Goal: Task Accomplishment & Management: Complete application form

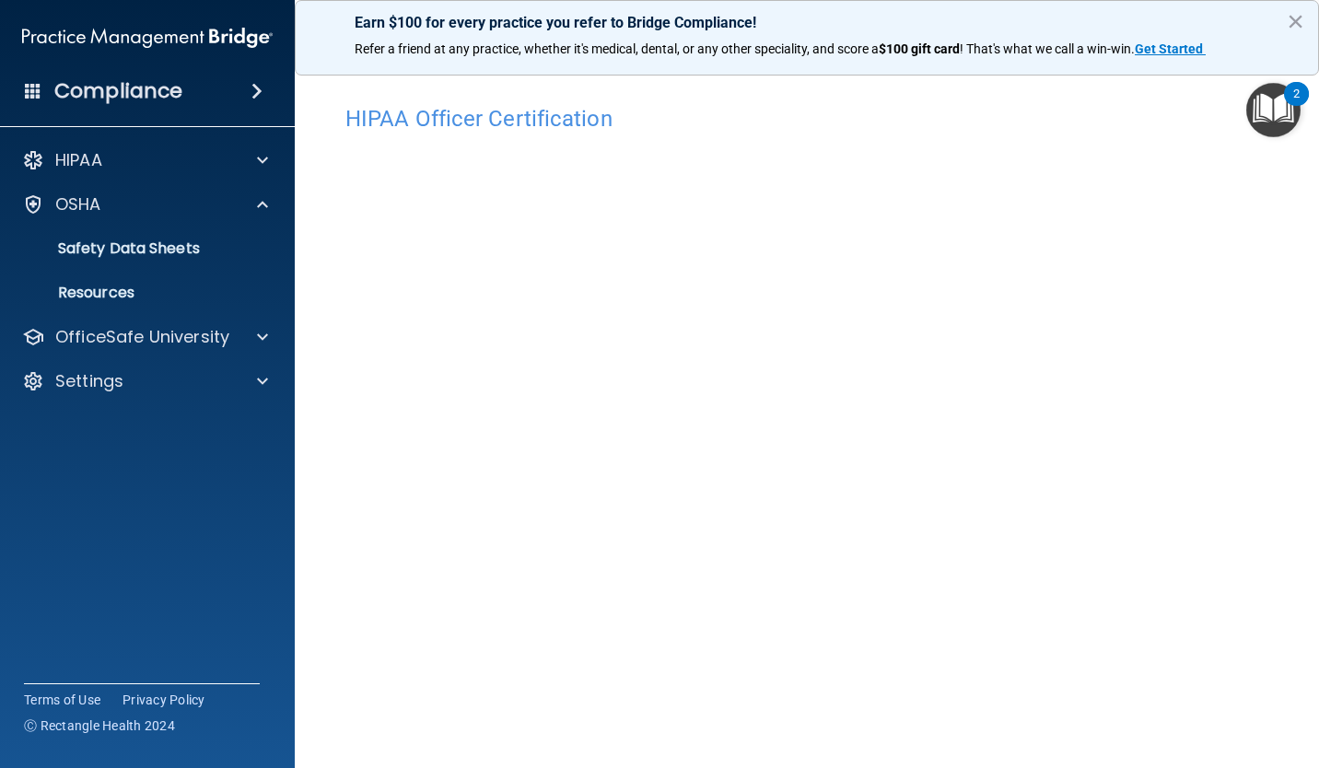
scroll to position [50, 0]
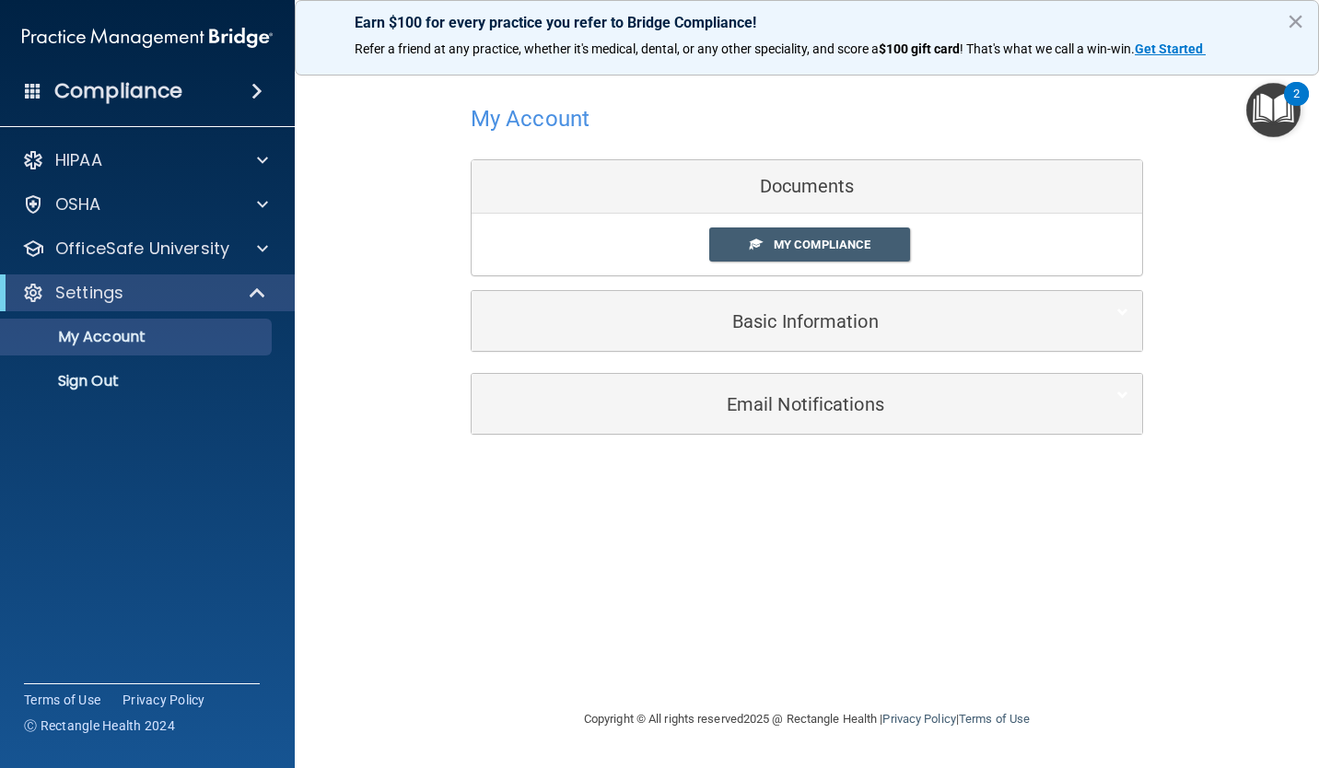
click at [855, 240] on span "My Compliance" at bounding box center [822, 245] width 97 height 14
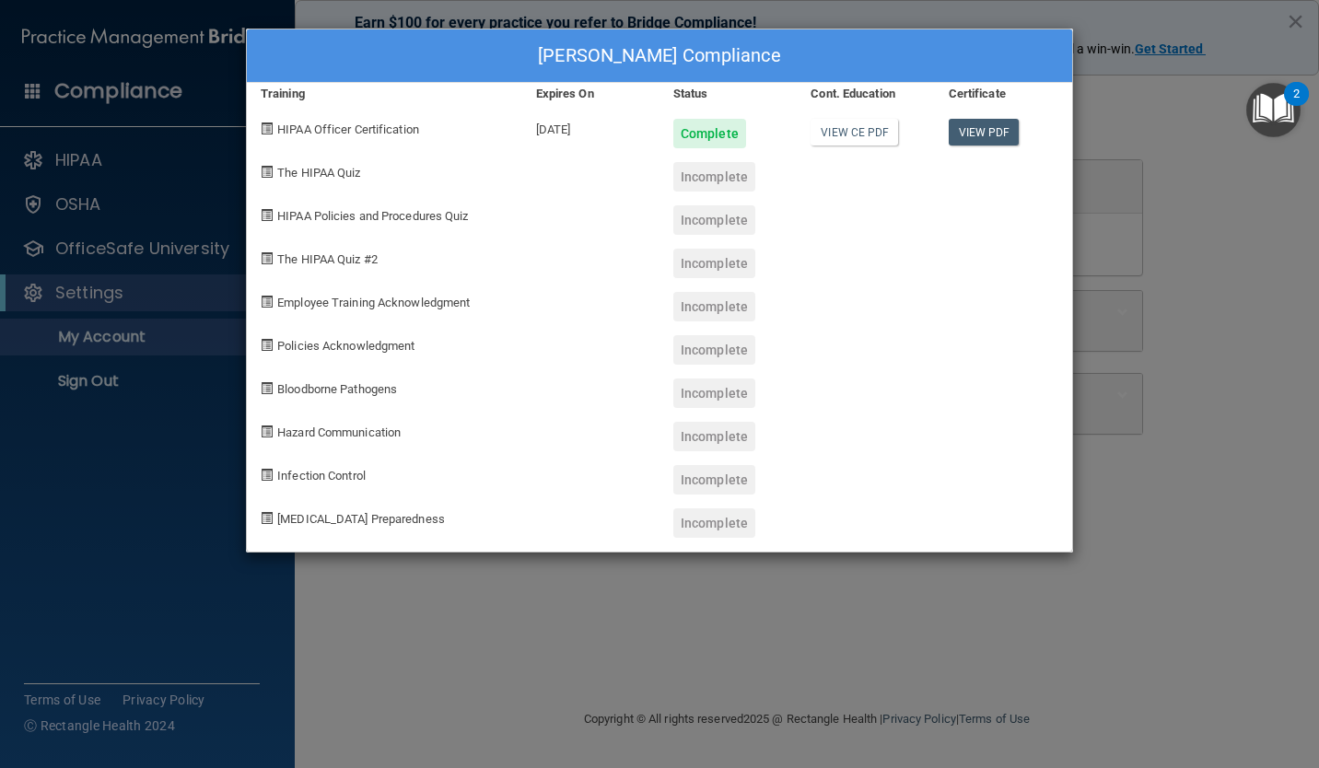
click at [1211, 335] on div "Delfy Garcia's Compliance Training Expires On Status Cont. Education Certificat…" at bounding box center [659, 384] width 1319 height 768
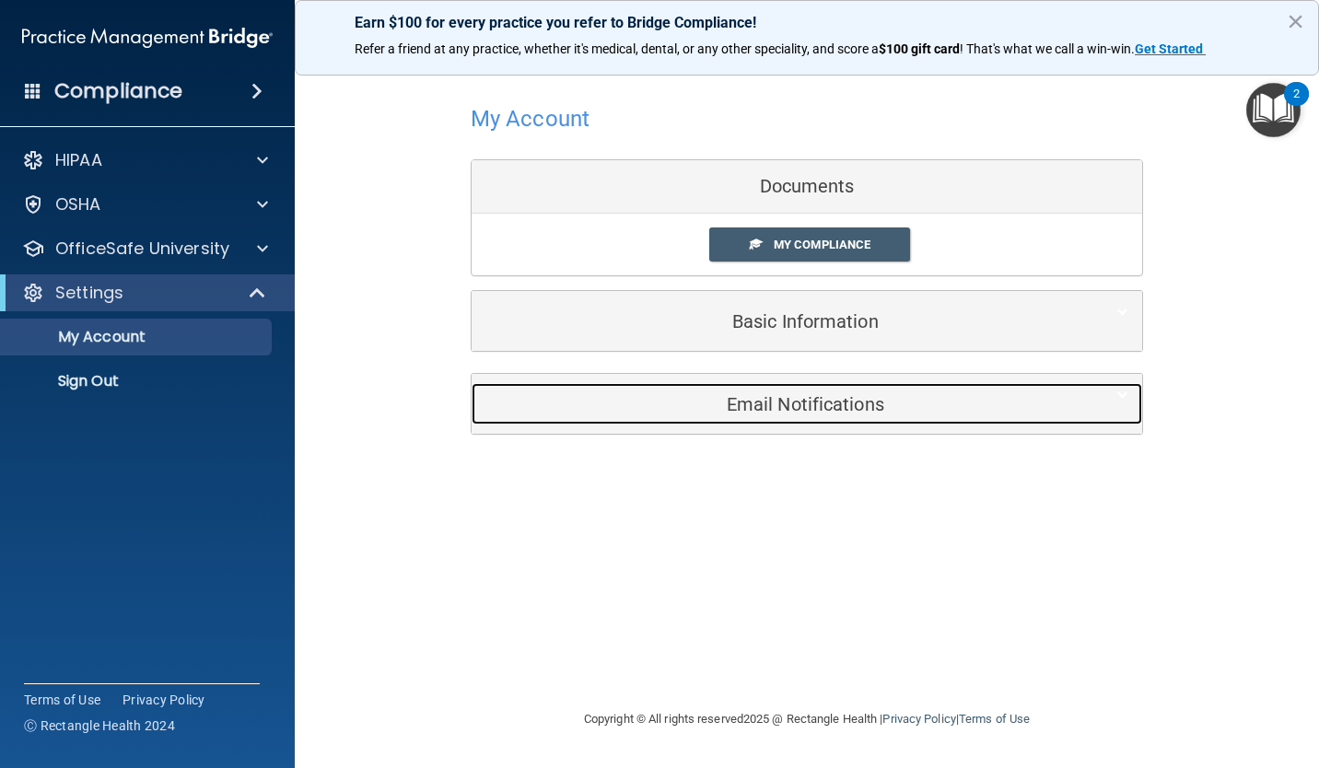
click at [908, 404] on h5 "Email Notifications" at bounding box center [778, 404] width 587 height 20
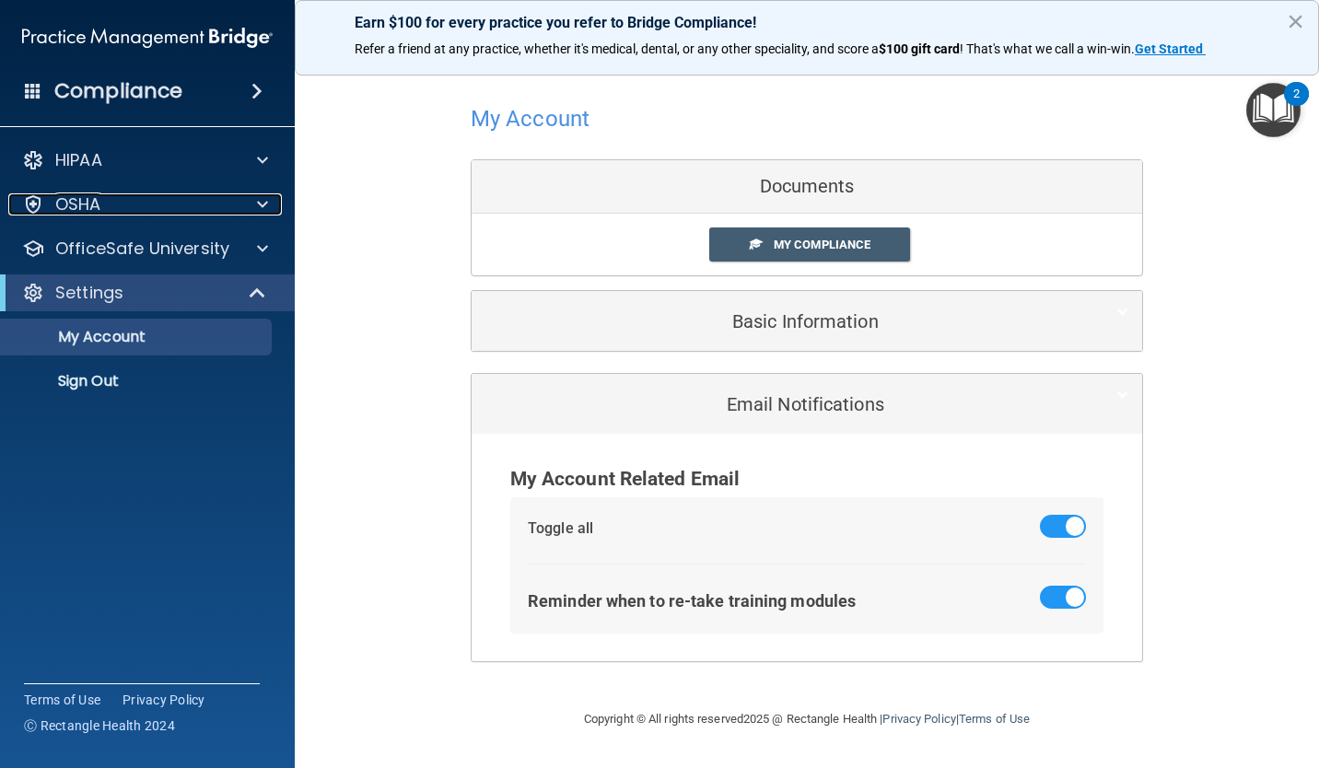
click at [263, 197] on span at bounding box center [262, 204] width 11 height 22
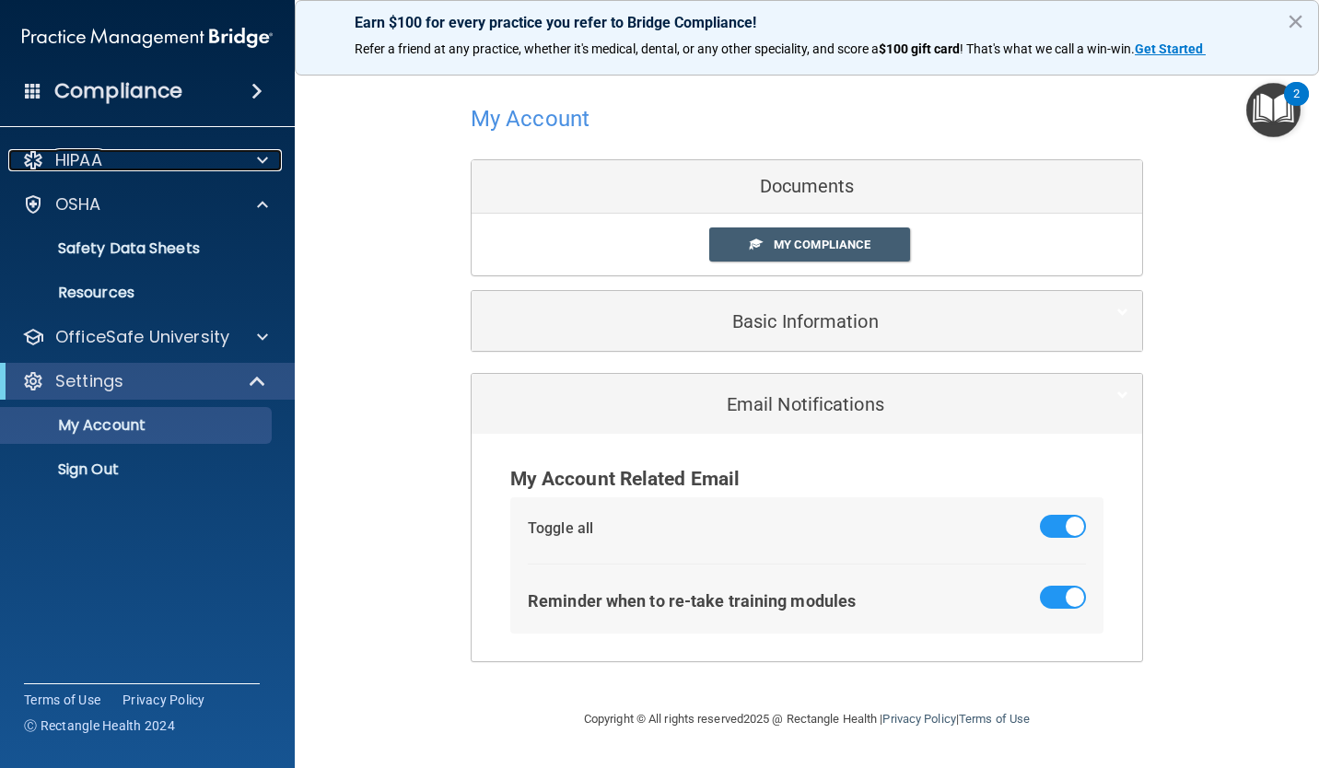
click at [244, 160] on div at bounding box center [260, 160] width 46 height 22
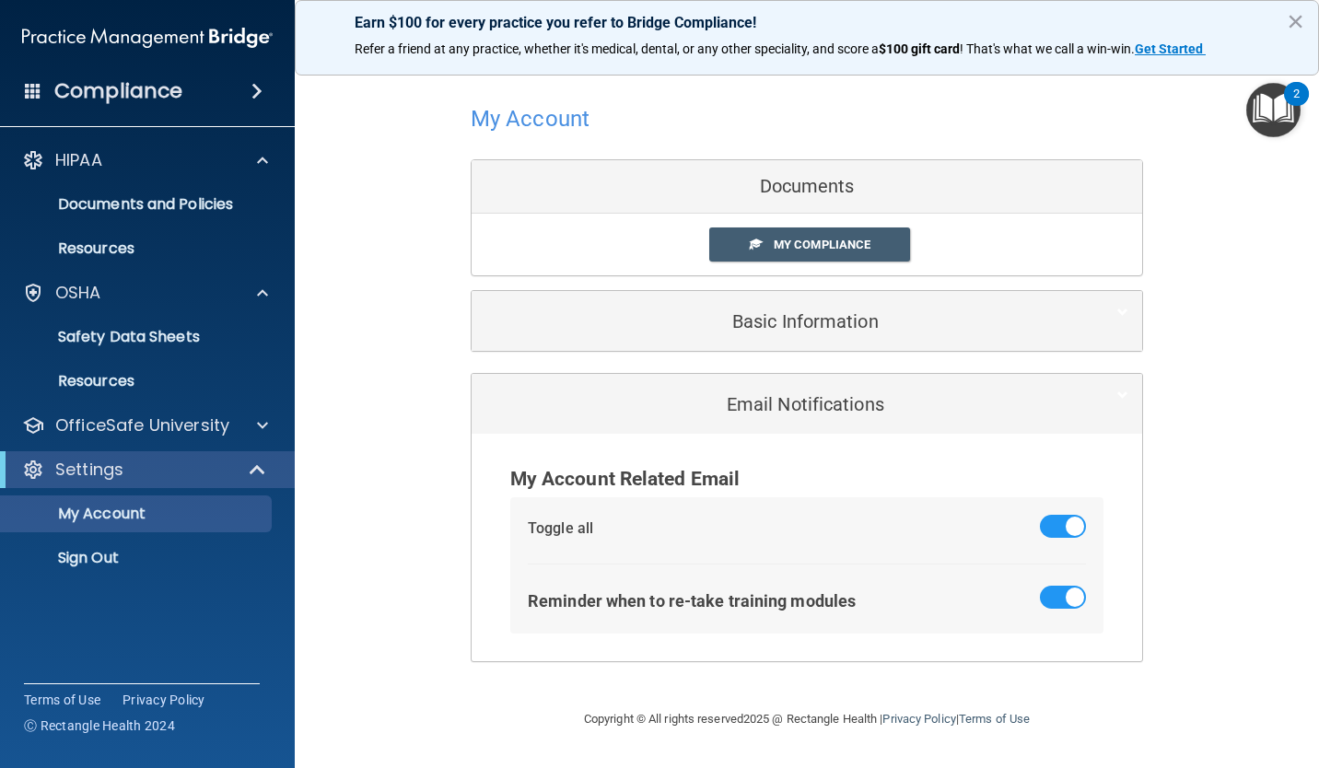
click at [1043, 122] on div at bounding box center [807, 118] width 672 height 45
click at [870, 254] on link "My Compliance" at bounding box center [810, 245] width 202 height 34
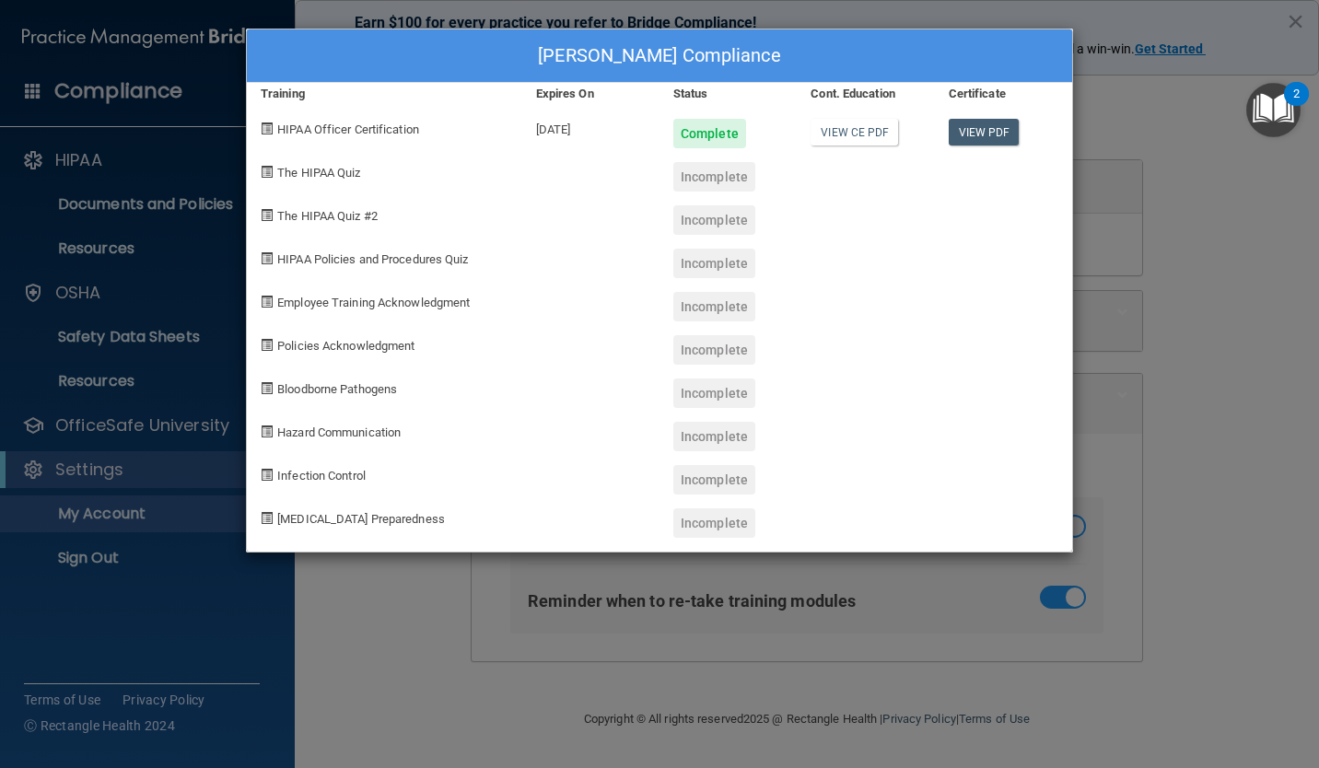
click at [714, 181] on div "Incomplete" at bounding box center [714, 176] width 82 height 29
click at [305, 176] on span "The HIPAA Quiz" at bounding box center [318, 173] width 83 height 14
click at [730, 177] on div "Incomplete" at bounding box center [714, 176] width 82 height 29
click at [289, 176] on span "The HIPAA Quiz" at bounding box center [318, 173] width 83 height 14
click at [266, 178] on span at bounding box center [267, 172] width 12 height 12
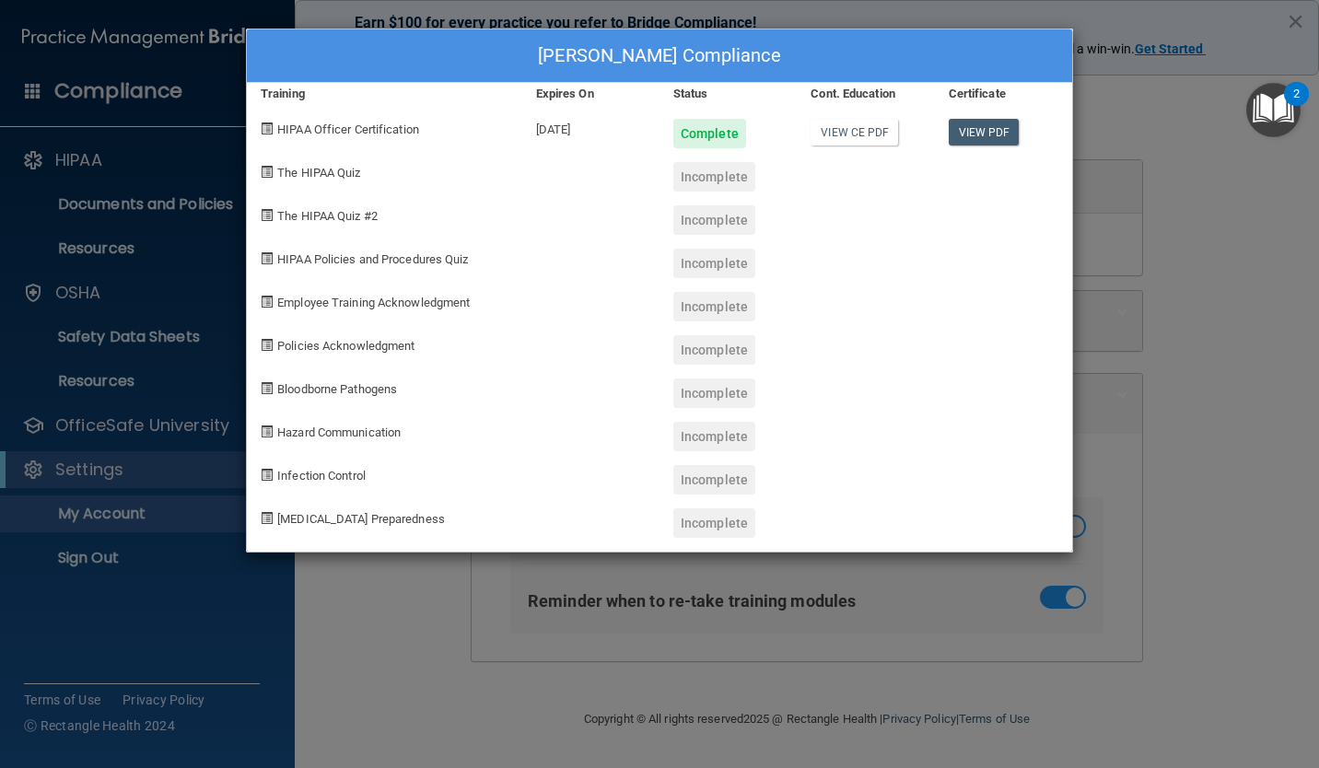
click at [263, 180] on div "The HIPAA Quiz" at bounding box center [384, 169] width 275 height 43
click at [719, 192] on div "Incomplete" at bounding box center [728, 213] width 137 height 43
click at [957, 235] on div at bounding box center [1003, 256] width 137 height 43
click at [716, 181] on div "Incomplete" at bounding box center [714, 176] width 82 height 29
click at [302, 179] on span "The HIPAA Quiz" at bounding box center [318, 173] width 83 height 14
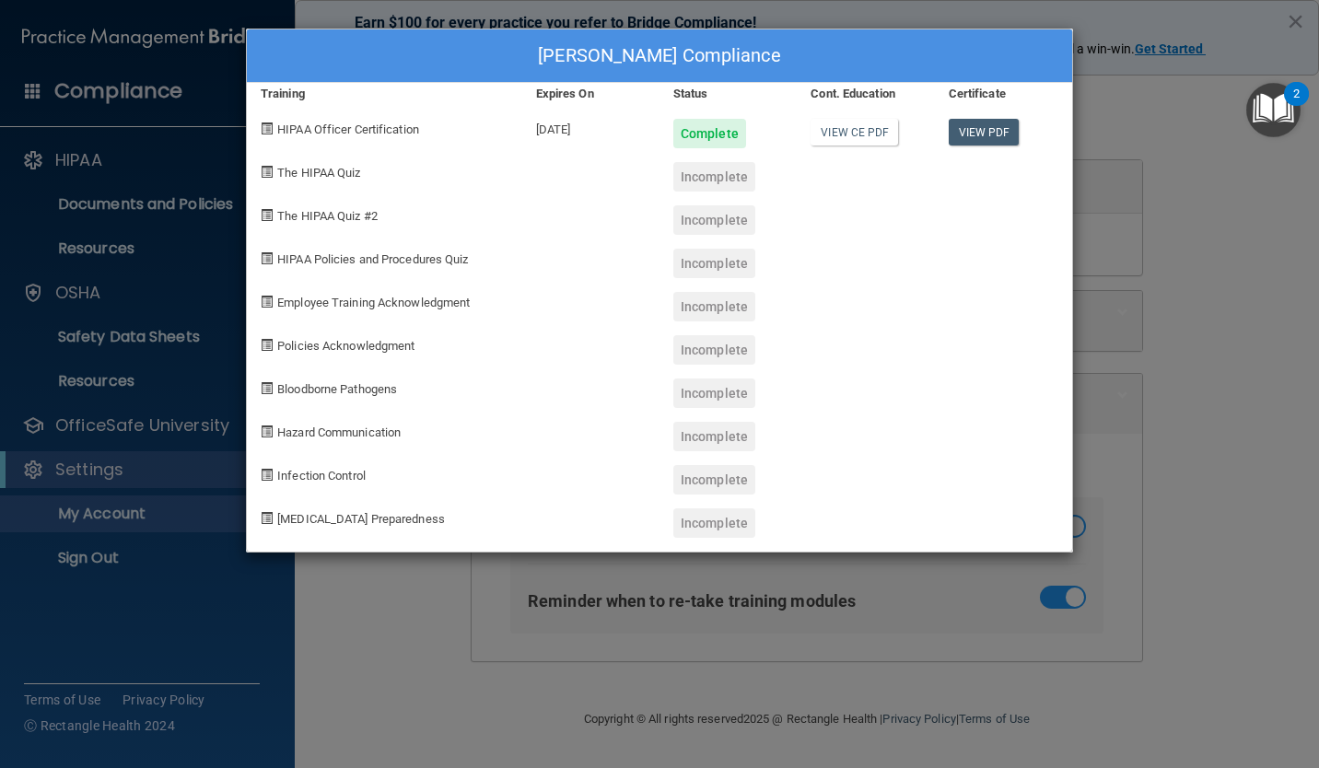
click at [304, 196] on div "The HIPAA Quiz #2" at bounding box center [384, 213] width 275 height 43
click at [269, 173] on span at bounding box center [267, 172] width 12 height 12
click at [291, 219] on span "The HIPAA Quiz #2" at bounding box center [327, 216] width 100 height 14
click at [259, 192] on div "The HIPAA Quiz #2" at bounding box center [384, 213] width 275 height 43
click at [265, 181] on div "The HIPAA Quiz" at bounding box center [384, 169] width 275 height 43
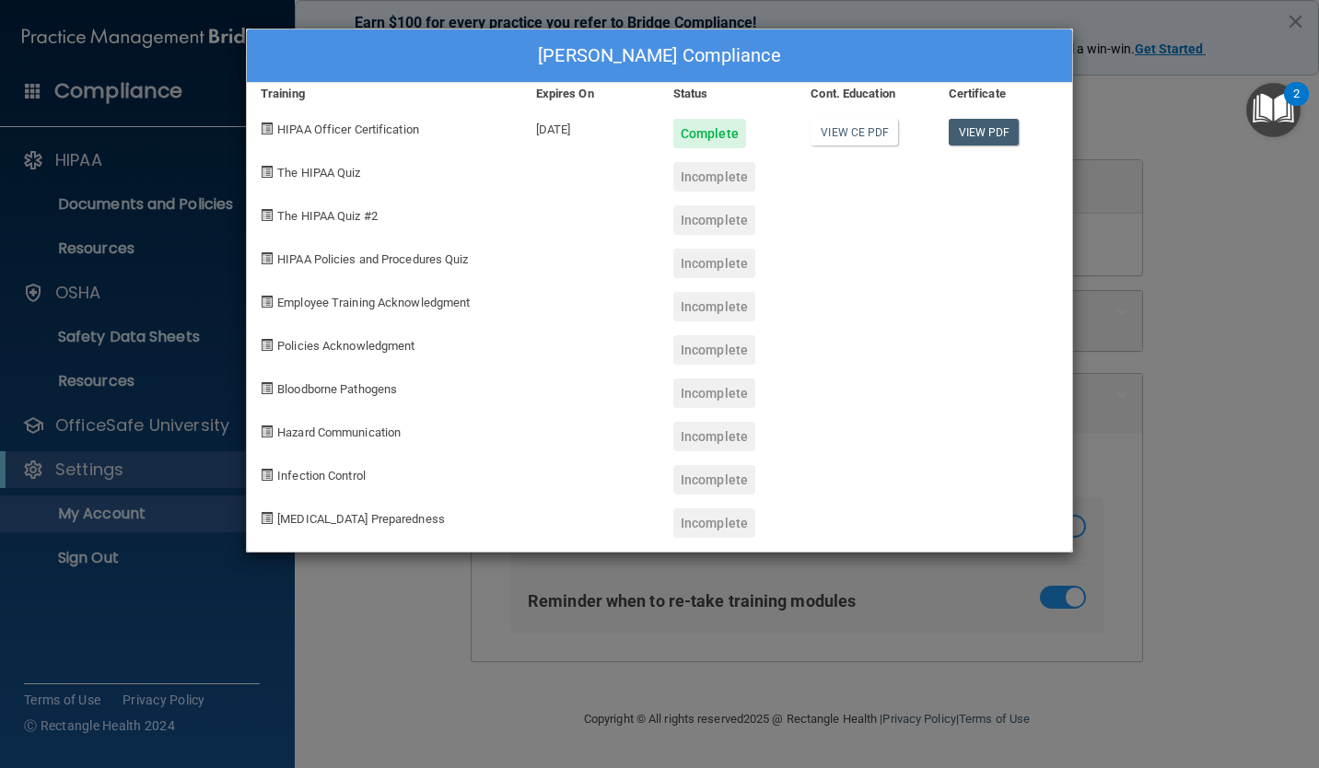
click at [1269, 421] on div "Delfy Garcia's Compliance Training Expires On Status Cont. Education Certificat…" at bounding box center [659, 384] width 1319 height 768
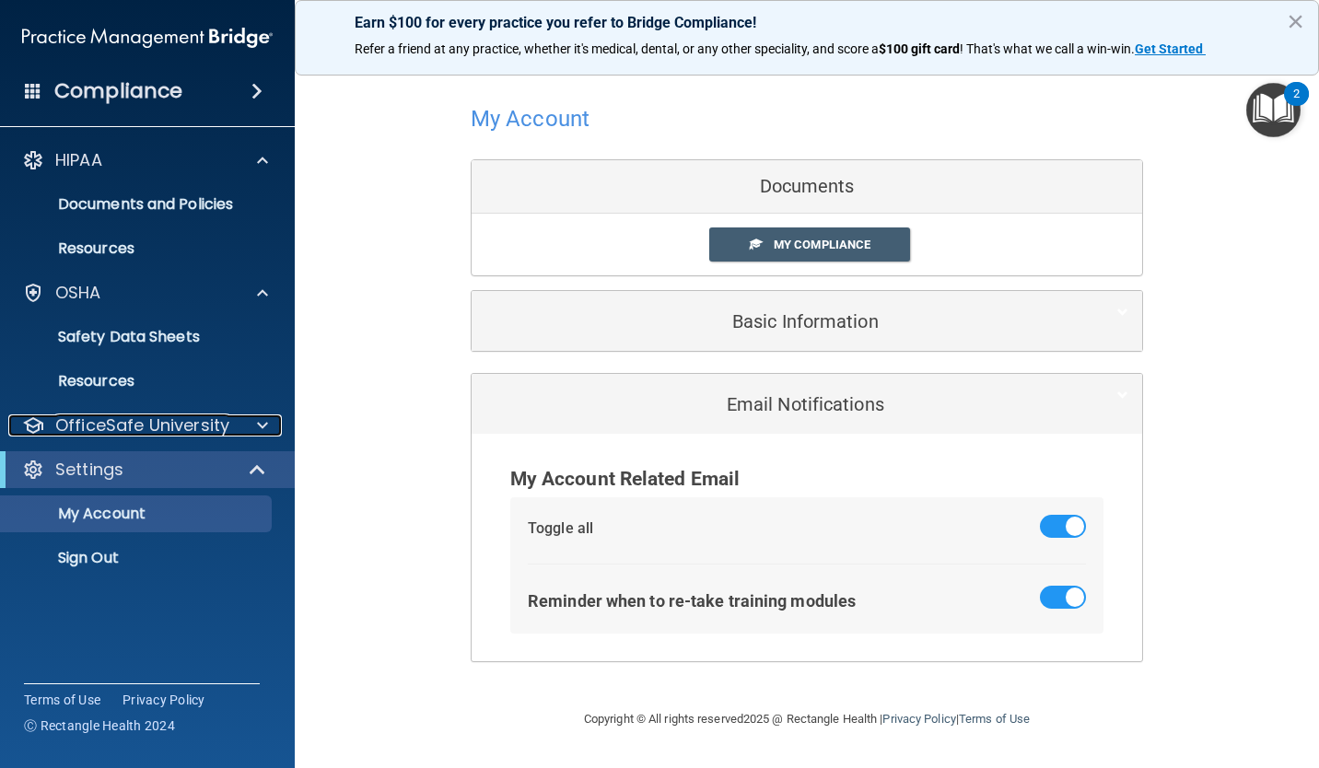
click at [258, 426] on span at bounding box center [262, 426] width 11 height 22
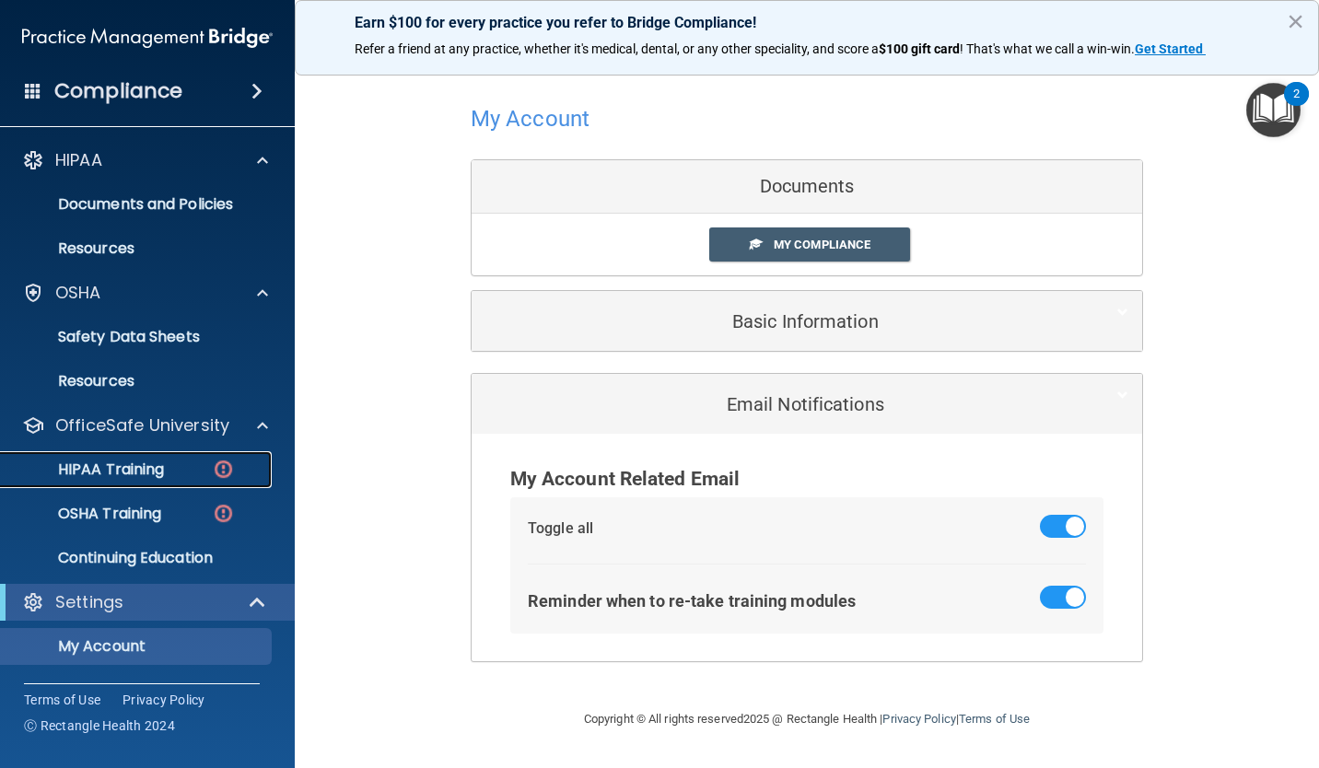
click at [178, 468] on div "HIPAA Training" at bounding box center [137, 470] width 251 height 18
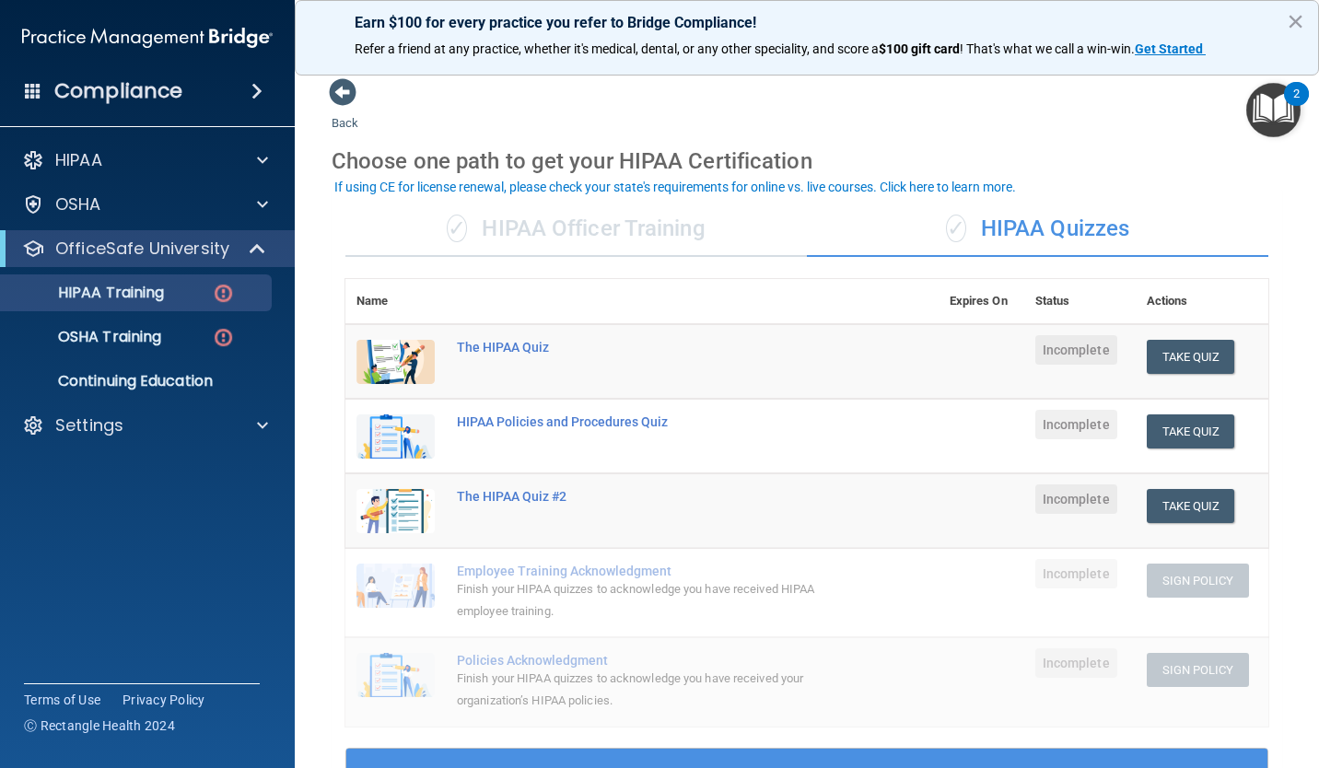
click at [665, 245] on div "✓ HIPAA Officer Training" at bounding box center [575, 229] width 461 height 55
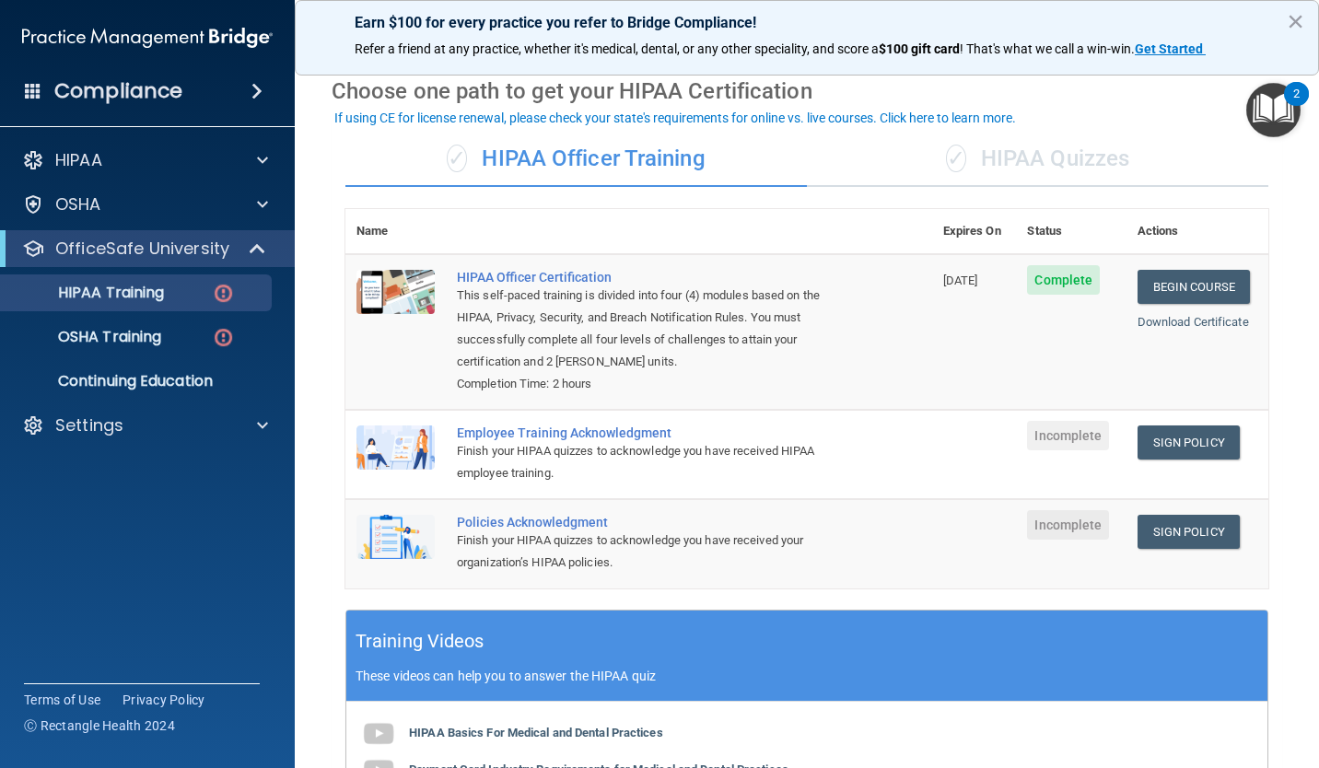
scroll to position [72, 0]
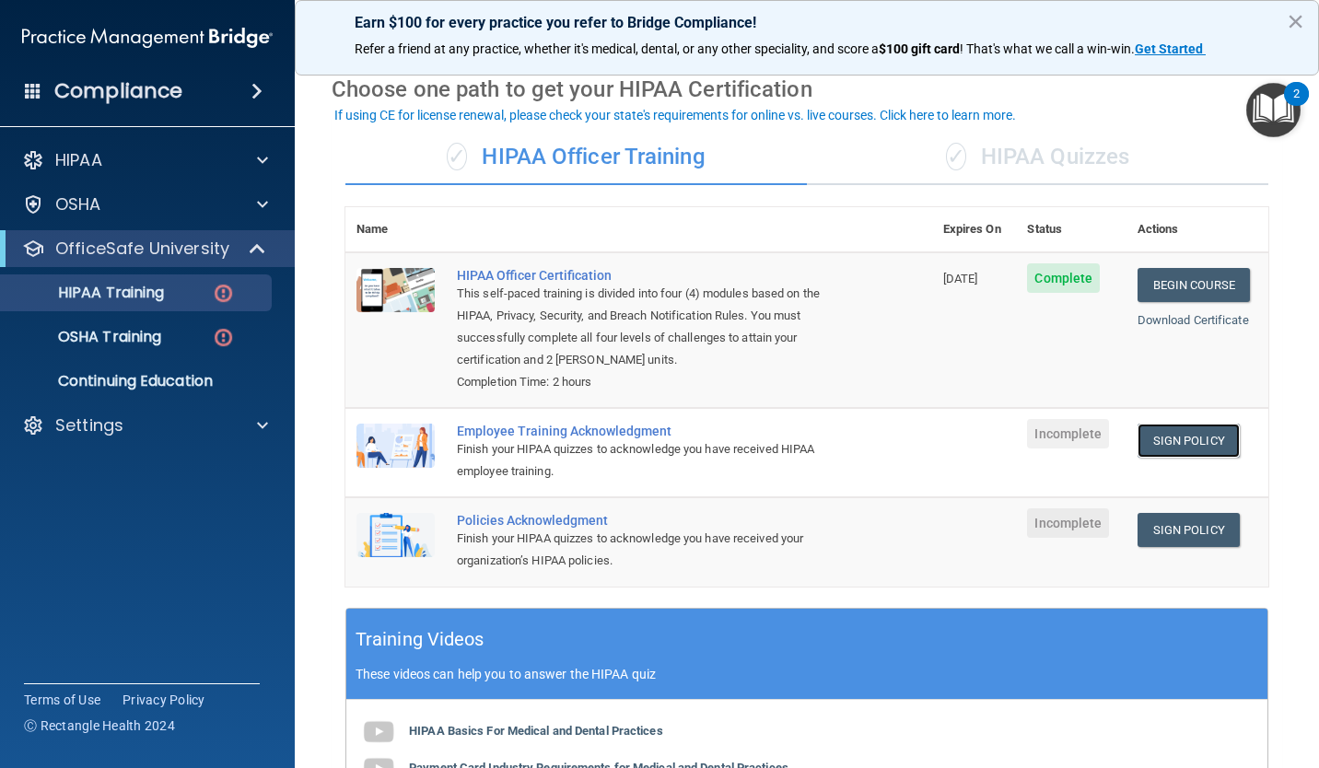
click at [1175, 442] on link "Sign Policy" at bounding box center [1189, 441] width 102 height 34
click at [1174, 442] on link "Sign Policy" at bounding box center [1189, 441] width 102 height 34
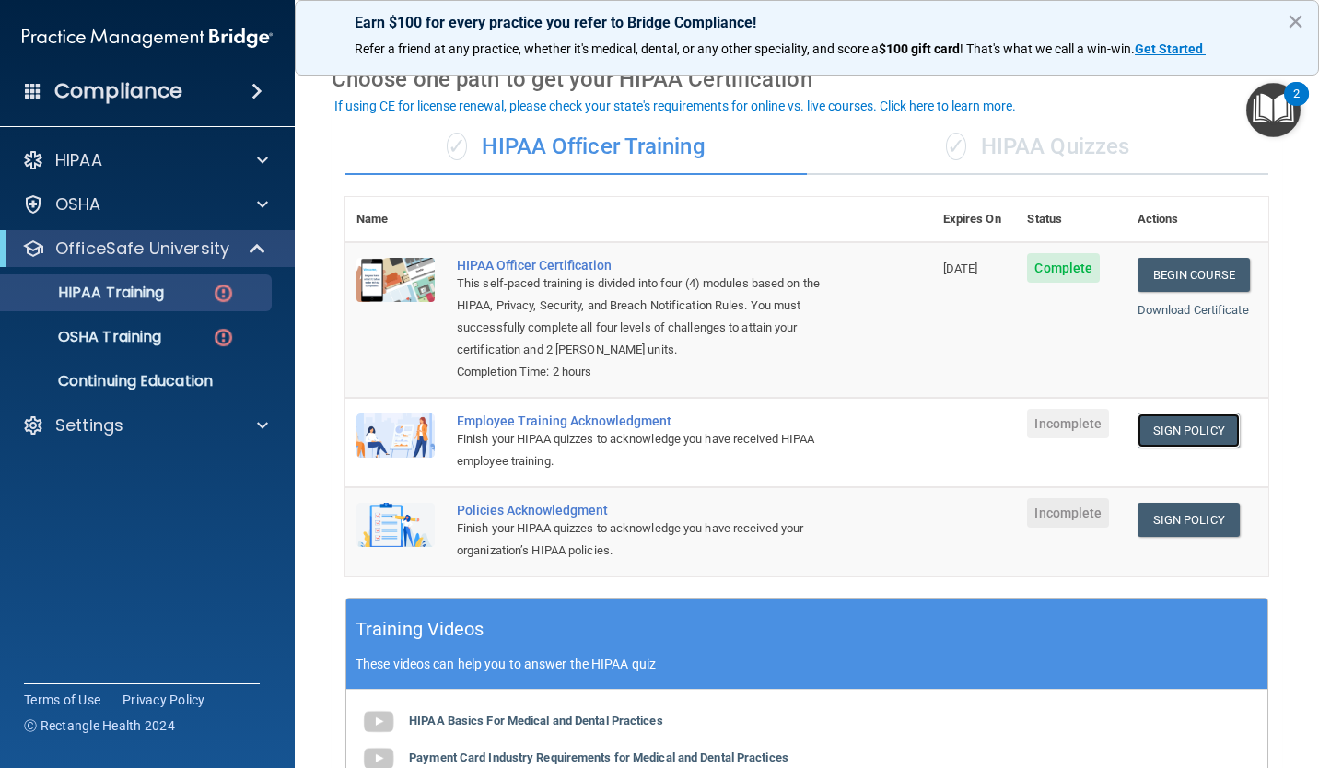
scroll to position [80, 0]
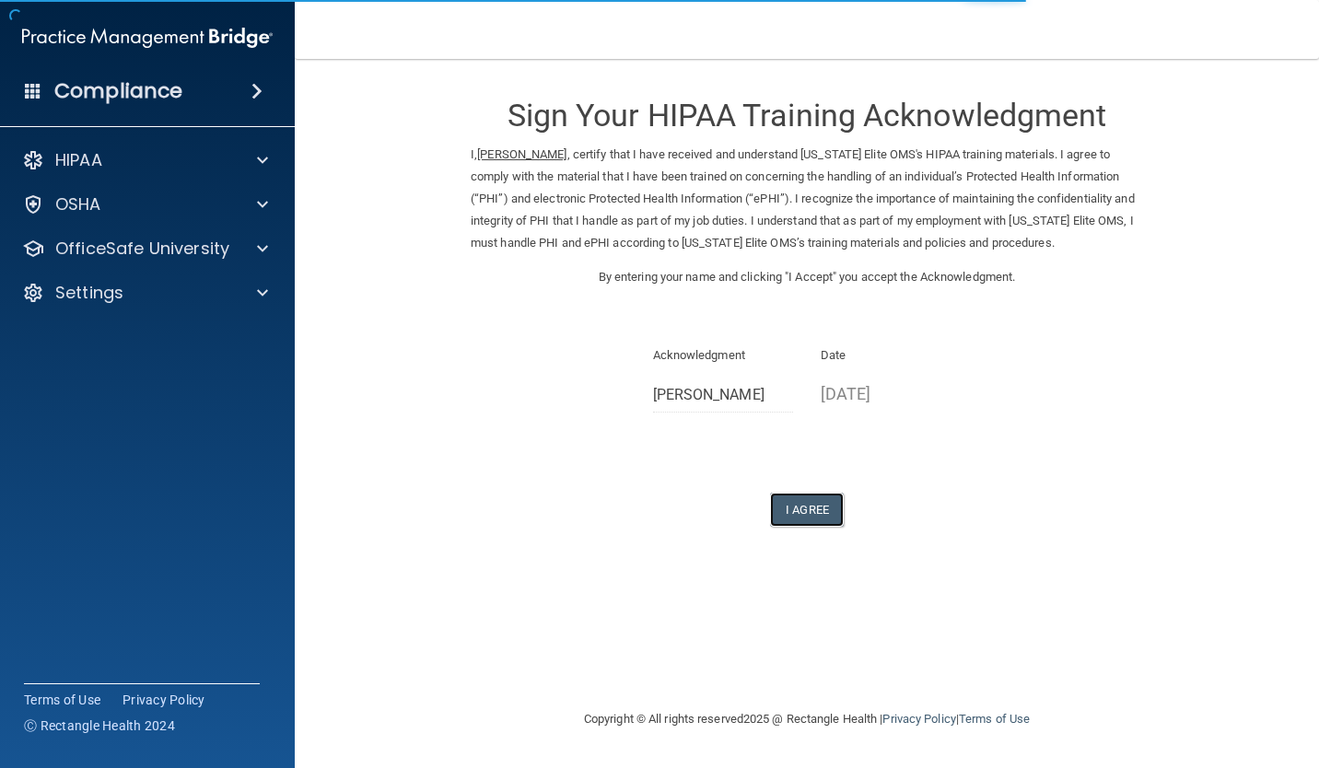
click at [806, 512] on button "I Agree" at bounding box center [807, 510] width 74 height 34
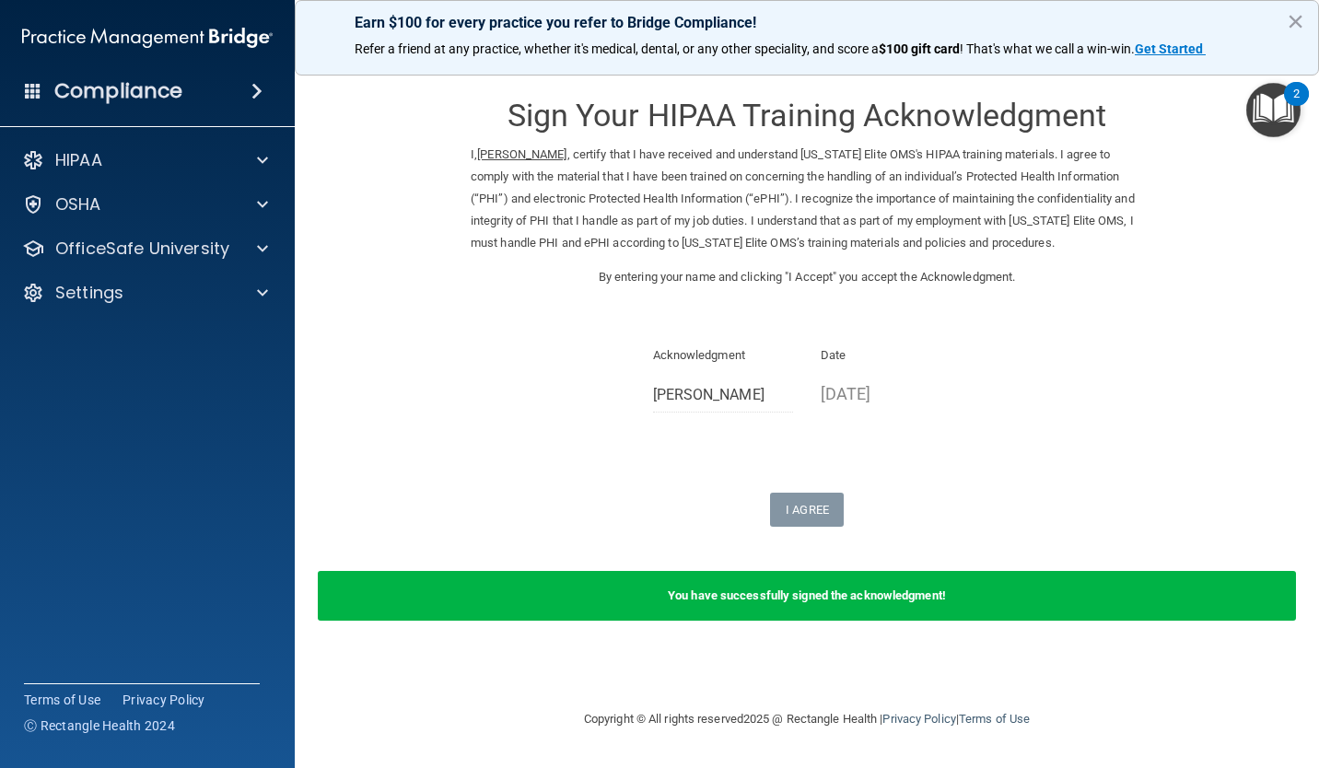
click at [1291, 28] on button "×" at bounding box center [1296, 20] width 18 height 29
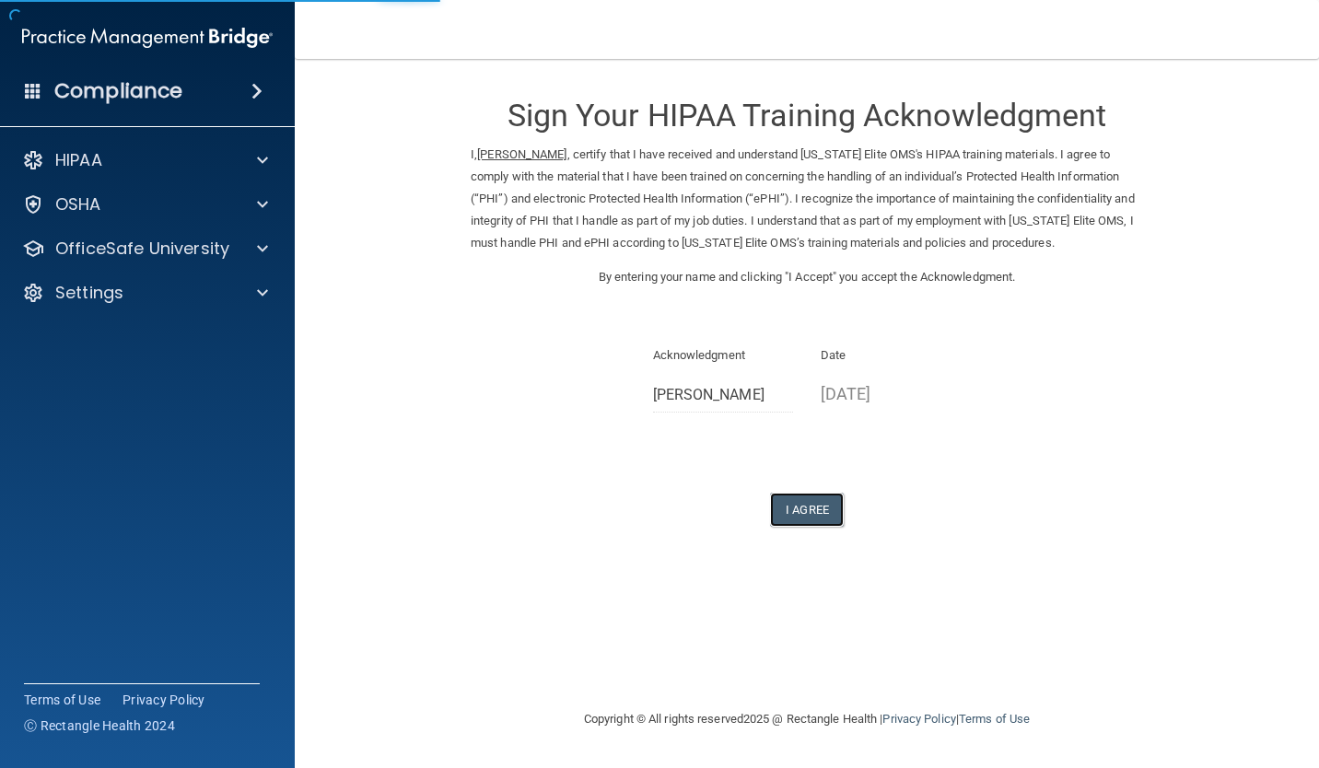
click at [817, 516] on button "I Agree" at bounding box center [807, 510] width 74 height 34
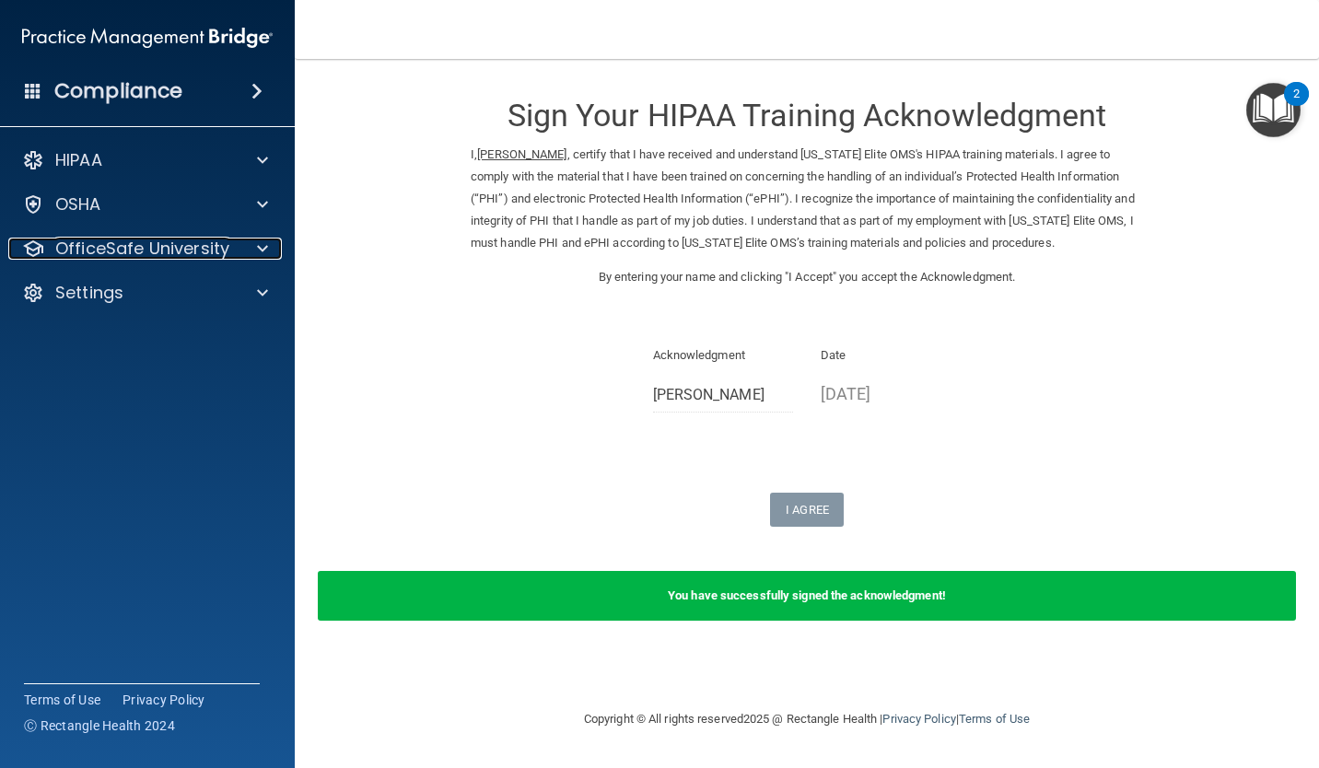
click at [254, 251] on div at bounding box center [260, 249] width 46 height 22
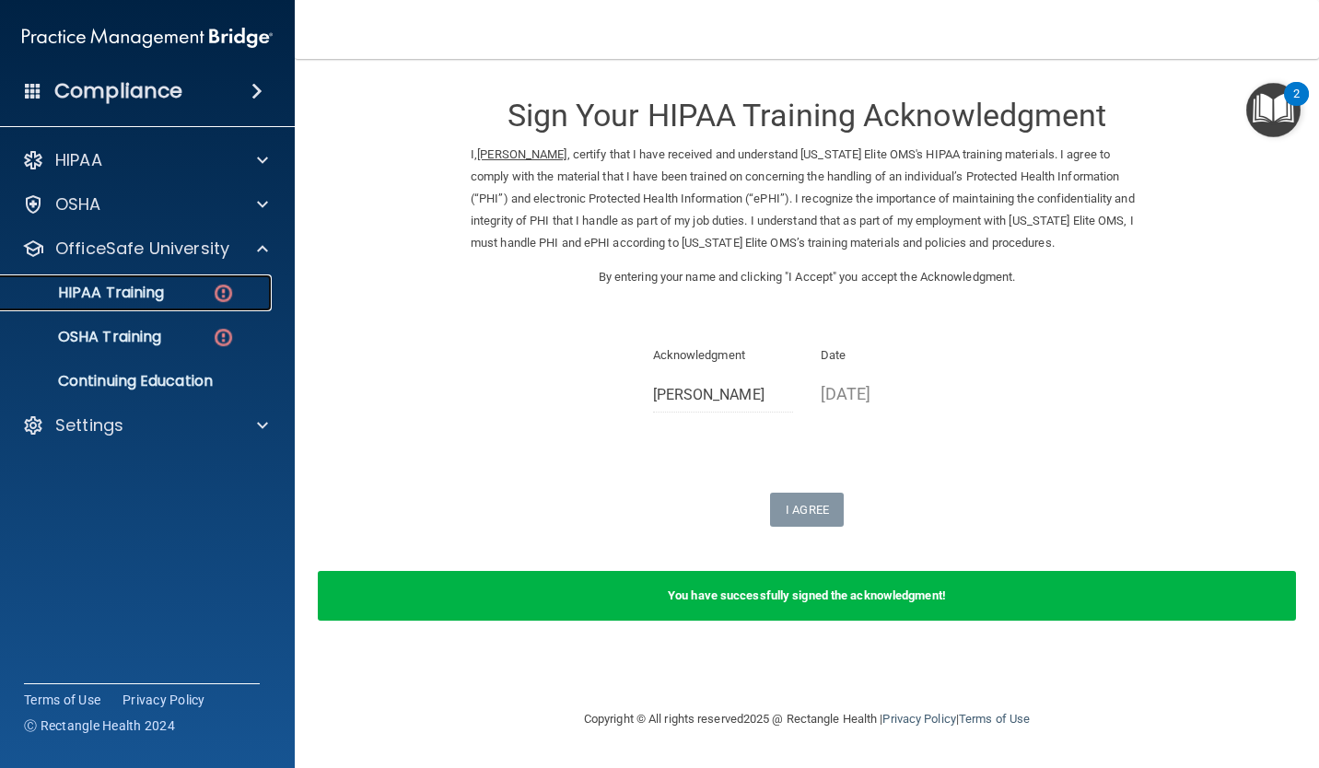
click at [187, 299] on div "HIPAA Training" at bounding box center [137, 293] width 251 height 18
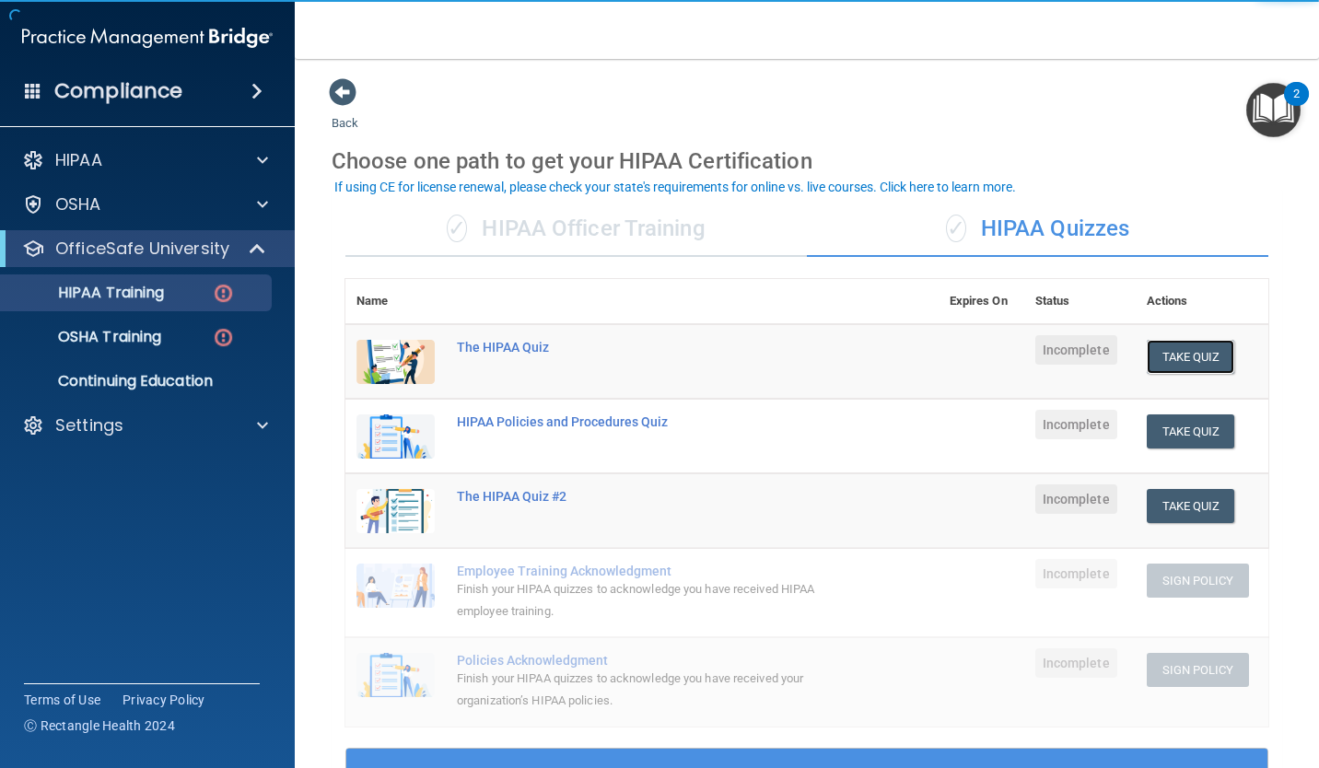
click at [1181, 356] on button "Take Quiz" at bounding box center [1191, 357] width 88 height 34
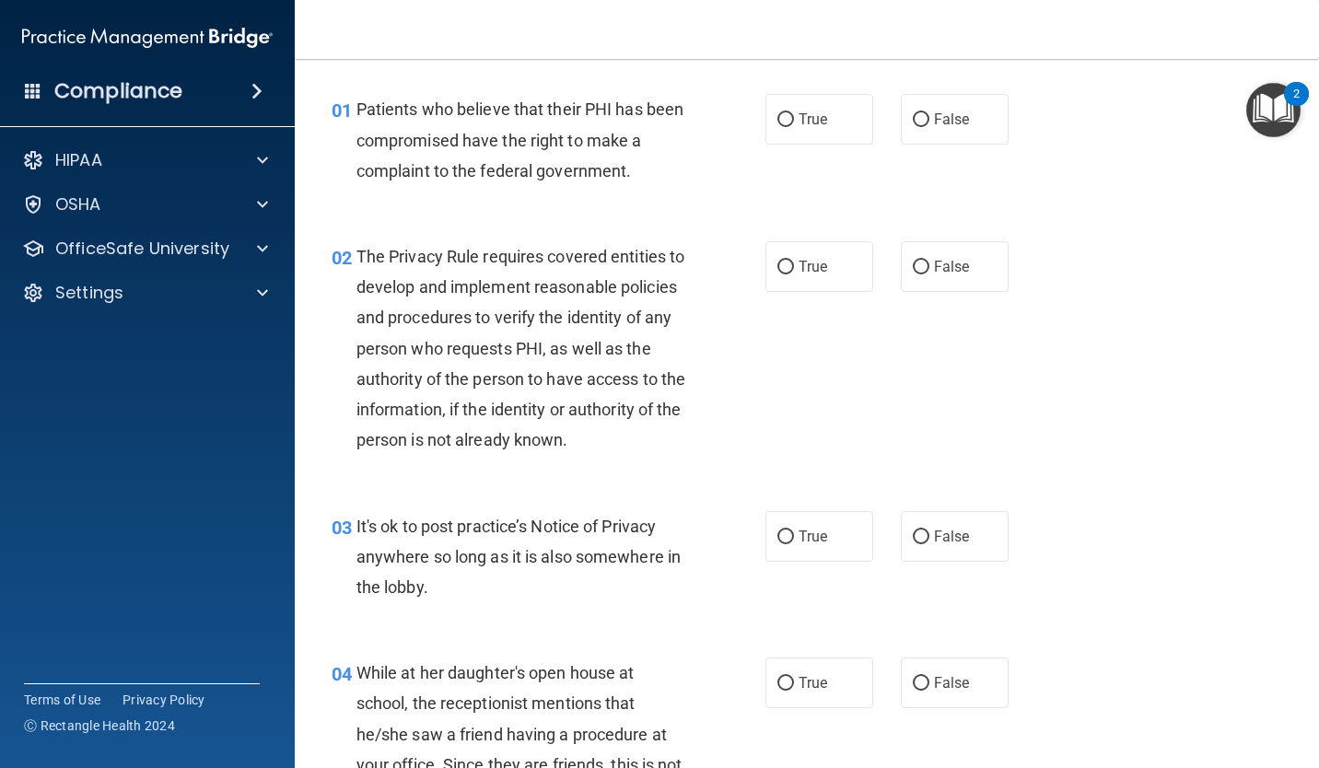
scroll to position [48, 0]
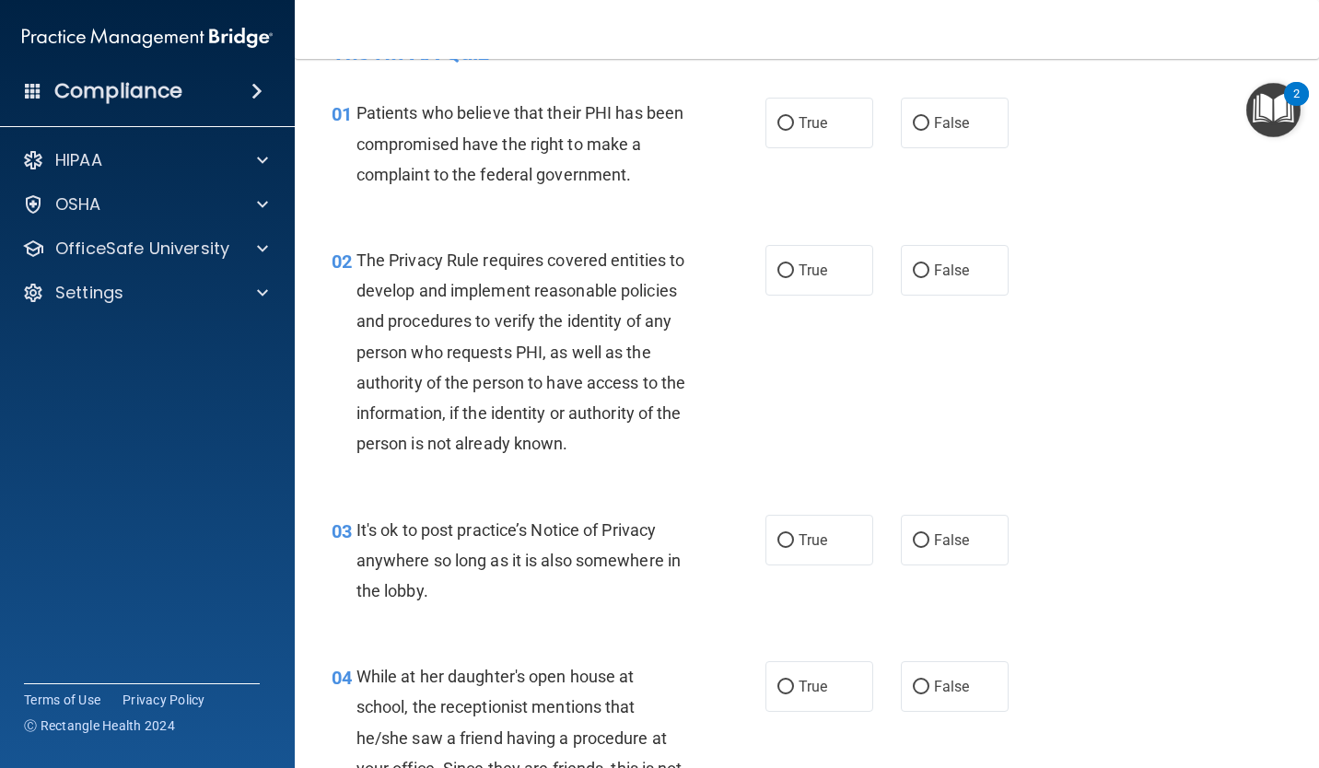
click at [778, 125] on input "True" at bounding box center [785, 124] width 17 height 14
radio input "true"
click at [910, 147] on label "False" at bounding box center [955, 123] width 108 height 51
click at [913, 131] on input "False" at bounding box center [921, 124] width 17 height 14
radio input "true"
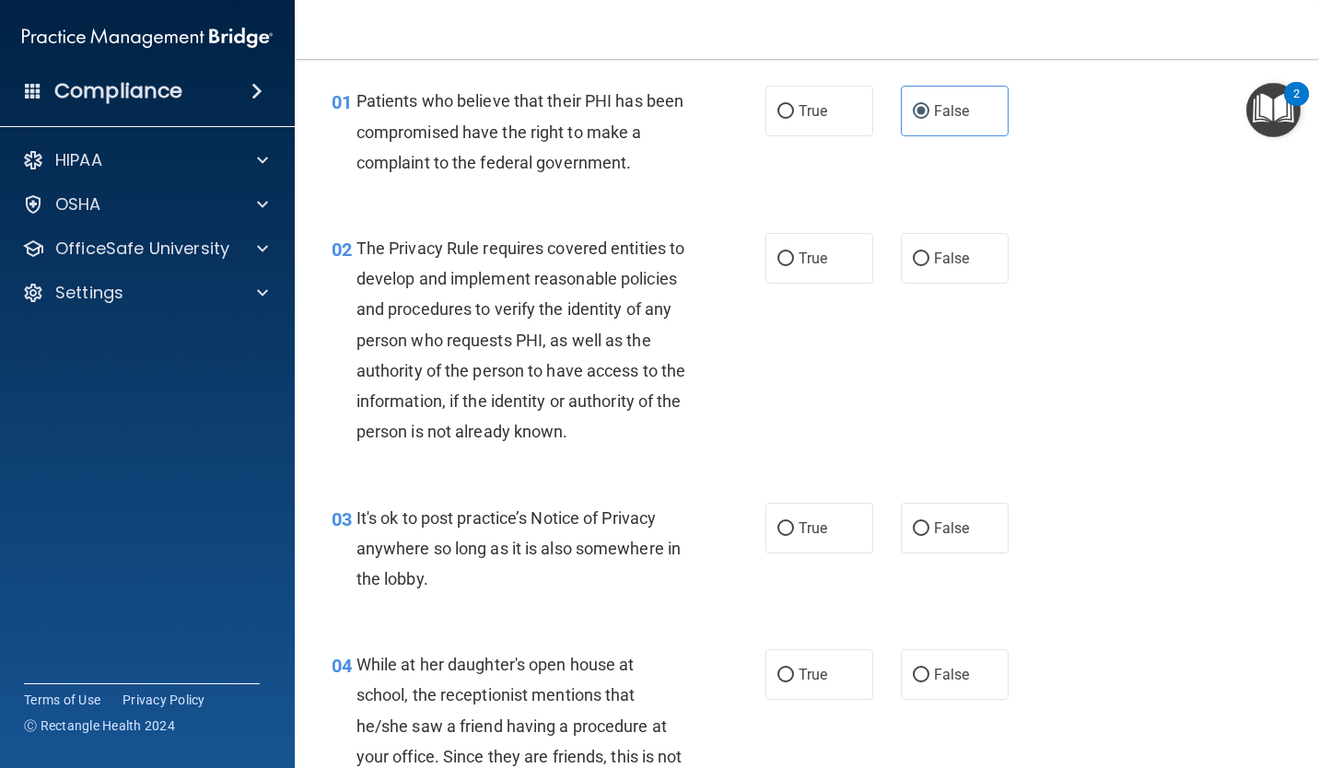
scroll to position [61, 0]
click at [824, 101] on label "True" at bounding box center [819, 110] width 108 height 51
click at [794, 104] on input "True" at bounding box center [785, 111] width 17 height 14
radio input "true"
radio input "false"
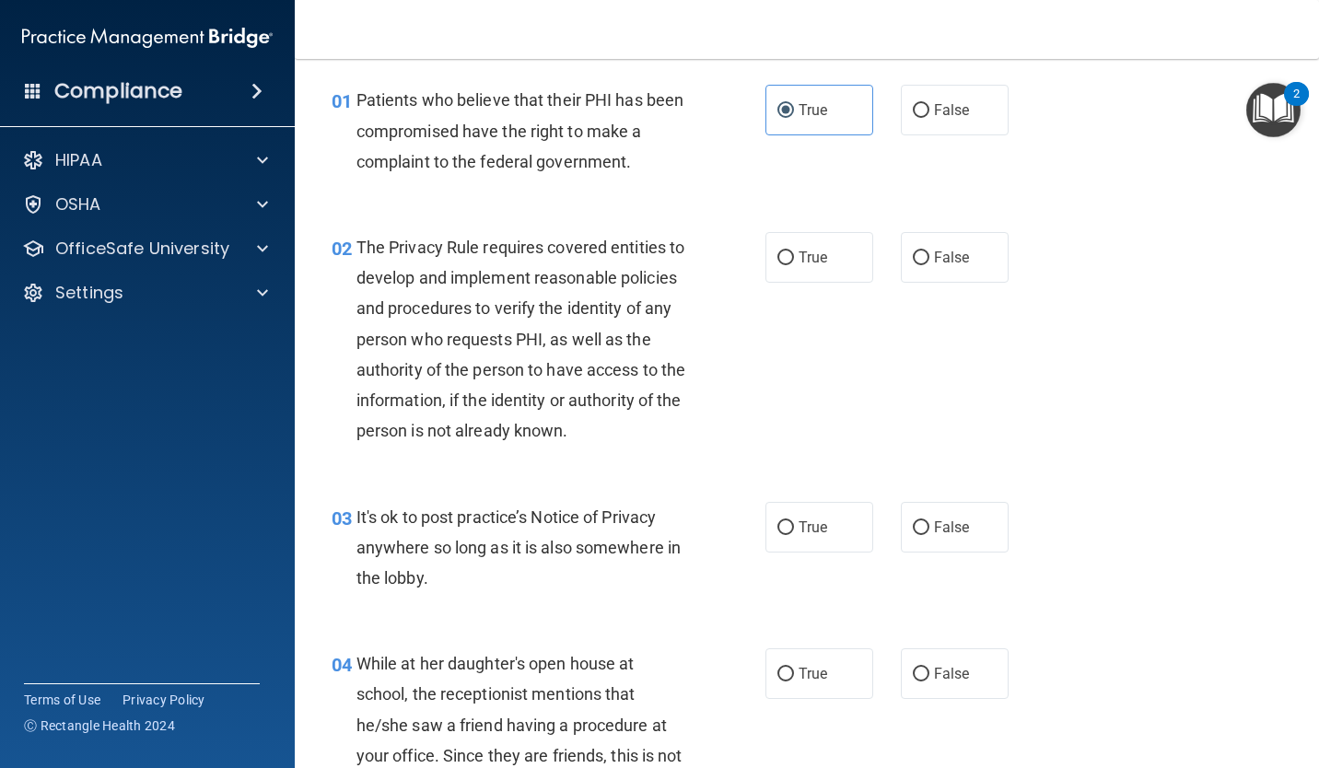
click at [773, 279] on label "True" at bounding box center [819, 257] width 108 height 51
click at [777, 265] on input "True" at bounding box center [785, 258] width 17 height 14
radio input "true"
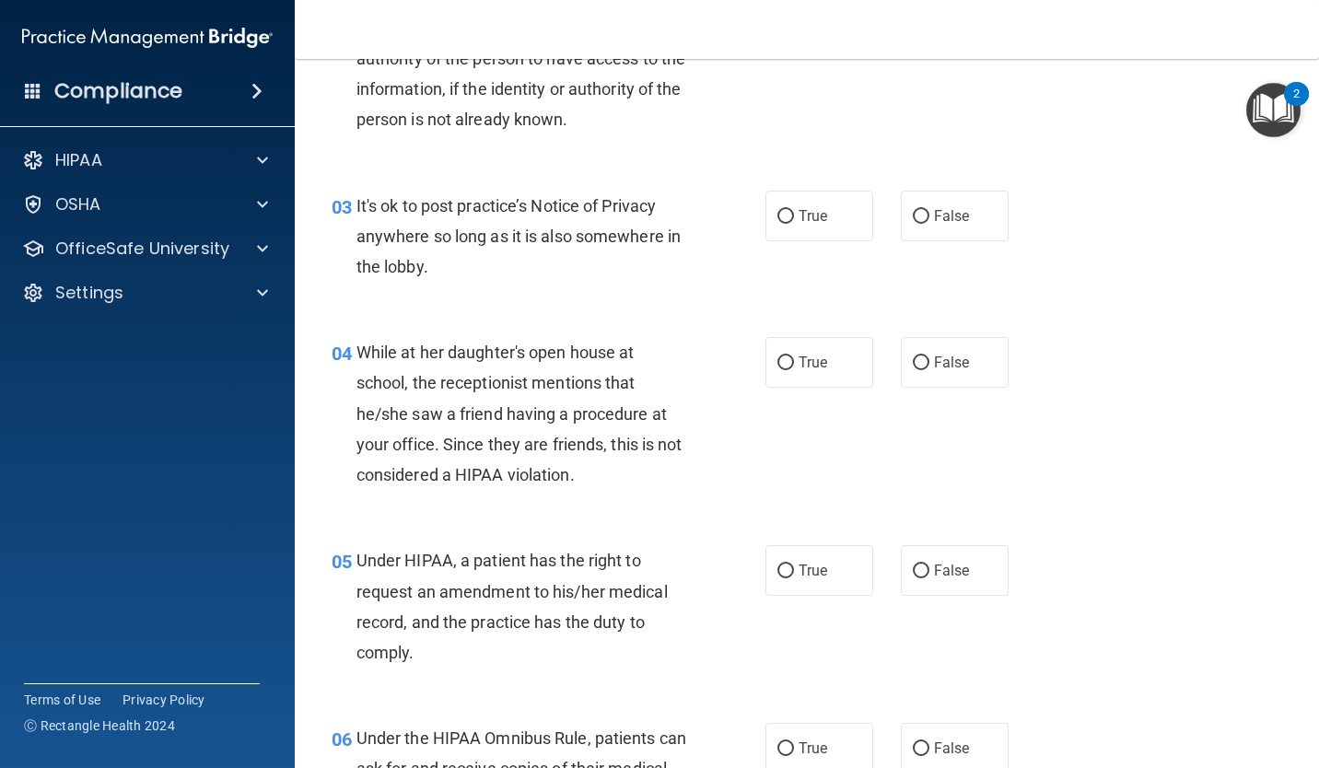
scroll to position [372, 0]
click at [780, 224] on input "True" at bounding box center [785, 217] width 17 height 14
radio input "true"
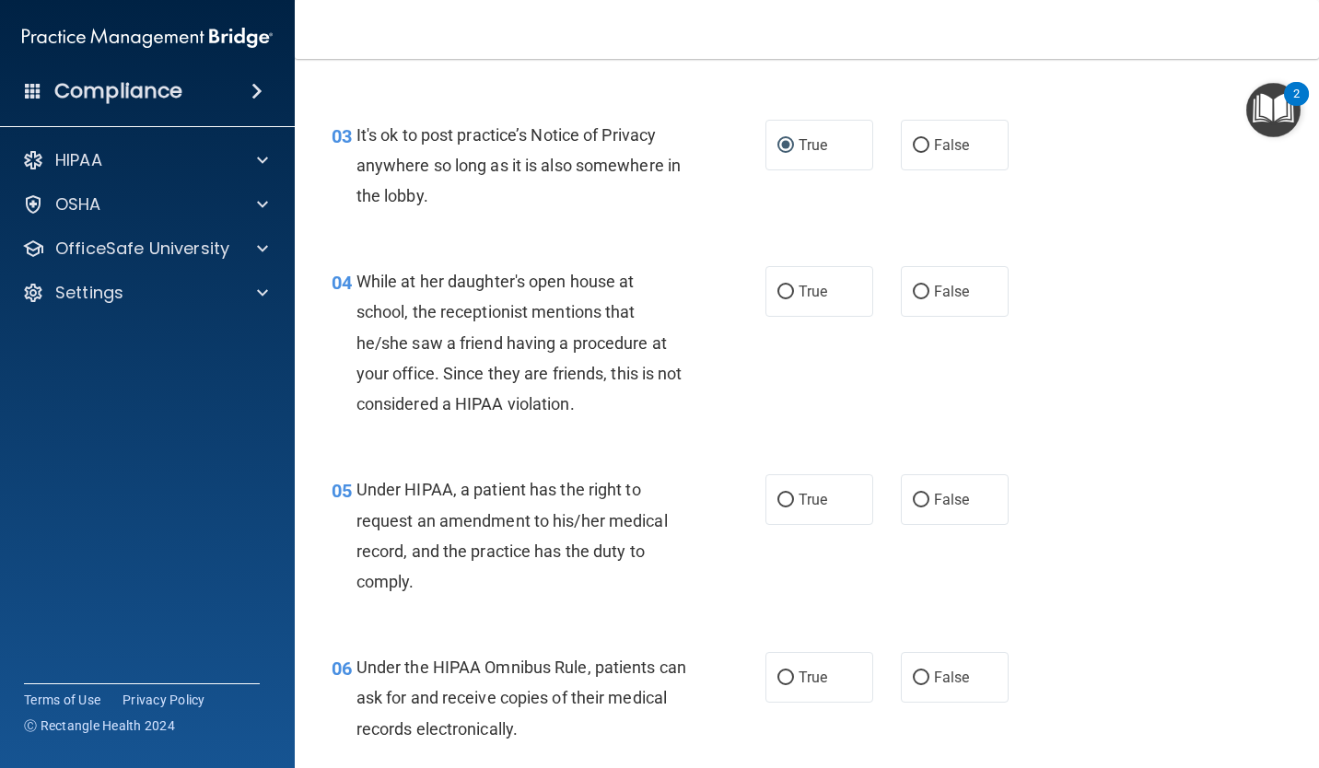
scroll to position [446, 0]
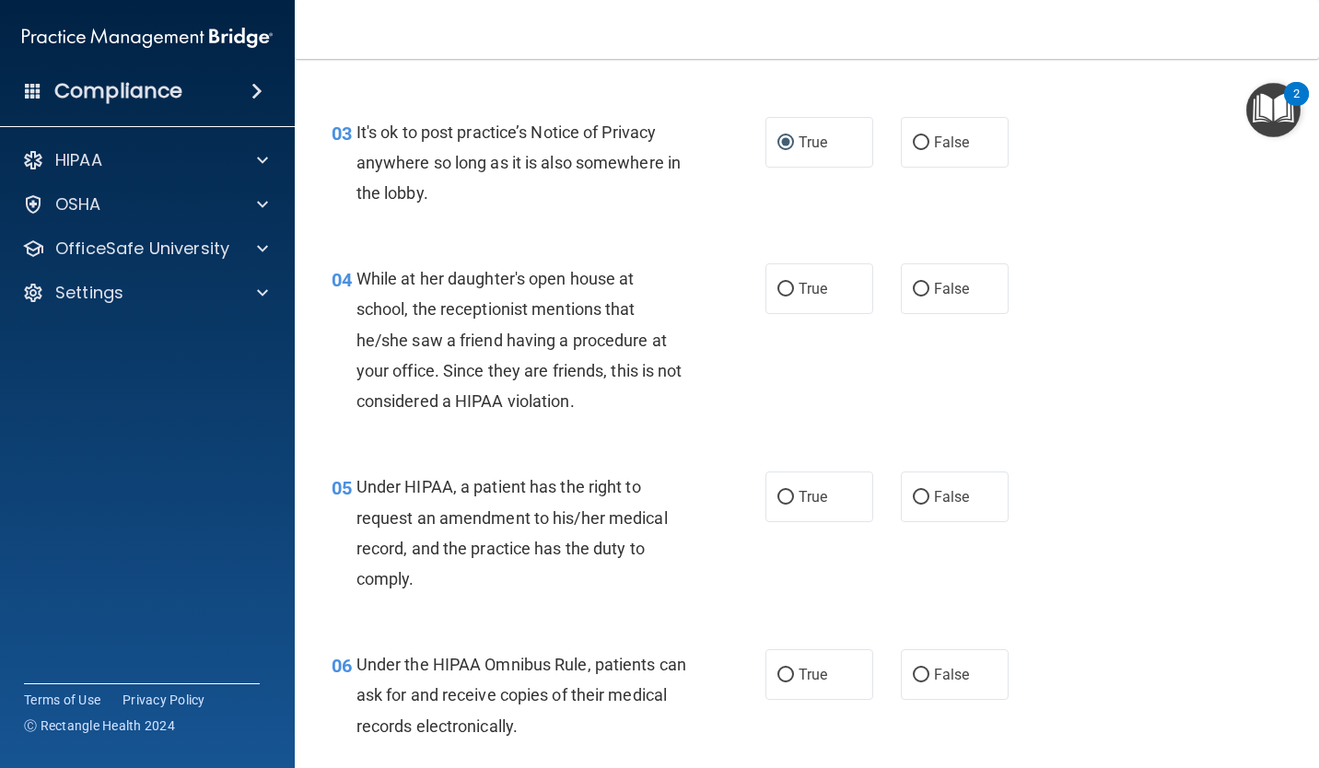
click at [913, 297] on input "False" at bounding box center [921, 290] width 17 height 14
radio input "true"
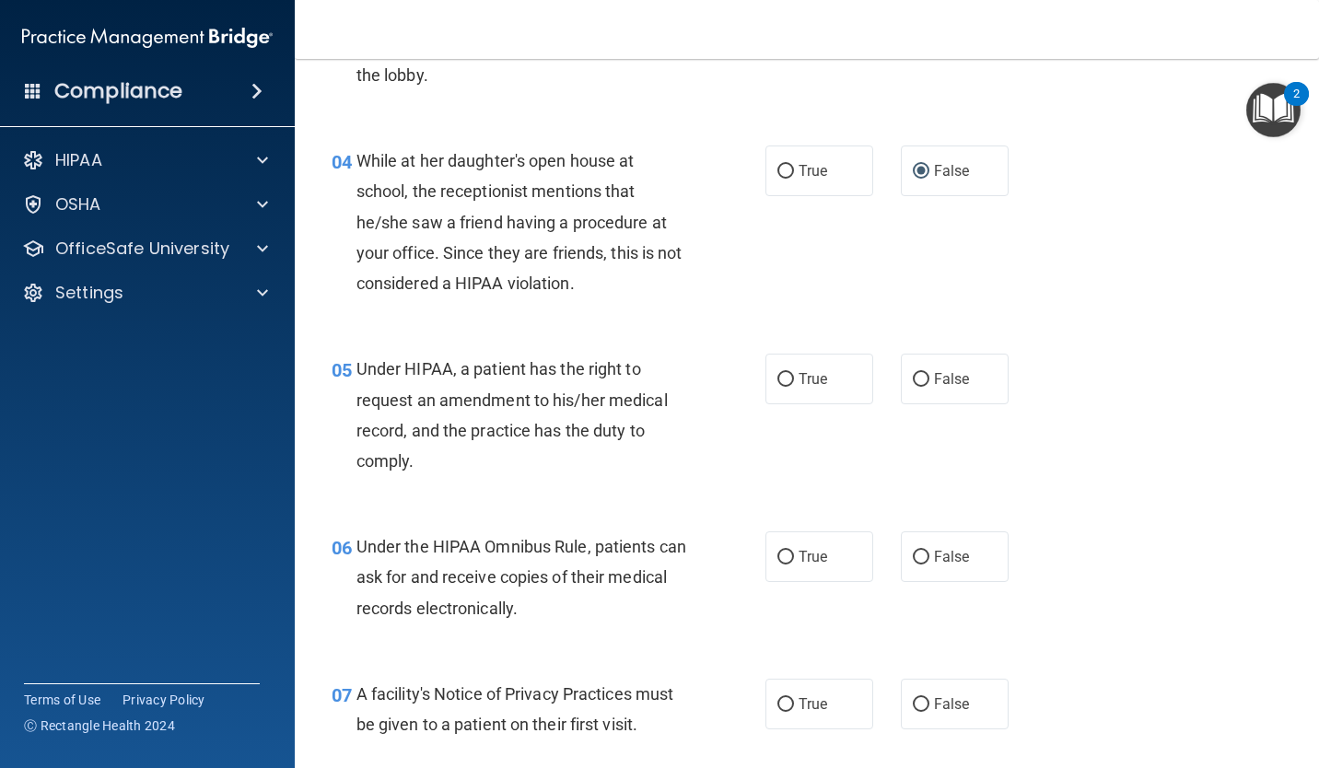
scroll to position [598, 0]
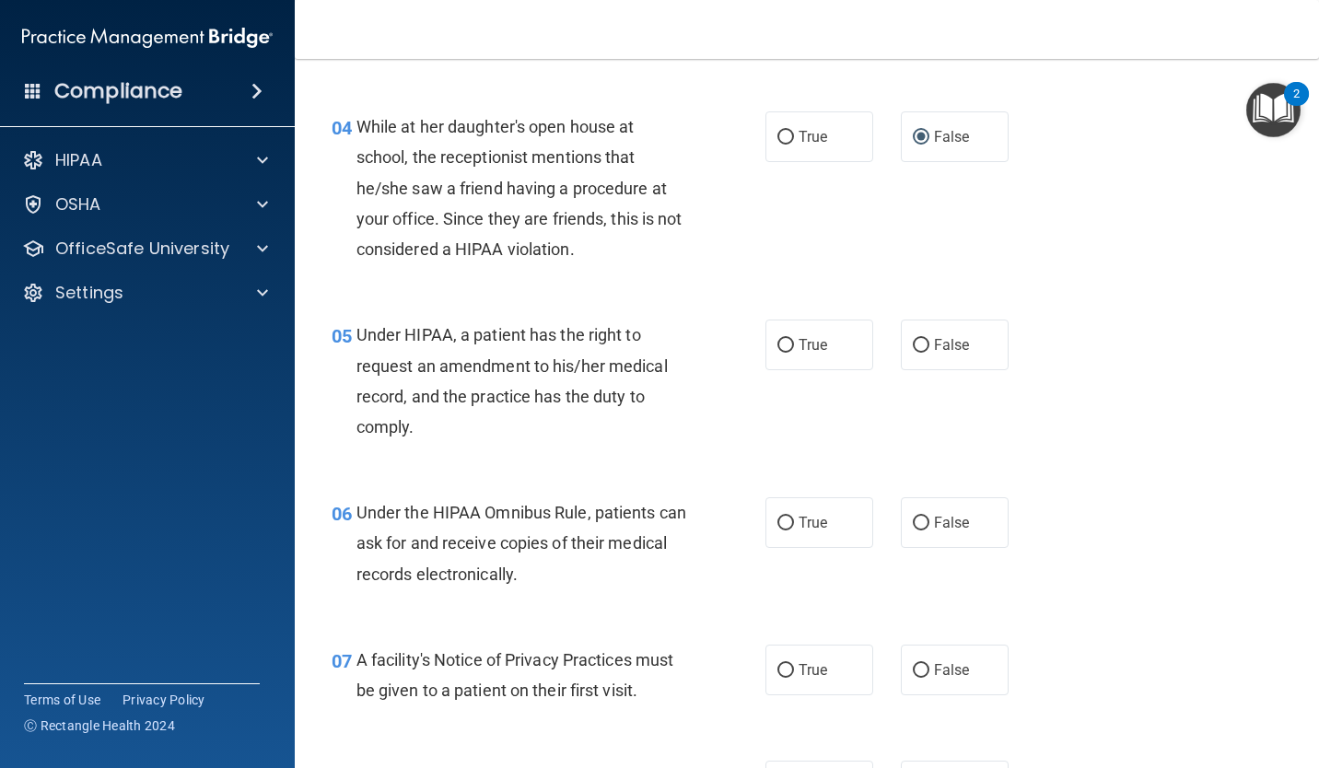
click at [785, 353] on input "True" at bounding box center [785, 346] width 17 height 14
radio input "true"
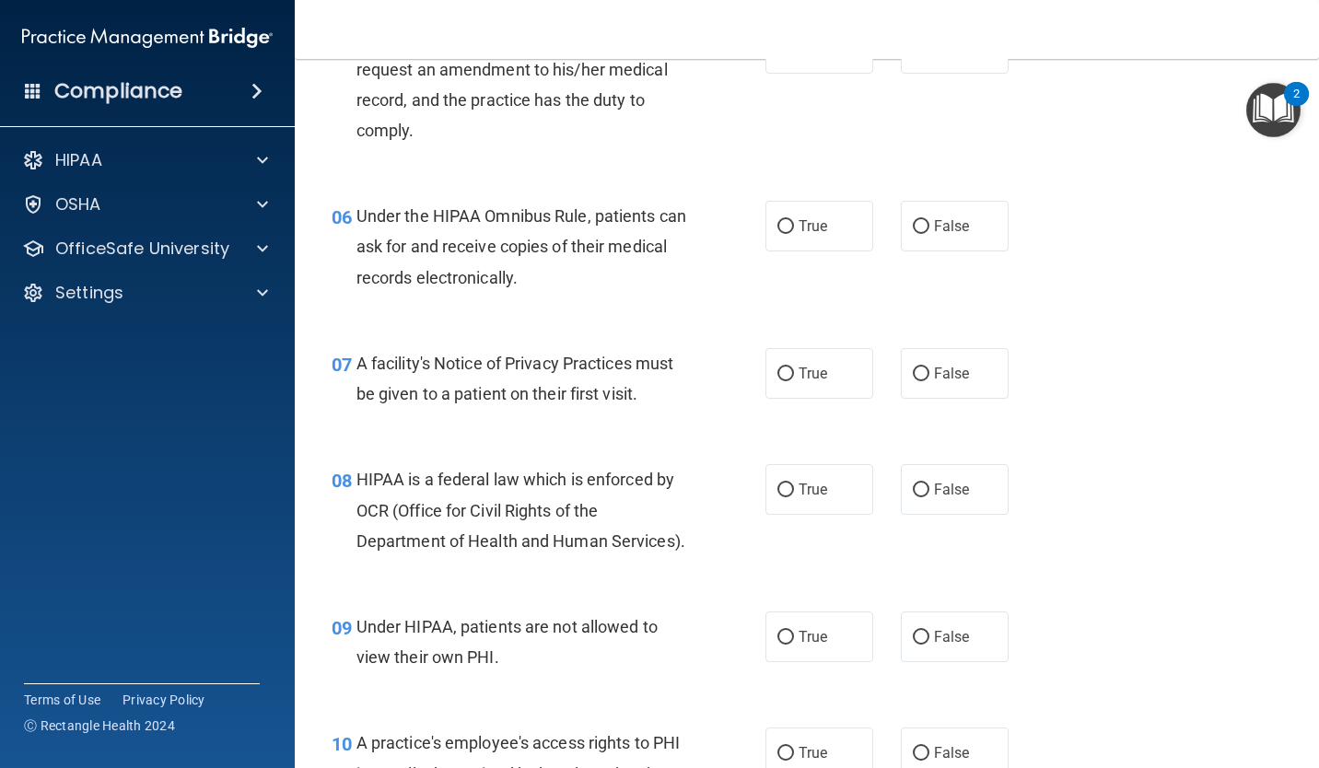
scroll to position [916, 0]
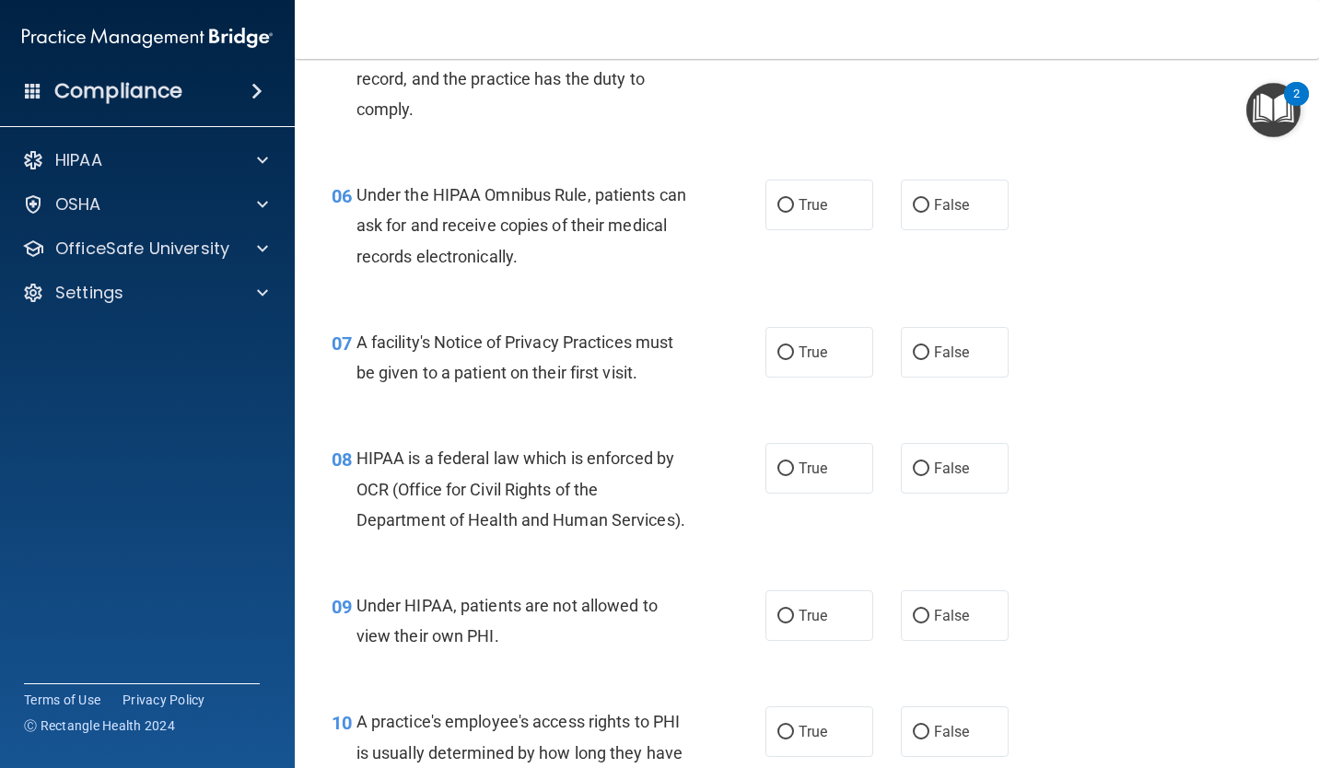
click at [778, 213] on input "True" at bounding box center [785, 206] width 17 height 14
radio input "true"
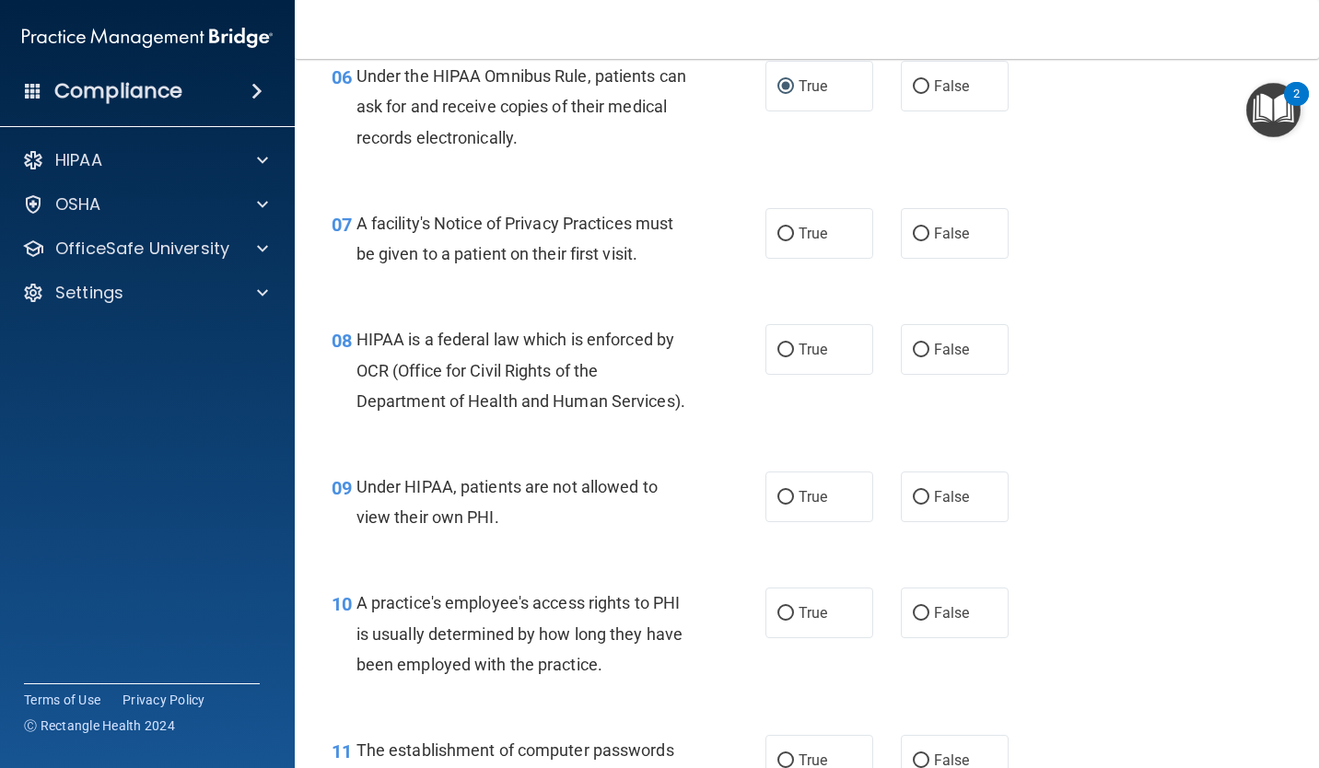
scroll to position [1034, 0]
click at [777, 241] on input "True" at bounding box center [785, 235] width 17 height 14
radio input "true"
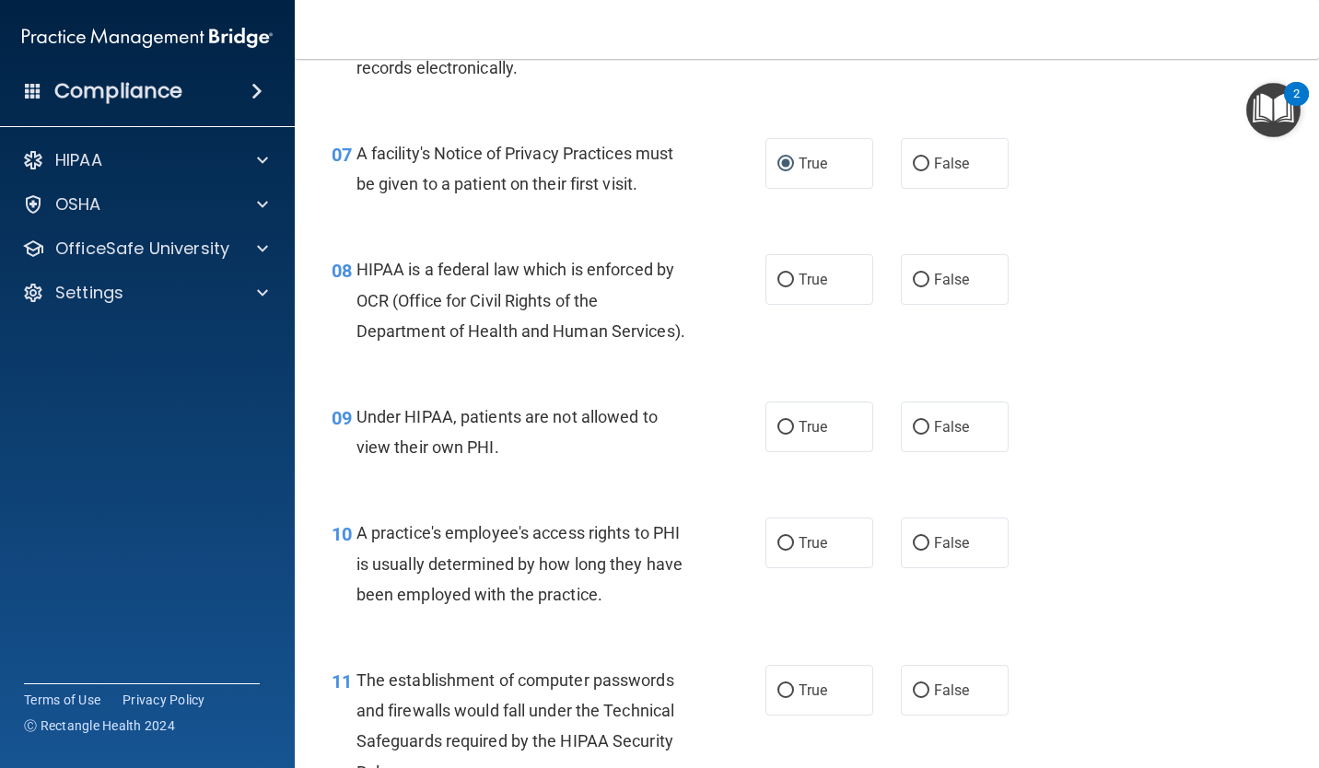
scroll to position [1122, 0]
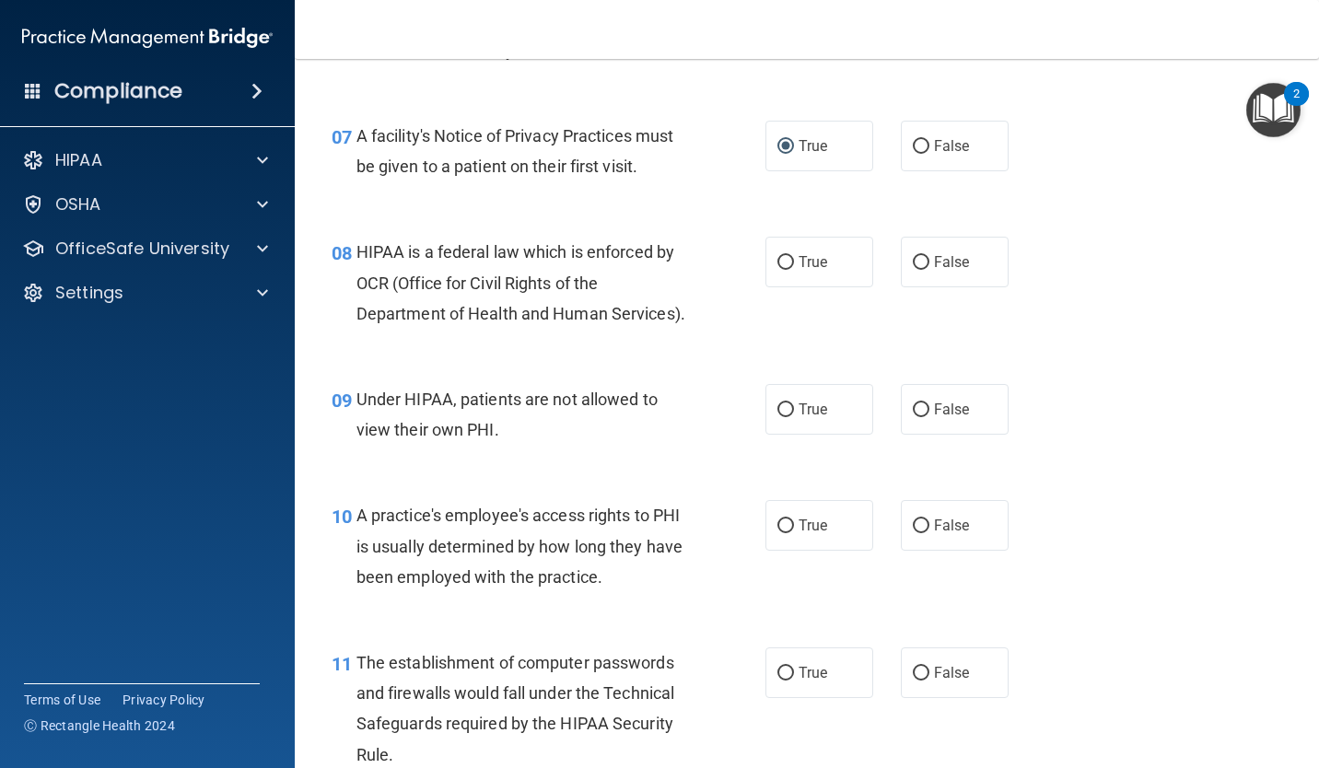
click at [802, 271] on span "True" at bounding box center [813, 262] width 29 height 18
click at [794, 270] on input "True" at bounding box center [785, 263] width 17 height 14
radio input "true"
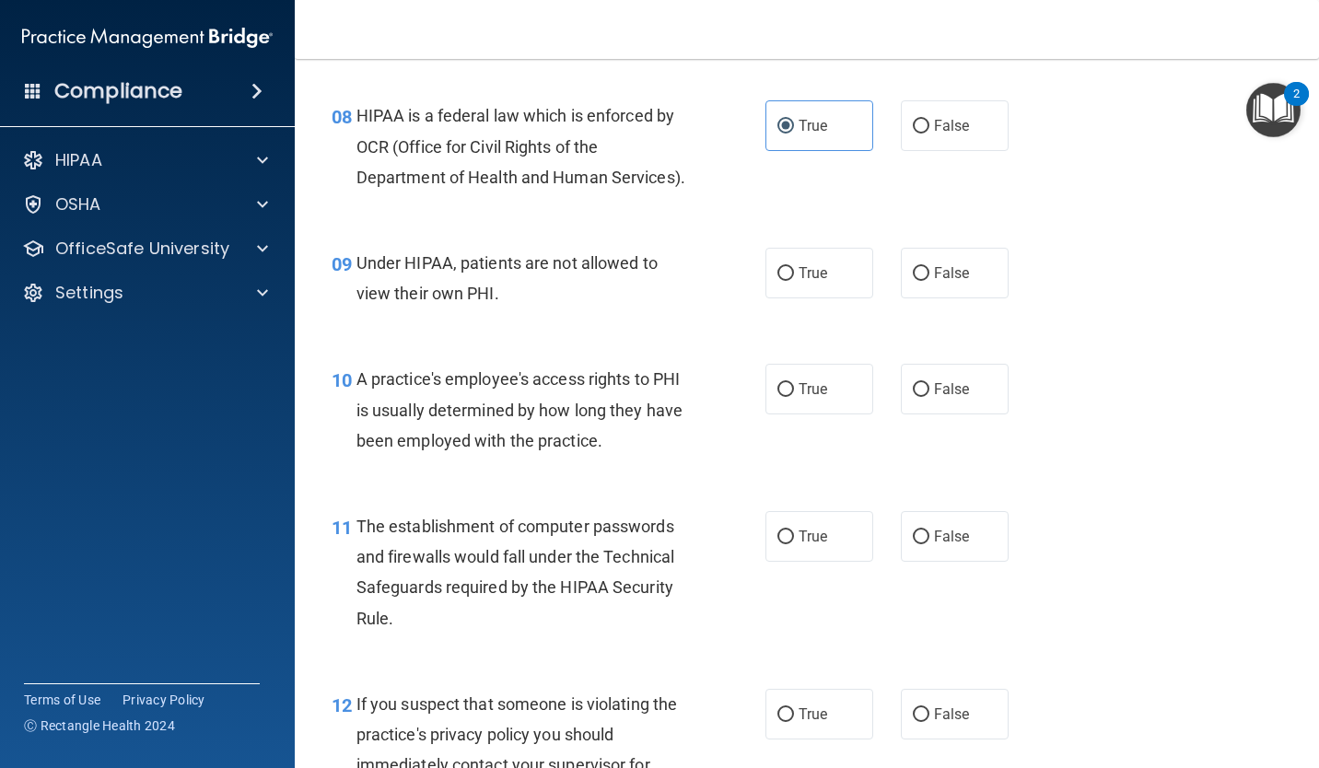
scroll to position [1262, 0]
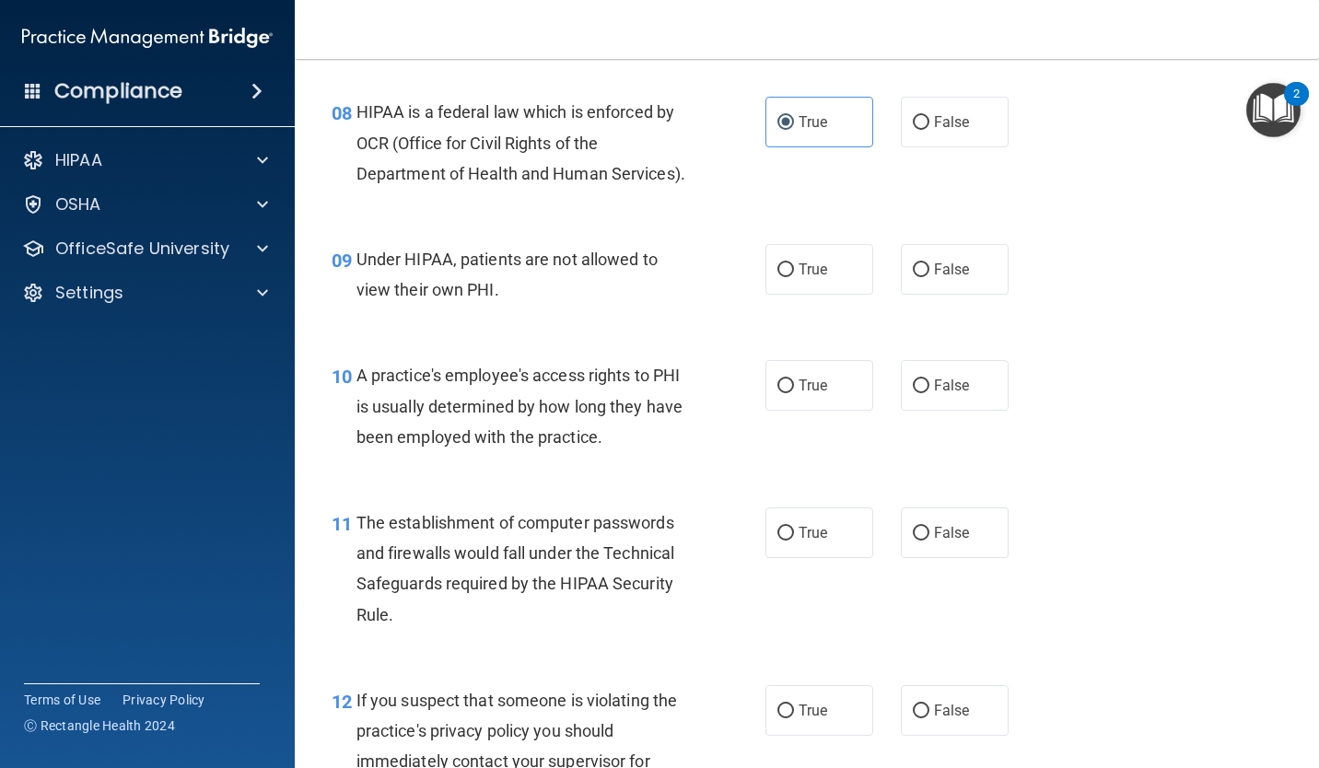
click at [914, 277] on input "False" at bounding box center [921, 270] width 17 height 14
radio input "true"
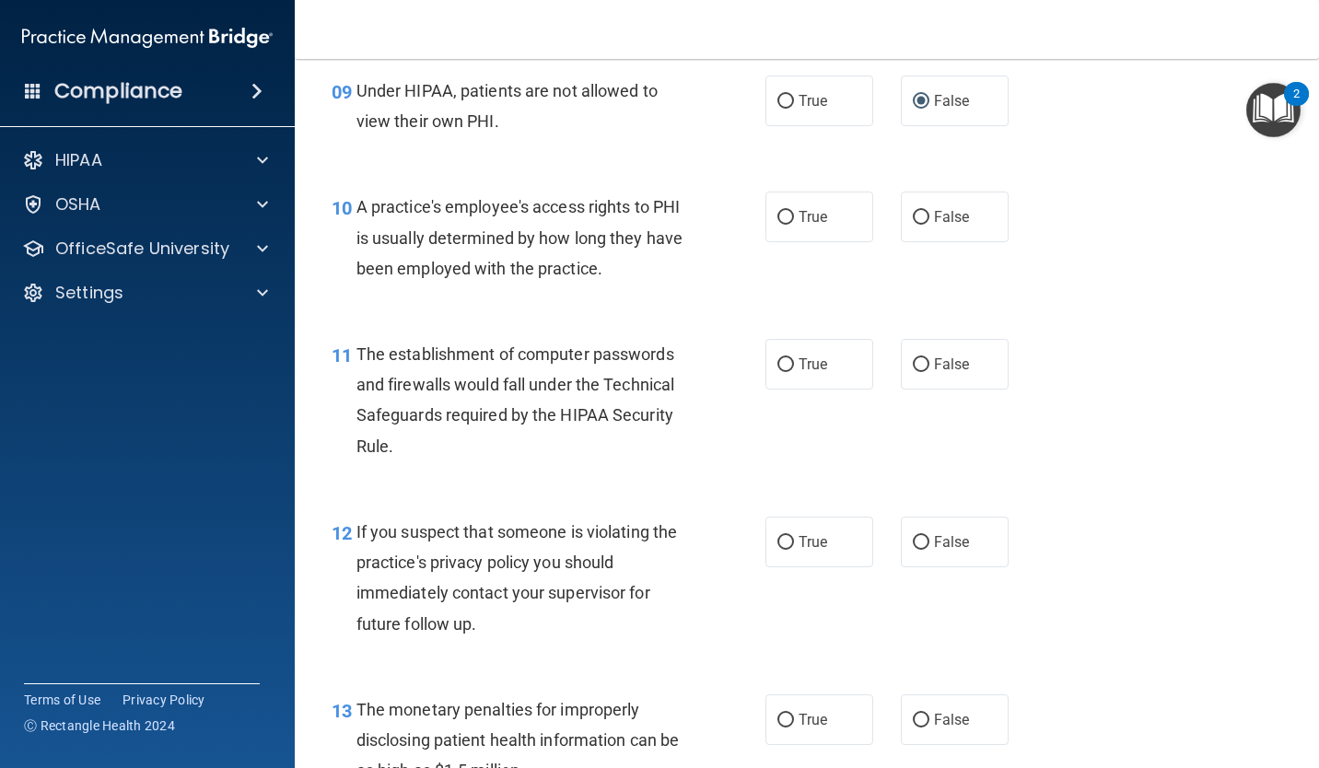
scroll to position [1438, 0]
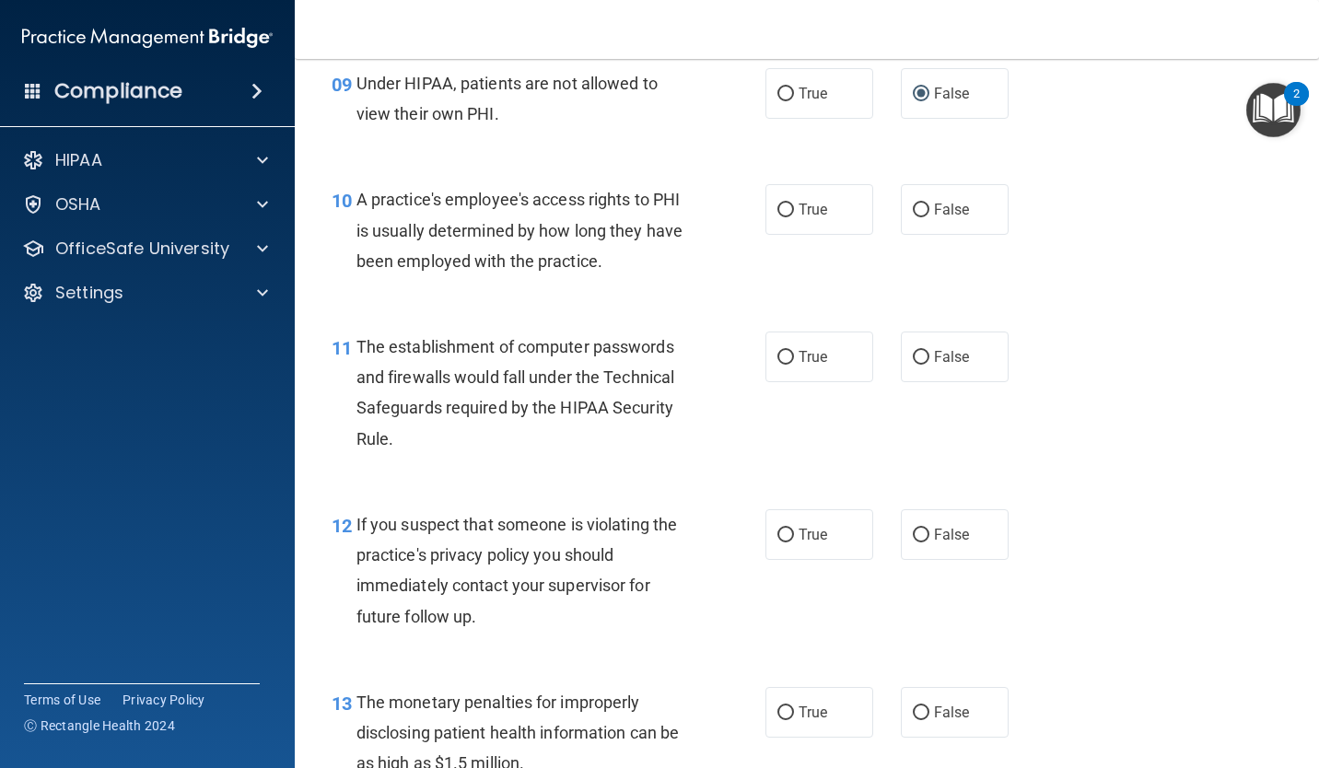
click at [957, 218] on span "False" at bounding box center [952, 210] width 36 height 18
click at [929, 217] on input "False" at bounding box center [921, 211] width 17 height 14
radio input "true"
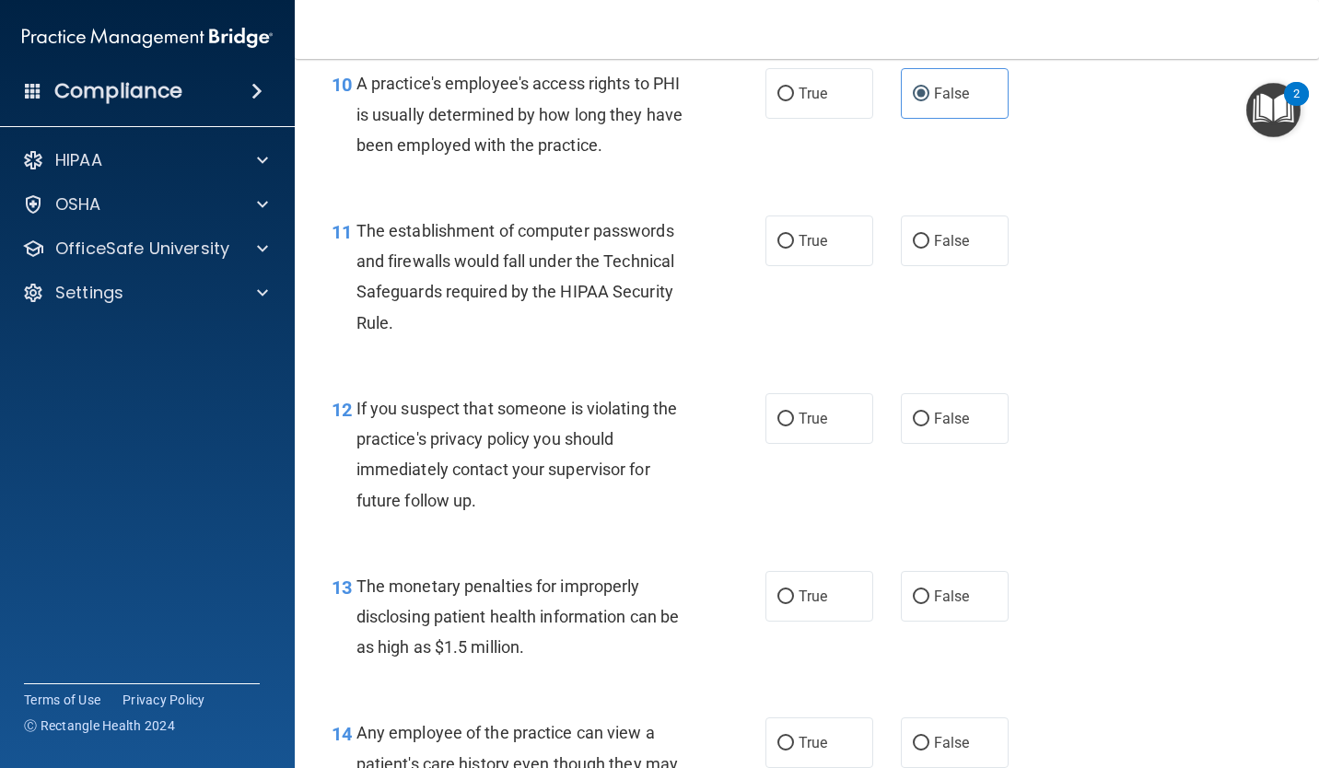
scroll to position [1553, 0]
click at [782, 250] on input "True" at bounding box center [785, 243] width 17 height 14
radio input "true"
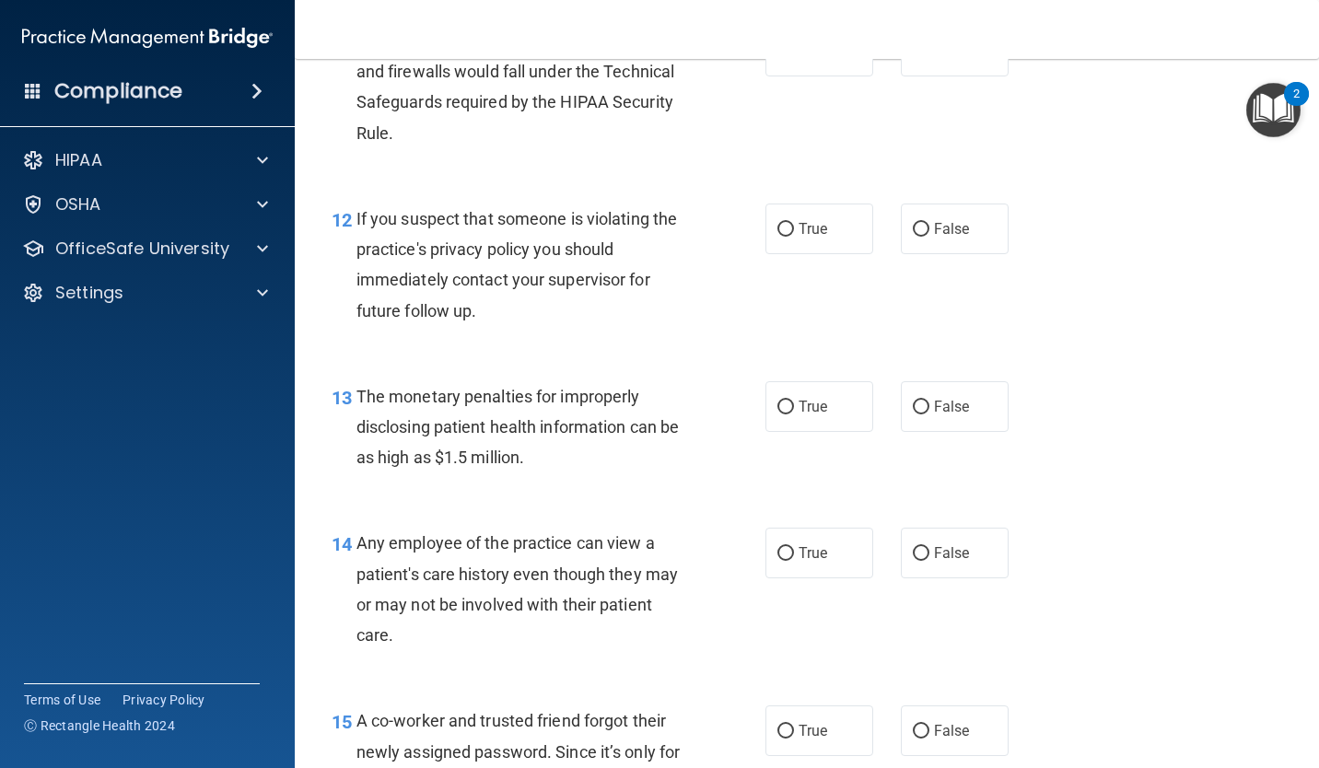
scroll to position [1753, 0]
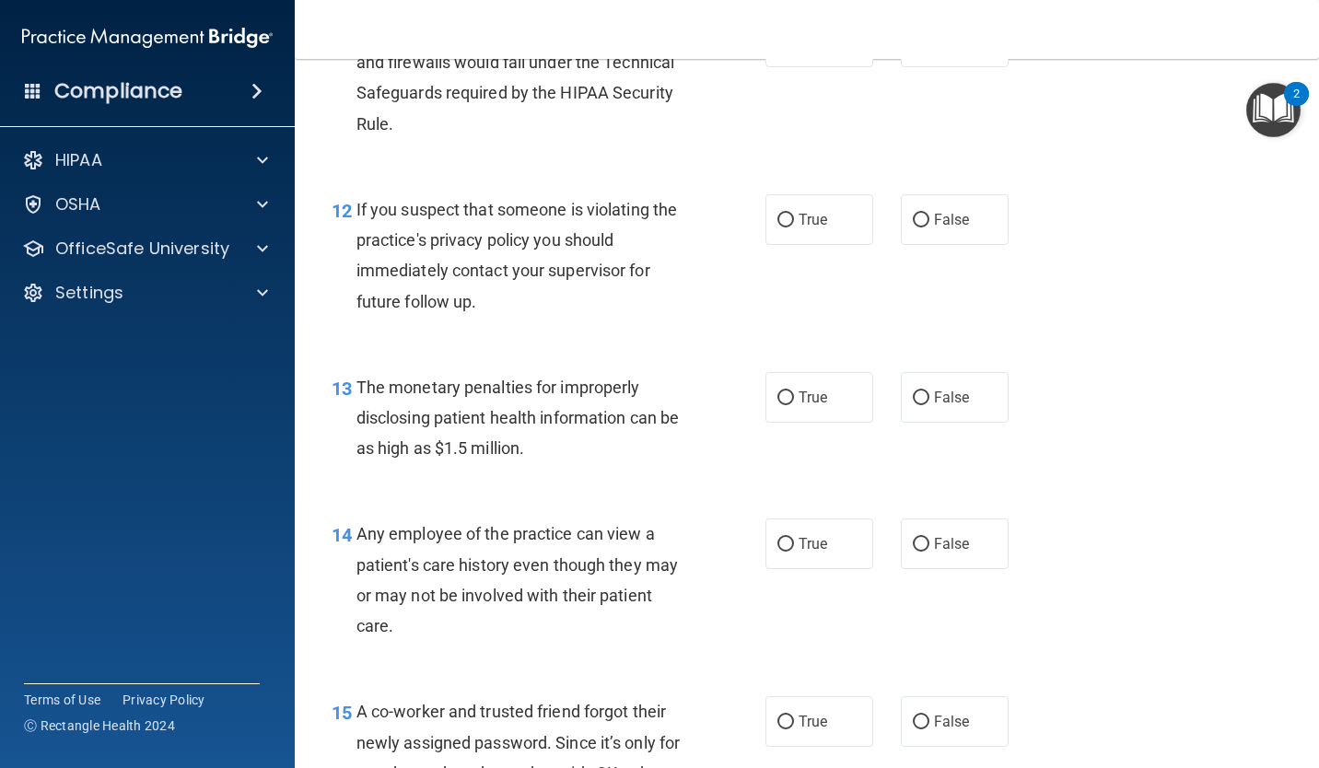
click at [778, 228] on input "True" at bounding box center [785, 221] width 17 height 14
radio input "true"
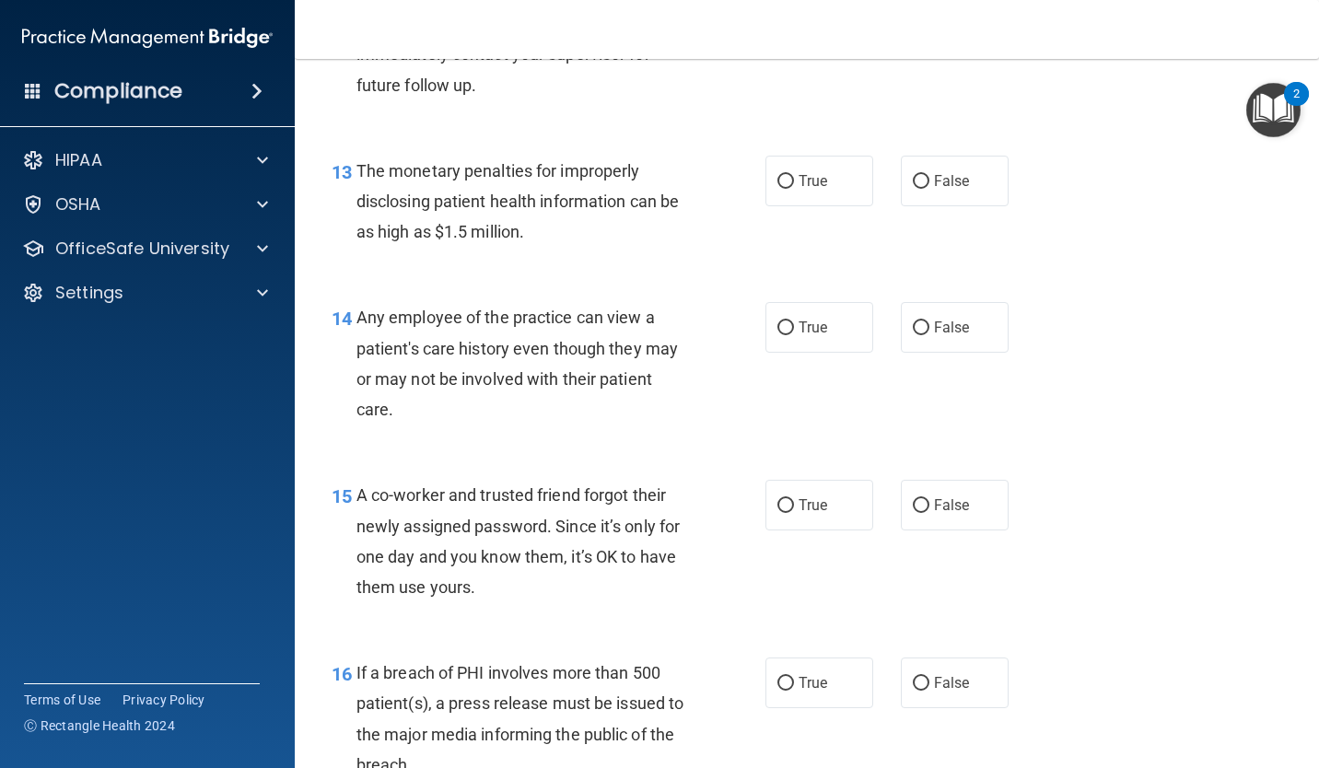
scroll to position [1968, 0]
click at [785, 191] on input "True" at bounding box center [785, 184] width 17 height 14
radio input "true"
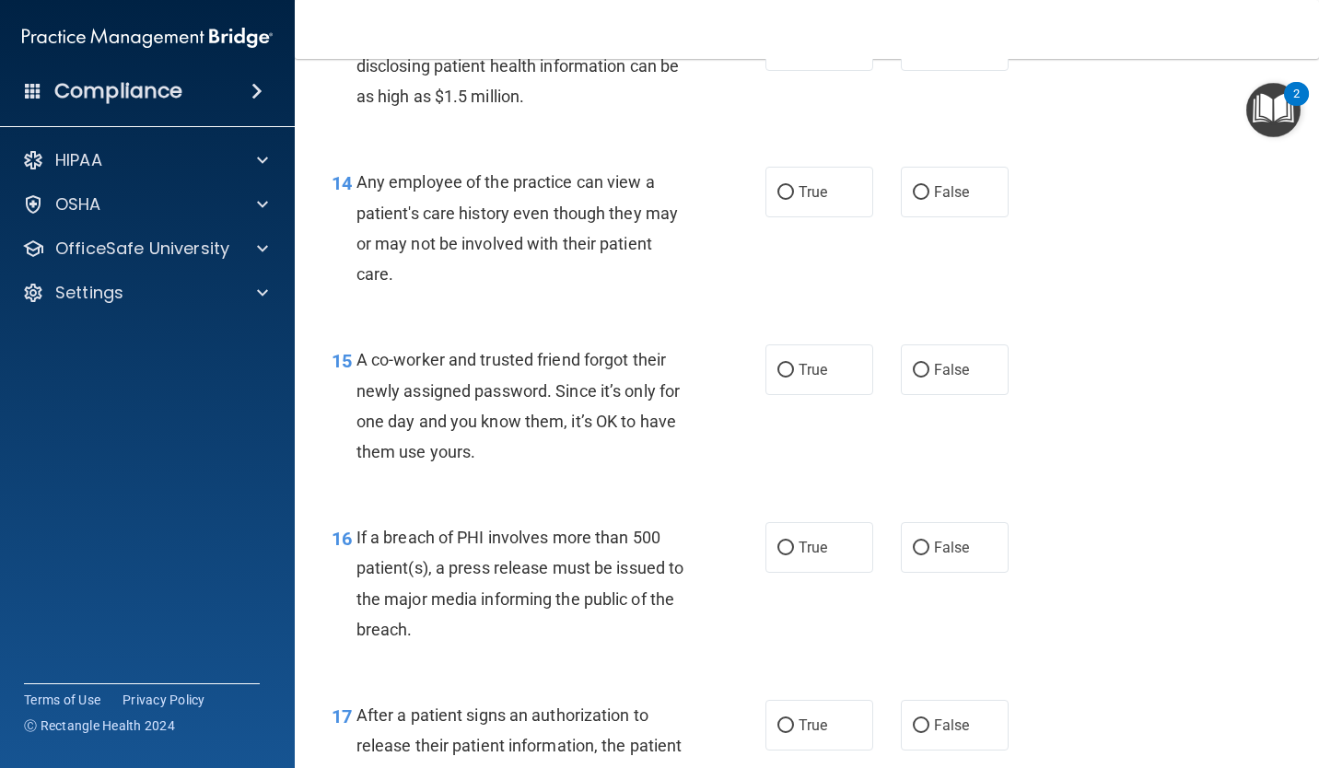
scroll to position [2103, 0]
click at [919, 202] on input "False" at bounding box center [921, 195] width 17 height 14
radio input "true"
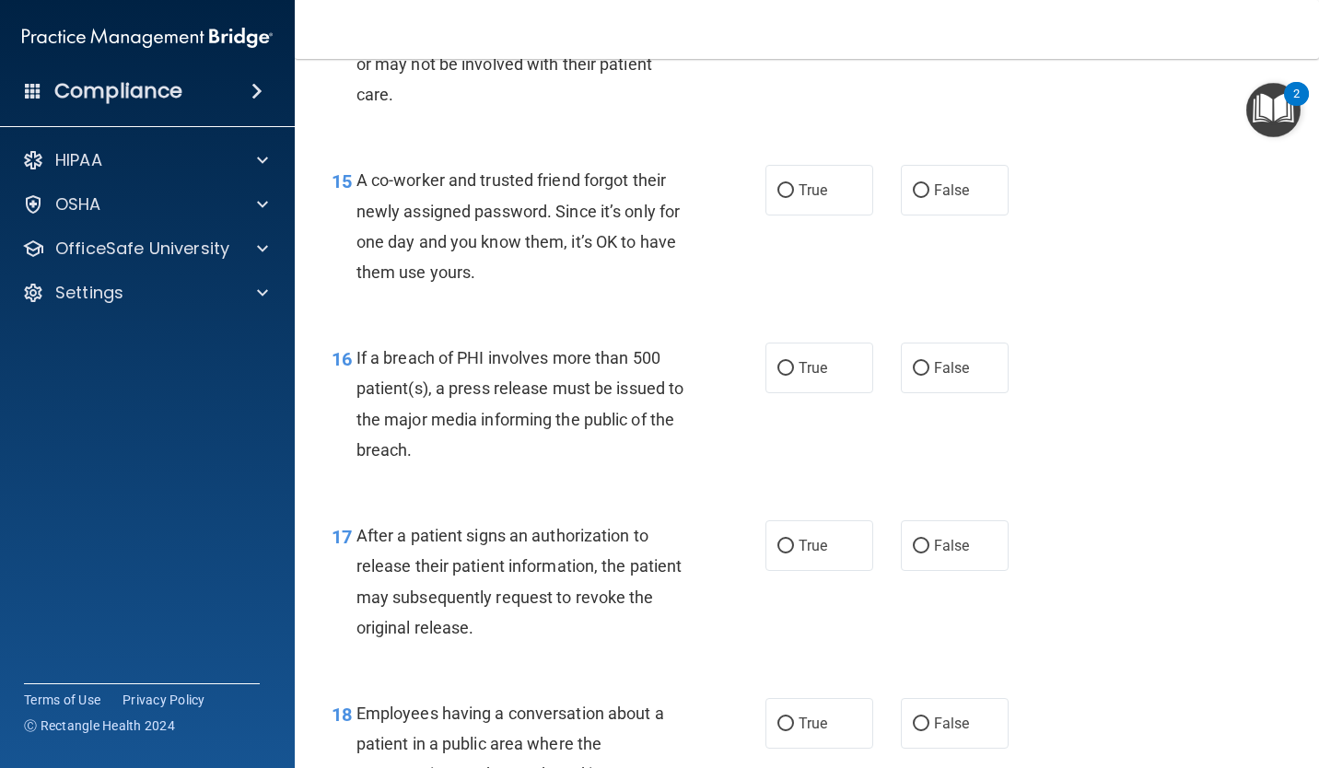
scroll to position [2284, 0]
click at [938, 200] on span "False" at bounding box center [952, 191] width 36 height 18
click at [929, 199] on input "False" at bounding box center [921, 192] width 17 height 14
radio input "true"
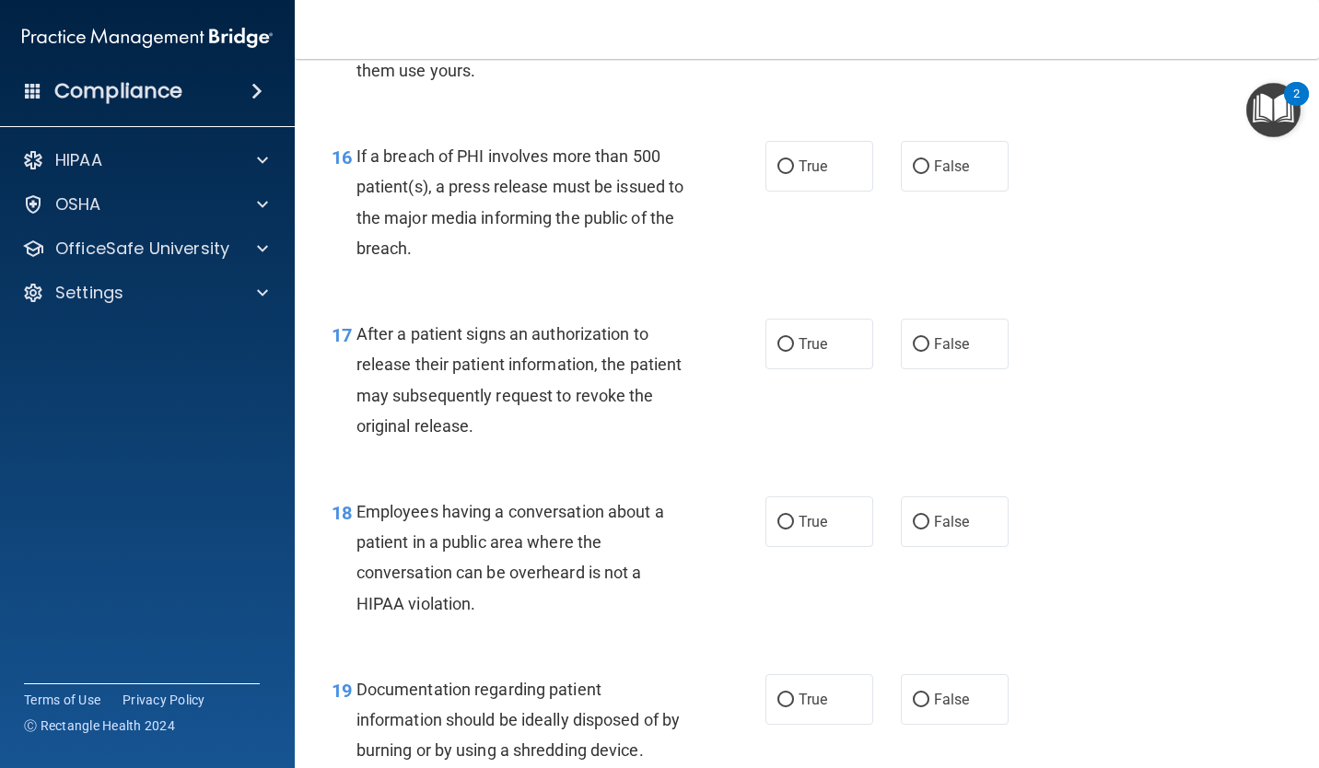
scroll to position [2486, 0]
click at [785, 174] on input "True" at bounding box center [785, 167] width 17 height 14
radio input "true"
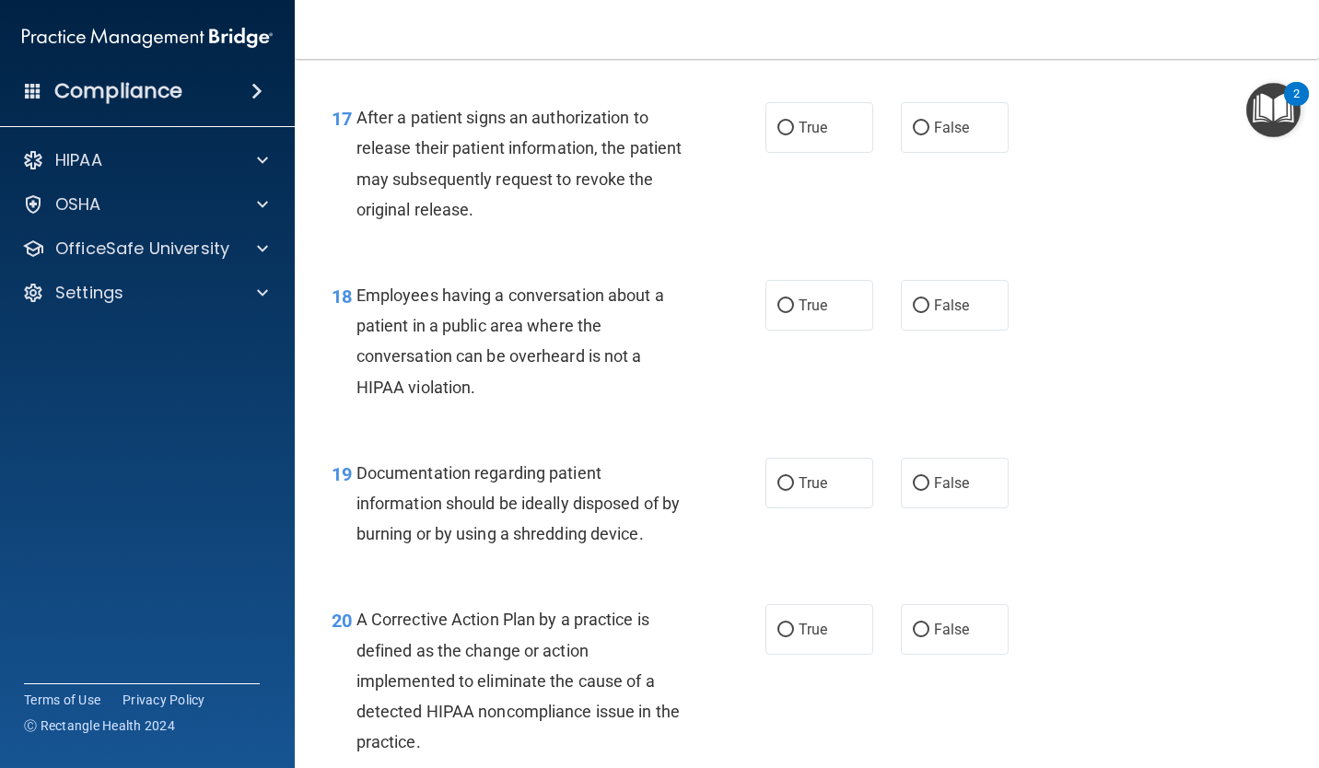
scroll to position [2704, 0]
click at [783, 134] on input "True" at bounding box center [785, 127] width 17 height 14
radio input "true"
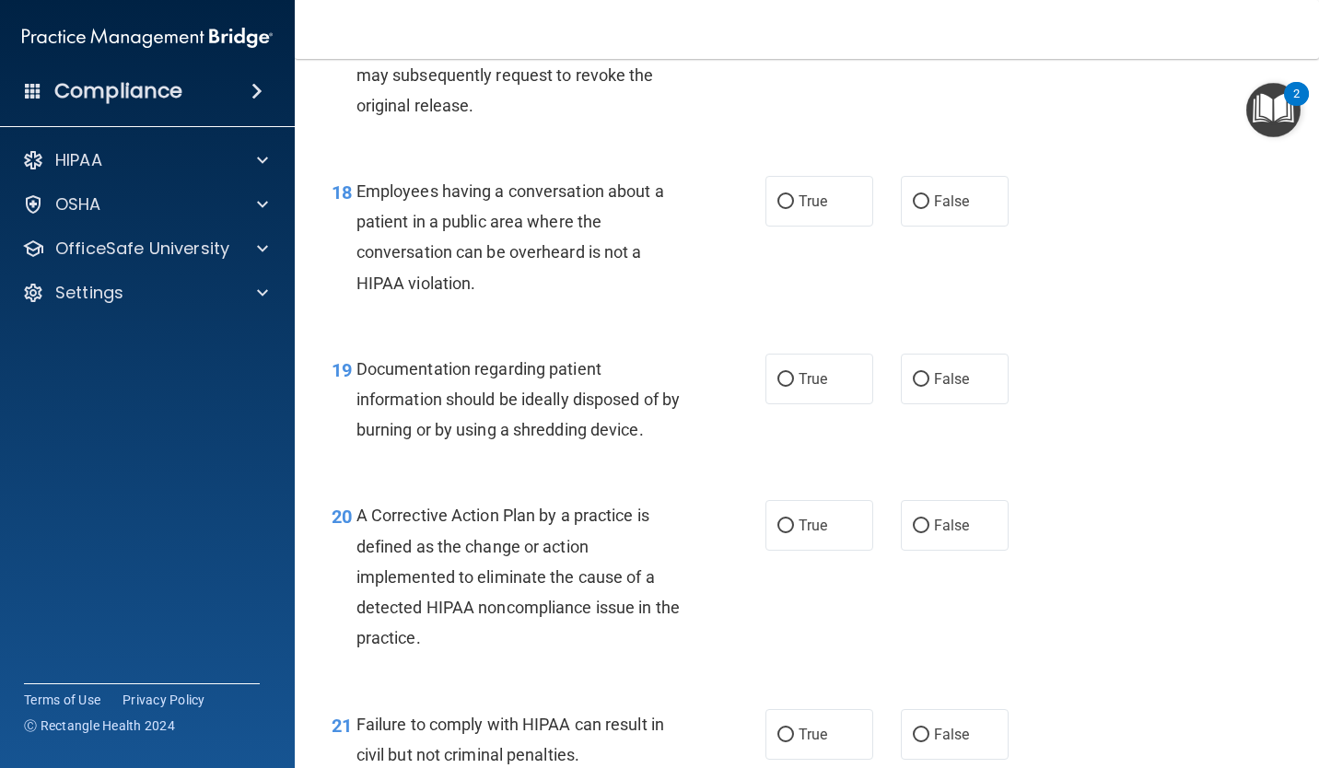
scroll to position [2815, 0]
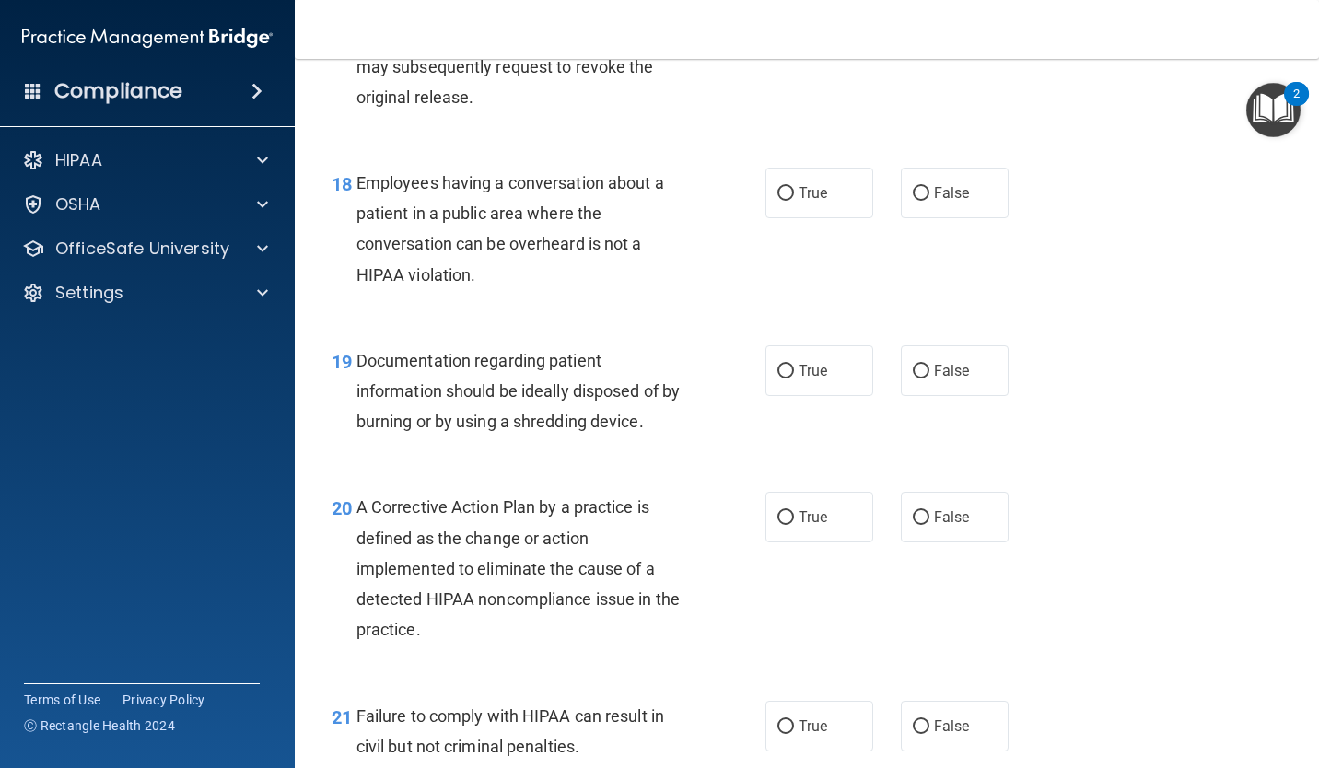
click at [919, 201] on input "False" at bounding box center [921, 194] width 17 height 14
radio input "true"
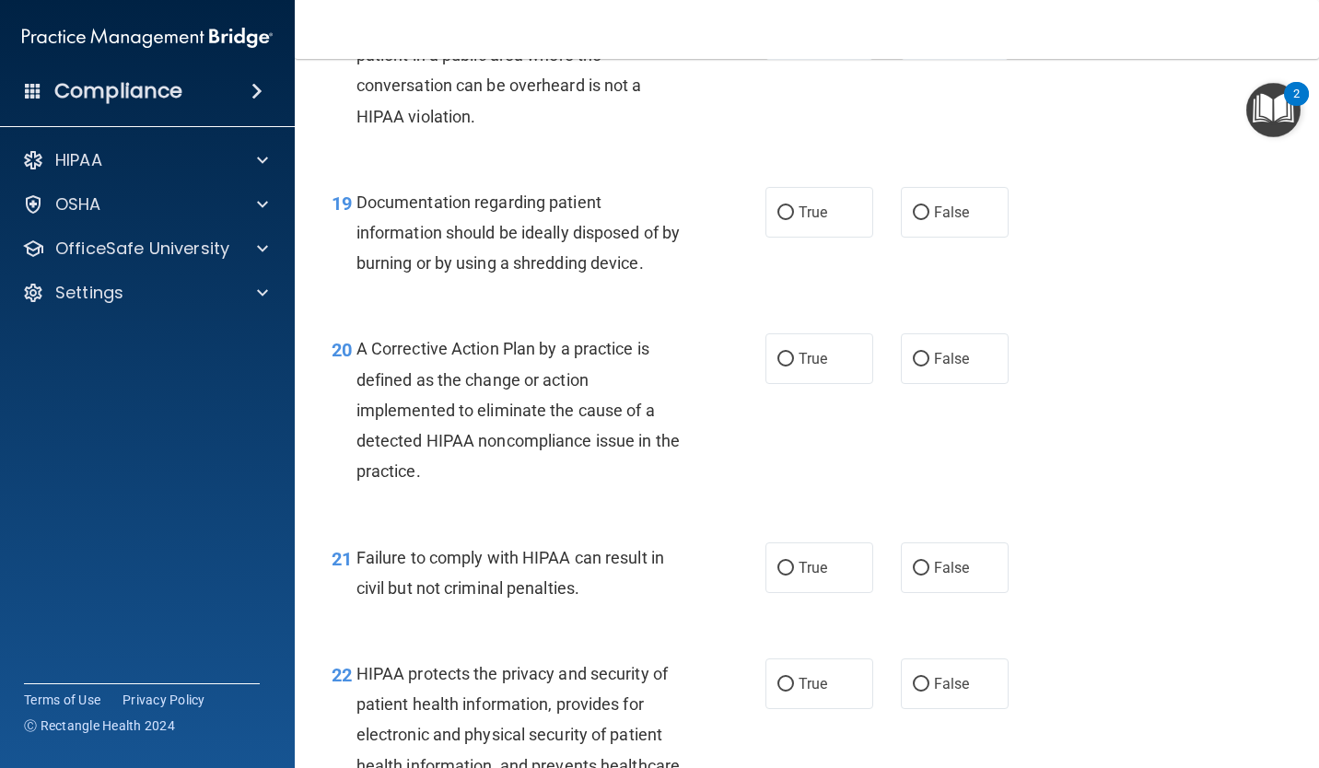
scroll to position [2972, 0]
click at [787, 222] on input "True" at bounding box center [785, 215] width 17 height 14
radio input "true"
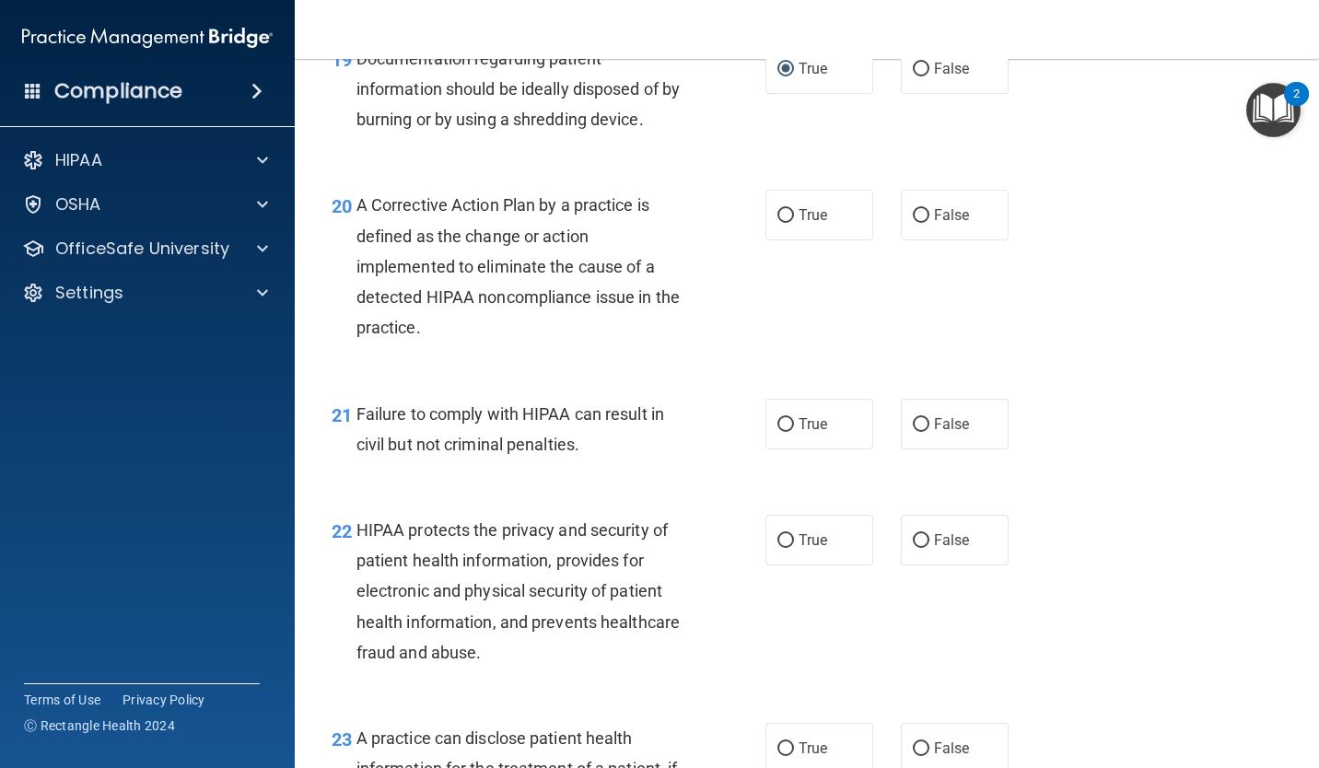
scroll to position [3123, 0]
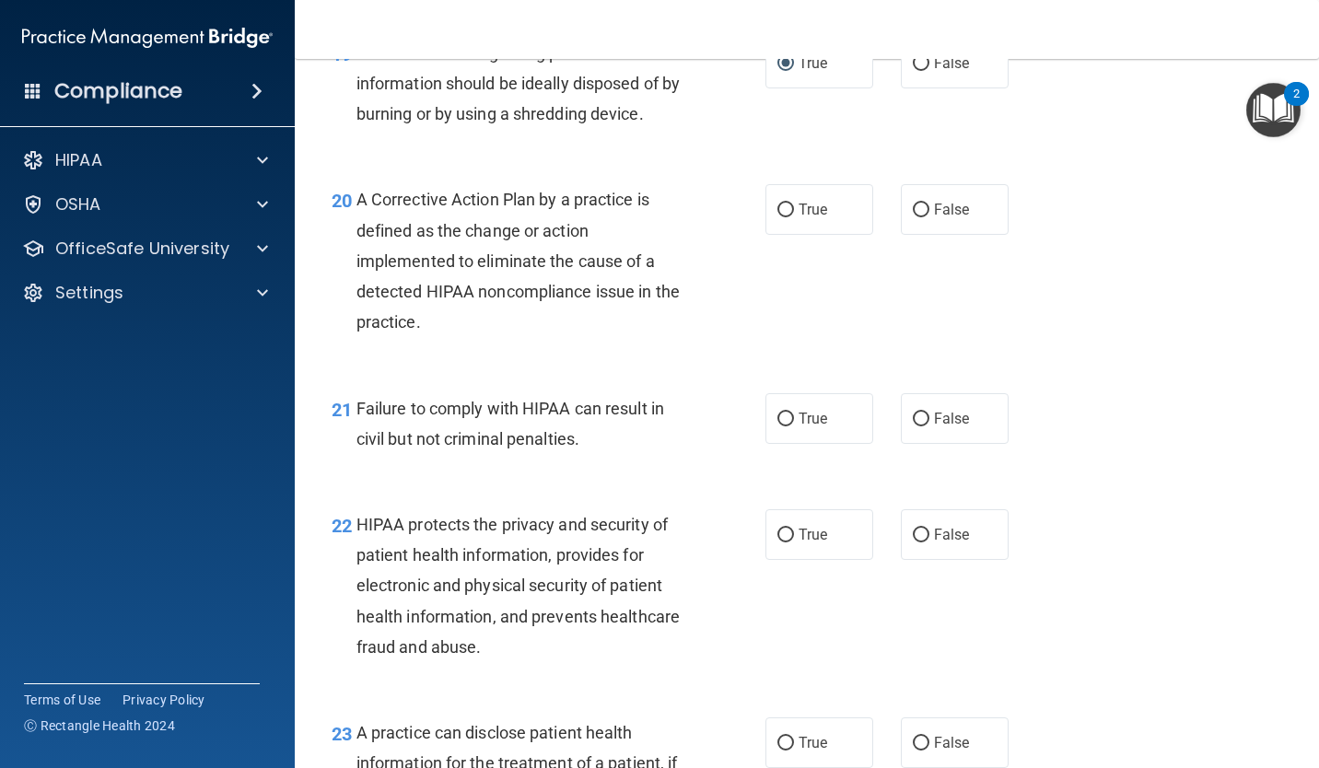
click at [812, 235] on label "True" at bounding box center [819, 209] width 108 height 51
click at [794, 217] on input "True" at bounding box center [785, 211] width 17 height 14
radio input "true"
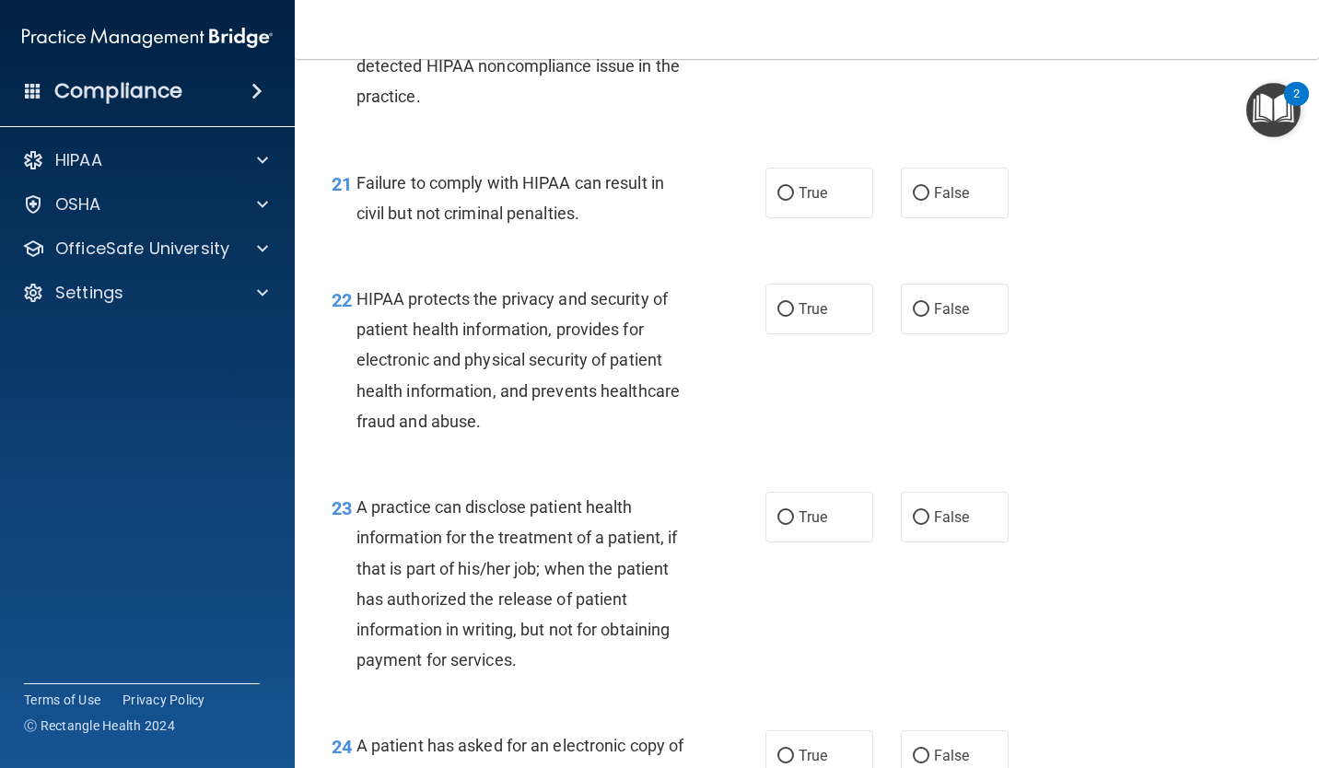
scroll to position [3358, 0]
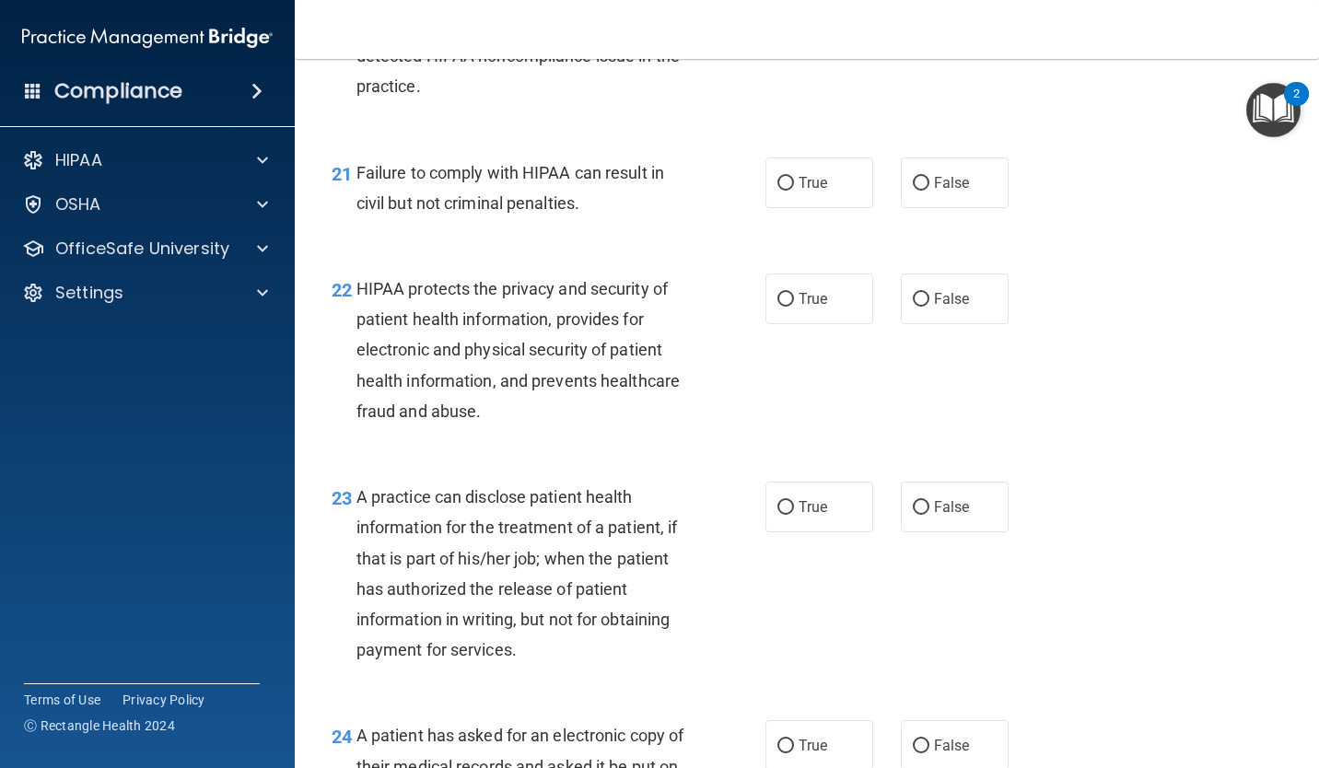
click at [917, 191] on input "False" at bounding box center [921, 184] width 17 height 14
radio input "true"
click at [787, 191] on input "True" at bounding box center [785, 184] width 17 height 14
radio input "true"
radio input "false"
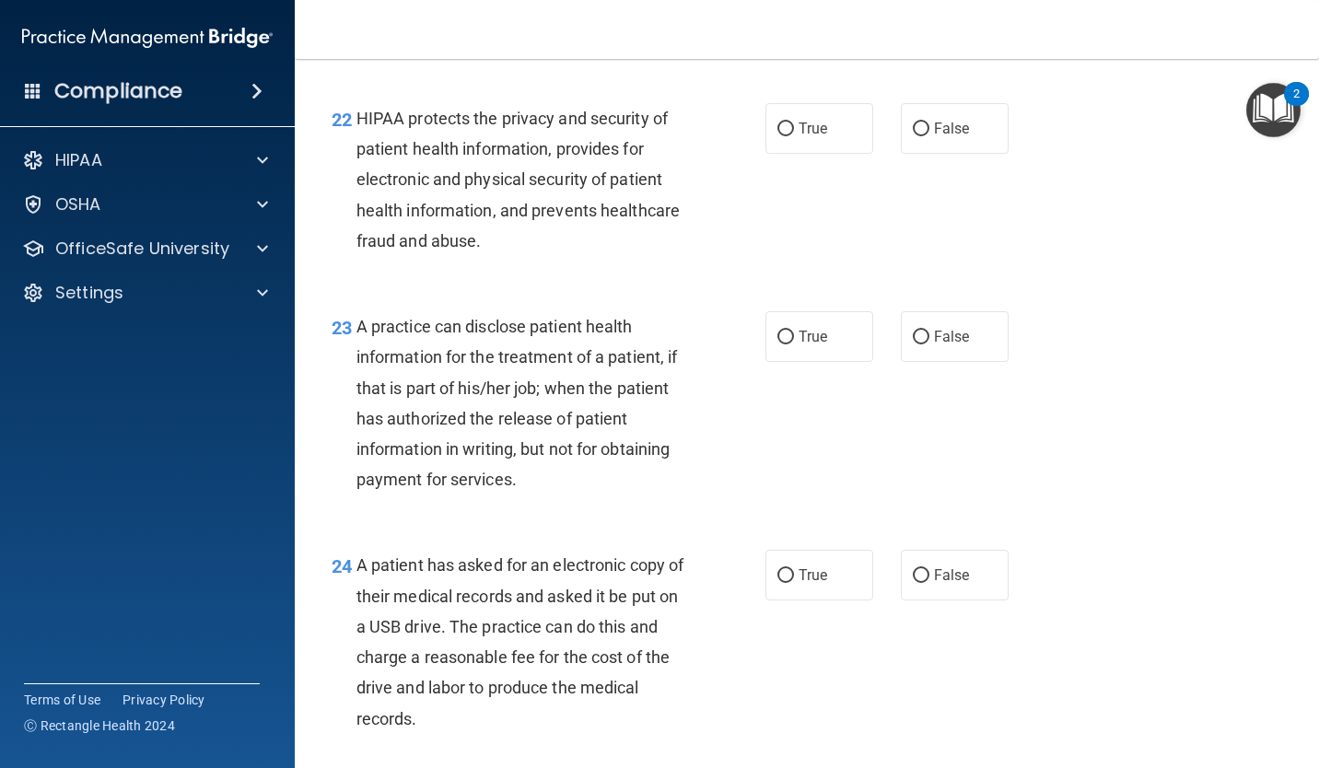
scroll to position [3531, 0]
click at [783, 134] on input "True" at bounding box center [785, 128] width 17 height 14
radio input "true"
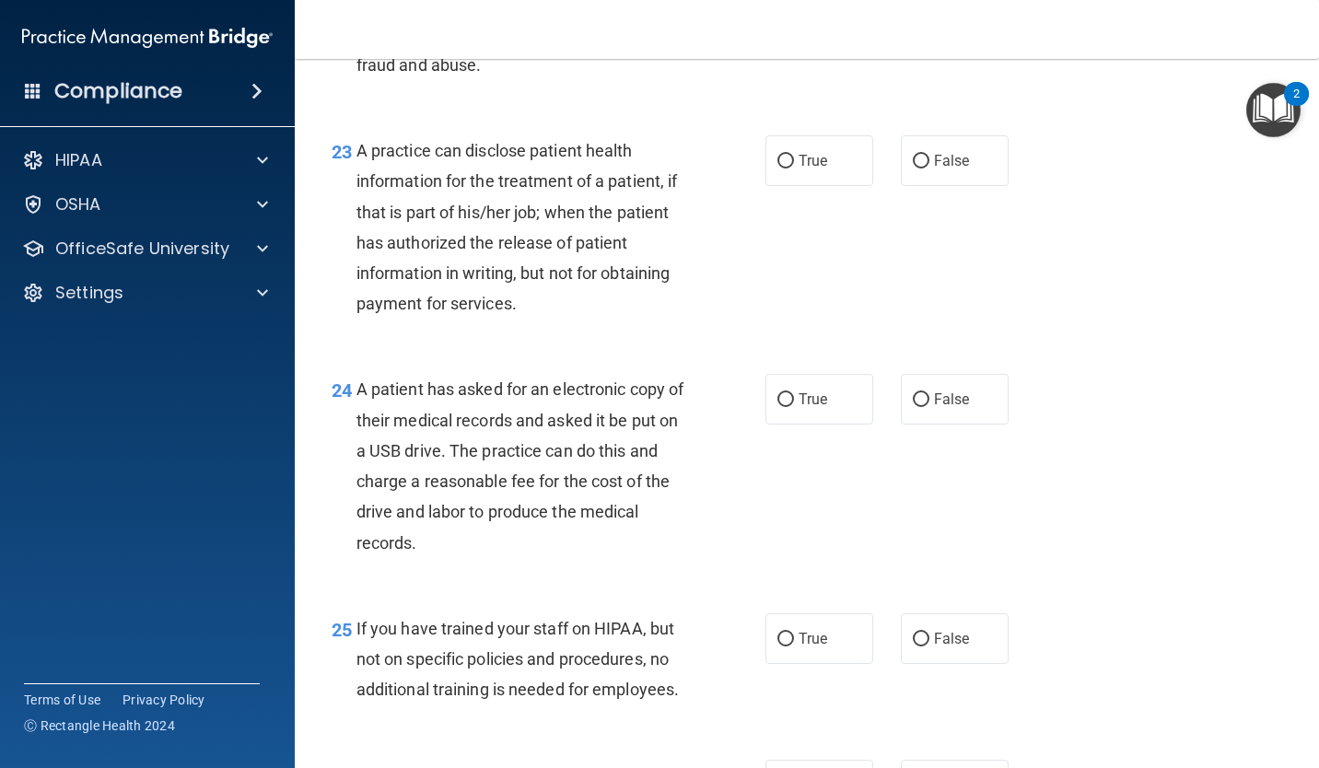
scroll to position [3712, 0]
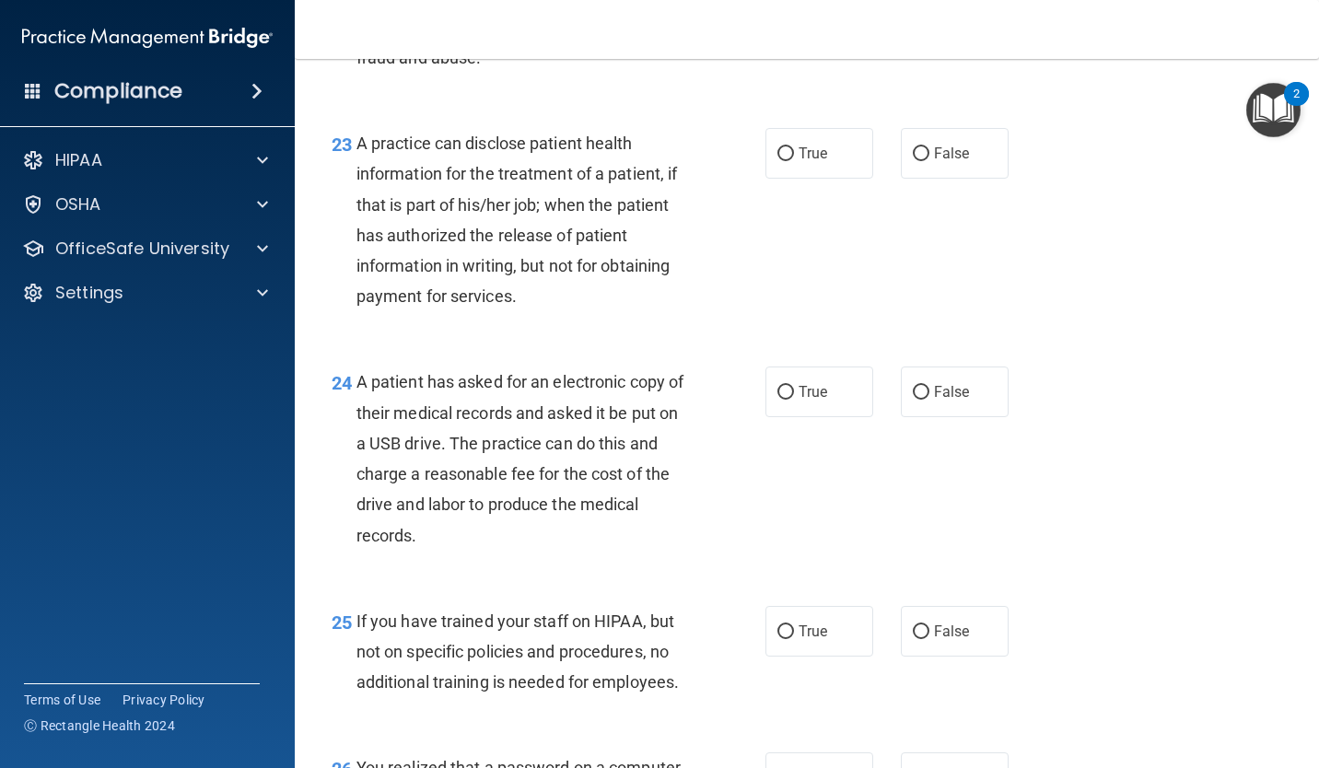
click at [914, 161] on input "False" at bounding box center [921, 154] width 17 height 14
radio input "true"
click at [785, 161] on input "True" at bounding box center [785, 154] width 17 height 14
radio input "true"
radio input "false"
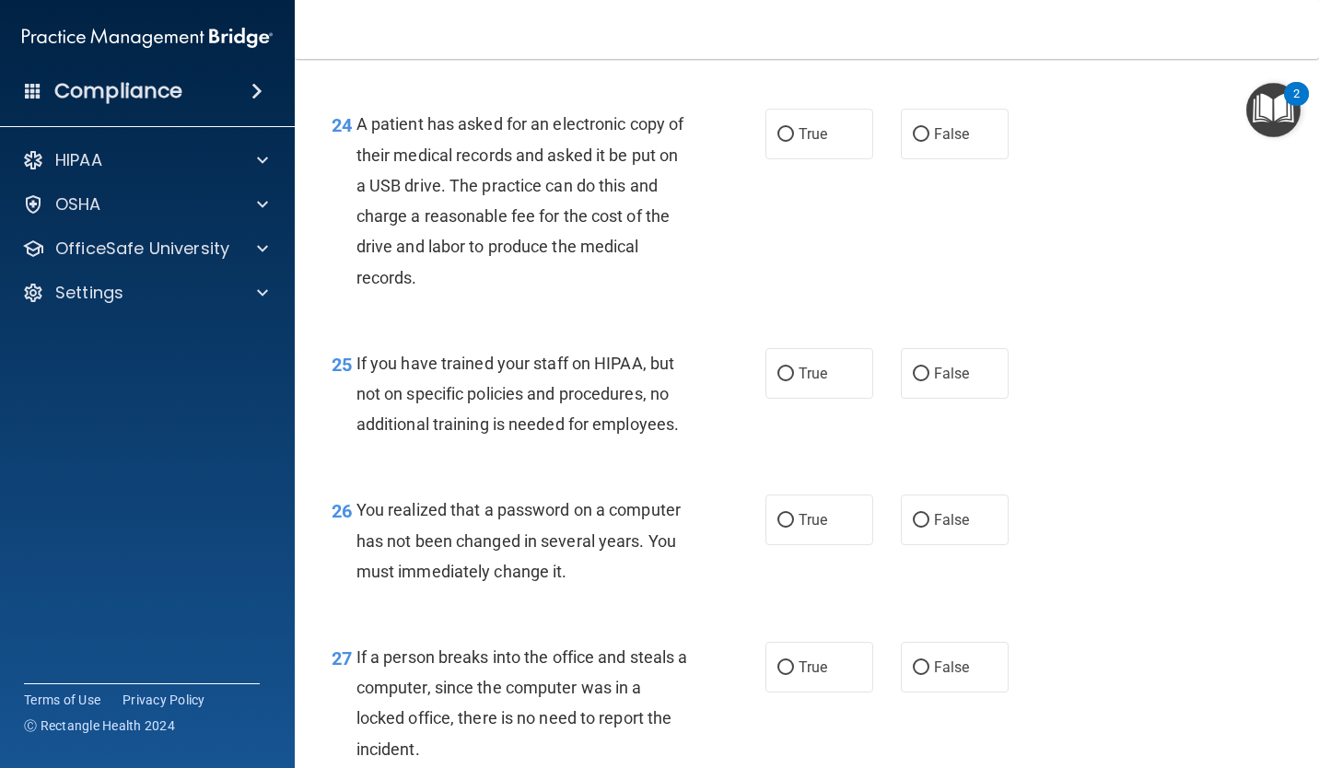
scroll to position [3972, 0]
click at [784, 140] on input "True" at bounding box center [785, 133] width 17 height 14
radio input "true"
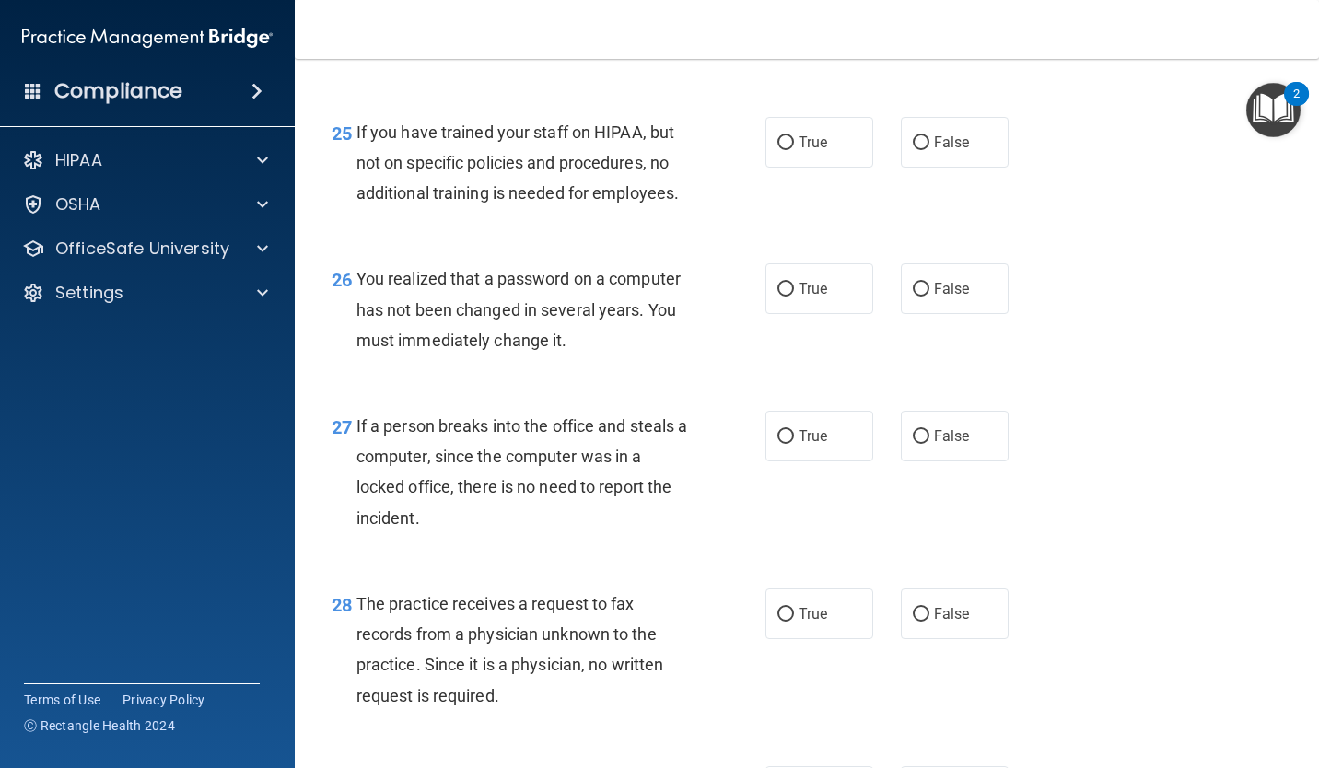
scroll to position [4210, 0]
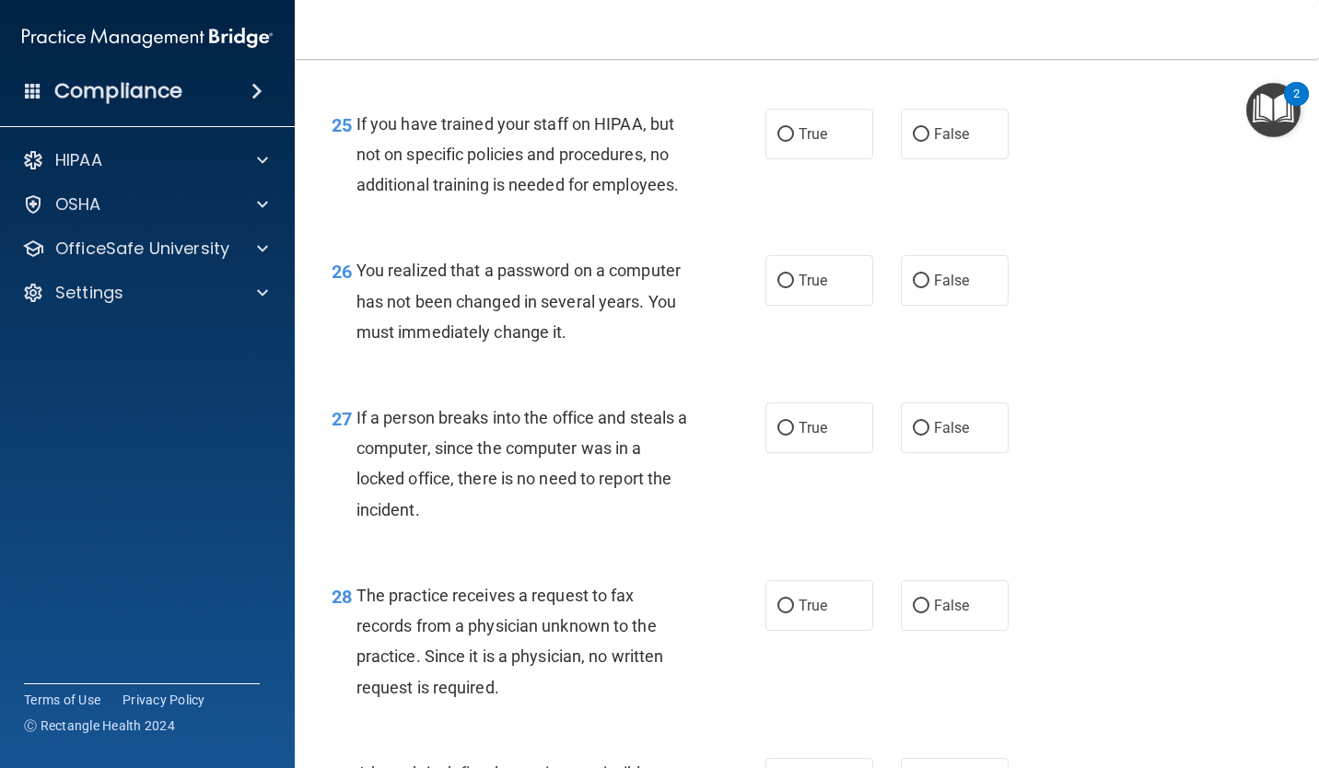
click at [920, 142] on input "False" at bounding box center [921, 135] width 17 height 14
radio input "true"
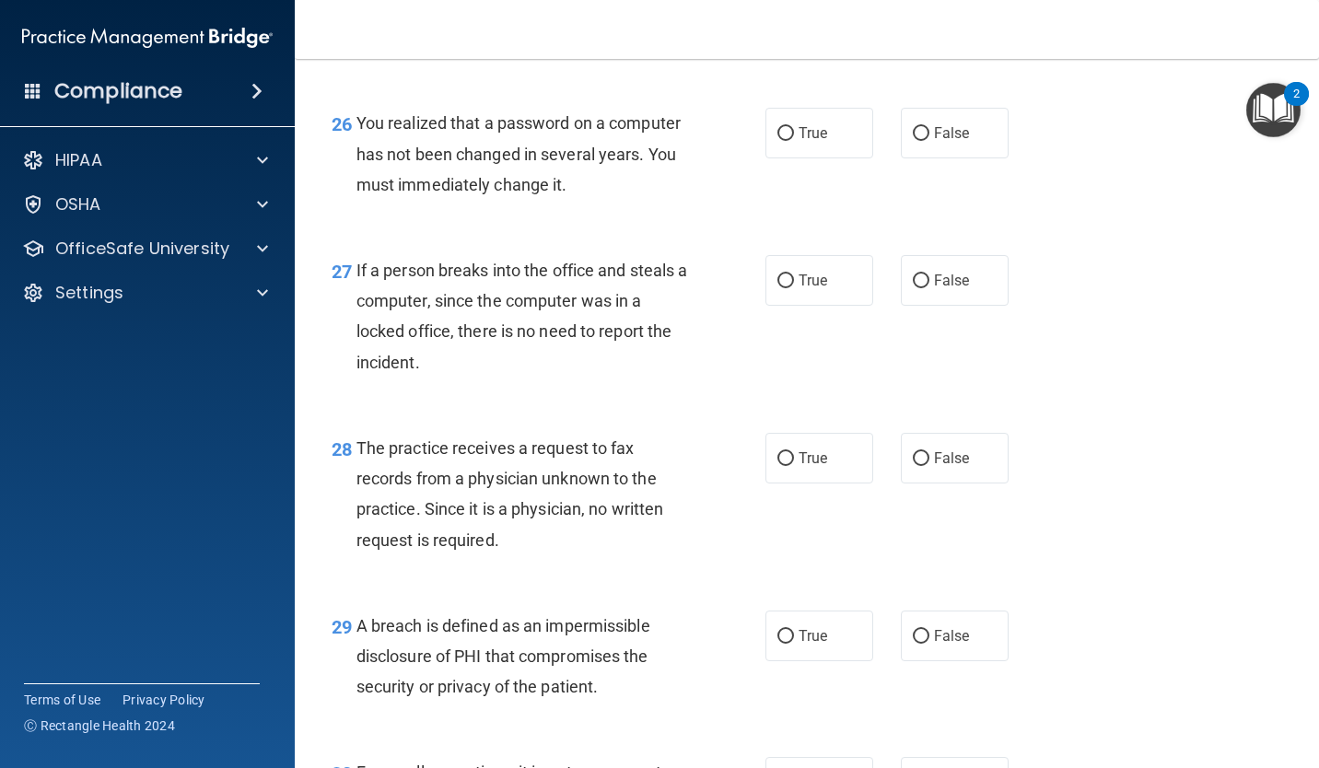
scroll to position [4358, 0]
click at [808, 141] on span "True" at bounding box center [813, 132] width 29 height 18
click at [794, 140] on input "True" at bounding box center [785, 133] width 17 height 14
radio input "true"
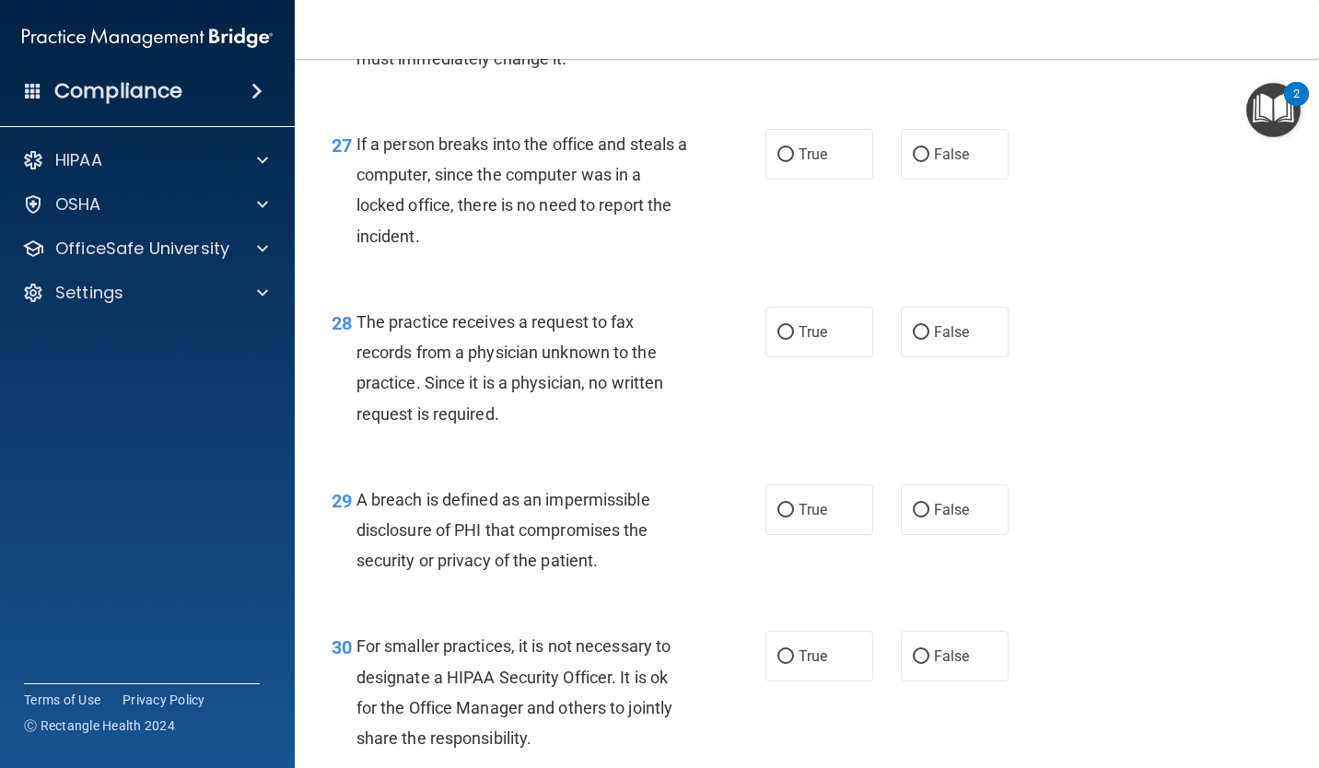
scroll to position [4504, 0]
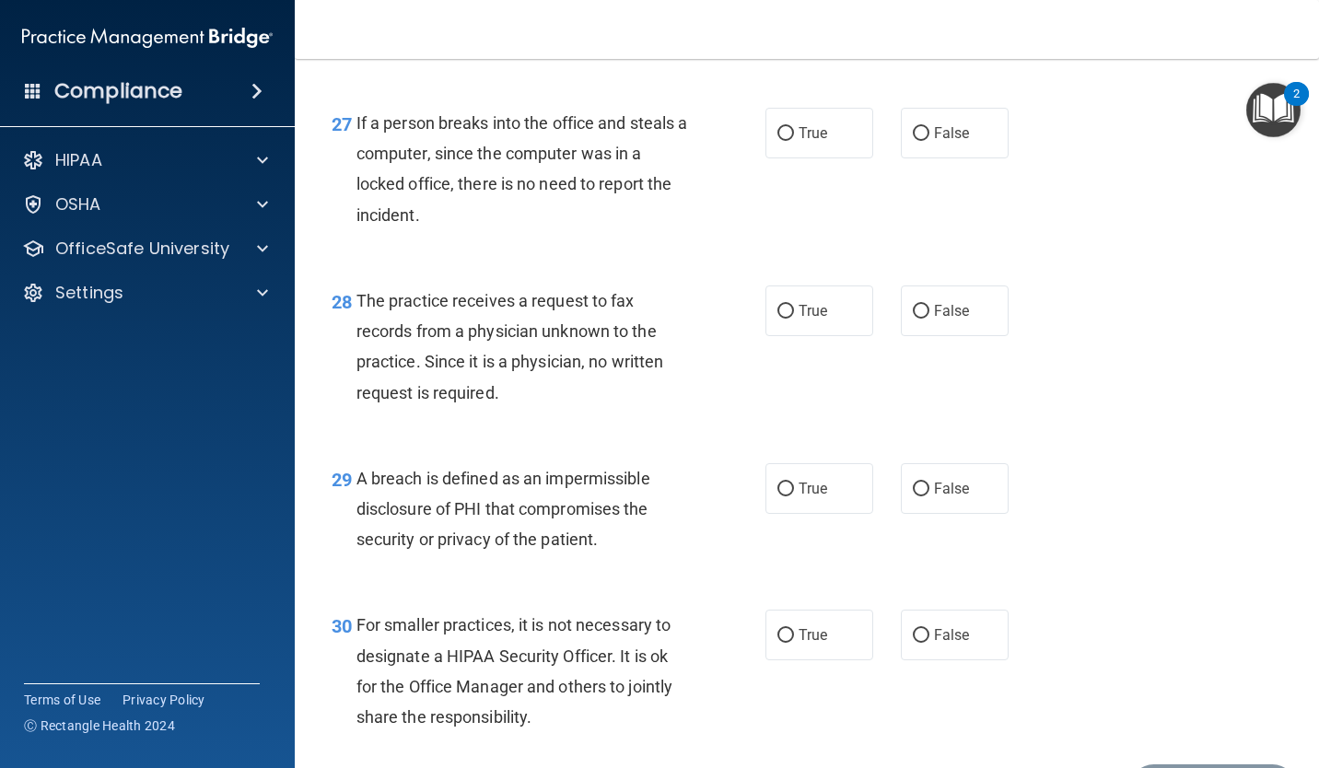
click at [947, 158] on label "False" at bounding box center [955, 133] width 108 height 51
click at [929, 141] on input "False" at bounding box center [921, 134] width 17 height 14
radio input "true"
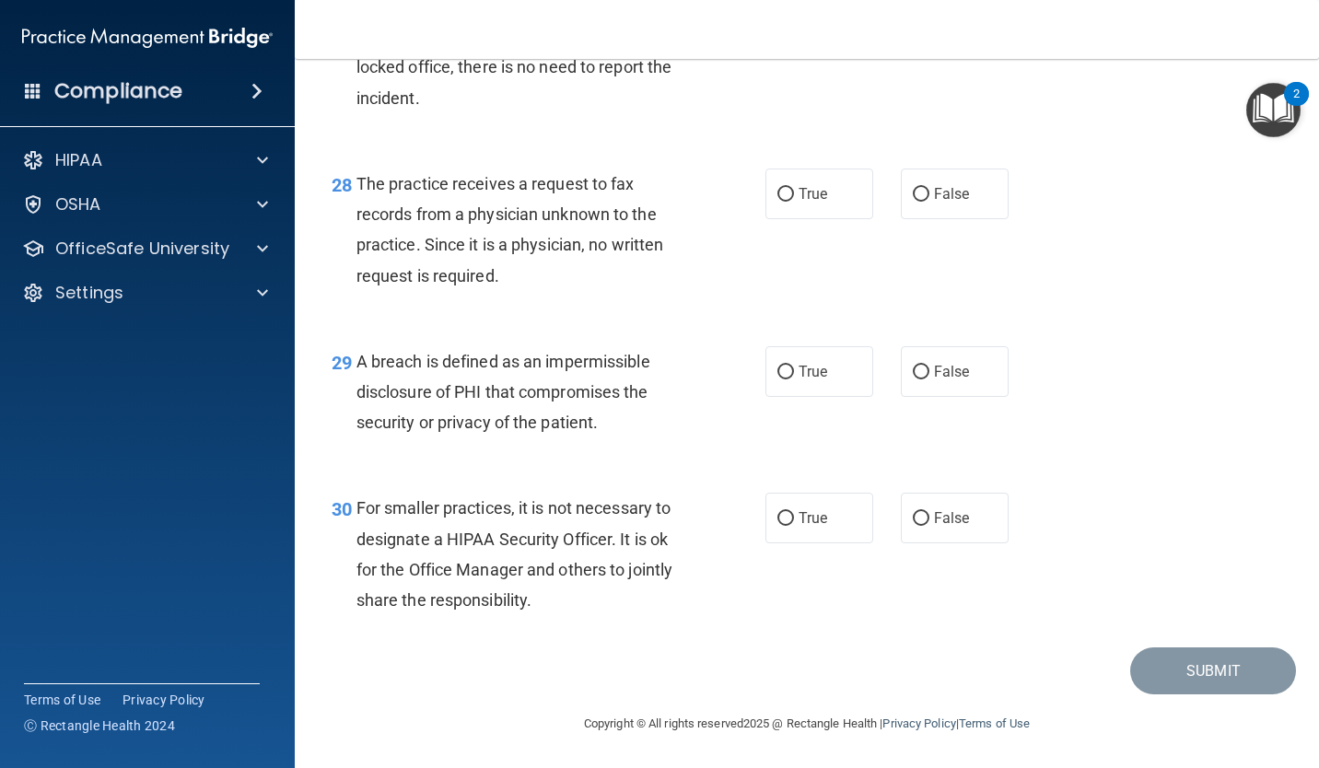
scroll to position [4671, 0]
click at [919, 202] on input "False" at bounding box center [921, 195] width 17 height 14
radio input "true"
click at [785, 372] on input "True" at bounding box center [785, 373] width 17 height 14
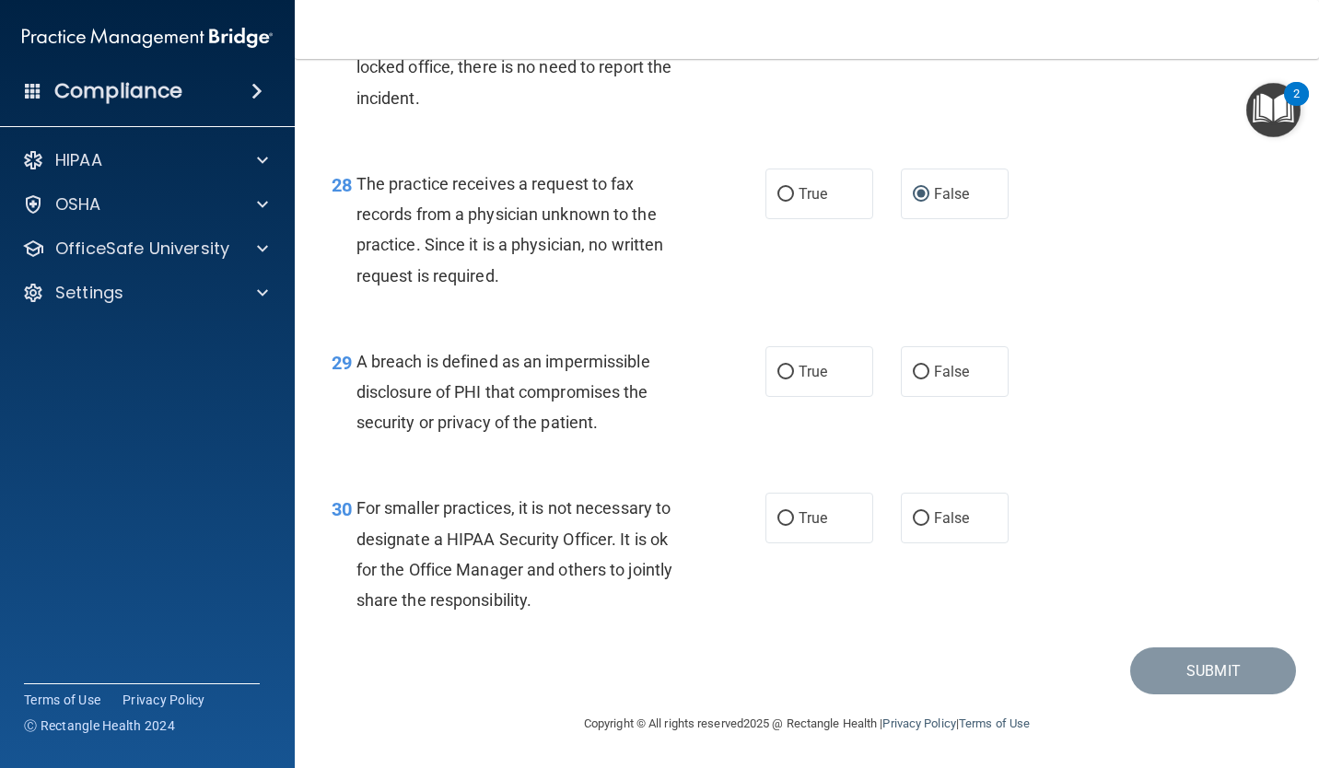
radio input "true"
click at [937, 522] on span "False" at bounding box center [952, 518] width 36 height 18
click at [929, 522] on input "False" at bounding box center [921, 519] width 17 height 14
radio input "true"
click at [1212, 671] on button "Submit" at bounding box center [1213, 671] width 166 height 47
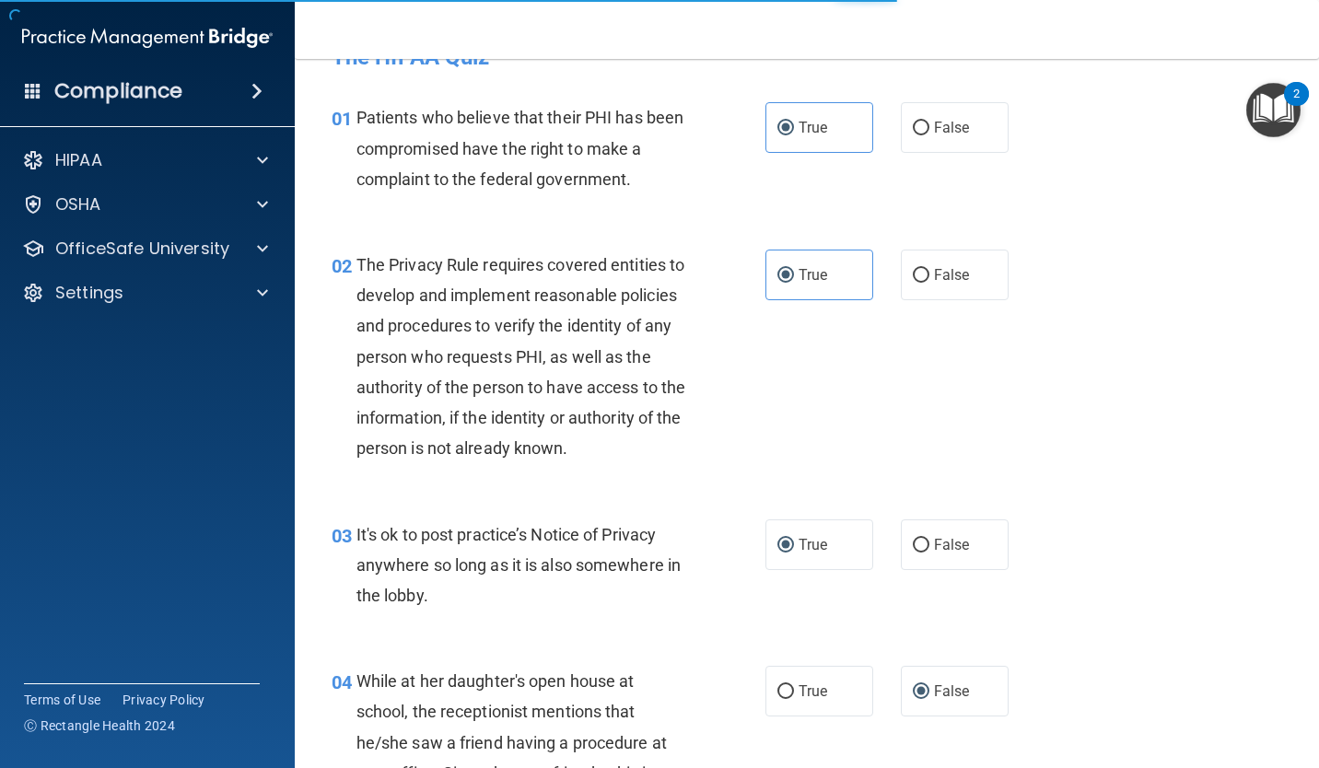
scroll to position [0, 0]
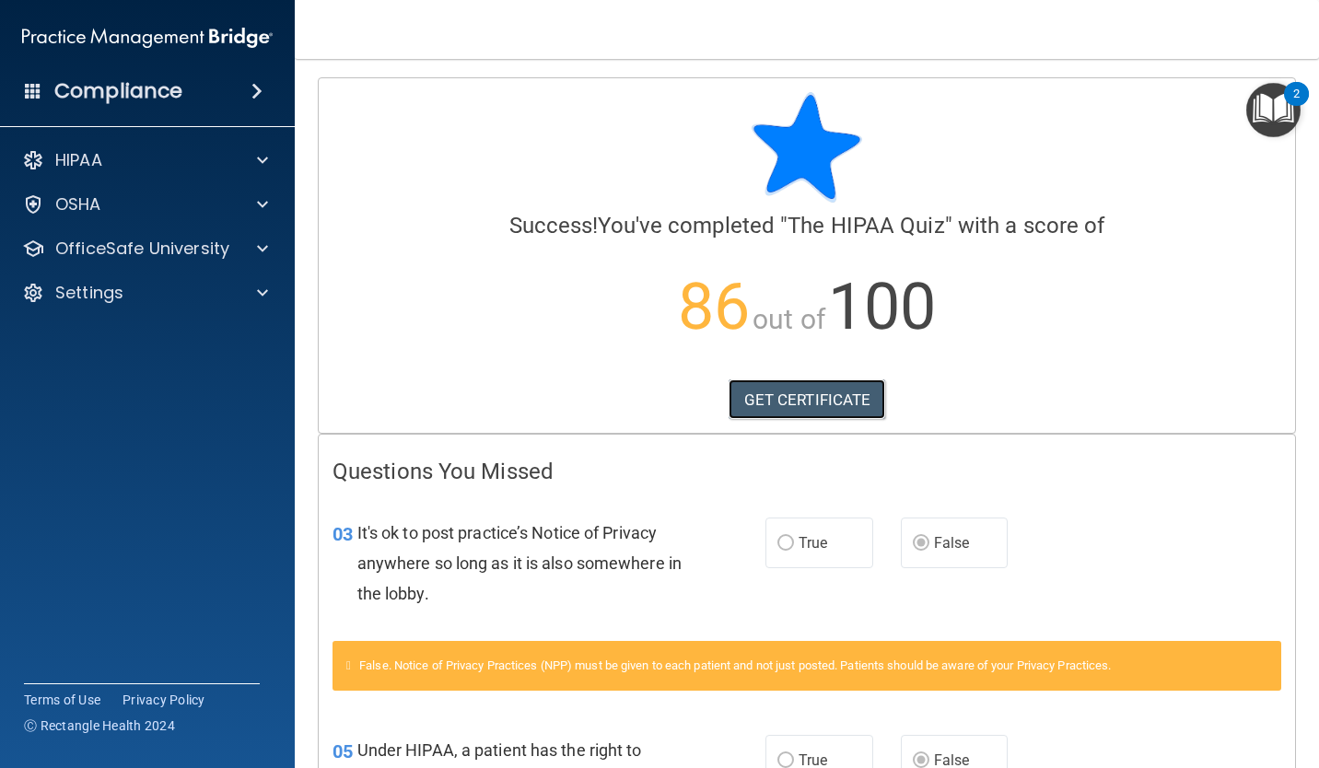
click at [836, 396] on link "GET CERTIFICATE" at bounding box center [808, 400] width 158 height 41
click at [230, 169] on div "HIPAA" at bounding box center [122, 160] width 228 height 22
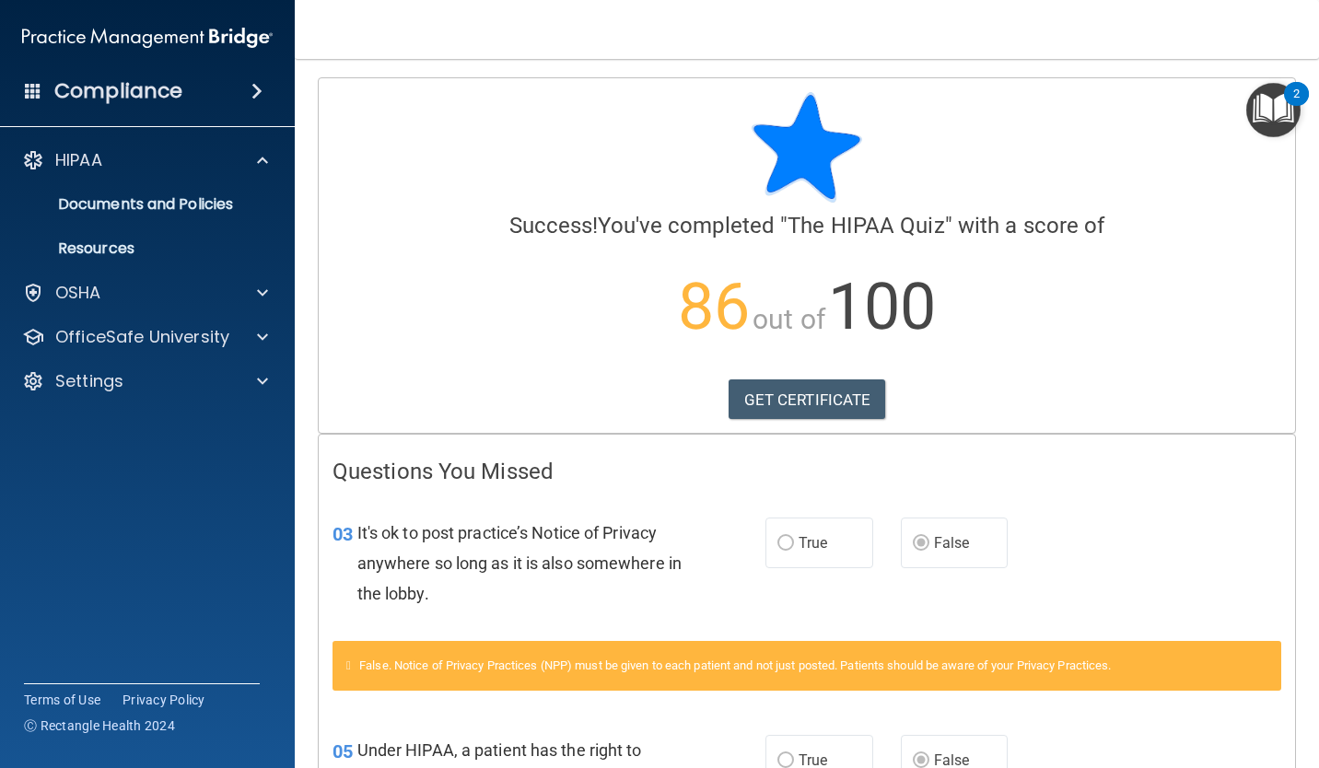
click at [251, 86] on span at bounding box center [256, 91] width 11 height 22
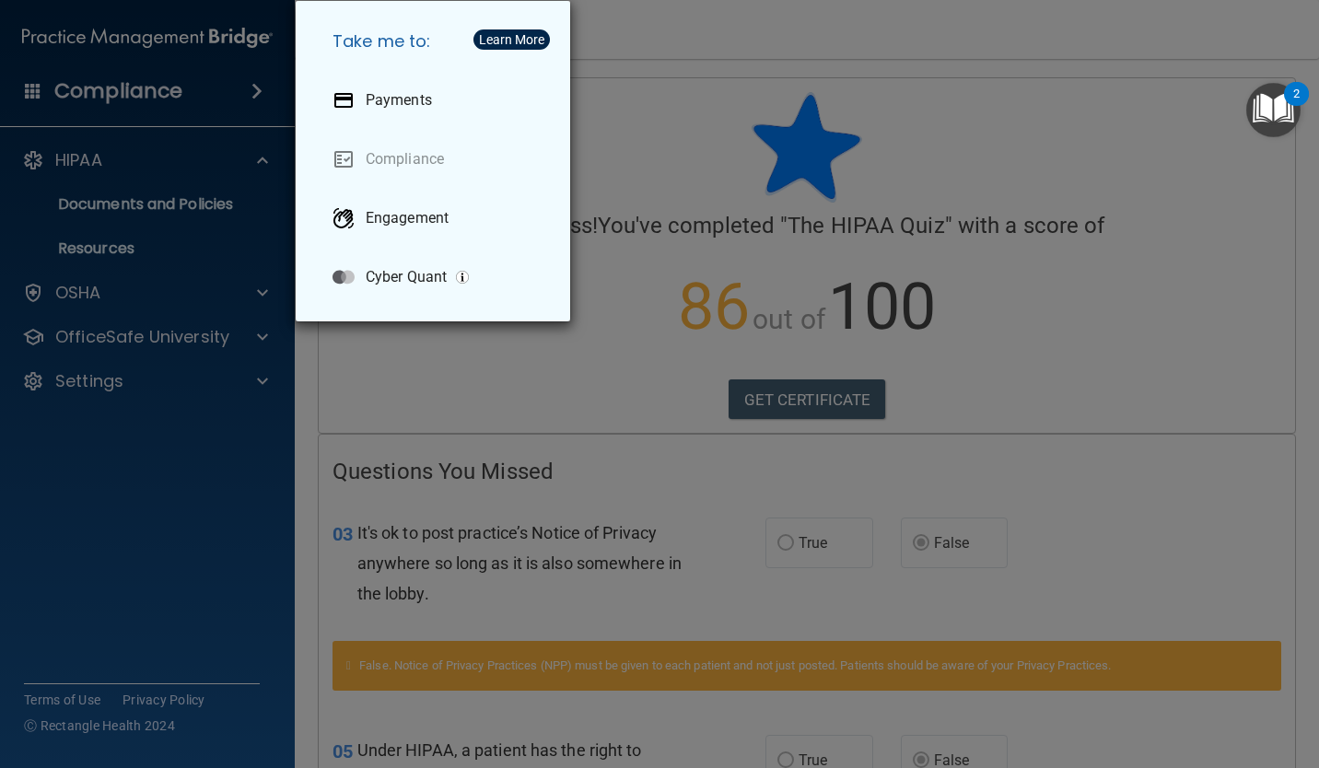
click at [543, 424] on div "Take me to: Payments Compliance Engagement Cyber Quant" at bounding box center [659, 384] width 1319 height 768
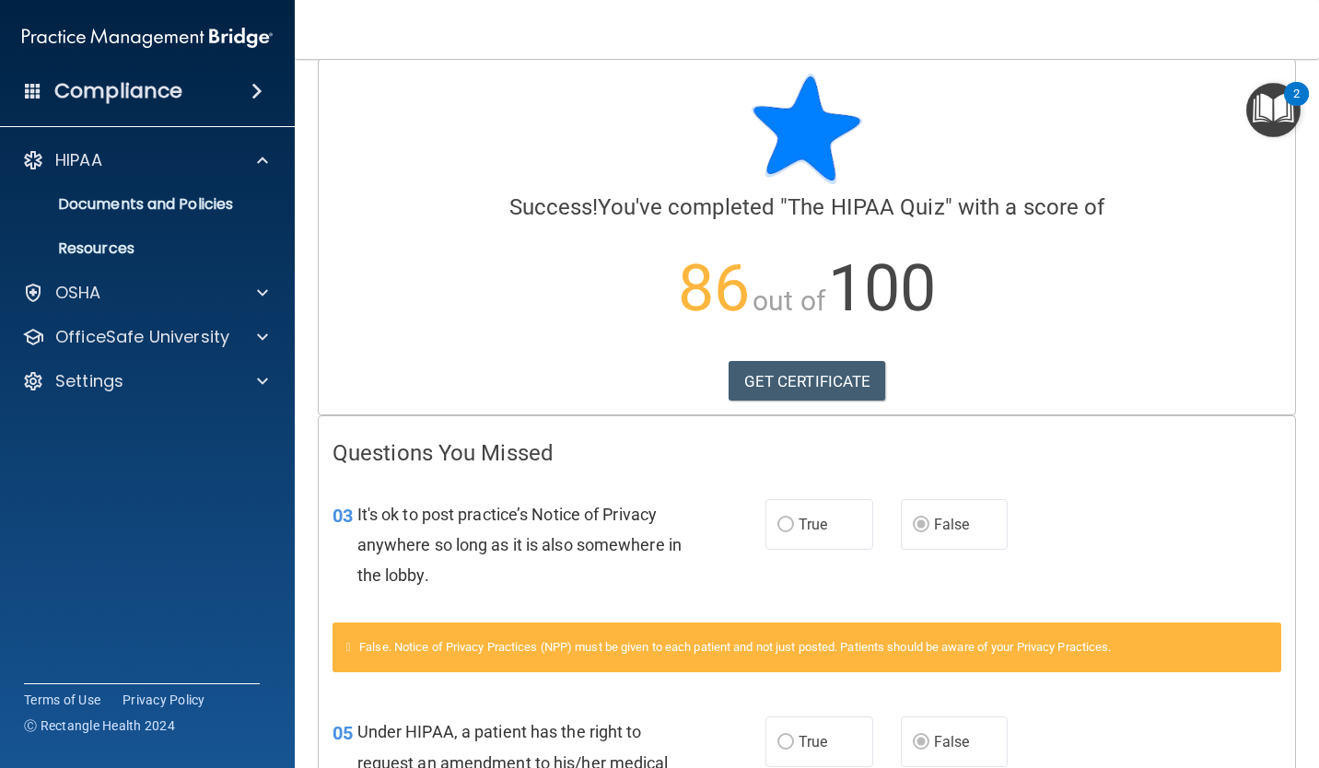
scroll to position [8, 0]
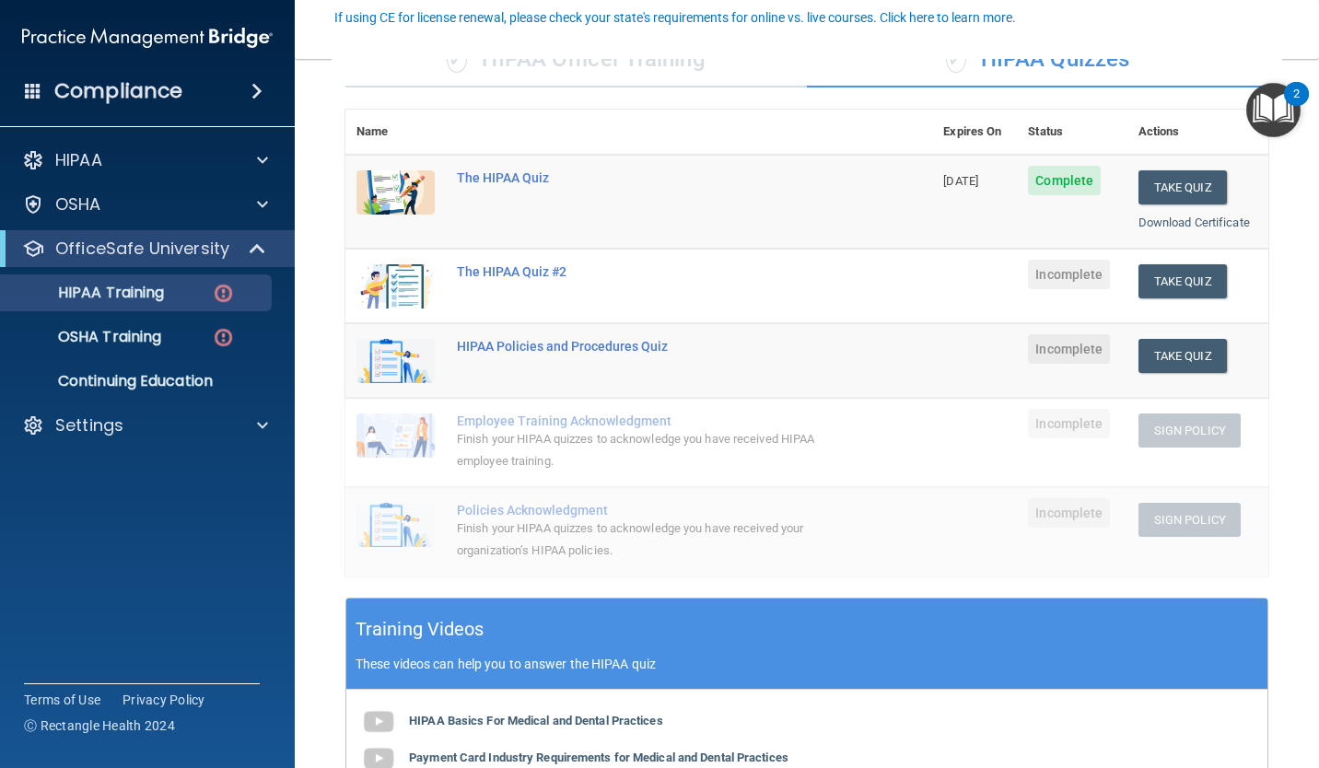
scroll to position [169, 0]
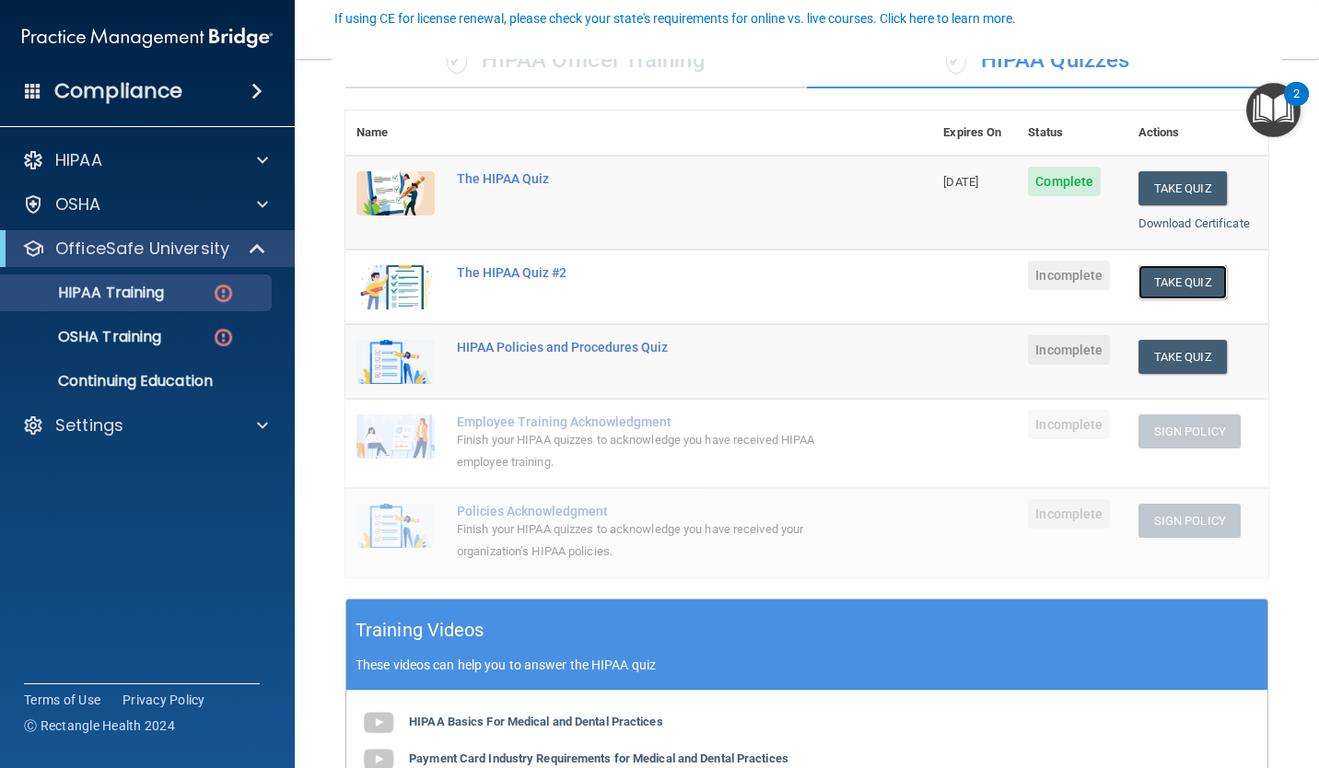
click at [1186, 282] on button "Take Quiz" at bounding box center [1183, 282] width 88 height 34
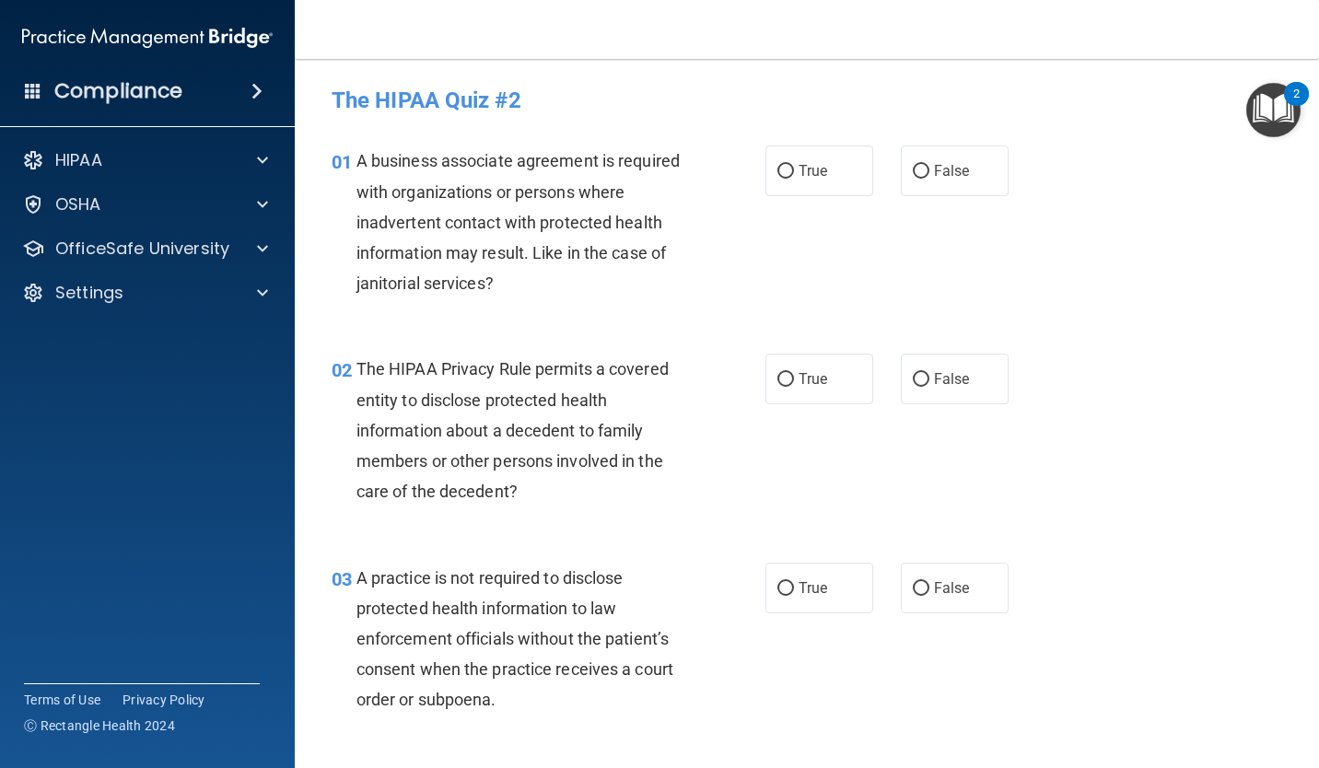
click at [797, 191] on label "True" at bounding box center [819, 171] width 108 height 51
click at [794, 179] on input "True" at bounding box center [785, 172] width 17 height 14
radio input "true"
click at [786, 399] on label "True" at bounding box center [819, 379] width 108 height 51
click at [786, 387] on input "True" at bounding box center [785, 380] width 17 height 14
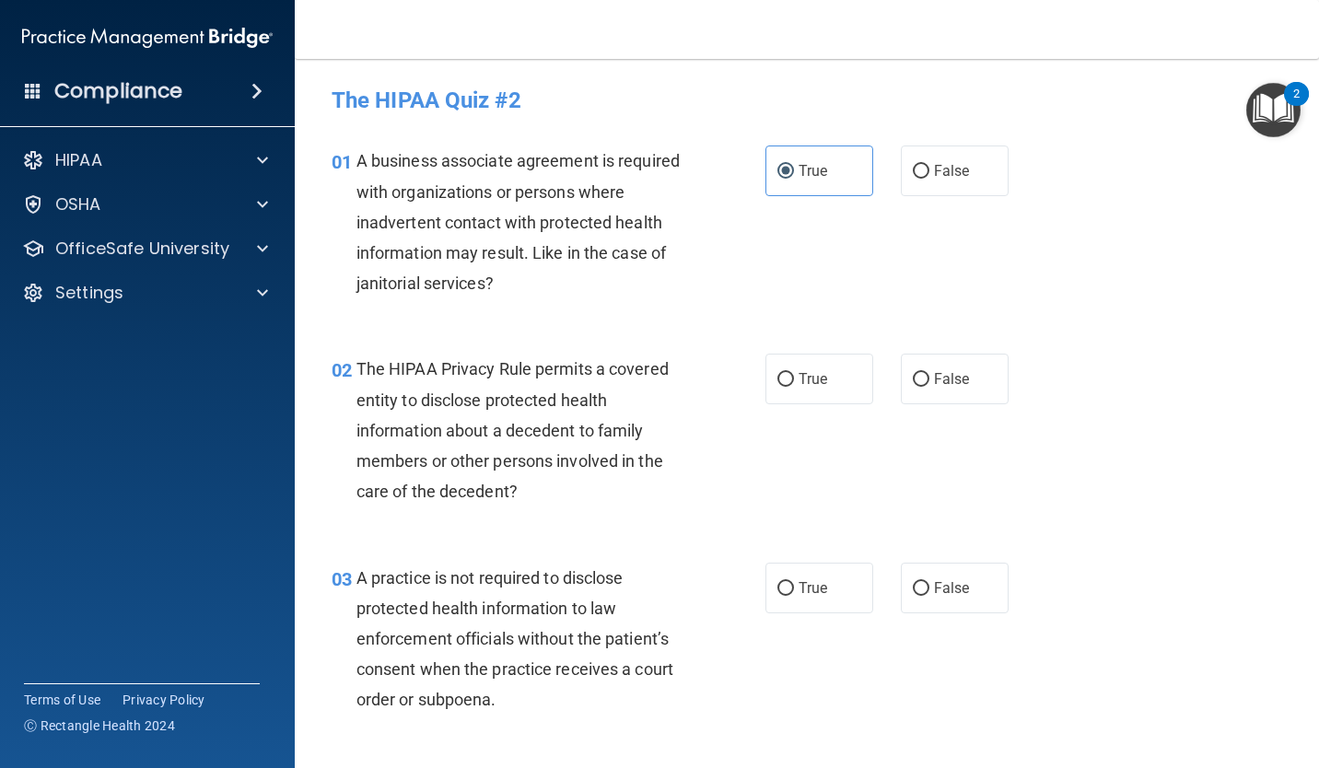
radio input "true"
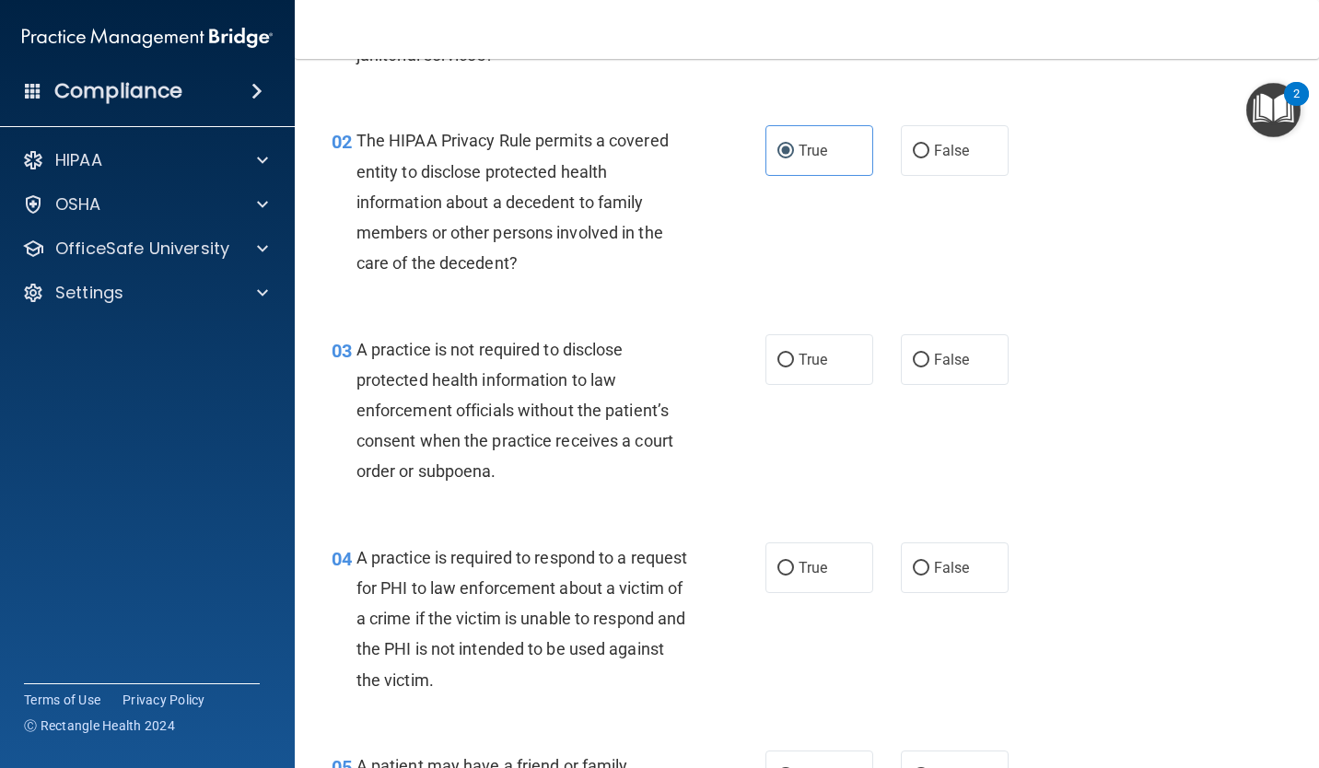
scroll to position [229, 0]
click at [919, 358] on input "False" at bounding box center [921, 360] width 17 height 14
radio input "true"
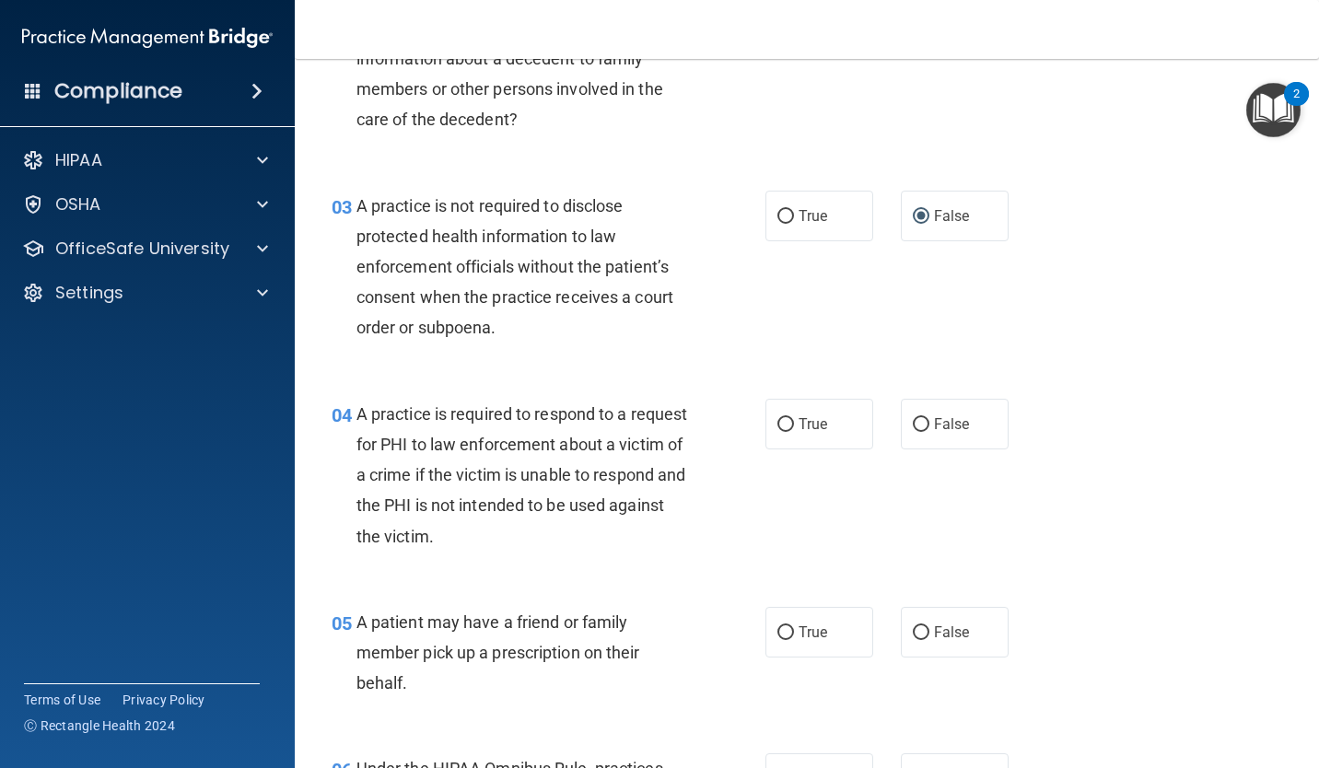
scroll to position [369, 0]
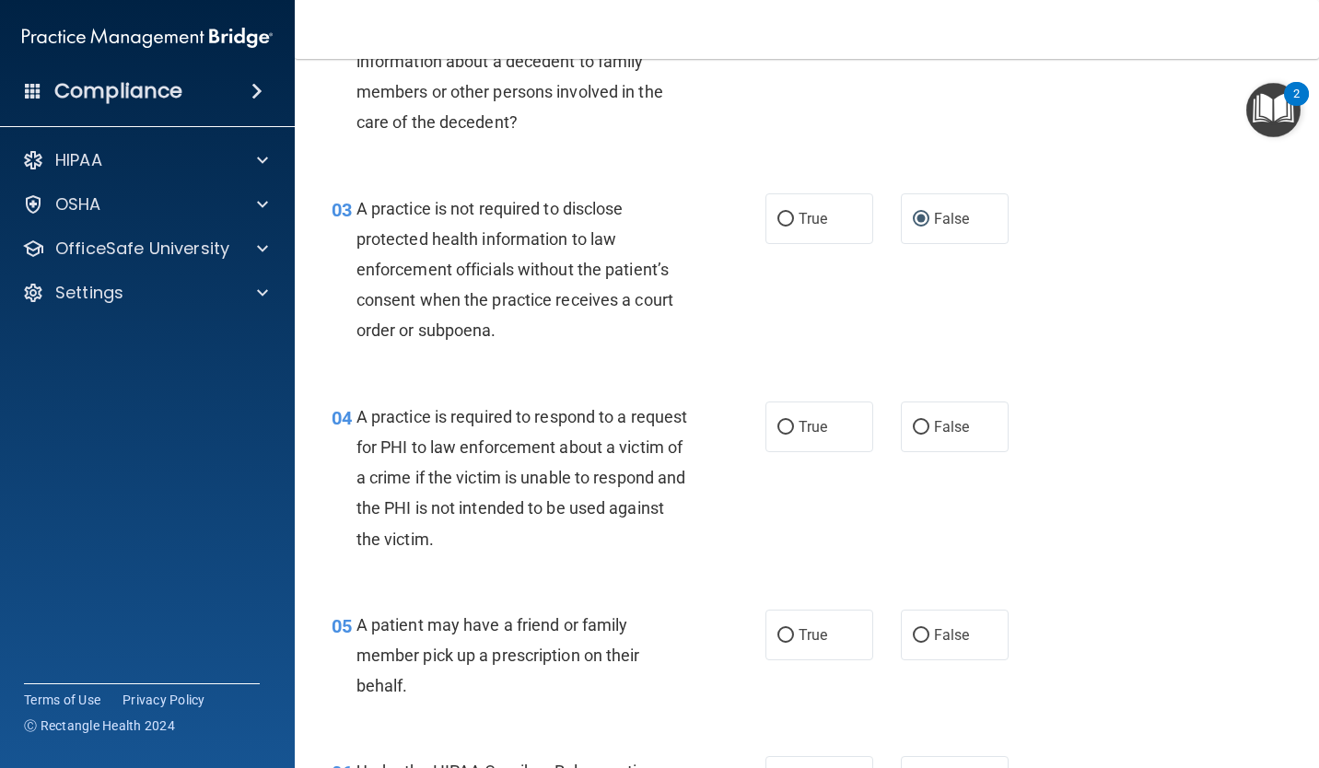
click at [803, 428] on span "True" at bounding box center [813, 427] width 29 height 18
click at [794, 428] on input "True" at bounding box center [785, 428] width 17 height 14
radio input "true"
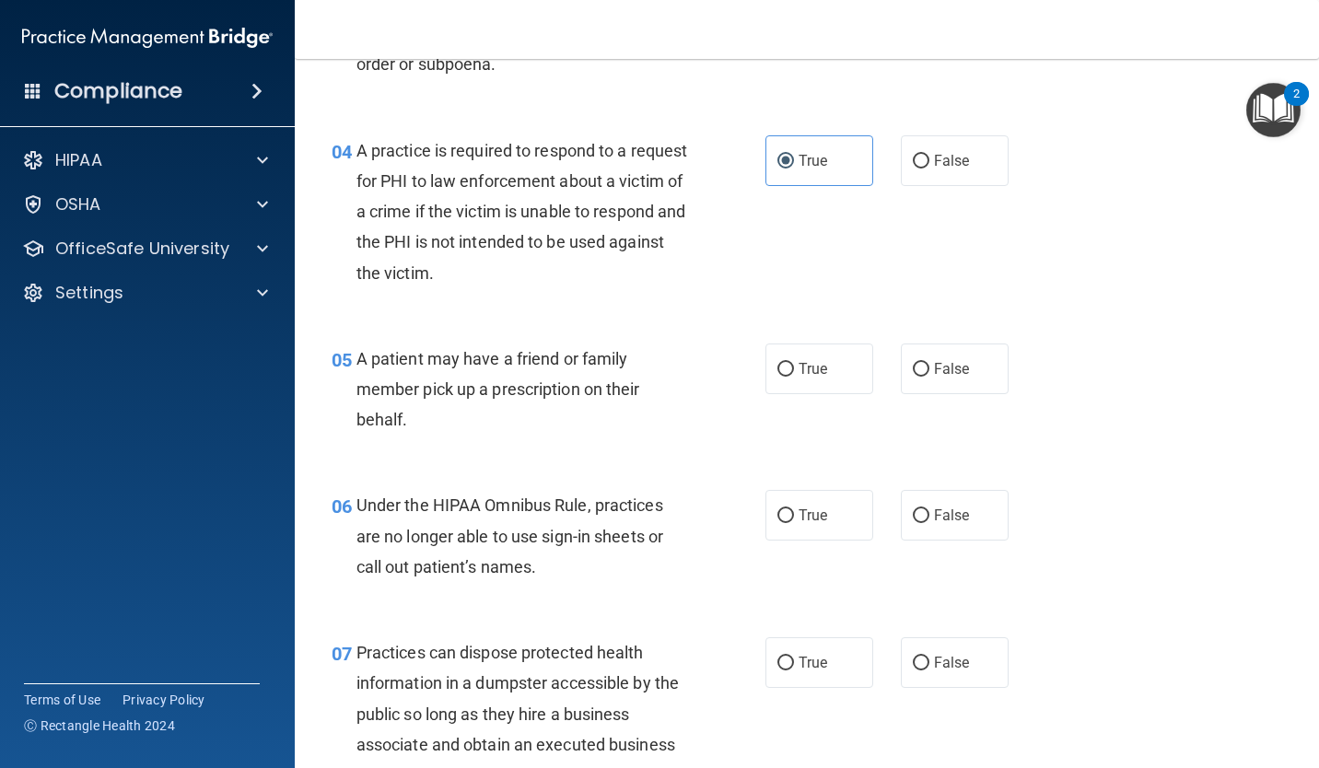
scroll to position [643, 0]
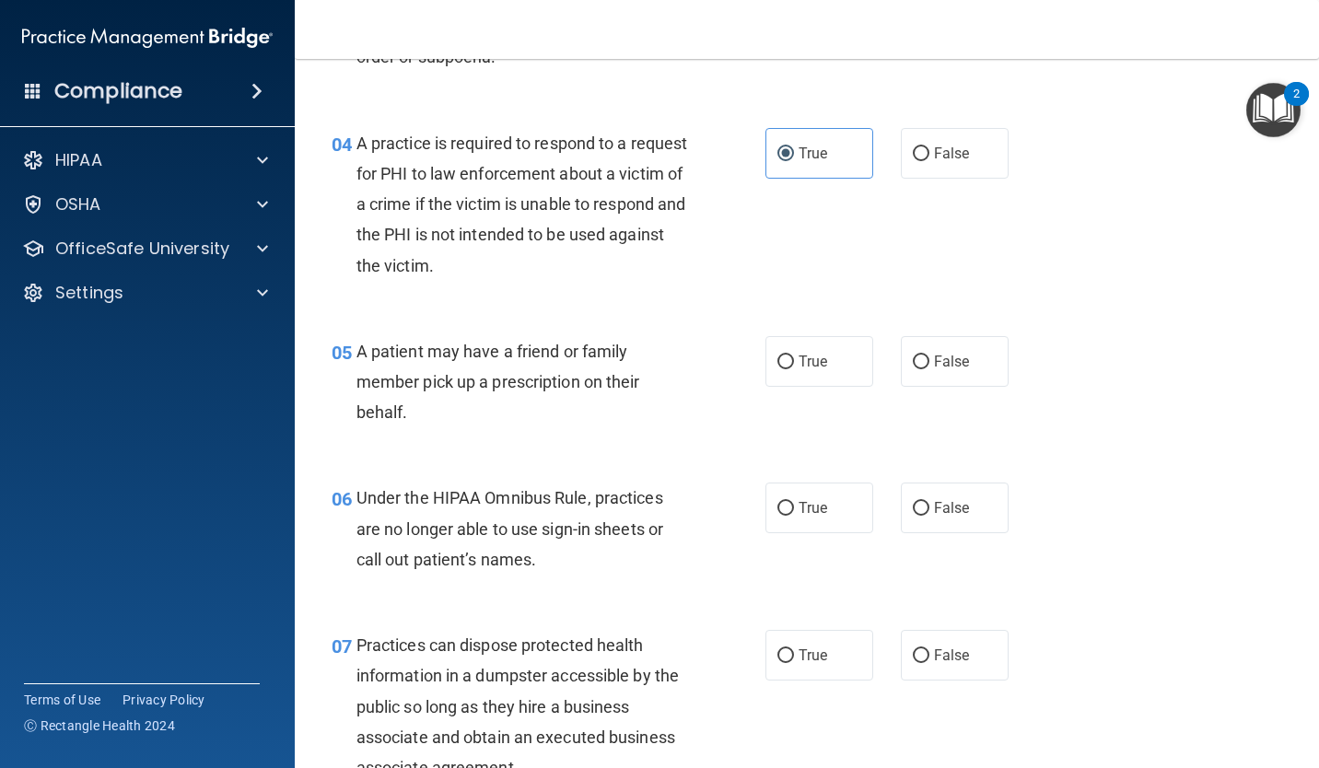
click at [833, 355] on label "True" at bounding box center [819, 361] width 108 height 51
click at [794, 356] on input "True" at bounding box center [785, 363] width 17 height 14
radio input "true"
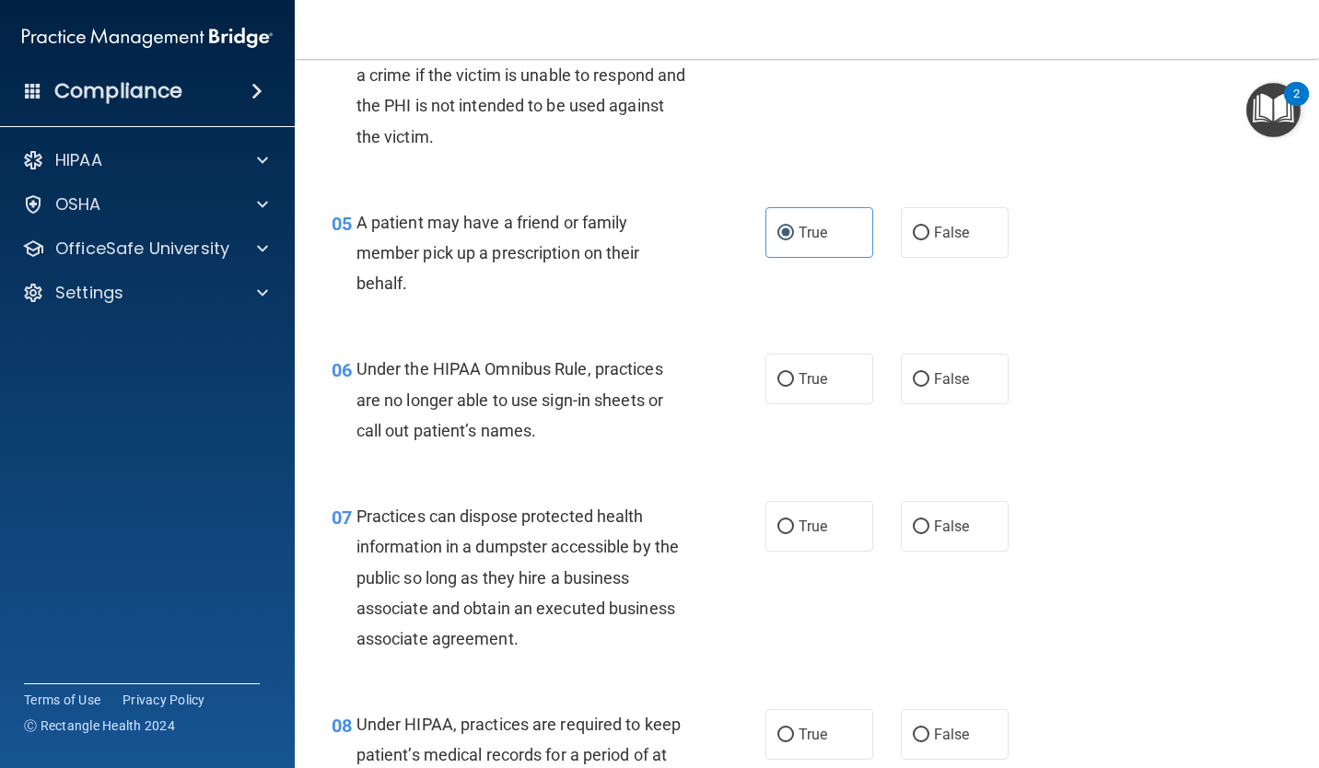
scroll to position [776, 0]
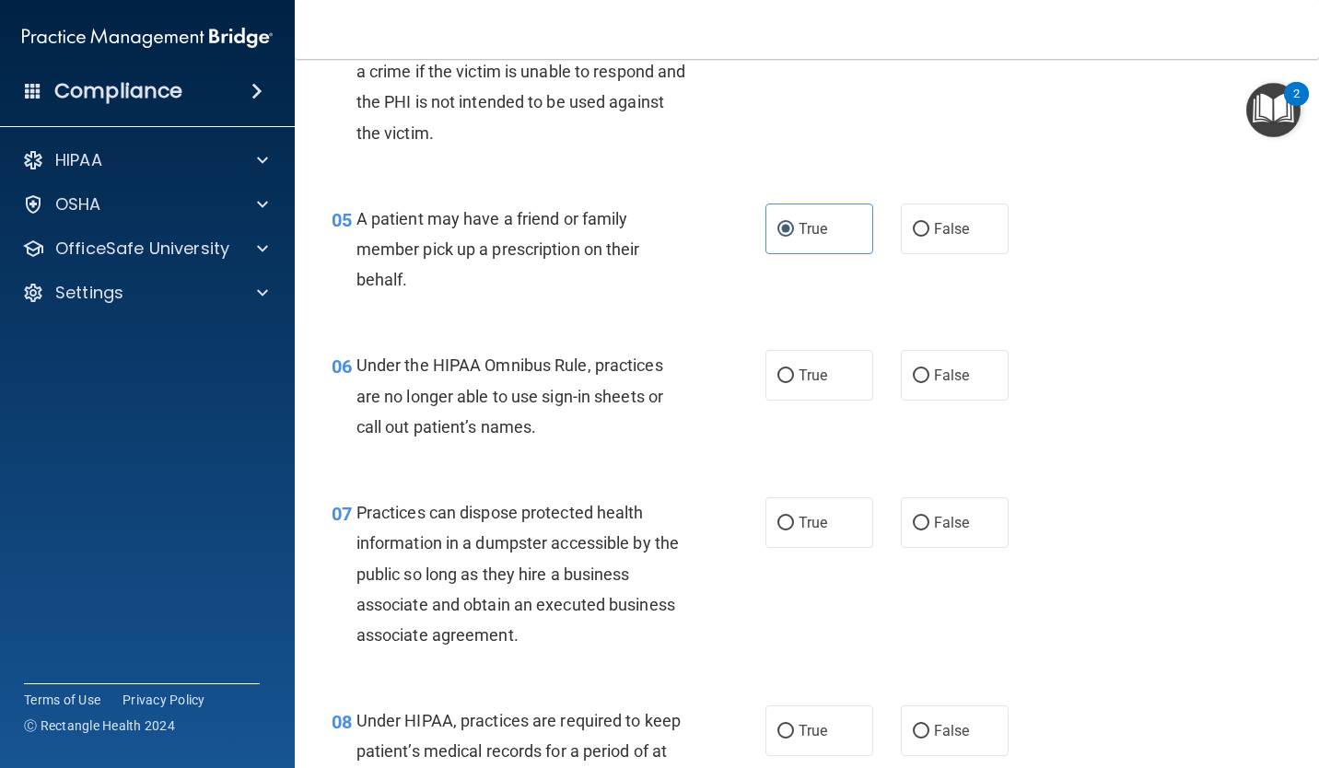
click at [956, 373] on span "False" at bounding box center [952, 376] width 36 height 18
click at [929, 373] on input "False" at bounding box center [921, 376] width 17 height 14
radio input "true"
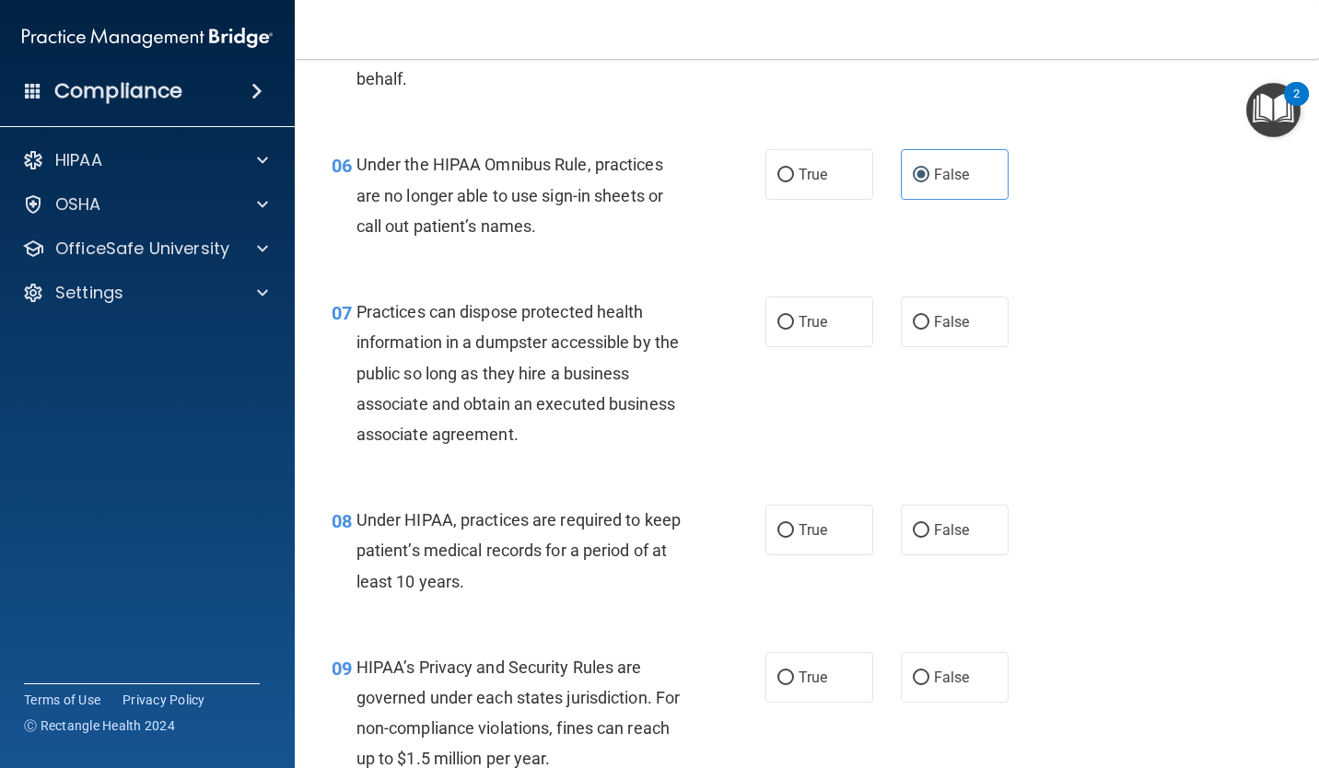
scroll to position [1002, 0]
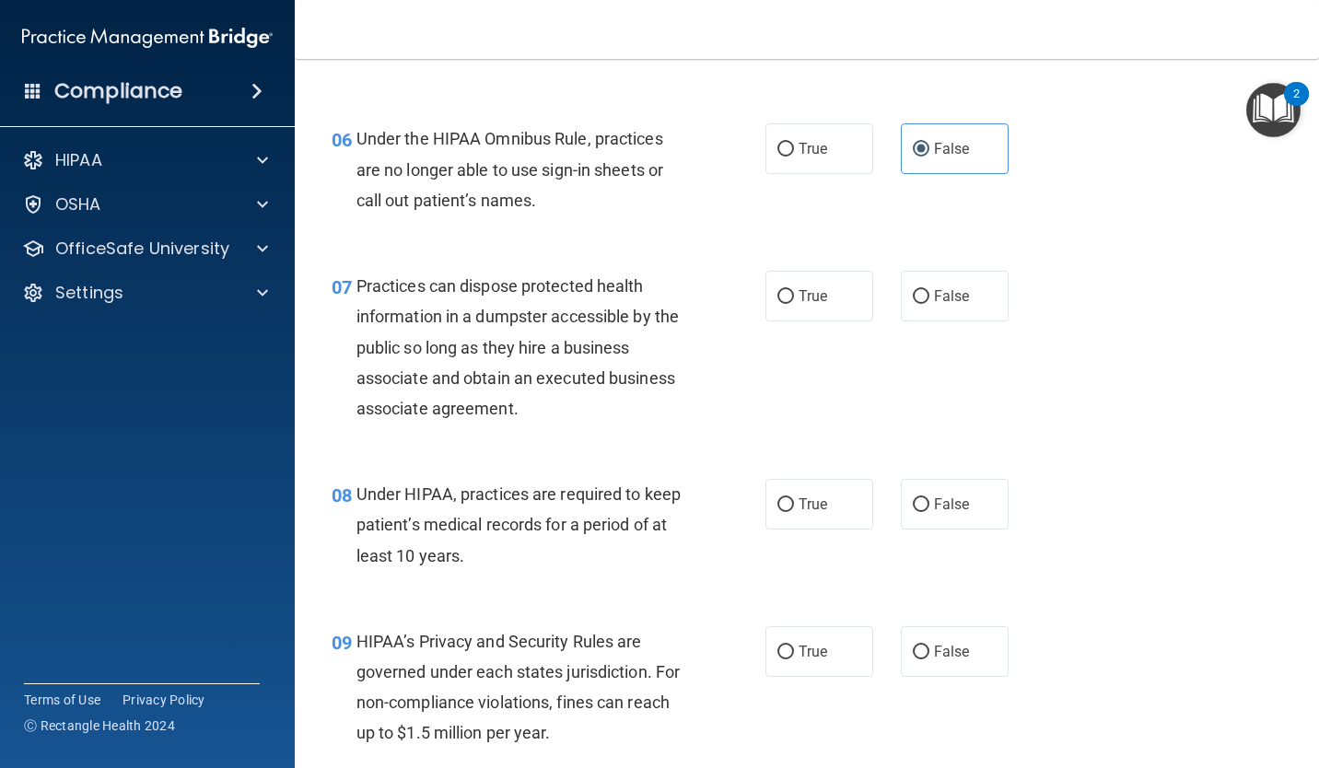
click at [938, 286] on label "False" at bounding box center [955, 296] width 108 height 51
click at [929, 290] on input "False" at bounding box center [921, 297] width 17 height 14
radio input "true"
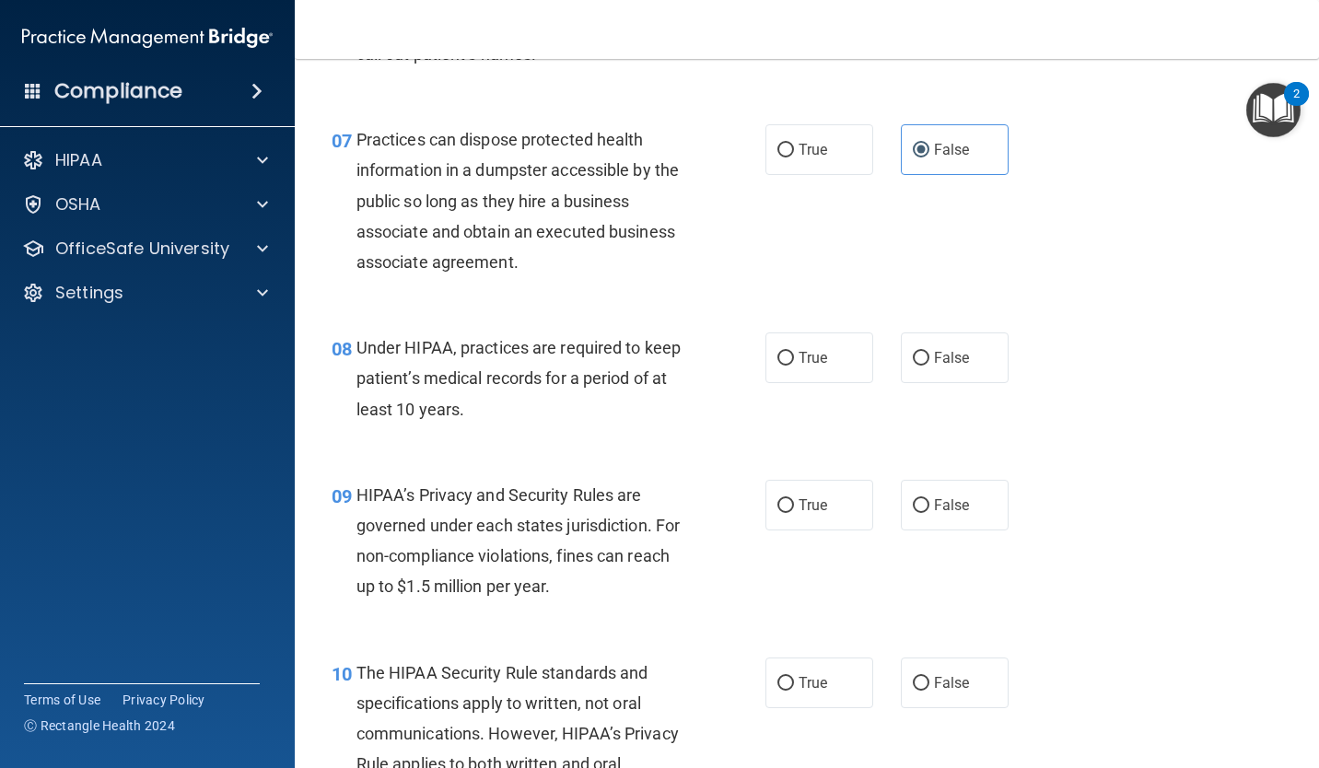
scroll to position [1151, 0]
click at [940, 368] on label "False" at bounding box center [955, 356] width 108 height 51
click at [929, 364] on input "False" at bounding box center [921, 357] width 17 height 14
radio input "true"
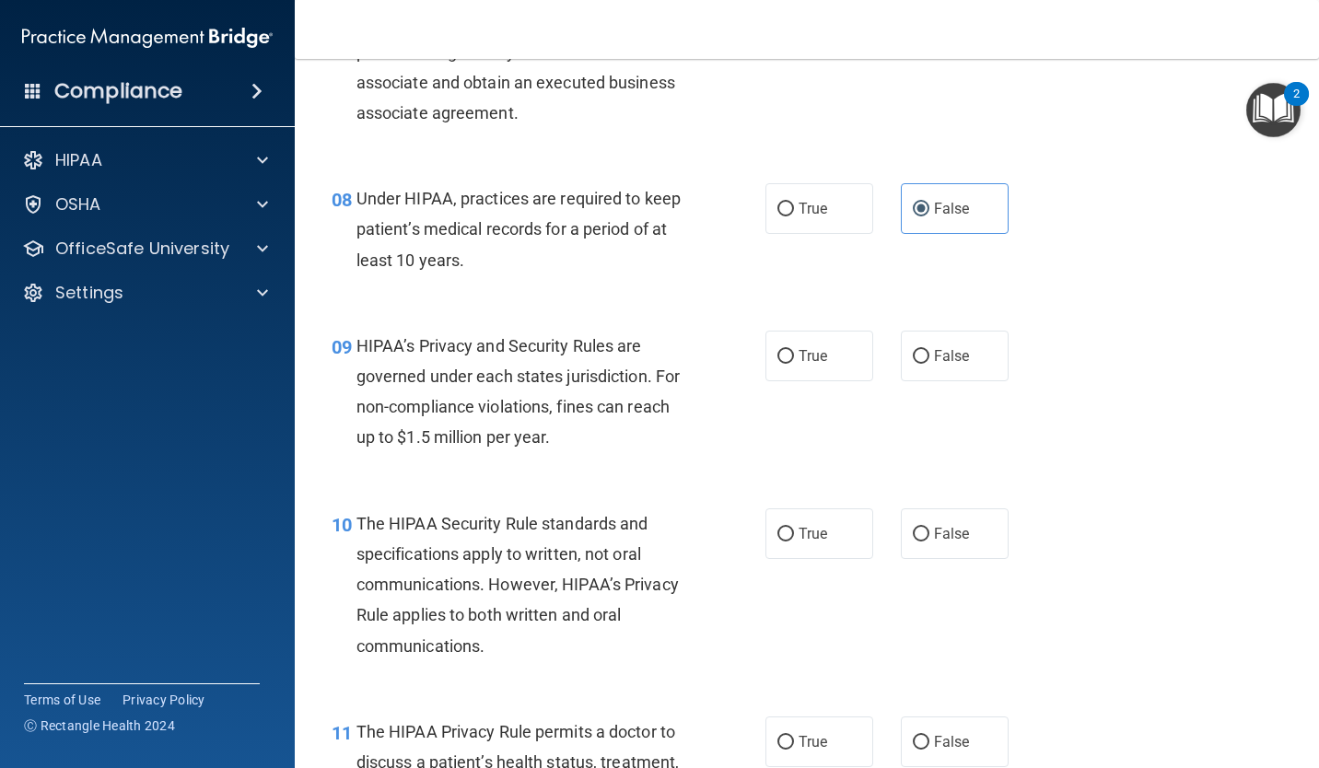
scroll to position [1302, 0]
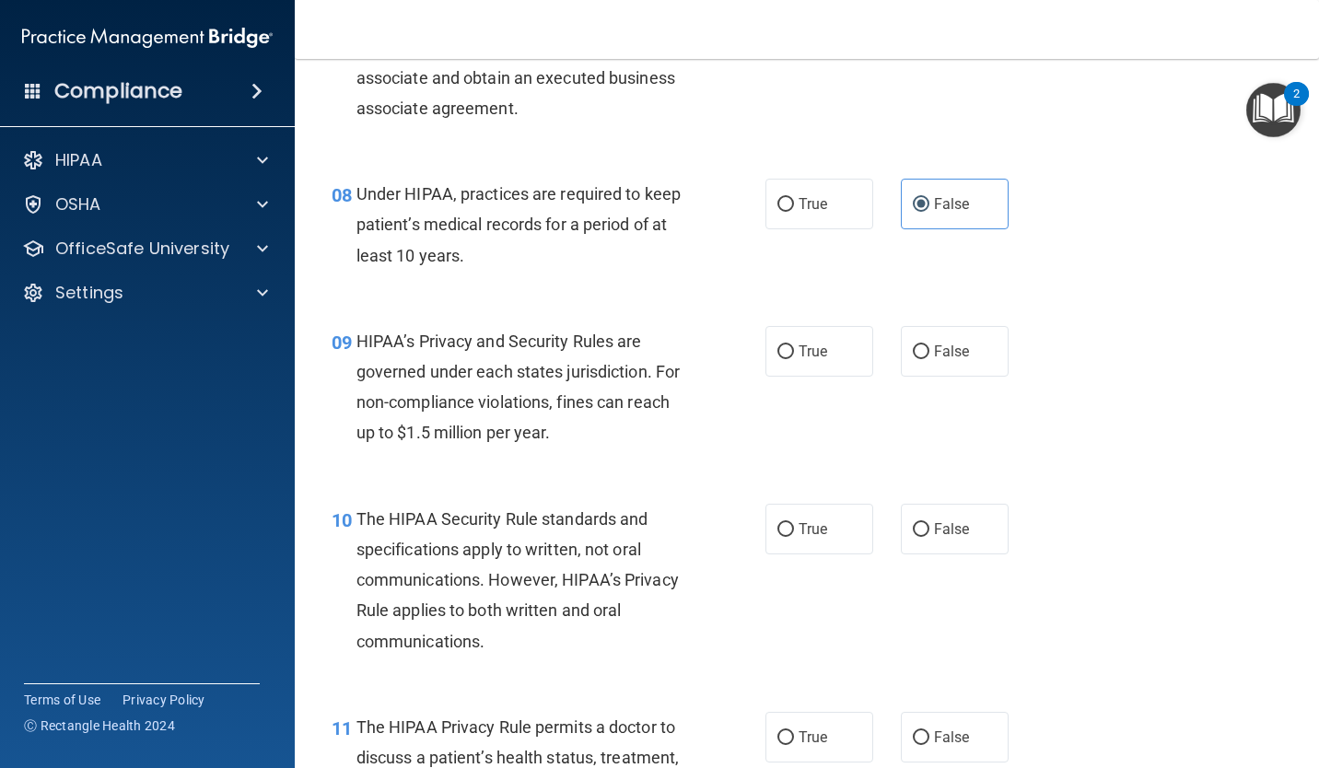
click at [813, 333] on label "True" at bounding box center [819, 351] width 108 height 51
click at [794, 345] on input "True" at bounding box center [785, 352] width 17 height 14
radio input "true"
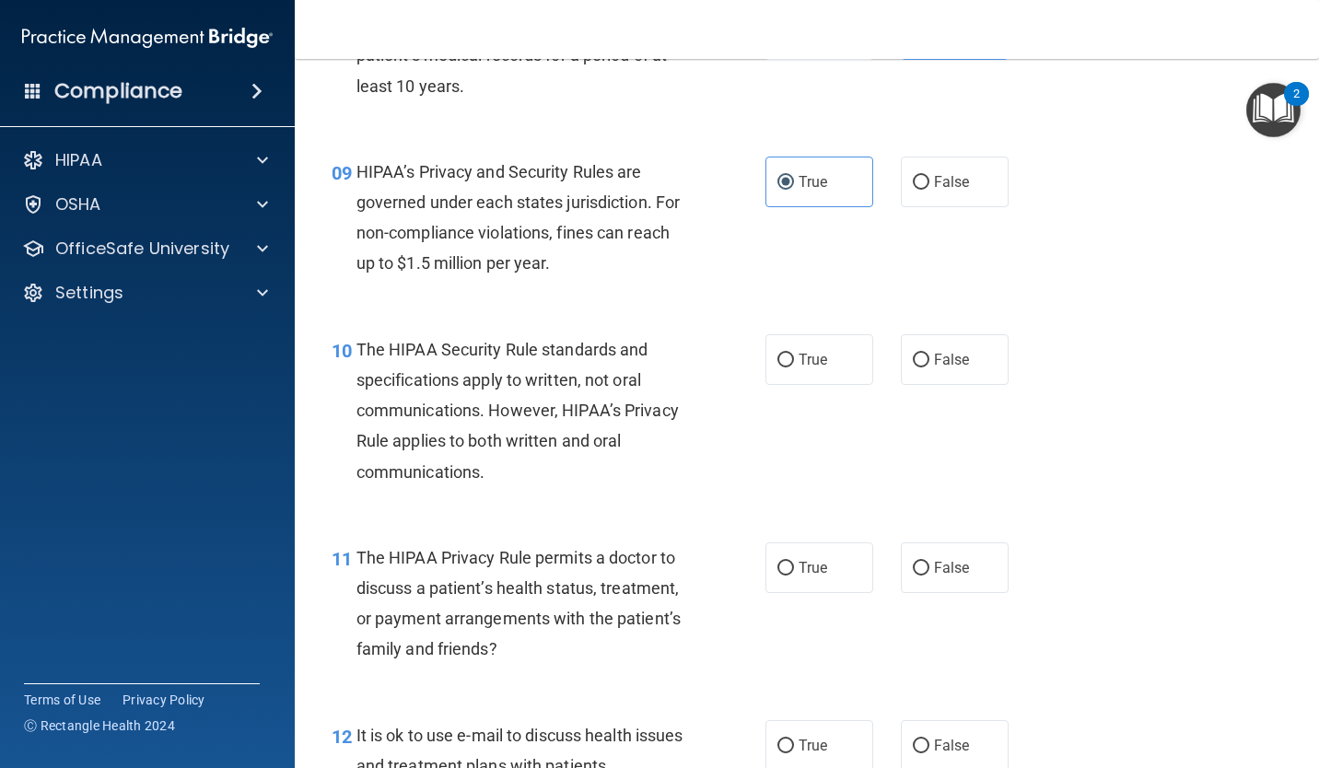
scroll to position [1472, 0]
click at [780, 379] on label "True" at bounding box center [819, 359] width 108 height 51
click at [780, 368] on input "True" at bounding box center [785, 361] width 17 height 14
radio input "true"
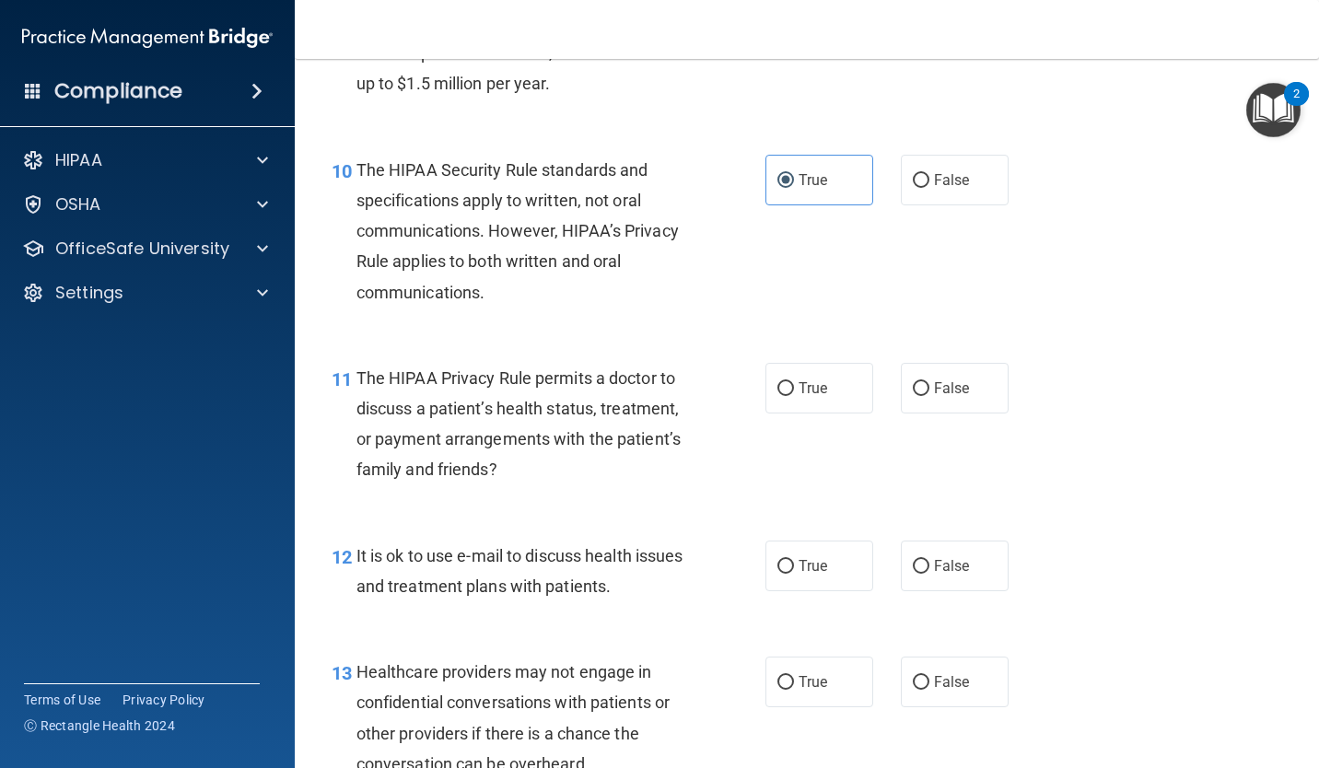
scroll to position [1653, 0]
click at [956, 387] on span "False" at bounding box center [952, 388] width 36 height 18
click at [929, 387] on input "False" at bounding box center [921, 388] width 17 height 14
radio input "true"
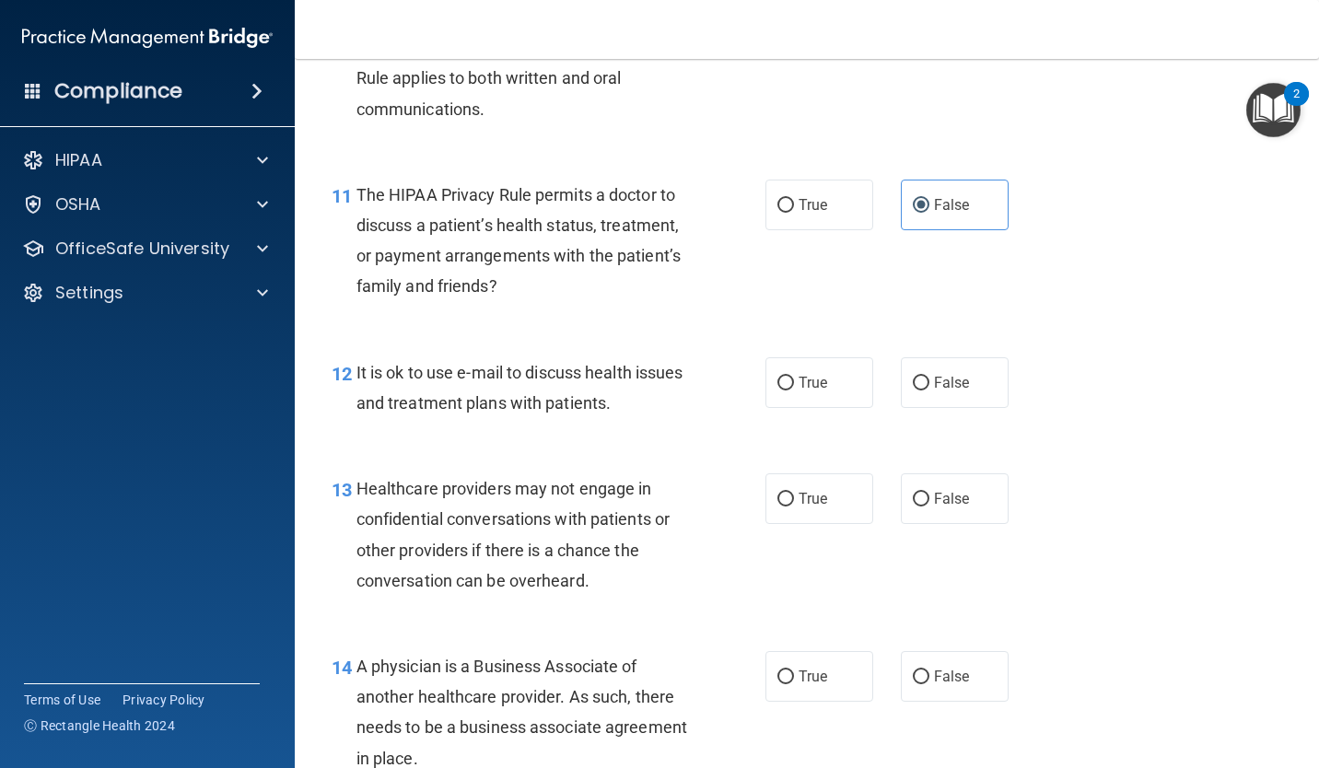
scroll to position [1859, 0]
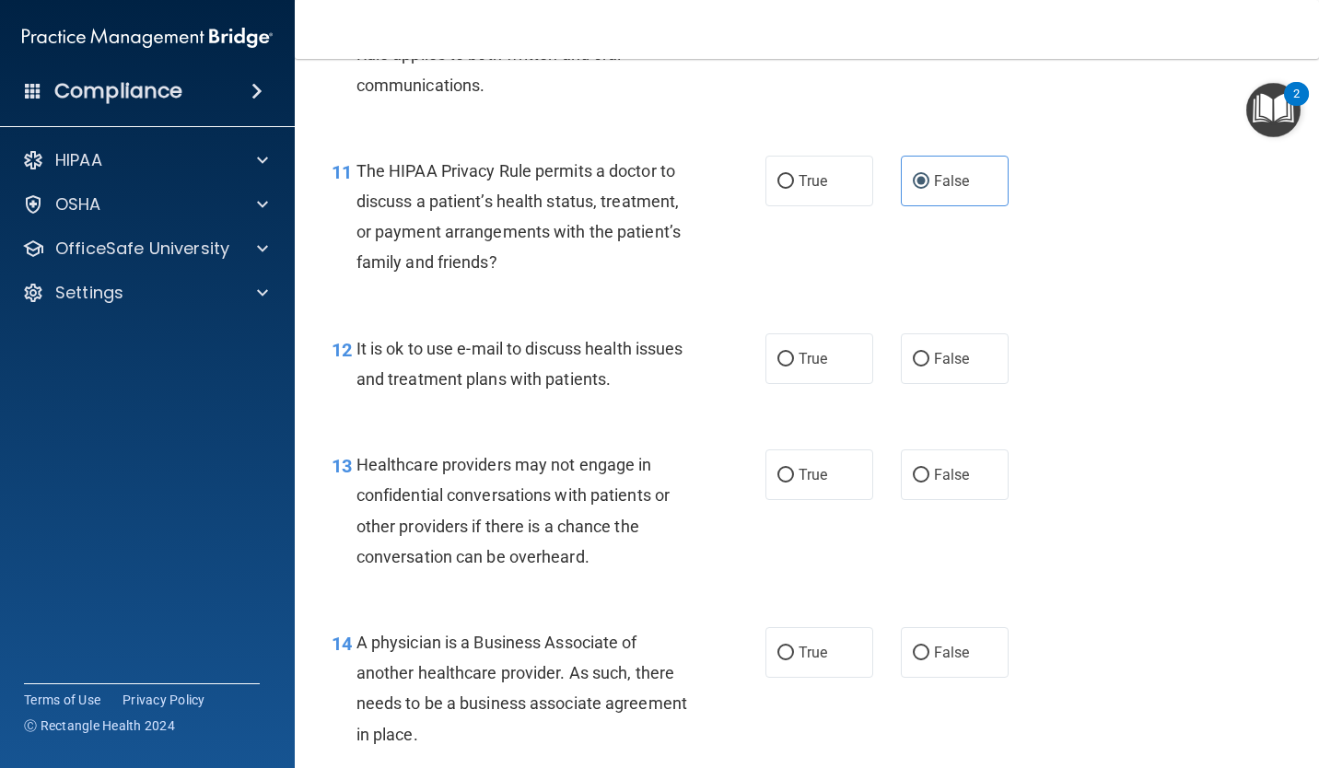
click at [914, 358] on input "False" at bounding box center [921, 360] width 17 height 14
radio input "true"
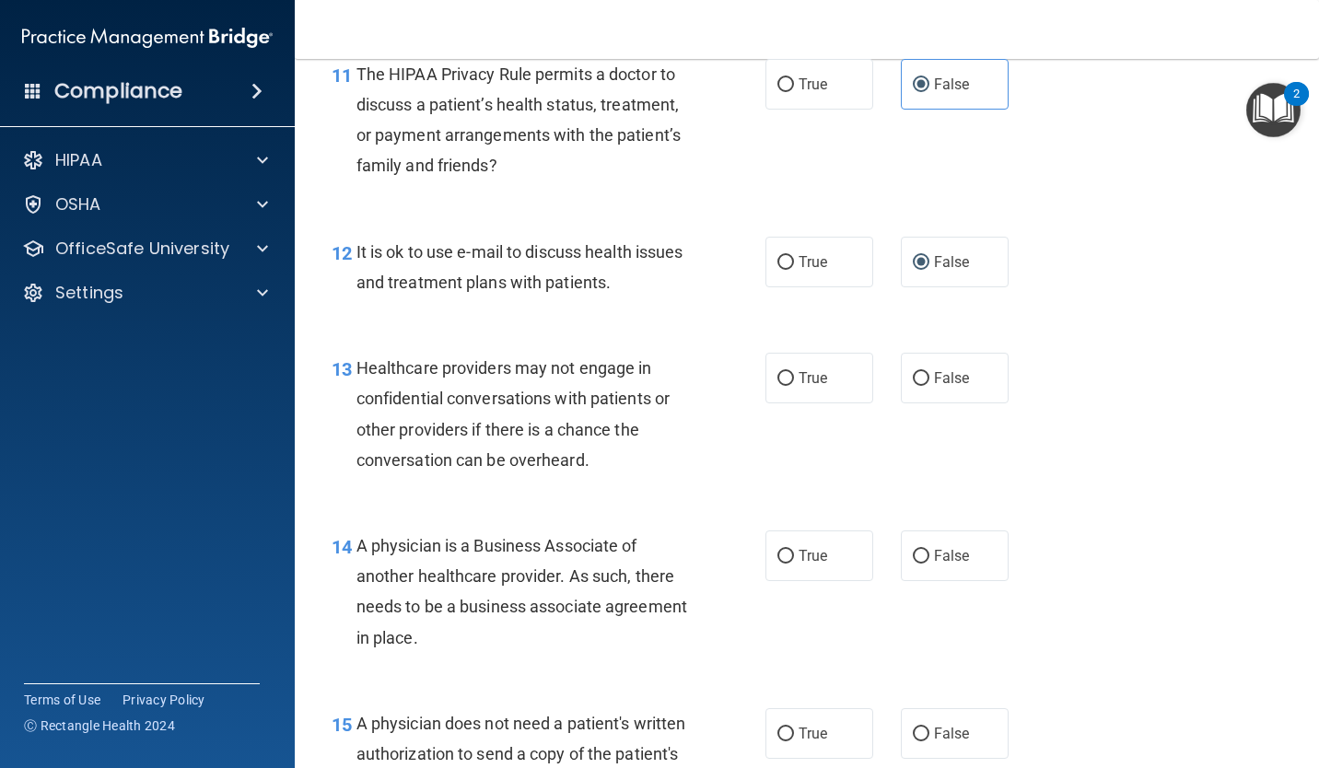
scroll to position [1958, 0]
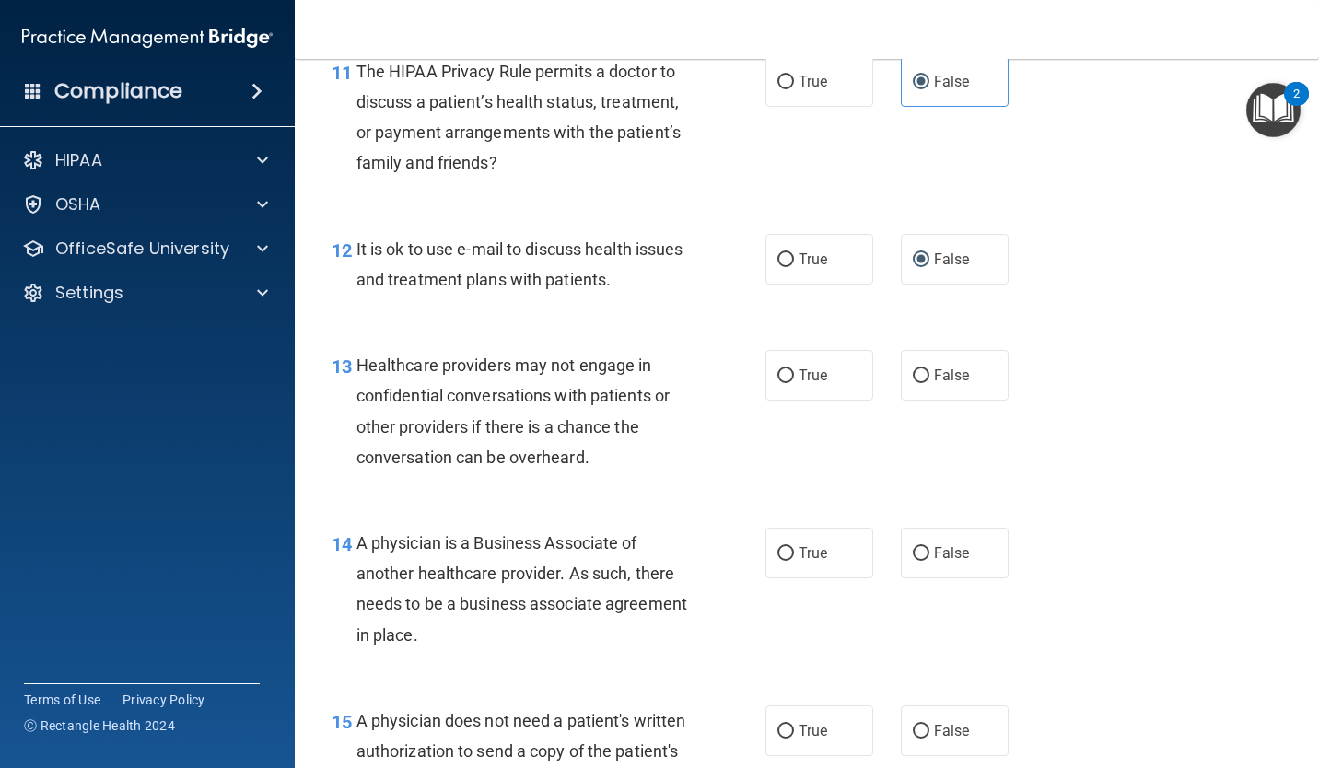
click at [780, 383] on input "True" at bounding box center [785, 376] width 17 height 14
radio input "true"
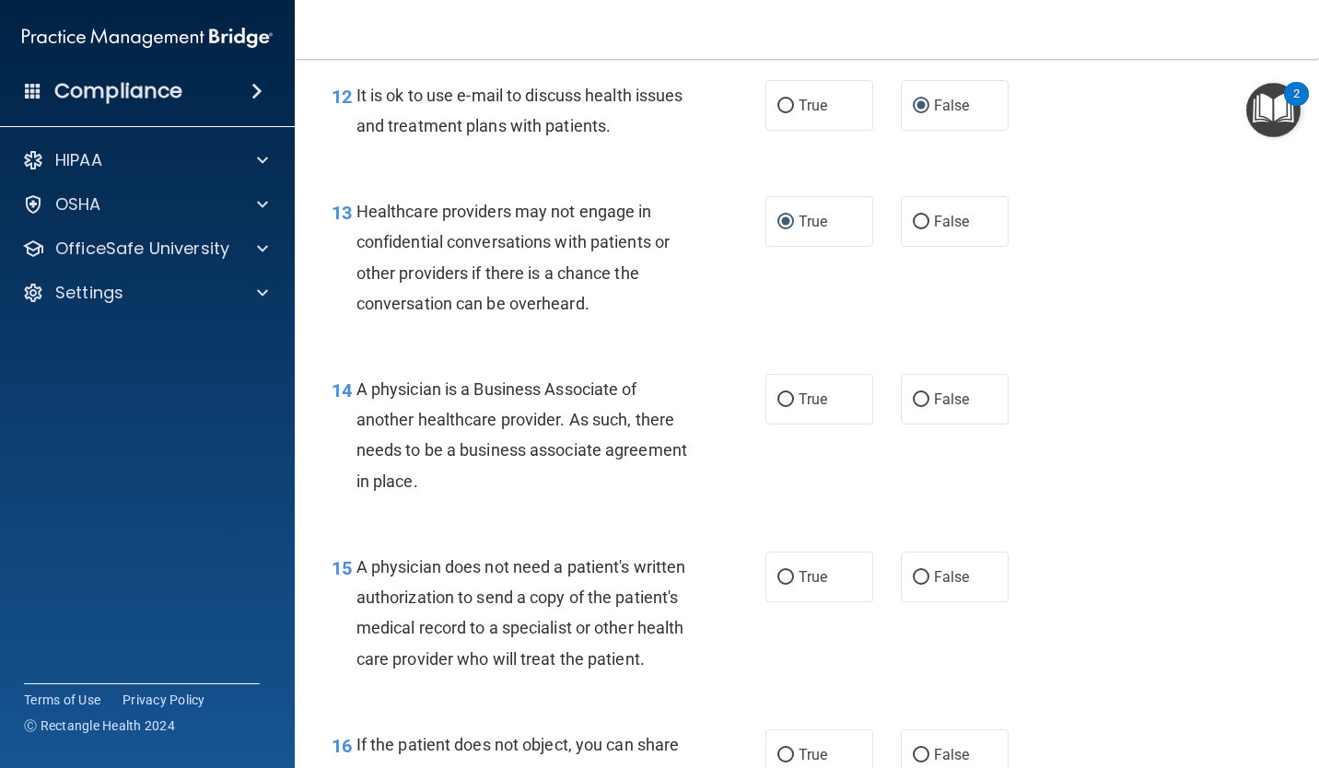
scroll to position [2132, 0]
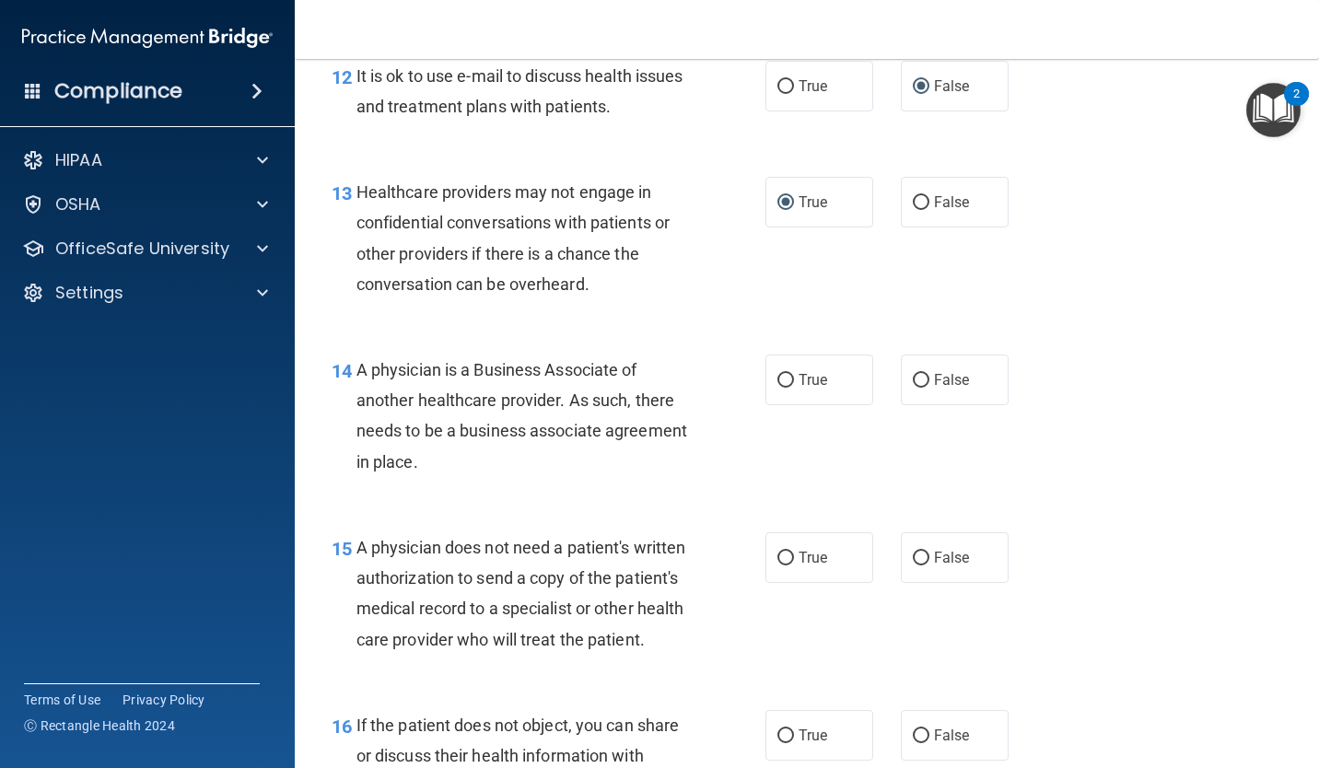
click at [944, 397] on label "False" at bounding box center [955, 380] width 108 height 51
click at [929, 388] on input "False" at bounding box center [921, 381] width 17 height 14
radio input "true"
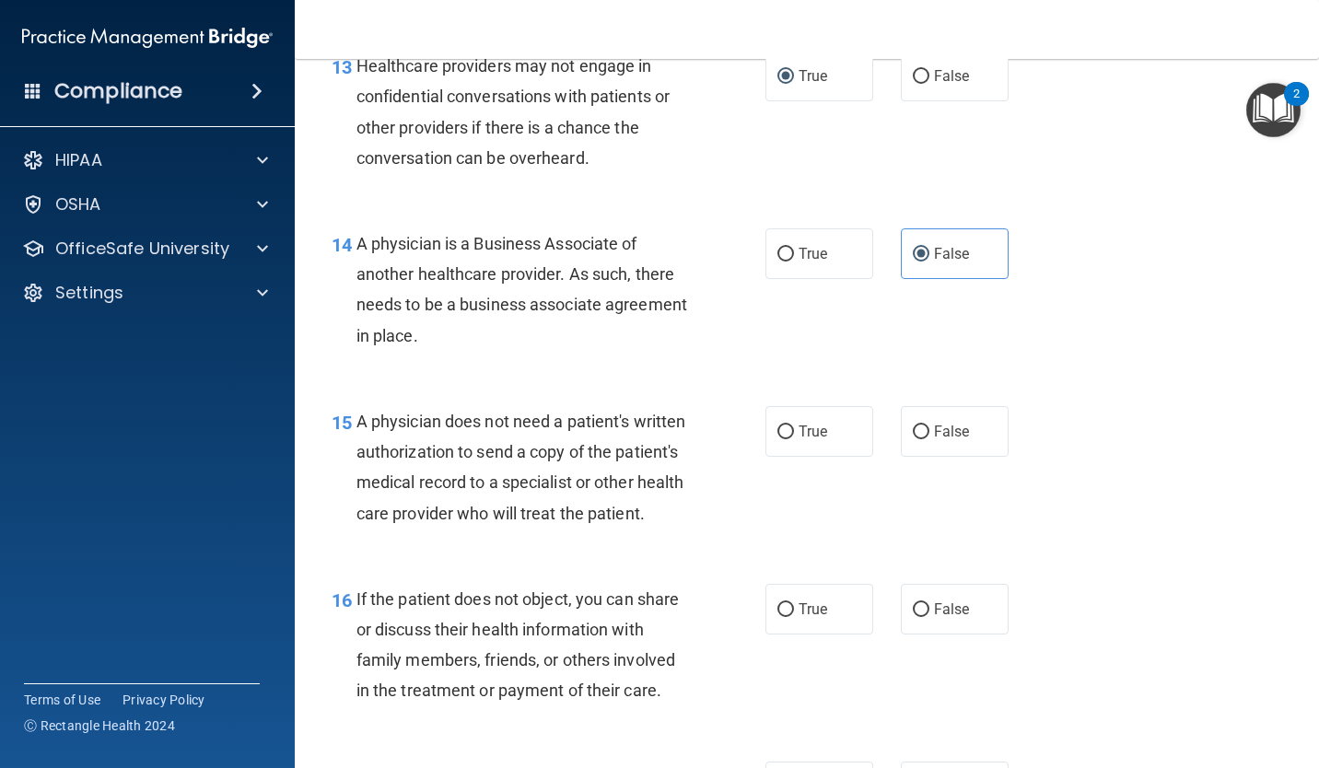
scroll to position [2259, 0]
click at [915, 433] on input "False" at bounding box center [921, 432] width 17 height 14
radio input "true"
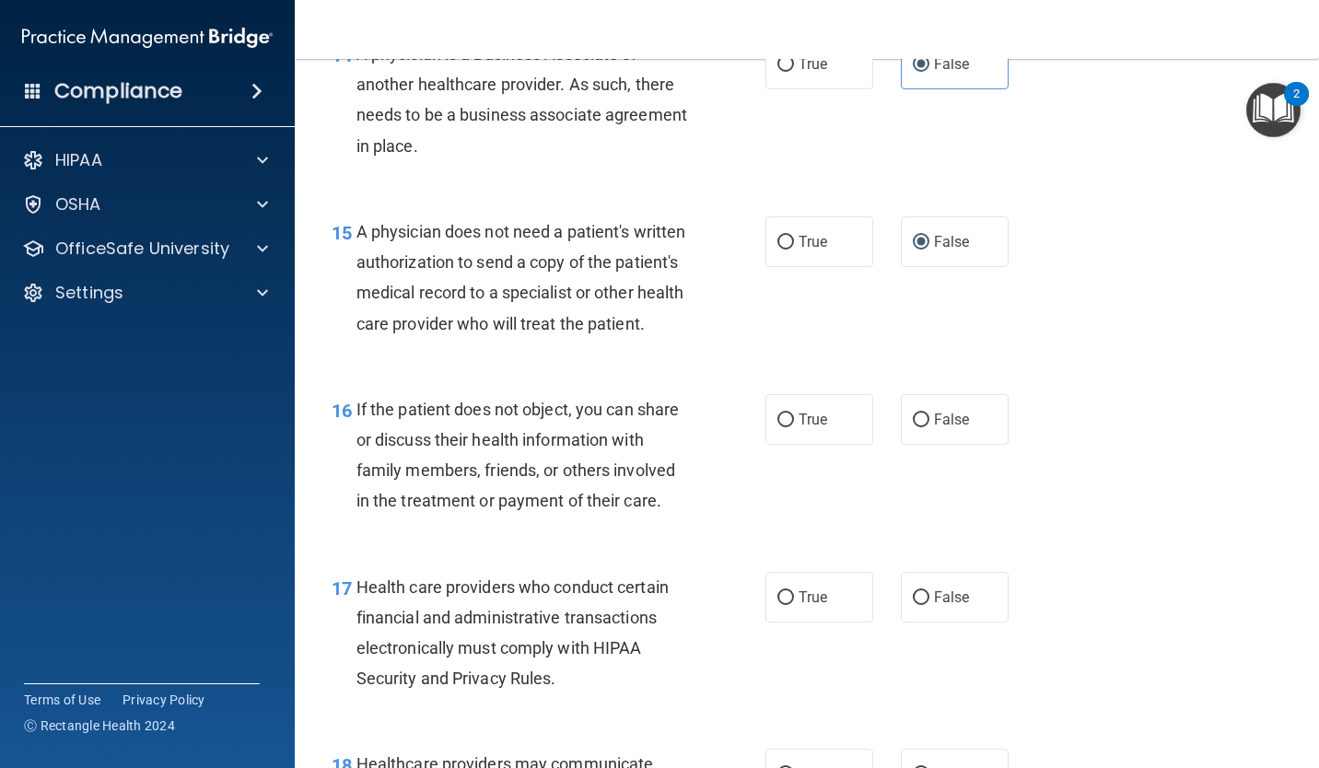
scroll to position [2472, 0]
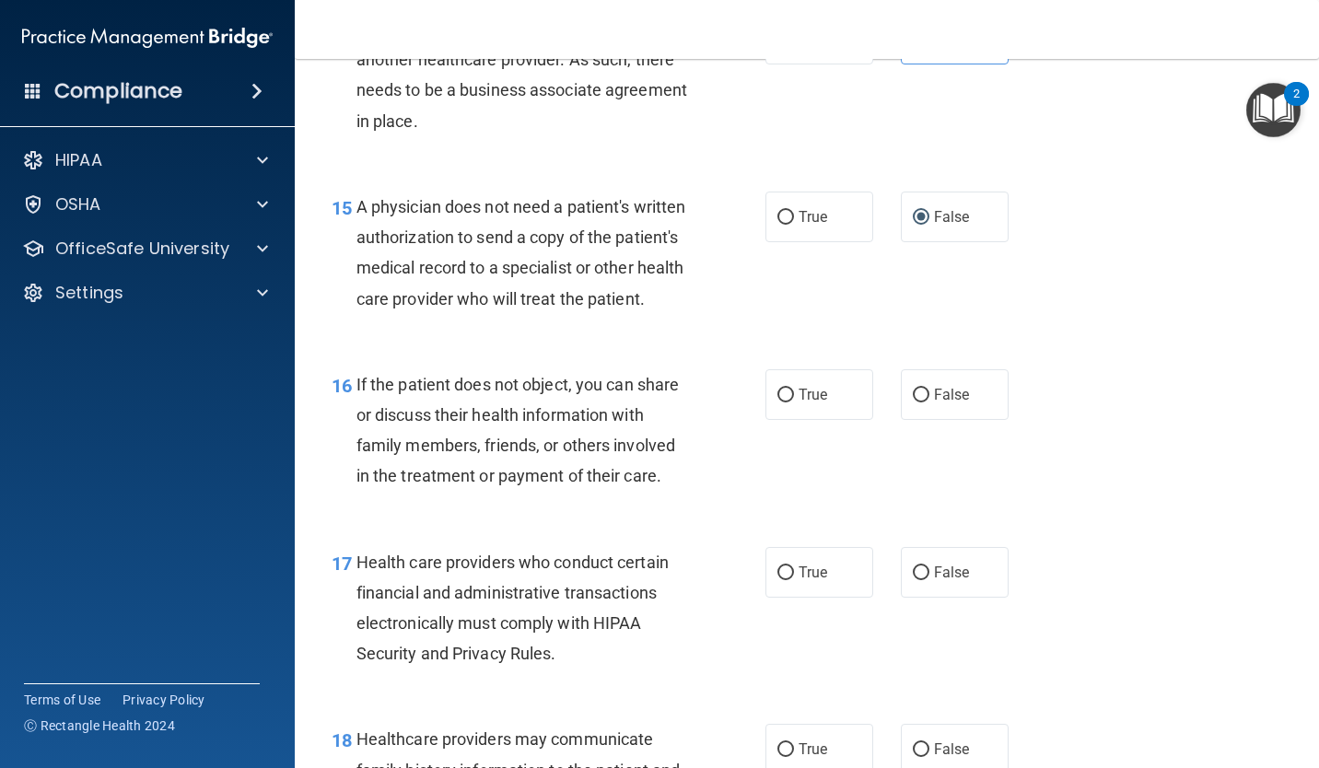
click at [783, 403] on input "True" at bounding box center [785, 396] width 17 height 14
radio input "true"
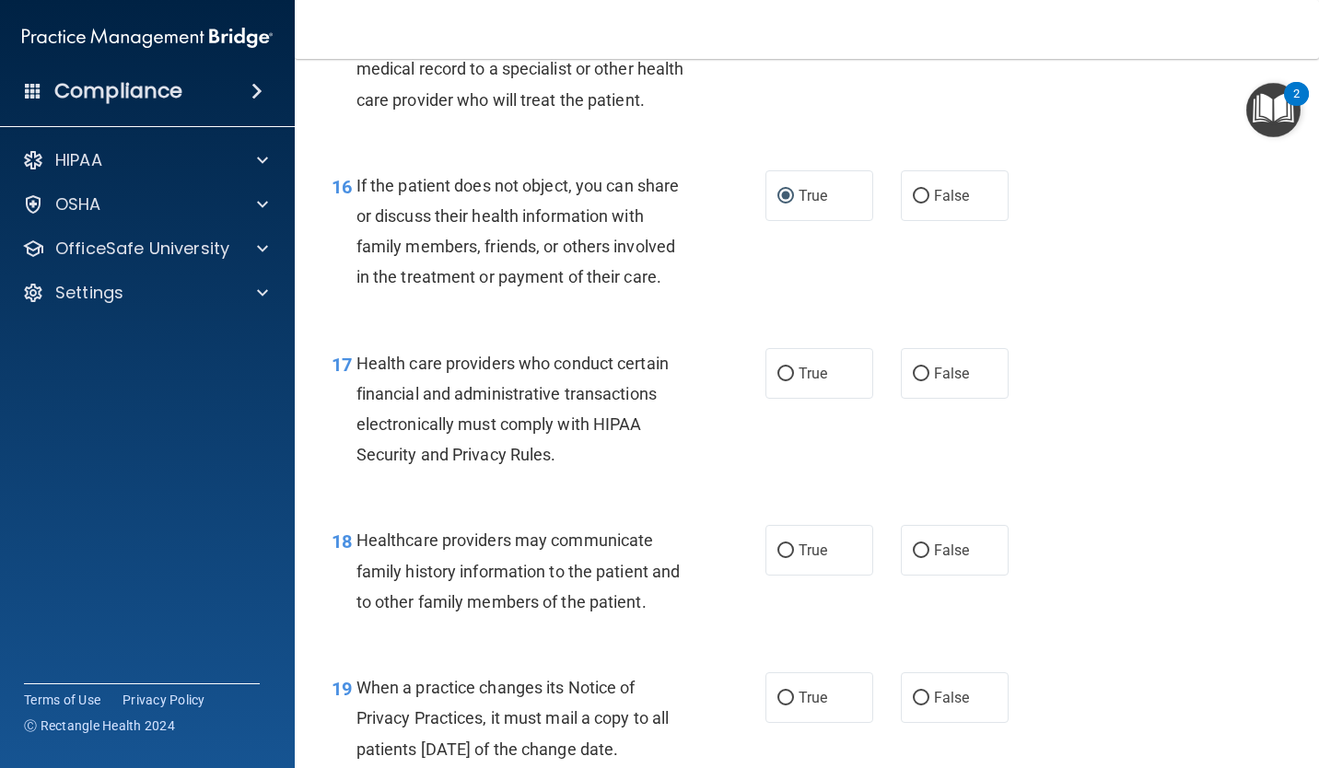
scroll to position [2670, 0]
click at [787, 382] on input "True" at bounding box center [785, 375] width 17 height 14
radio input "true"
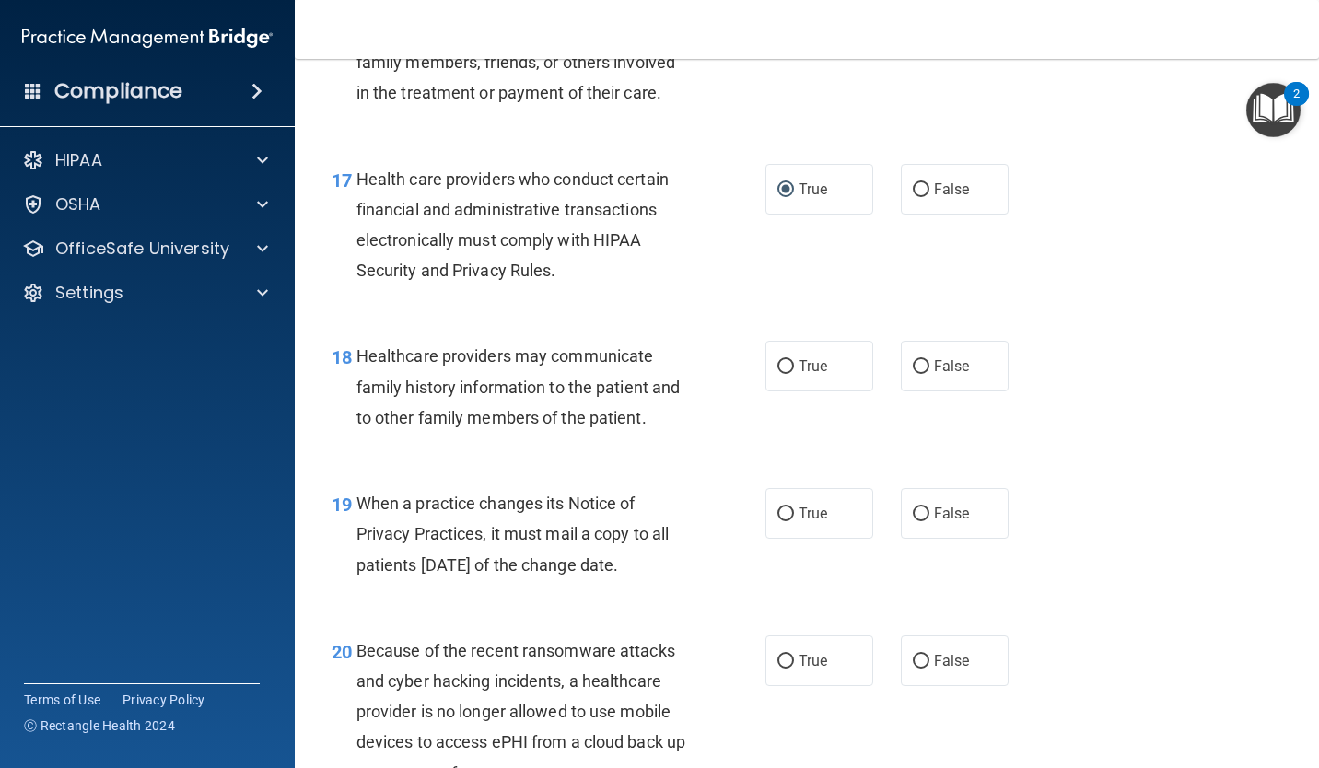
scroll to position [2856, 0]
click at [778, 373] on input "True" at bounding box center [785, 366] width 17 height 14
radio input "true"
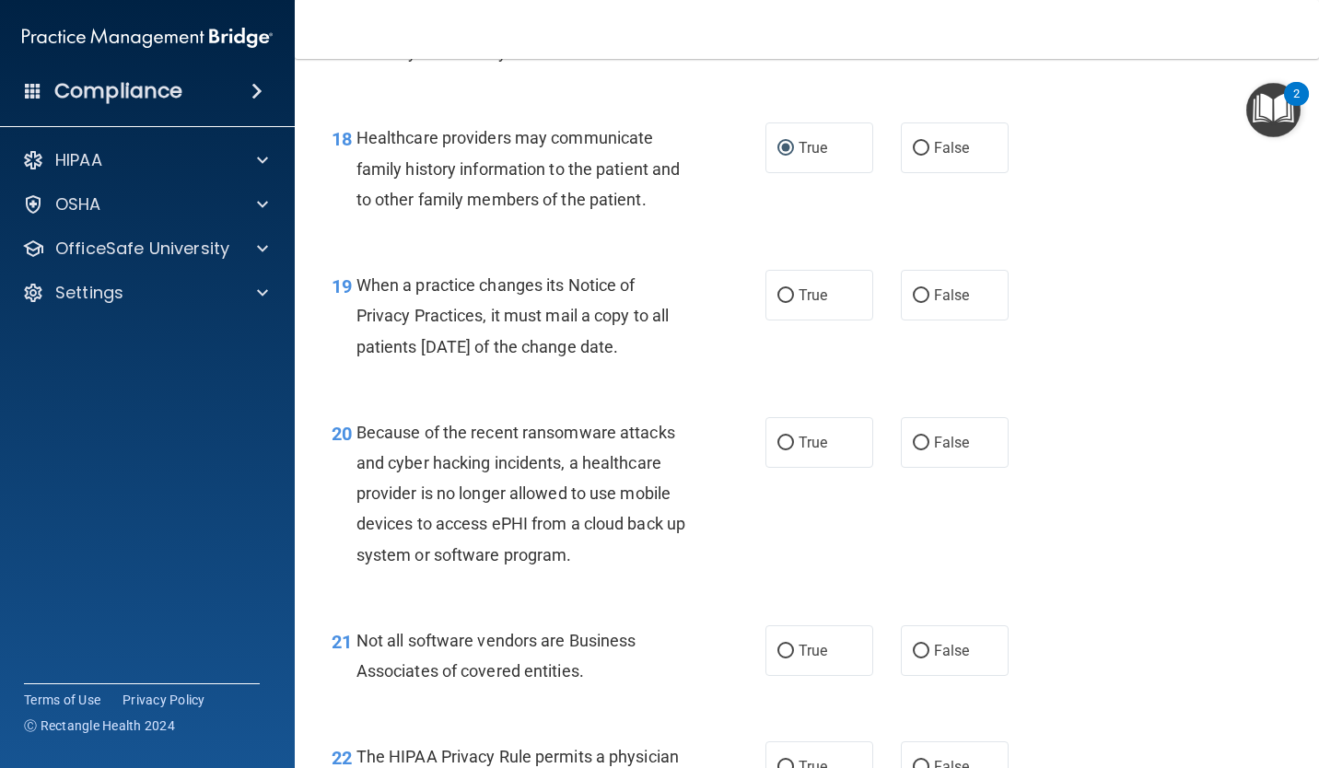
scroll to position [3067, 0]
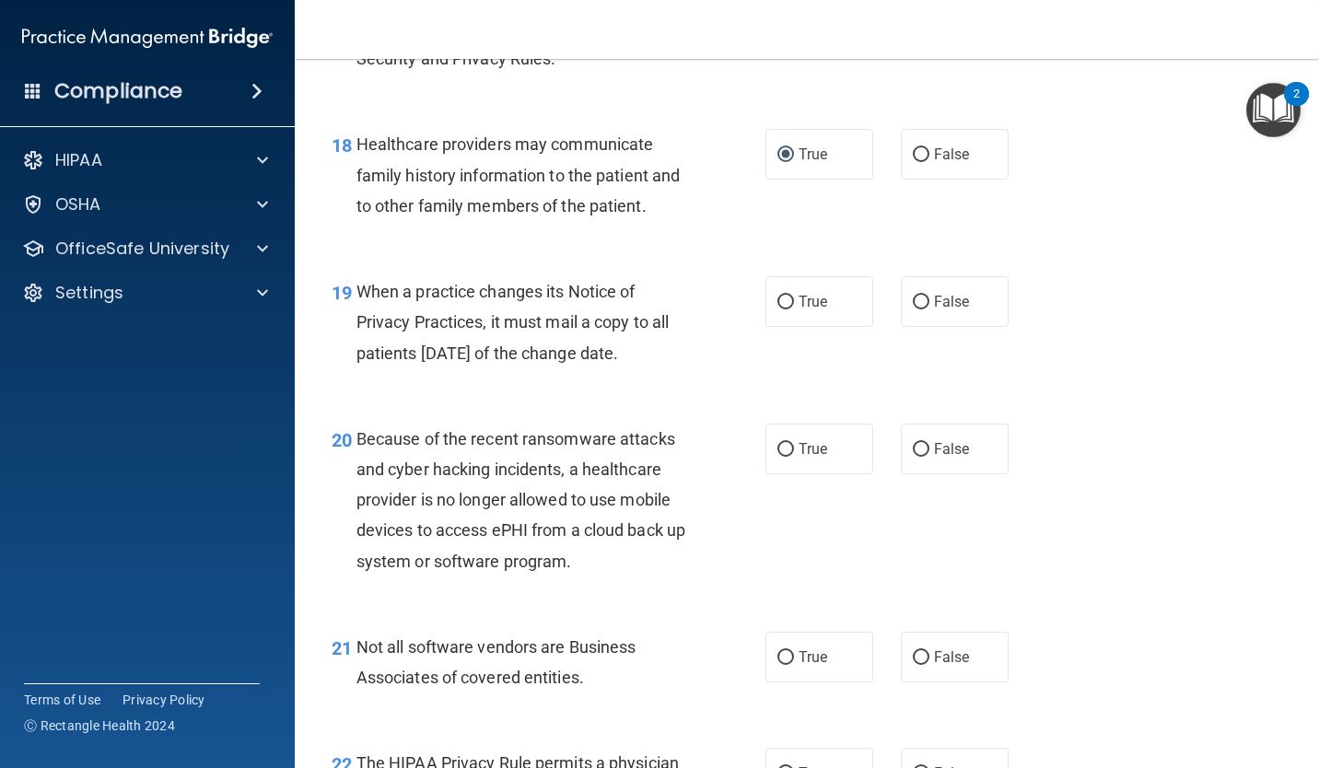
click at [785, 310] on input "True" at bounding box center [785, 303] width 17 height 14
radio input "true"
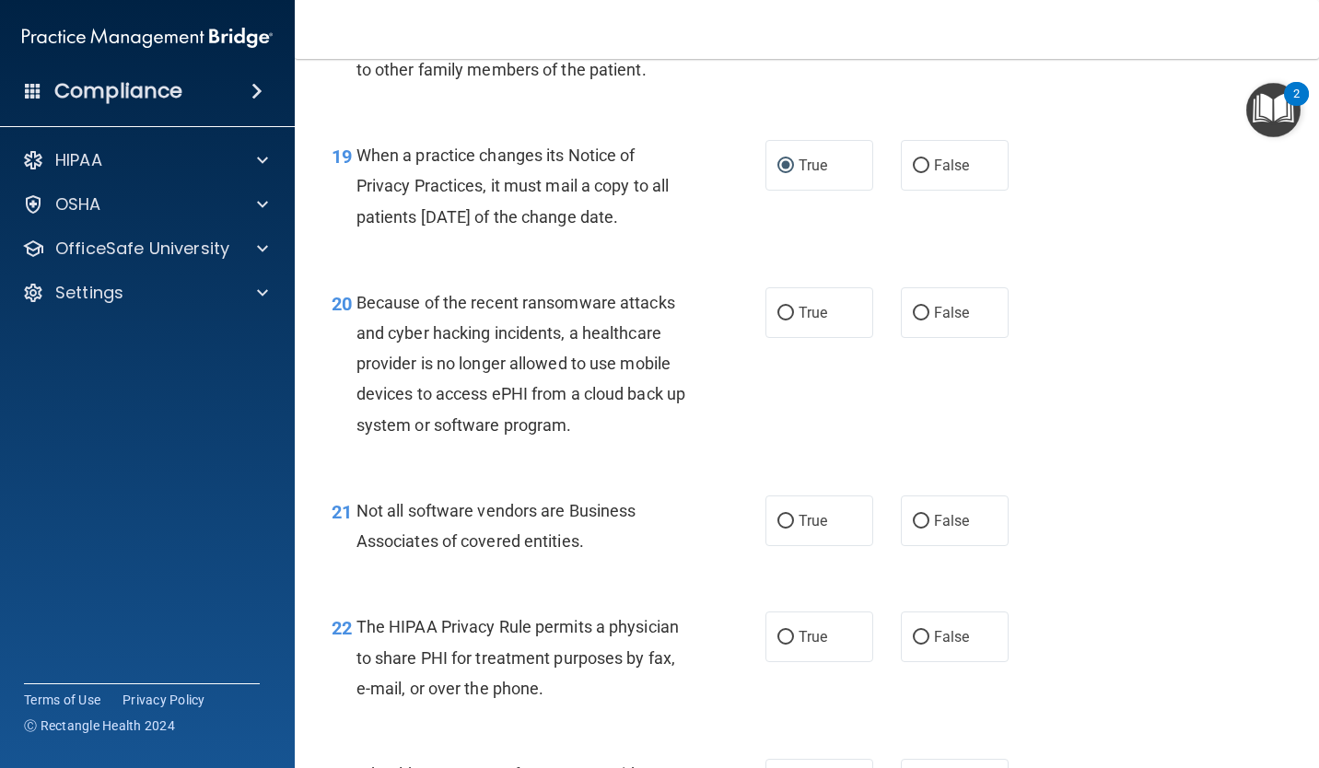
scroll to position [3206, 0]
click at [783, 319] on input "True" at bounding box center [785, 312] width 17 height 14
radio input "true"
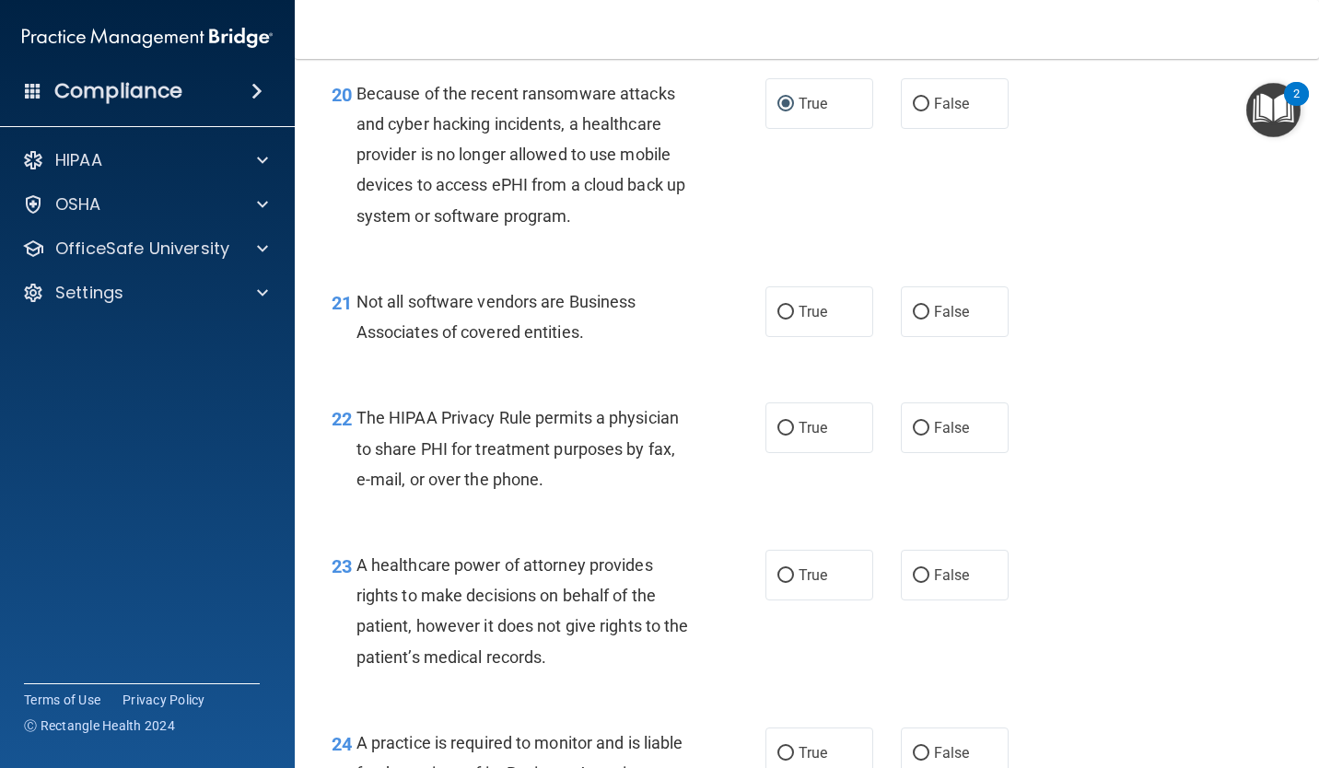
scroll to position [3407, 0]
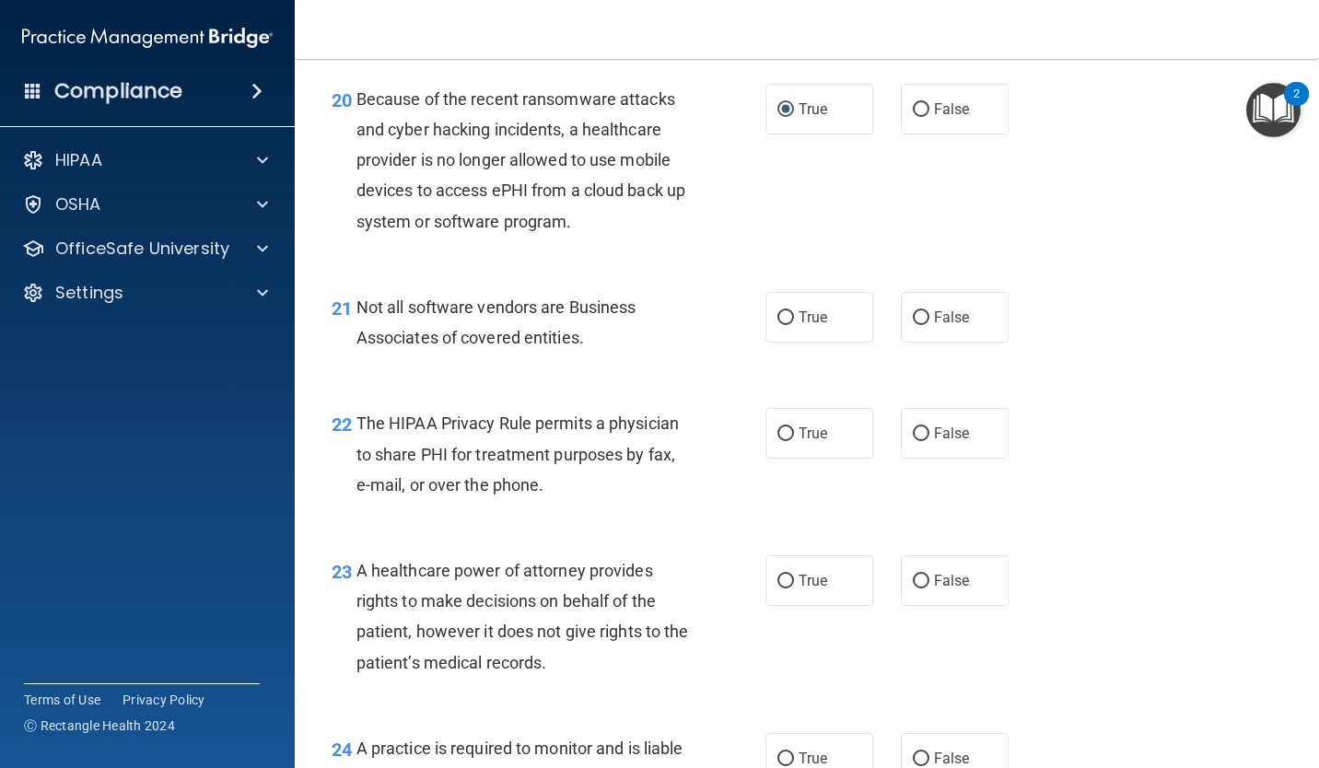
click at [784, 325] on input "True" at bounding box center [785, 318] width 17 height 14
radio input "true"
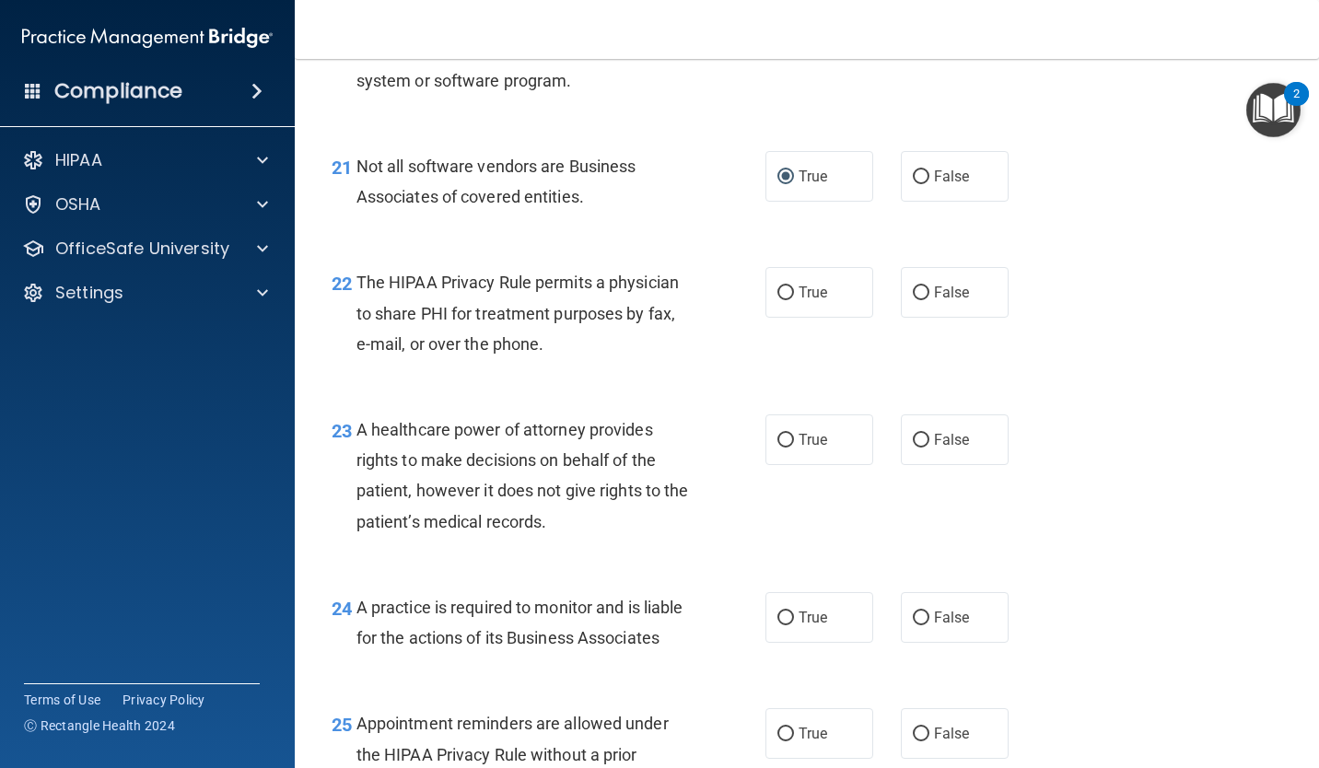
scroll to position [3549, 0]
click at [917, 299] on input "False" at bounding box center [921, 293] width 17 height 14
radio input "true"
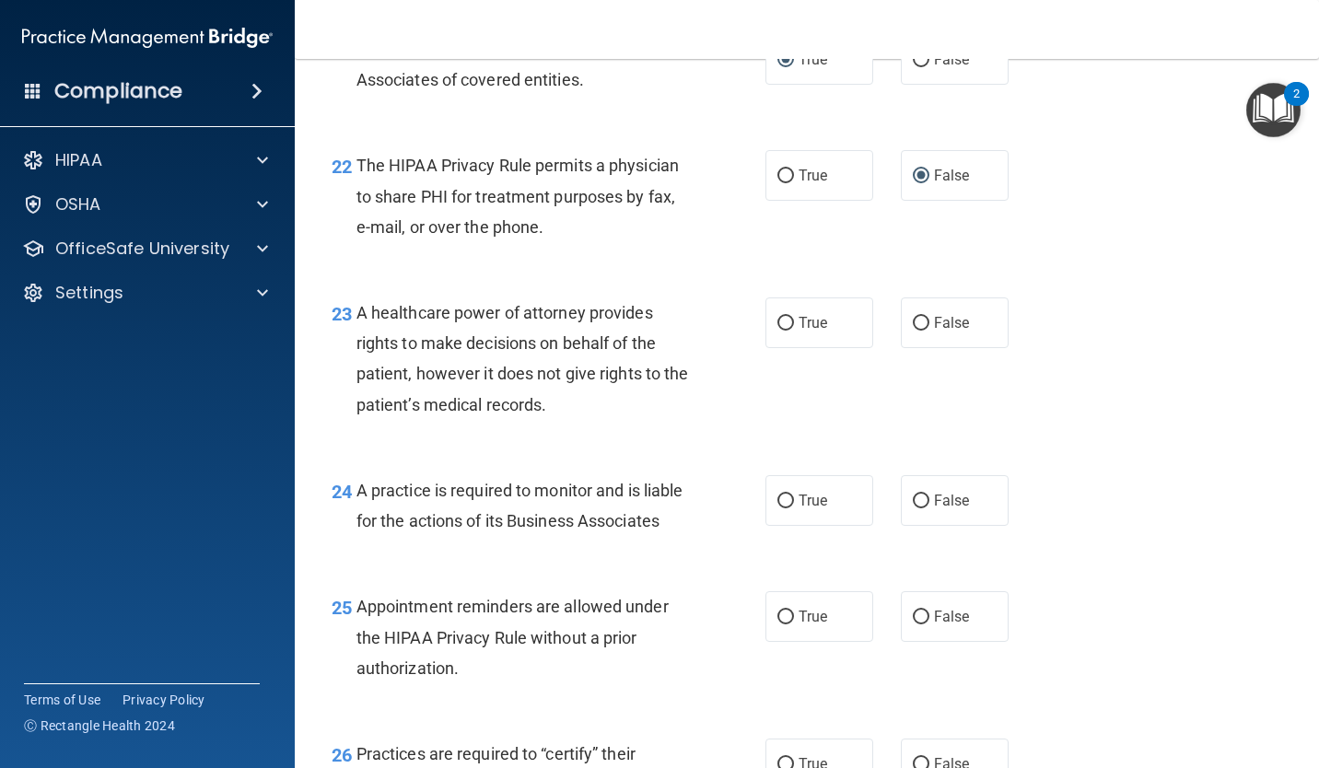
scroll to position [3664, 0]
click at [785, 332] on input "True" at bounding box center [785, 325] width 17 height 14
radio input "true"
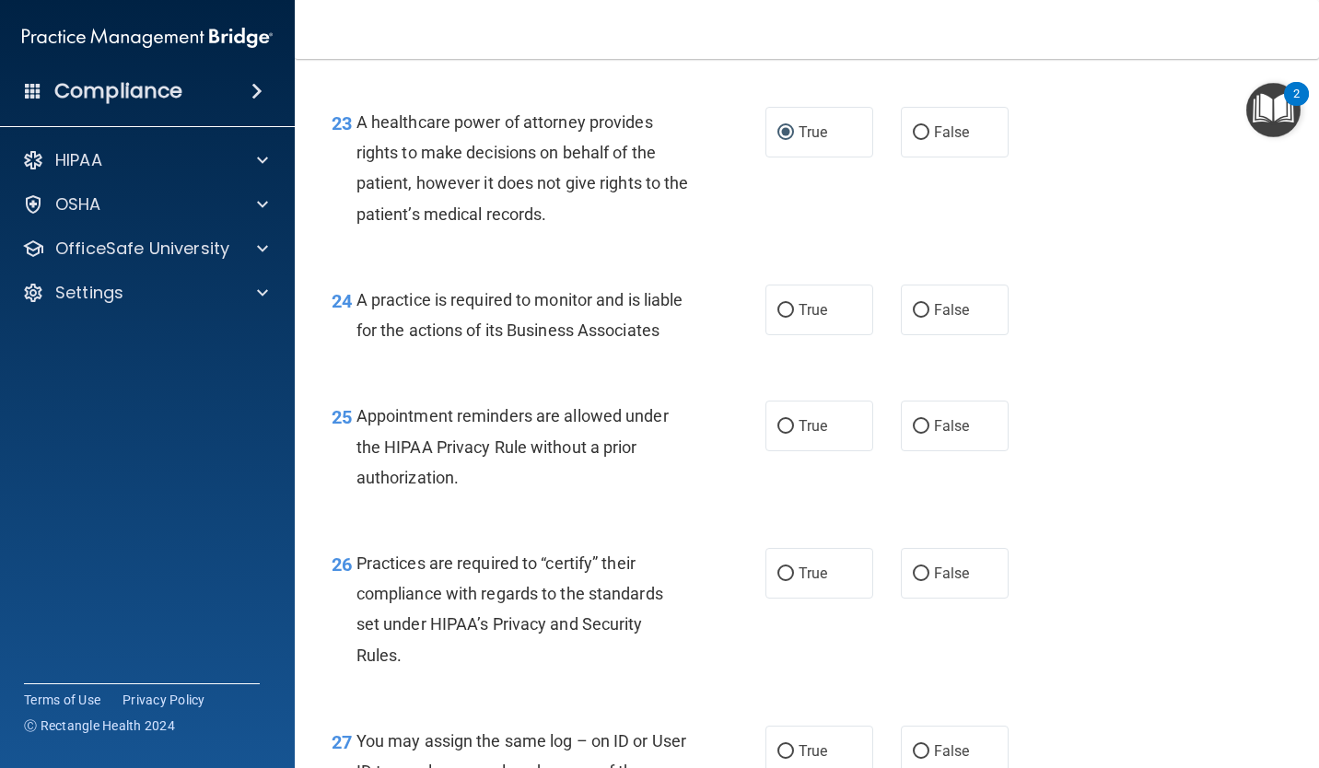
scroll to position [3861, 0]
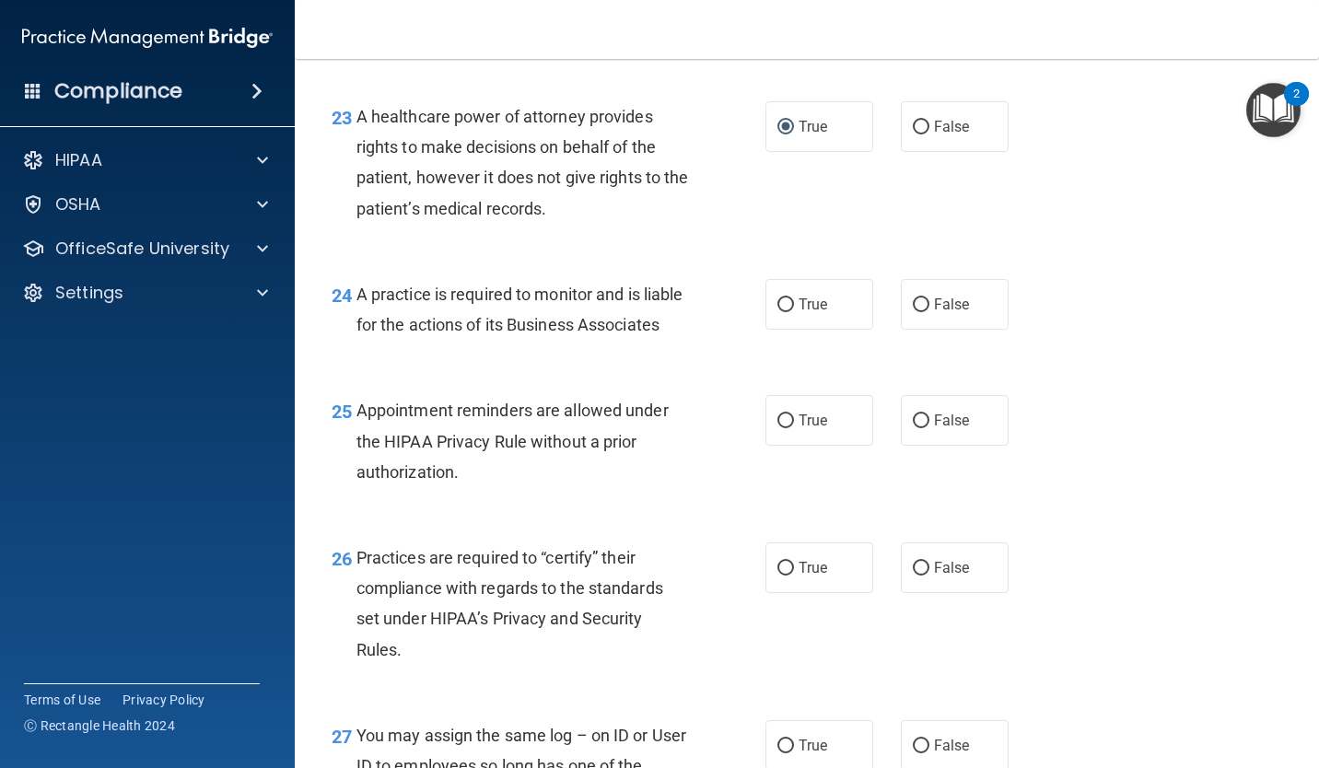
click at [954, 319] on label "False" at bounding box center [955, 304] width 108 height 51
click at [929, 312] on input "False" at bounding box center [921, 305] width 17 height 14
radio input "true"
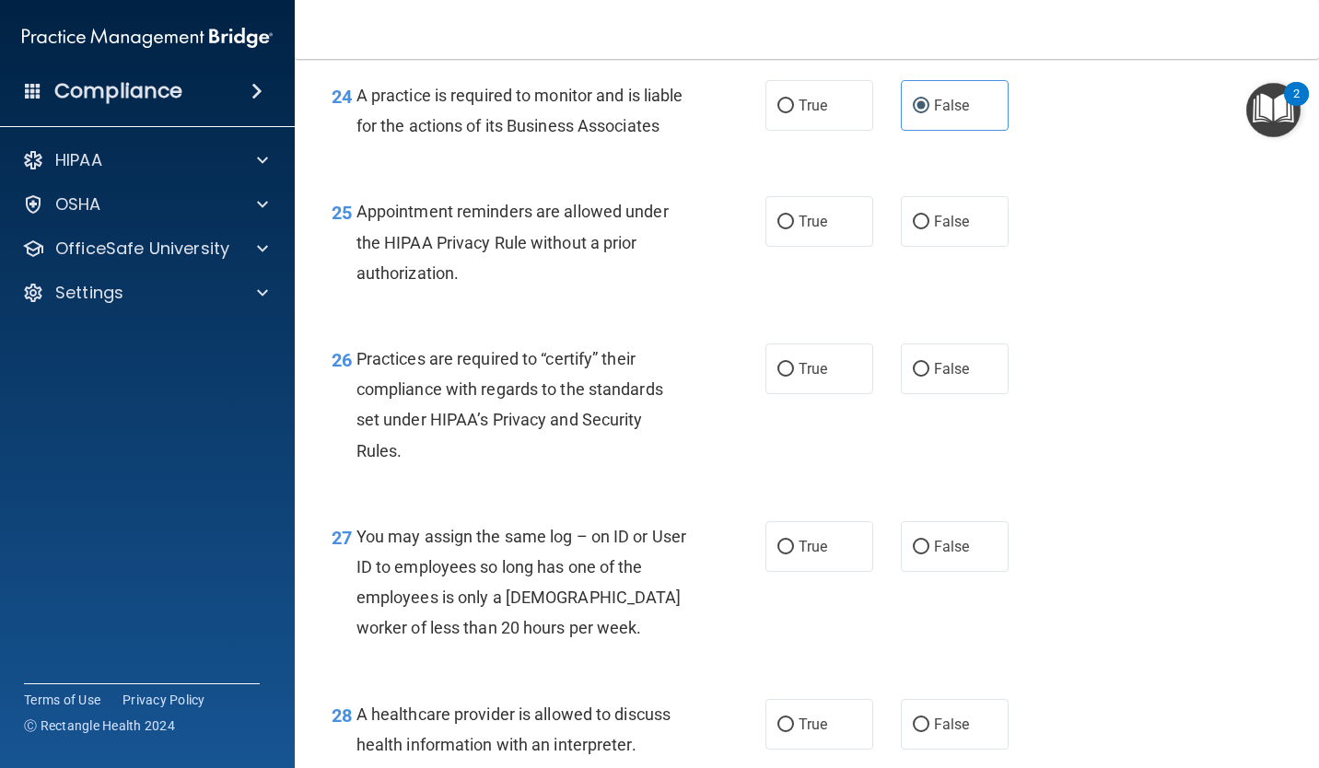
scroll to position [4059, 0]
click at [814, 249] on label "True" at bounding box center [819, 223] width 108 height 51
click at [794, 231] on input "True" at bounding box center [785, 224] width 17 height 14
radio input "true"
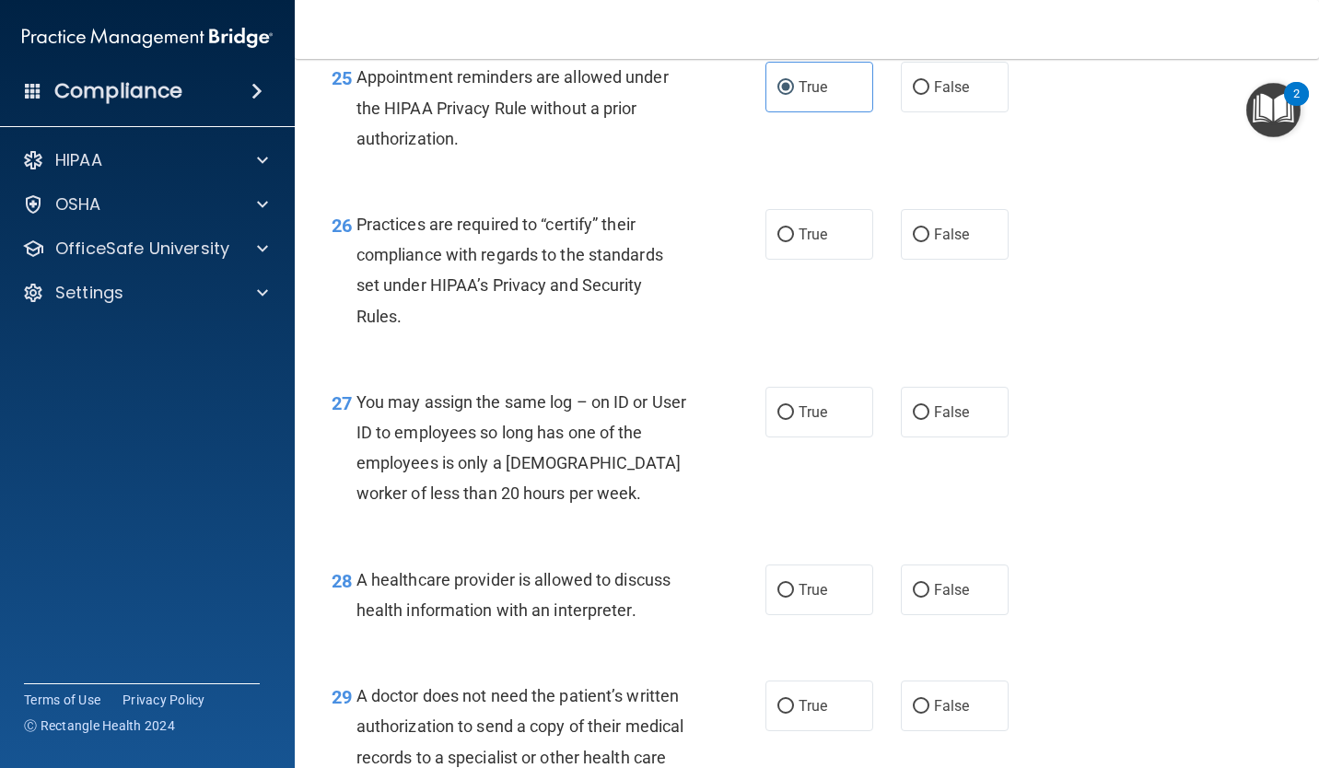
scroll to position [4196, 0]
click at [913, 94] on input "False" at bounding box center [921, 87] width 17 height 14
radio input "true"
radio input "false"
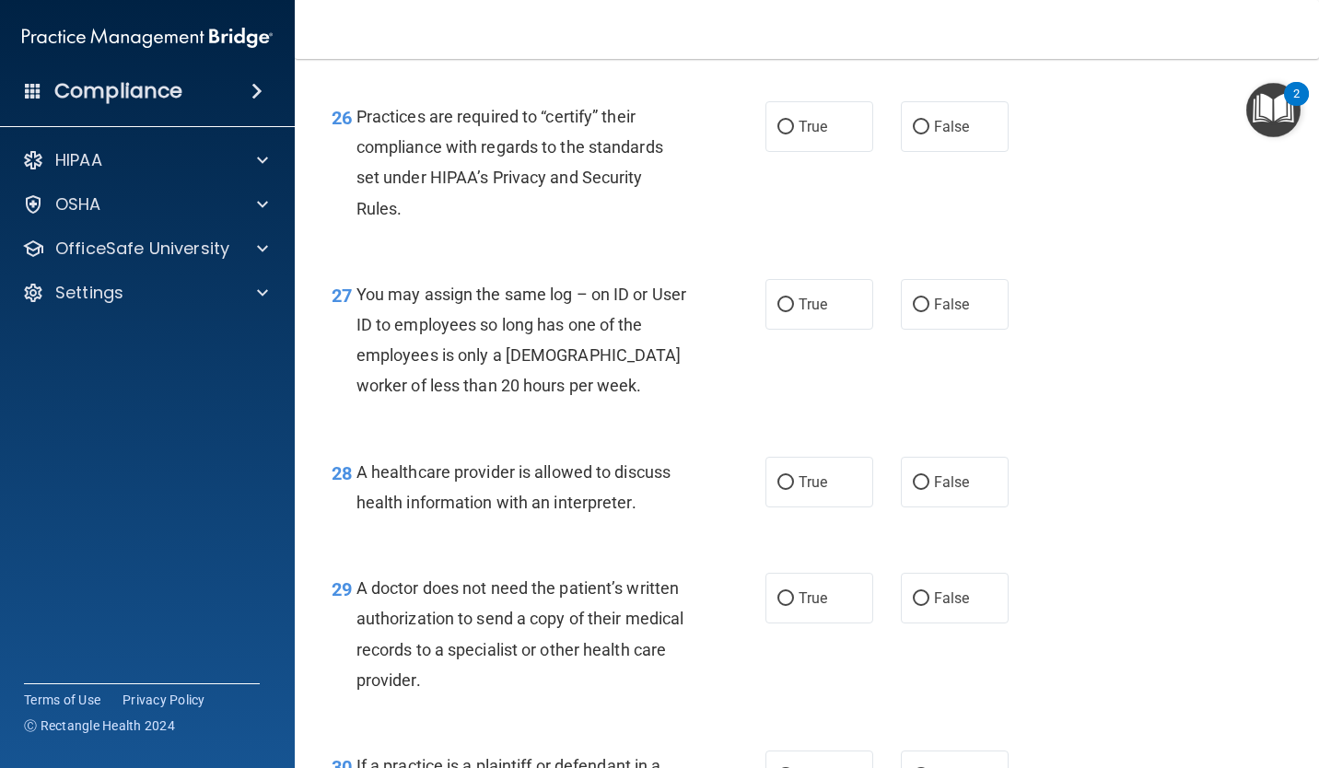
scroll to position [4304, 0]
click at [777, 133] on input "True" at bounding box center [785, 126] width 17 height 14
radio input "true"
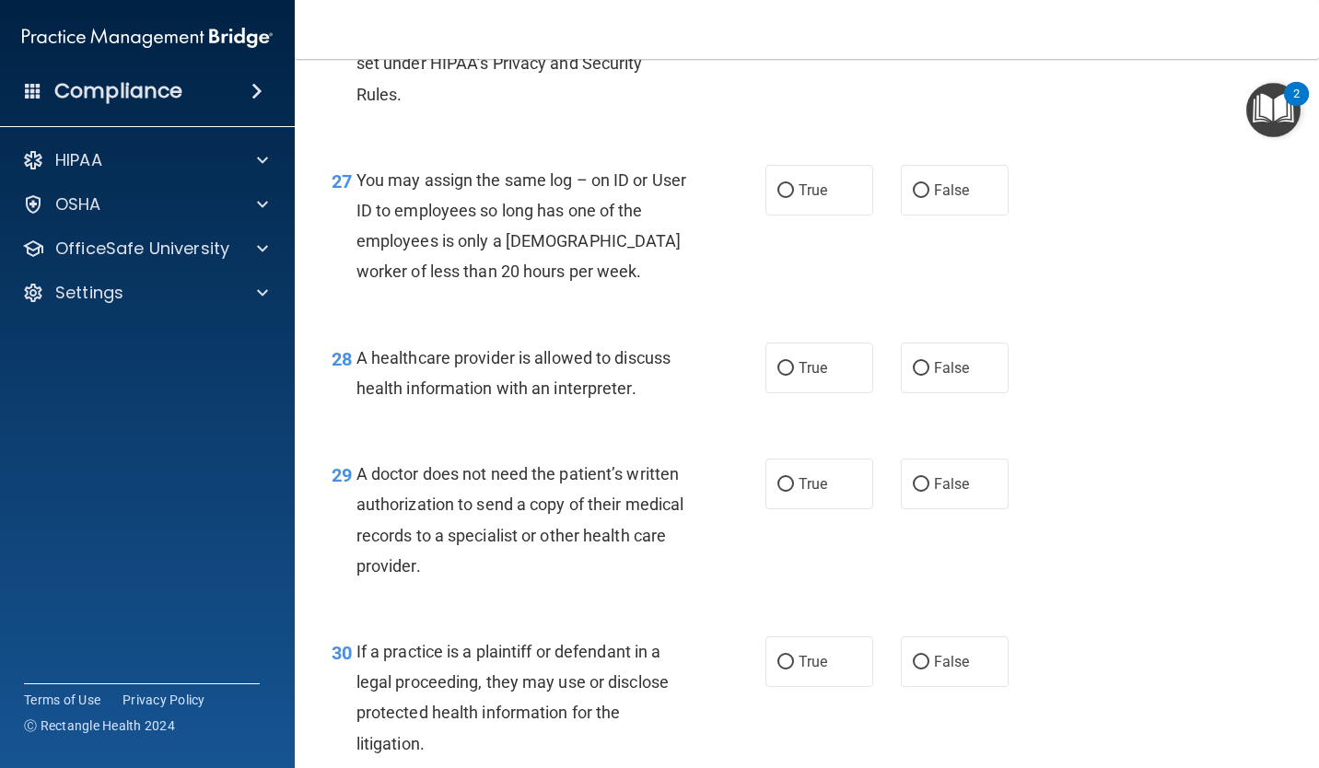
scroll to position [4419, 0]
click at [918, 196] on input "False" at bounding box center [921, 189] width 17 height 14
radio input "true"
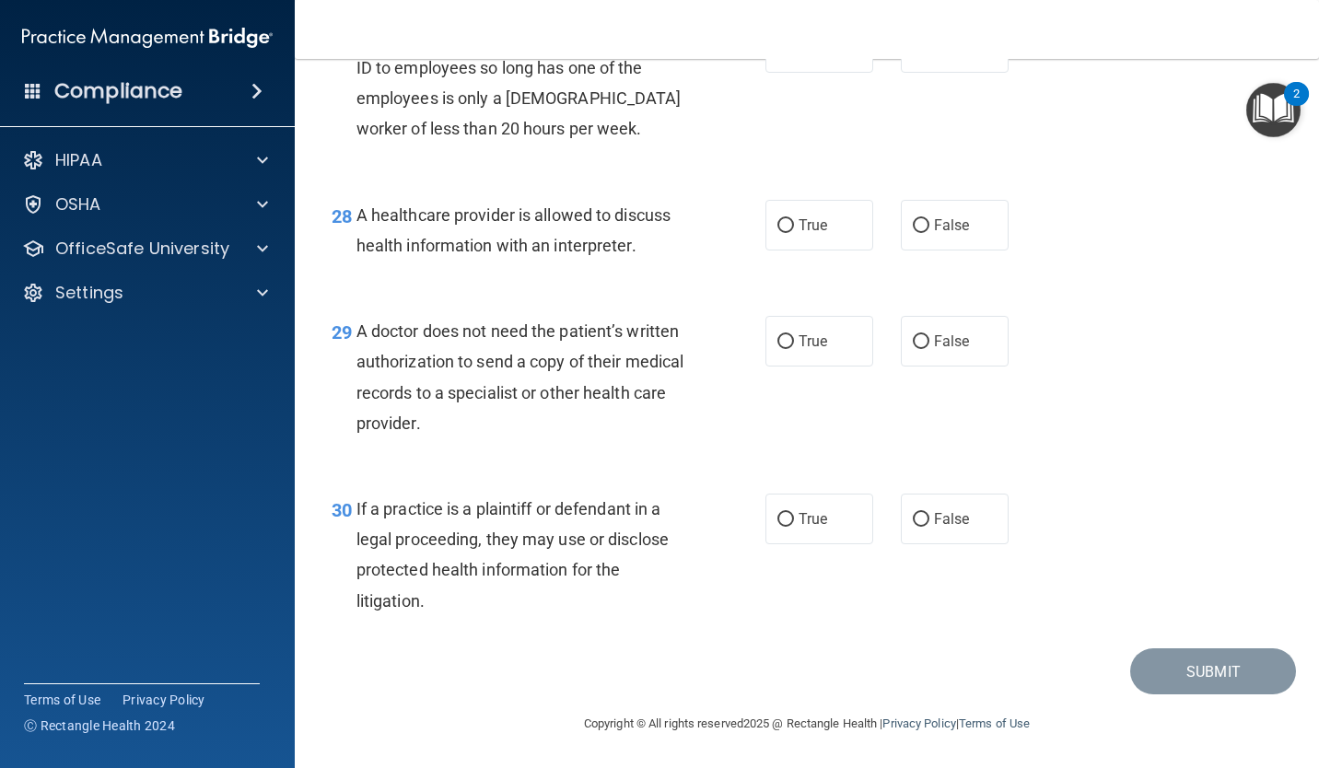
scroll to position [4569, 0]
click at [782, 233] on input "True" at bounding box center [785, 226] width 17 height 14
radio input "true"
click at [781, 344] on input "True" at bounding box center [785, 342] width 17 height 14
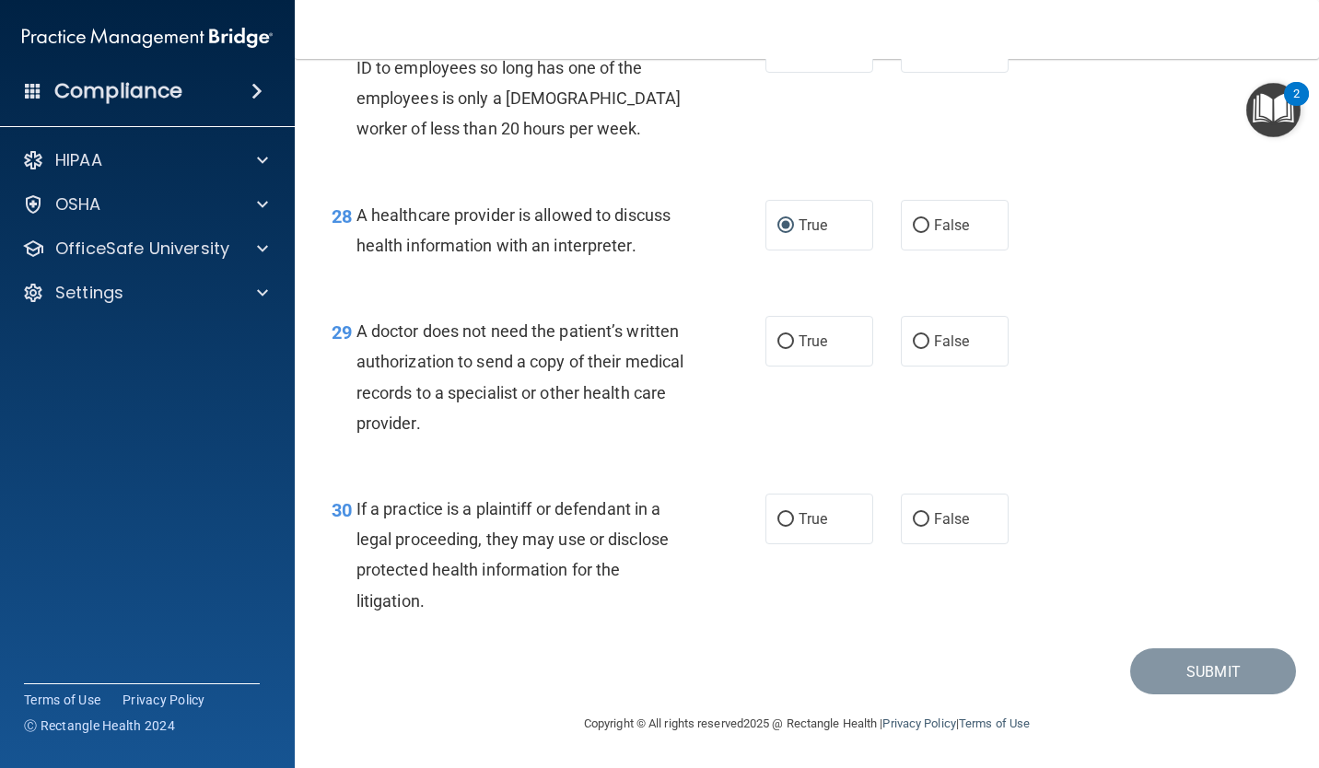
radio input "true"
click at [984, 521] on label "False" at bounding box center [955, 519] width 108 height 51
click at [929, 521] on input "False" at bounding box center [921, 520] width 17 height 14
radio input "true"
click at [1200, 662] on button "Submit" at bounding box center [1213, 671] width 166 height 47
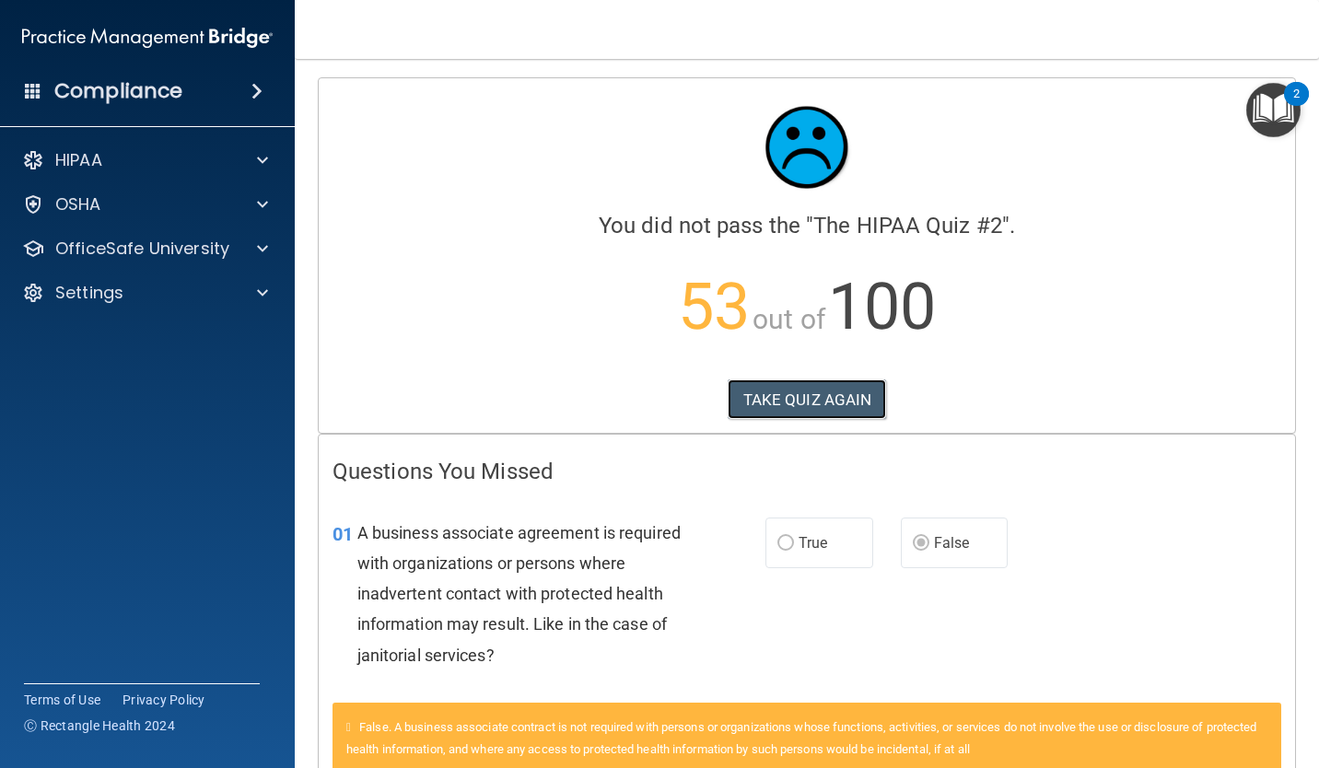
click at [788, 410] on button "TAKE QUIZ AGAIN" at bounding box center [807, 400] width 159 height 41
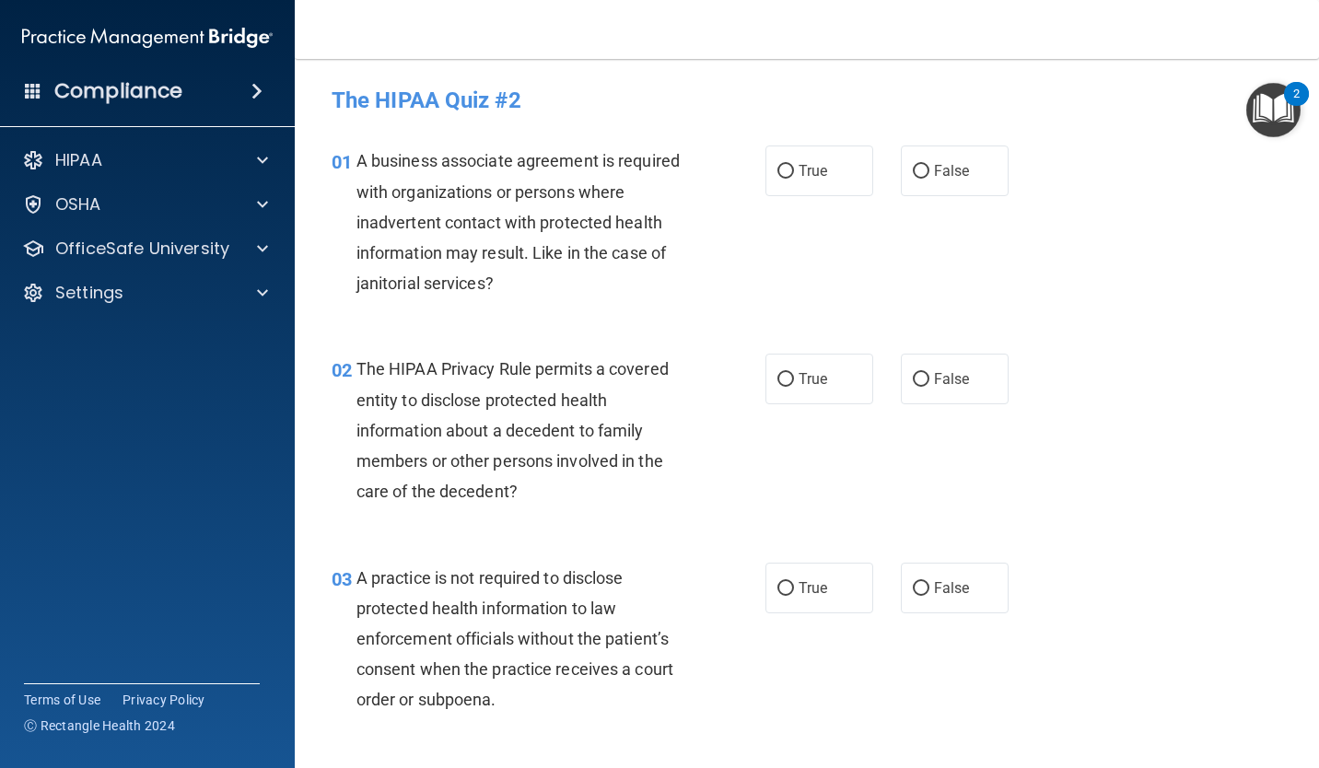
click at [914, 177] on input "False" at bounding box center [921, 172] width 17 height 14
radio input "true"
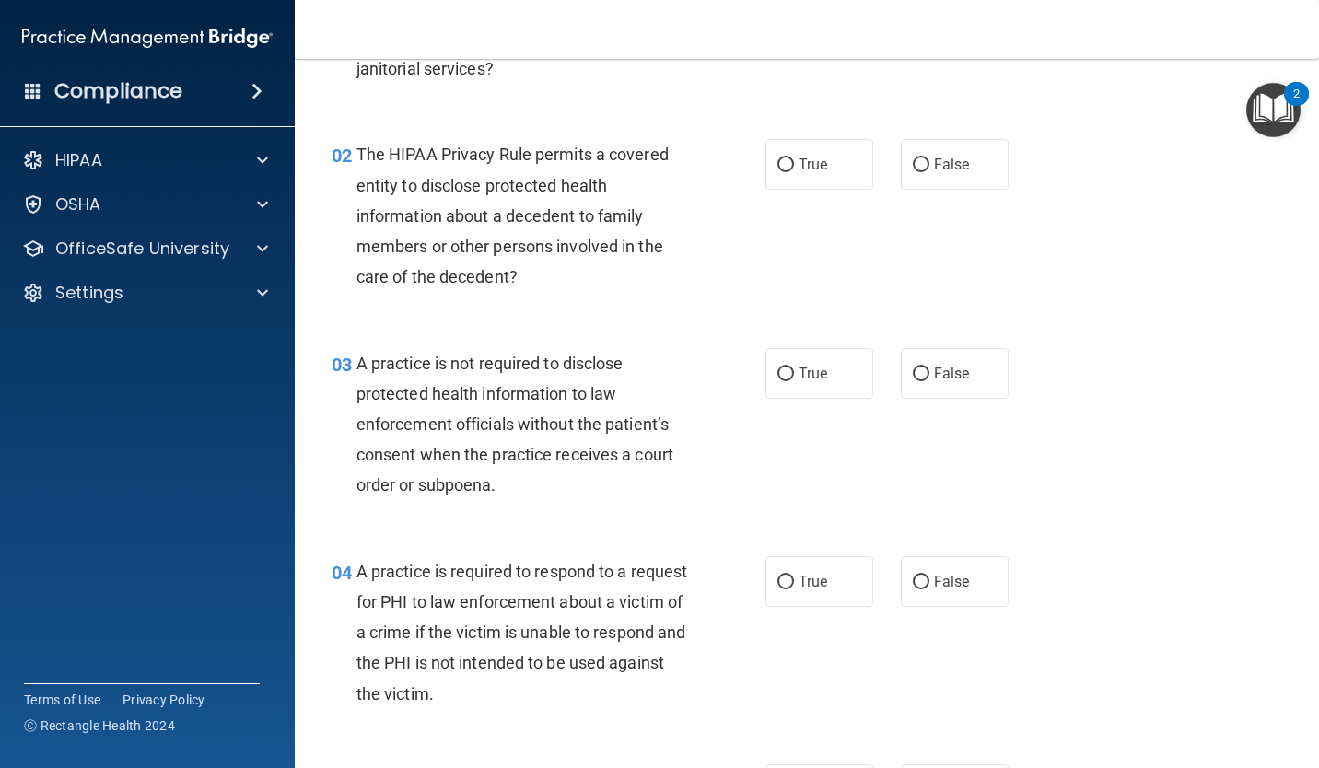
scroll to position [214, 0]
click at [777, 170] on input "True" at bounding box center [785, 166] width 17 height 14
radio input "true"
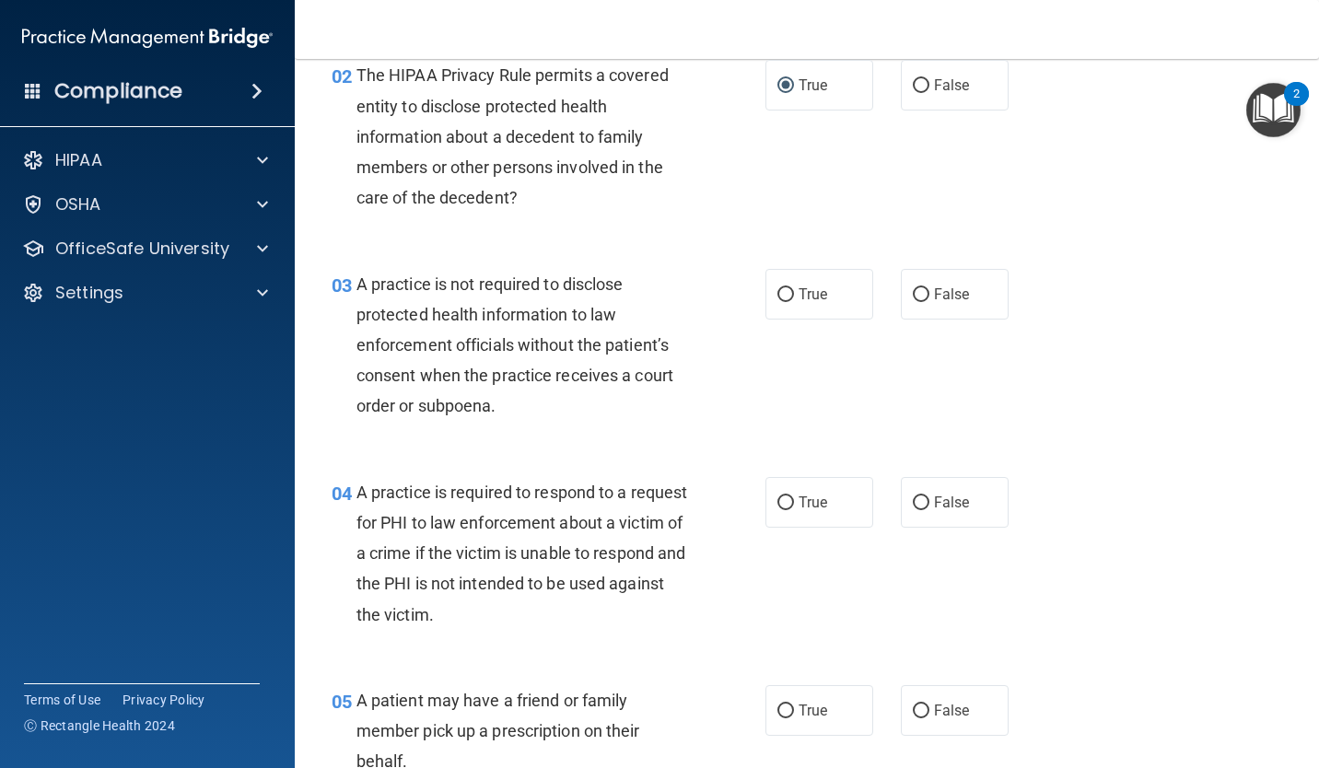
scroll to position [335, 0]
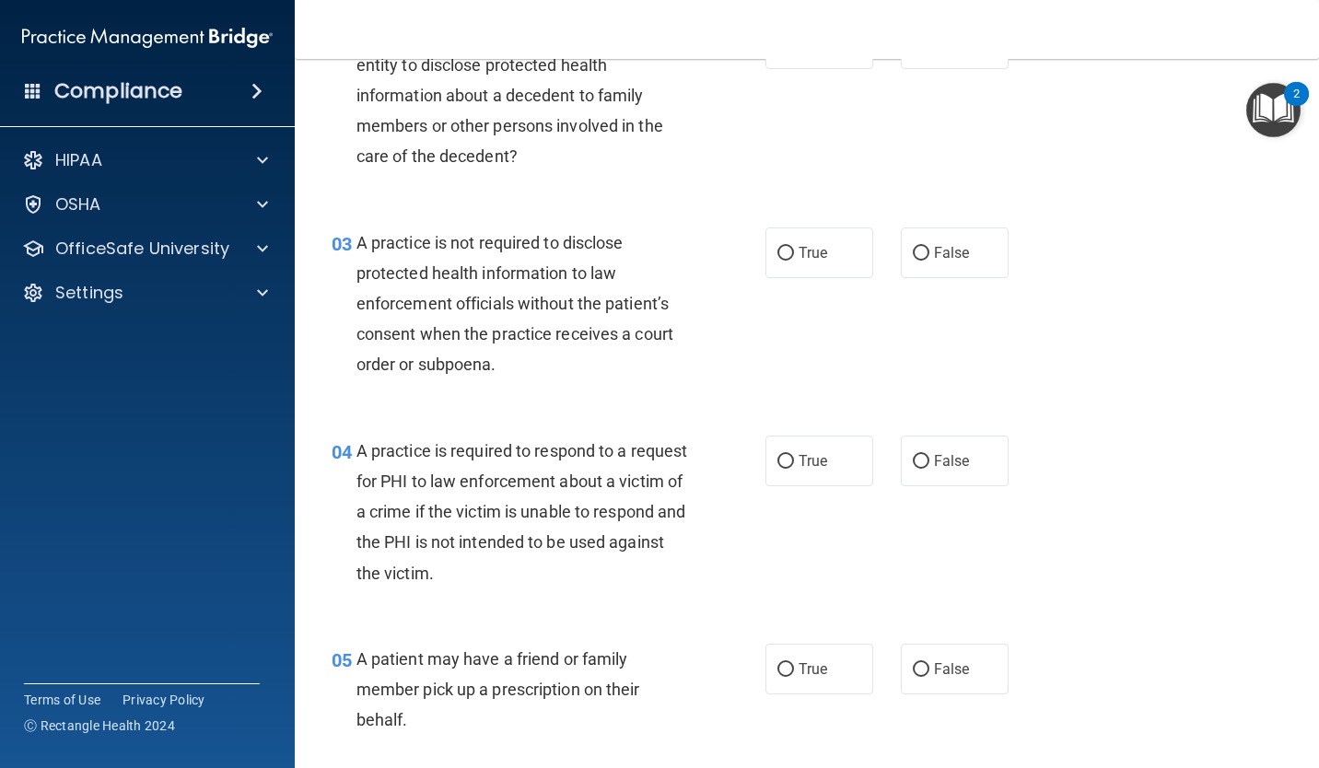
click at [913, 252] on input "False" at bounding box center [921, 254] width 17 height 14
radio input "true"
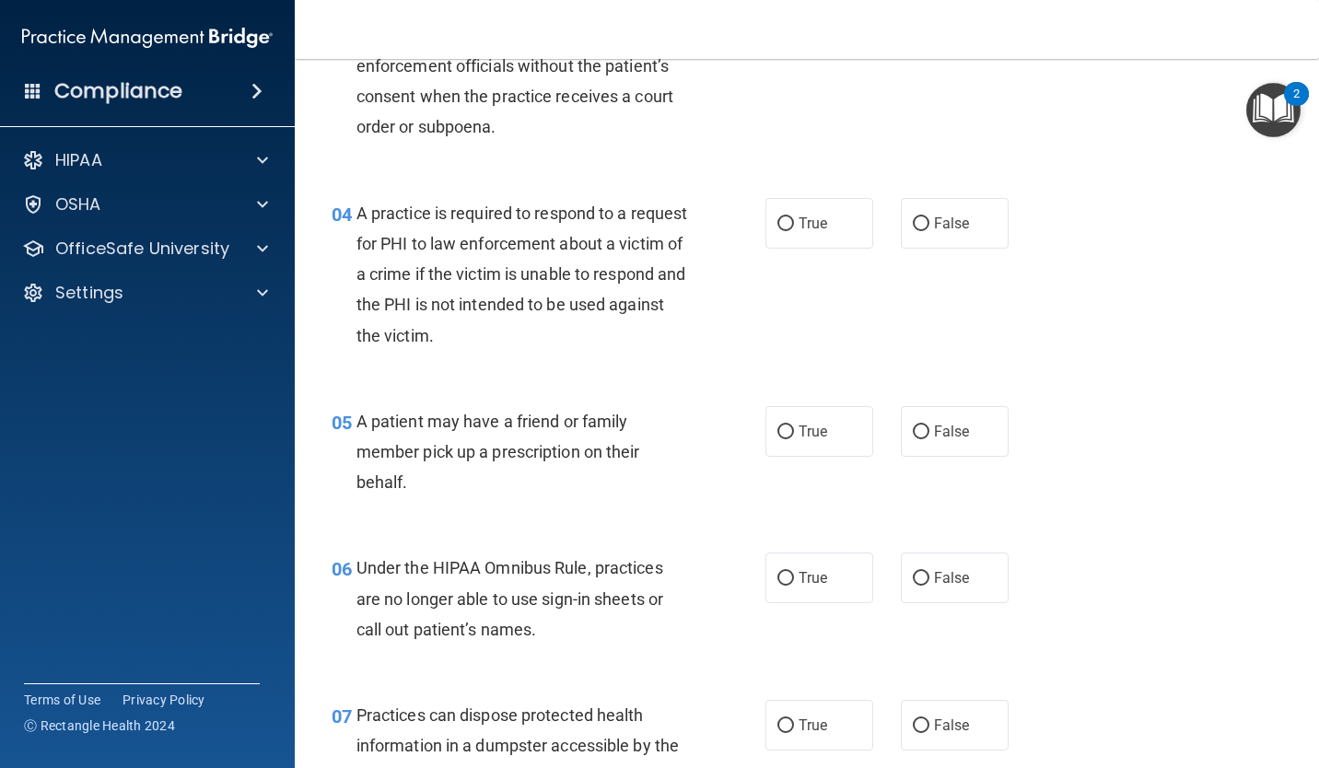
scroll to position [590, 0]
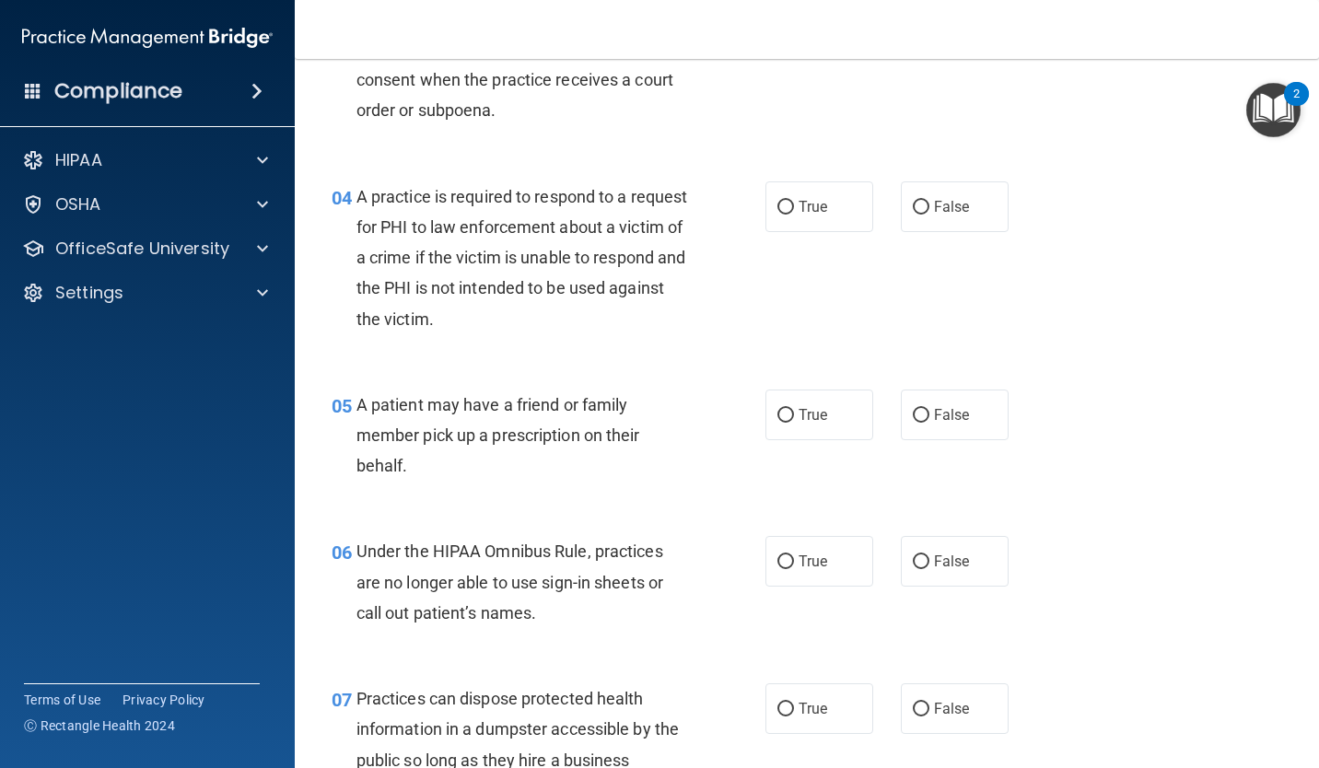
click at [778, 208] on input "True" at bounding box center [785, 208] width 17 height 14
radio input "true"
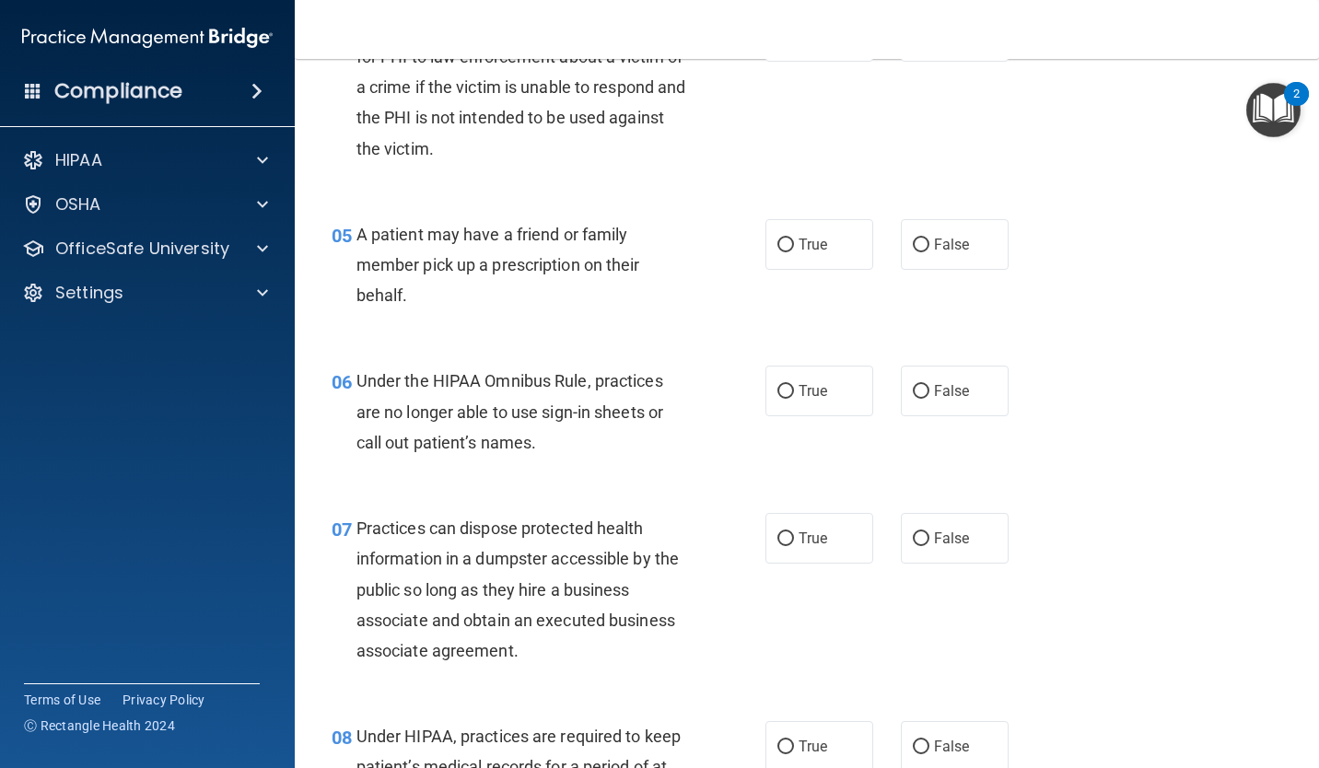
scroll to position [762, 0]
click at [765, 239] on label "True" at bounding box center [819, 242] width 108 height 51
click at [777, 239] on input "True" at bounding box center [785, 244] width 17 height 14
radio input "true"
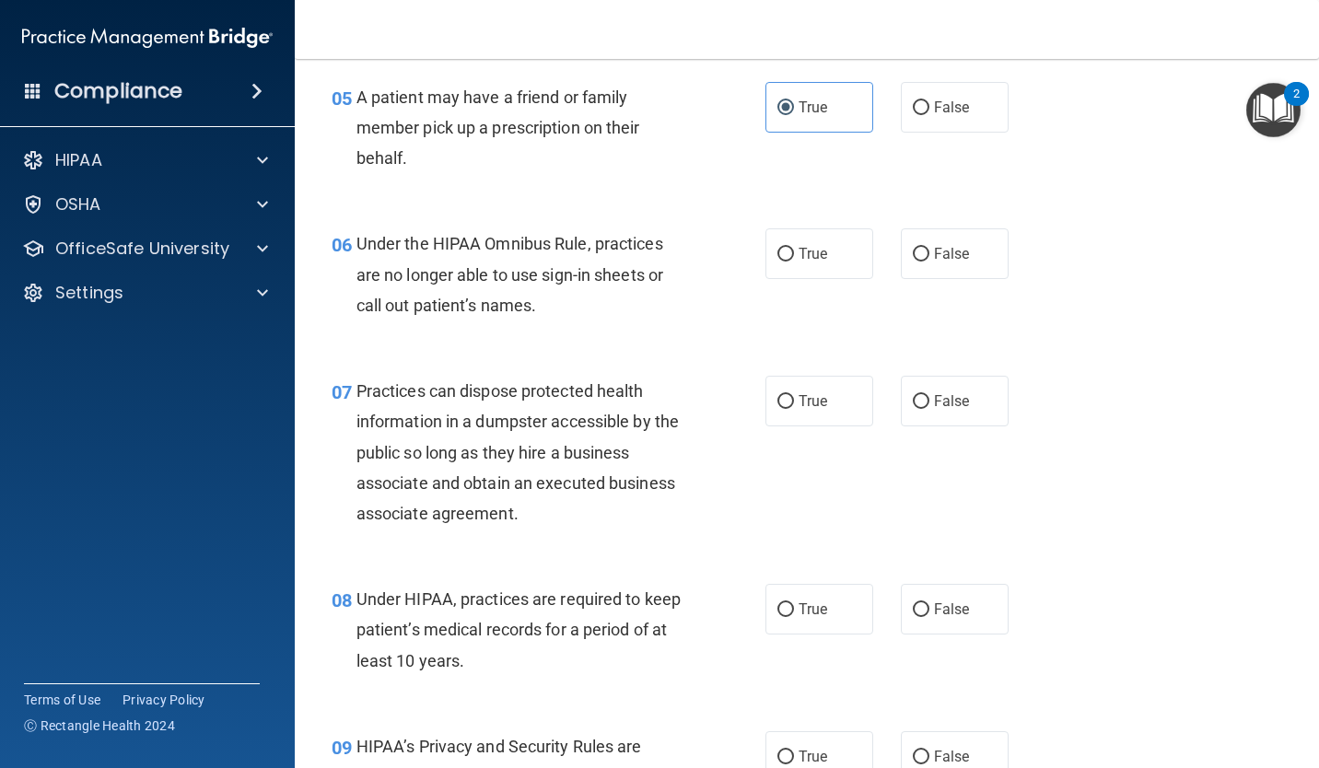
scroll to position [898, 0]
click at [918, 252] on input "False" at bounding box center [921, 254] width 17 height 14
radio input "true"
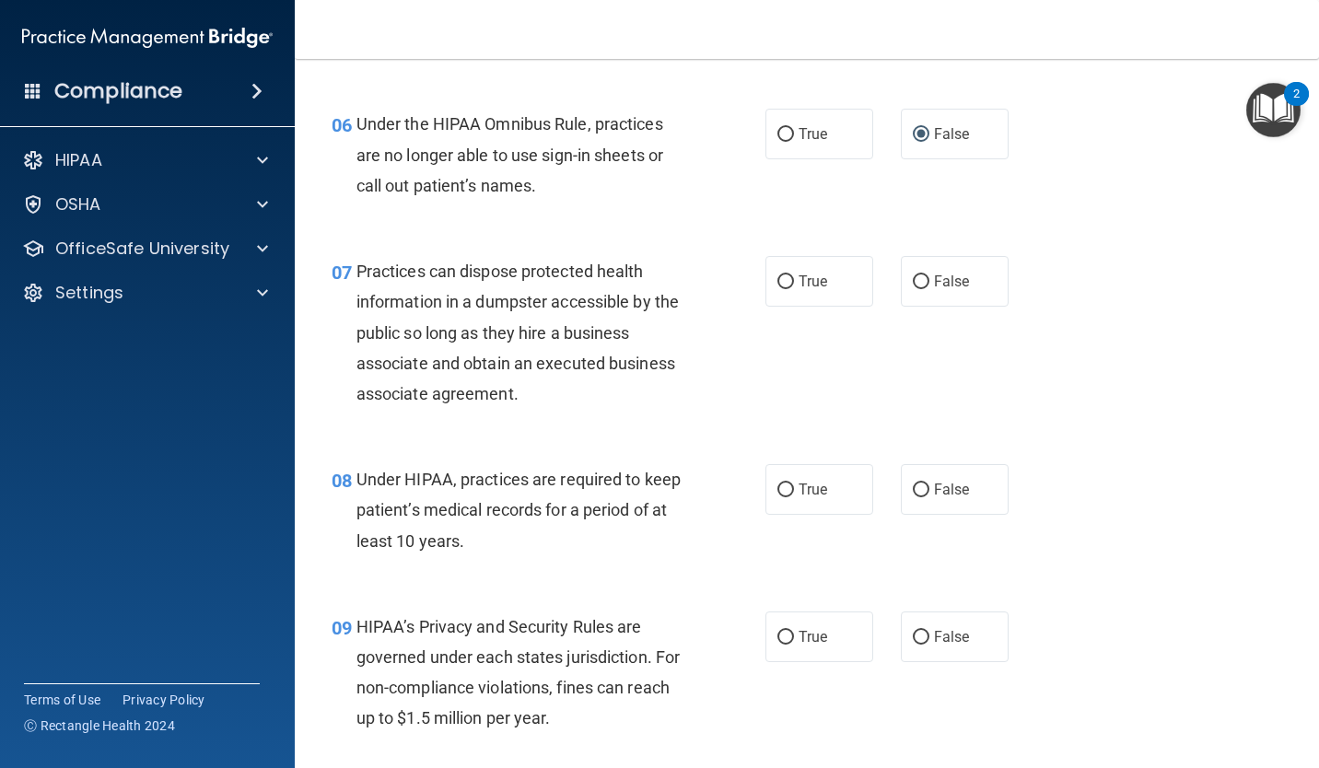
scroll to position [1017, 0]
click at [913, 276] on input "False" at bounding box center [921, 282] width 17 height 14
radio input "true"
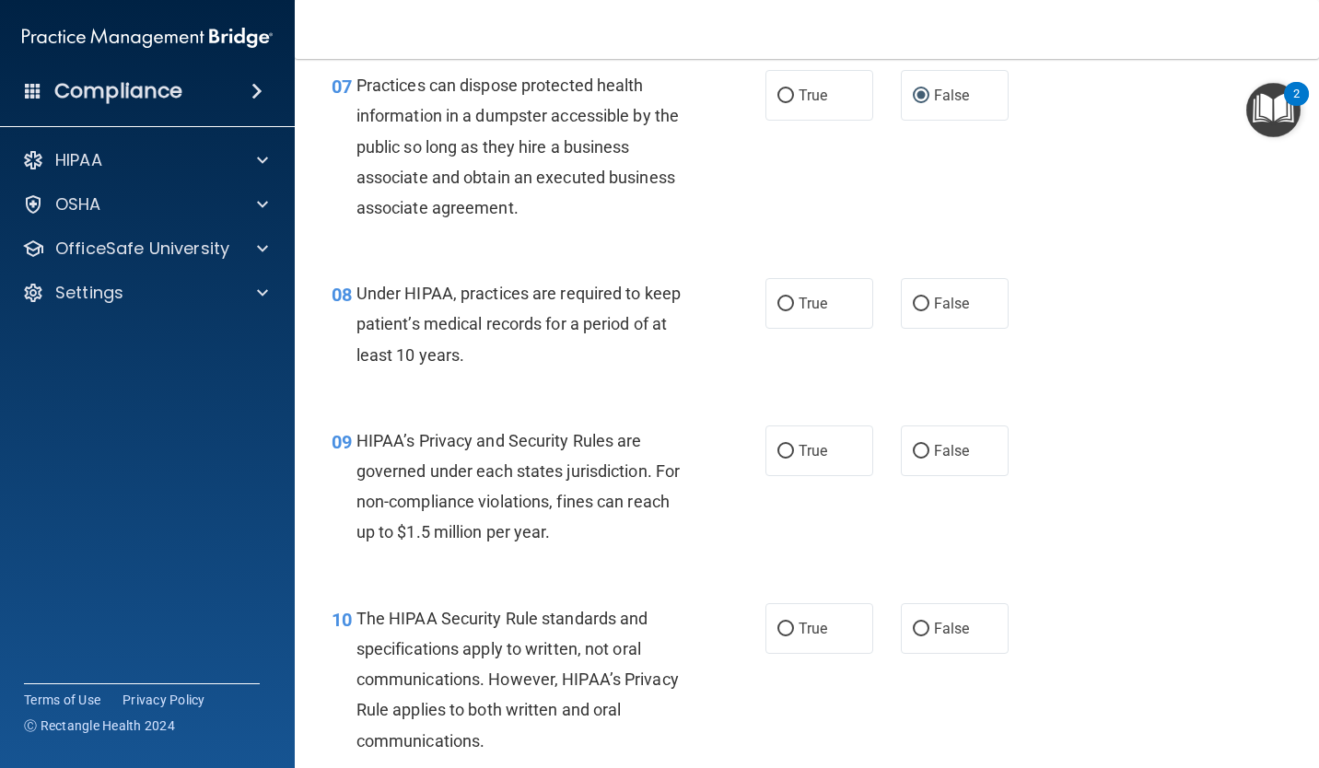
scroll to position [1201, 0]
click at [918, 311] on input "False" at bounding box center [921, 306] width 17 height 14
radio input "true"
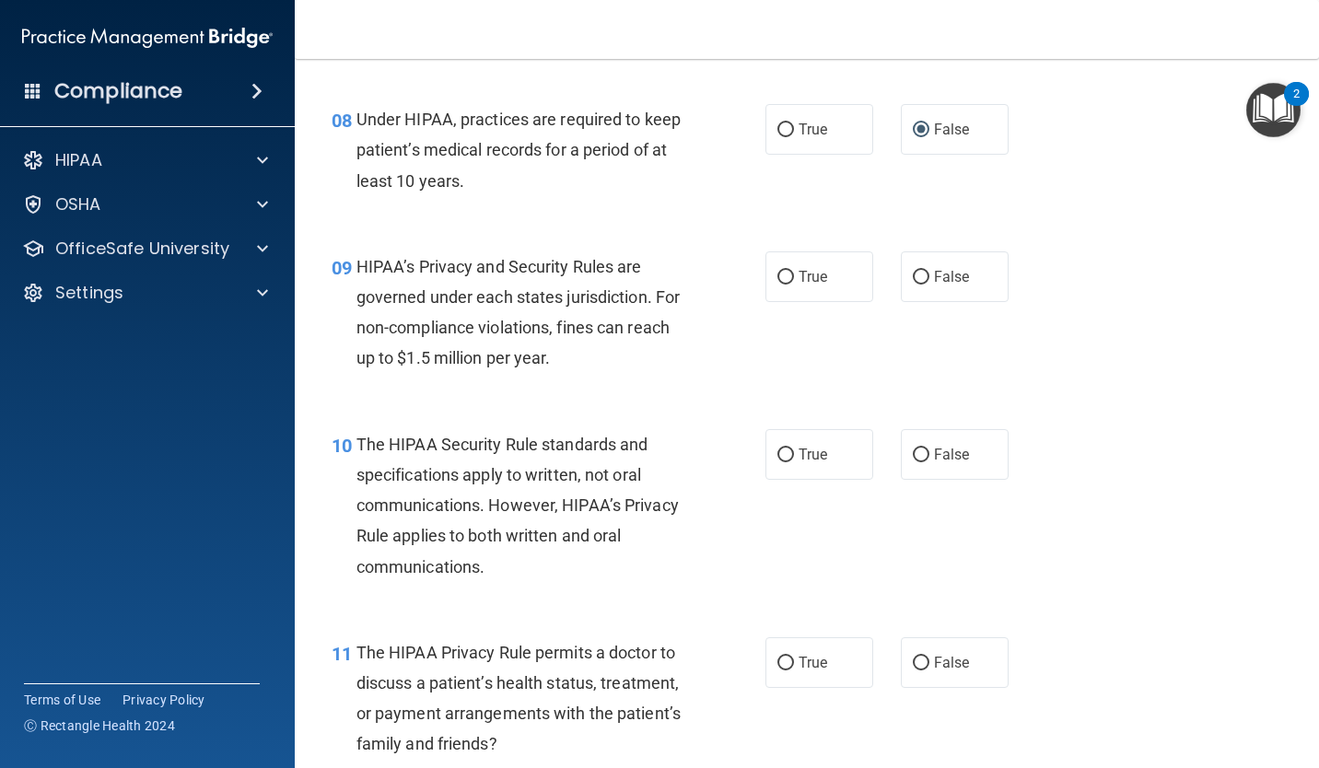
scroll to position [1381, 0]
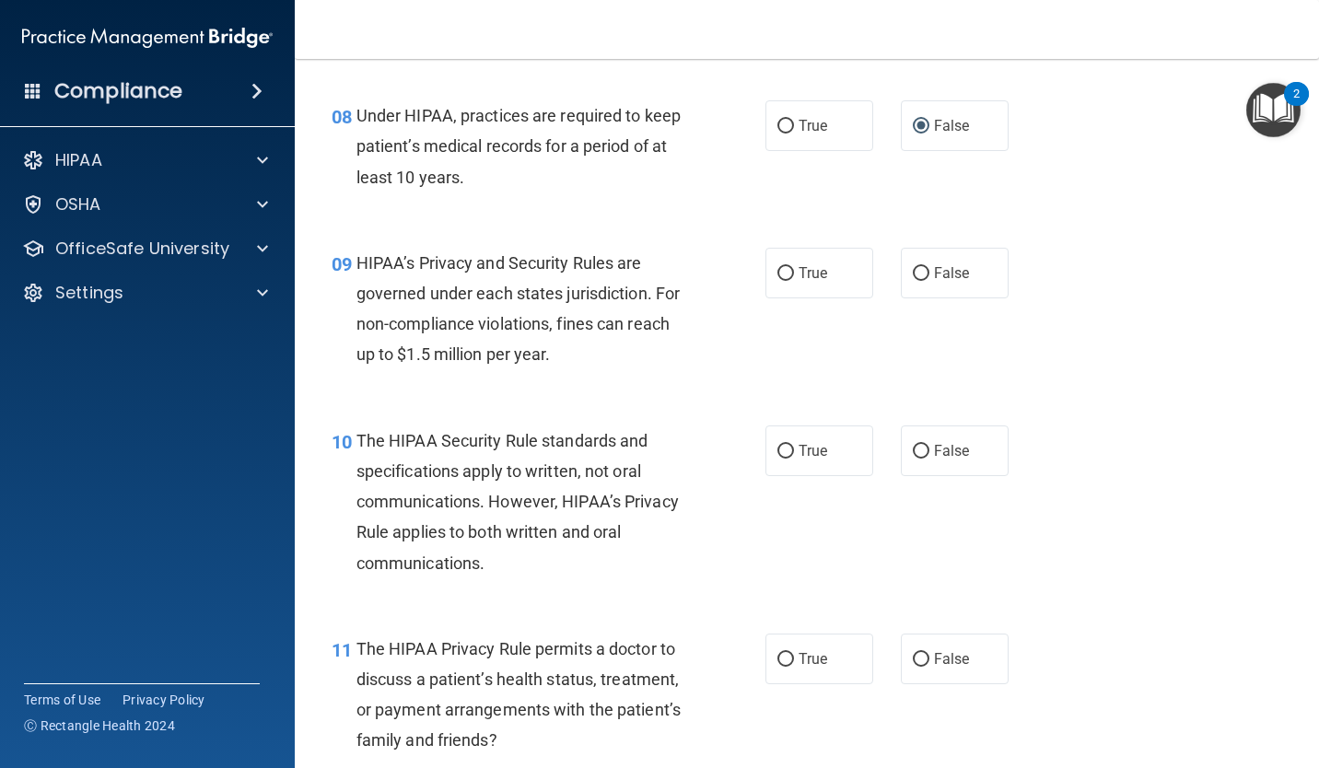
click at [946, 286] on label "False" at bounding box center [955, 273] width 108 height 51
click at [929, 281] on input "False" at bounding box center [921, 274] width 17 height 14
radio input "true"
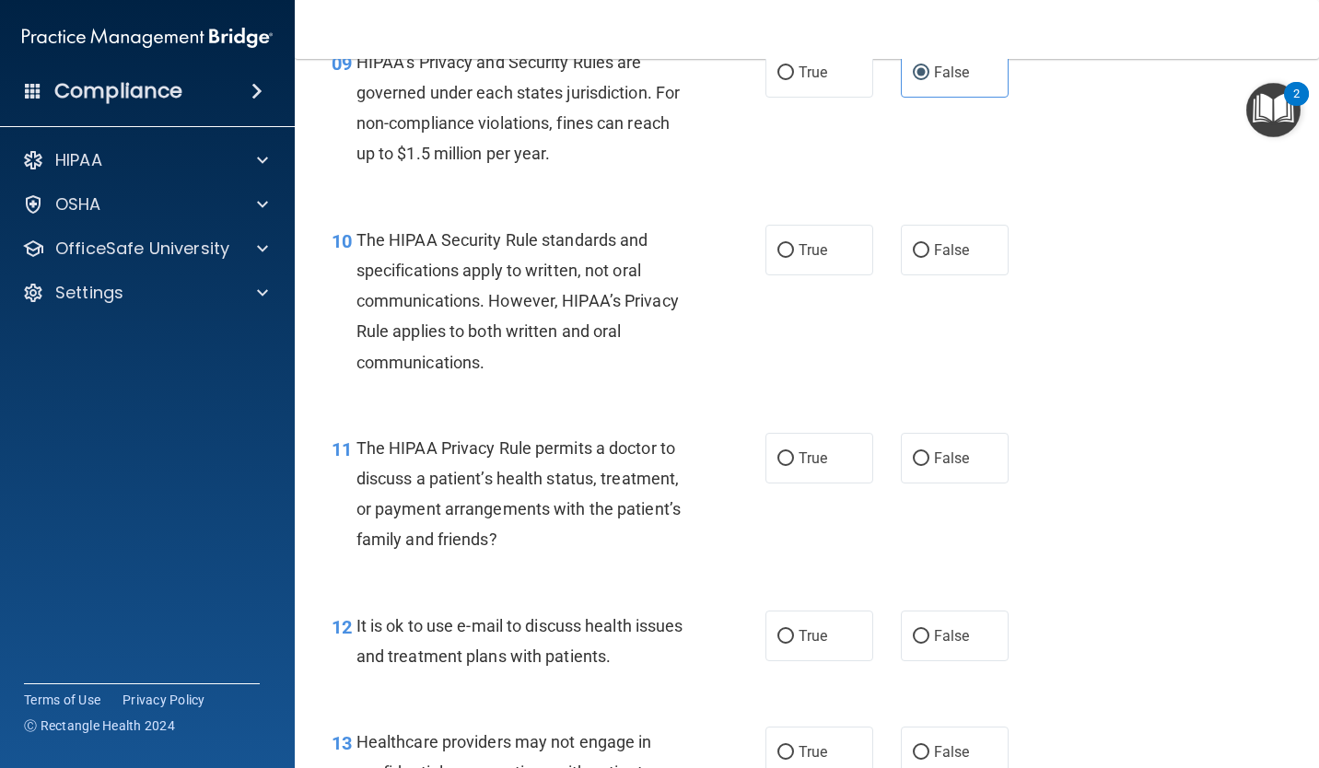
scroll to position [1580, 0]
click at [780, 246] on input "True" at bounding box center [785, 253] width 17 height 14
radio input "true"
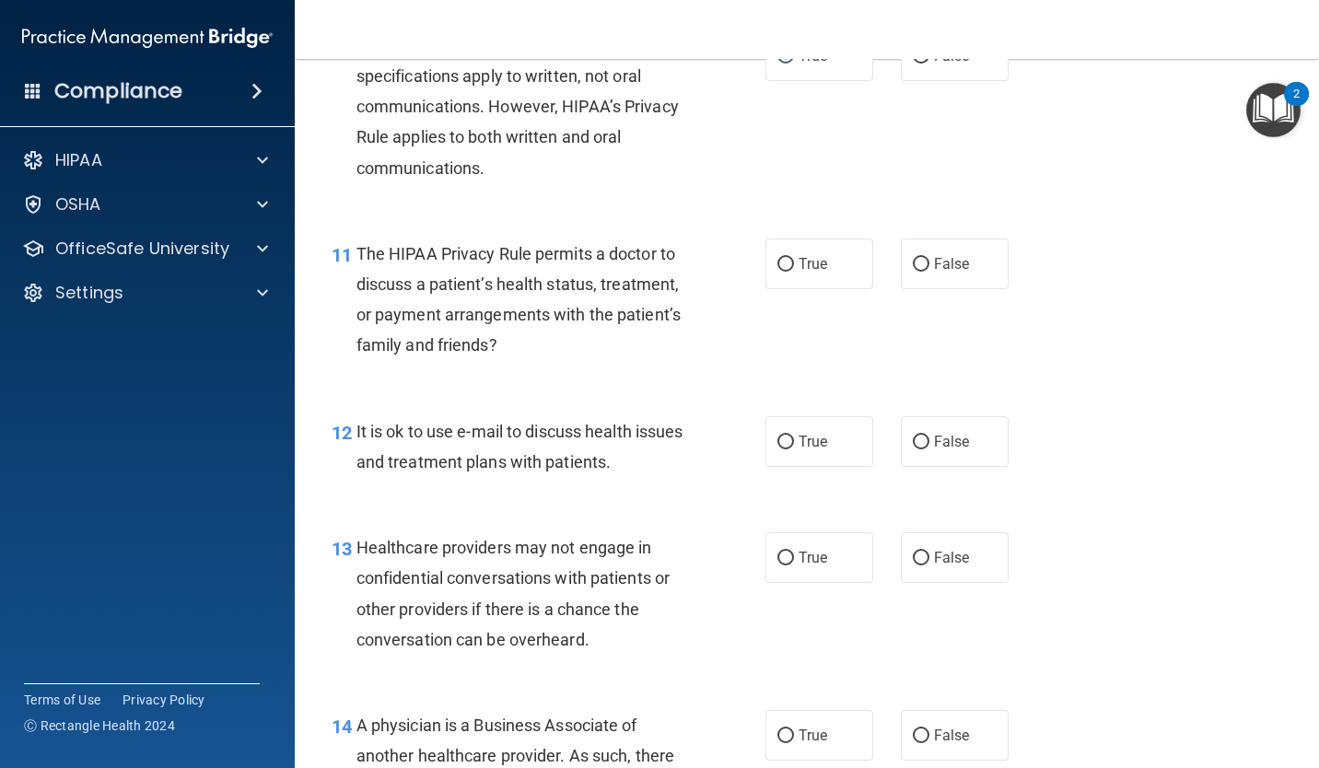
scroll to position [1779, 0]
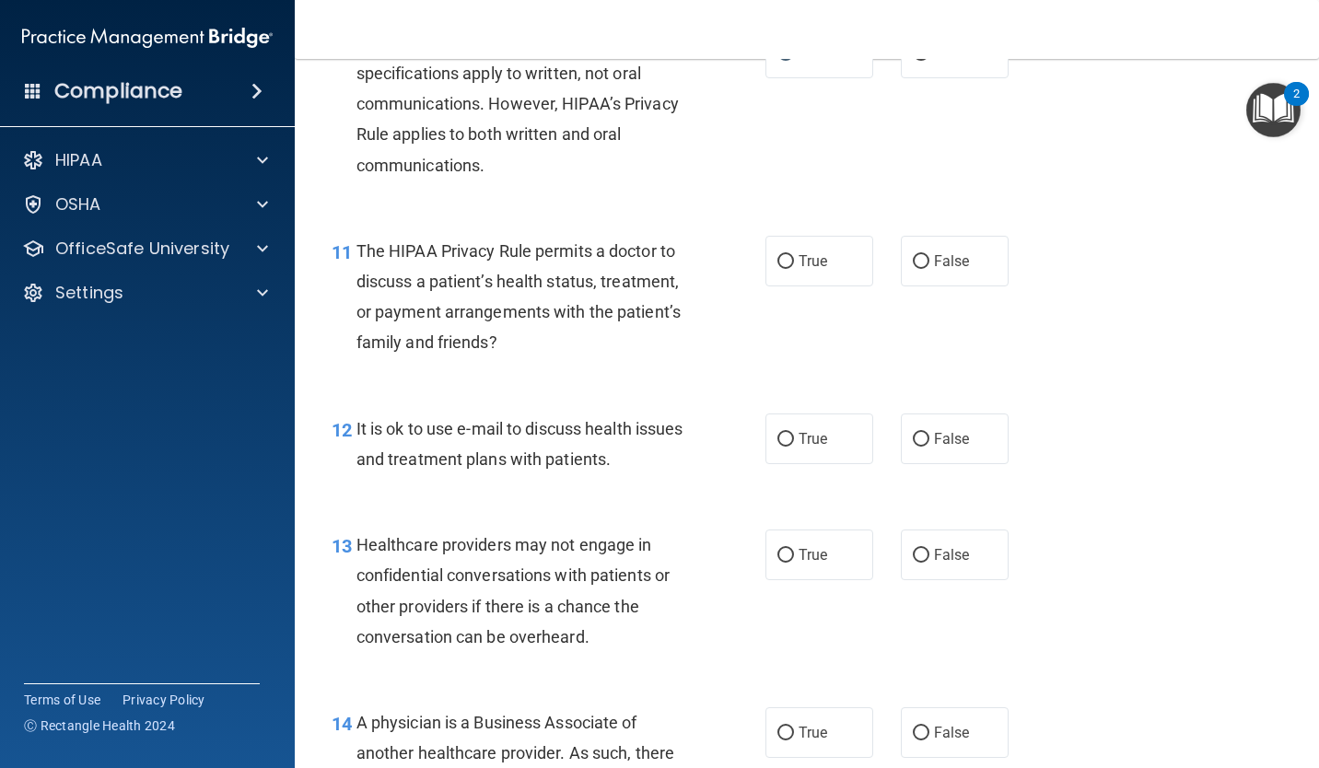
click at [944, 270] on label "False" at bounding box center [955, 261] width 108 height 51
click at [929, 269] on input "False" at bounding box center [921, 262] width 17 height 14
radio input "true"
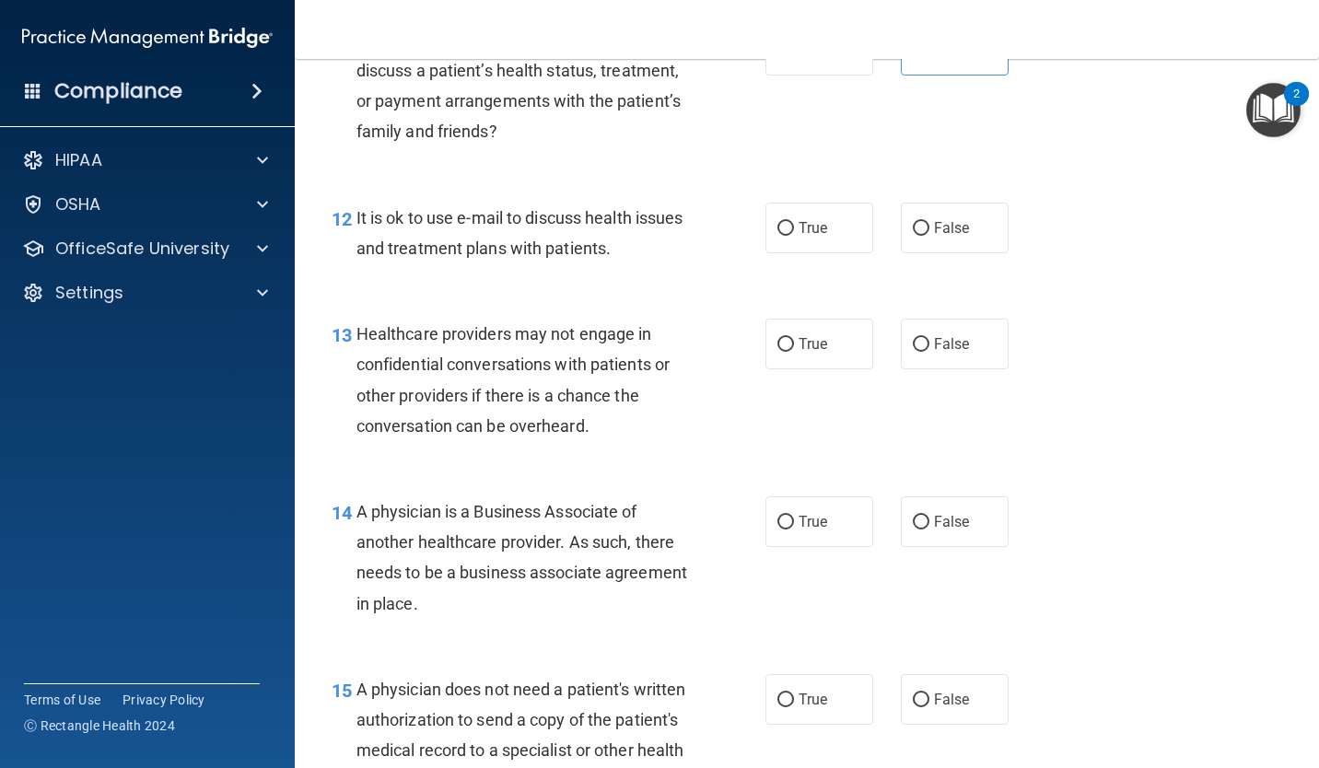
scroll to position [1989, 0]
click at [806, 227] on span "True" at bounding box center [813, 229] width 29 height 18
click at [794, 227] on input "True" at bounding box center [785, 230] width 17 height 14
radio input "true"
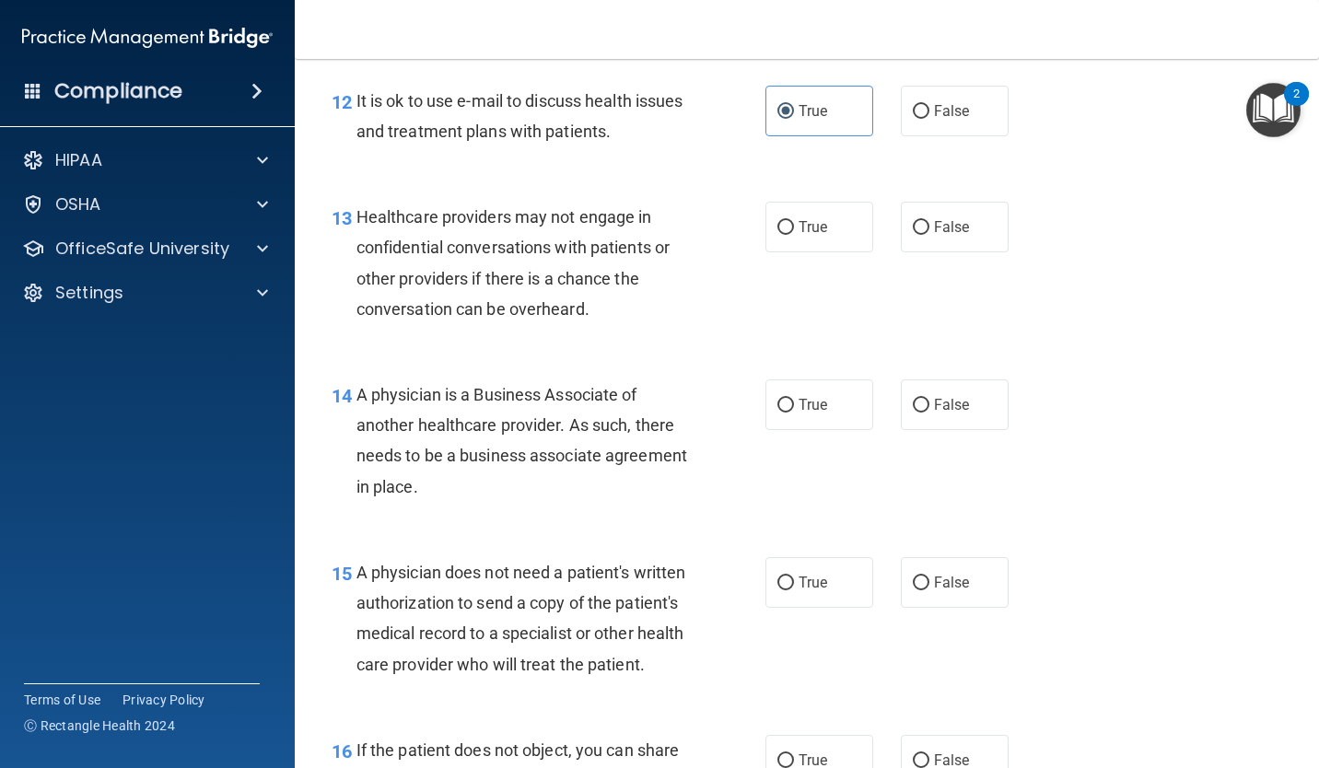
scroll to position [2106, 0]
click at [917, 220] on label "False" at bounding box center [955, 228] width 108 height 51
click at [917, 222] on input "False" at bounding box center [921, 229] width 17 height 14
radio input "true"
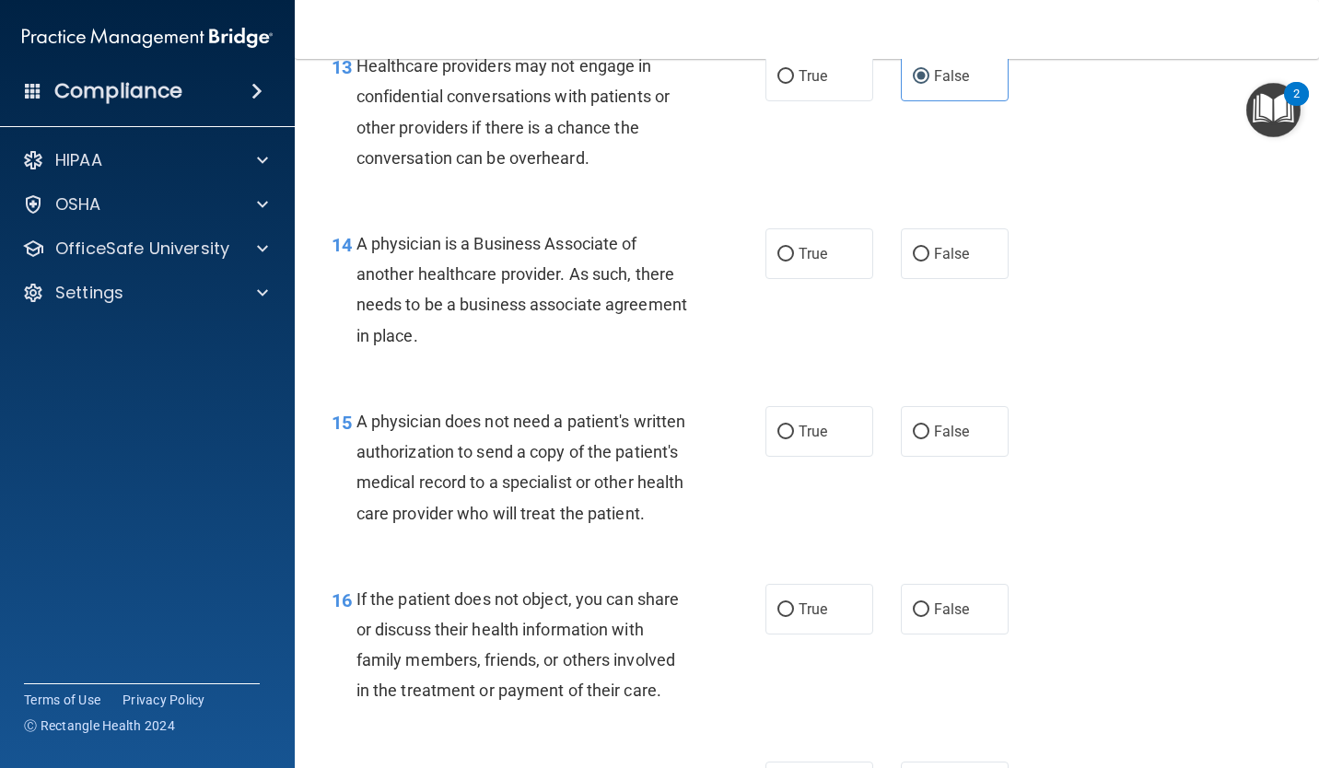
scroll to position [2260, 0]
click at [919, 252] on input "False" at bounding box center [921, 253] width 17 height 14
radio input "true"
click at [1087, 555] on div "15 A physician does not need a patient's written authorization to send a copy o…" at bounding box center [807, 470] width 978 height 178
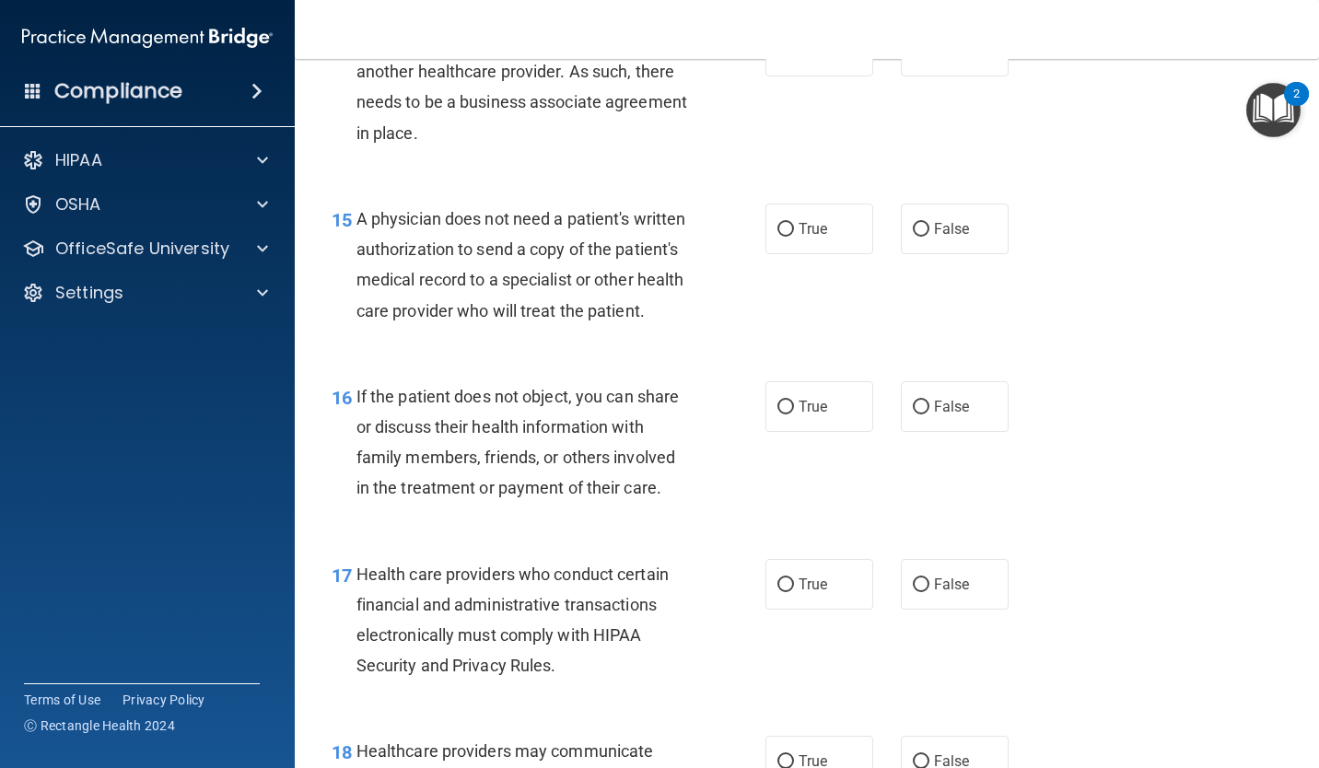
scroll to position [2480, 0]
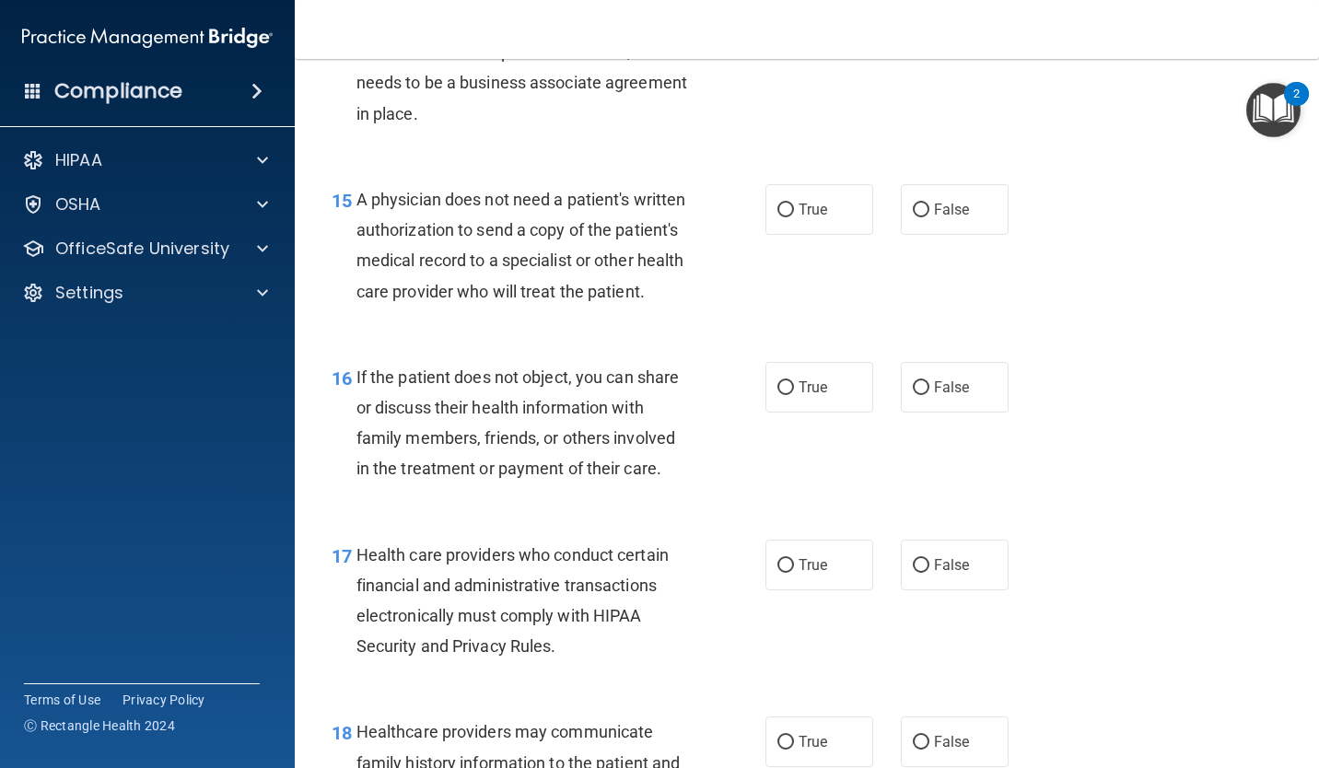
click at [782, 201] on label "True" at bounding box center [819, 209] width 108 height 51
click at [782, 204] on input "True" at bounding box center [785, 211] width 17 height 14
radio input "true"
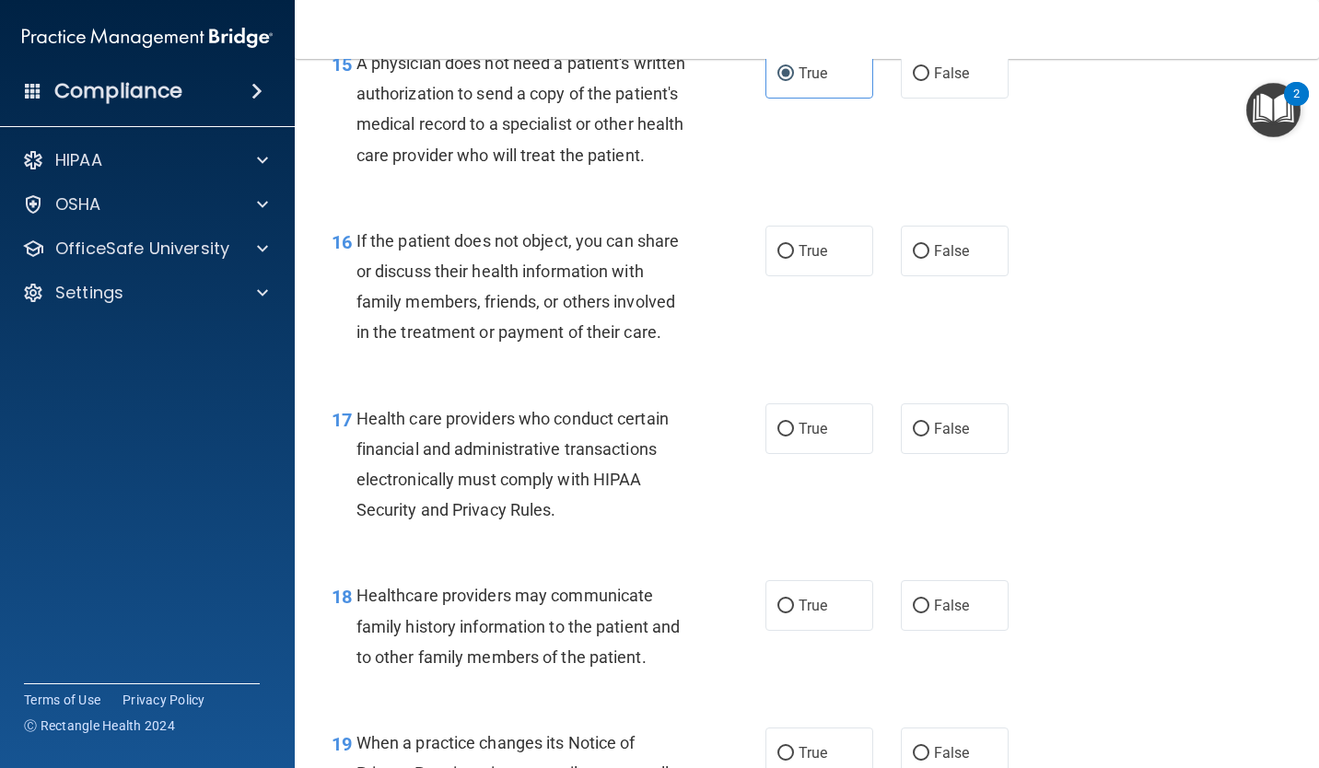
scroll to position [2622, 0]
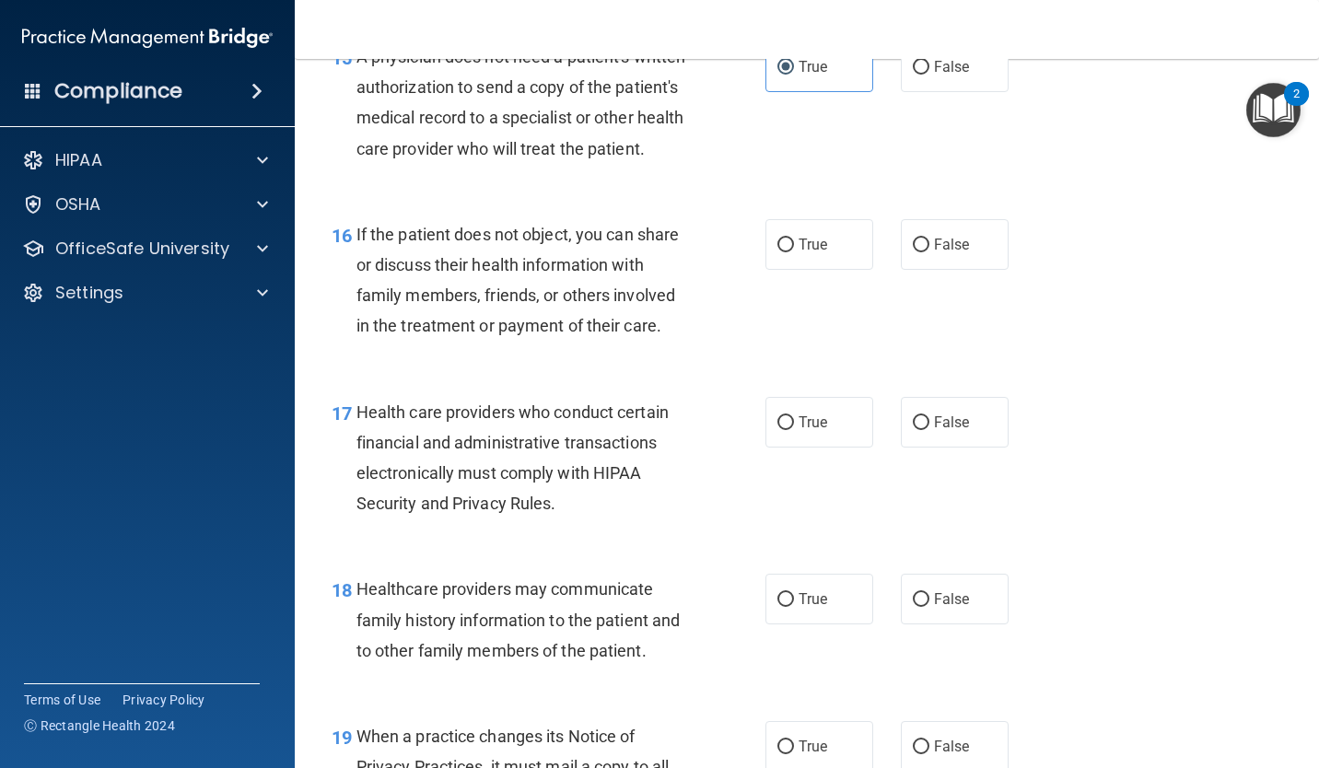
click at [808, 253] on span "True" at bounding box center [813, 245] width 29 height 18
click at [794, 252] on input "True" at bounding box center [785, 246] width 17 height 14
radio input "true"
click at [987, 428] on label "False" at bounding box center [955, 422] width 108 height 51
click at [929, 428] on input "False" at bounding box center [921, 423] width 17 height 14
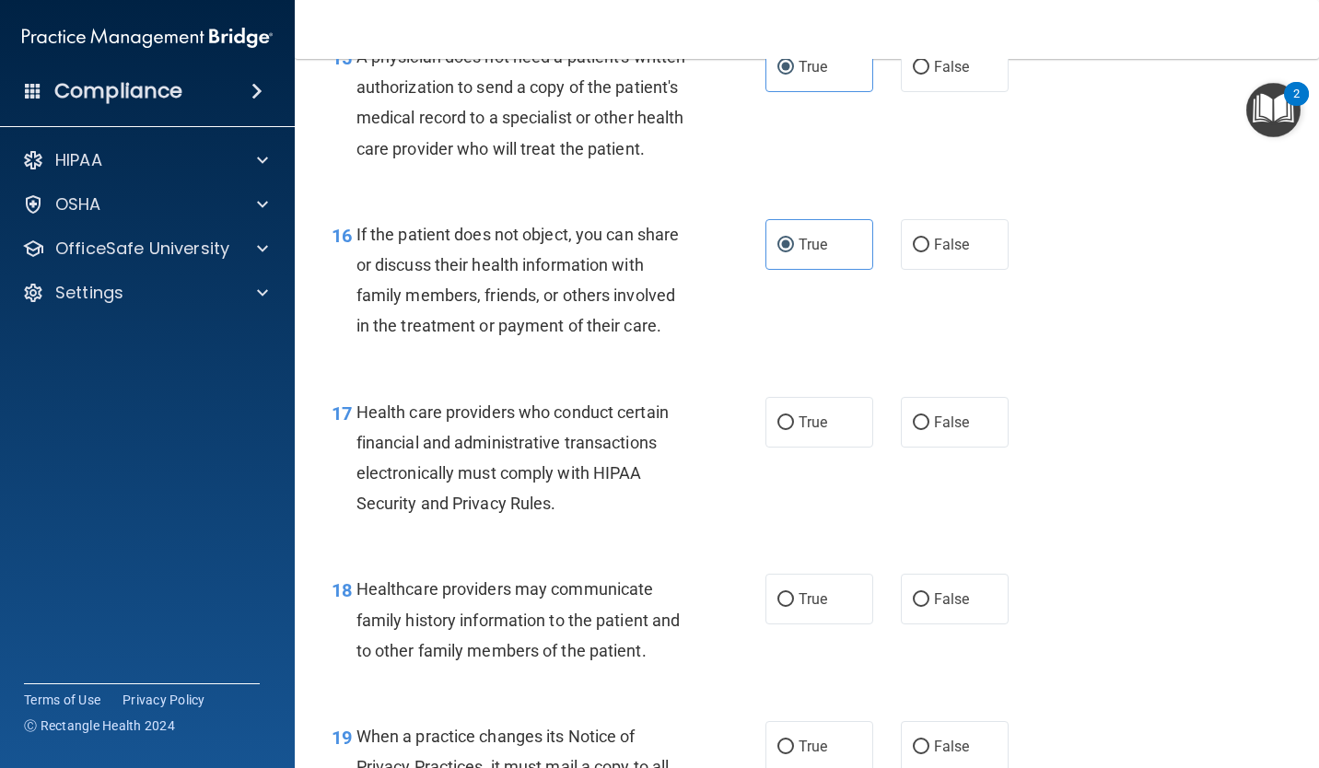
radio input "true"
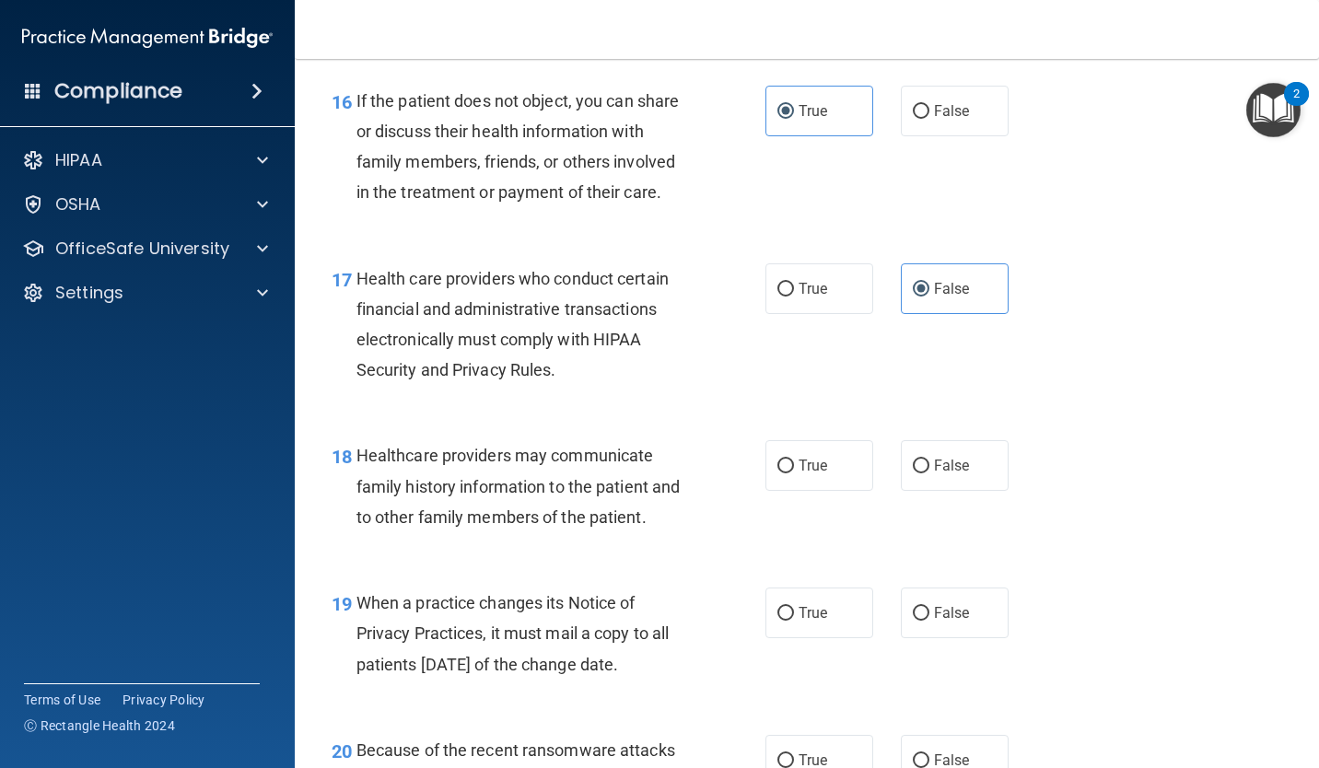
scroll to position [2772, 0]
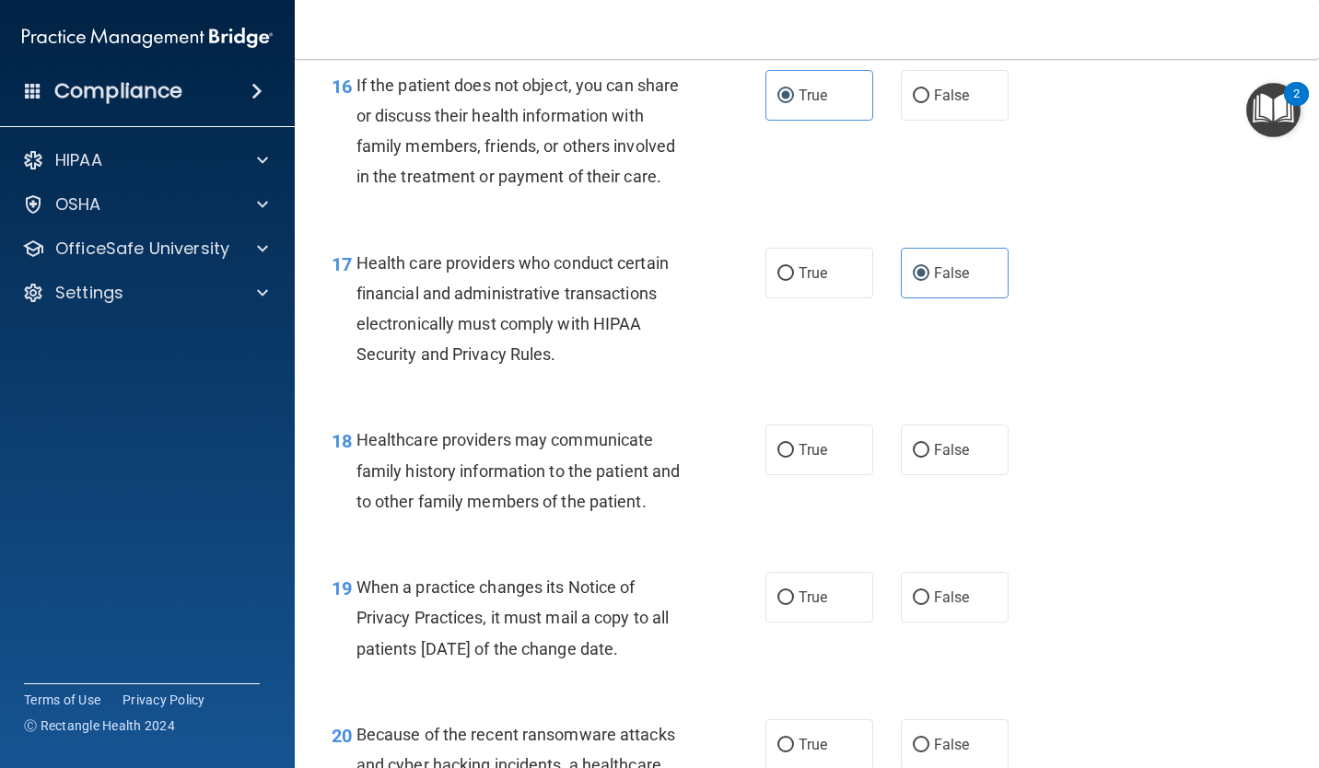
click at [779, 281] on input "True" at bounding box center [785, 274] width 17 height 14
radio input "true"
radio input "false"
click at [1048, 380] on div "17 Health care providers who conduct certain financial and administrative trans…" at bounding box center [807, 314] width 978 height 178
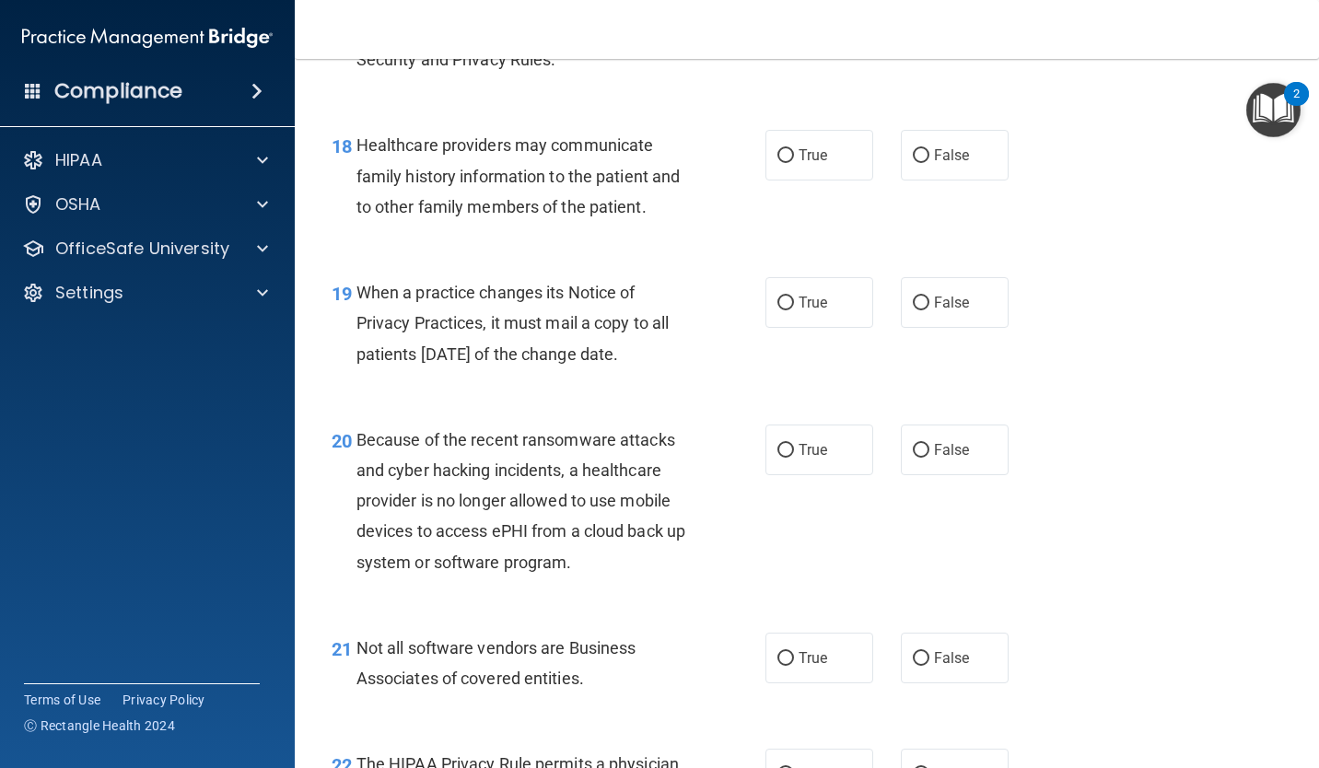
scroll to position [3067, 0]
click at [937, 163] on span "False" at bounding box center [952, 155] width 36 height 18
click at [929, 162] on input "False" at bounding box center [921, 155] width 17 height 14
radio input "true"
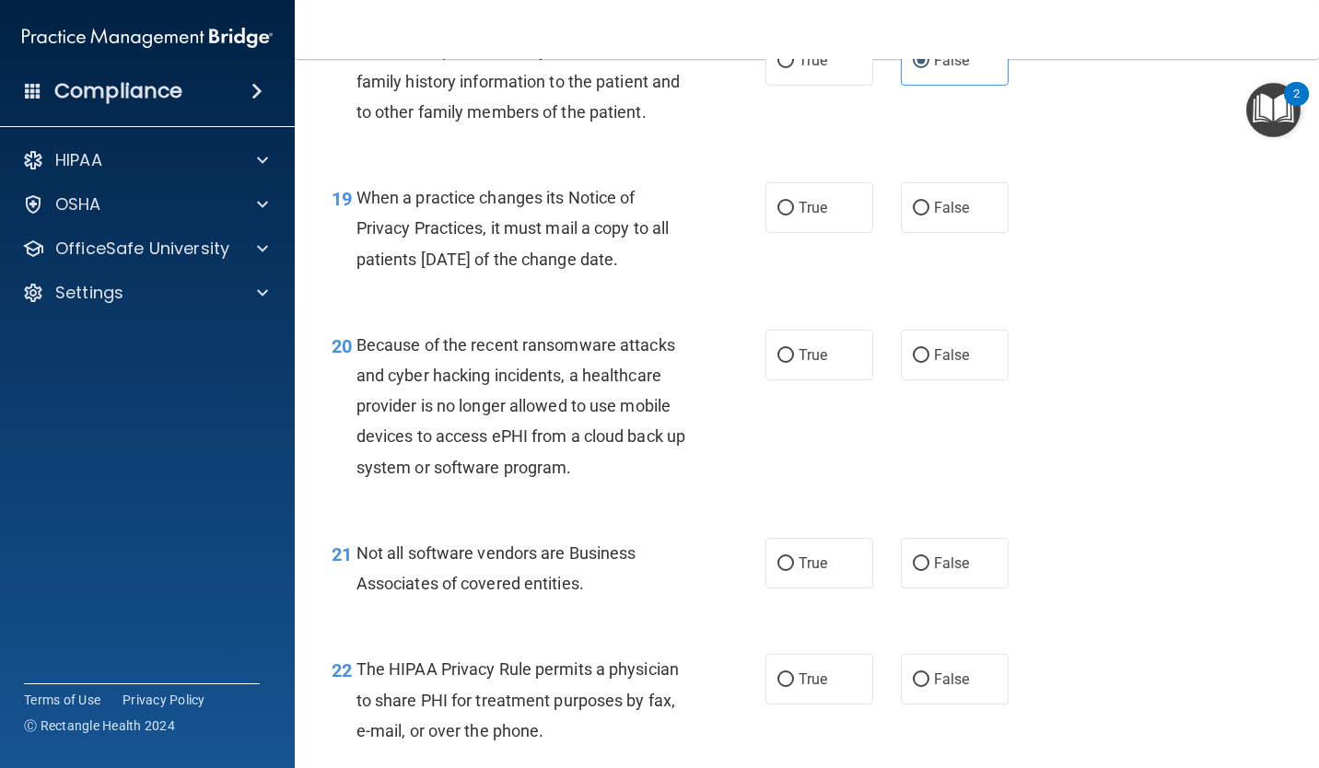
scroll to position [3164, 0]
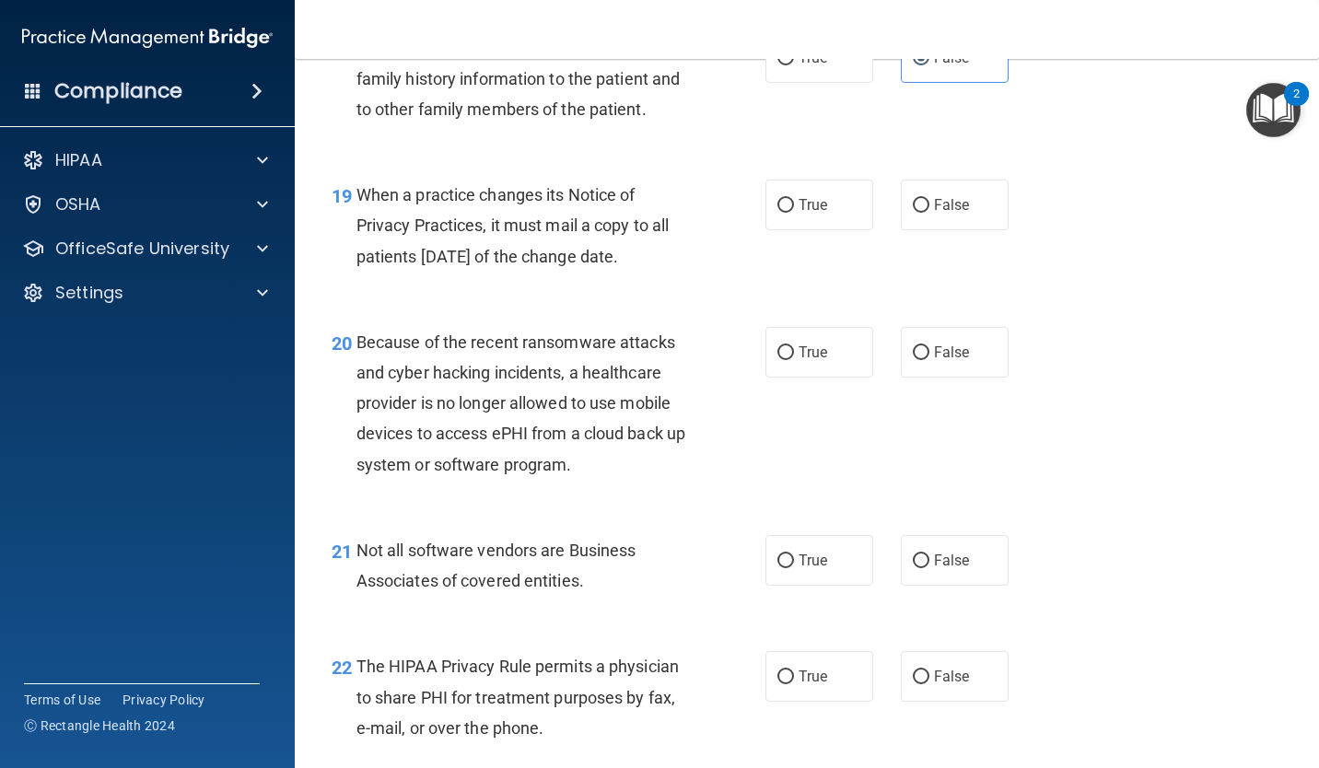
click at [913, 213] on input "False" at bounding box center [921, 206] width 17 height 14
radio input "true"
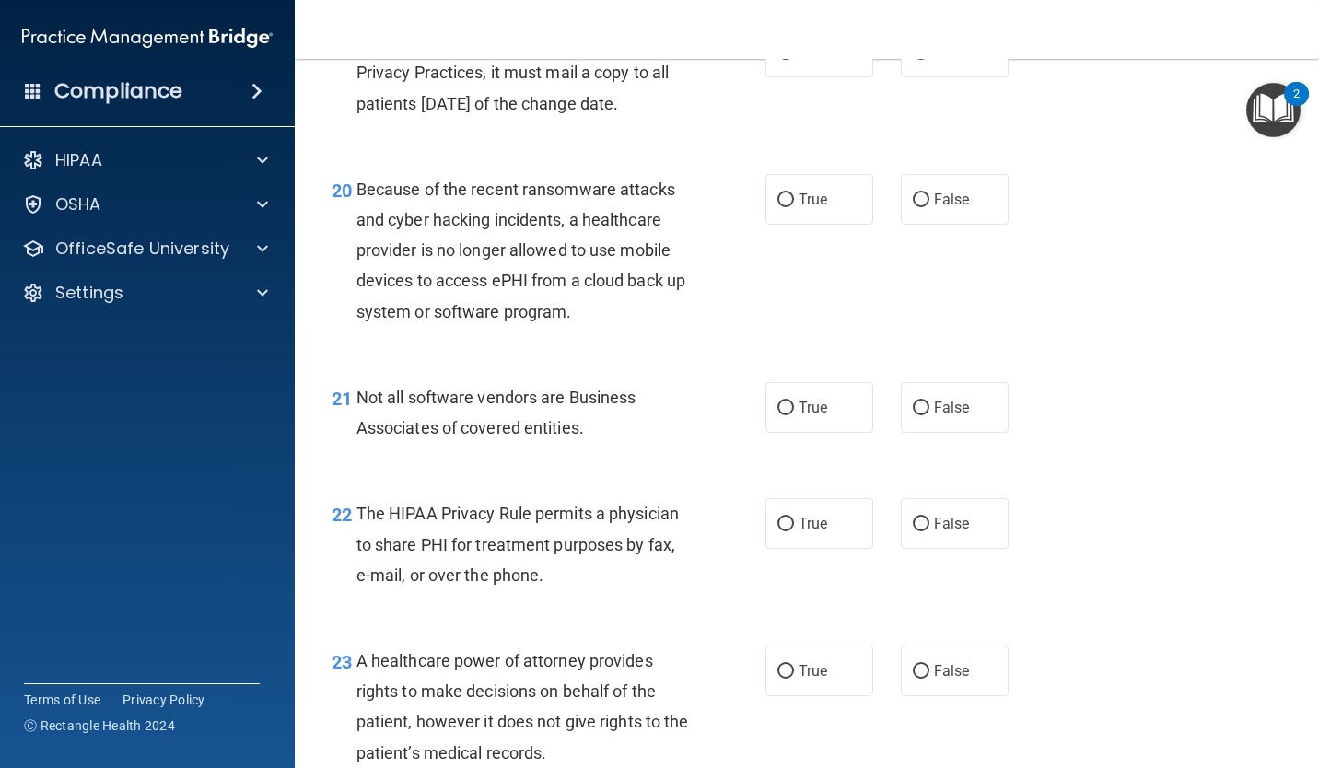
scroll to position [3336, 0]
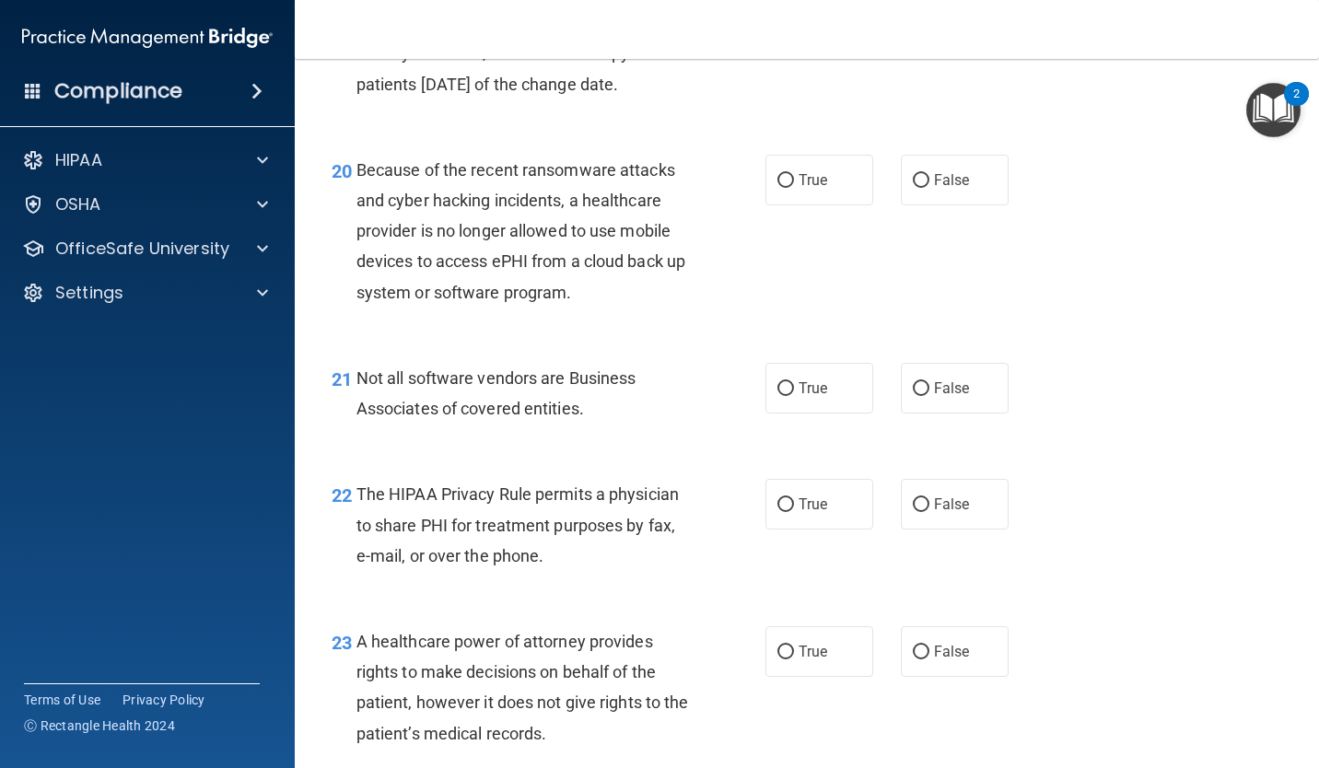
click at [940, 198] on label "False" at bounding box center [955, 180] width 108 height 51
click at [929, 188] on input "False" at bounding box center [921, 181] width 17 height 14
radio input "true"
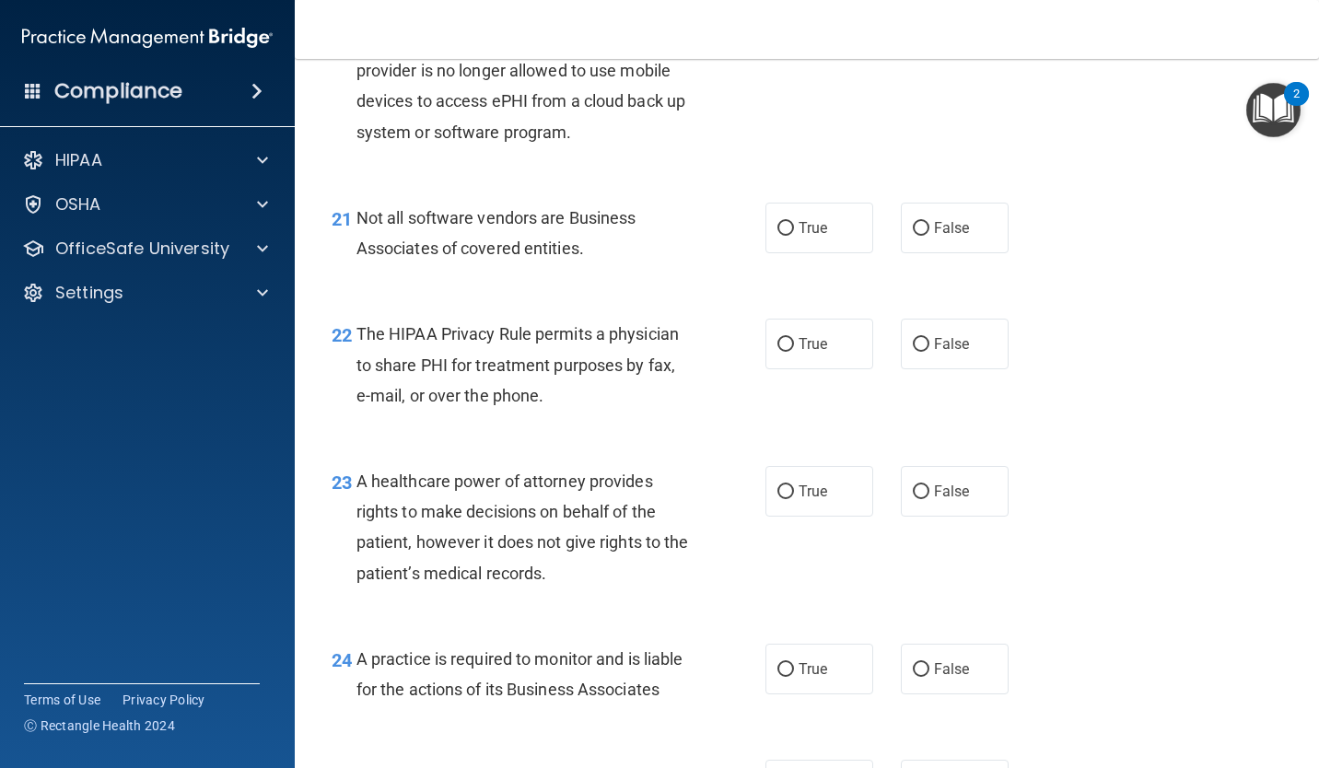
scroll to position [3503, 0]
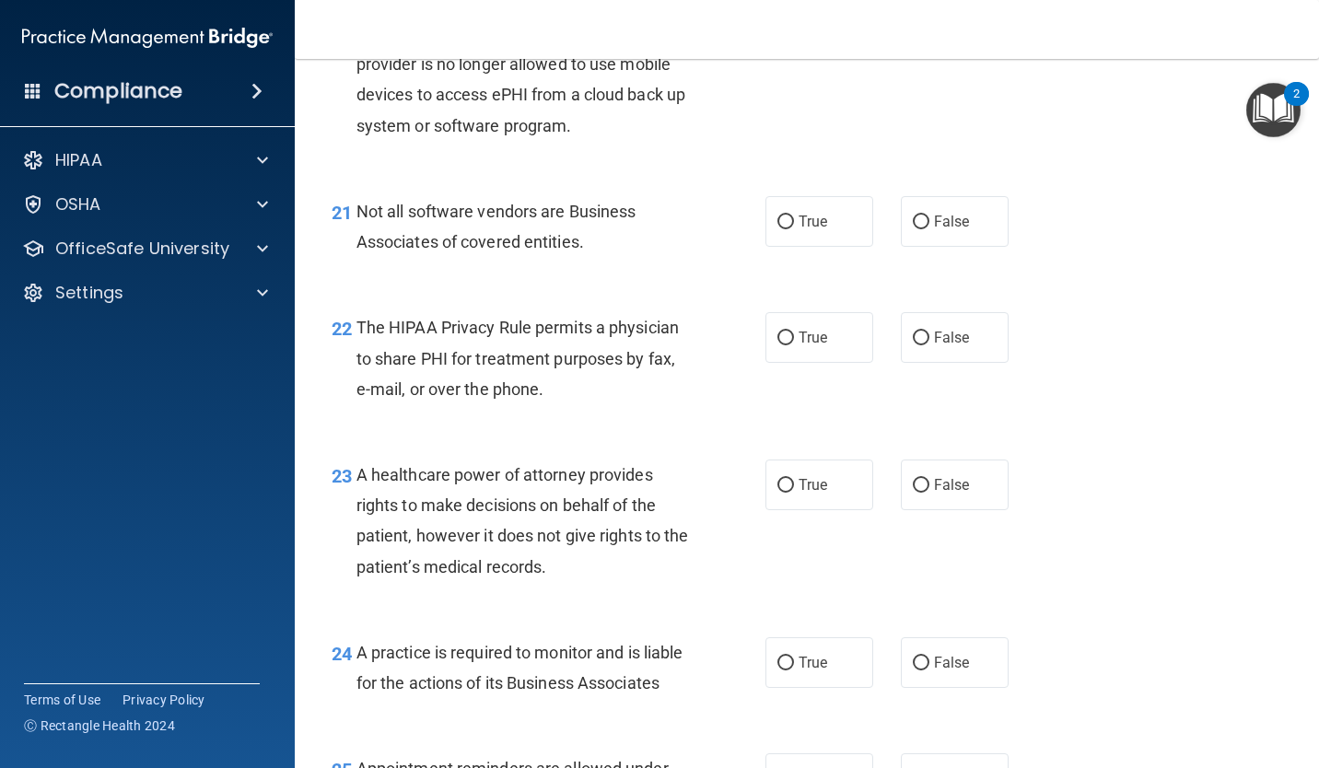
click at [807, 247] on label "True" at bounding box center [819, 221] width 108 height 51
click at [794, 229] on input "True" at bounding box center [785, 223] width 17 height 14
radio input "true"
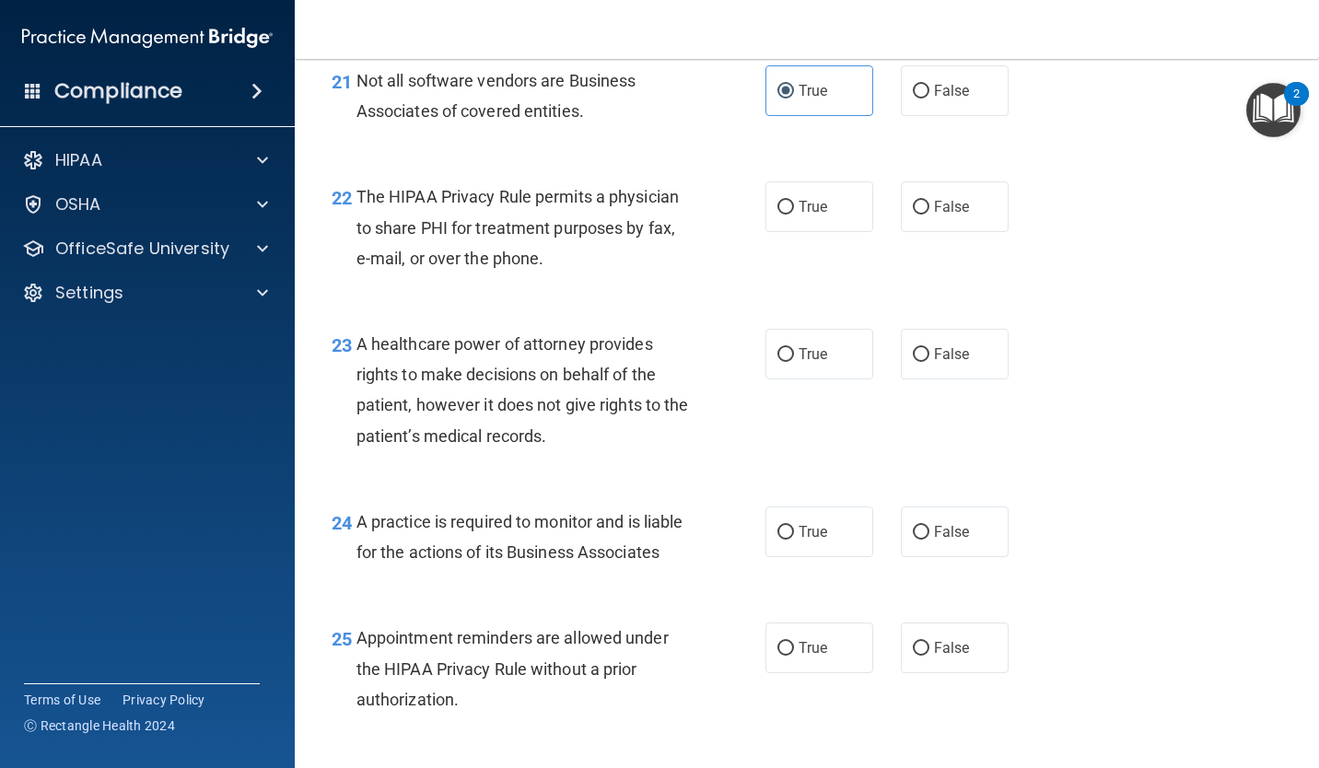
scroll to position [3631, 0]
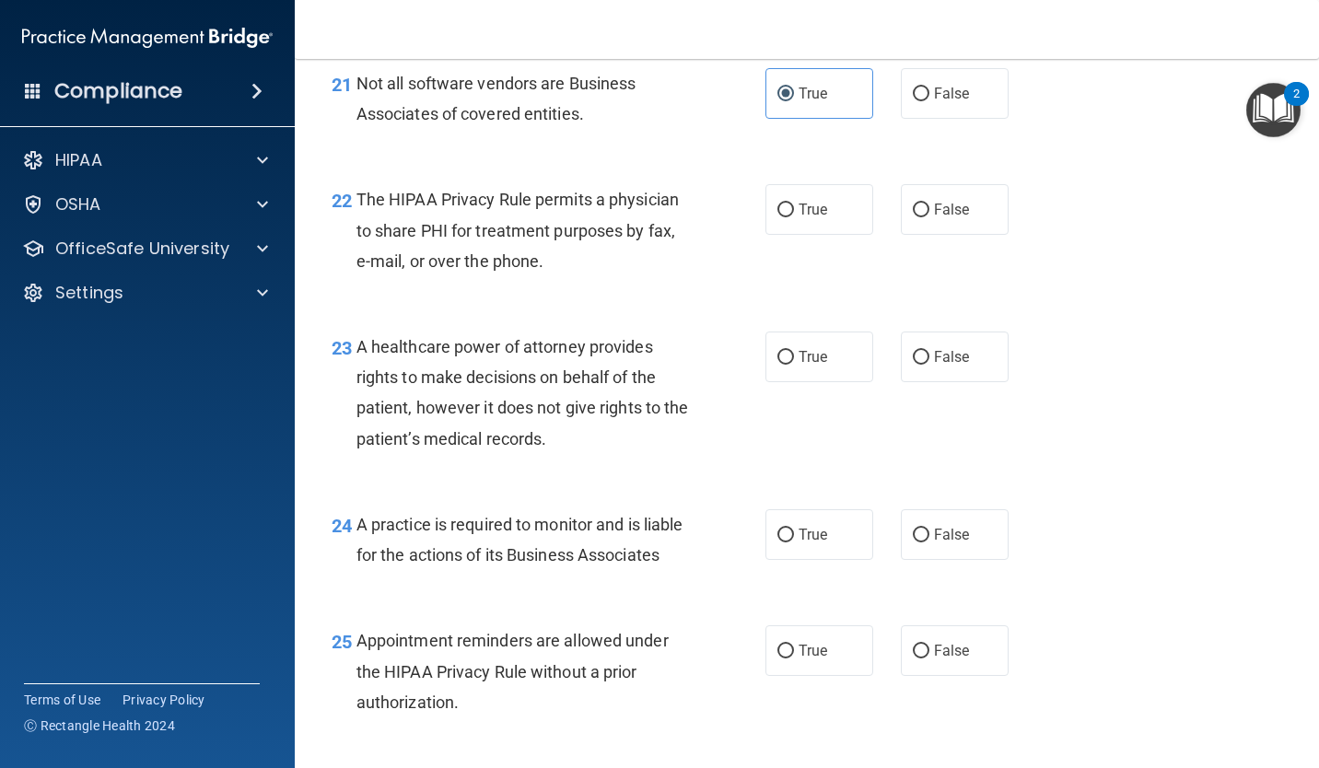
click at [808, 218] on span "True" at bounding box center [813, 210] width 29 height 18
click at [794, 217] on input "True" at bounding box center [785, 211] width 17 height 14
radio input "true"
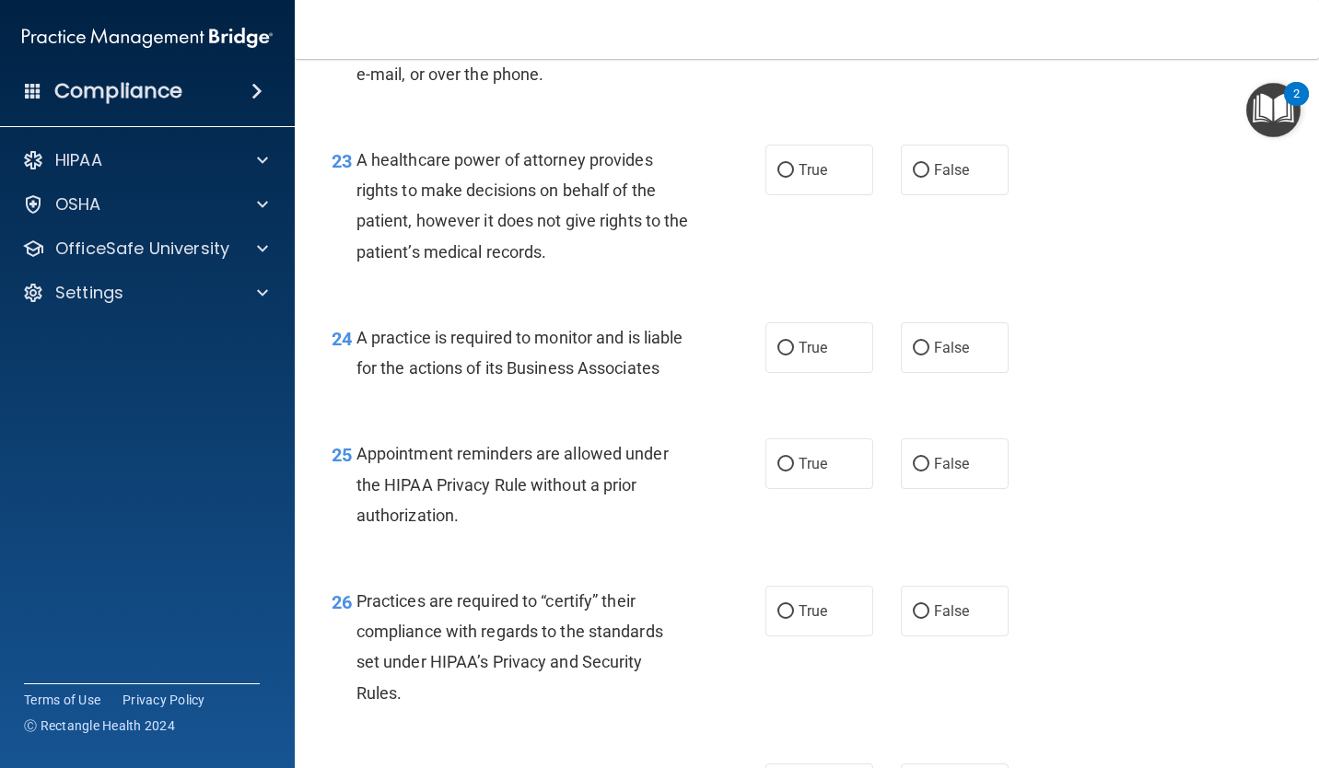
scroll to position [3819, 0]
click at [808, 178] on span "True" at bounding box center [813, 169] width 29 height 18
click at [794, 177] on input "True" at bounding box center [785, 170] width 17 height 14
radio input "true"
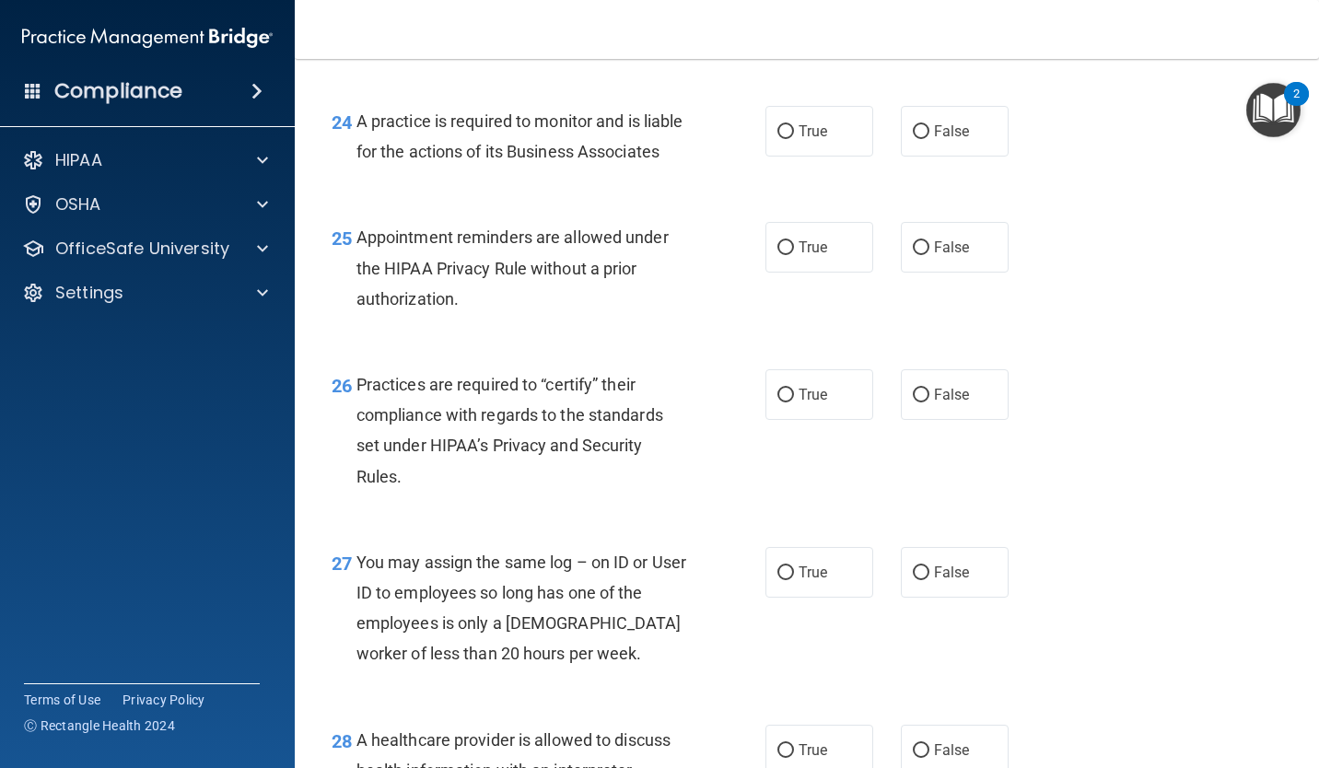
scroll to position [4035, 0]
click at [917, 139] on input "False" at bounding box center [921, 132] width 17 height 14
radio input "true"
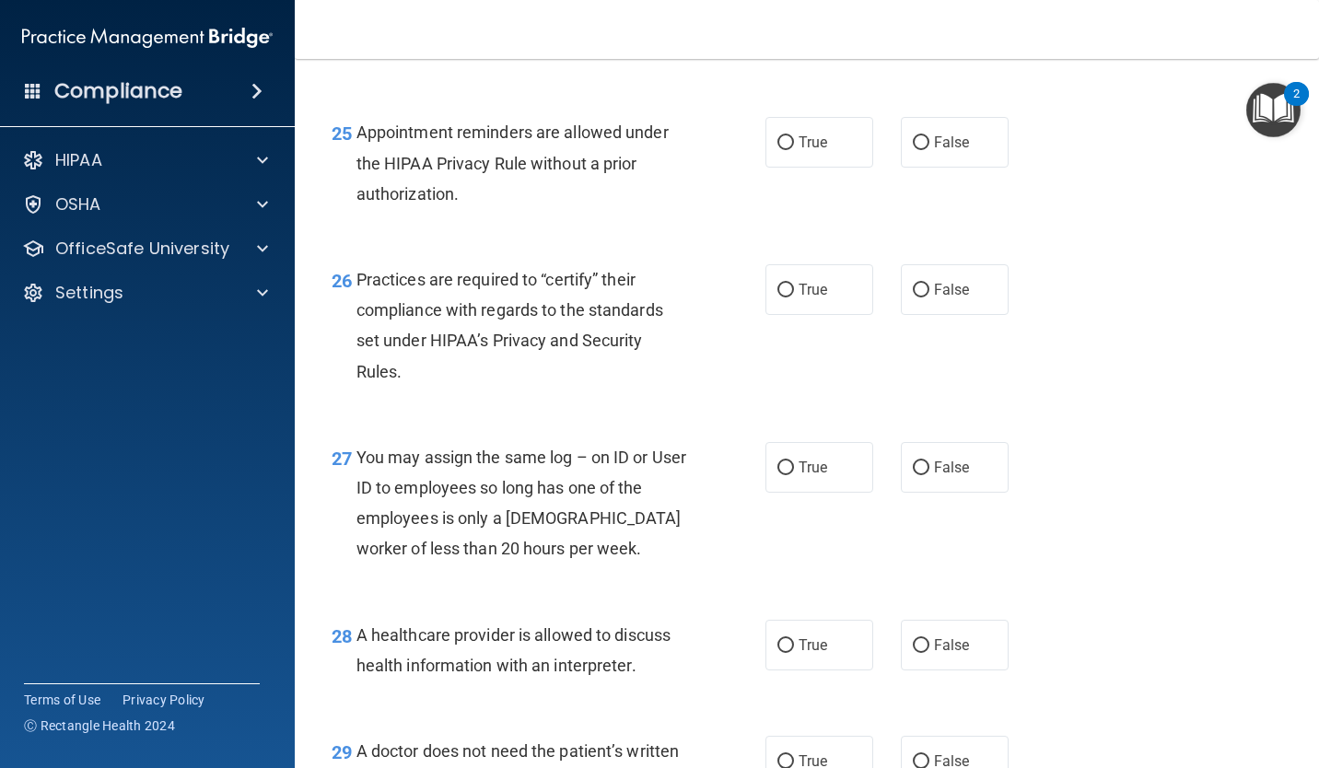
scroll to position [4144, 0]
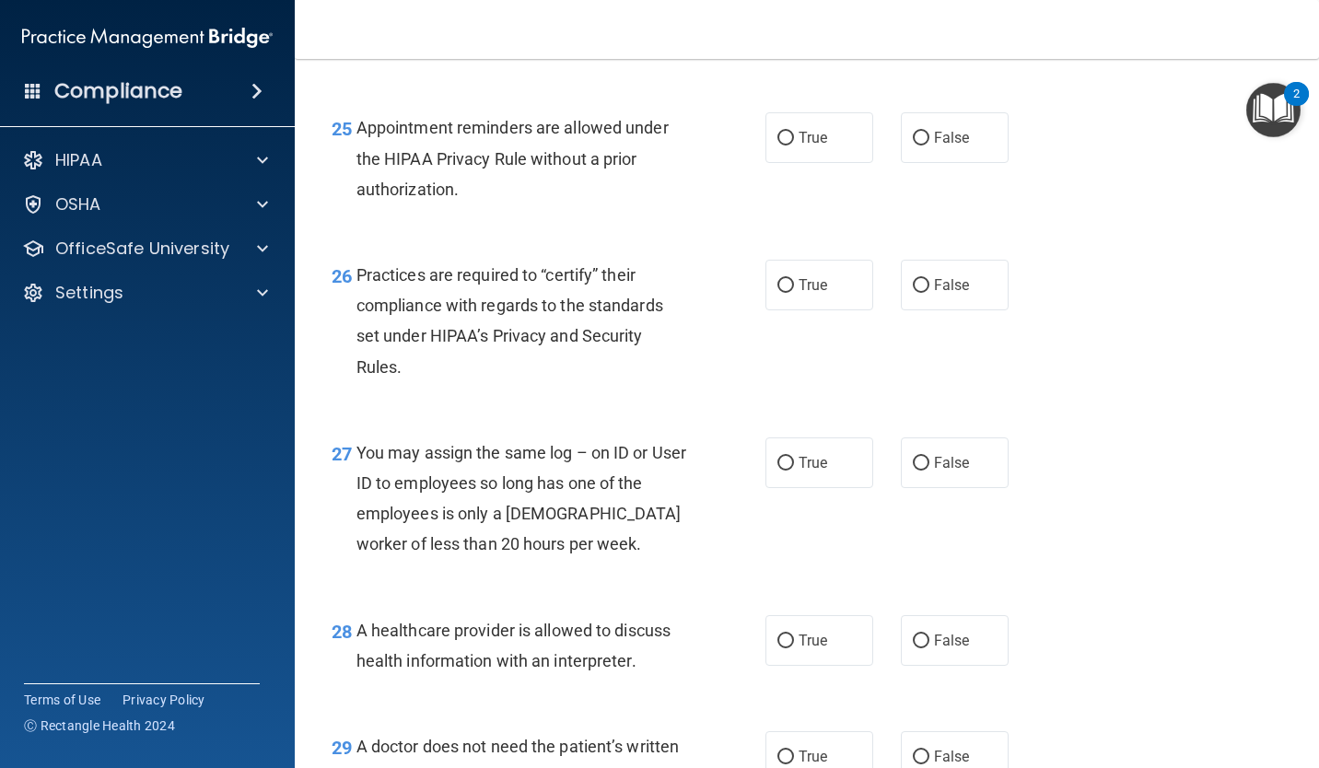
click at [809, 146] on span "True" at bounding box center [813, 138] width 29 height 18
click at [794, 146] on input "True" at bounding box center [785, 139] width 17 height 14
radio input "true"
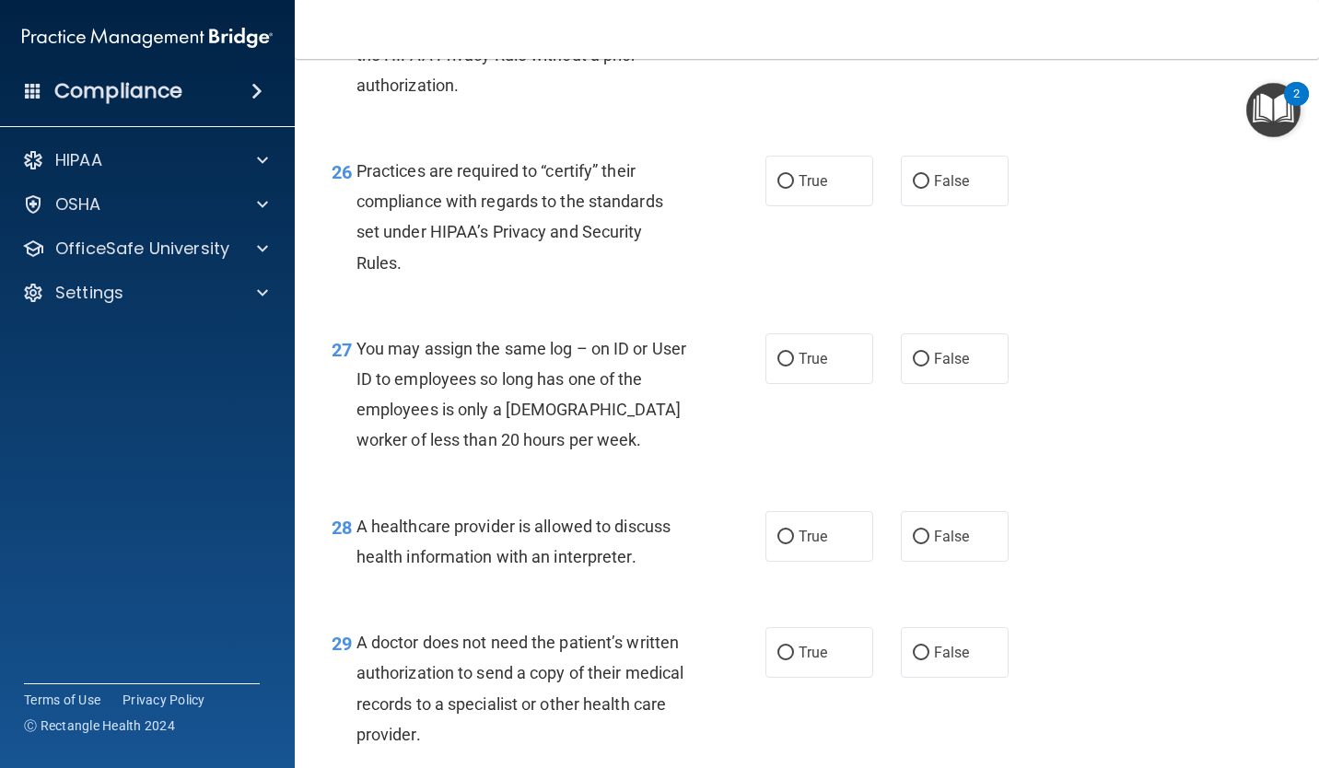
scroll to position [4261, 0]
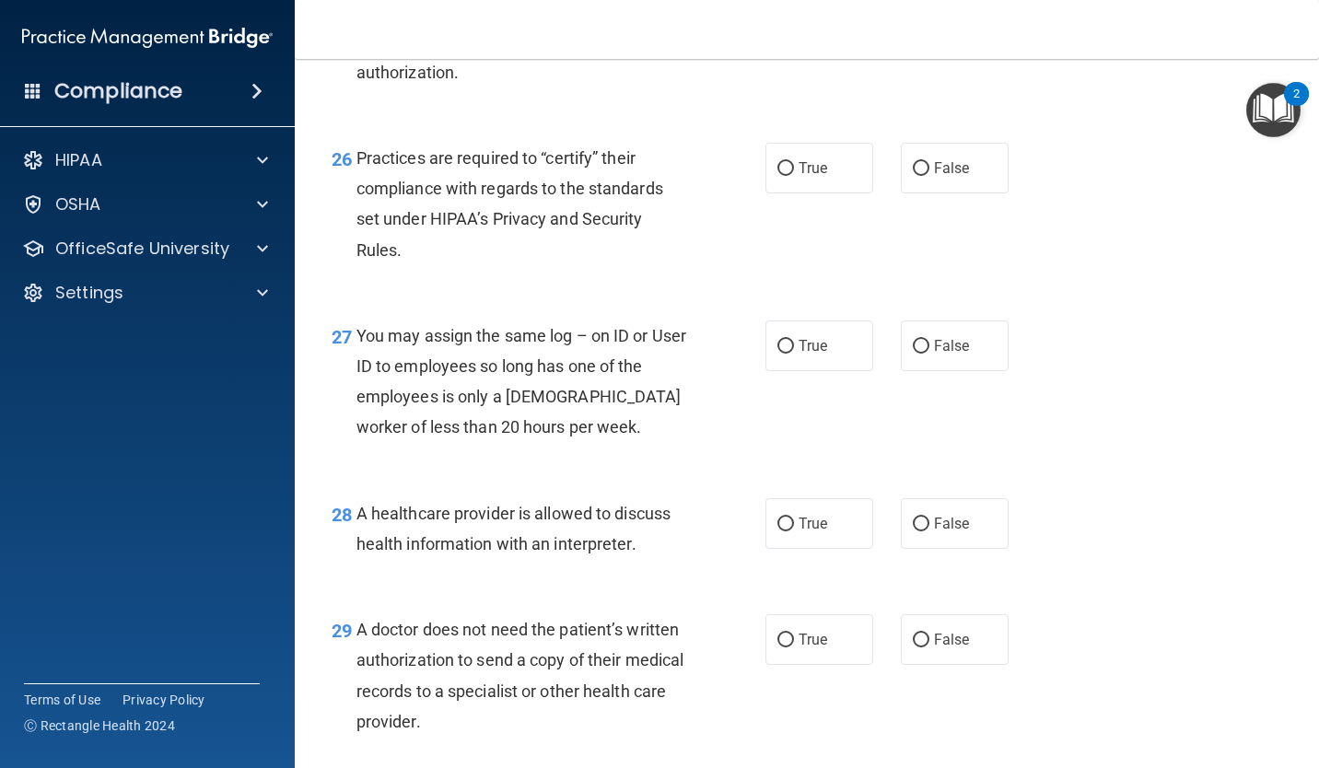
click at [940, 193] on label "False" at bounding box center [955, 168] width 108 height 51
click at [929, 176] on input "False" at bounding box center [921, 169] width 17 height 14
radio input "true"
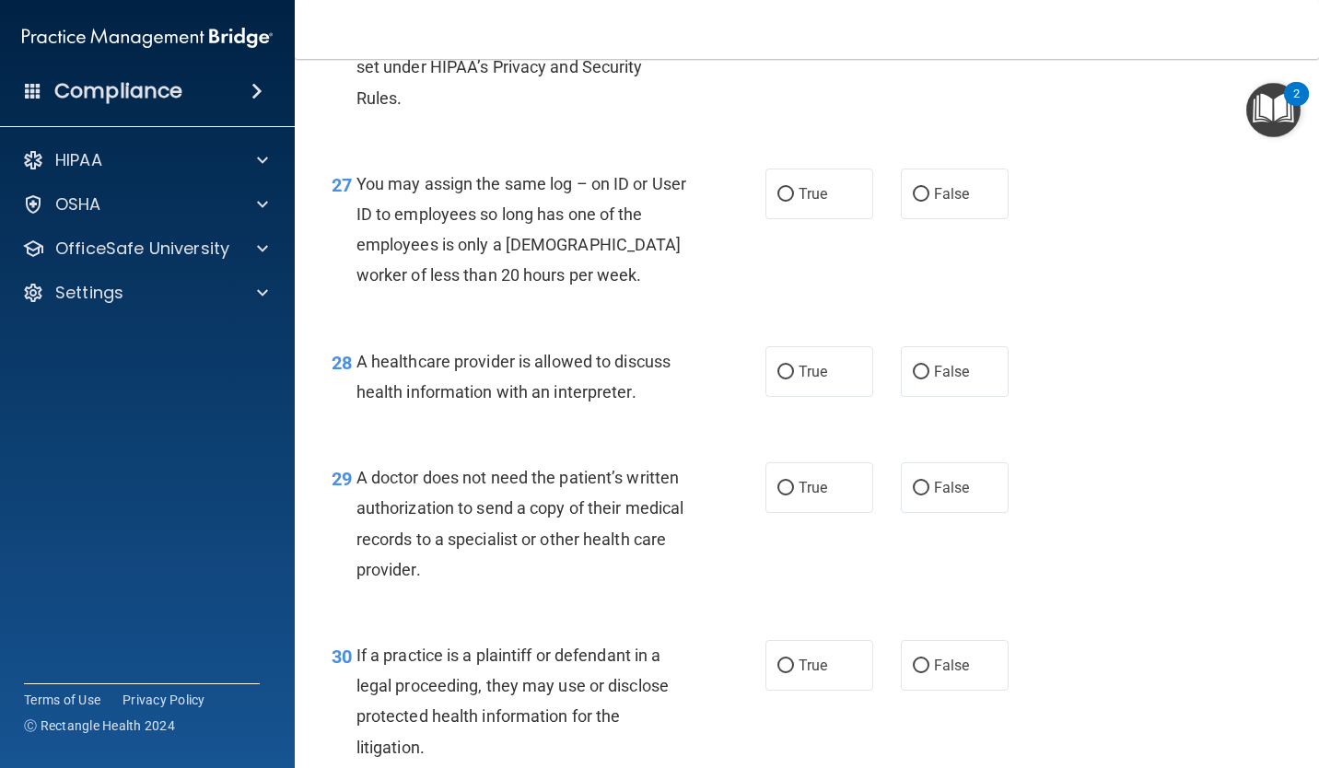
scroll to position [4425, 0]
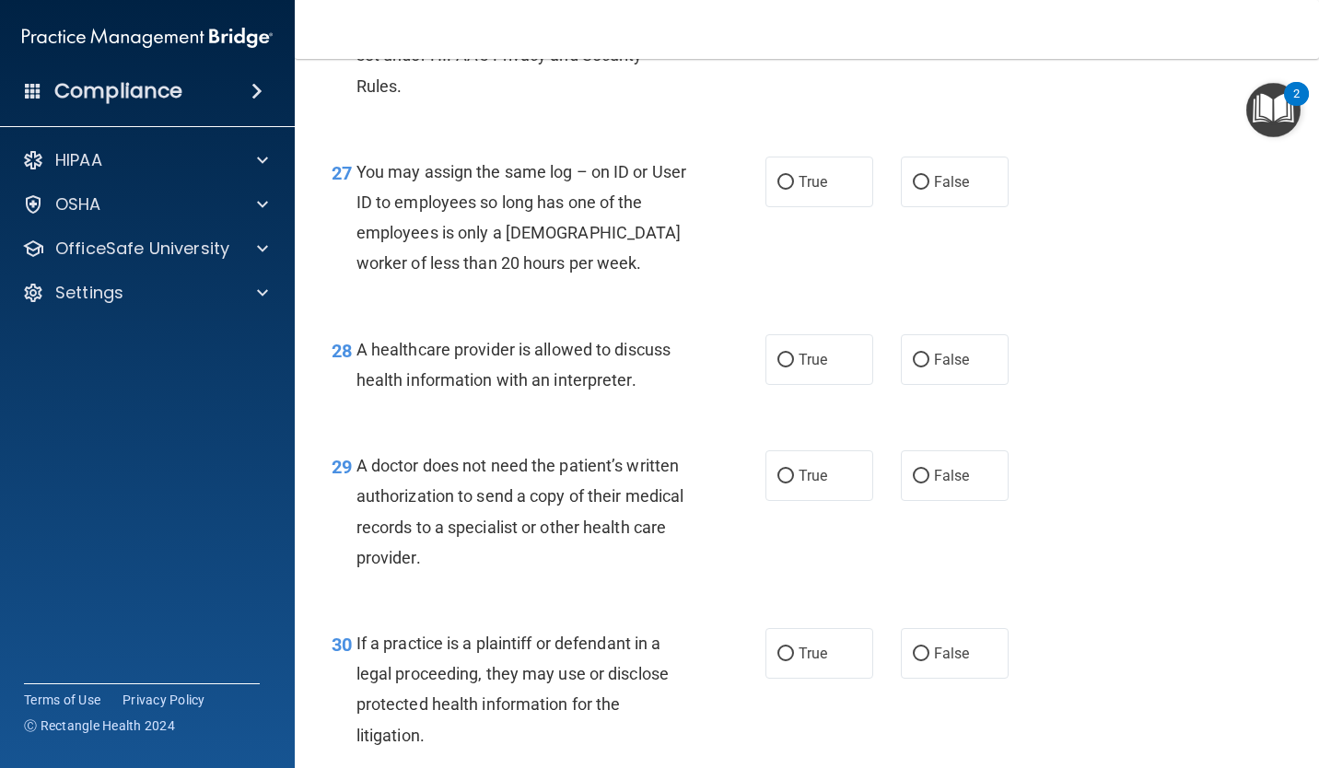
click at [939, 191] on span "False" at bounding box center [952, 182] width 36 height 18
click at [929, 190] on input "False" at bounding box center [921, 183] width 17 height 14
radio input "true"
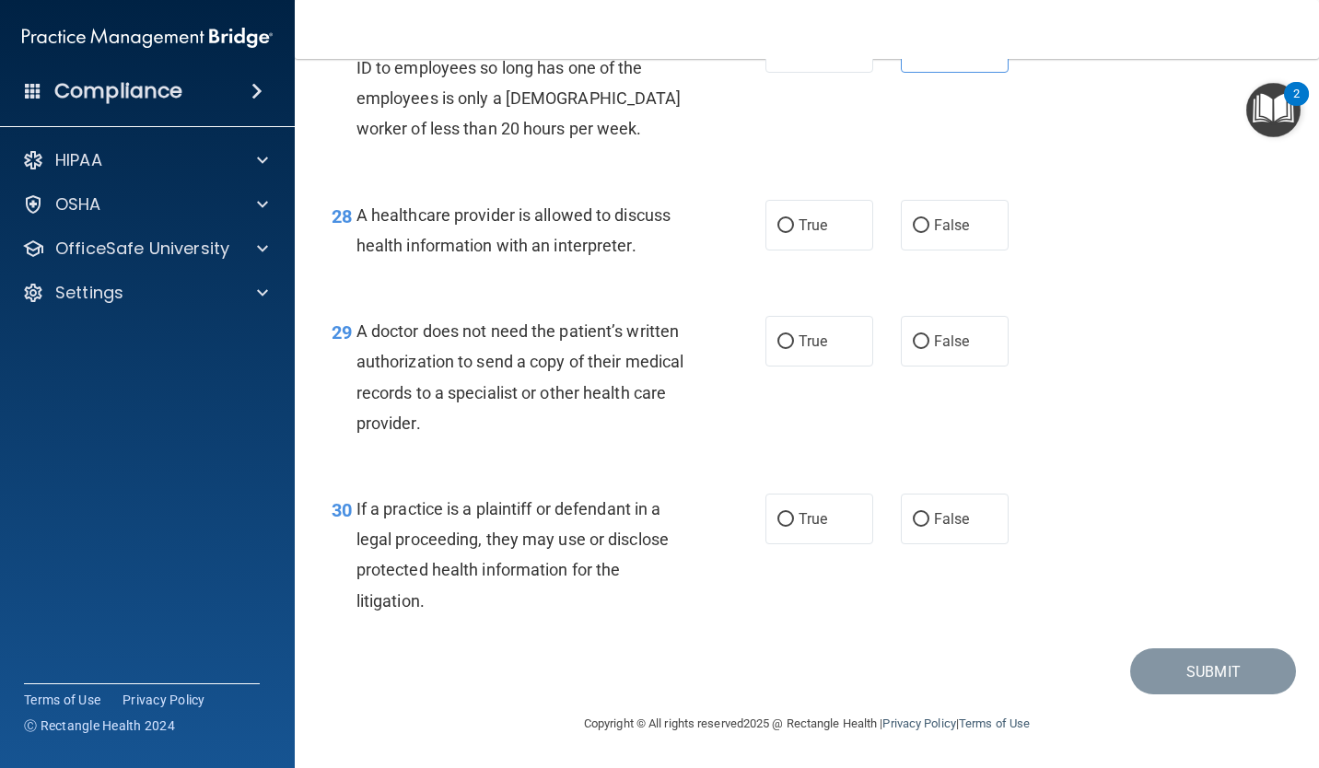
scroll to position [4622, 0]
click at [784, 225] on input "True" at bounding box center [785, 226] width 17 height 14
radio input "true"
click at [778, 342] on input "True" at bounding box center [785, 342] width 17 height 14
radio input "true"
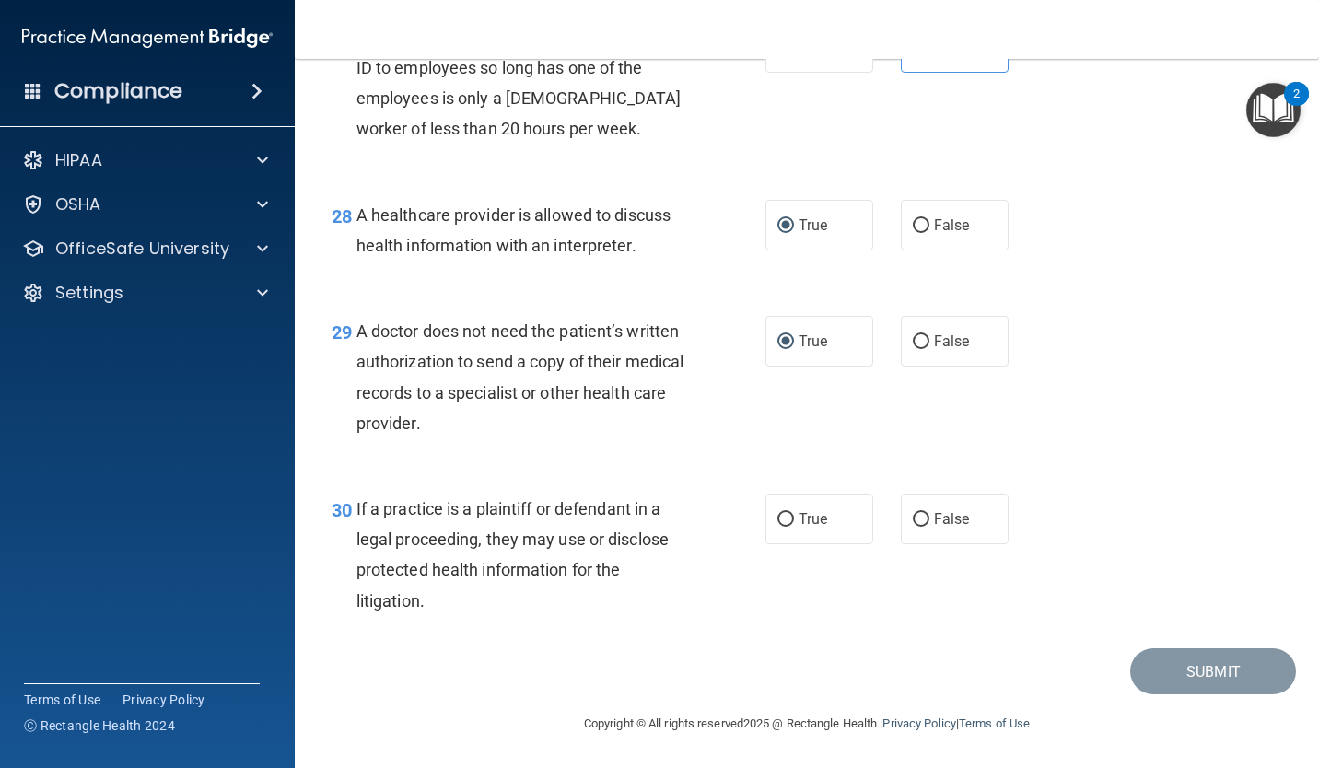
click at [941, 521] on span "False" at bounding box center [952, 519] width 36 height 18
click at [929, 521] on input "False" at bounding box center [921, 520] width 17 height 14
radio input "true"
click at [1204, 687] on button "Submit" at bounding box center [1213, 671] width 166 height 47
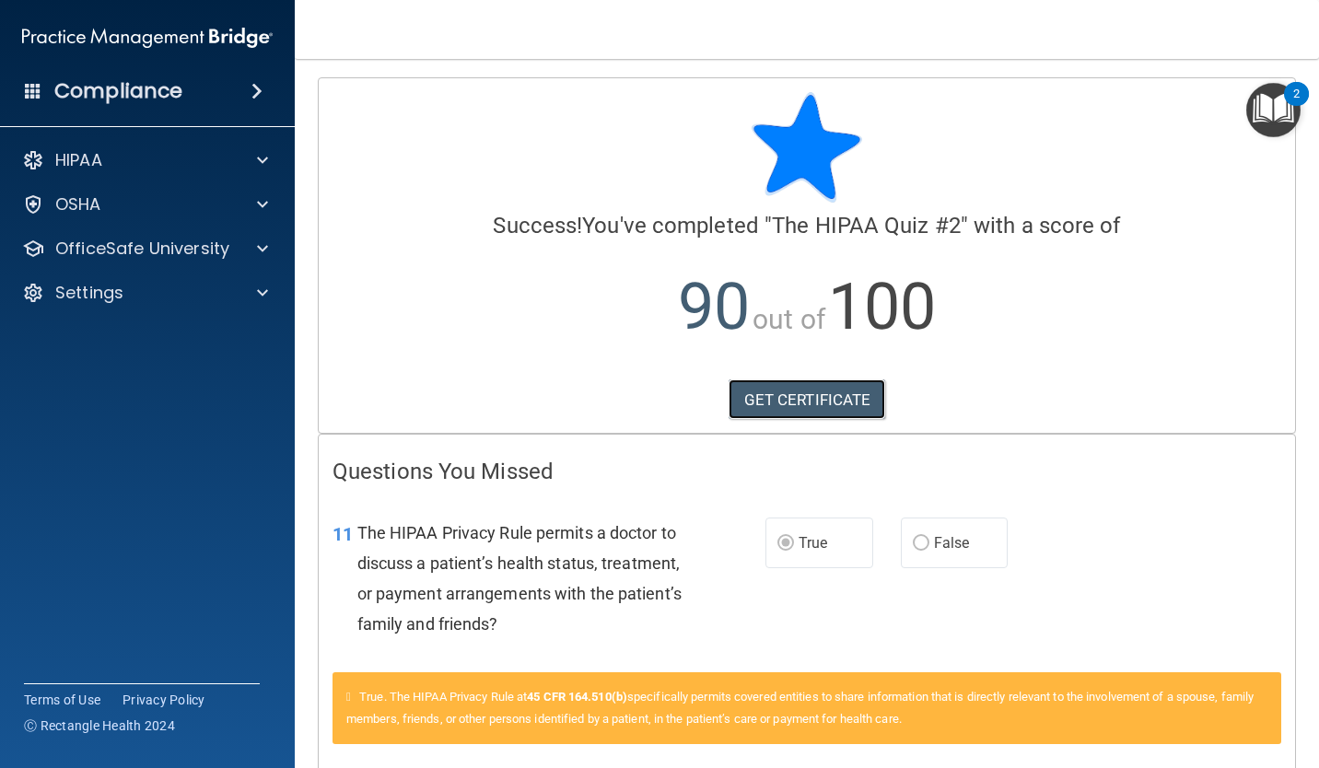
click at [818, 403] on link "GET CERTIFICATE" at bounding box center [808, 400] width 158 height 41
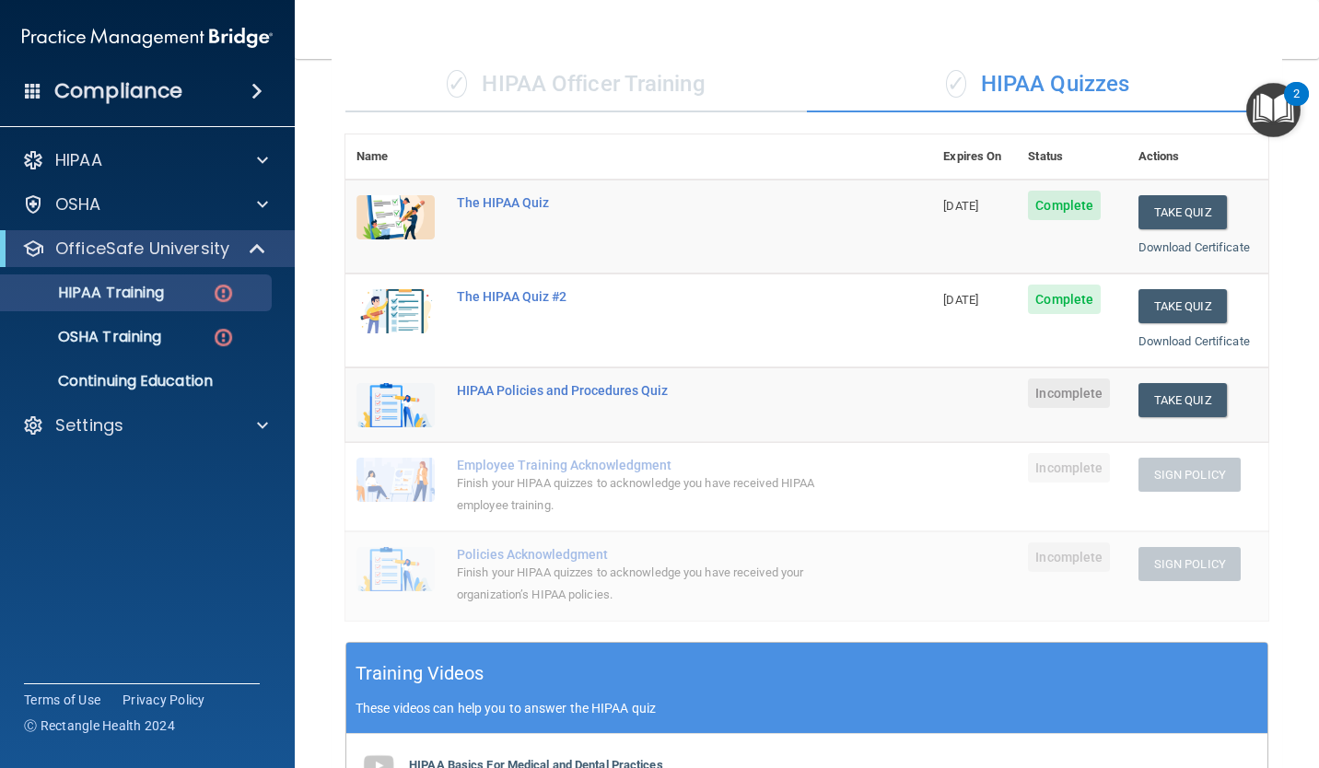
scroll to position [144, 0]
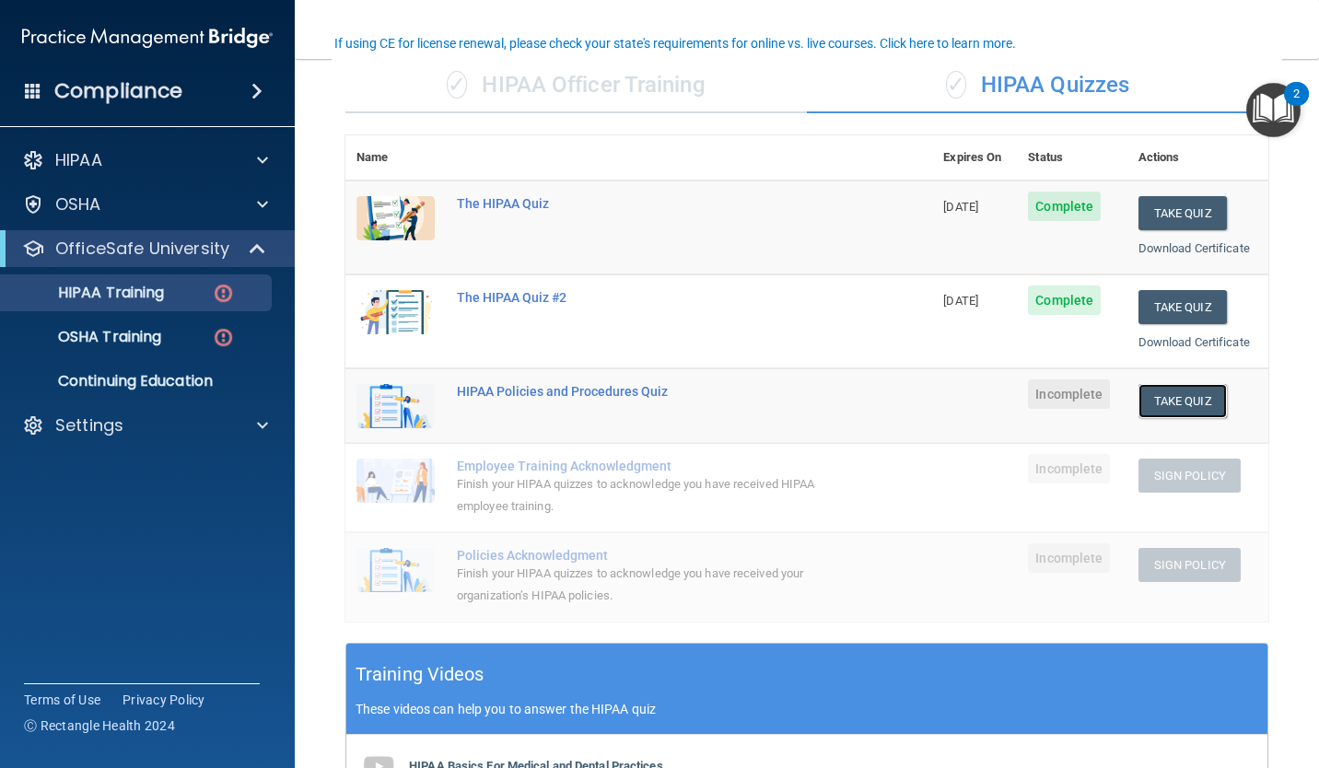
click at [1188, 403] on button "Take Quiz" at bounding box center [1183, 401] width 88 height 34
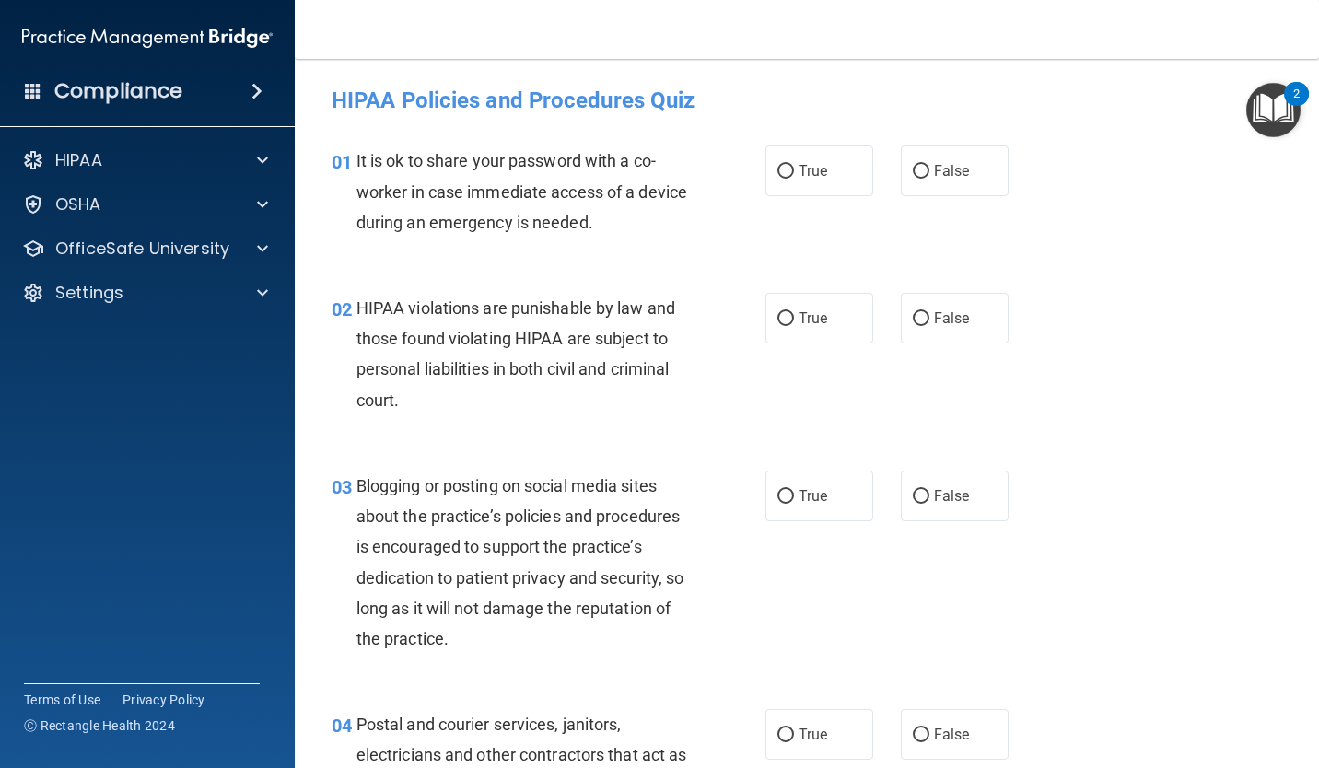
click at [950, 192] on label "False" at bounding box center [955, 171] width 108 height 51
click at [929, 179] on input "False" at bounding box center [921, 172] width 17 height 14
radio input "true"
click at [815, 314] on span "True" at bounding box center [813, 319] width 29 height 18
click at [794, 314] on input "True" at bounding box center [785, 319] width 17 height 14
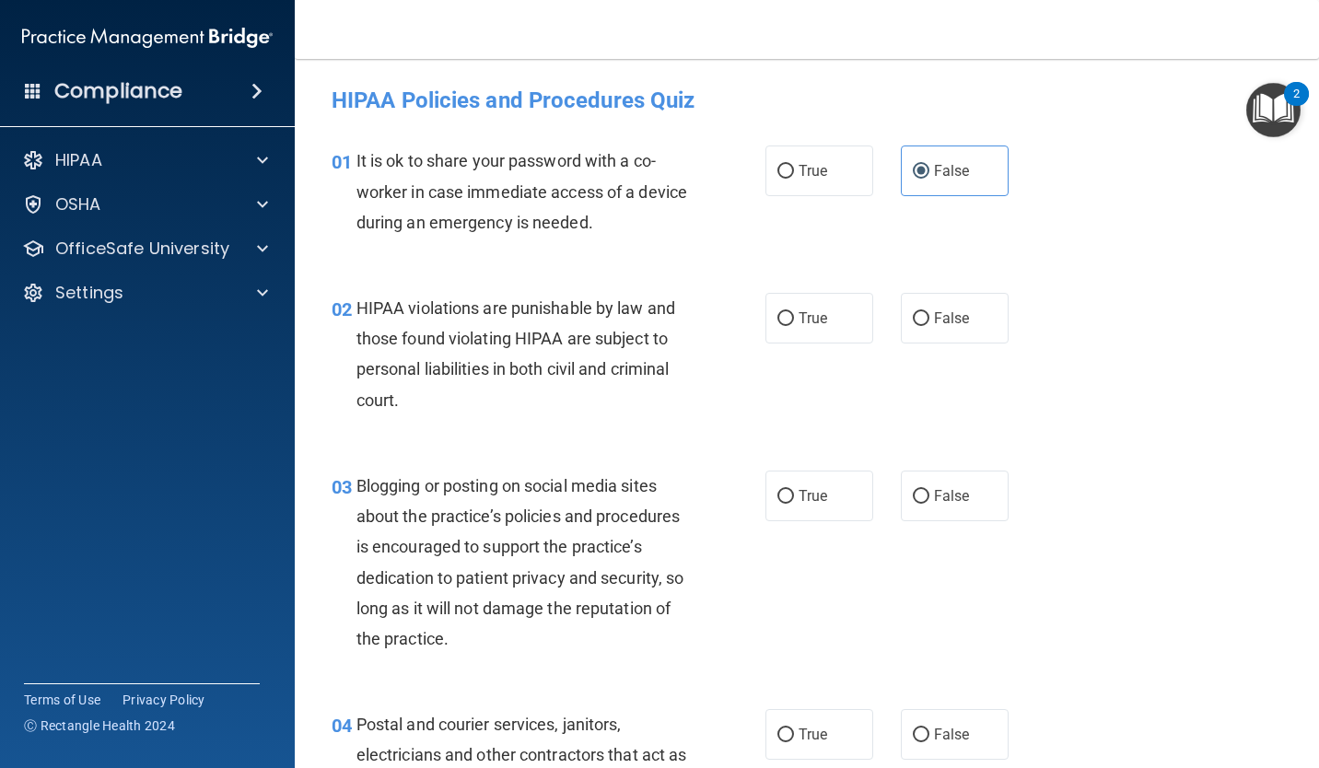
radio input "true"
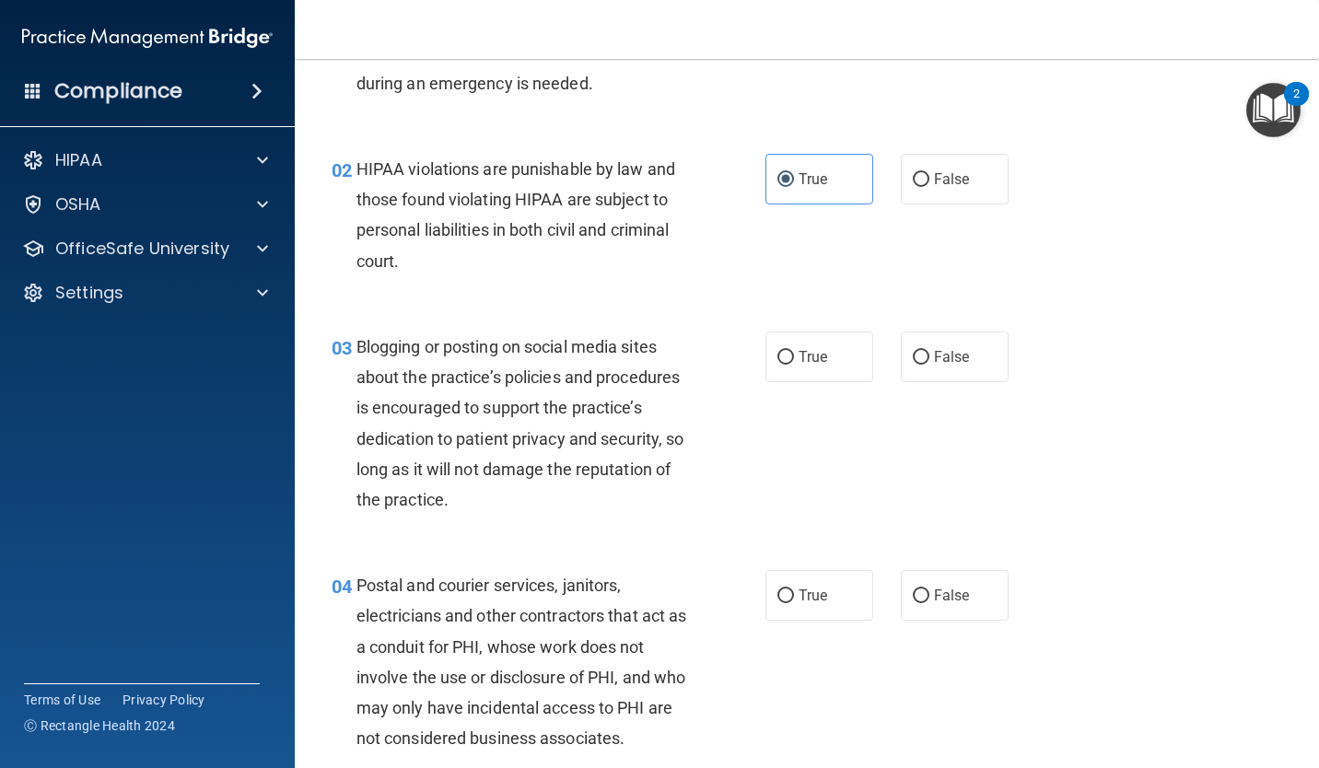
scroll to position [144, 0]
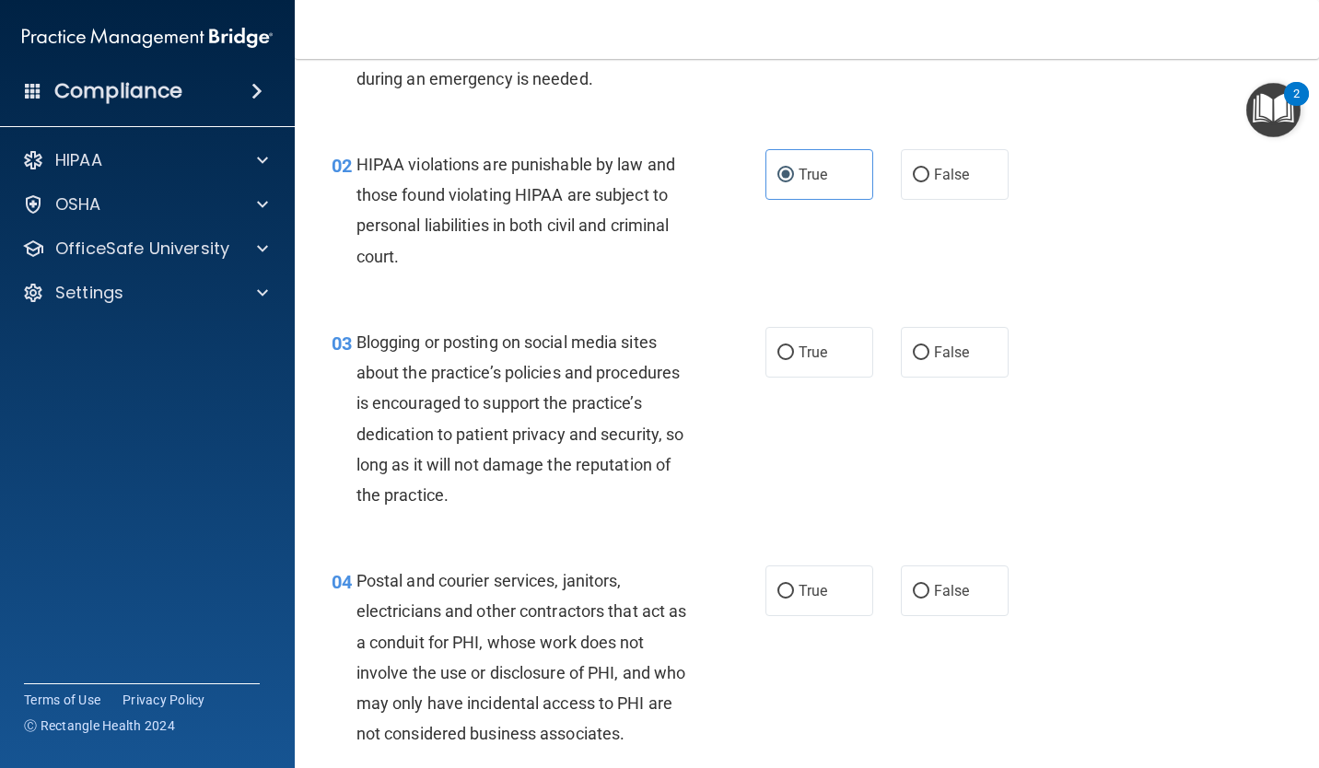
click at [782, 356] on input "True" at bounding box center [785, 353] width 17 height 14
radio input "true"
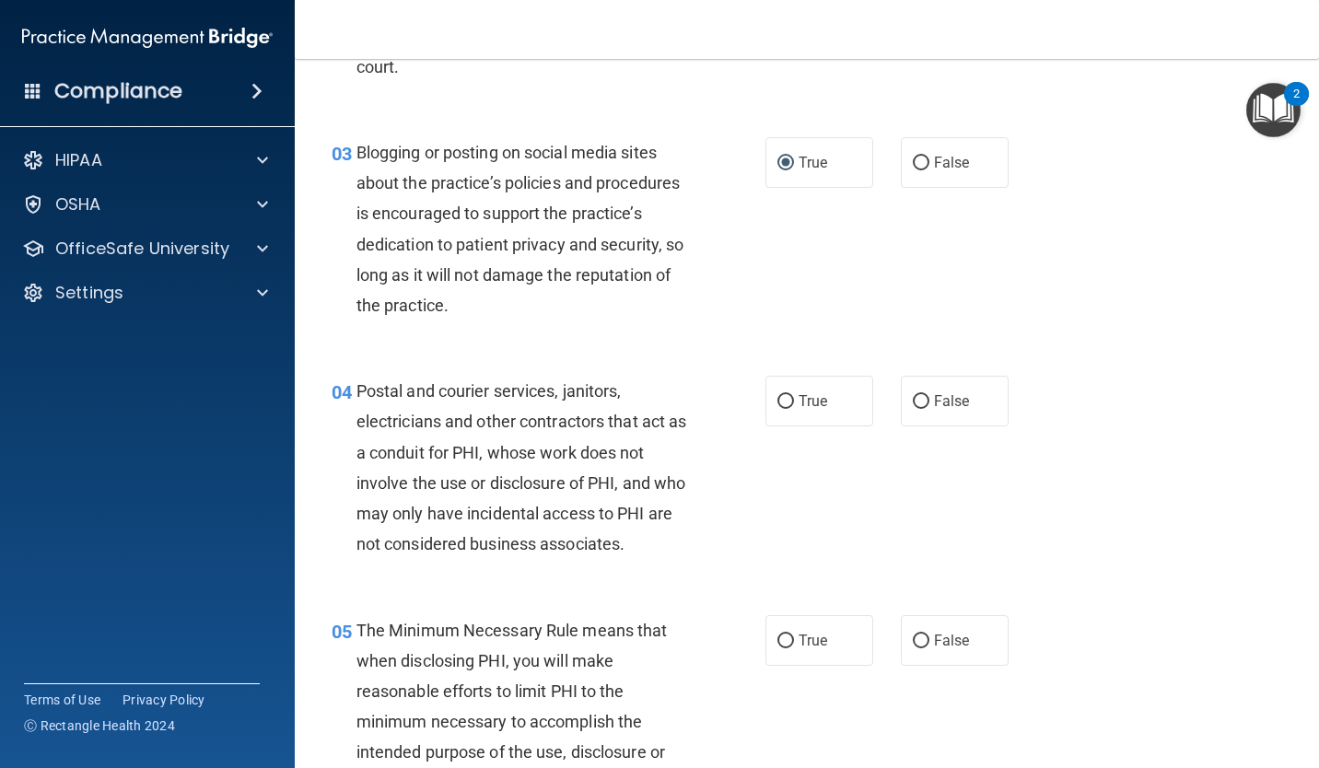
scroll to position [341, 0]
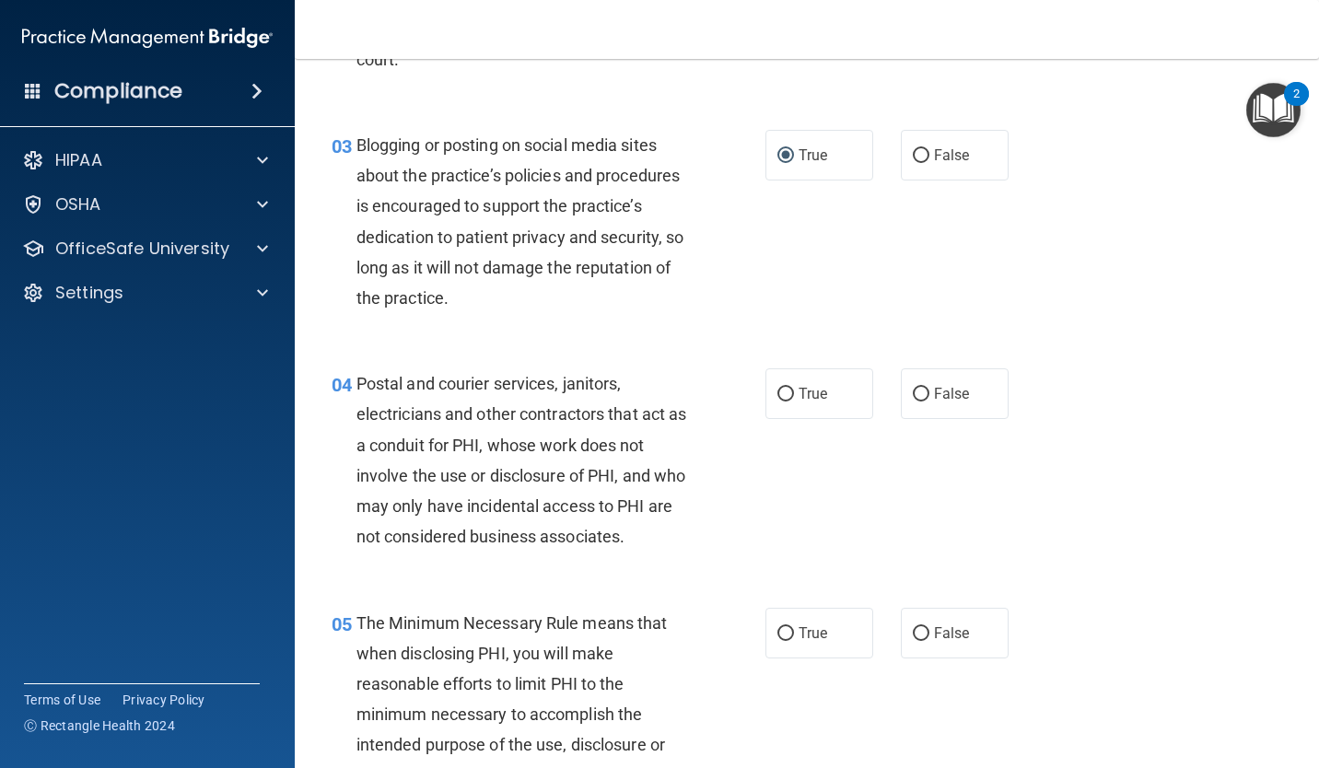
click at [913, 162] on input "False" at bounding box center [921, 156] width 17 height 14
radio input "true"
radio input "false"
click at [818, 401] on span "True" at bounding box center [813, 394] width 29 height 18
click at [794, 401] on input "True" at bounding box center [785, 395] width 17 height 14
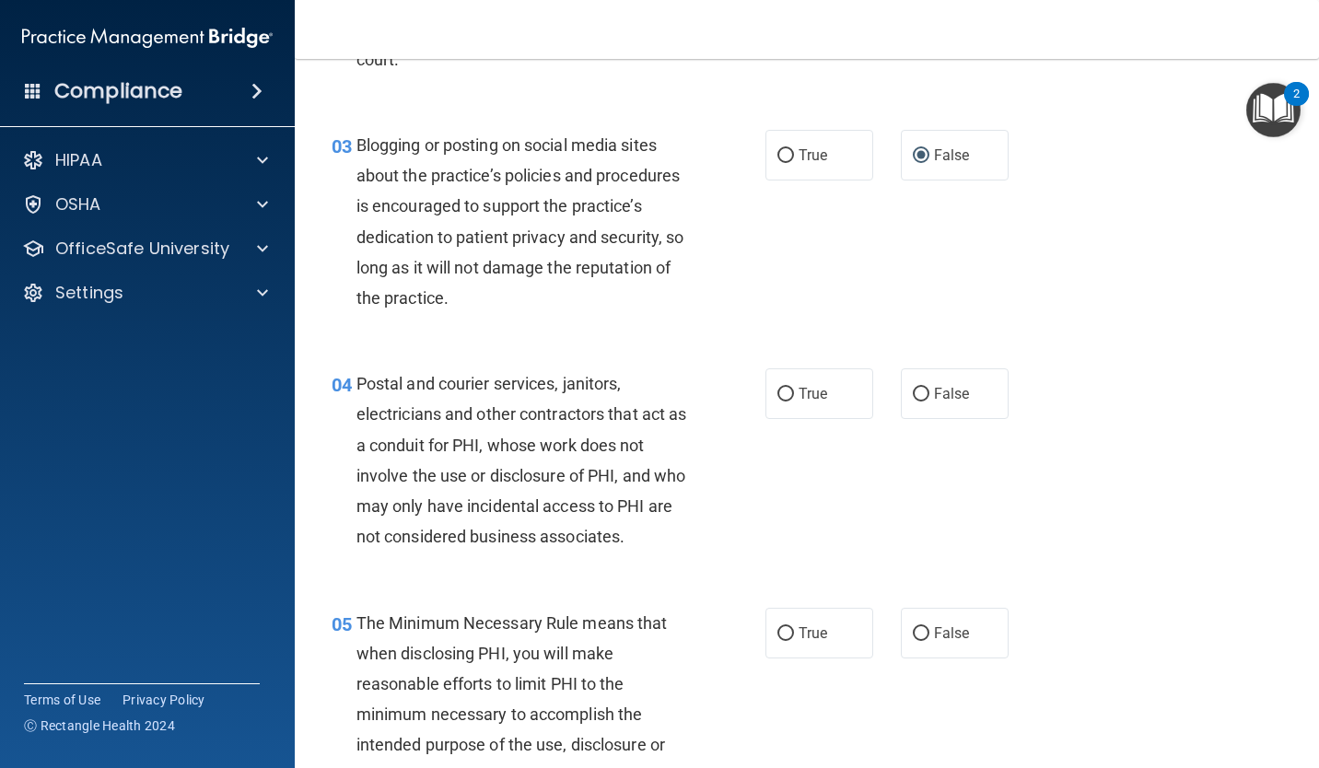
radio input "true"
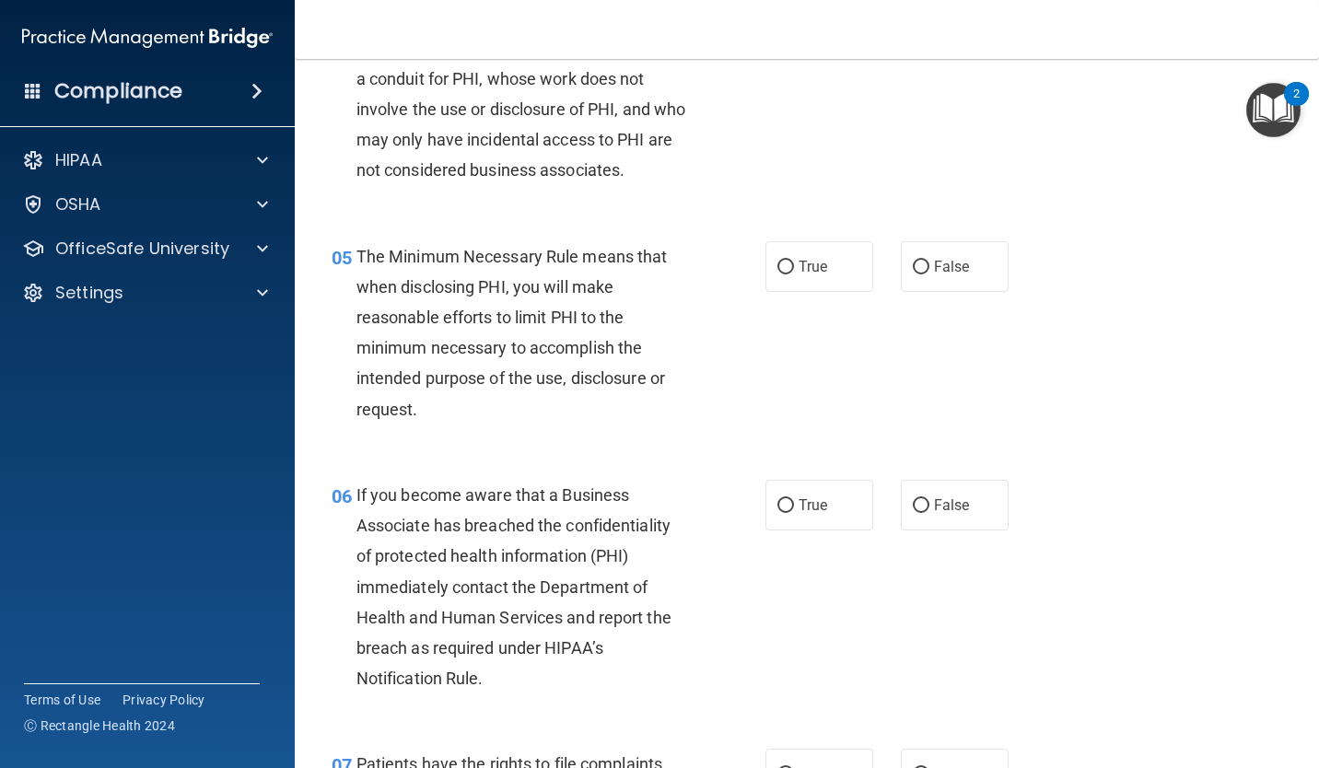
scroll to position [708, 0]
click at [781, 288] on label "True" at bounding box center [819, 265] width 108 height 51
click at [781, 274] on input "True" at bounding box center [785, 267] width 17 height 14
radio input "true"
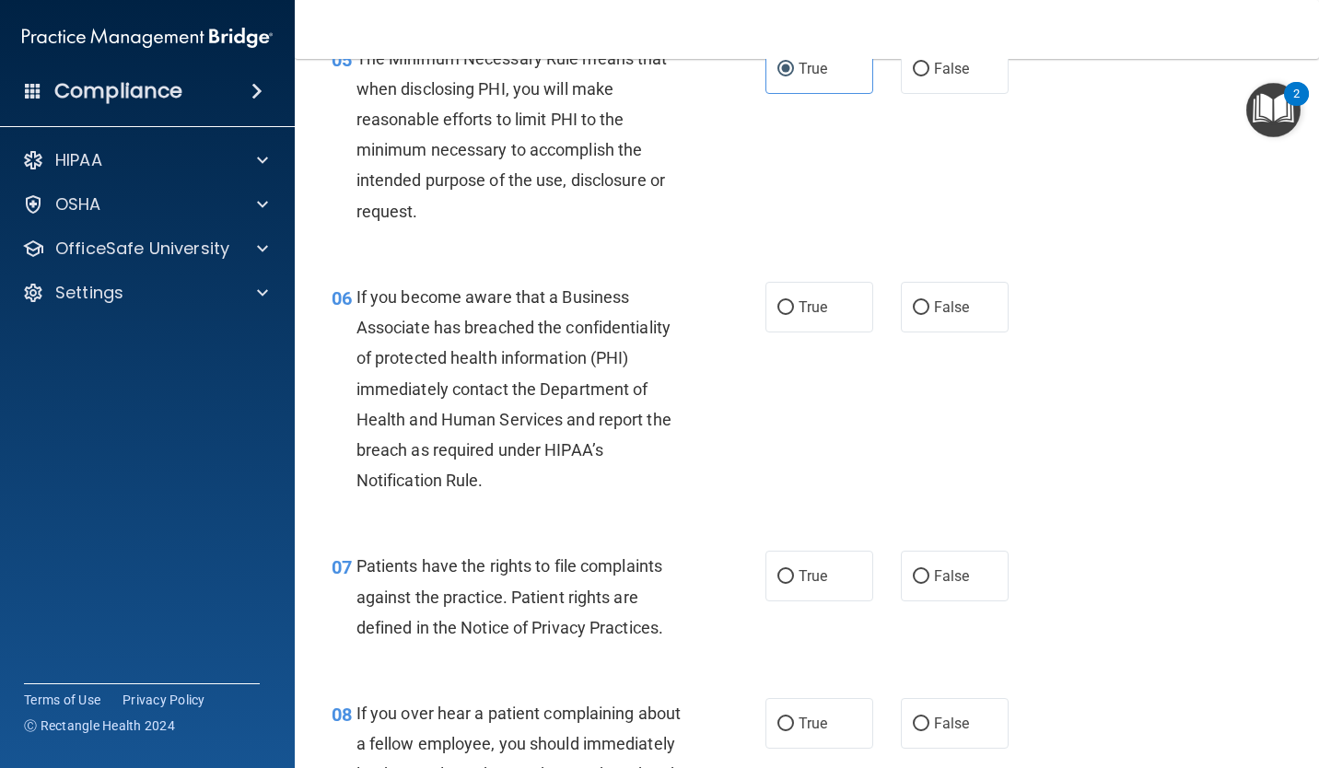
scroll to position [902, 0]
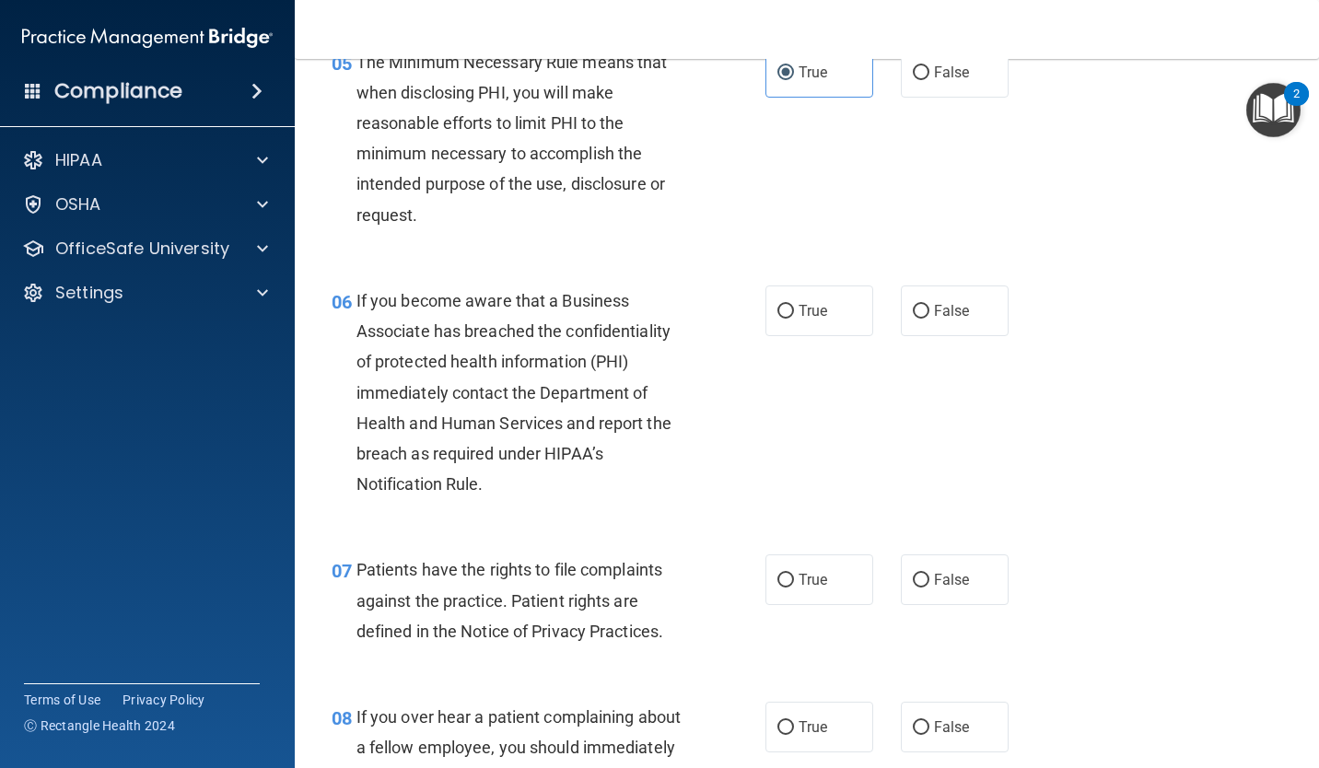
click at [819, 331] on label "True" at bounding box center [819, 311] width 108 height 51
click at [794, 319] on input "True" at bounding box center [785, 312] width 17 height 14
radio input "true"
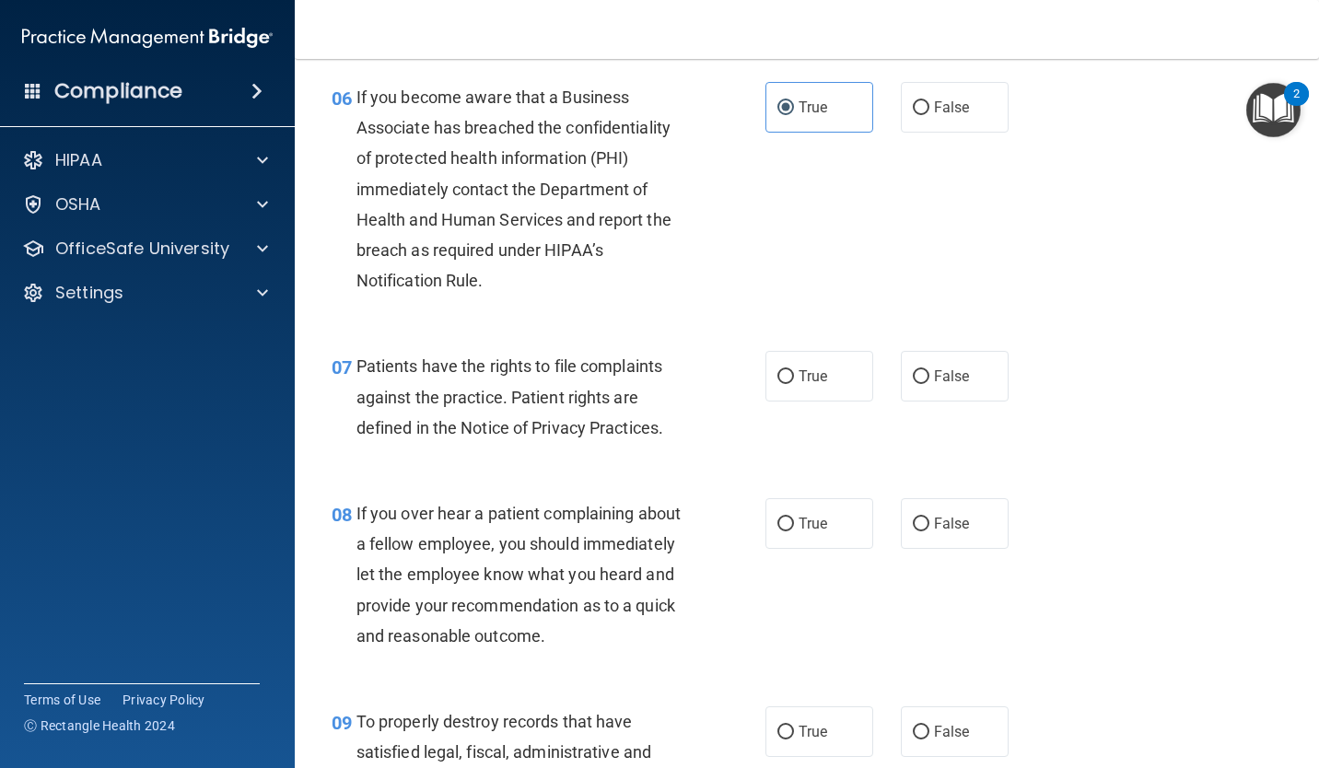
scroll to position [1107, 0]
click at [802, 368] on span "True" at bounding box center [813, 375] width 29 height 18
click at [794, 368] on input "True" at bounding box center [785, 375] width 17 height 14
radio input "true"
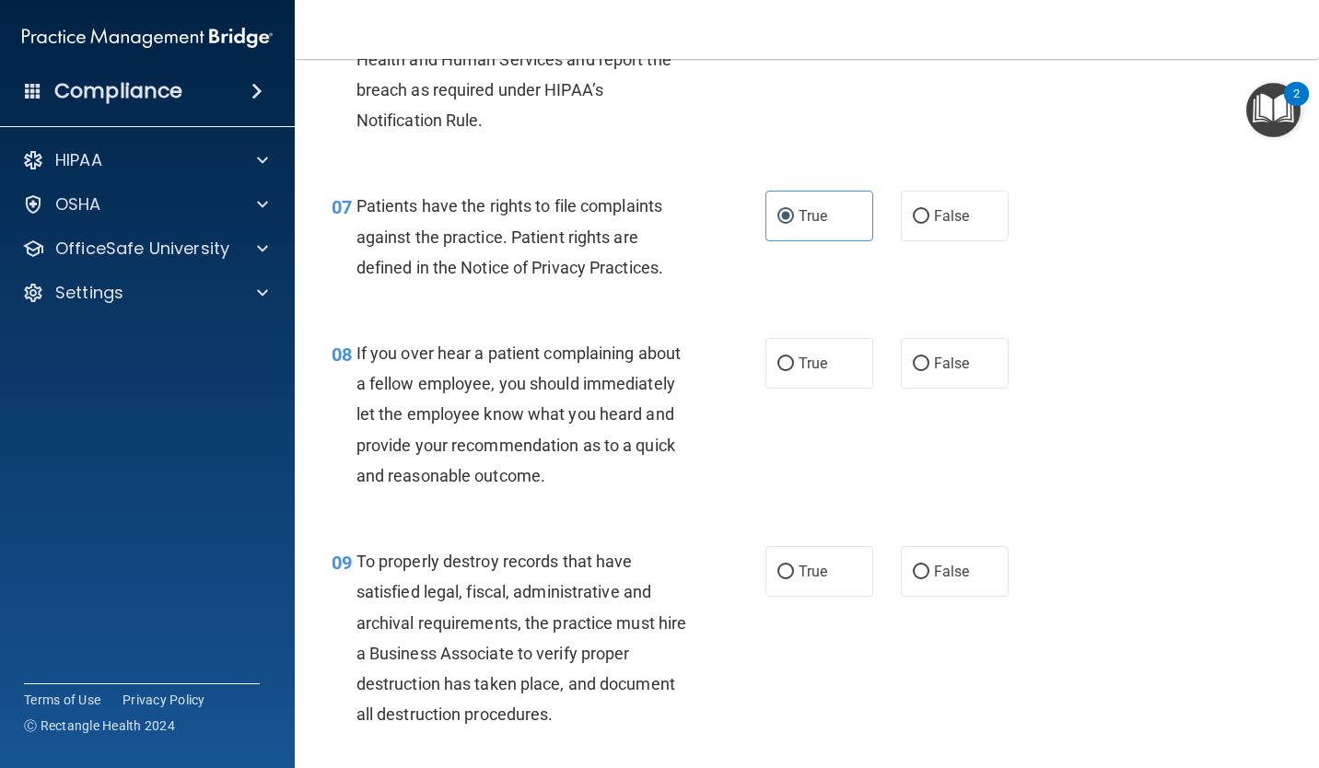
scroll to position [1267, 0]
click at [917, 405] on div "08 If you over hear a patient complaining about a fellow employee, you should i…" at bounding box center [807, 418] width 978 height 208
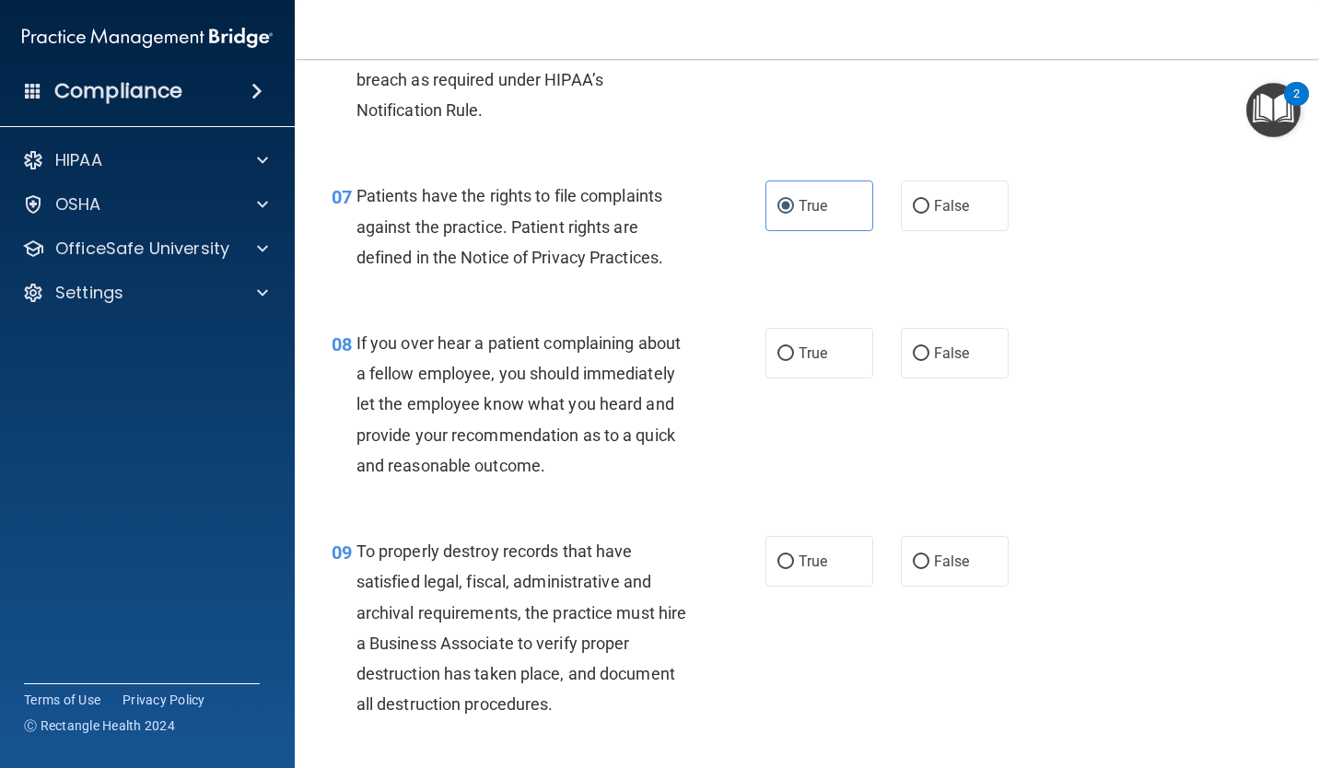
click at [920, 354] on input "False" at bounding box center [921, 354] width 17 height 14
radio input "true"
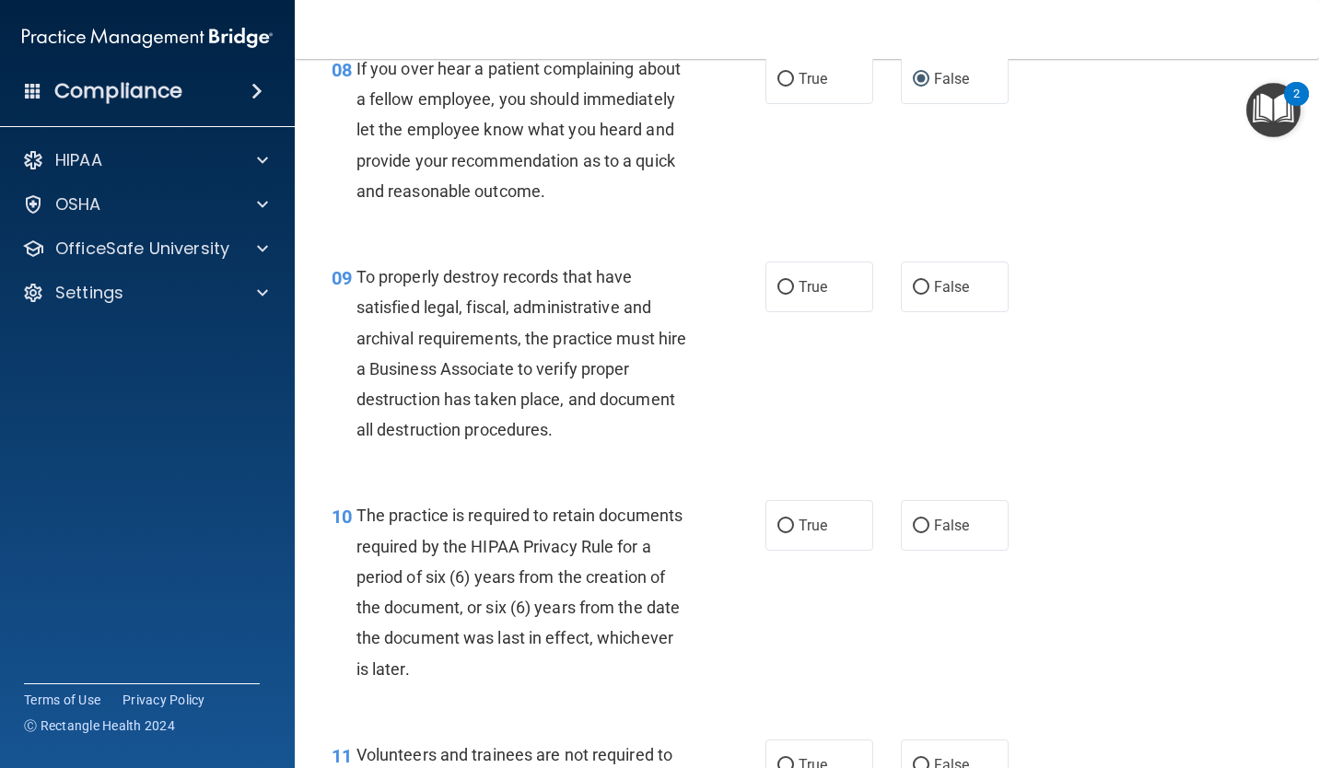
scroll to position [1575, 0]
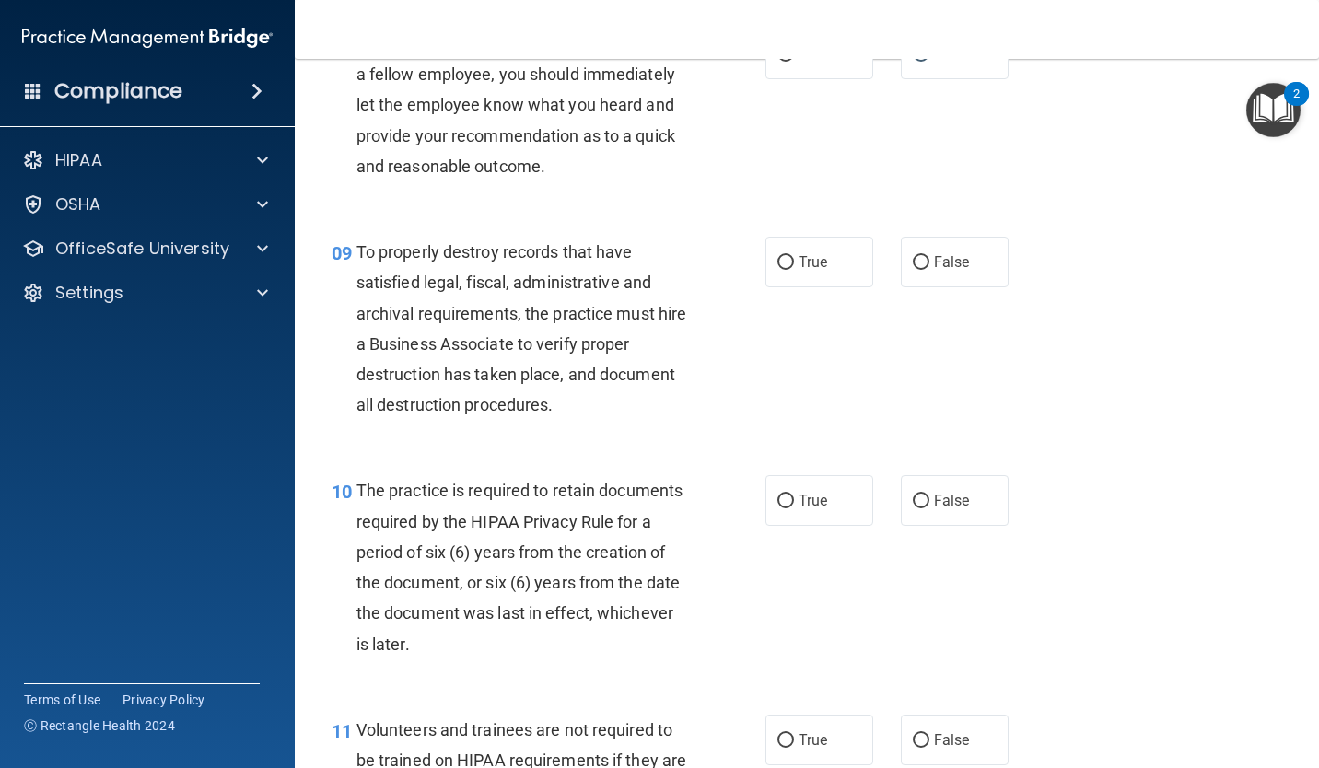
click at [820, 259] on span "True" at bounding box center [813, 262] width 29 height 18
click at [794, 259] on input "True" at bounding box center [785, 263] width 17 height 14
radio input "true"
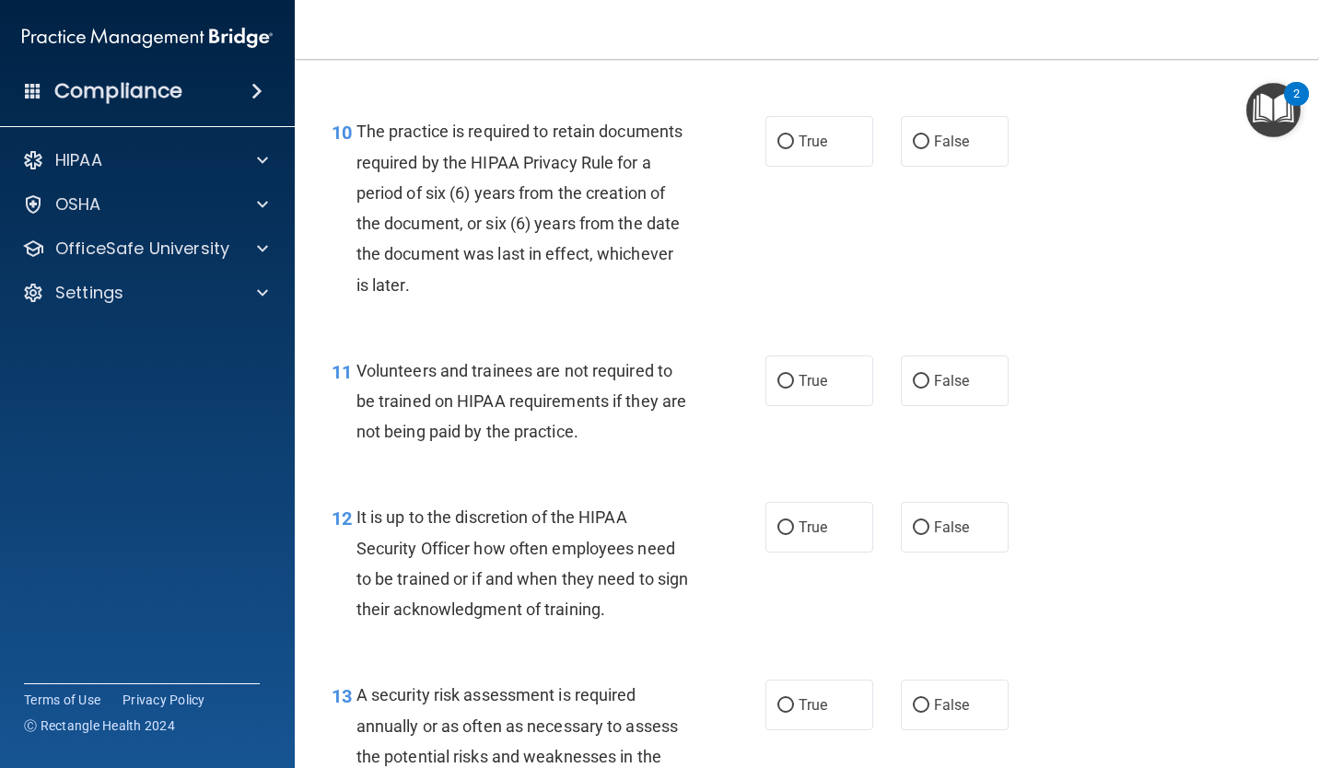
scroll to position [1936, 0]
click at [803, 153] on label "True" at bounding box center [819, 139] width 108 height 51
click at [794, 147] on input "True" at bounding box center [785, 141] width 17 height 14
radio input "true"
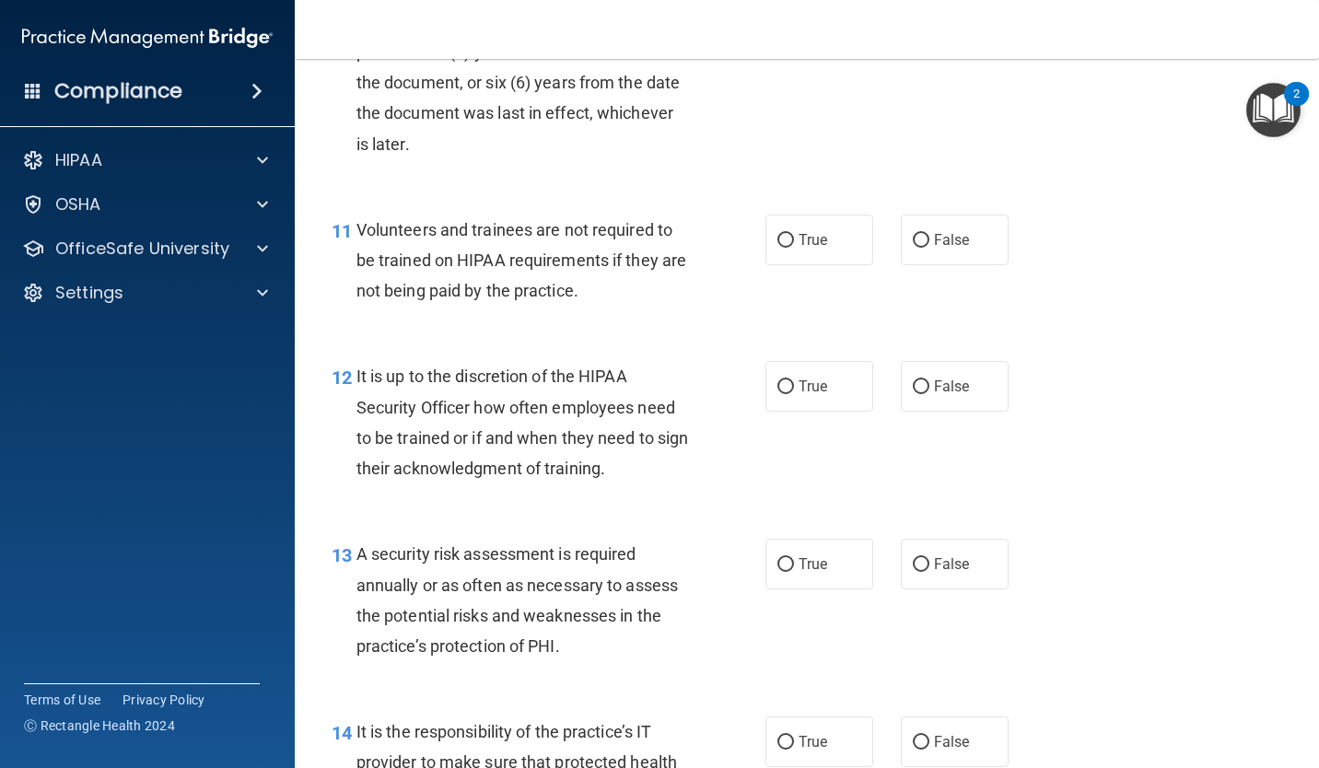
scroll to position [2078, 0]
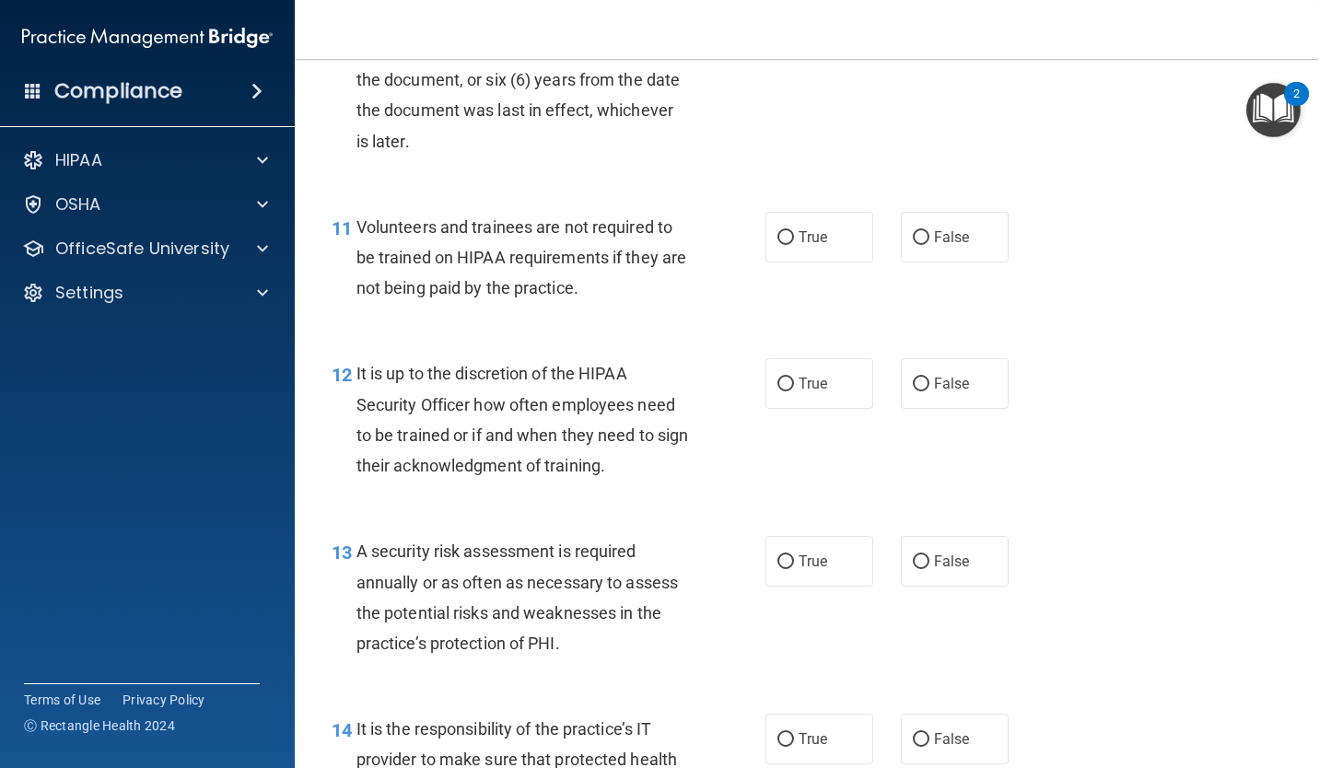
click at [787, 238] on input "True" at bounding box center [785, 238] width 17 height 14
radio input "true"
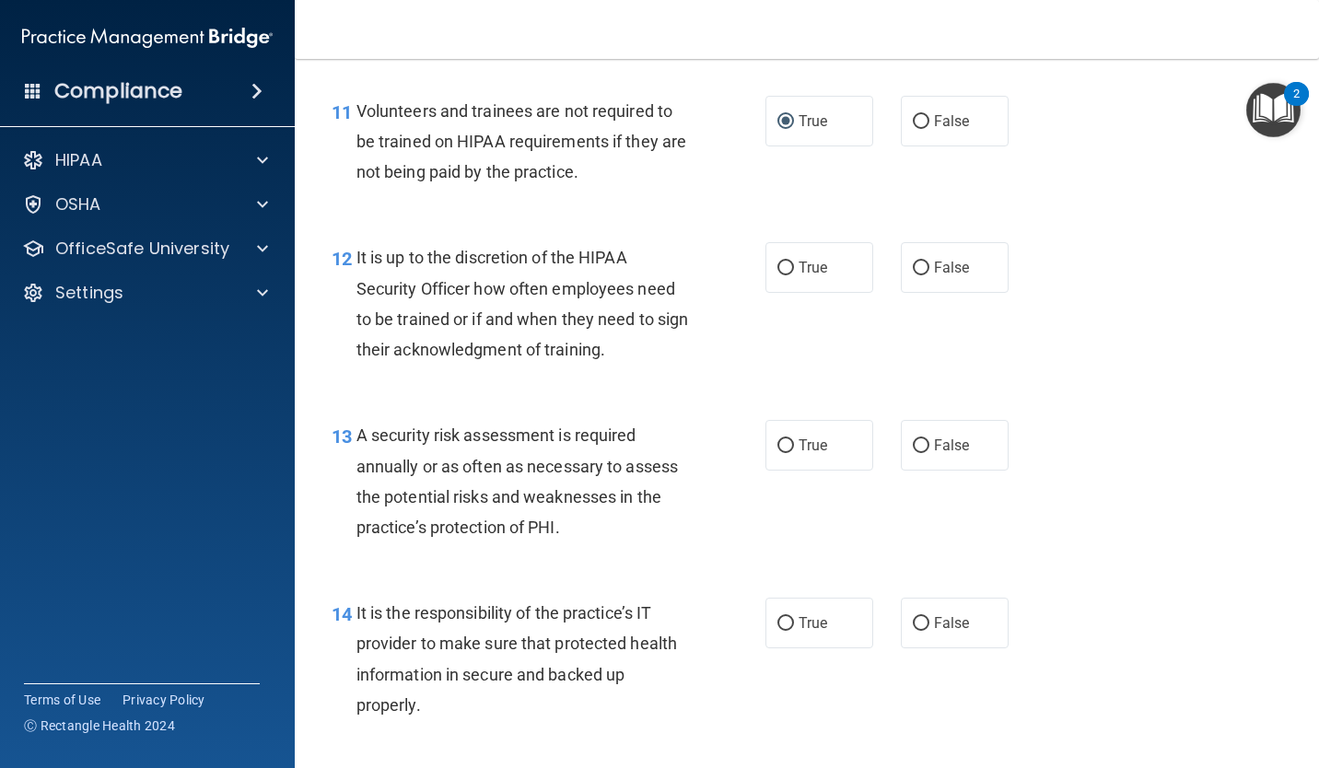
scroll to position [2199, 0]
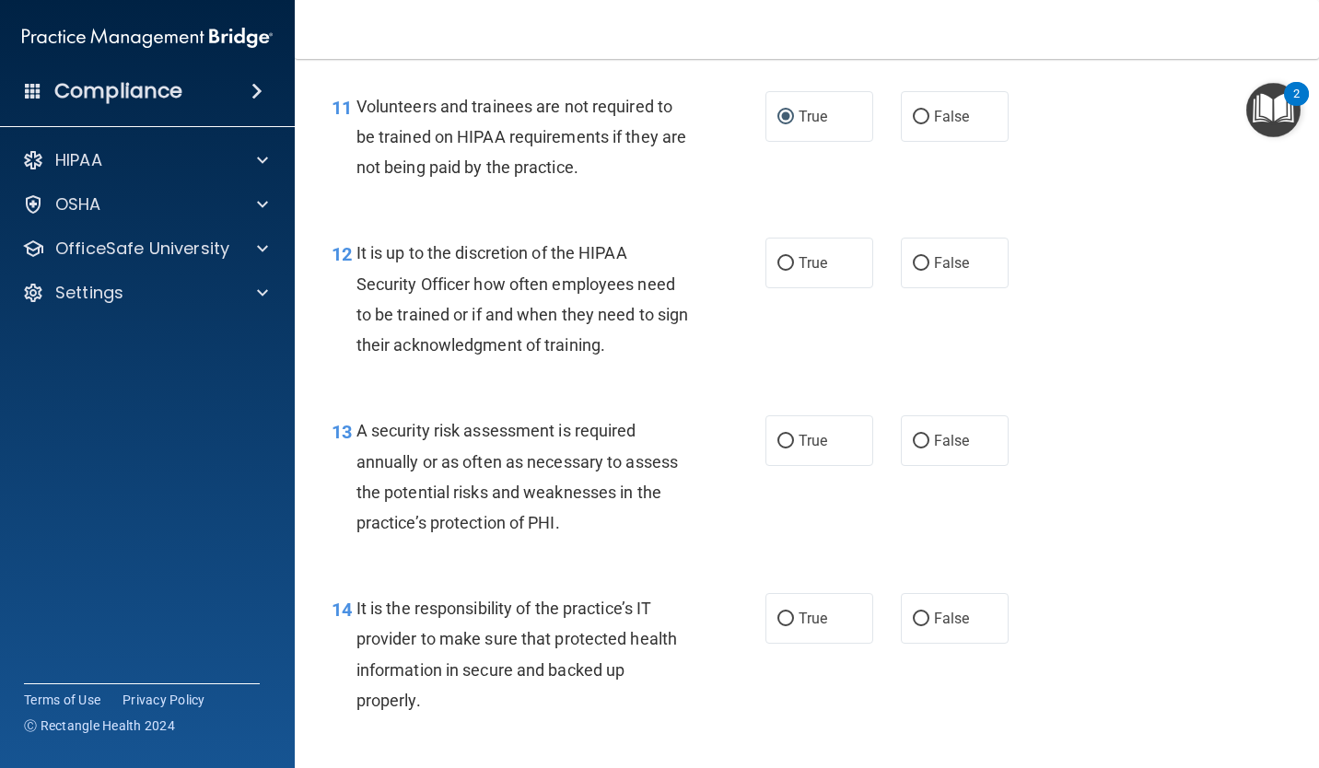
click at [784, 261] on input "True" at bounding box center [785, 264] width 17 height 14
radio input "true"
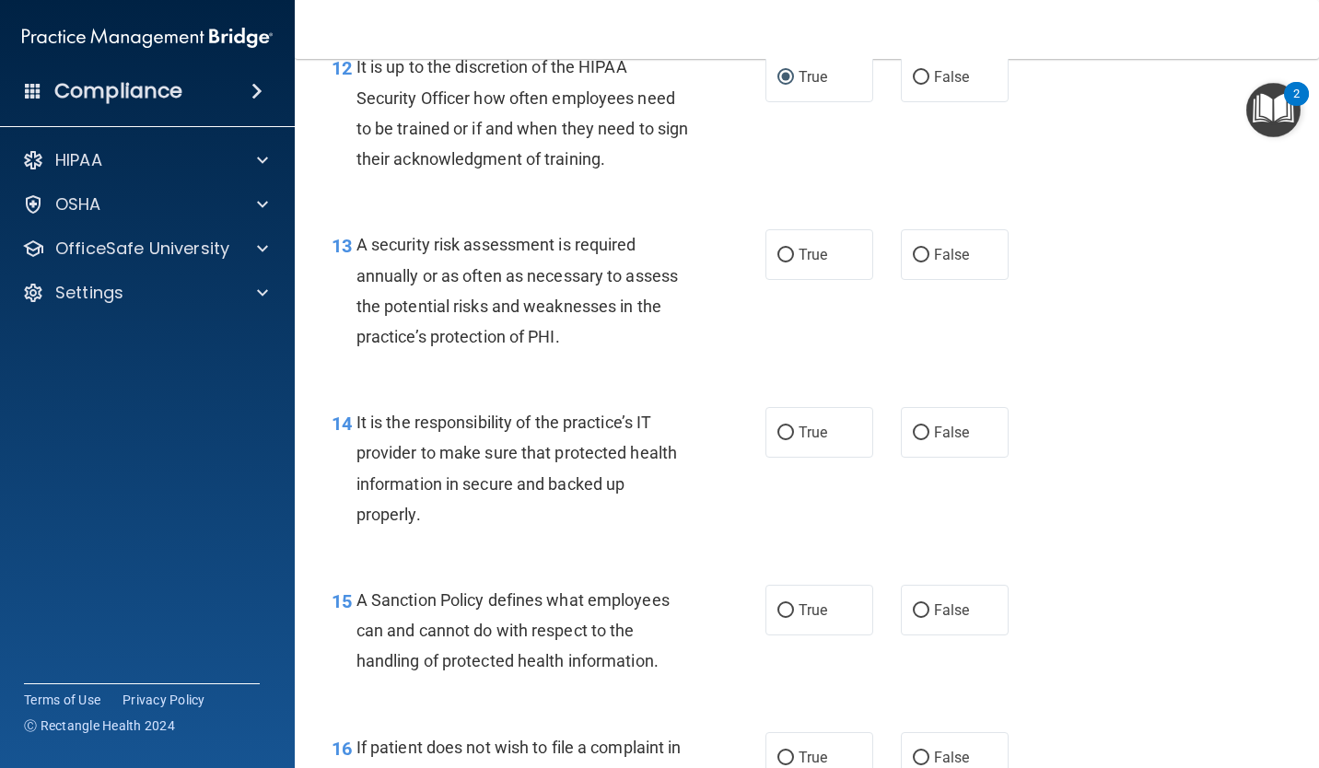
scroll to position [2385, 0]
click at [805, 249] on span "True" at bounding box center [813, 255] width 29 height 18
click at [794, 249] on input "True" at bounding box center [785, 256] width 17 height 14
radio input "true"
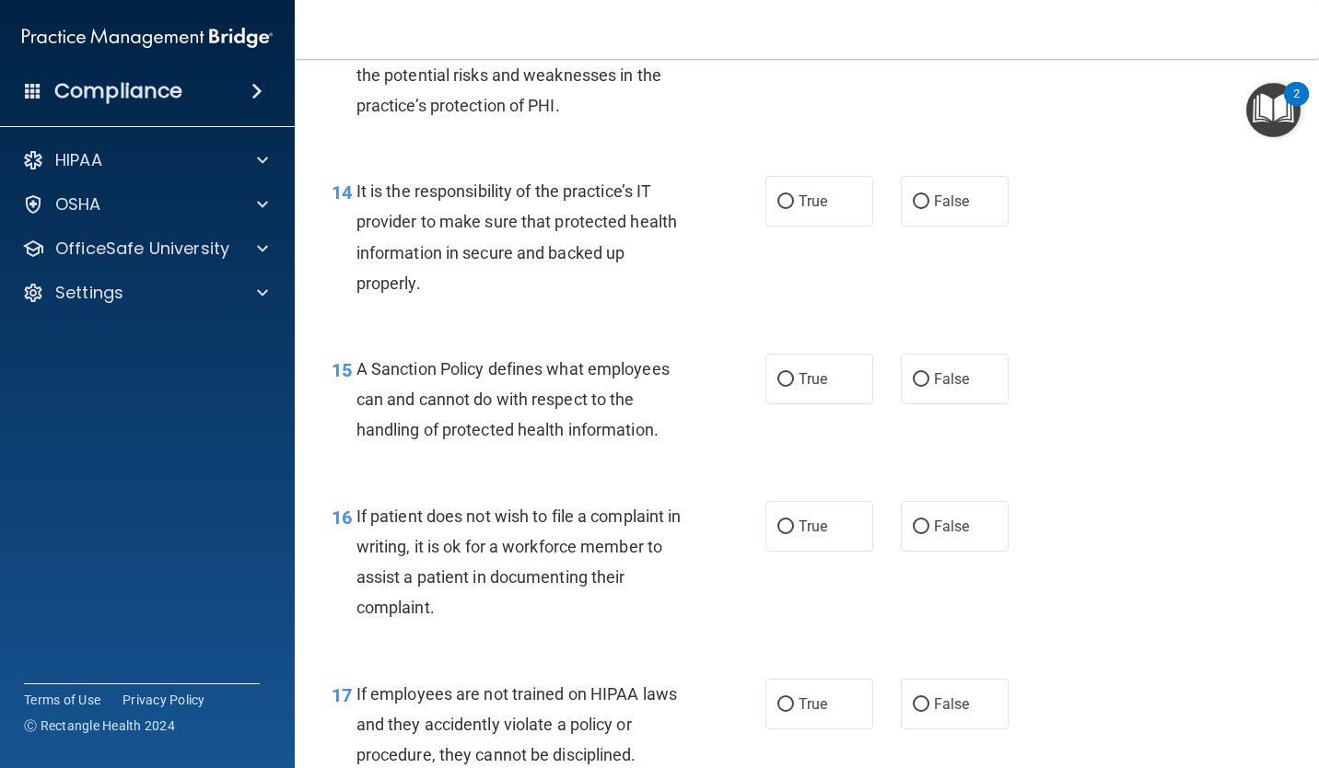
scroll to position [2625, 0]
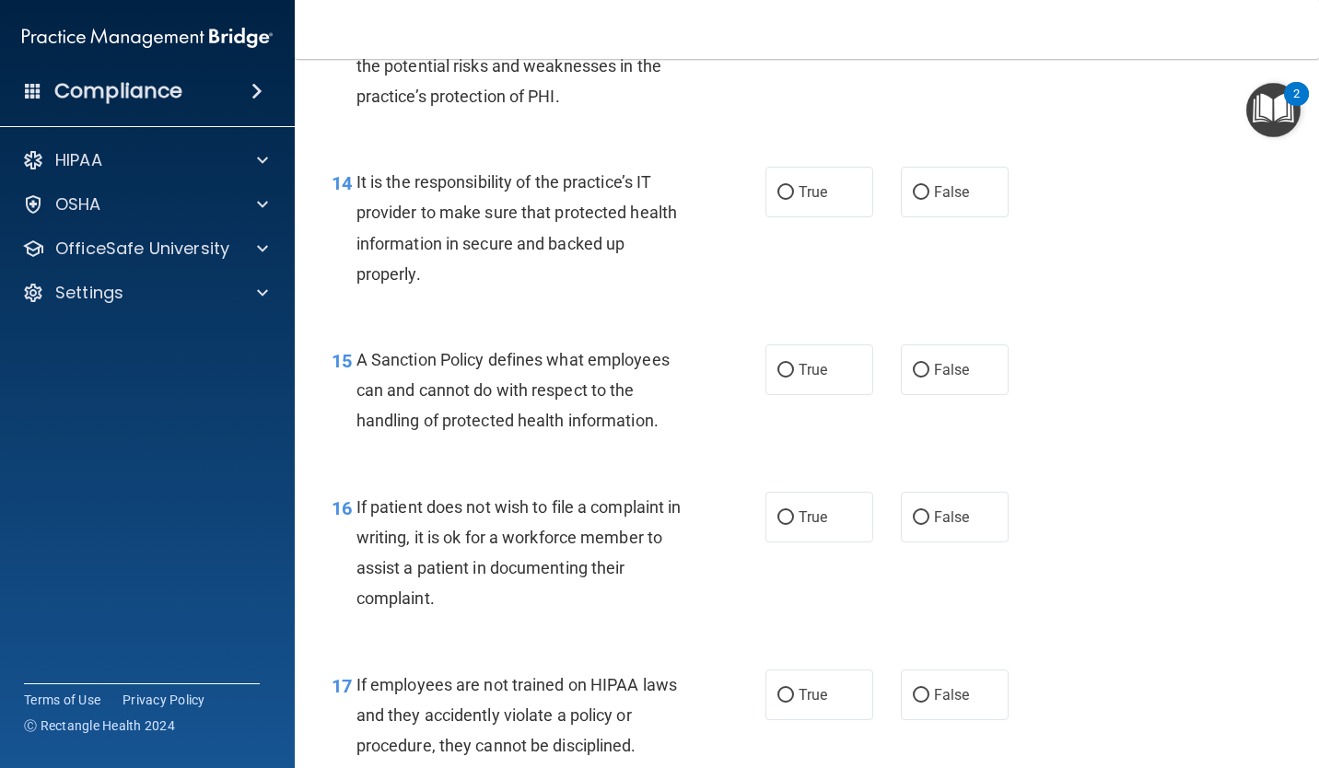
click at [913, 198] on input "False" at bounding box center [921, 193] width 17 height 14
radio input "true"
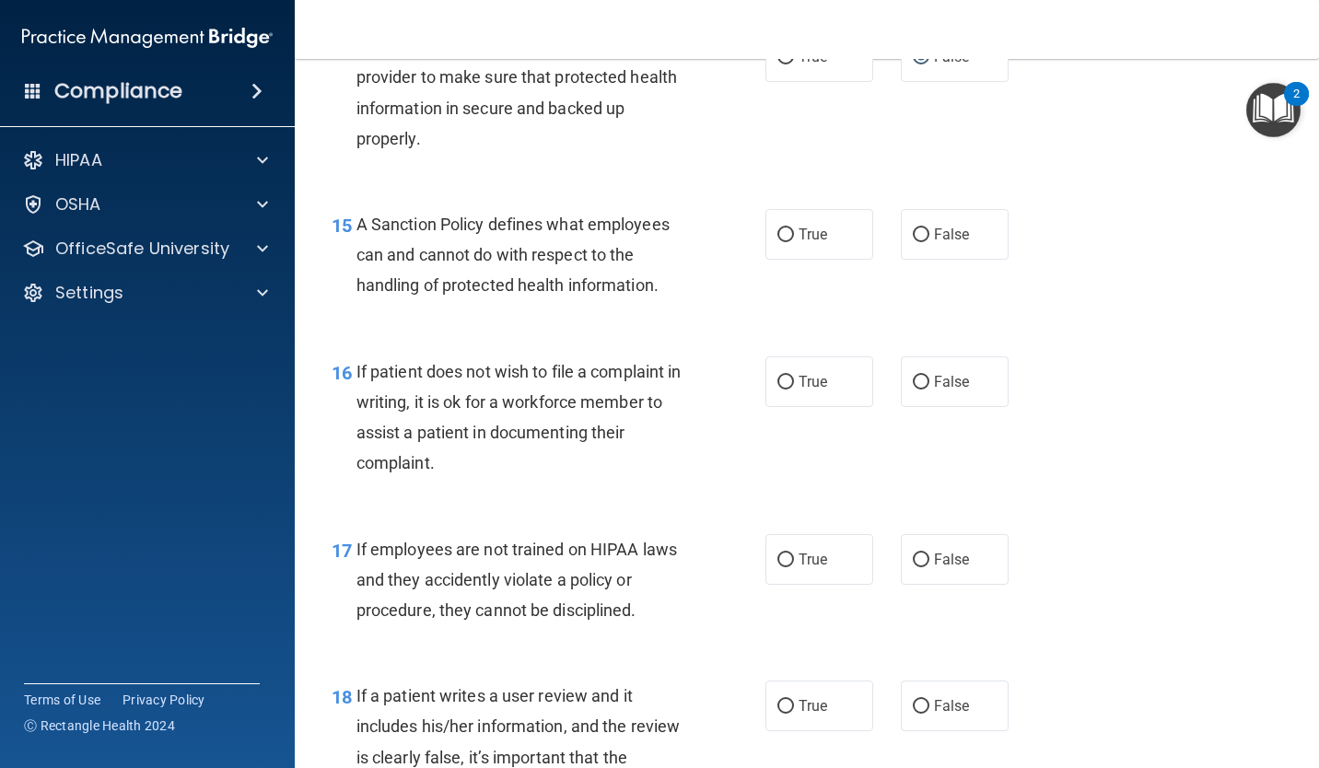
scroll to position [2763, 0]
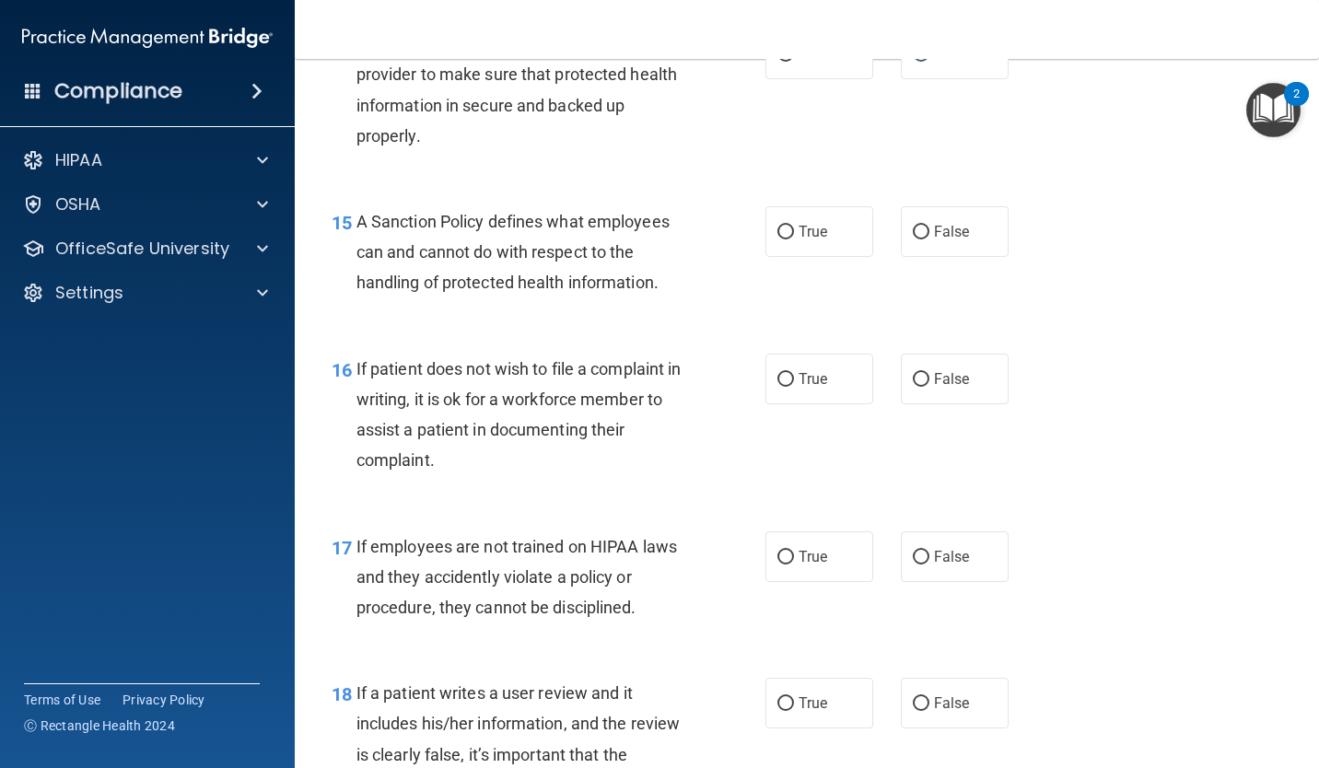
click at [806, 239] on span "True" at bounding box center [813, 232] width 29 height 18
click at [794, 239] on input "True" at bounding box center [785, 233] width 17 height 14
radio input "true"
click at [783, 381] on input "True" at bounding box center [785, 380] width 17 height 14
radio input "true"
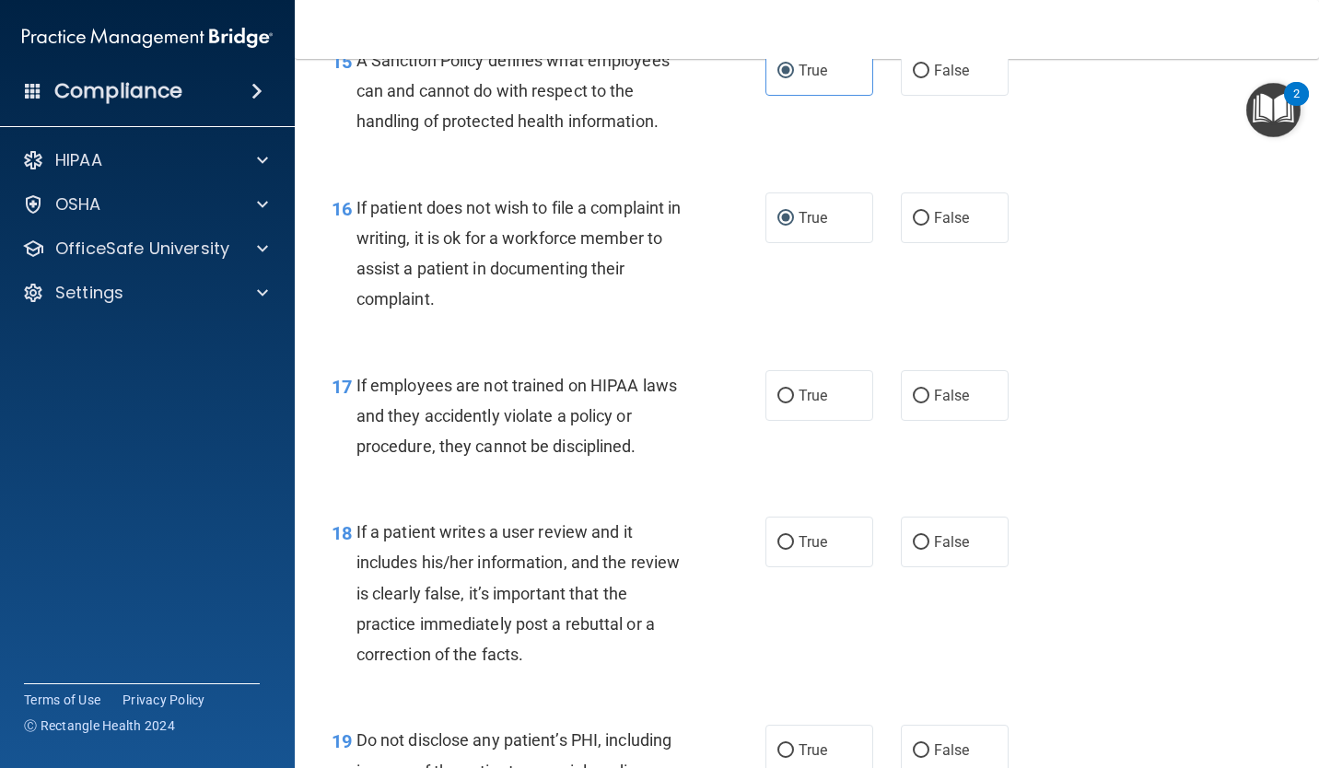
scroll to position [2932, 0]
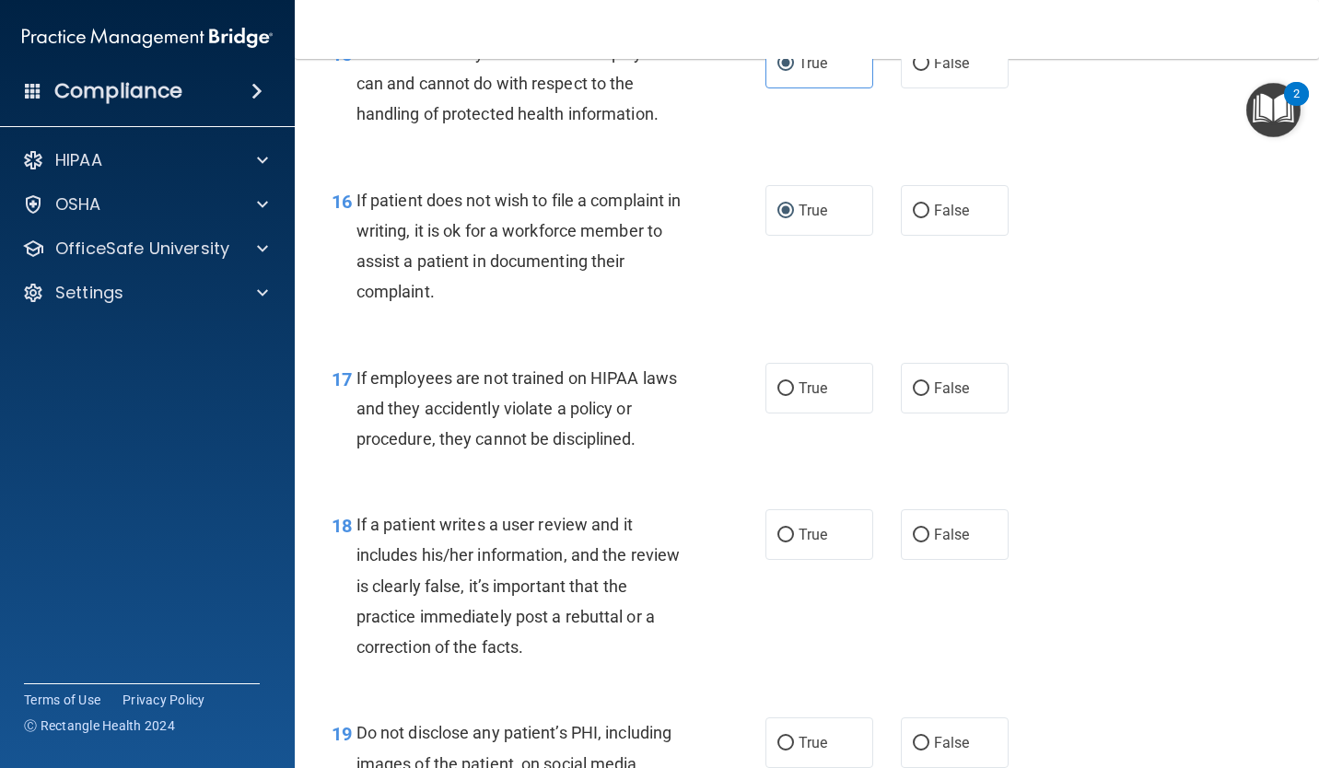
click at [815, 403] on label "True" at bounding box center [819, 388] width 108 height 51
click at [794, 396] on input "True" at bounding box center [785, 389] width 17 height 14
radio input "true"
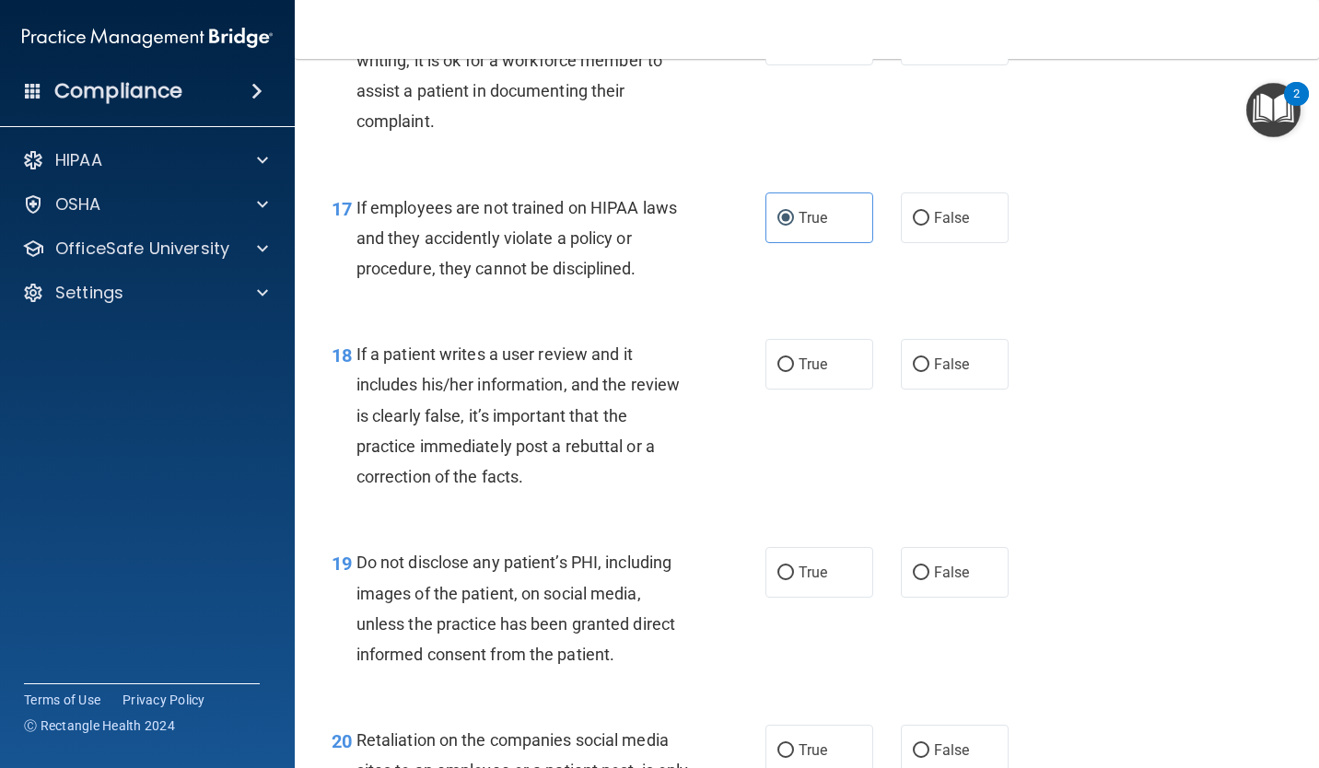
scroll to position [3109, 0]
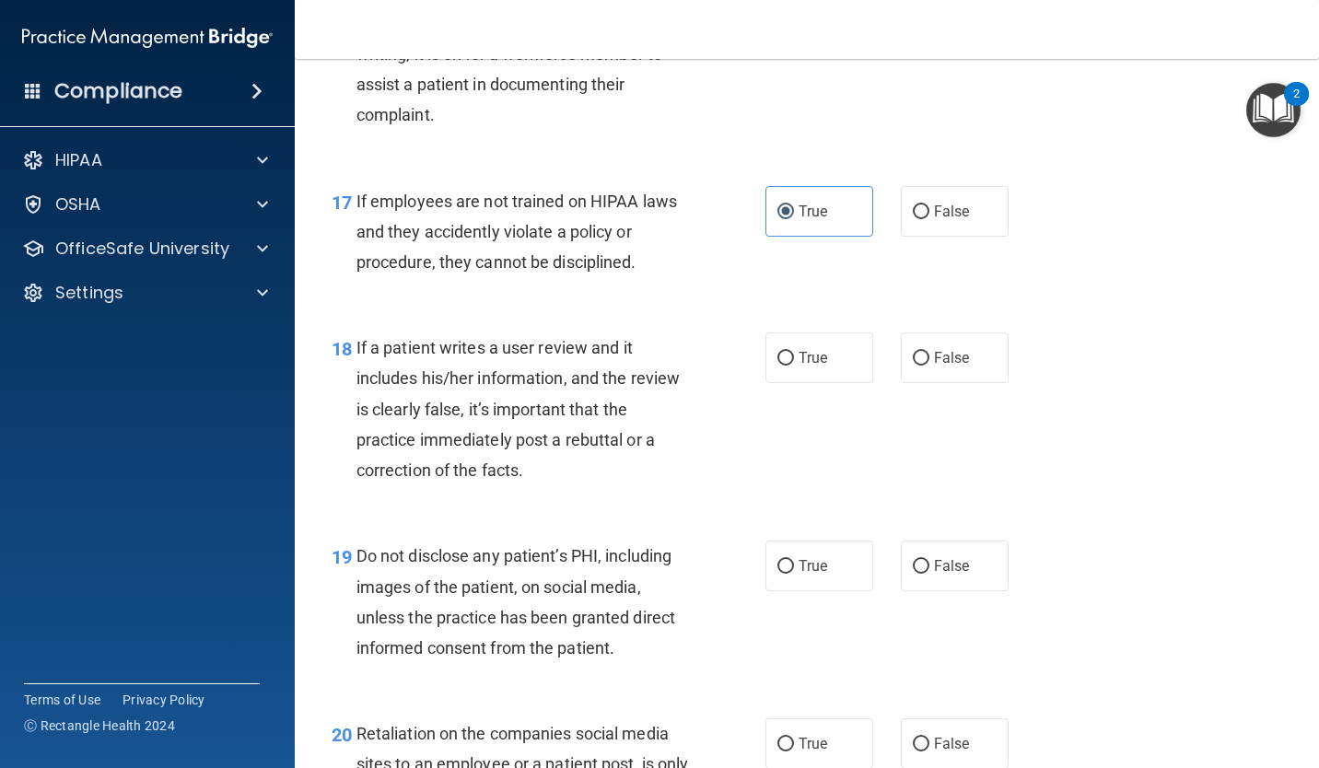
click at [957, 233] on label "False" at bounding box center [955, 211] width 108 height 51
click at [929, 219] on input "False" at bounding box center [921, 212] width 17 height 14
radio input "true"
radio input "false"
click at [952, 361] on span "False" at bounding box center [952, 358] width 36 height 18
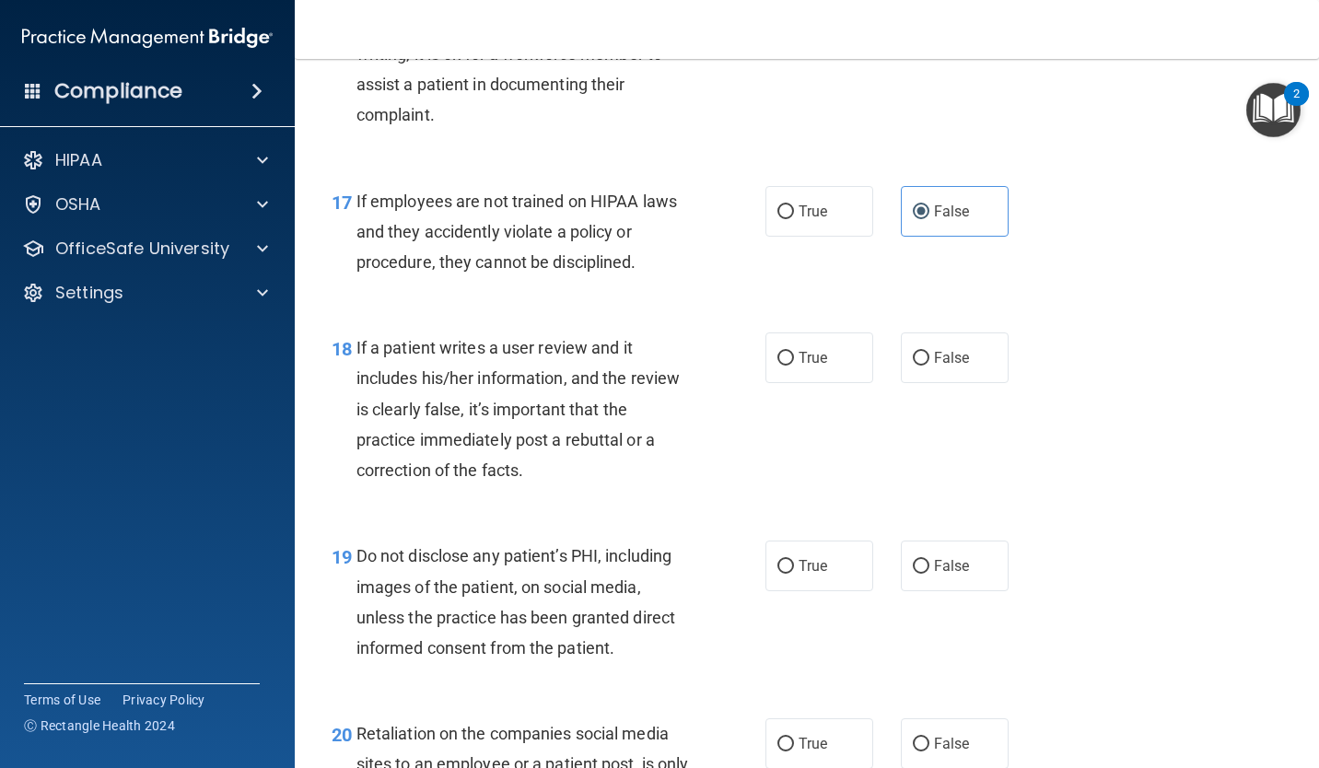
click at [929, 361] on input "False" at bounding box center [921, 359] width 17 height 14
radio input "true"
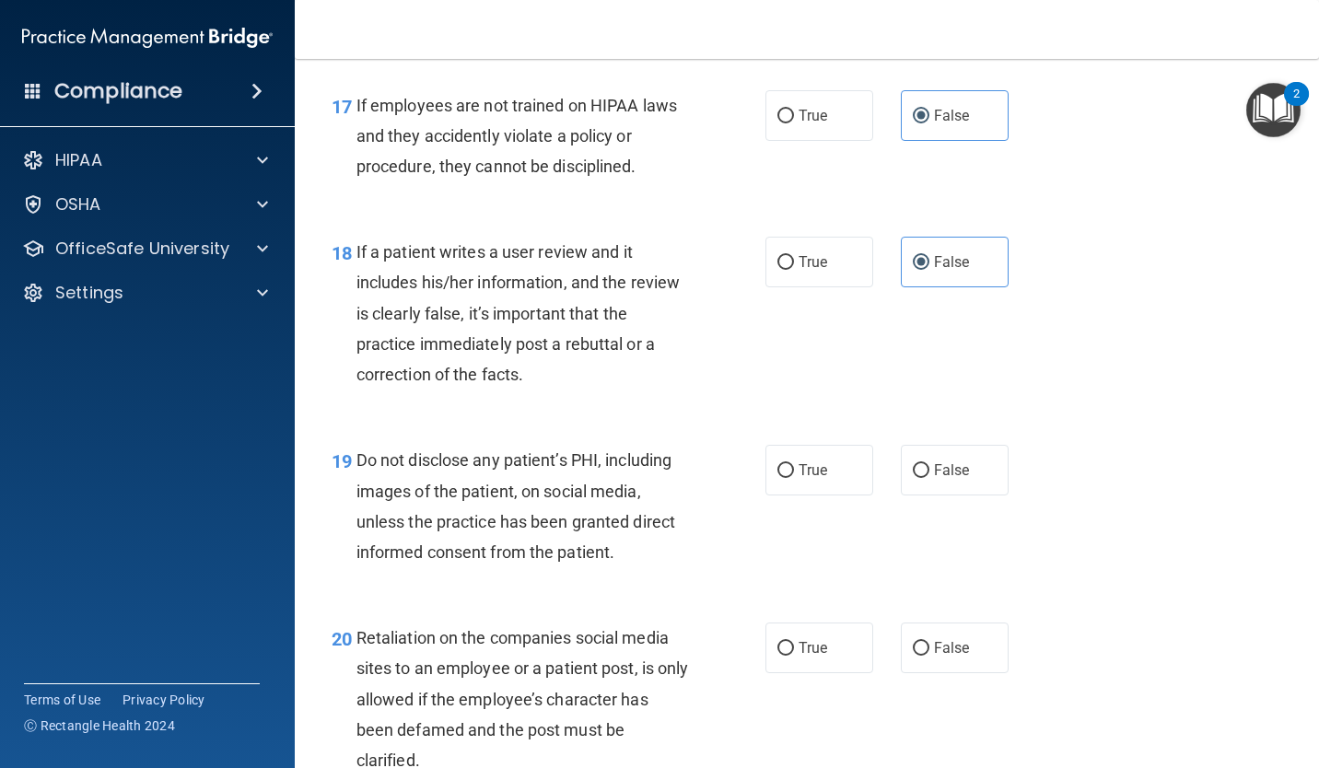
scroll to position [3201, 0]
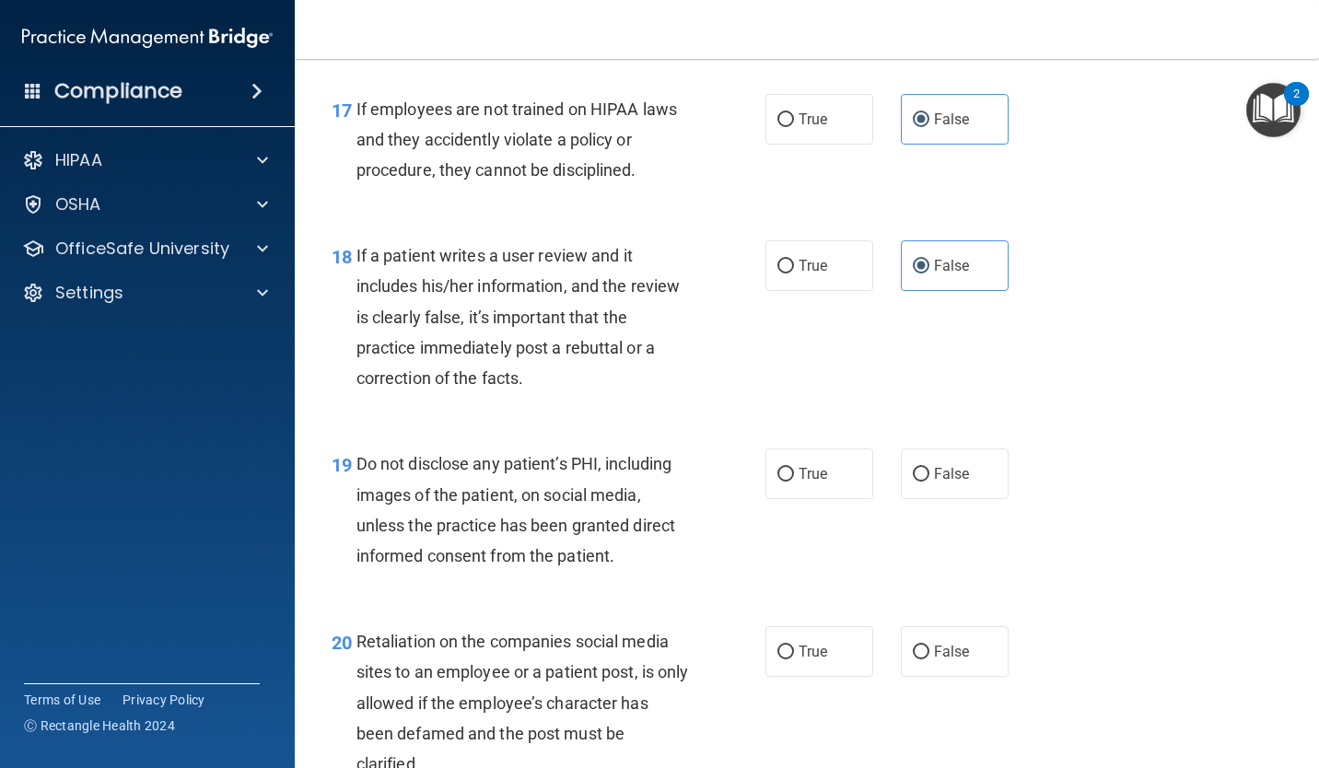
click at [801, 244] on label "True" at bounding box center [819, 265] width 108 height 51
click at [794, 260] on input "True" at bounding box center [785, 267] width 17 height 14
radio input "true"
radio input "false"
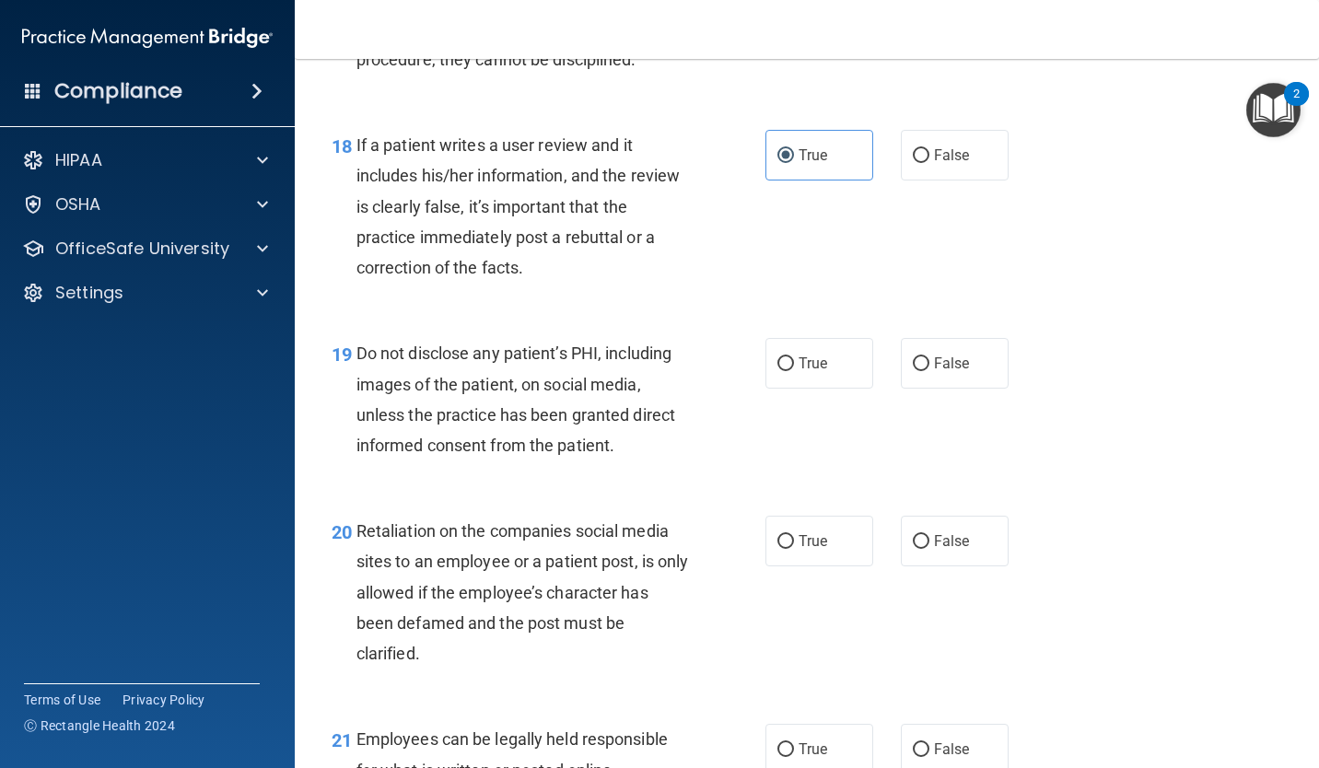
scroll to position [3313, 0]
click at [802, 353] on span "True" at bounding box center [813, 362] width 29 height 18
click at [794, 356] on input "True" at bounding box center [785, 363] width 17 height 14
radio input "true"
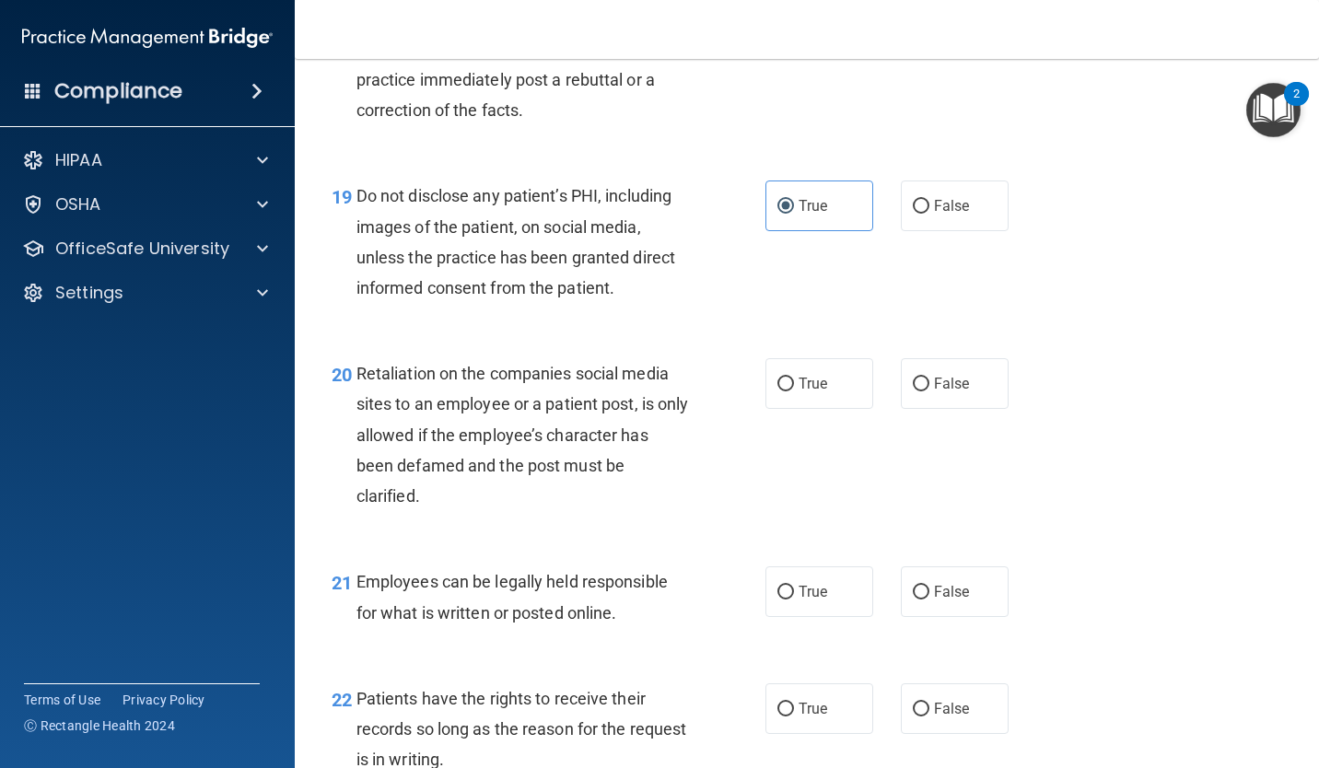
scroll to position [3475, 0]
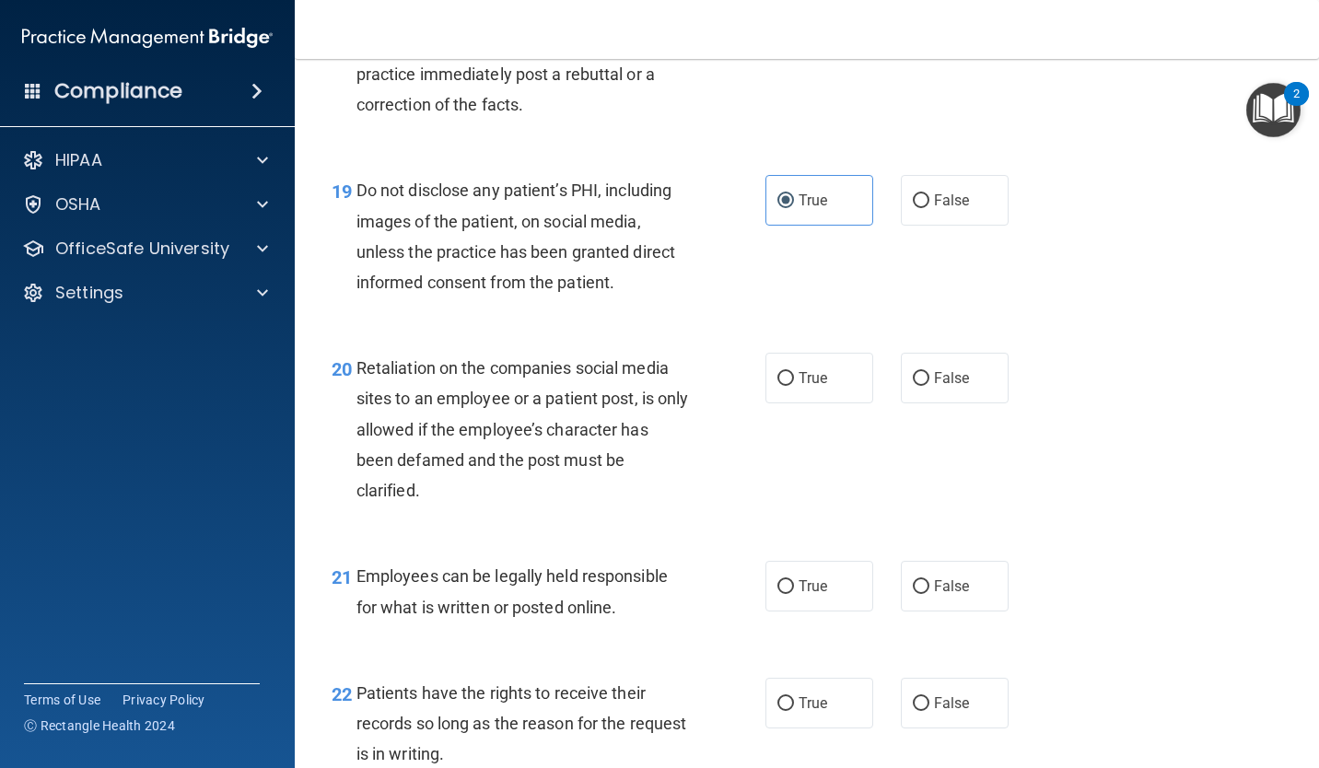
click at [812, 358] on label "True" at bounding box center [819, 378] width 108 height 51
click at [794, 372] on input "True" at bounding box center [785, 379] width 17 height 14
radio input "true"
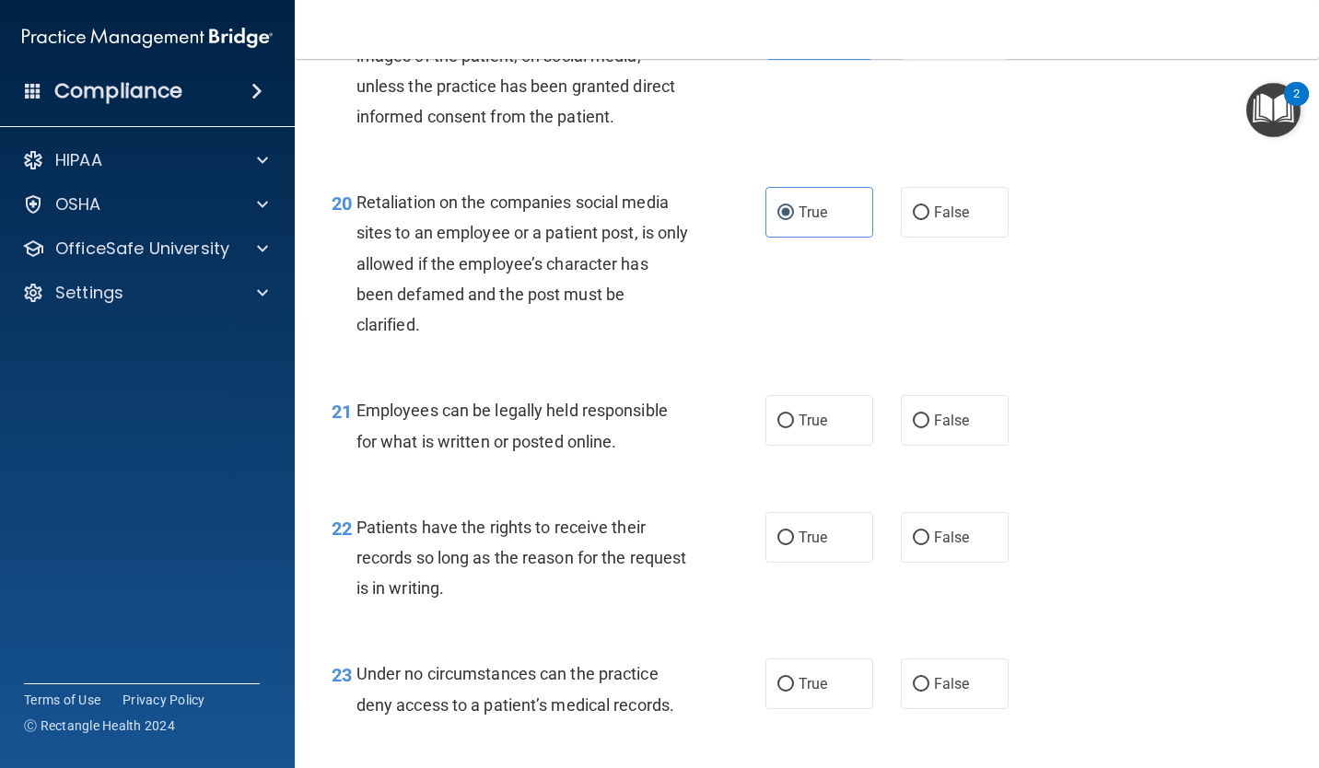
scroll to position [3685, 0]
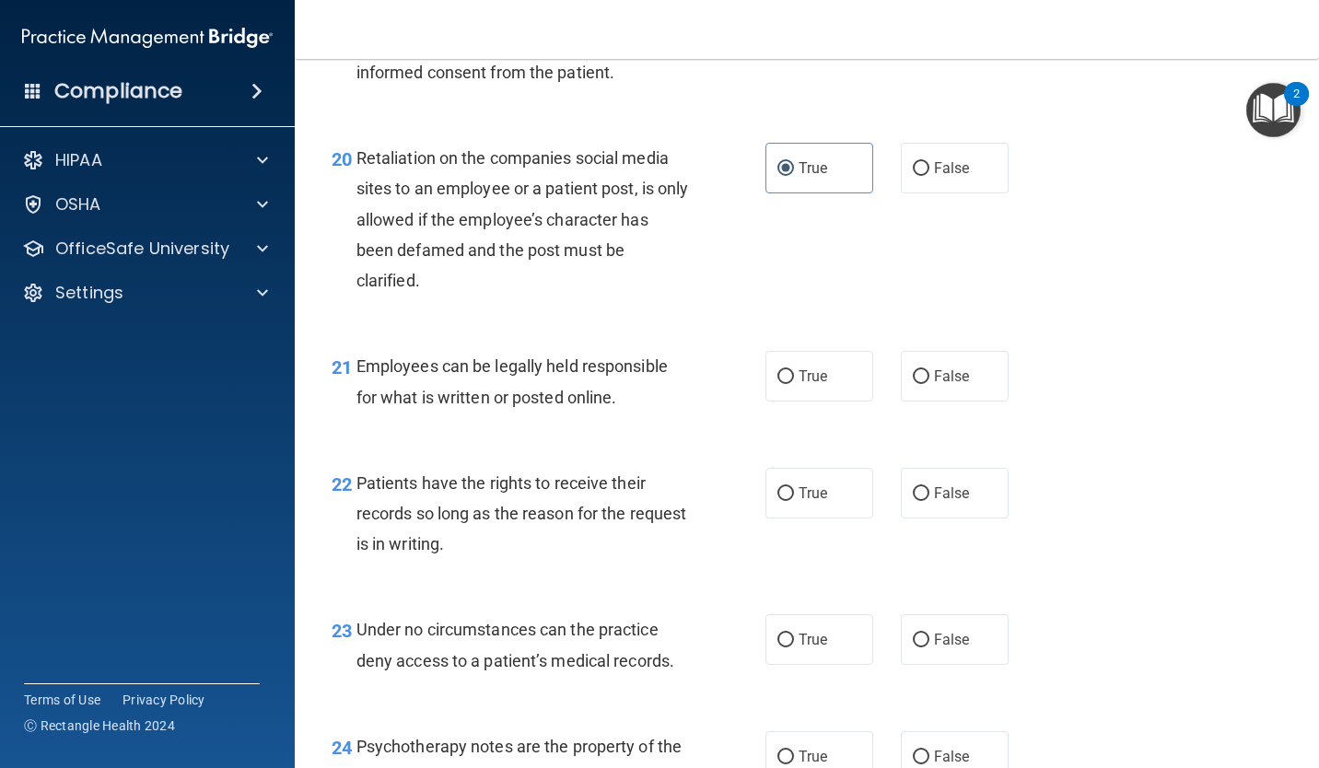
click at [783, 379] on input "True" at bounding box center [785, 377] width 17 height 14
radio input "true"
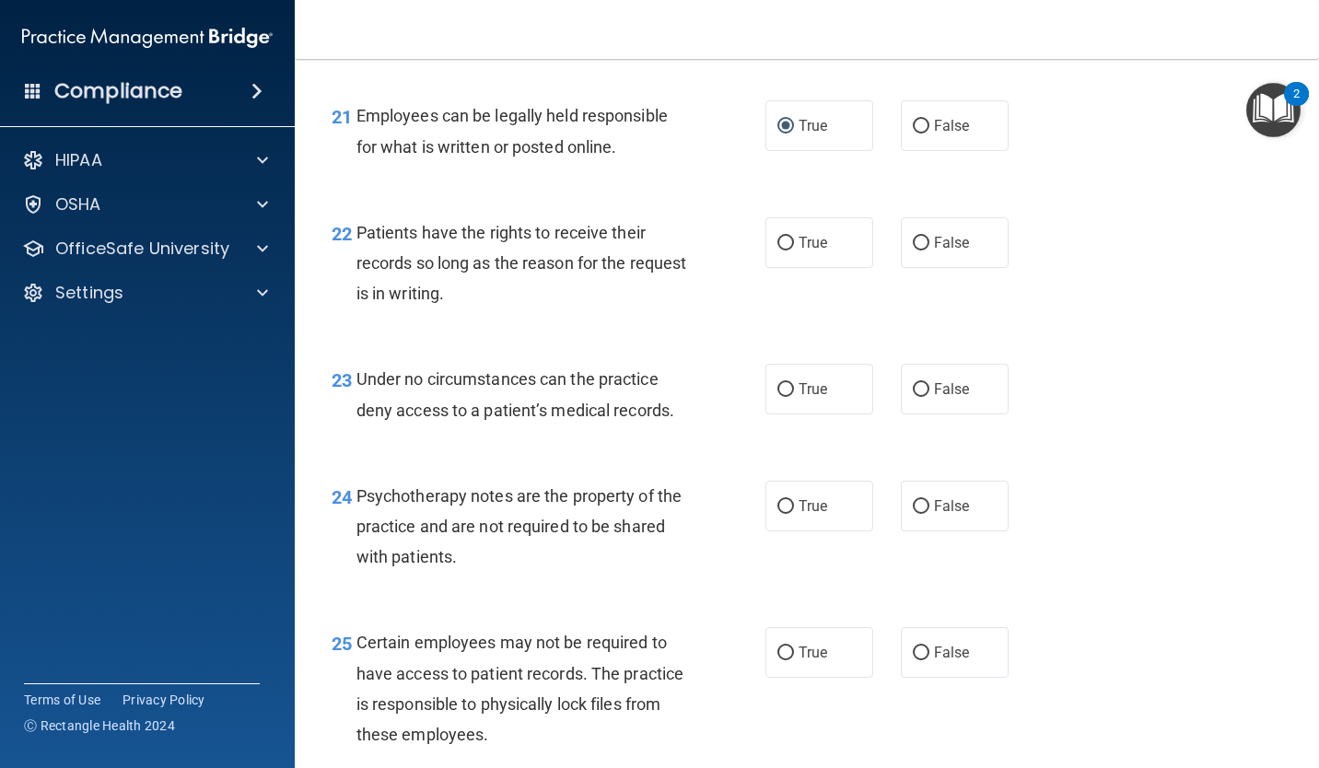
scroll to position [3941, 0]
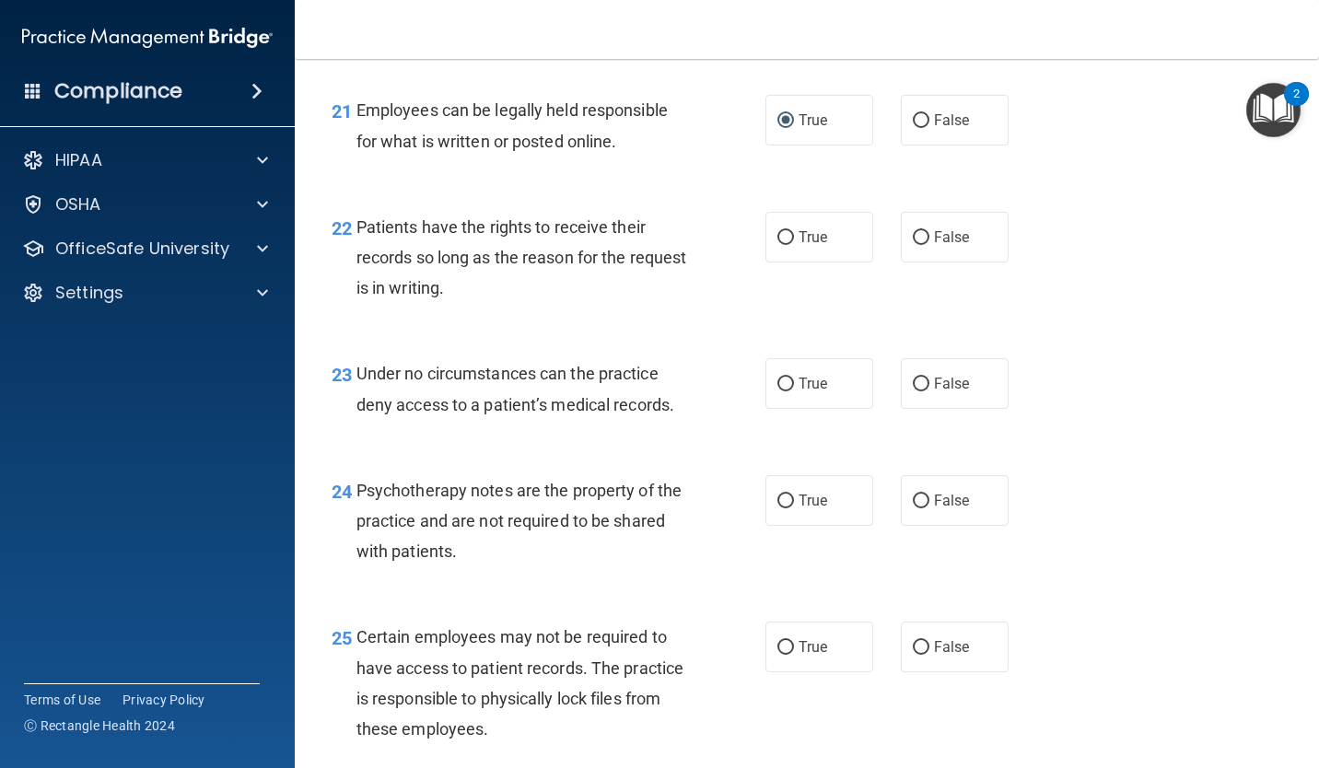
click at [786, 236] on input "True" at bounding box center [785, 238] width 17 height 14
radio input "true"
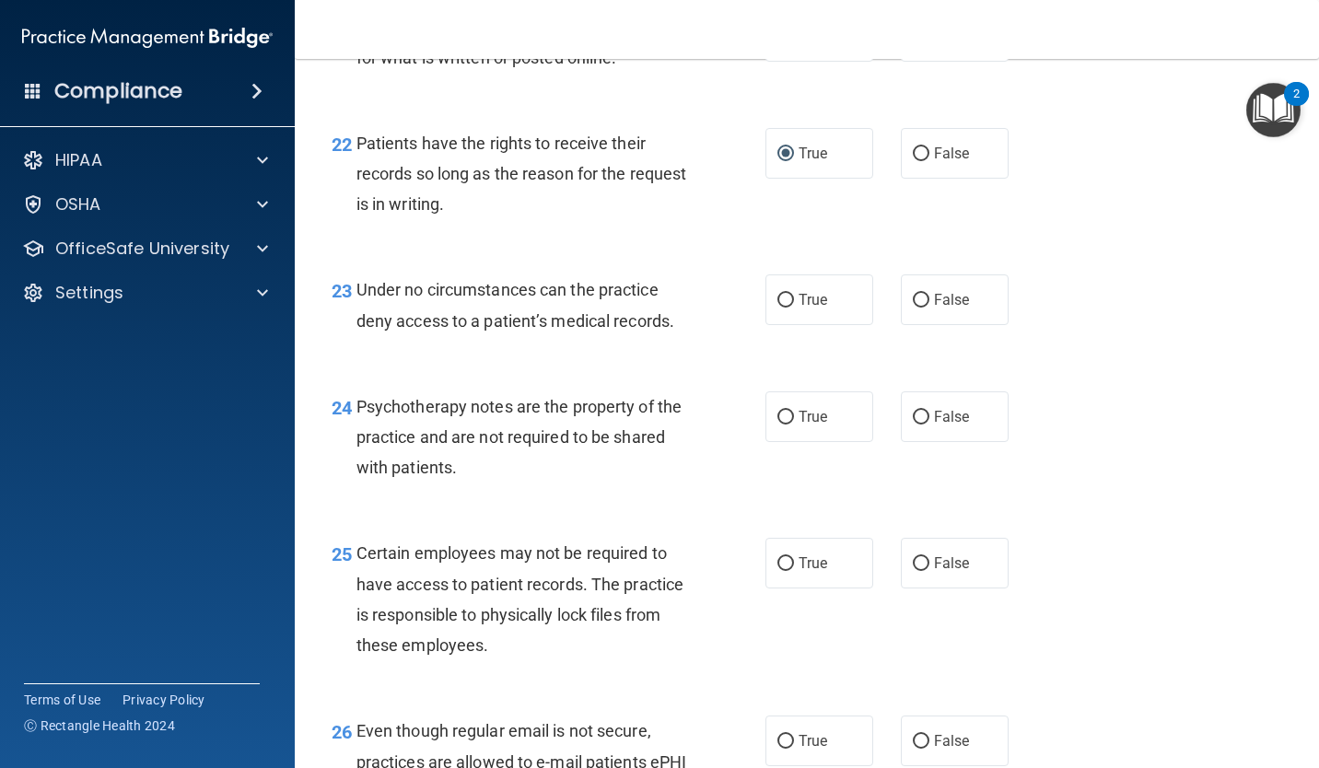
scroll to position [4043, 0]
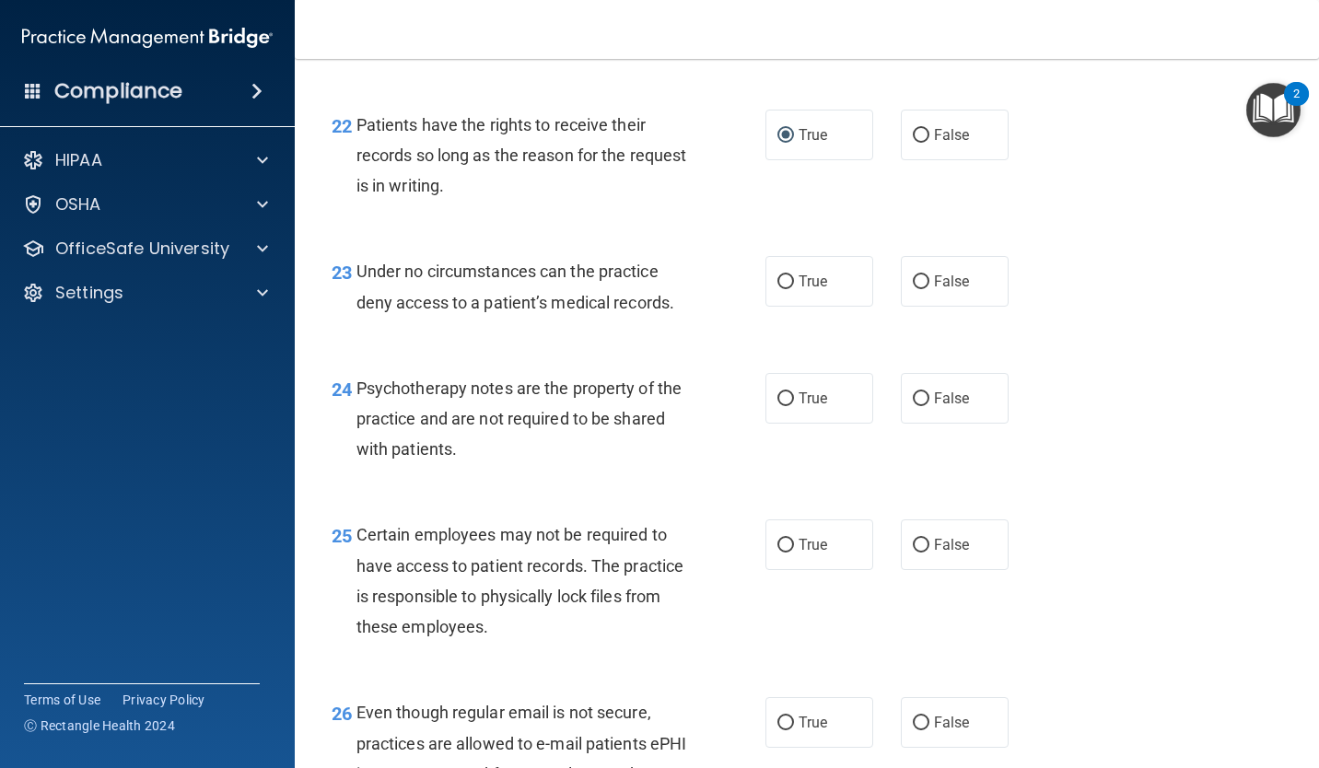
click at [940, 274] on span "False" at bounding box center [952, 282] width 36 height 18
click at [929, 275] on input "False" at bounding box center [921, 282] width 17 height 14
radio input "true"
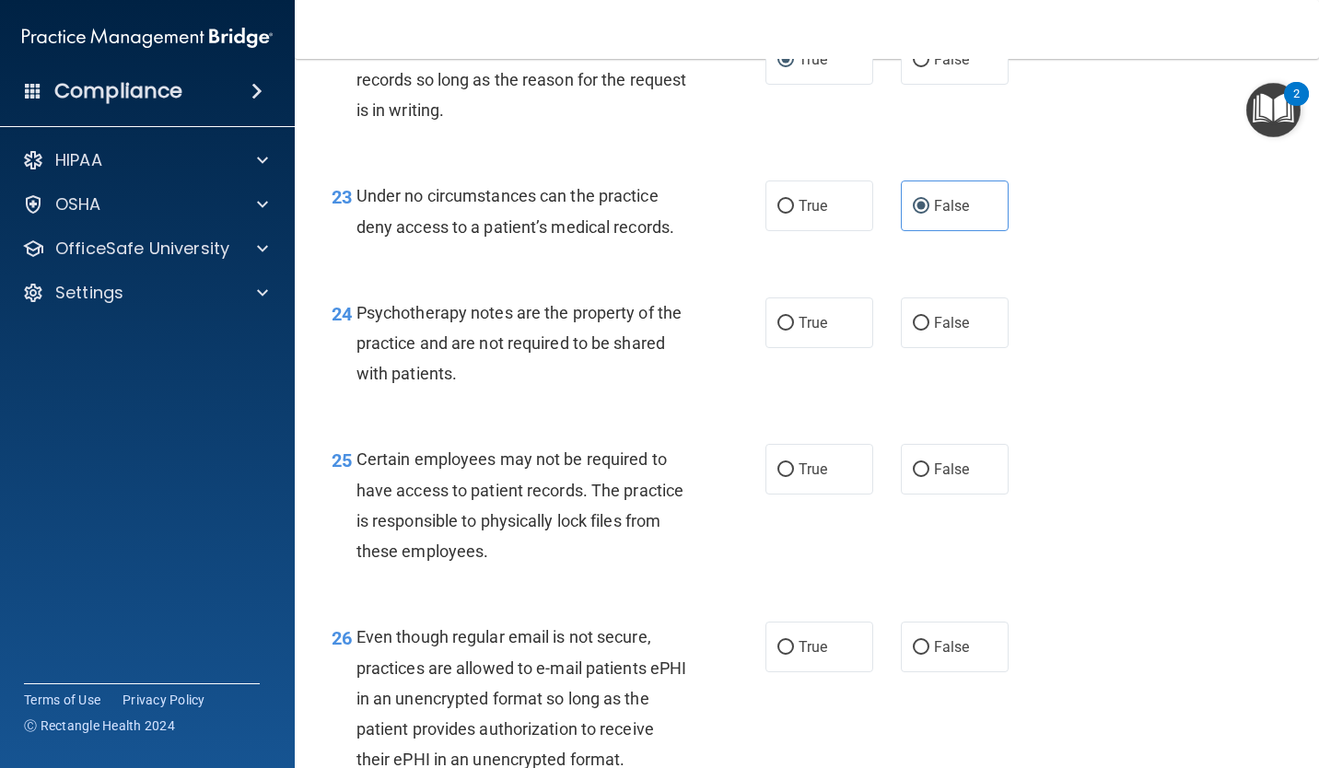
scroll to position [4119, 0]
click at [819, 317] on span "True" at bounding box center [813, 322] width 29 height 18
click at [794, 317] on input "True" at bounding box center [785, 323] width 17 height 14
radio input "true"
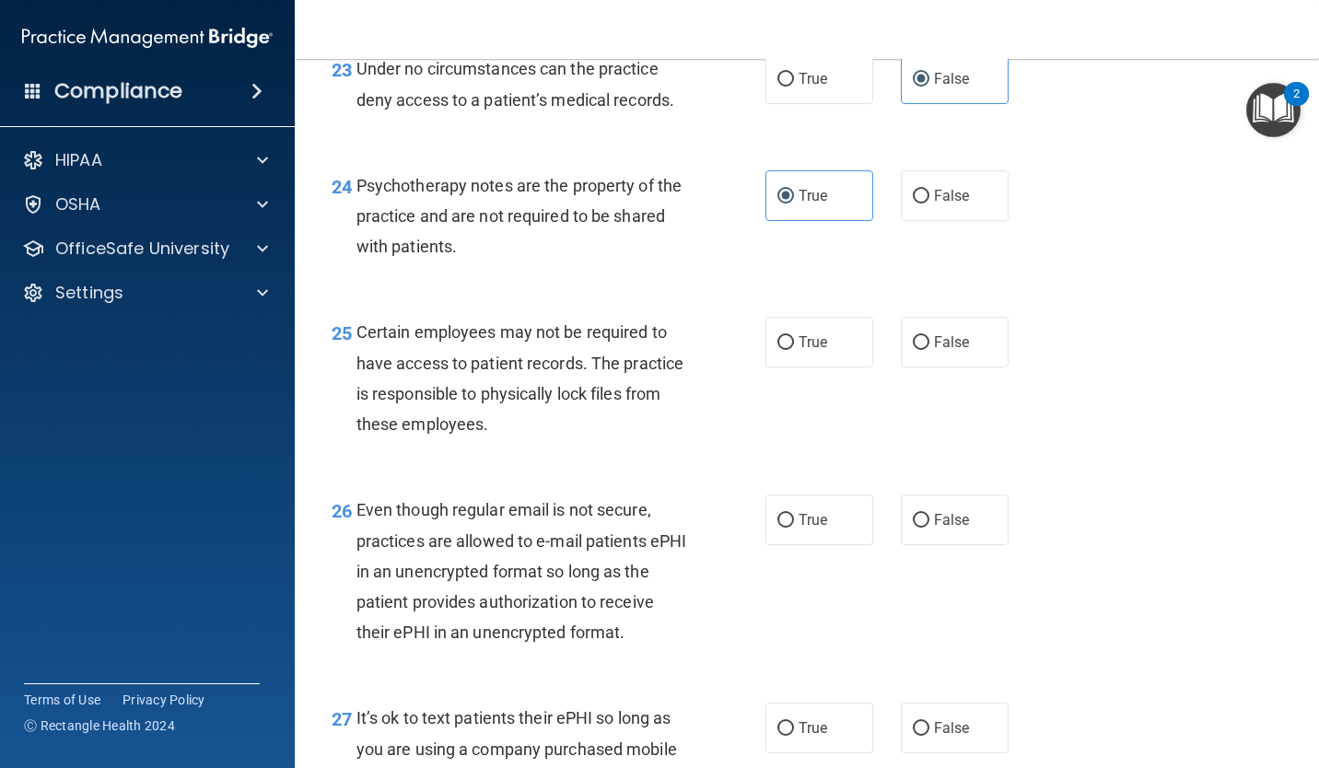
scroll to position [4268, 0]
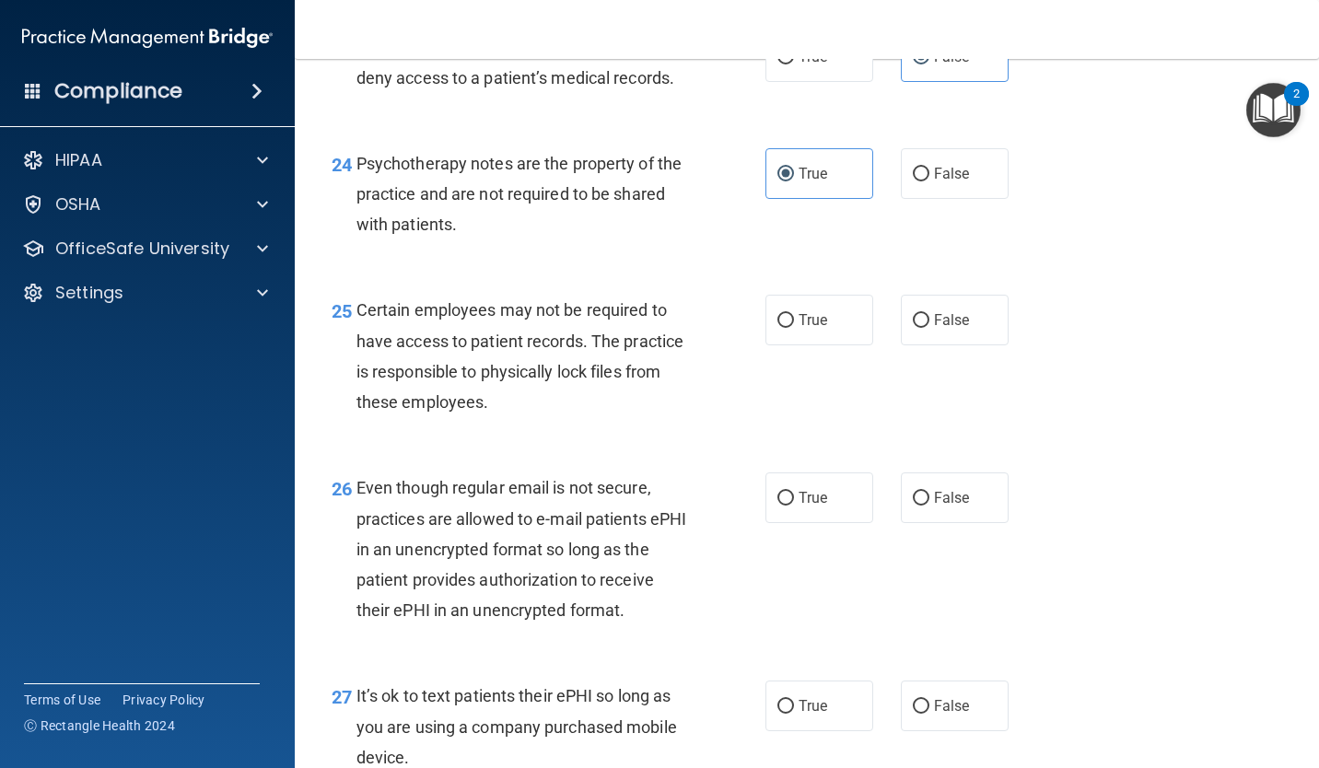
click at [808, 317] on span "True" at bounding box center [813, 320] width 29 height 18
click at [794, 317] on input "True" at bounding box center [785, 321] width 17 height 14
radio input "true"
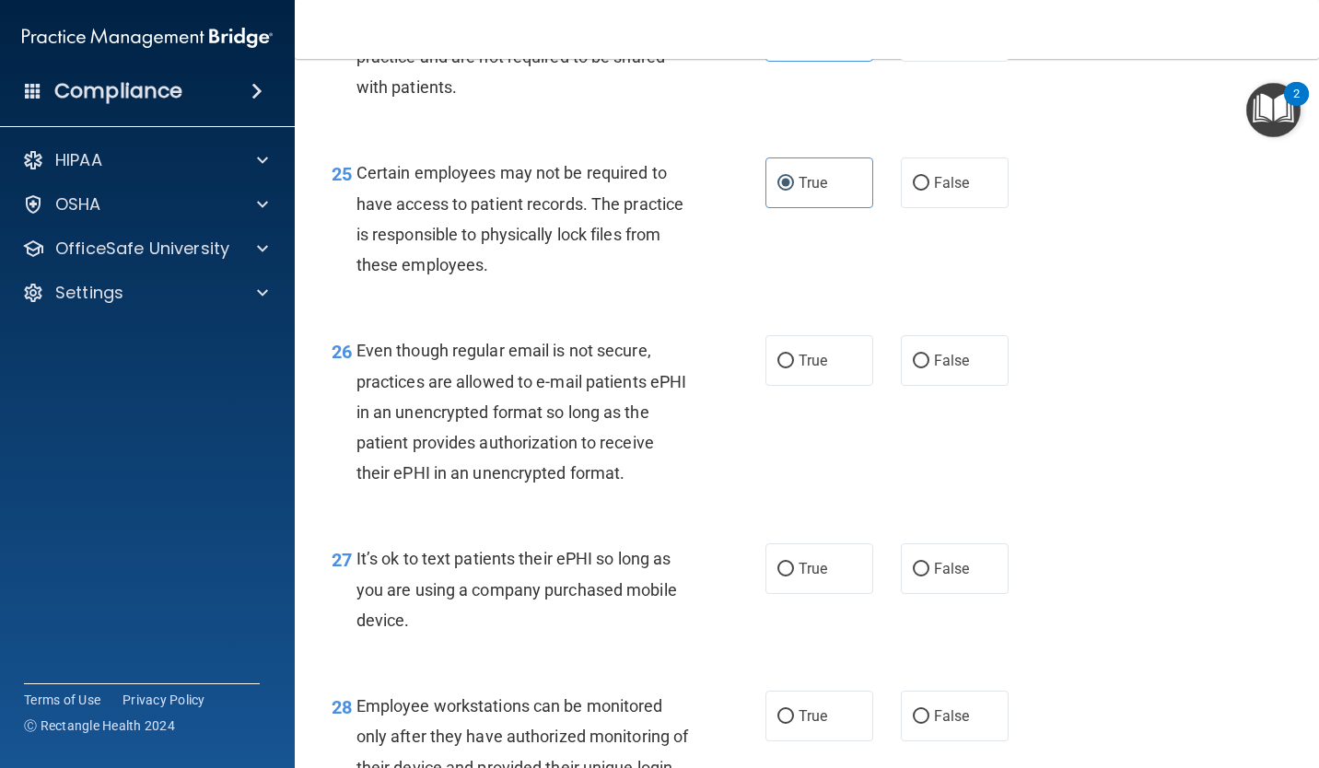
scroll to position [4421, 0]
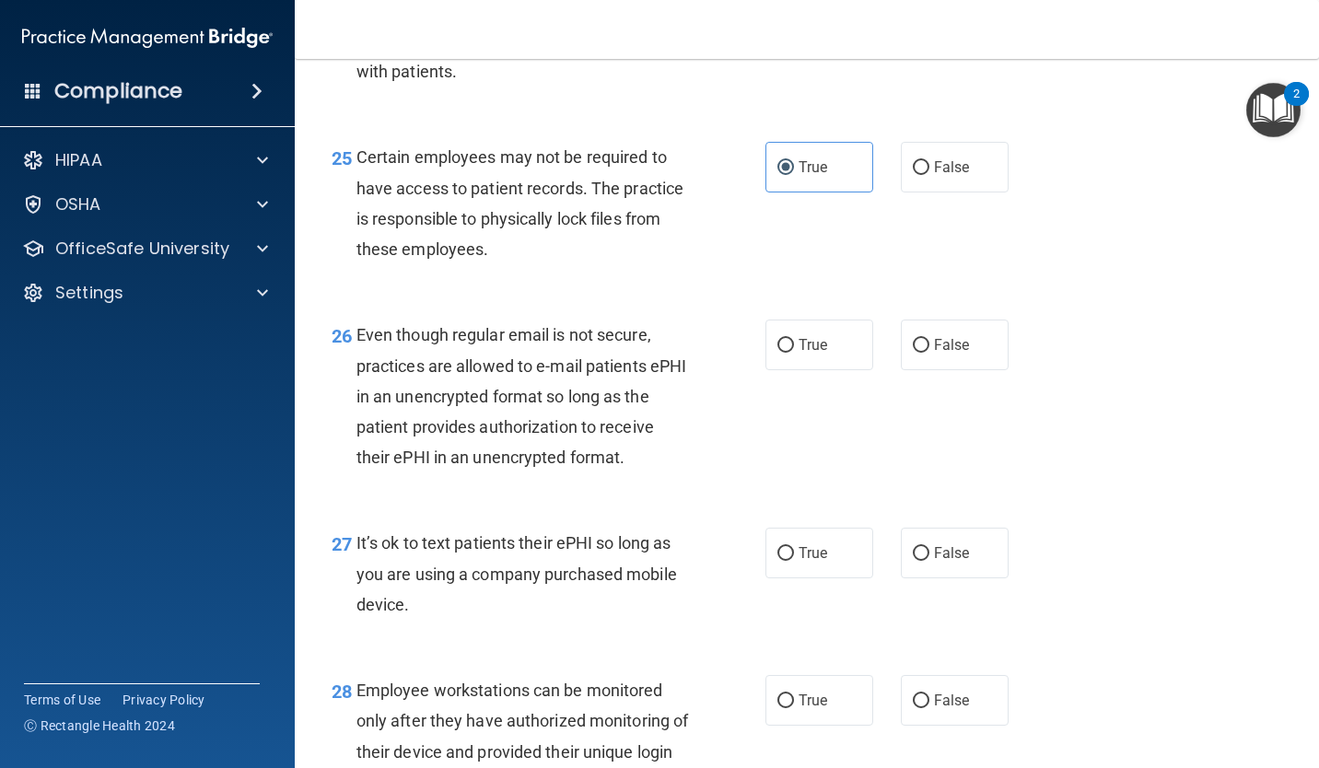
click at [814, 338] on span "True" at bounding box center [813, 345] width 29 height 18
click at [794, 339] on input "True" at bounding box center [785, 346] width 17 height 14
radio input "true"
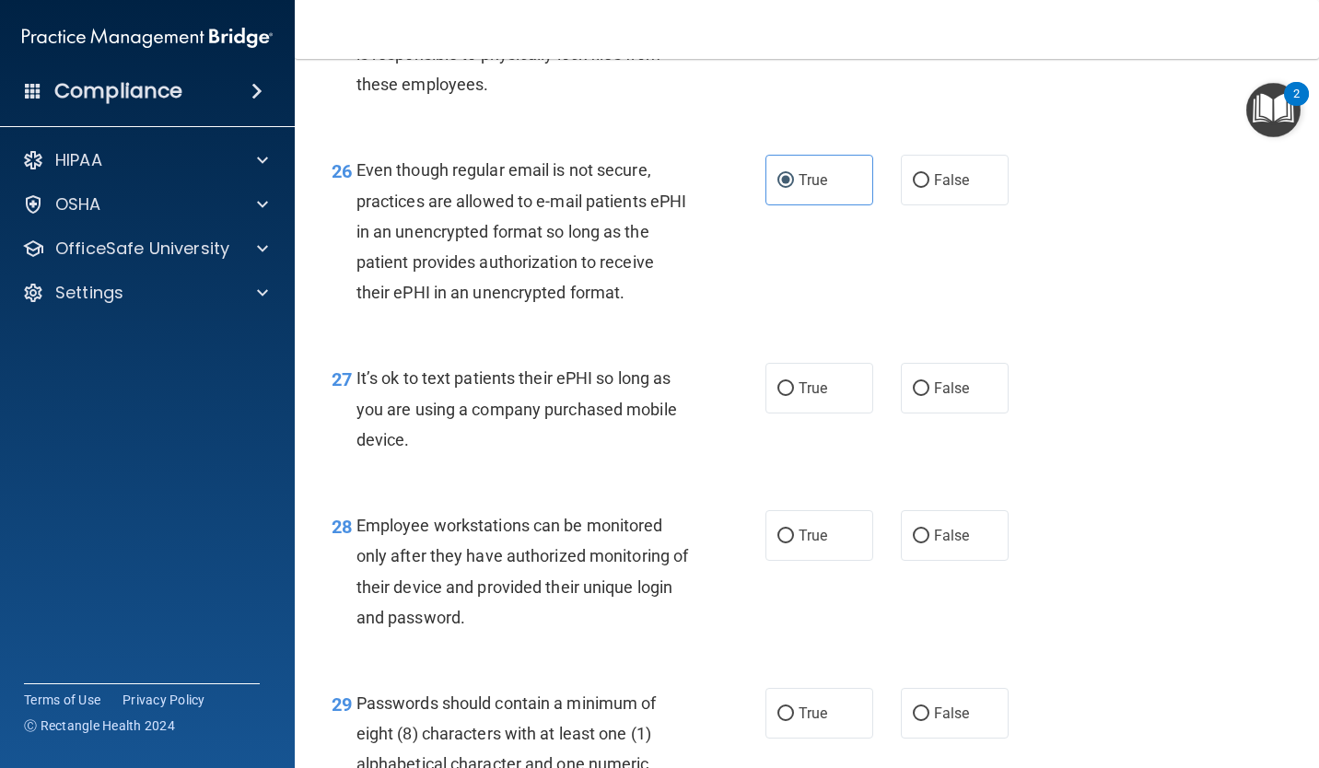
scroll to position [4585, 0]
click at [976, 390] on label "False" at bounding box center [955, 389] width 108 height 51
click at [929, 390] on input "False" at bounding box center [921, 390] width 17 height 14
radio input "true"
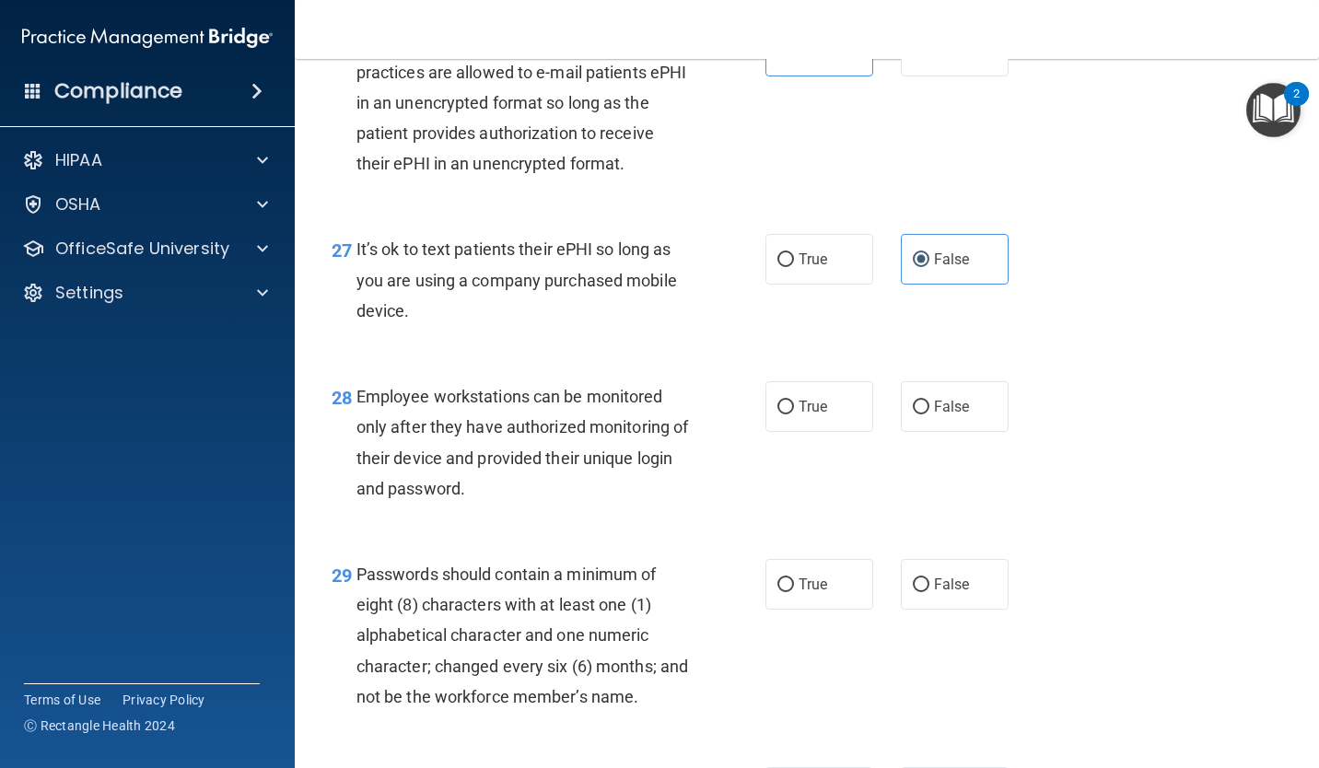
scroll to position [4731, 0]
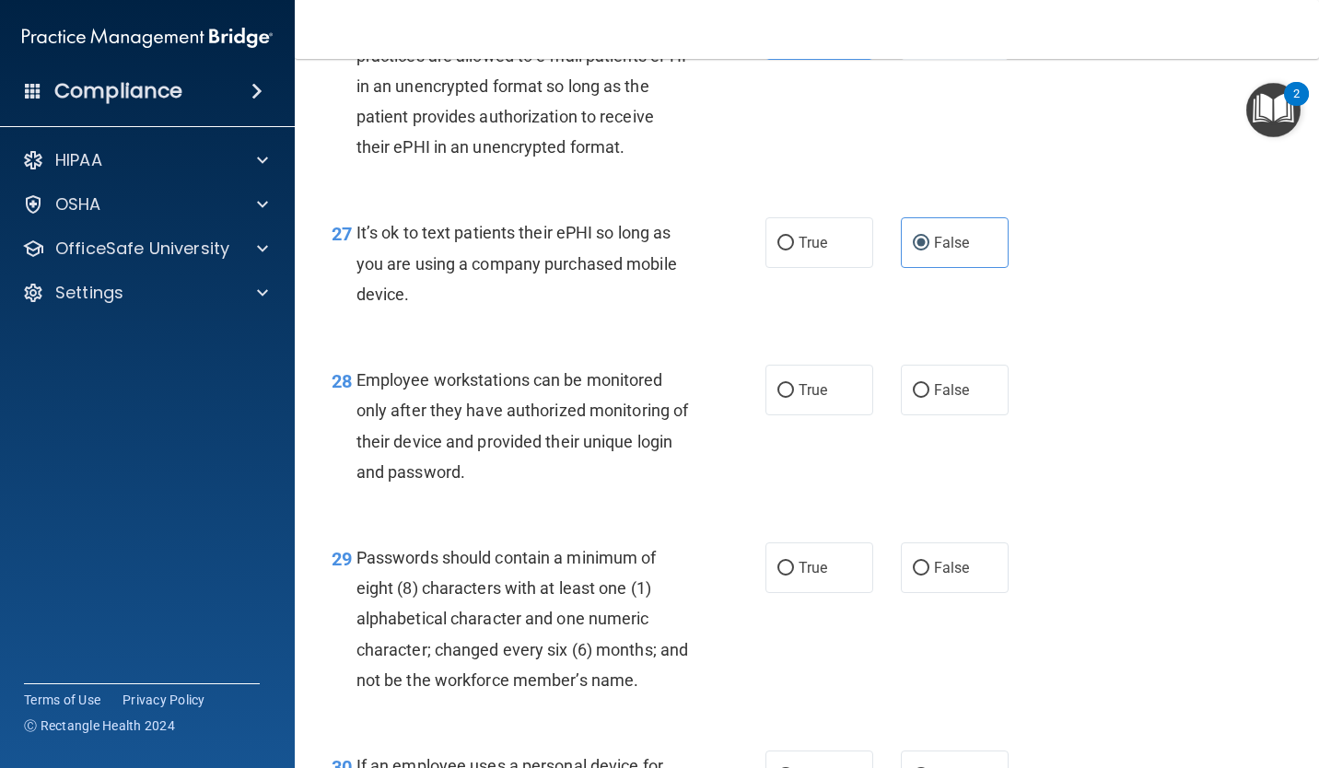
click at [831, 399] on label "True" at bounding box center [819, 390] width 108 height 51
click at [794, 398] on input "True" at bounding box center [785, 391] width 17 height 14
radio input "true"
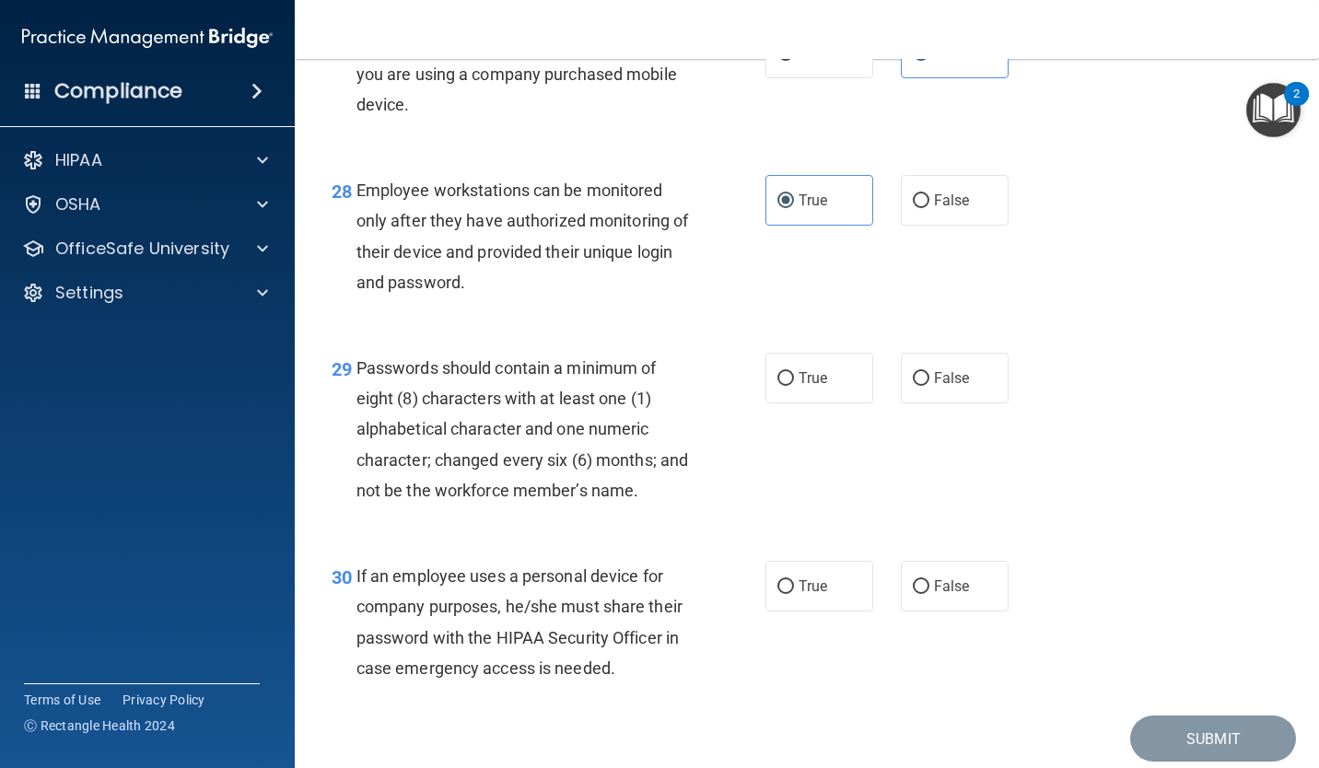
scroll to position [4924, 0]
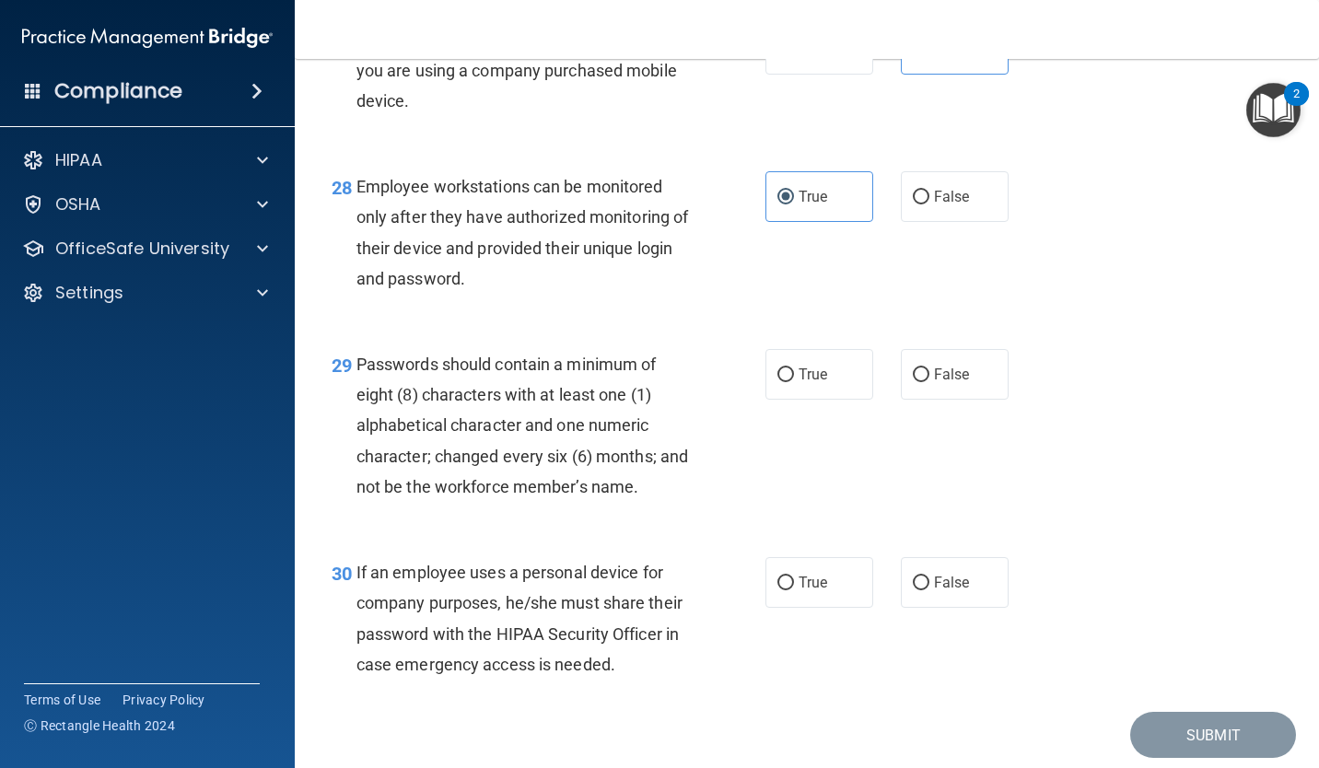
click at [824, 388] on label "True" at bounding box center [819, 374] width 108 height 51
click at [794, 382] on input "True" at bounding box center [785, 375] width 17 height 14
radio input "true"
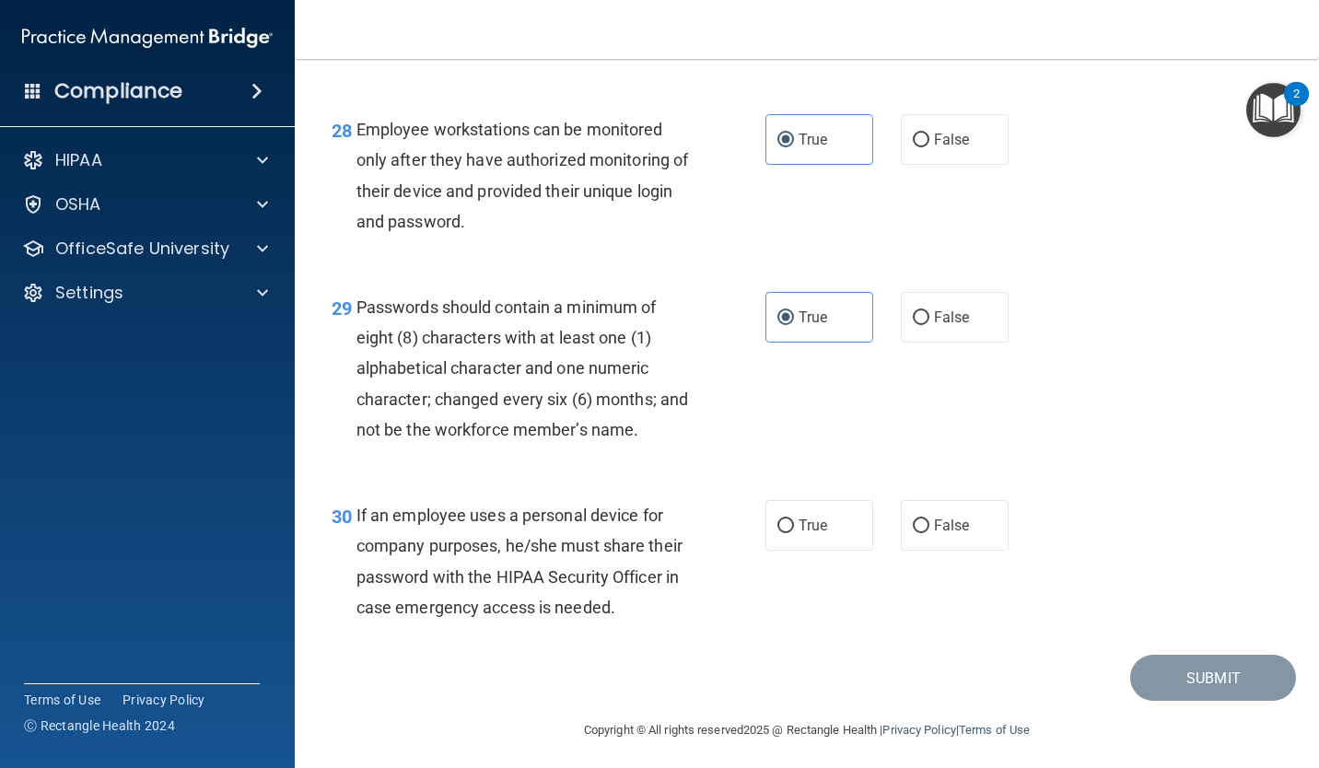
scroll to position [5019, 0]
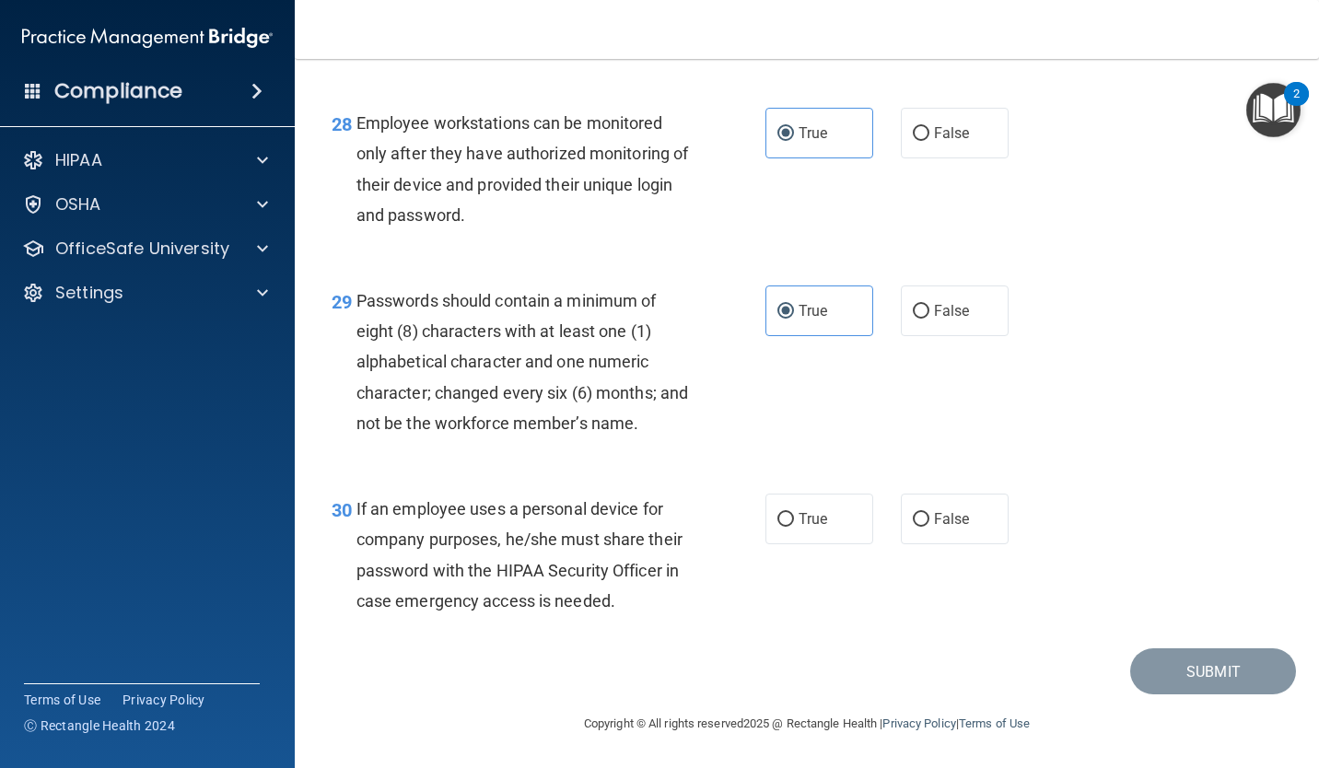
click at [909, 526] on div "30 If an employee uses a personal device for company purposes, he/she must shar…" at bounding box center [807, 560] width 978 height 178
click at [965, 508] on label "False" at bounding box center [955, 519] width 108 height 51
click at [929, 513] on input "False" at bounding box center [921, 520] width 17 height 14
radio input "true"
click at [1197, 686] on button "Submit" at bounding box center [1213, 671] width 166 height 47
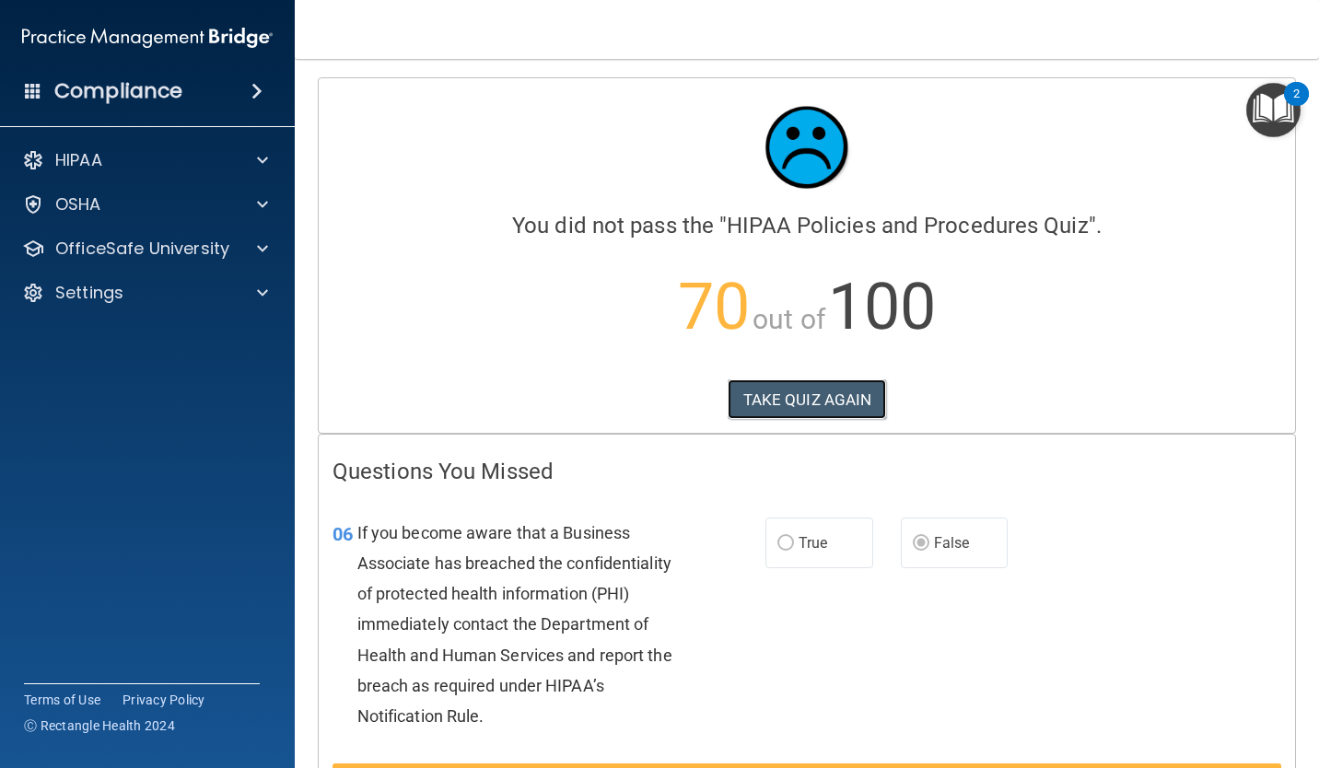
click at [821, 392] on button "TAKE QUIZ AGAIN" at bounding box center [807, 400] width 159 height 41
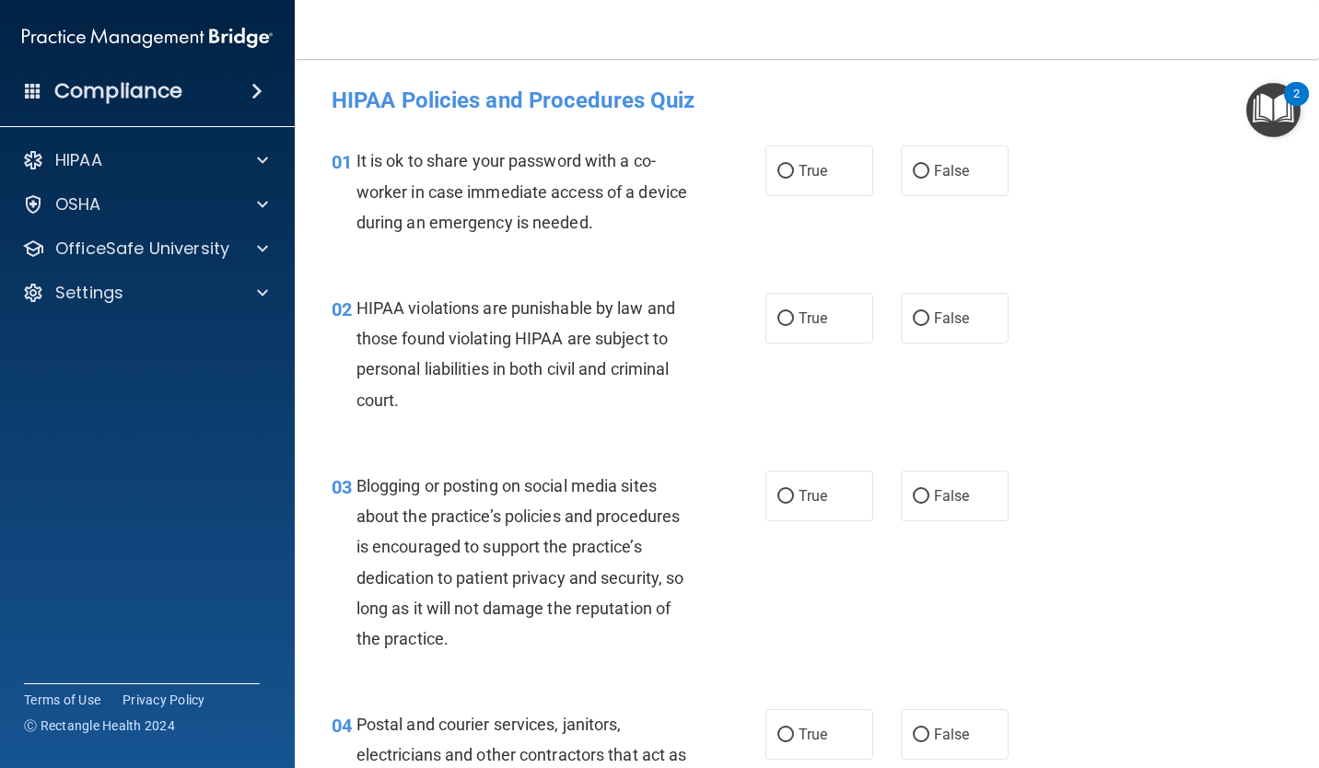
click at [915, 166] on input "False" at bounding box center [921, 172] width 17 height 14
radio input "true"
click at [786, 337] on label "True" at bounding box center [819, 318] width 108 height 51
click at [786, 326] on input "True" at bounding box center [785, 319] width 17 height 14
radio input "true"
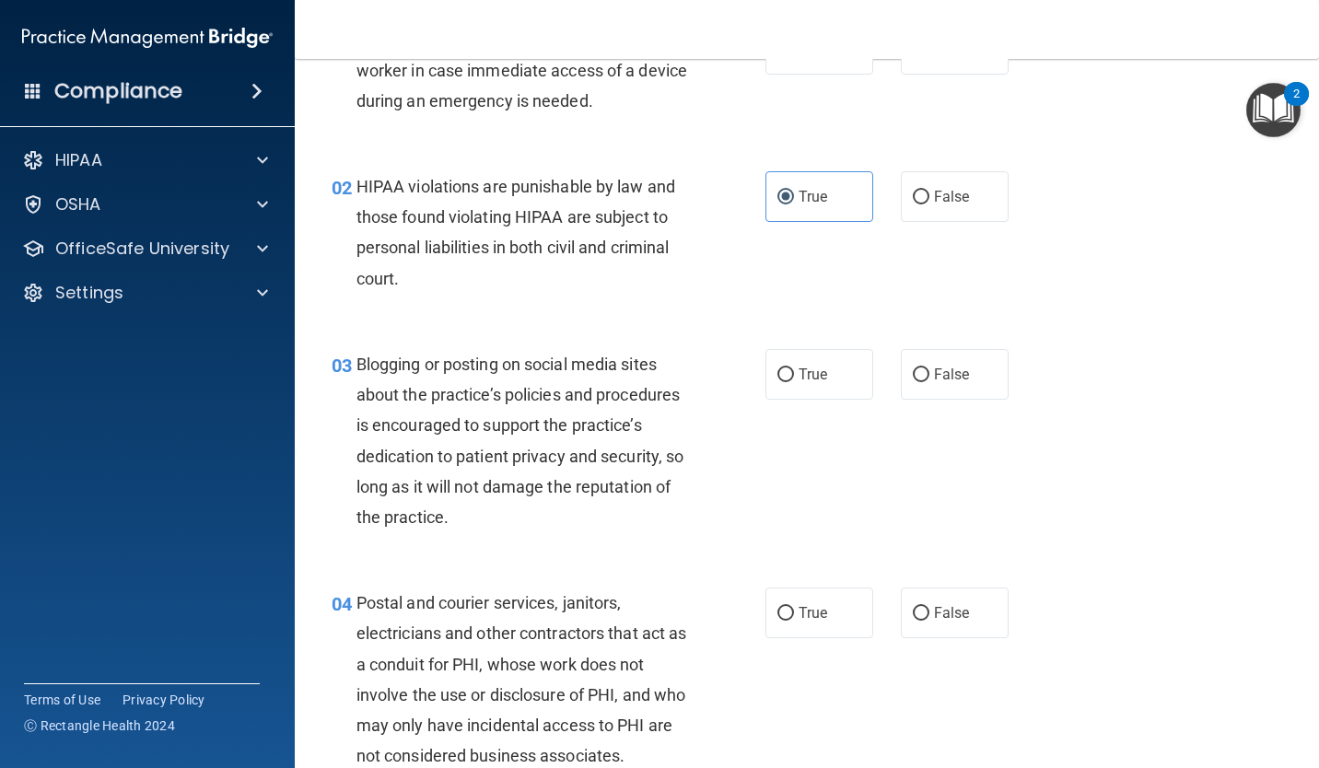
scroll to position [123, 0]
click at [917, 372] on input "False" at bounding box center [921, 375] width 17 height 14
radio input "true"
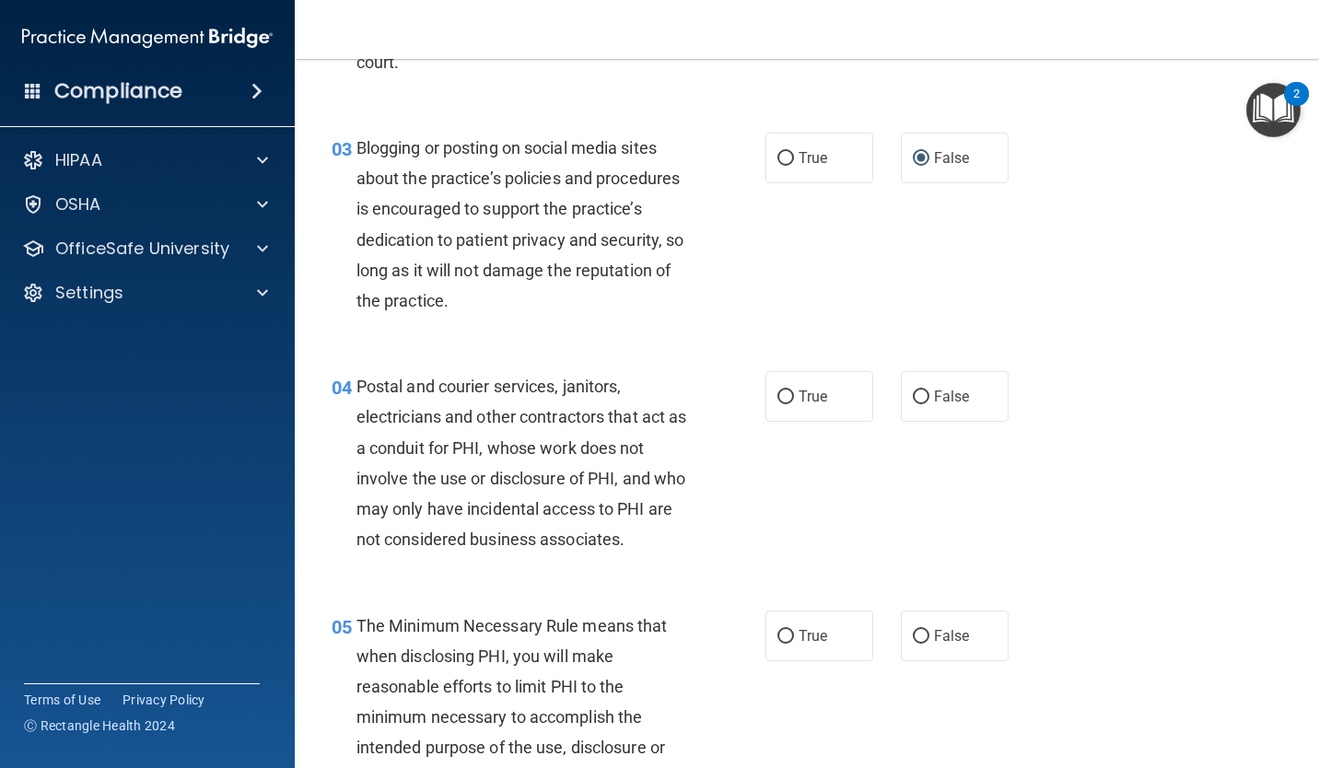
scroll to position [343, 0]
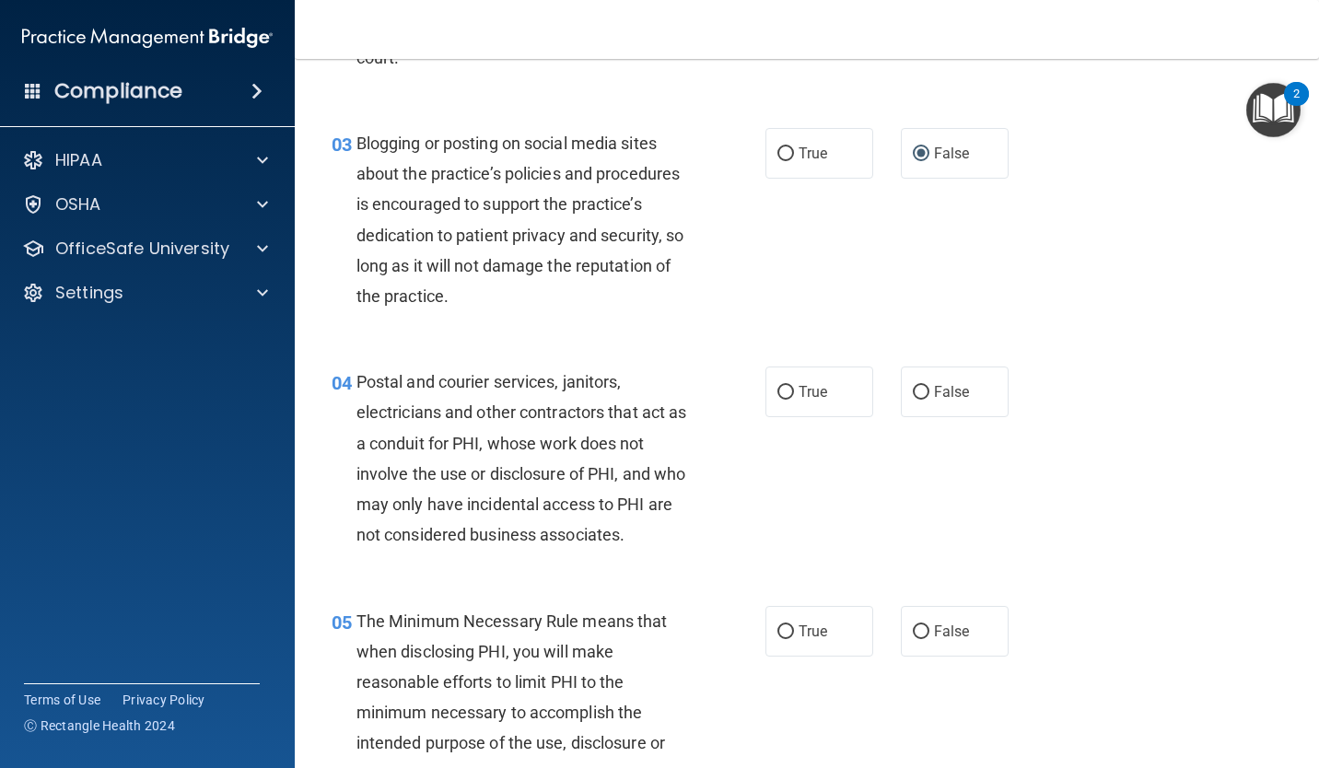
click at [804, 377] on label "True" at bounding box center [819, 392] width 108 height 51
click at [794, 386] on input "True" at bounding box center [785, 393] width 17 height 14
radio input "true"
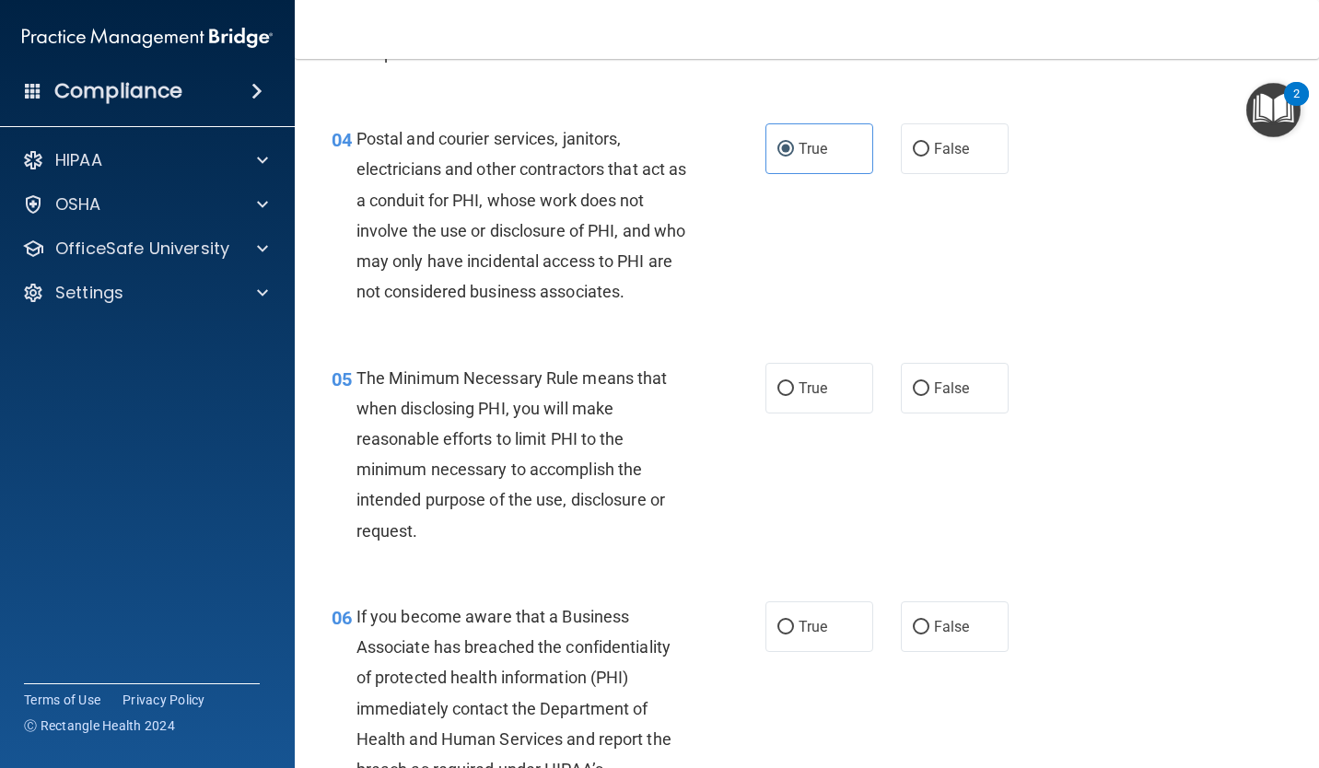
scroll to position [632, 0]
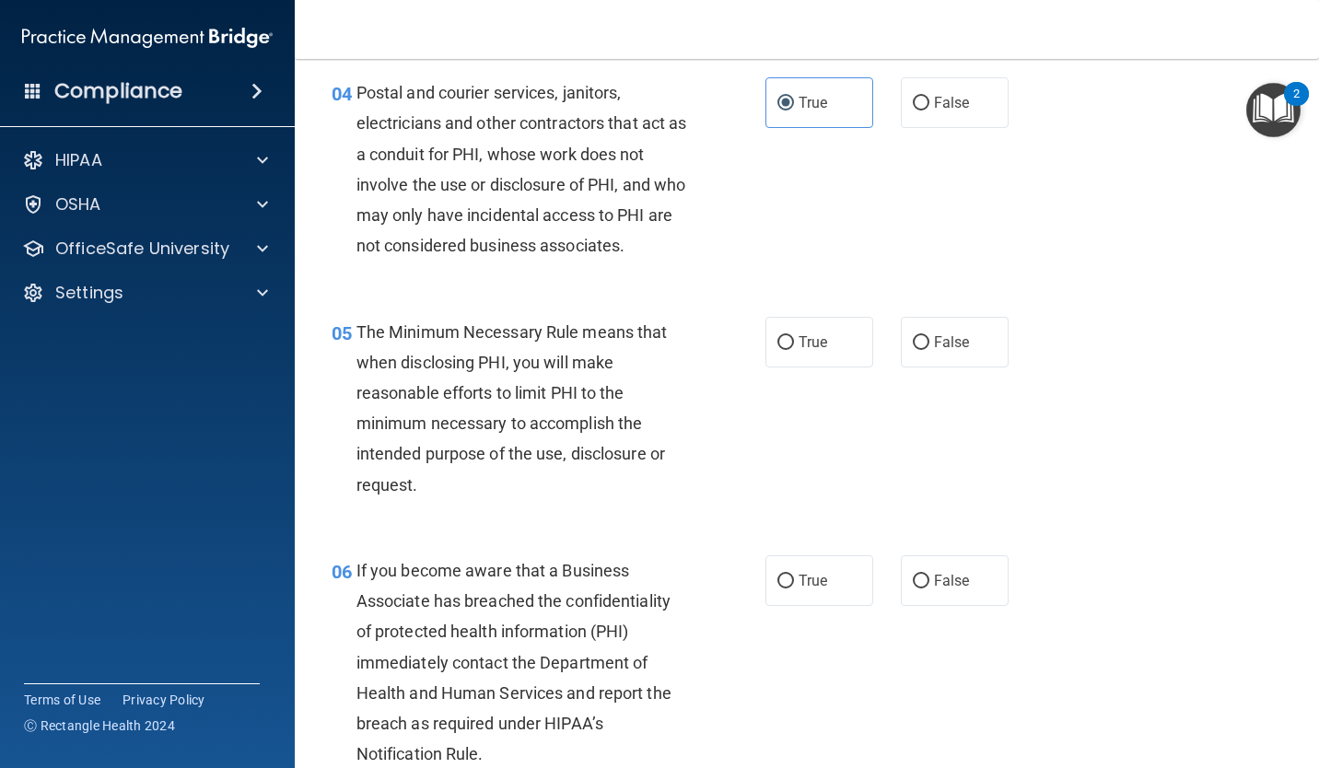
click at [782, 348] on input "True" at bounding box center [785, 343] width 17 height 14
radio input "true"
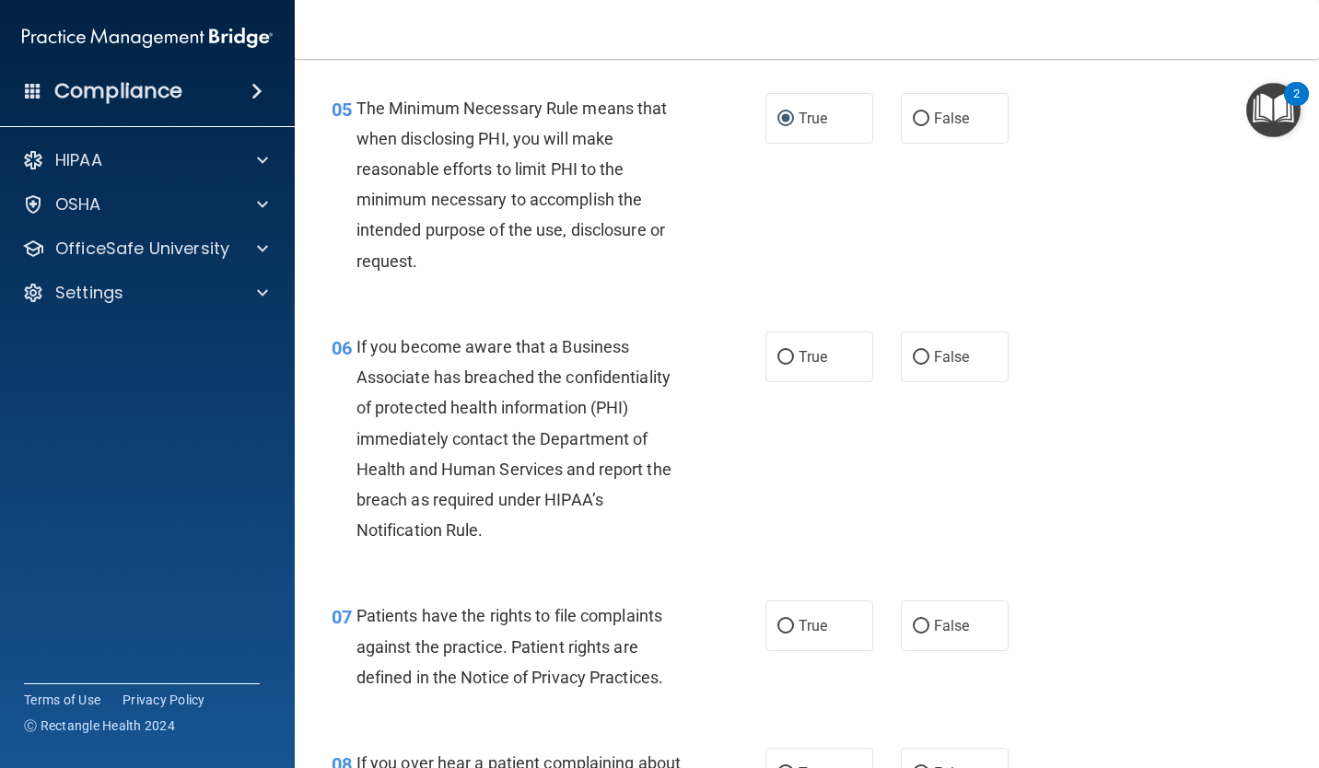
scroll to position [867, 0]
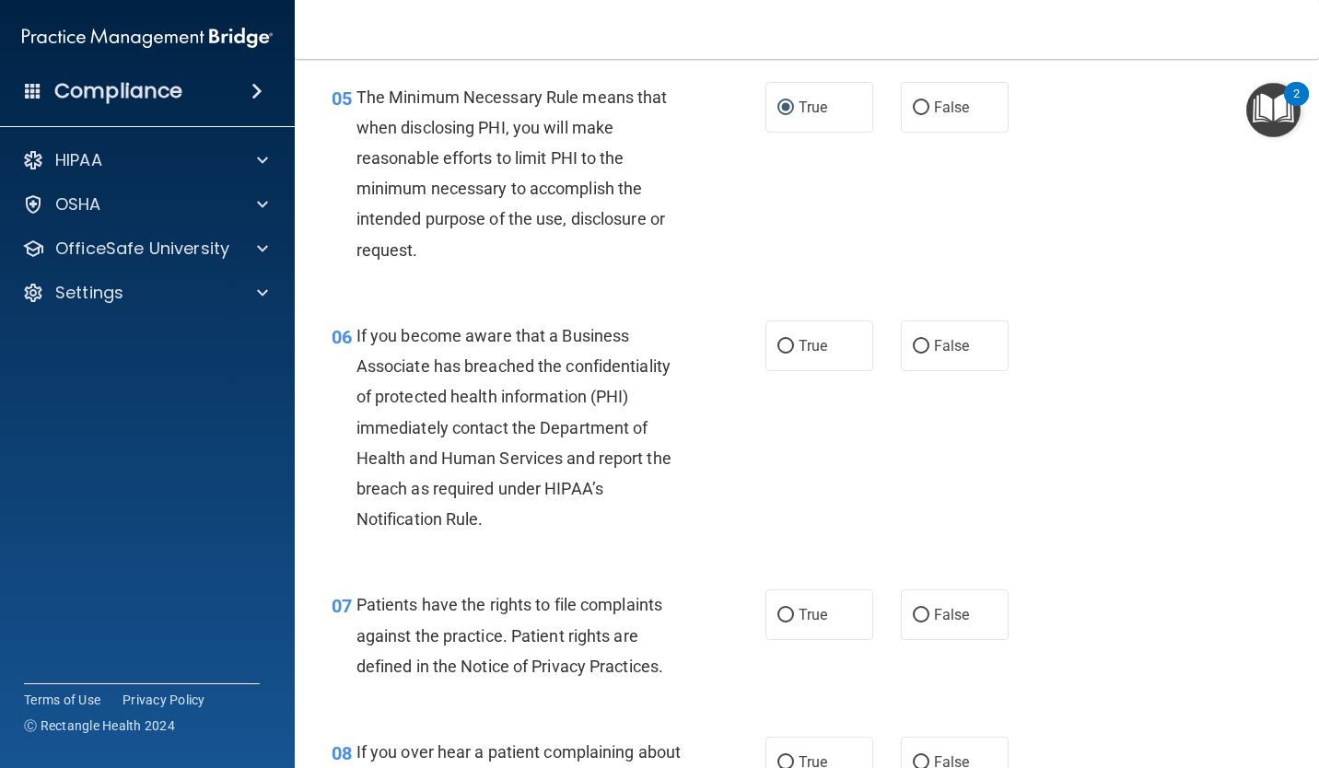
click at [946, 350] on span "False" at bounding box center [952, 346] width 36 height 18
click at [929, 350] on input "False" at bounding box center [921, 347] width 17 height 14
radio input "true"
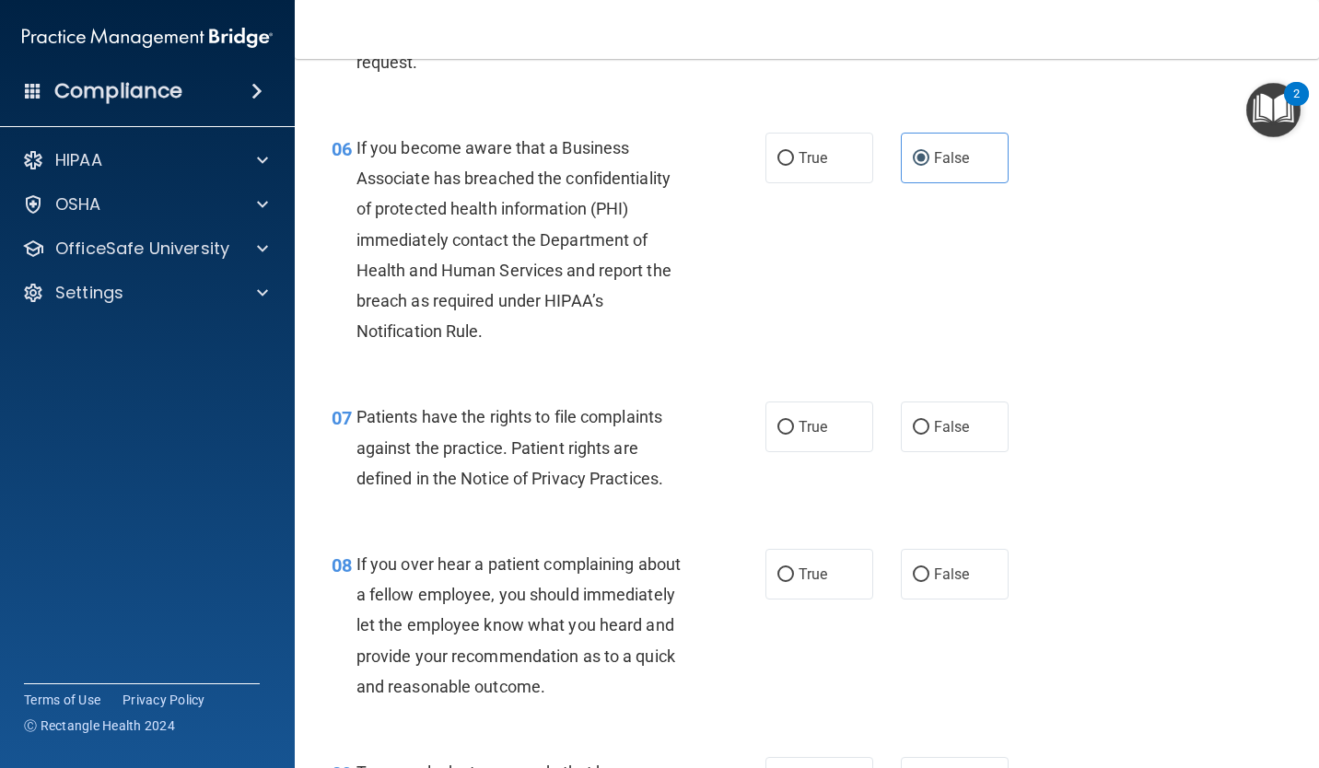
scroll to position [1076, 0]
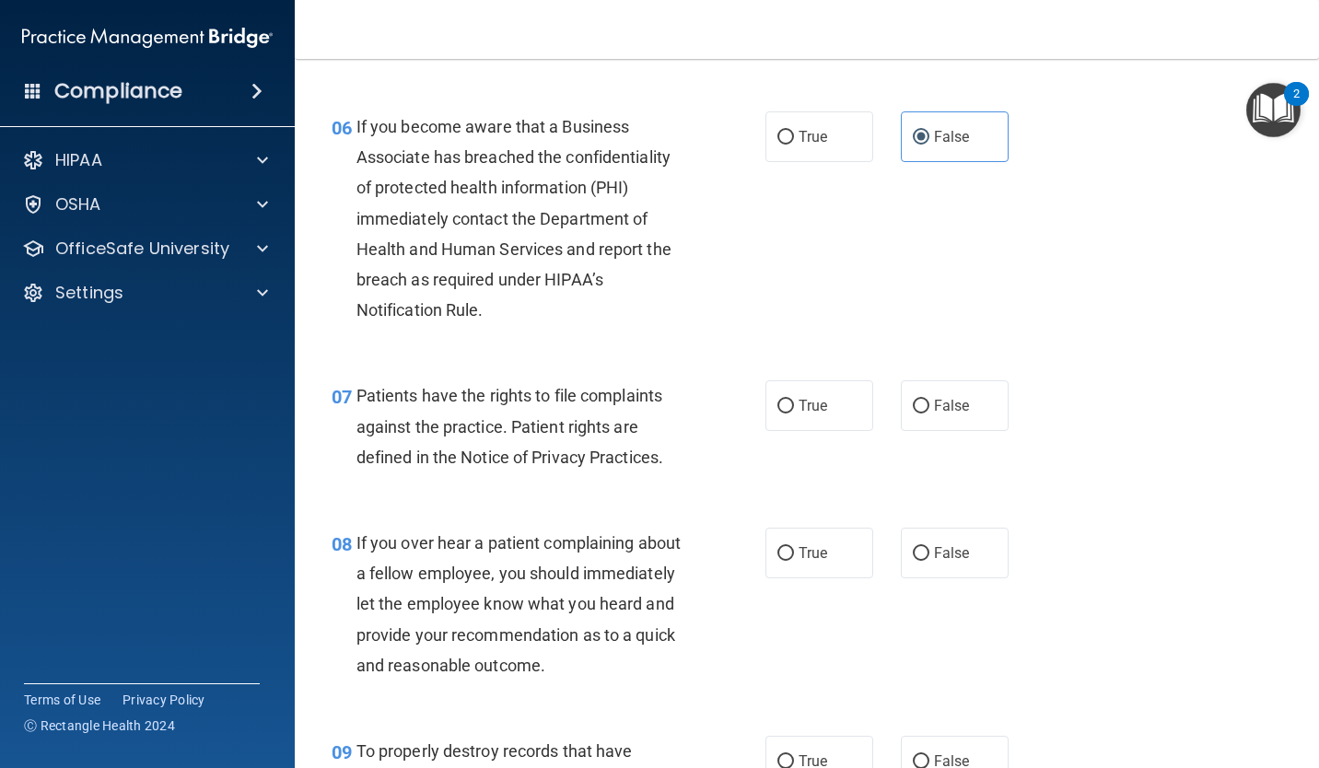
click at [783, 405] on input "True" at bounding box center [785, 407] width 17 height 14
radio input "true"
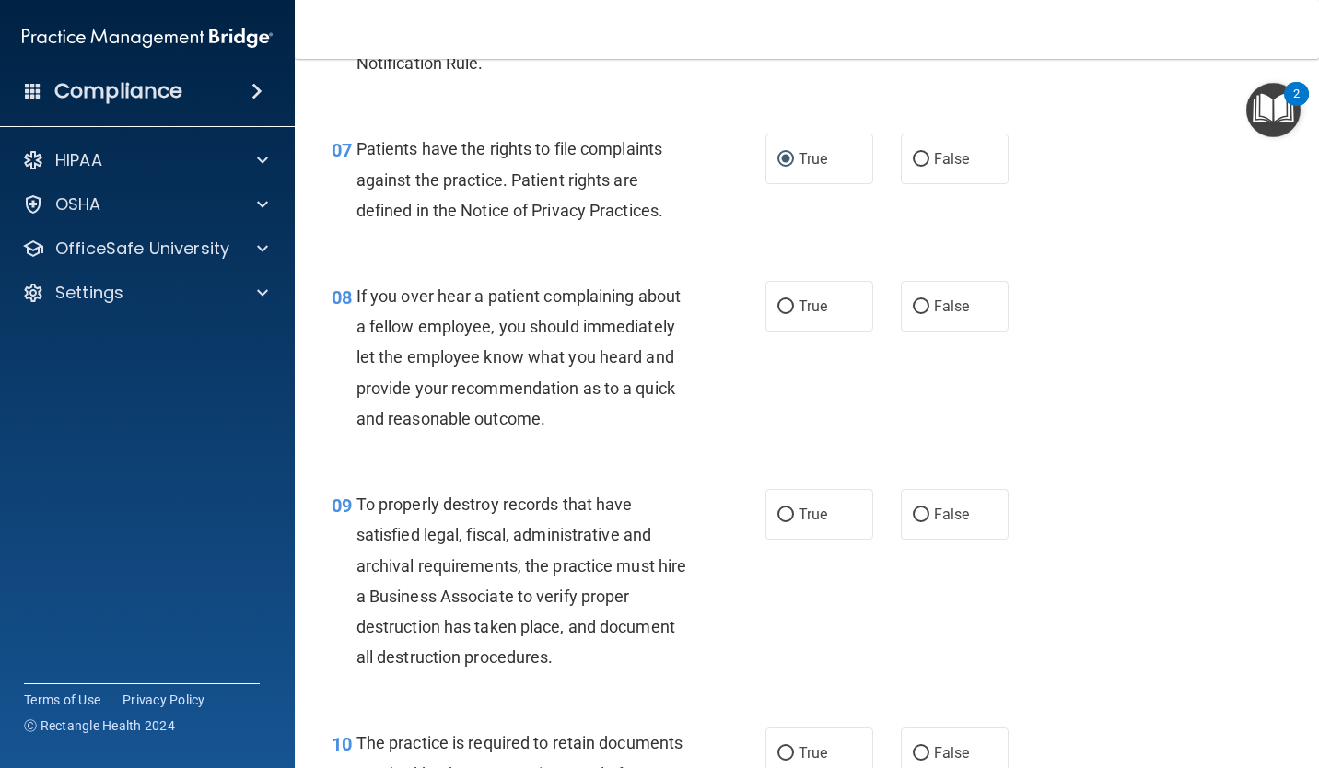
scroll to position [1324, 0]
click at [918, 303] on input "False" at bounding box center [921, 306] width 17 height 14
radio input "true"
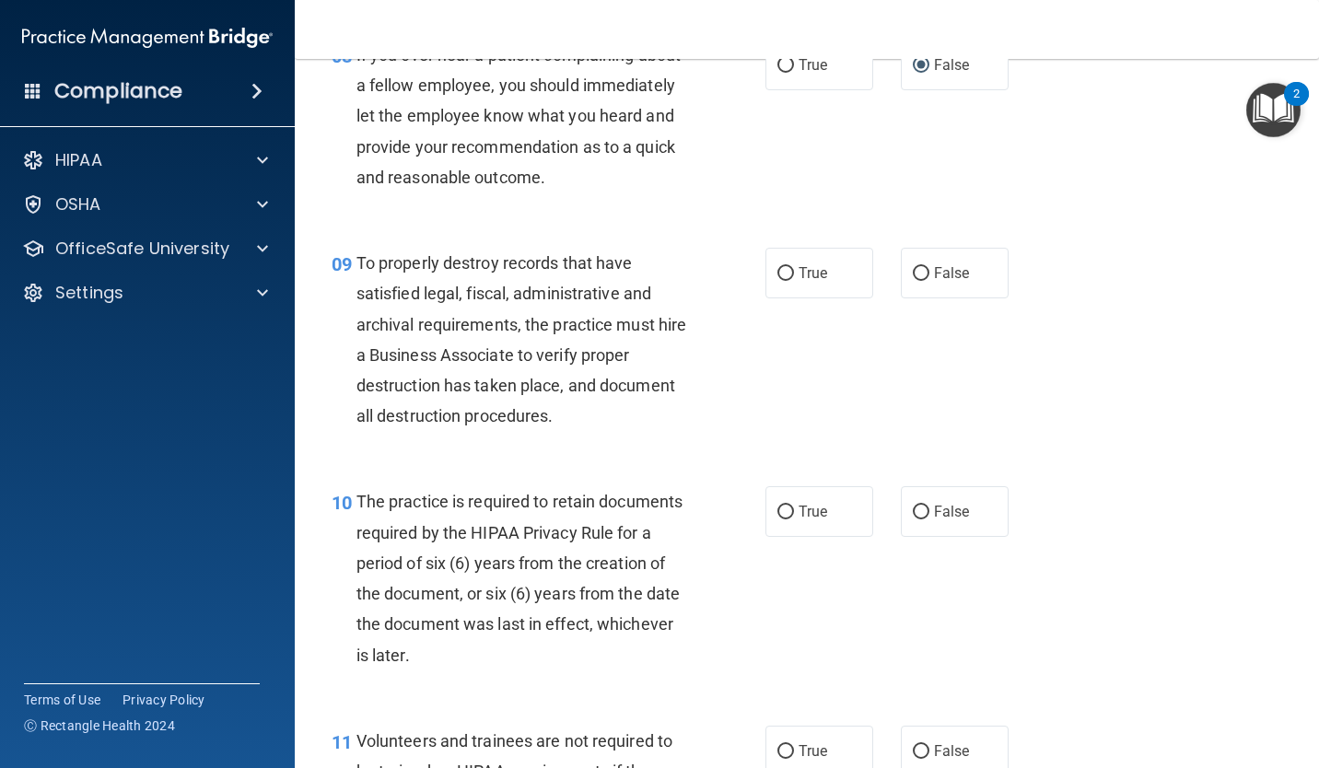
scroll to position [1568, 0]
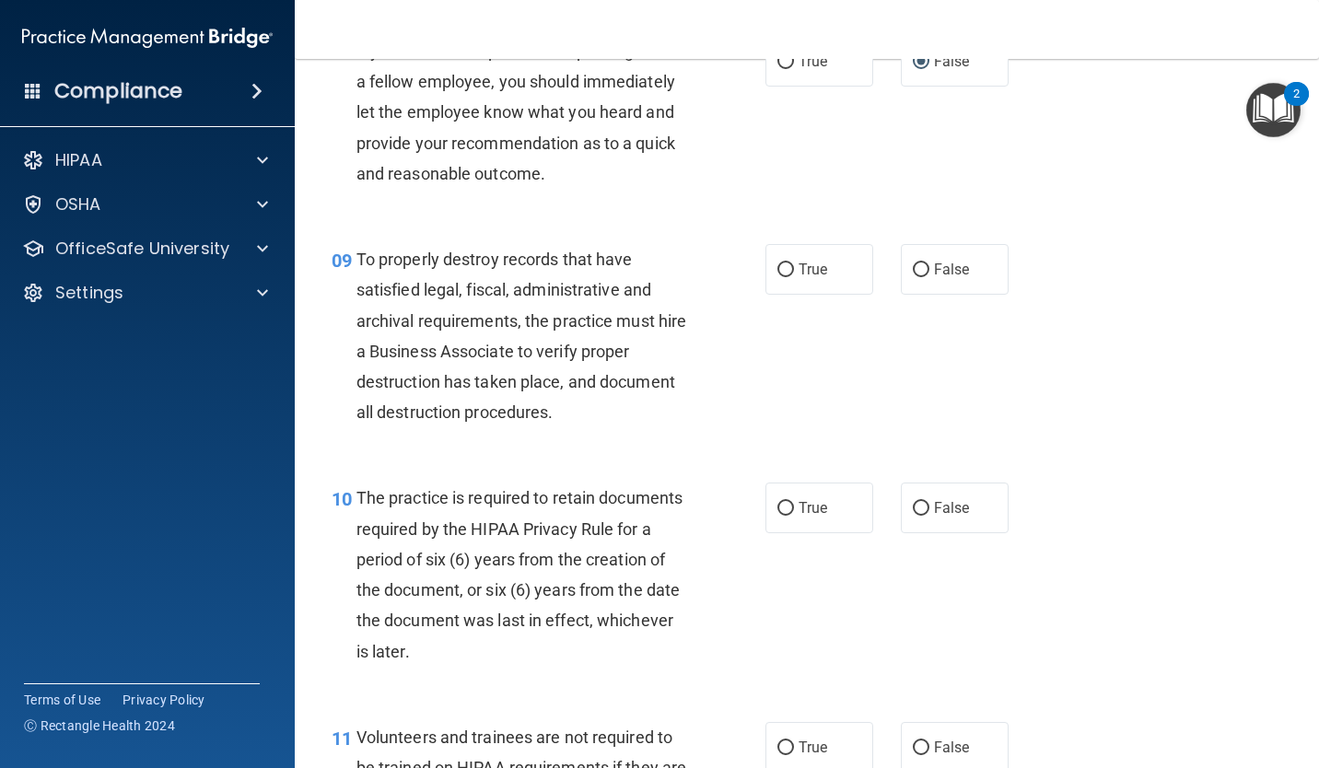
click at [950, 262] on span "False" at bounding box center [952, 270] width 36 height 18
click at [929, 263] on input "False" at bounding box center [921, 270] width 17 height 14
radio input "true"
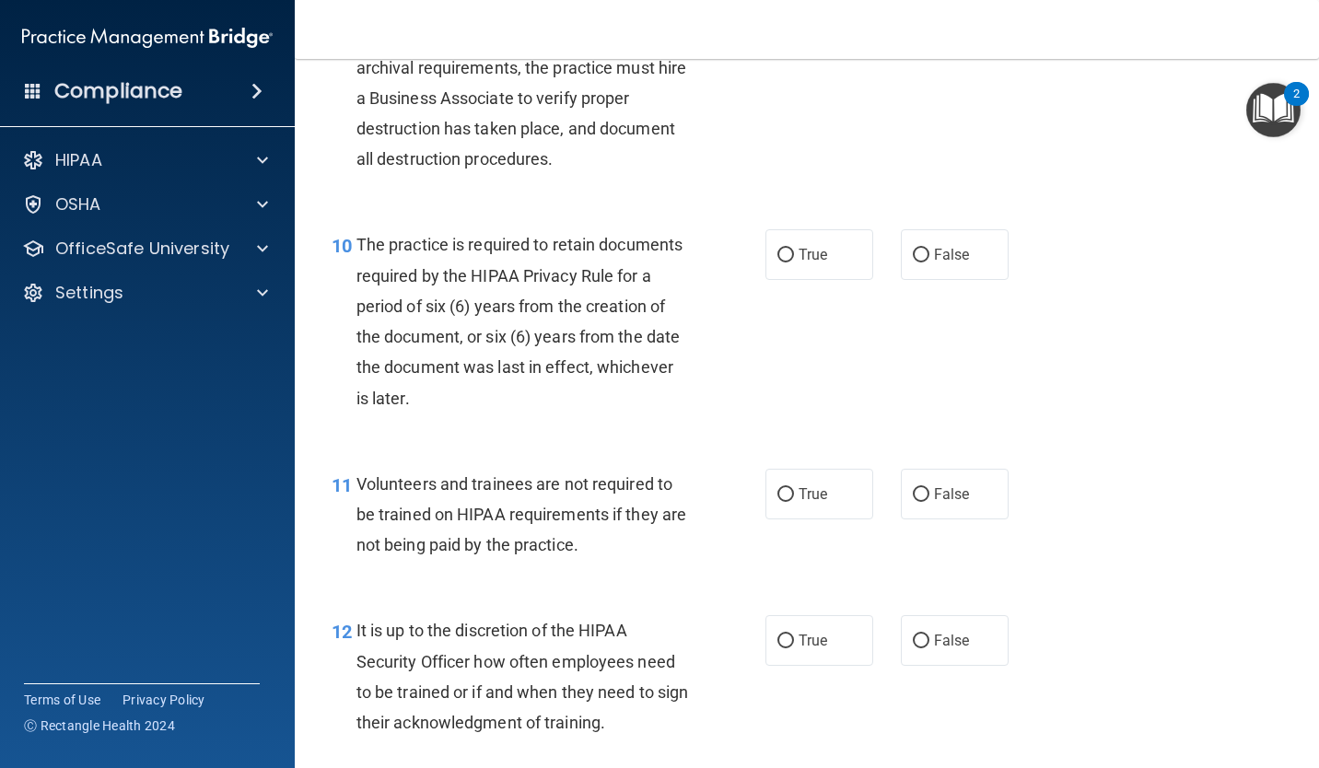
scroll to position [1824, 0]
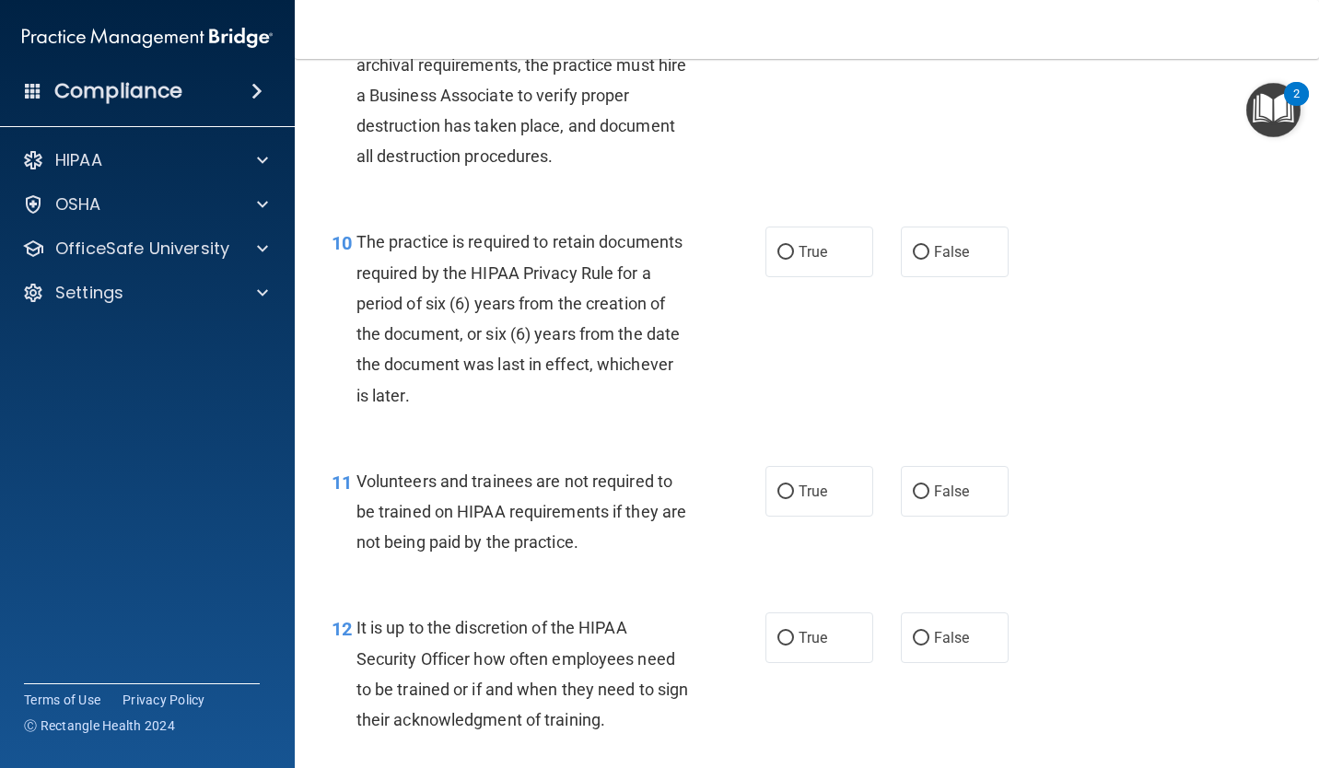
click at [787, 251] on input "True" at bounding box center [785, 253] width 17 height 14
radio input "true"
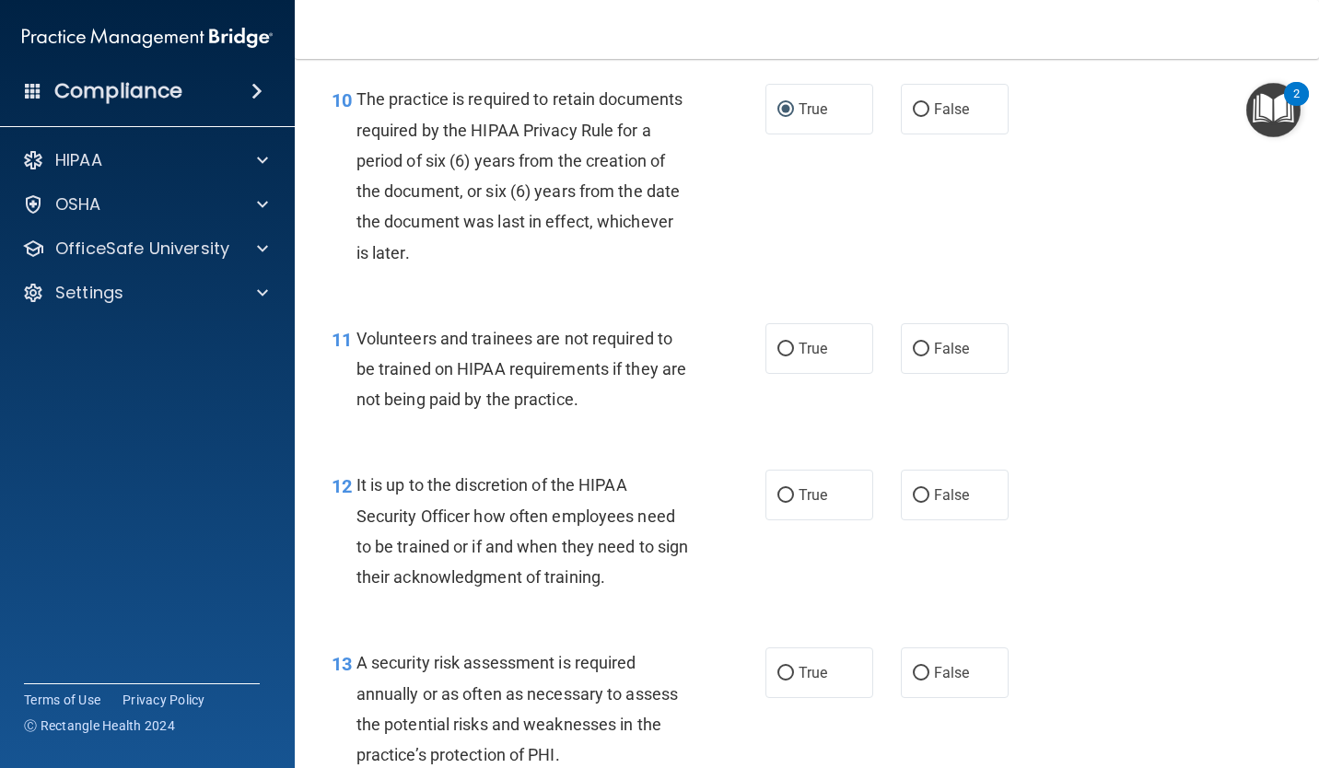
scroll to position [2102, 0]
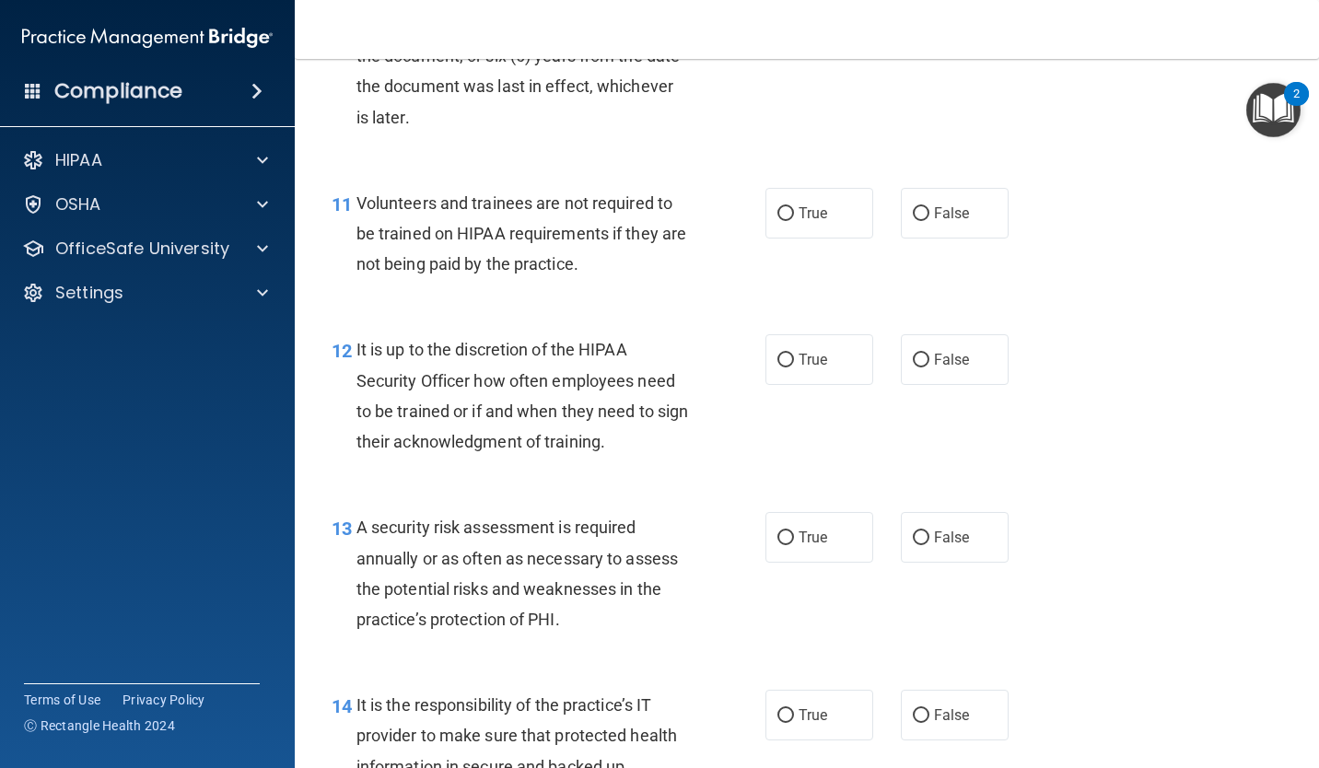
click at [950, 201] on label "False" at bounding box center [955, 213] width 108 height 51
click at [929, 207] on input "False" at bounding box center [921, 214] width 17 height 14
radio input "true"
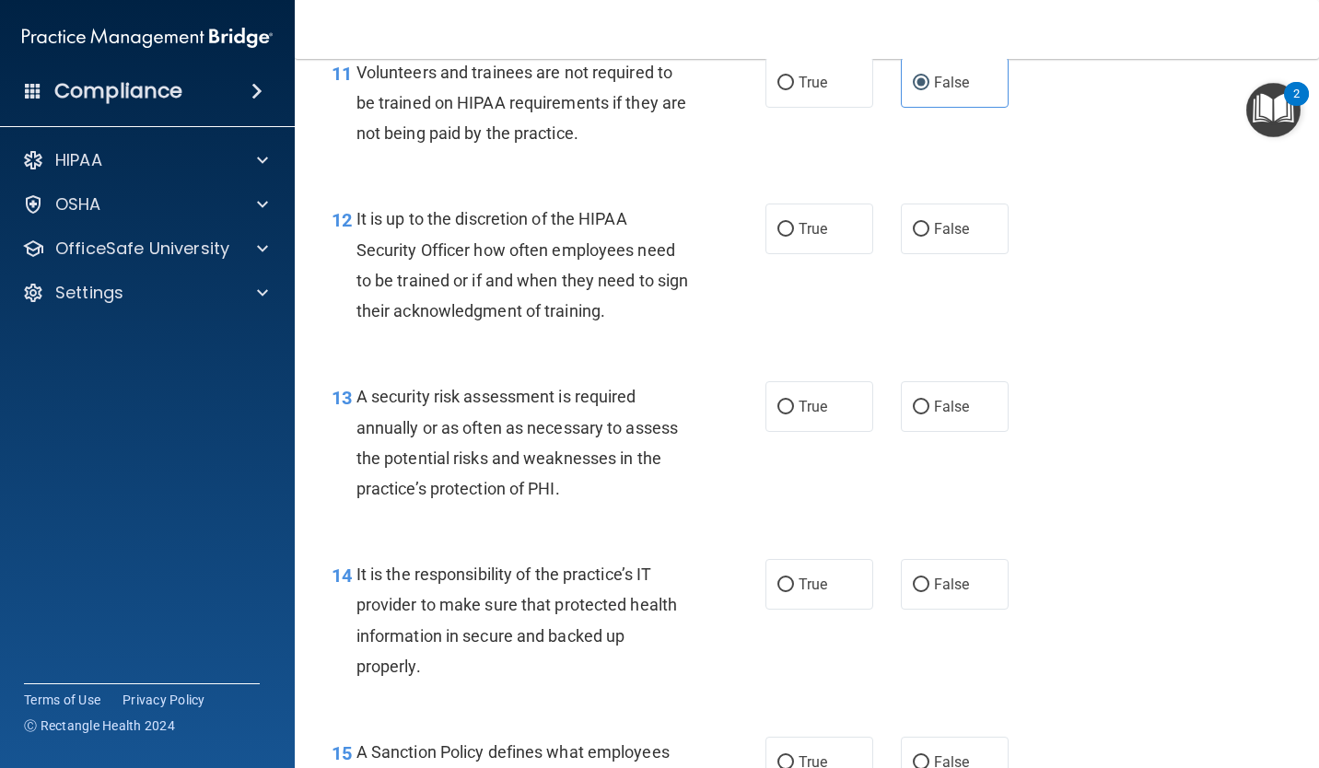
scroll to position [2318, 0]
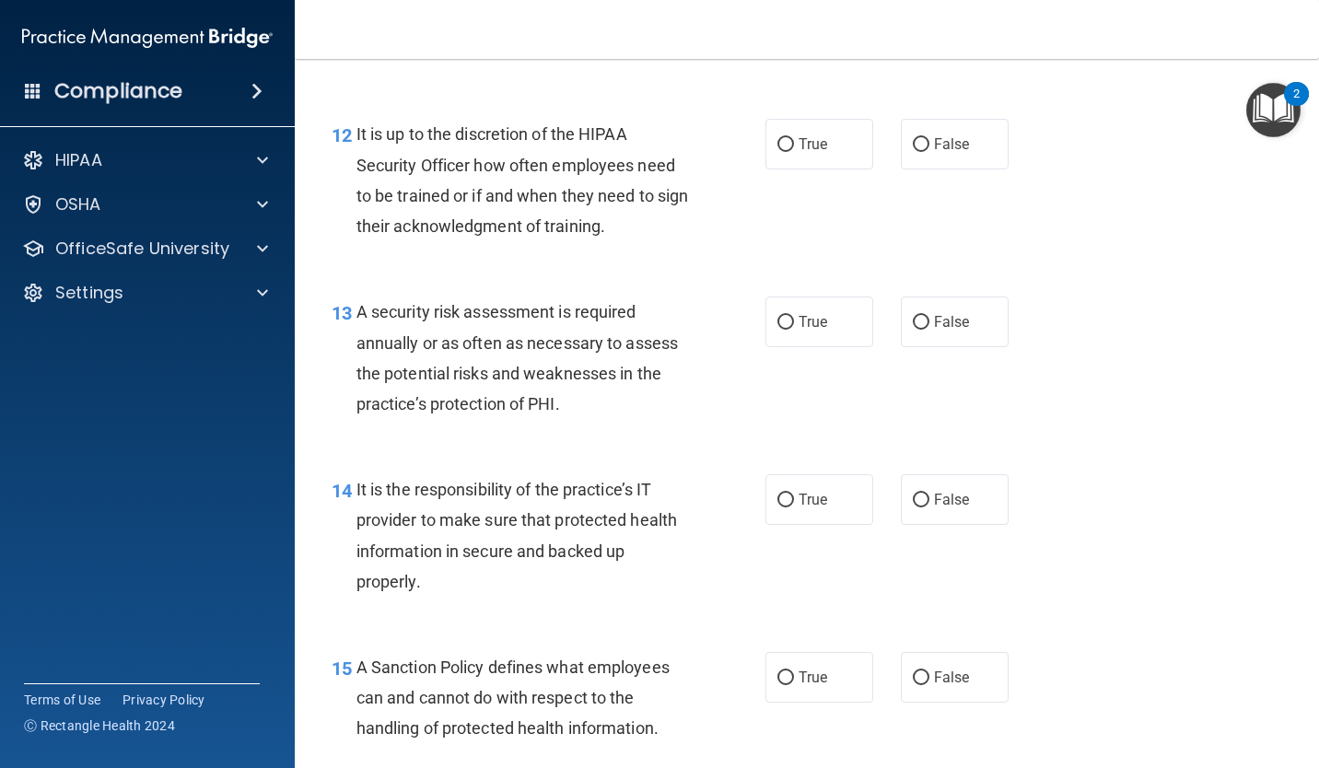
click at [919, 144] on input "False" at bounding box center [921, 145] width 17 height 14
radio input "true"
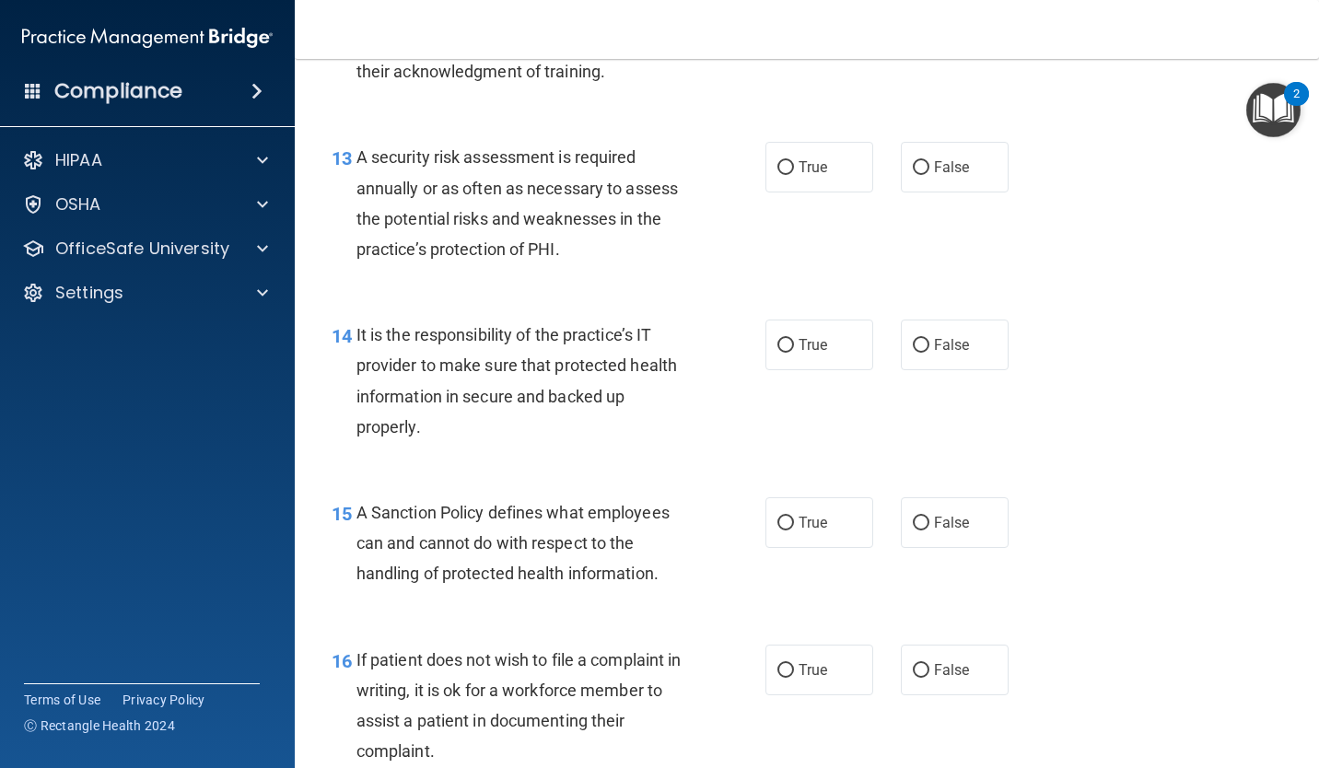
scroll to position [2475, 0]
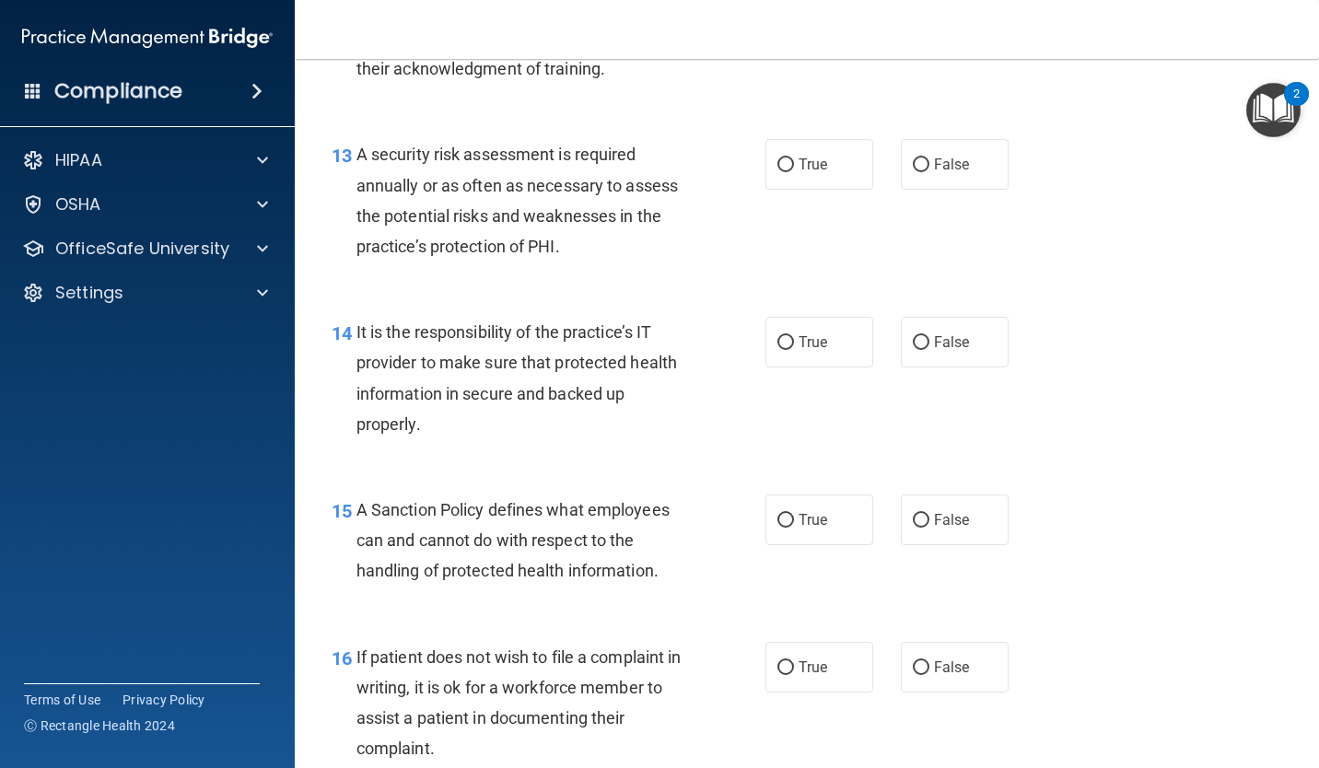
click at [778, 163] on input "True" at bounding box center [785, 165] width 17 height 14
radio input "true"
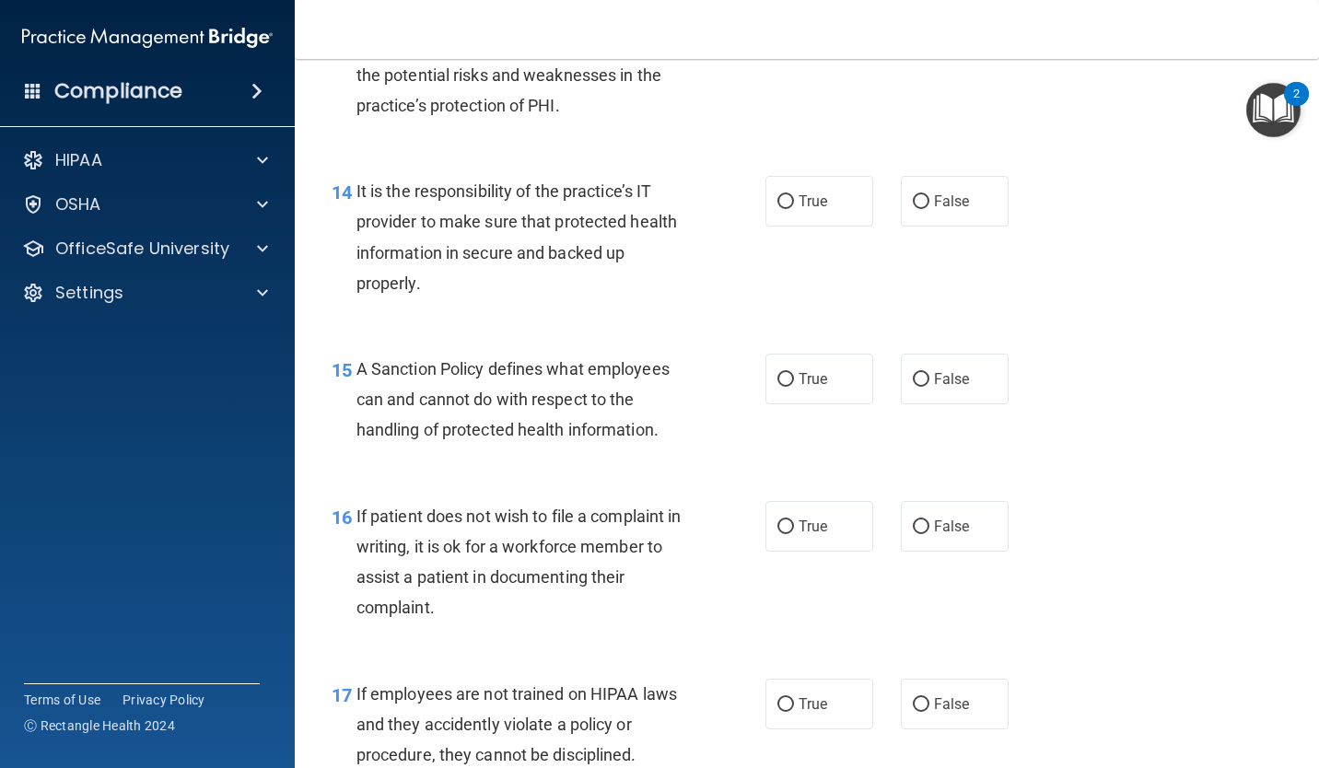
scroll to position [2619, 0]
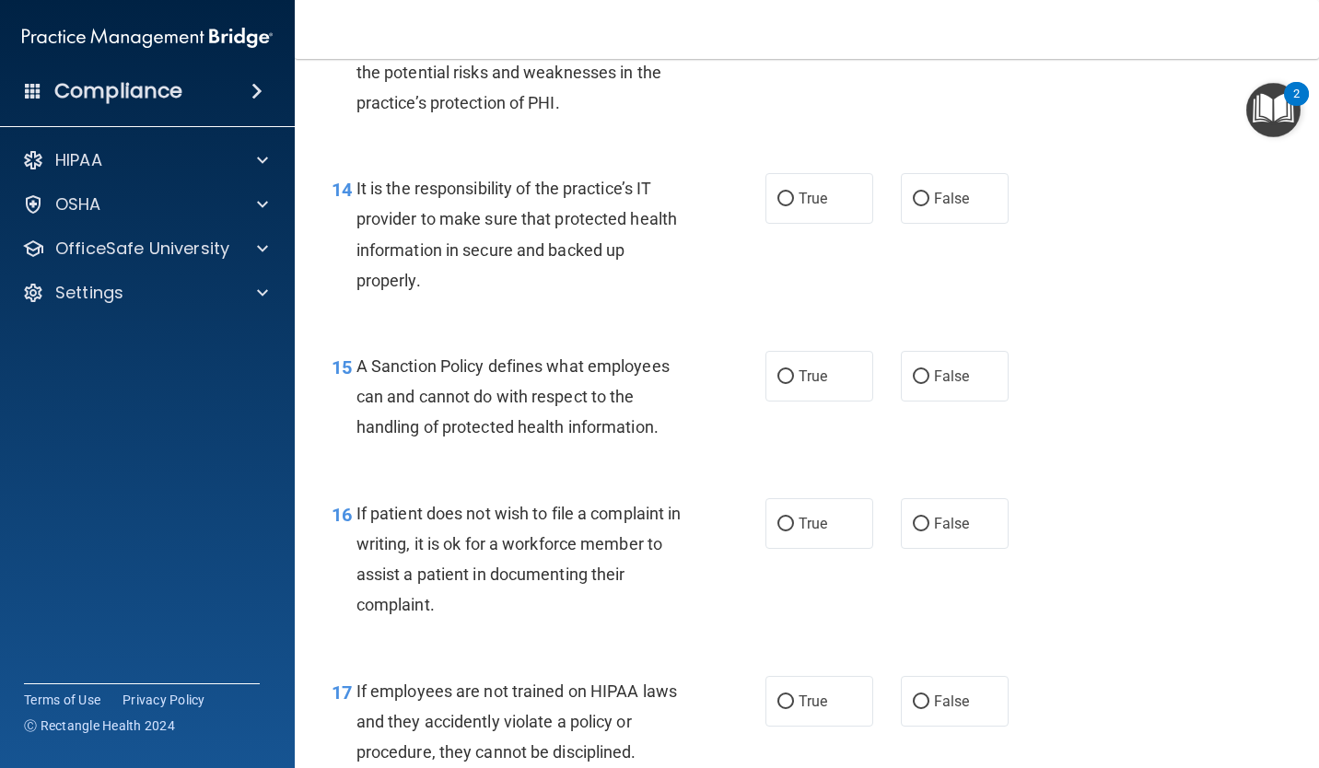
click at [913, 196] on input "False" at bounding box center [921, 200] width 17 height 14
radio input "true"
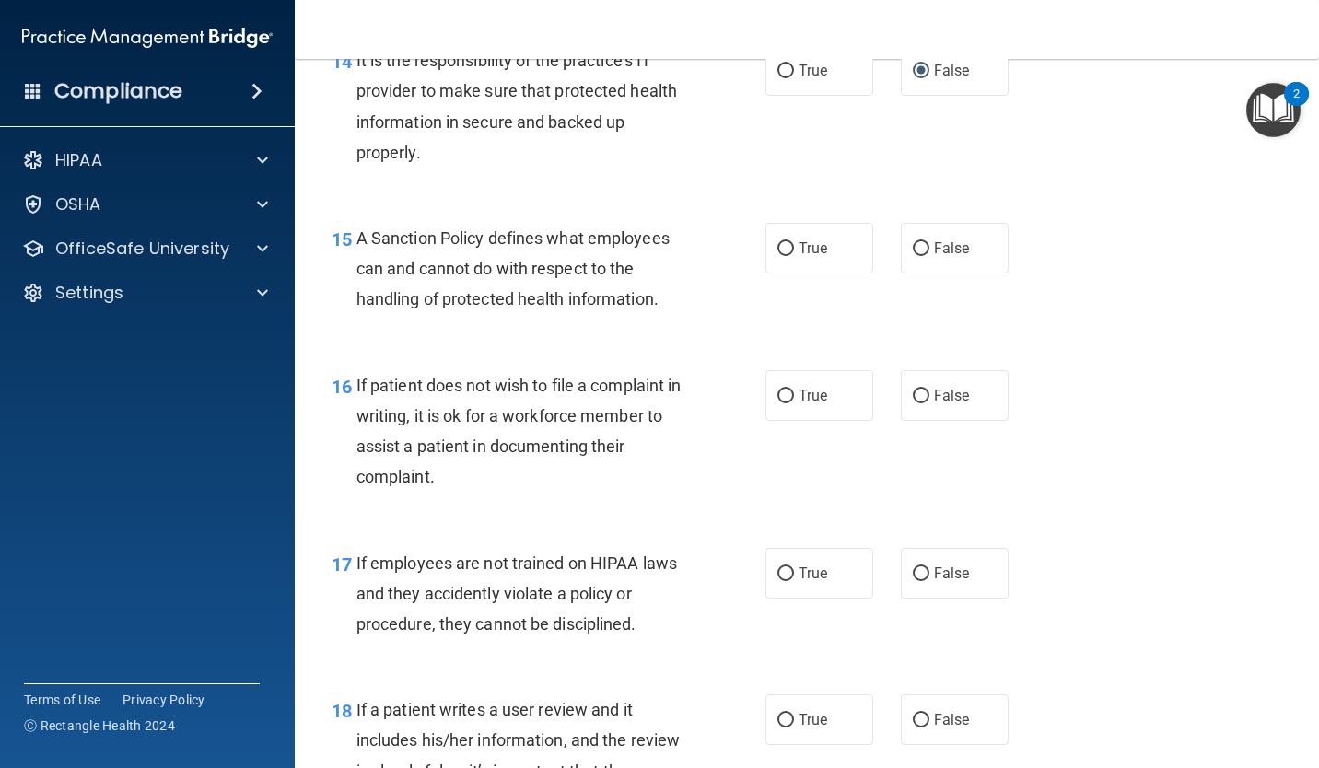
scroll to position [2756, 0]
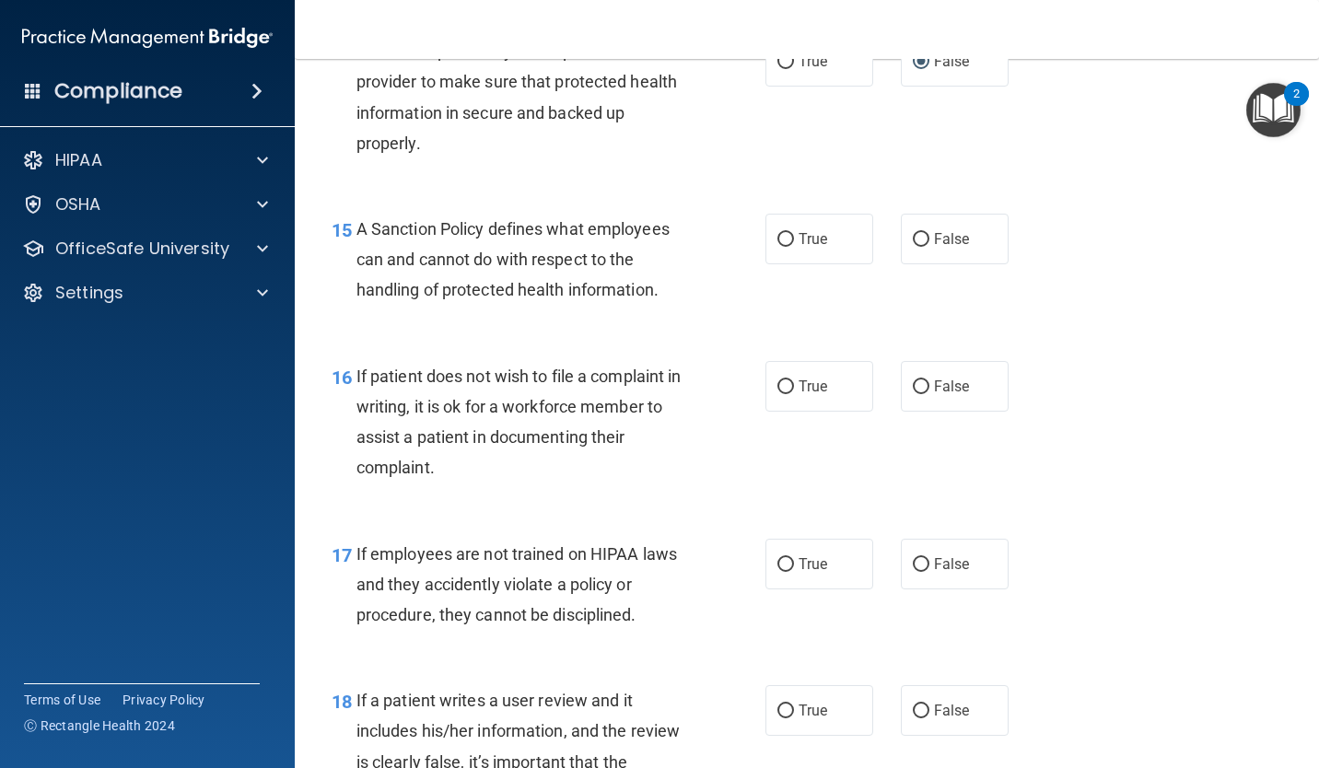
click at [946, 240] on span "False" at bounding box center [952, 239] width 36 height 18
click at [929, 240] on input "False" at bounding box center [921, 240] width 17 height 14
radio input "true"
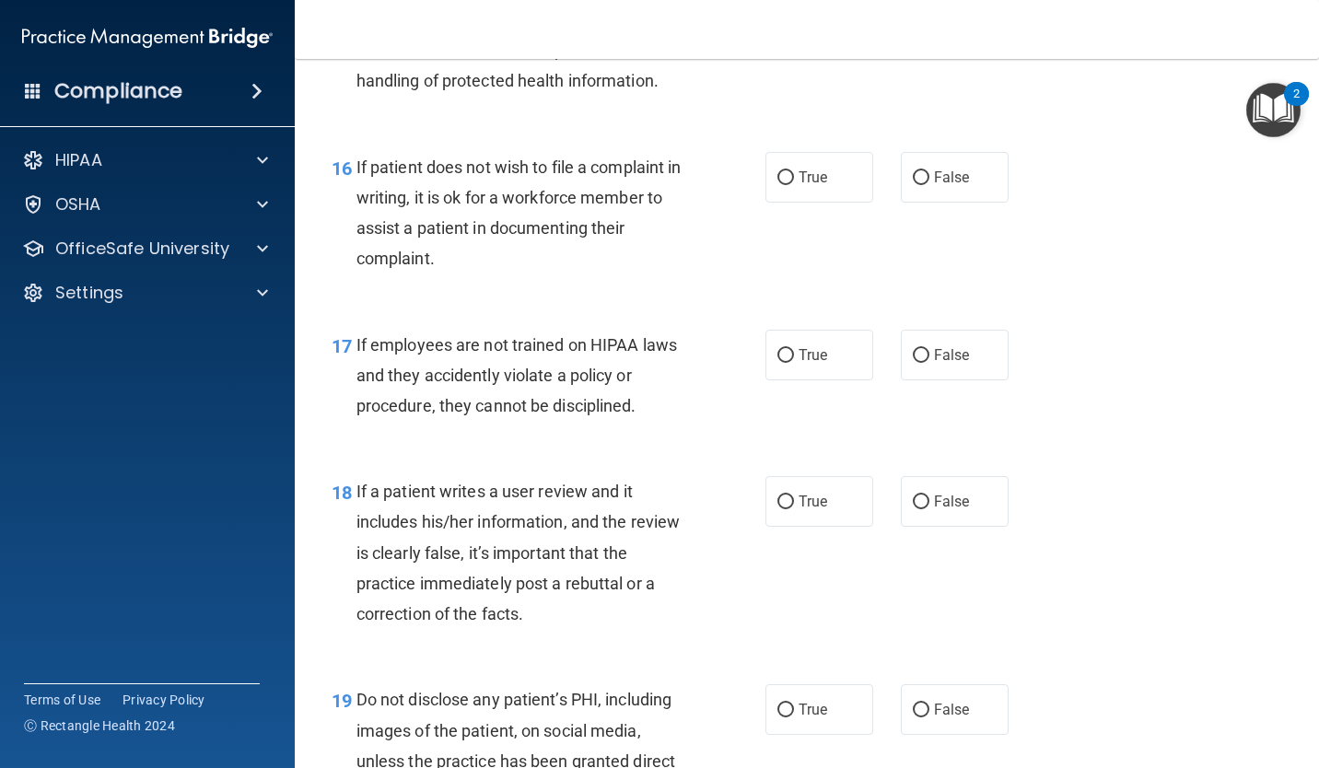
scroll to position [2963, 0]
click at [803, 188] on label "True" at bounding box center [819, 179] width 108 height 51
click at [794, 187] on input "True" at bounding box center [785, 180] width 17 height 14
radio input "true"
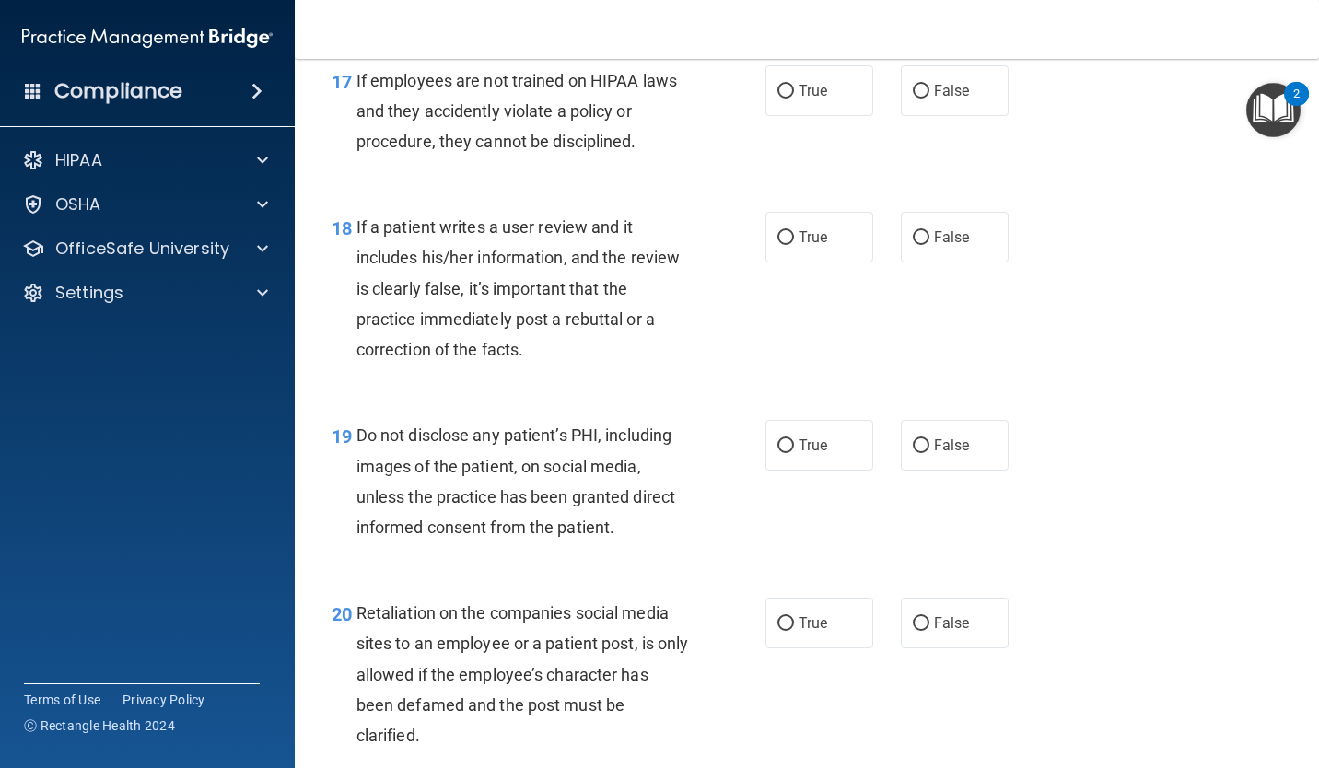
scroll to position [3234, 0]
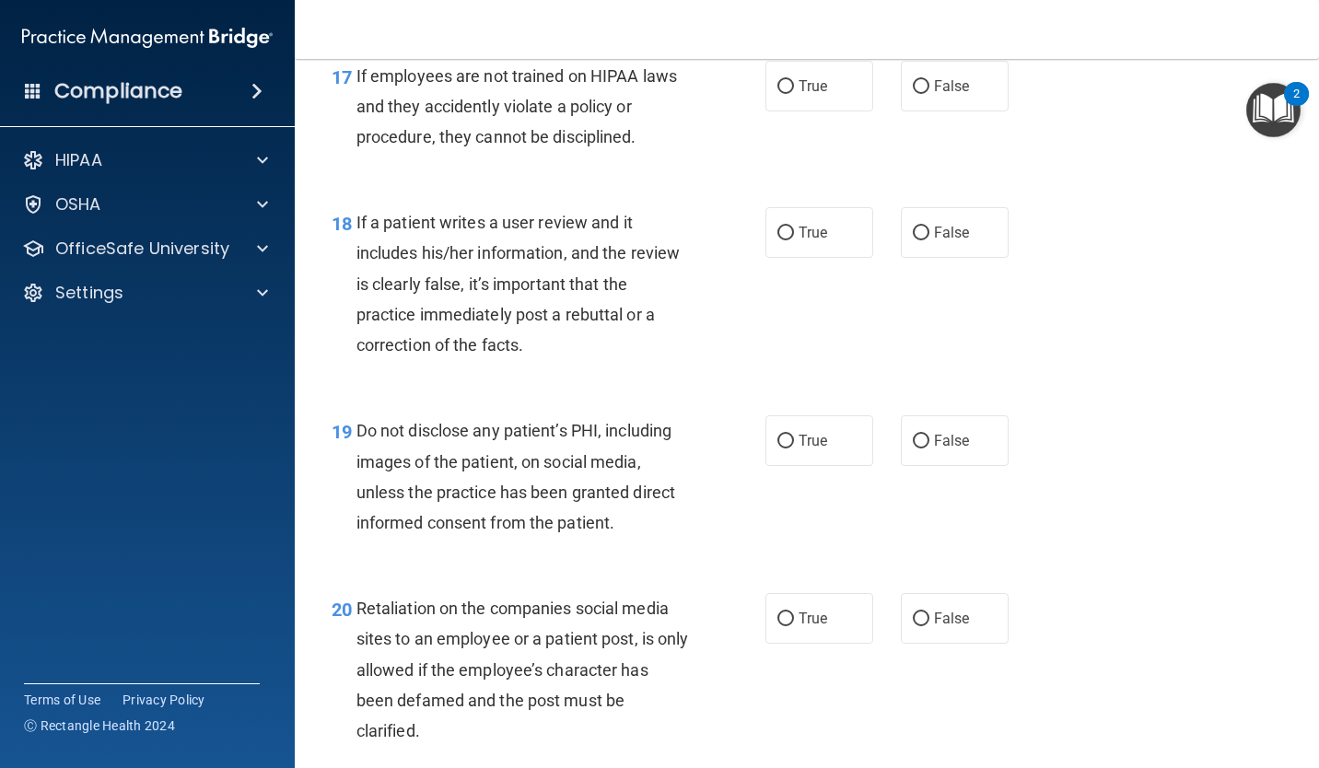
click at [976, 78] on label "False" at bounding box center [955, 86] width 108 height 51
click at [929, 80] on input "False" at bounding box center [921, 87] width 17 height 14
radio input "true"
click at [954, 243] on label "False" at bounding box center [955, 232] width 108 height 51
click at [929, 240] on input "False" at bounding box center [921, 234] width 17 height 14
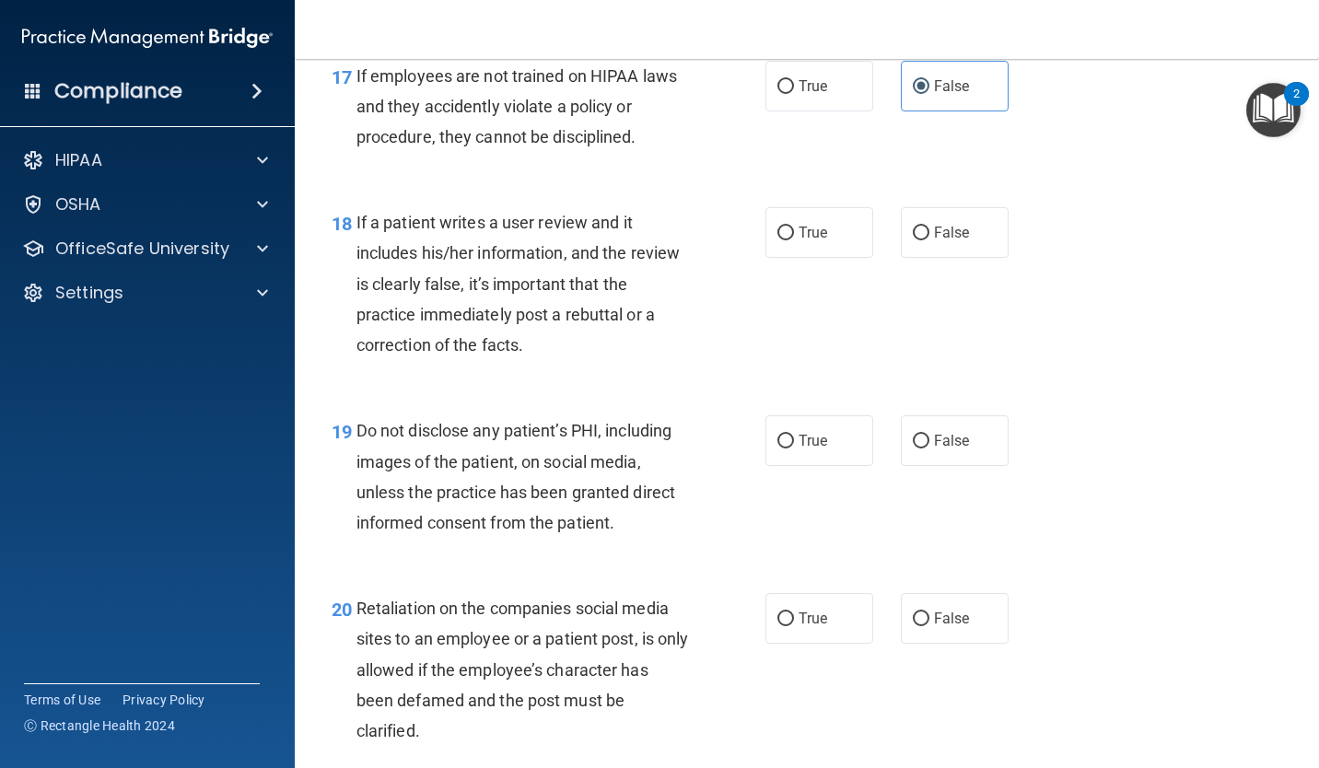
radio input "true"
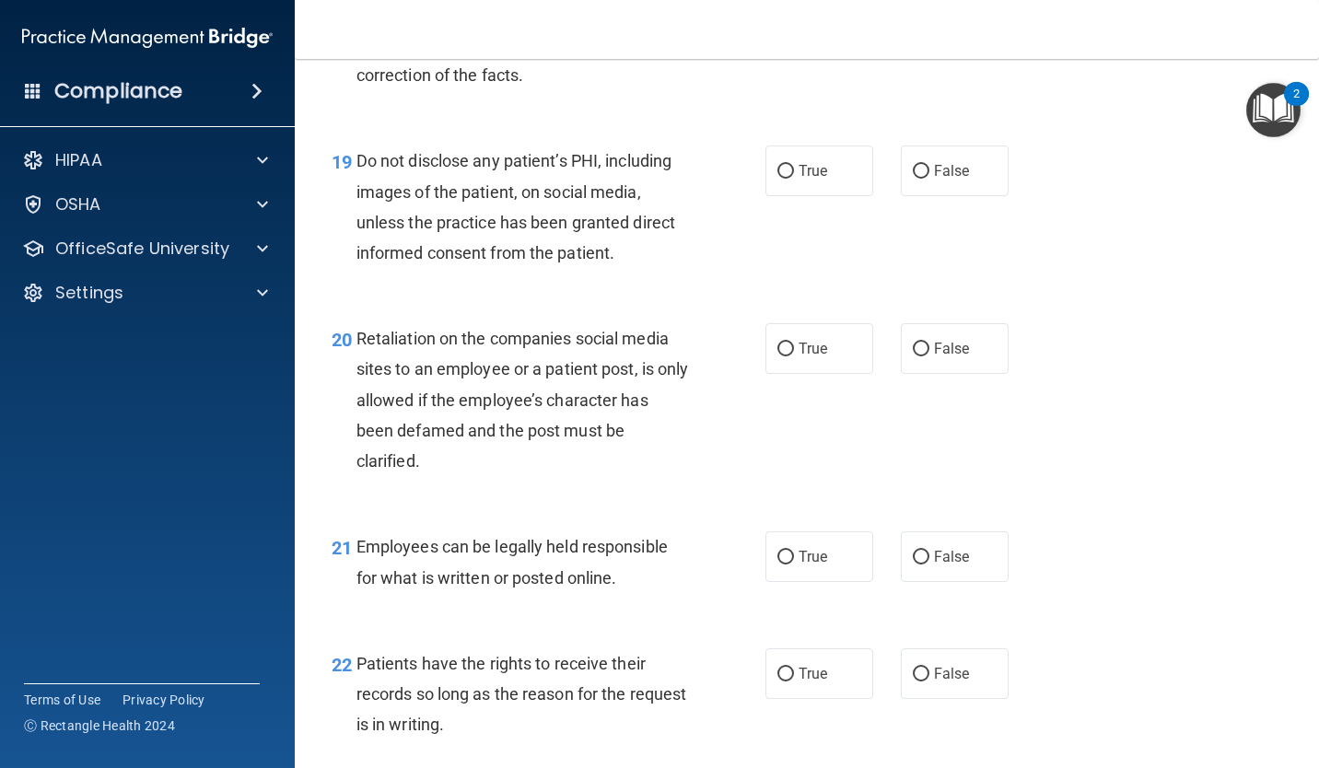
scroll to position [3501, 0]
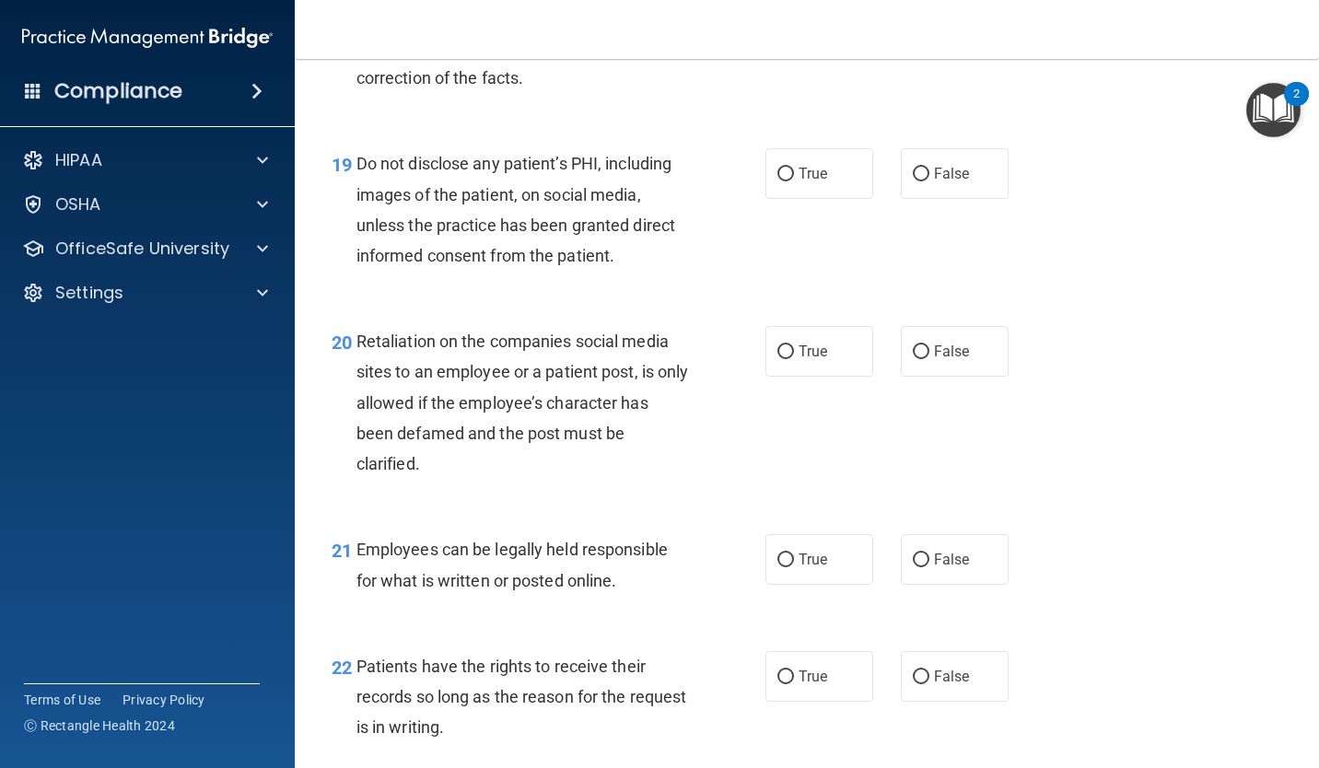
click at [821, 177] on span "True" at bounding box center [813, 174] width 29 height 18
click at [794, 177] on input "True" at bounding box center [785, 175] width 17 height 14
radio input "true"
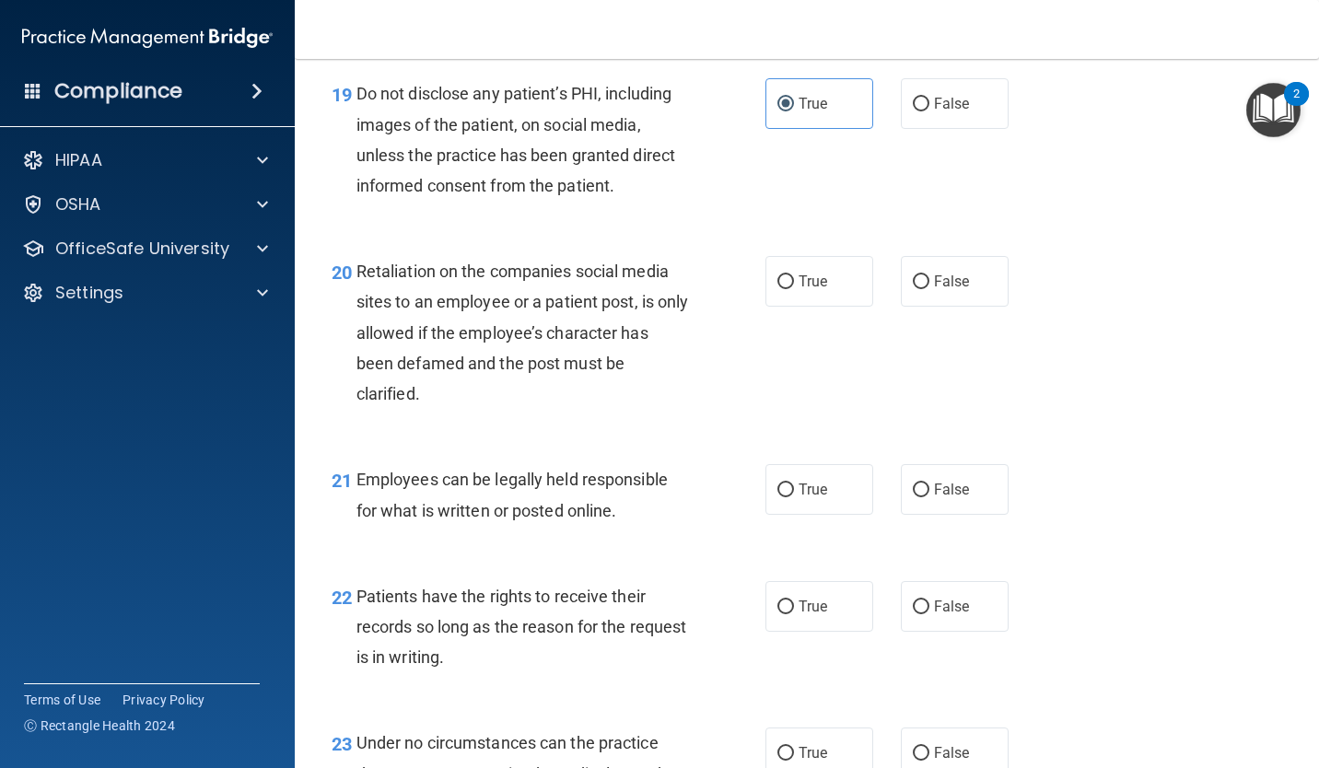
scroll to position [3603, 0]
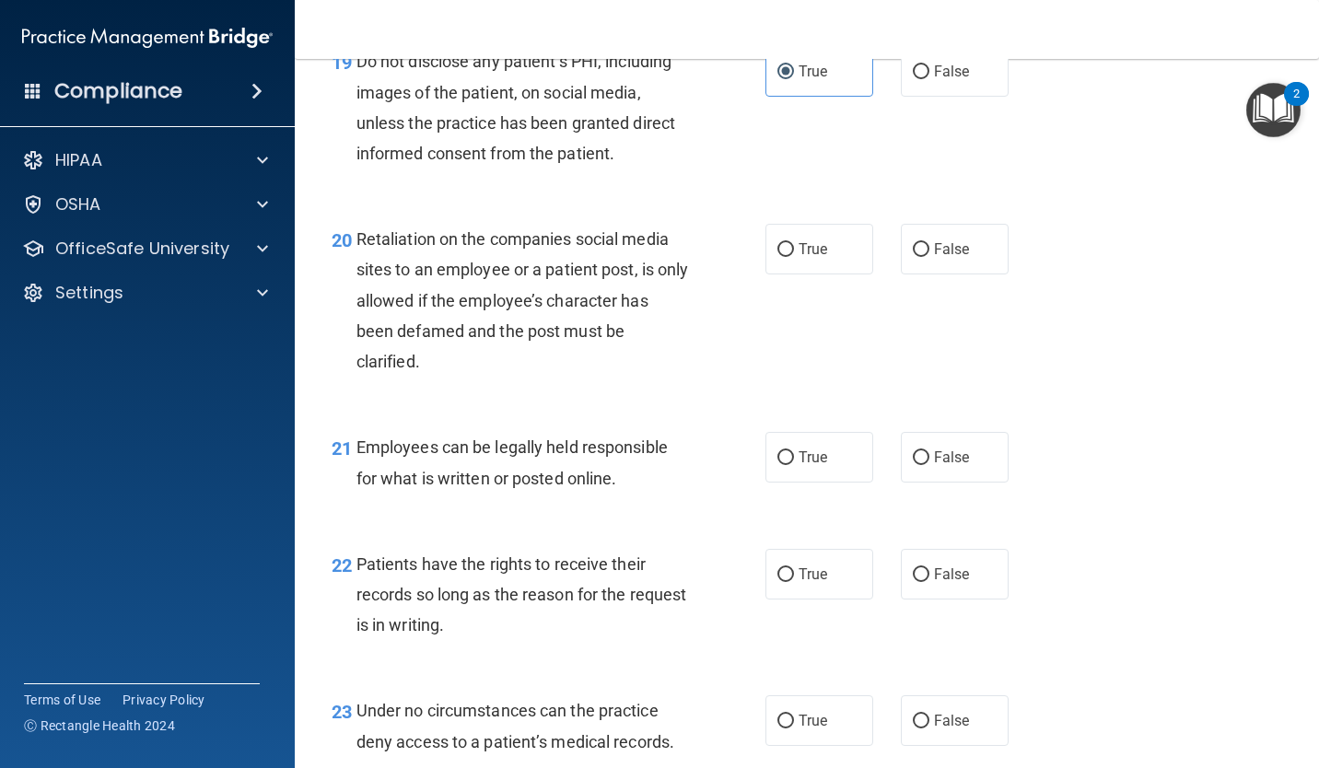
click at [919, 249] on input "False" at bounding box center [921, 250] width 17 height 14
radio input "true"
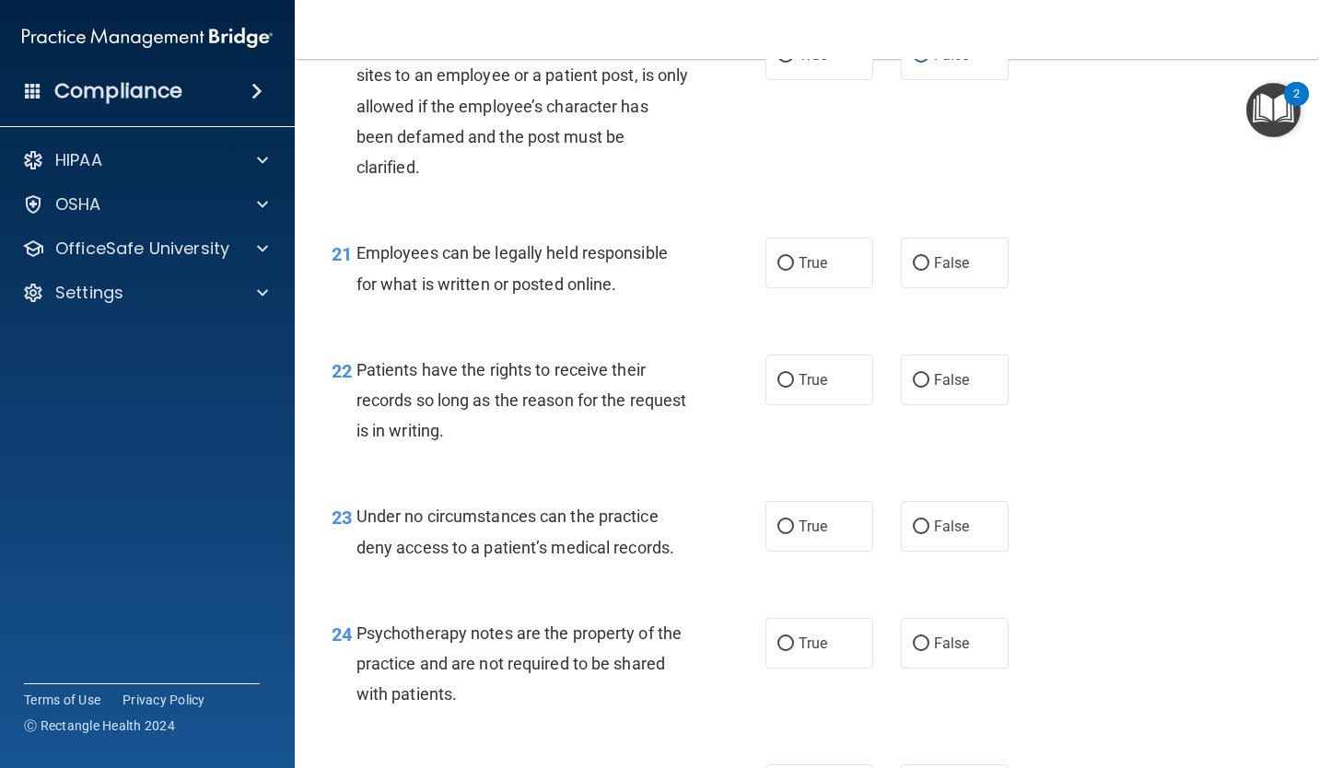
scroll to position [3811, 0]
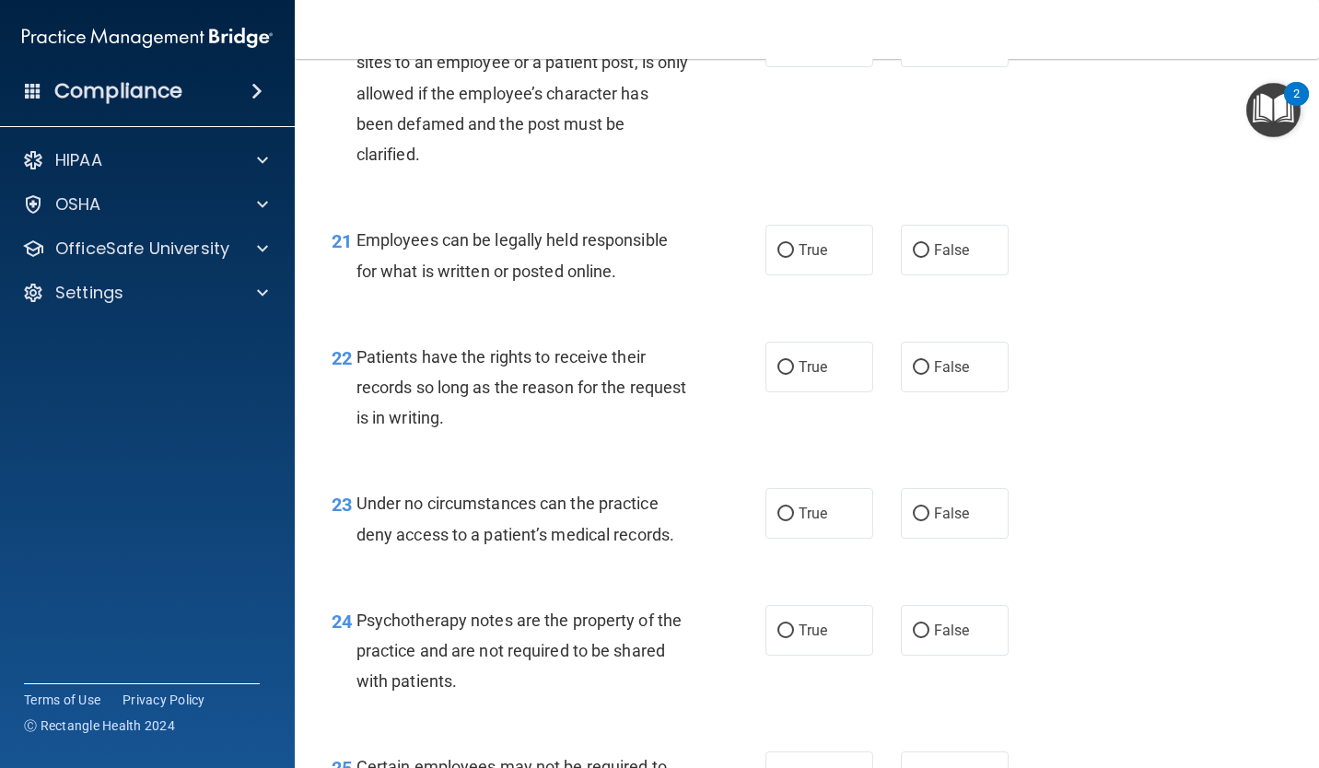
click at [804, 251] on span "True" at bounding box center [813, 250] width 29 height 18
click at [794, 251] on input "True" at bounding box center [785, 251] width 17 height 14
radio input "true"
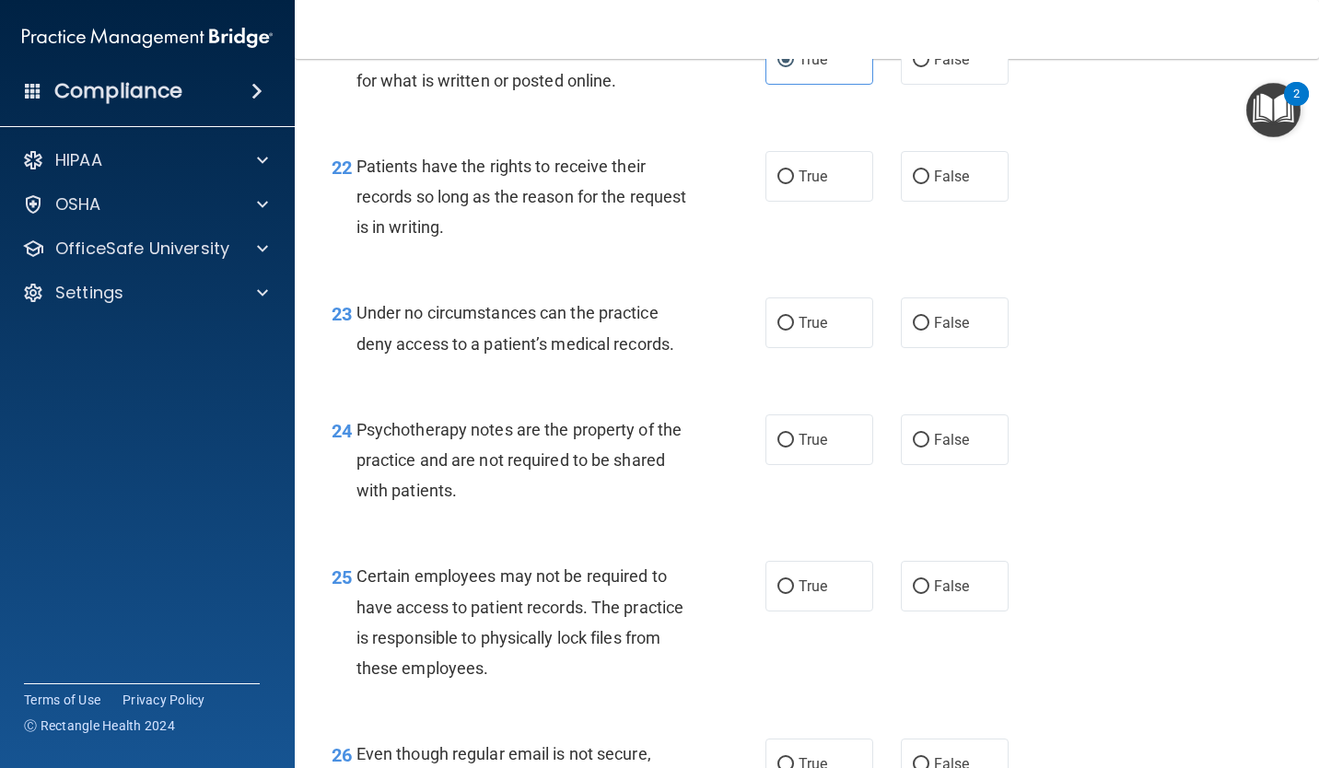
scroll to position [4001, 0]
click at [938, 177] on span "False" at bounding box center [952, 177] width 36 height 18
click at [929, 177] on input "False" at bounding box center [921, 177] width 17 height 14
radio input "true"
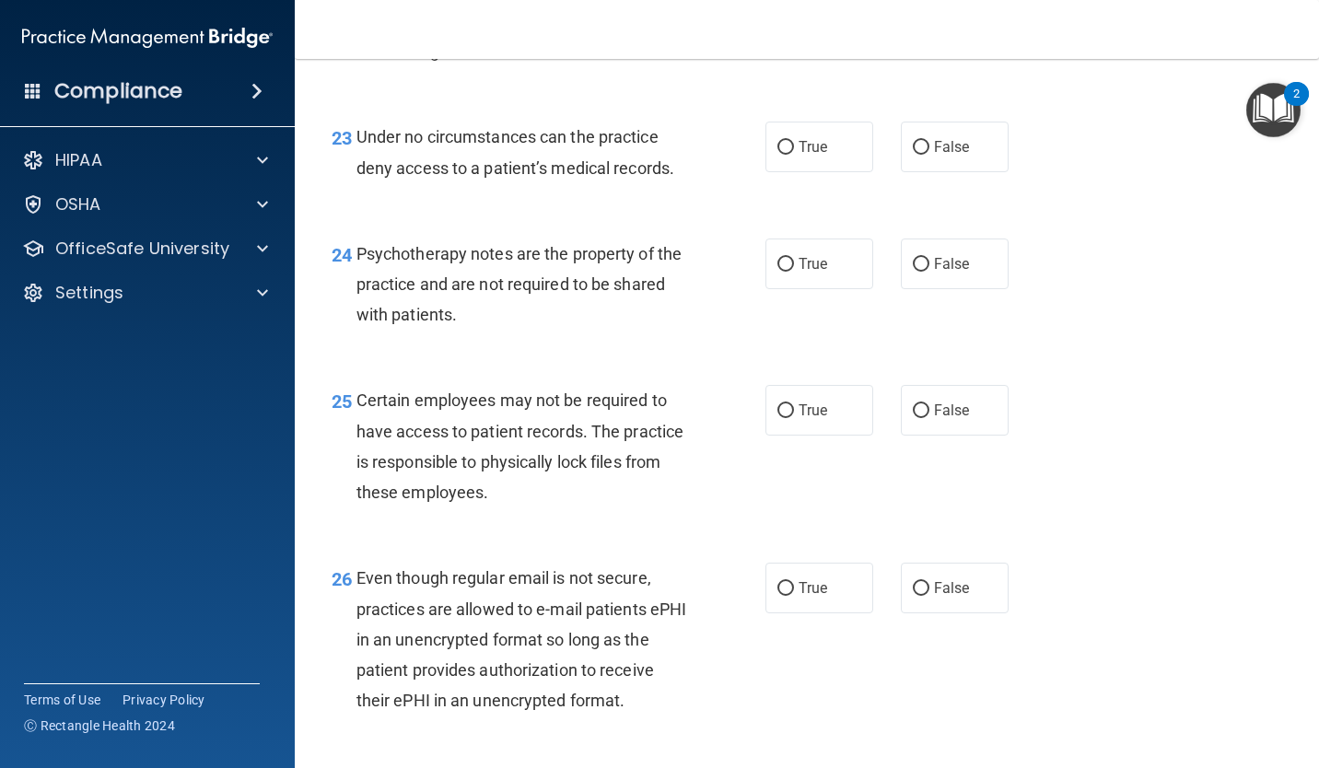
scroll to position [4181, 0]
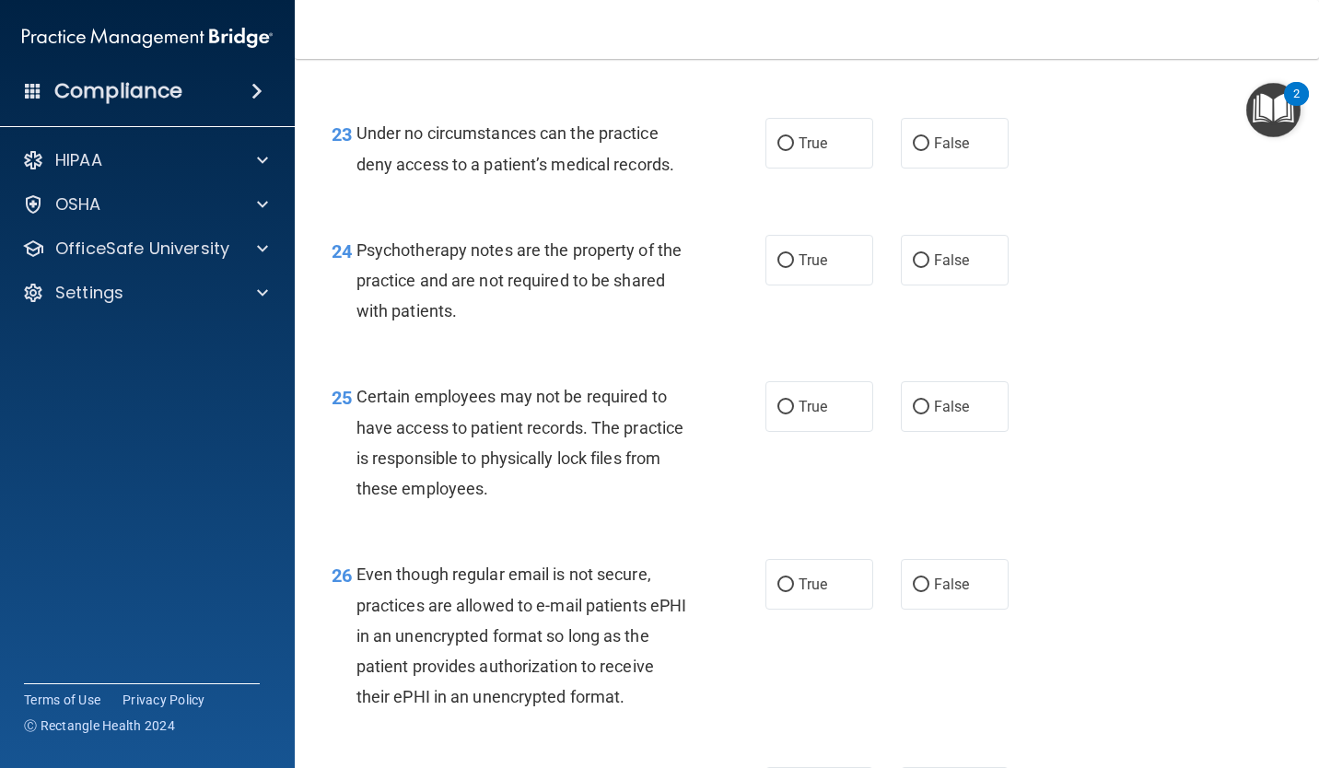
click at [940, 140] on span "False" at bounding box center [952, 143] width 36 height 18
click at [929, 140] on input "False" at bounding box center [921, 144] width 17 height 14
radio input "true"
click at [802, 252] on span "True" at bounding box center [813, 260] width 29 height 18
click at [794, 254] on input "True" at bounding box center [785, 261] width 17 height 14
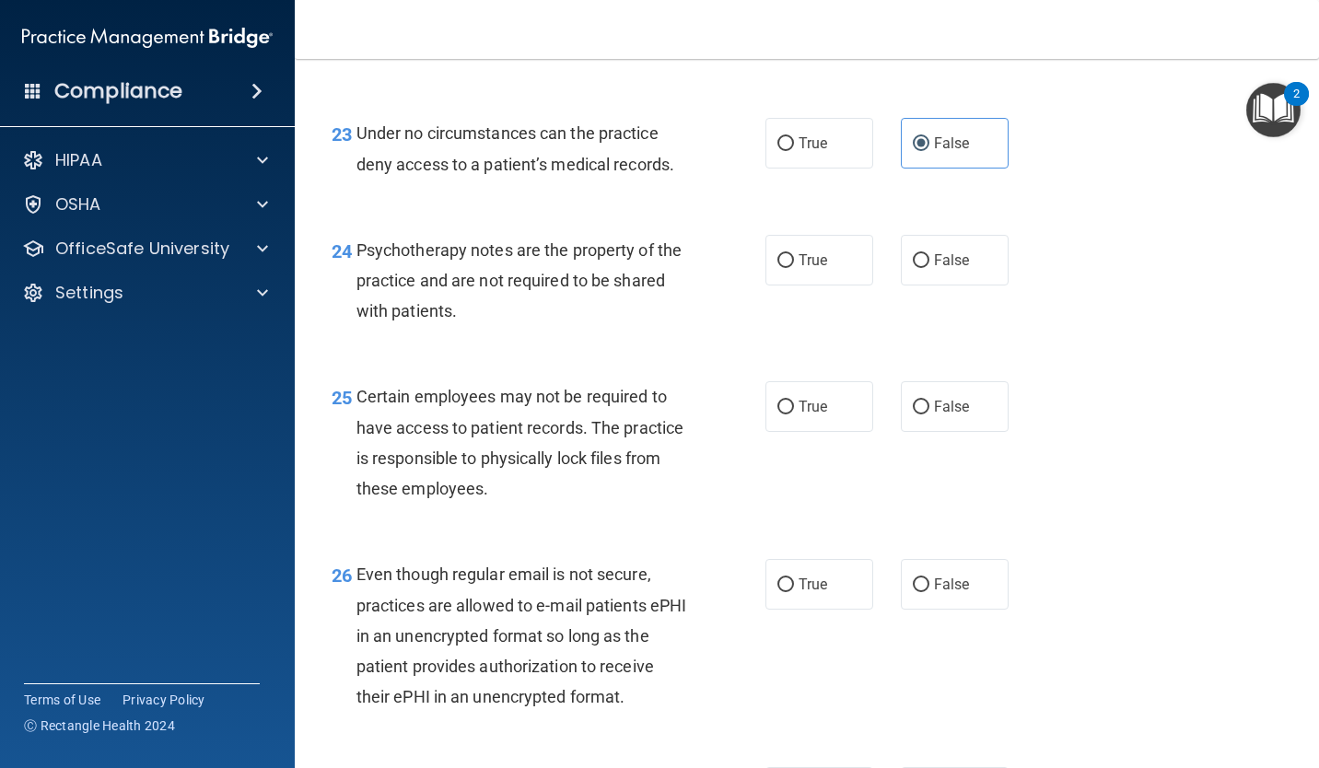
radio input "true"
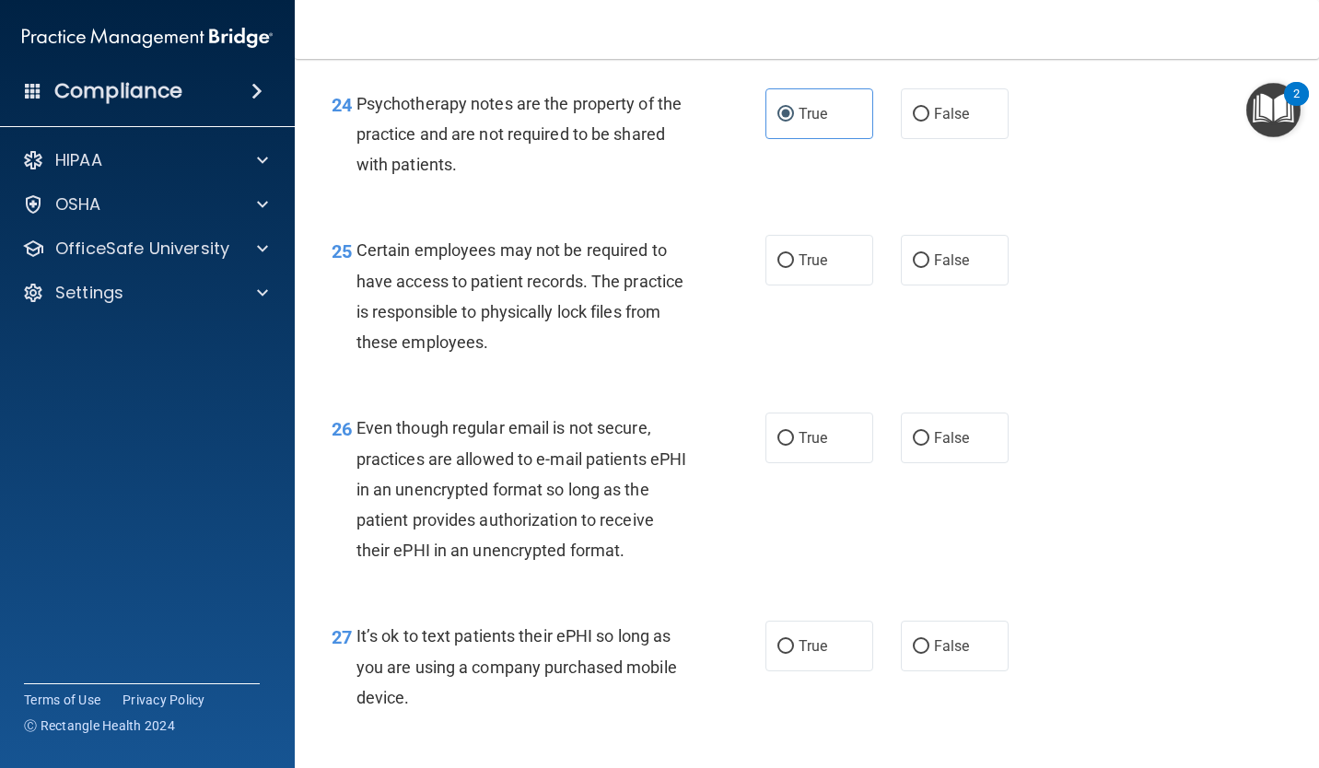
scroll to position [4335, 0]
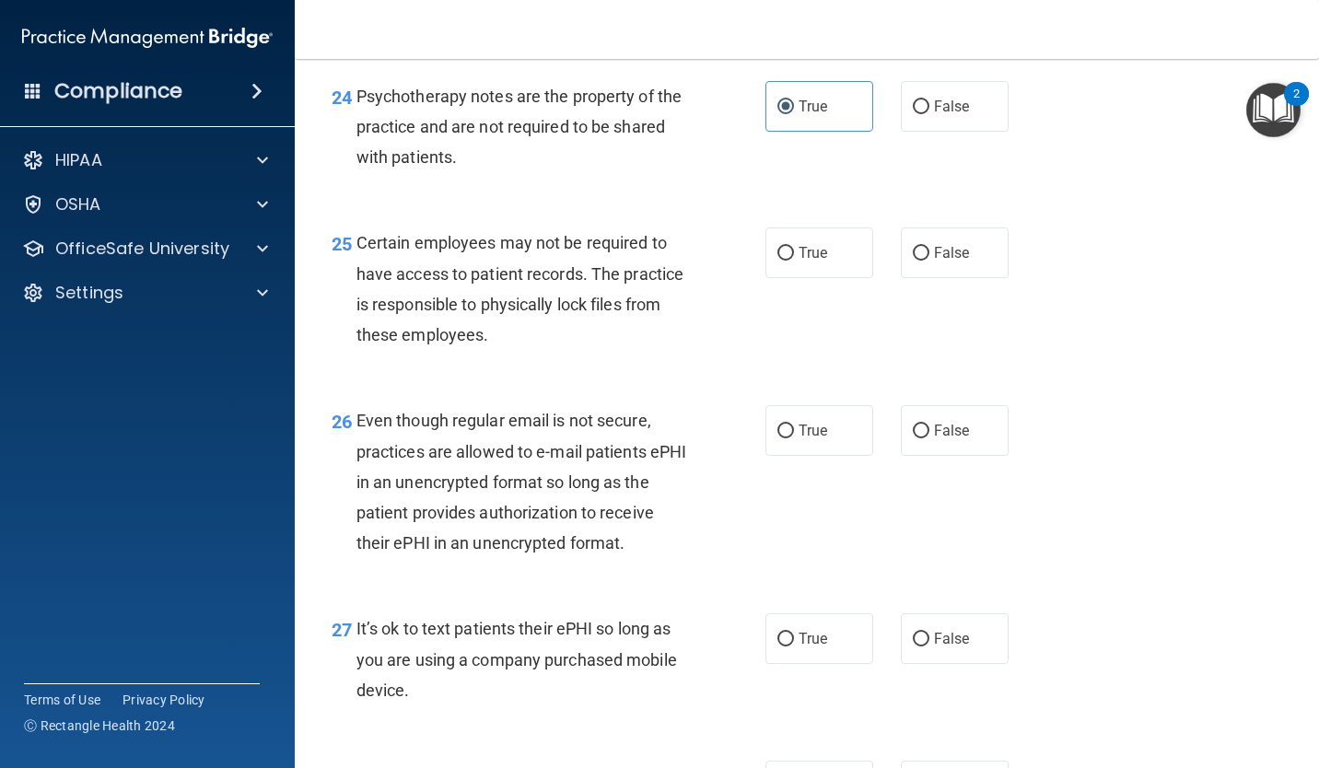
click at [797, 231] on label "True" at bounding box center [819, 253] width 108 height 51
click at [794, 247] on input "True" at bounding box center [785, 254] width 17 height 14
radio input "true"
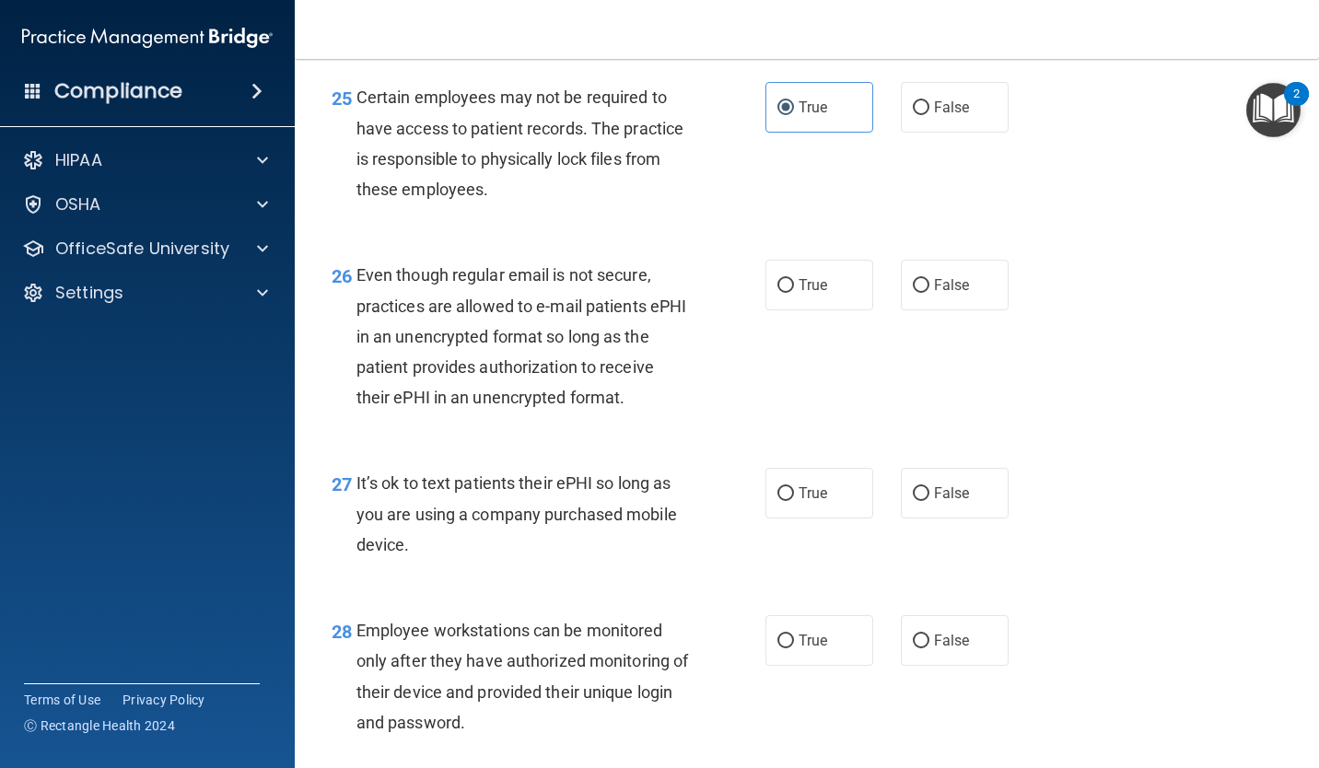
scroll to position [4485, 0]
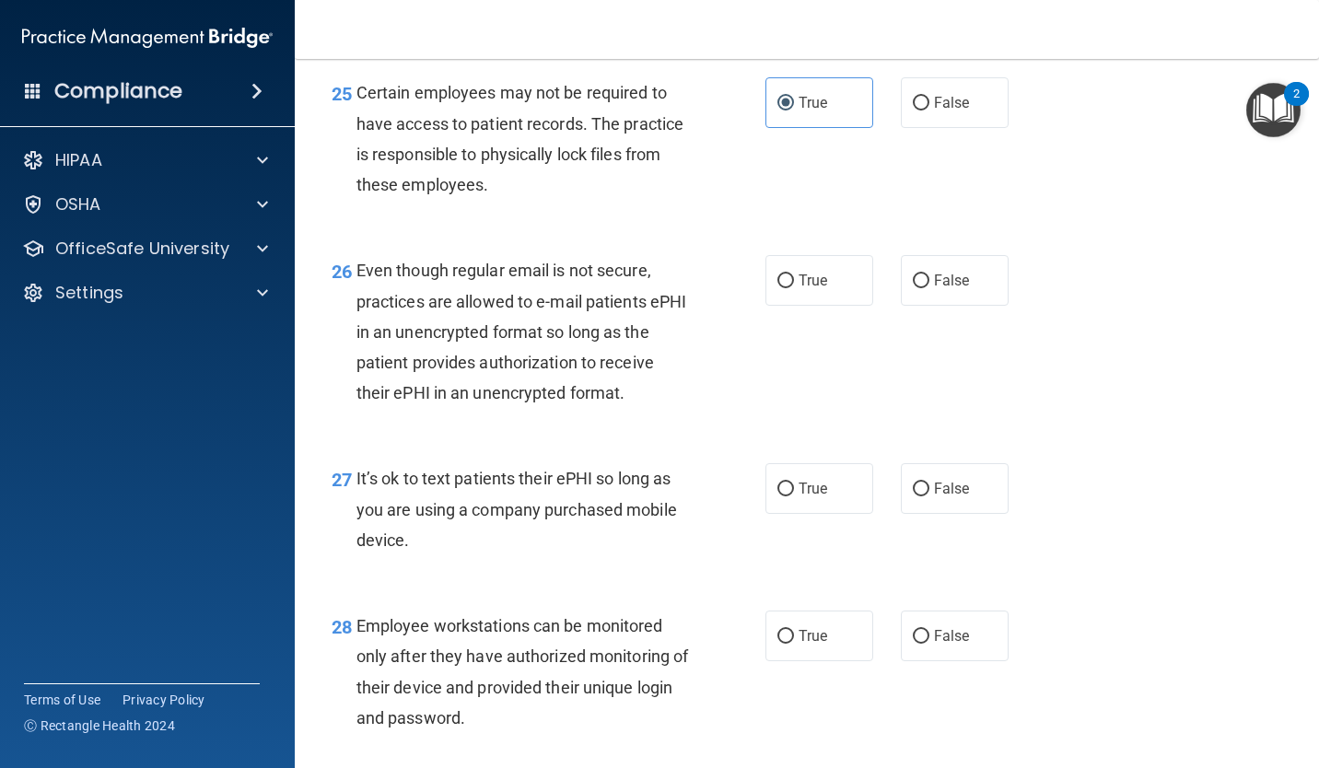
click at [785, 282] on input "True" at bounding box center [785, 281] width 17 height 14
radio input "true"
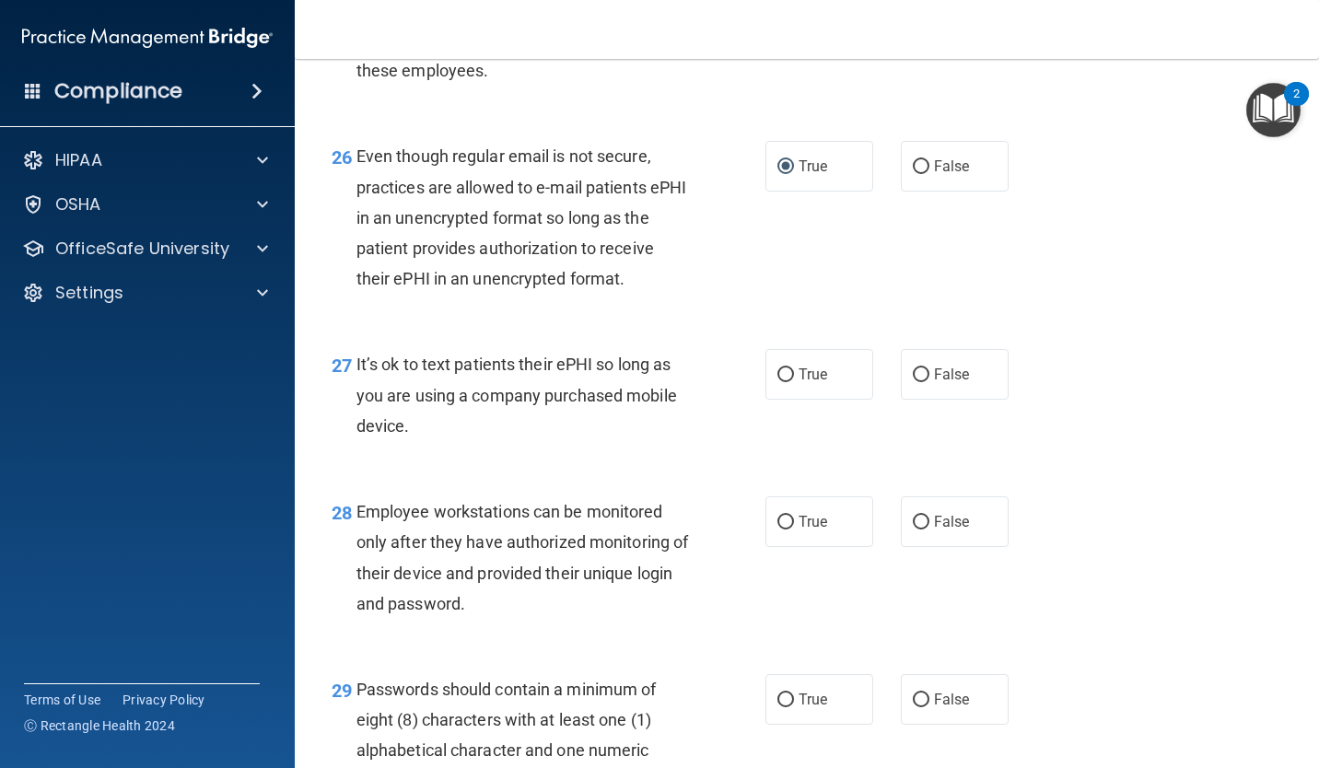
scroll to position [4743, 0]
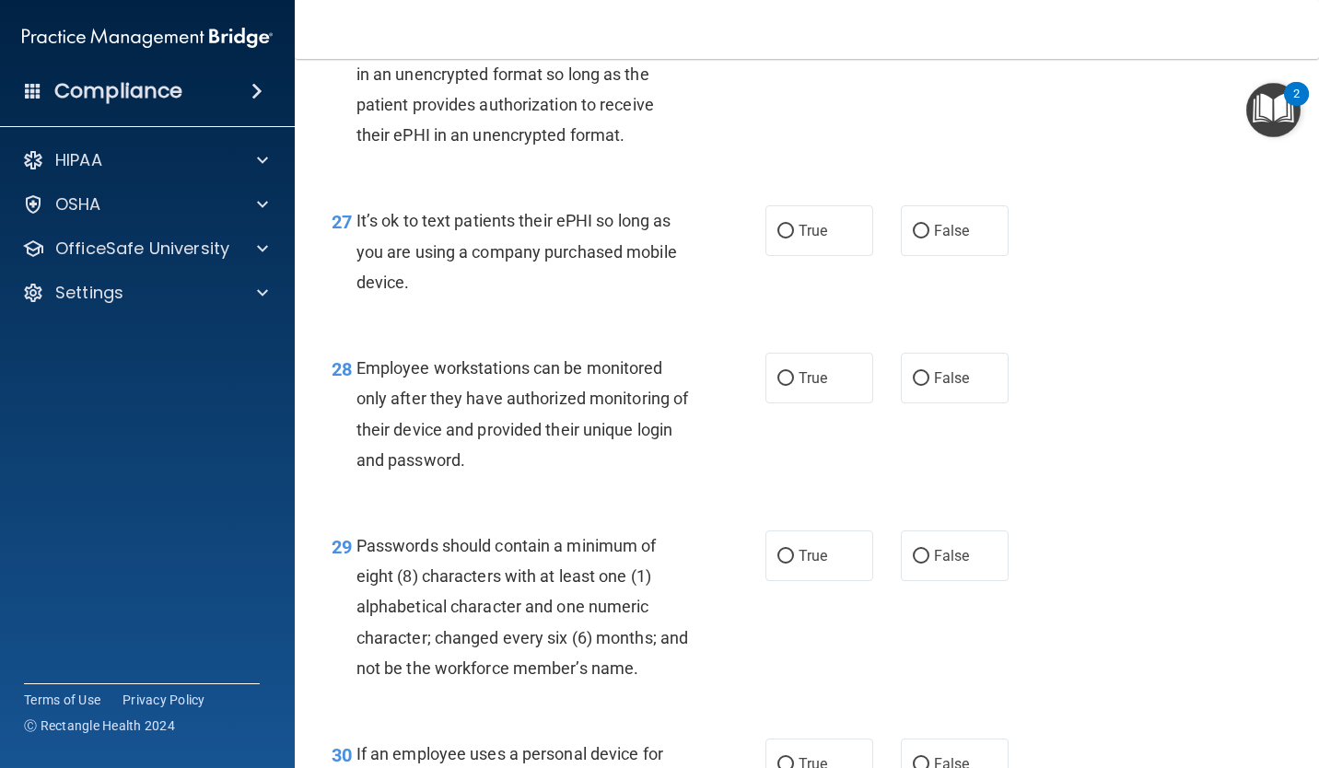
click at [944, 235] on span "False" at bounding box center [952, 231] width 36 height 18
click at [929, 235] on input "False" at bounding box center [921, 232] width 17 height 14
radio input "true"
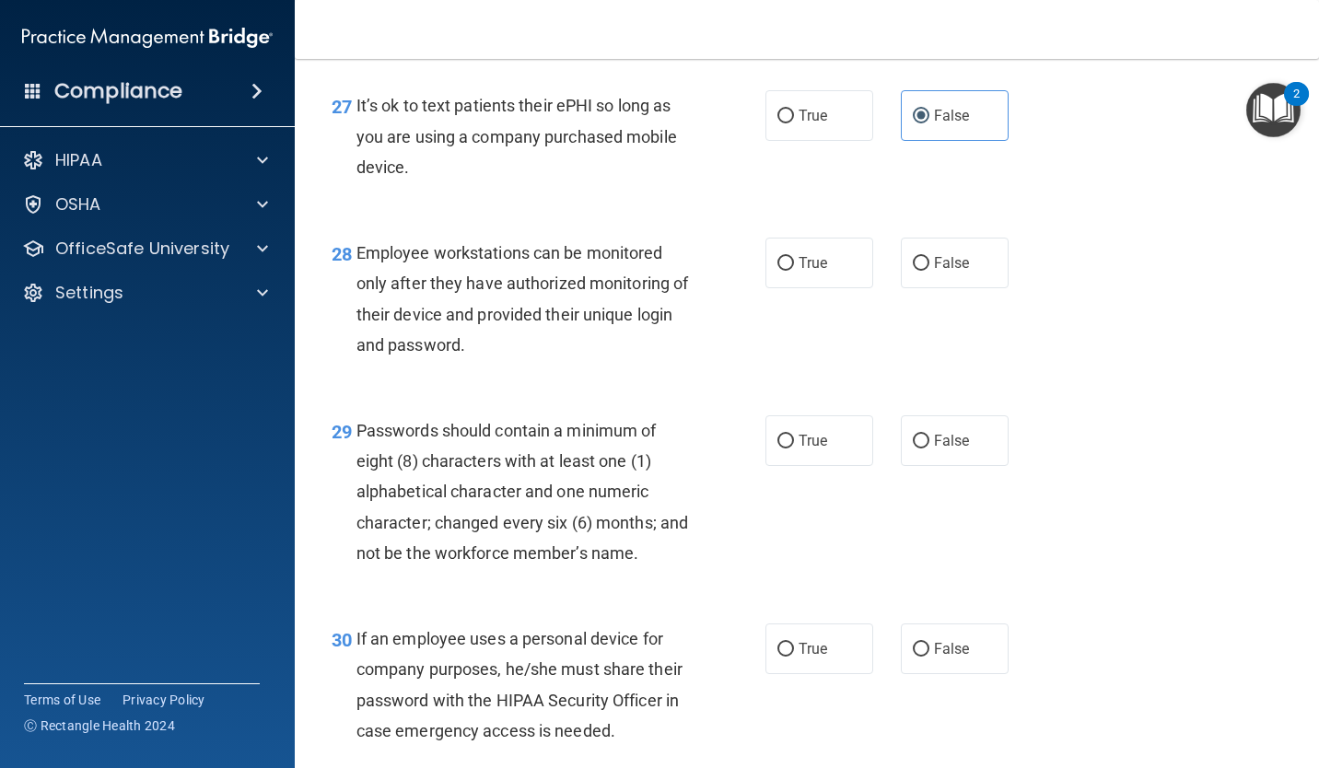
scroll to position [4866, 0]
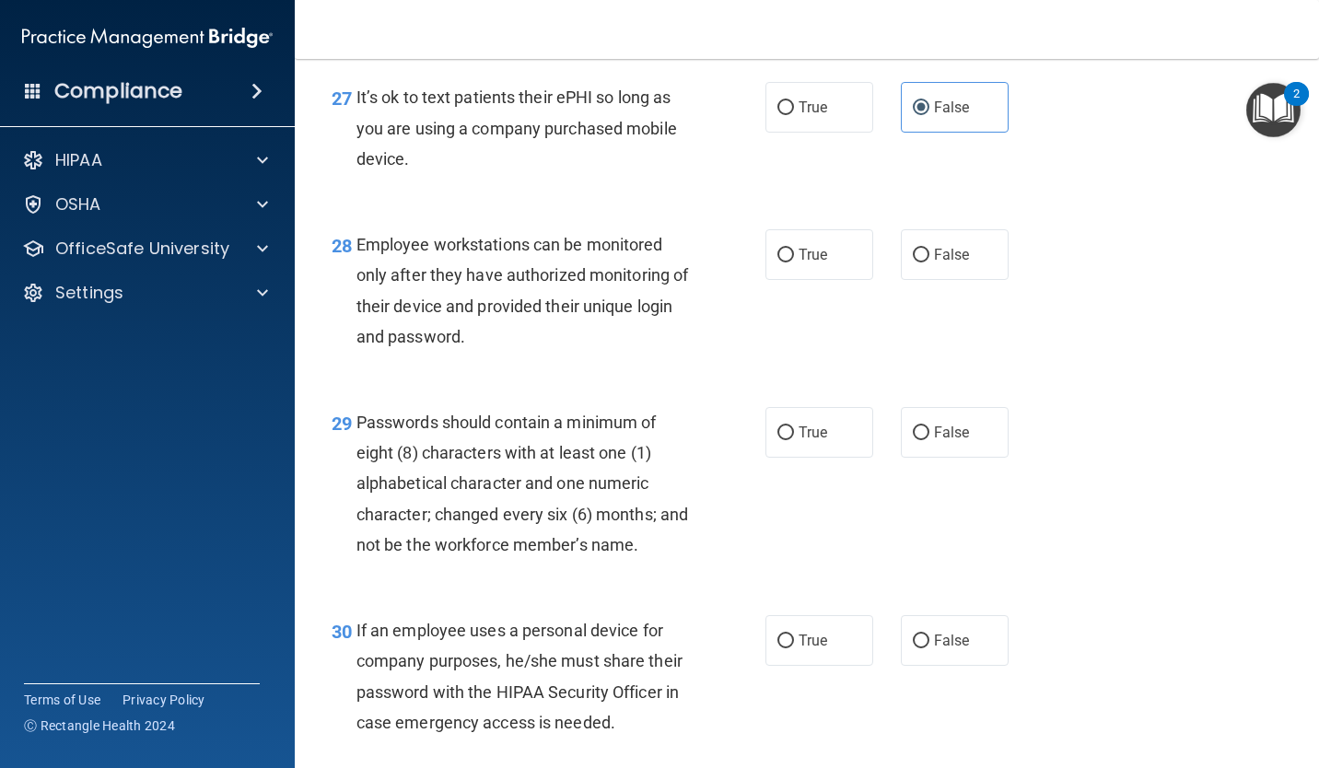
click at [918, 231] on label "False" at bounding box center [955, 254] width 108 height 51
click at [918, 249] on input "False" at bounding box center [921, 256] width 17 height 14
radio input "true"
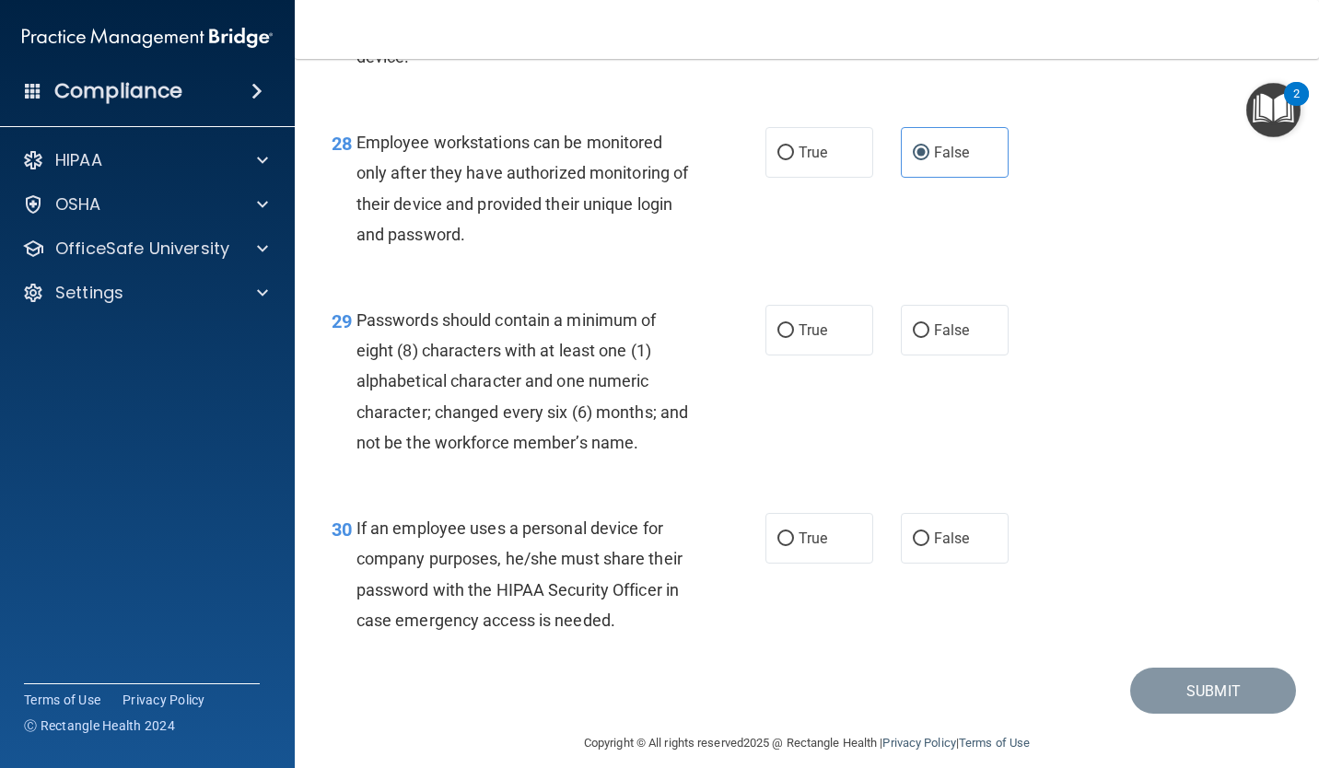
scroll to position [5019, 0]
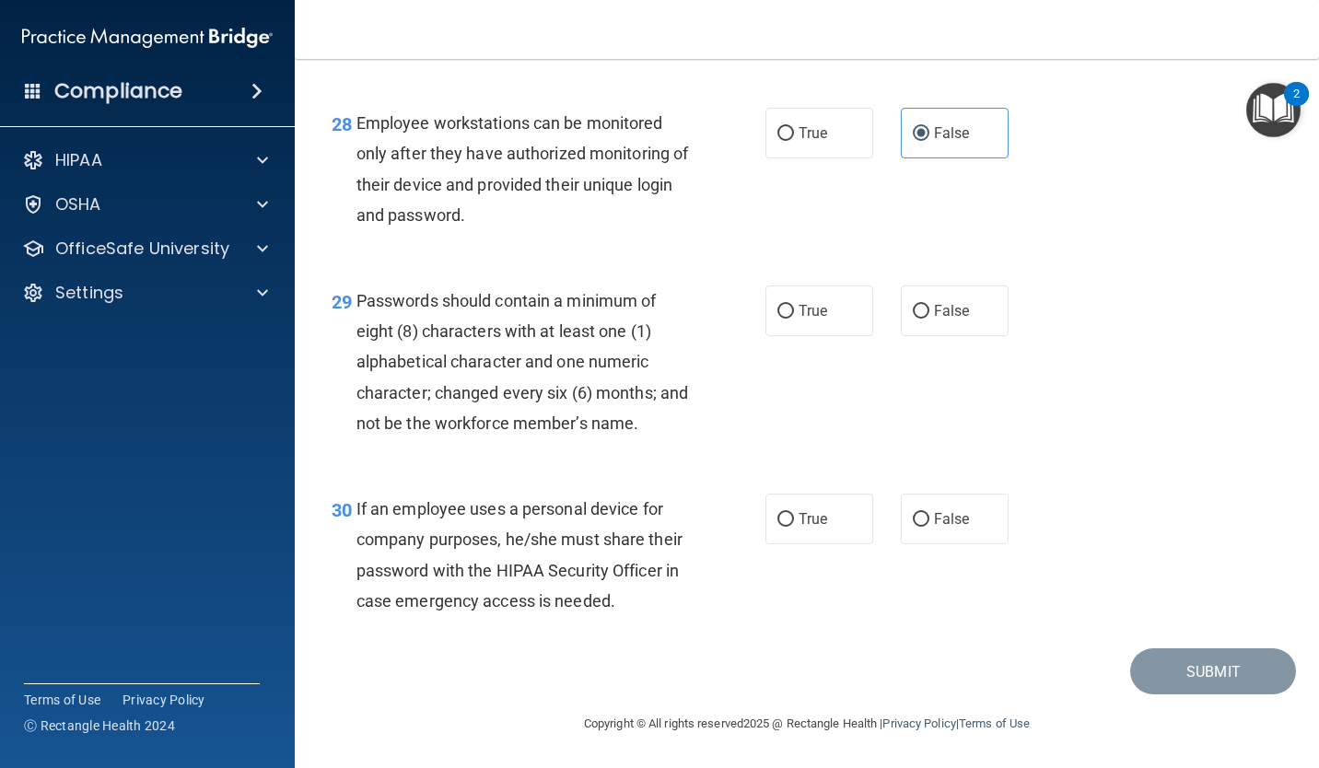
click at [810, 286] on label "True" at bounding box center [819, 311] width 108 height 51
click at [794, 305] on input "True" at bounding box center [785, 312] width 17 height 14
radio input "true"
click at [954, 503] on label "False" at bounding box center [955, 519] width 108 height 51
click at [929, 513] on input "False" at bounding box center [921, 520] width 17 height 14
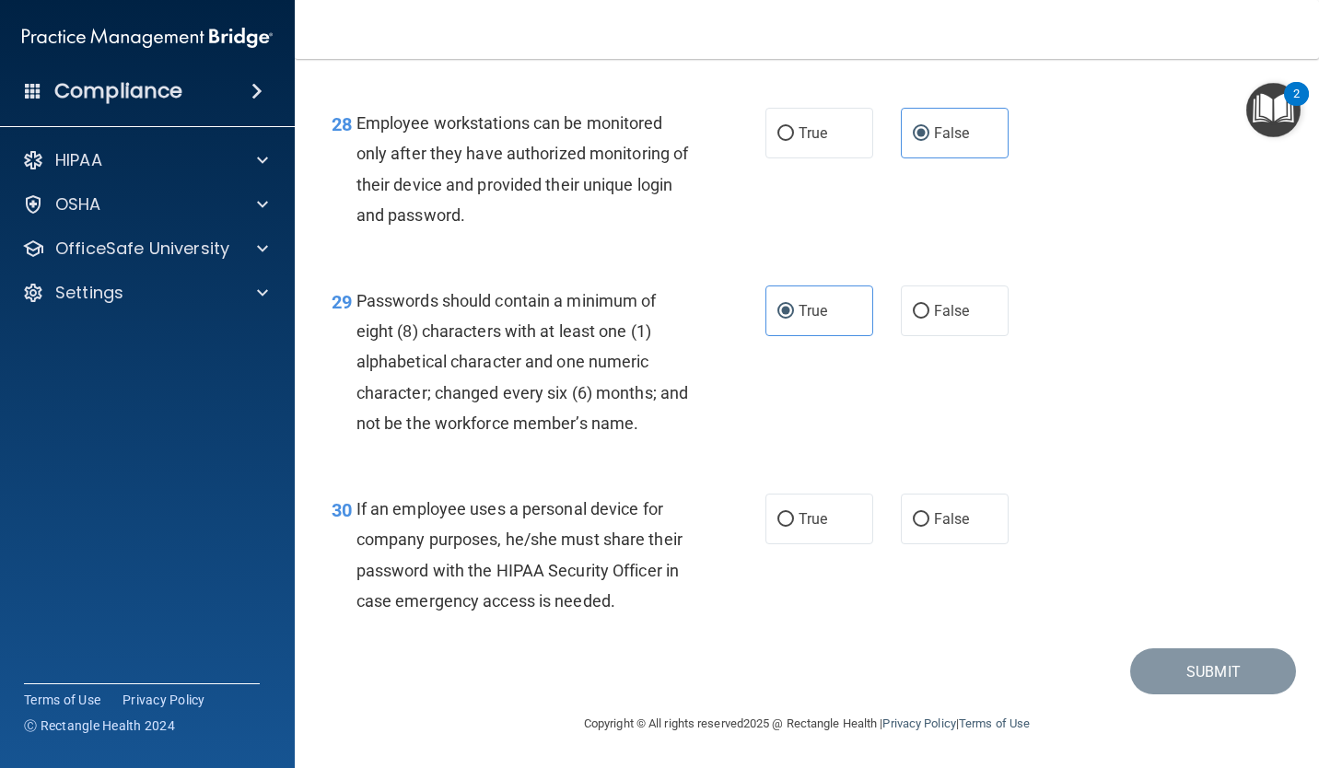
radio input "true"
click at [1205, 663] on button "Submit" at bounding box center [1213, 671] width 166 height 47
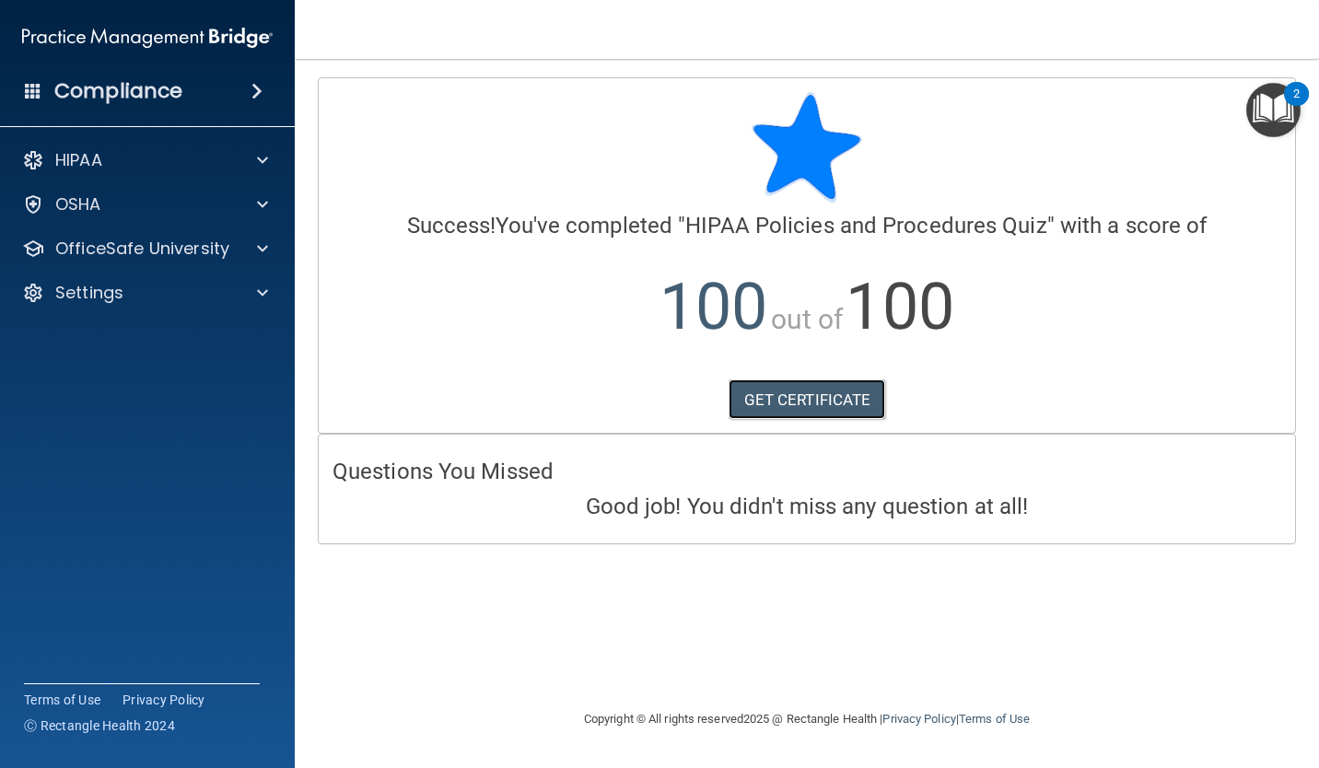
click at [851, 401] on link "GET CERTIFICATE" at bounding box center [808, 400] width 158 height 41
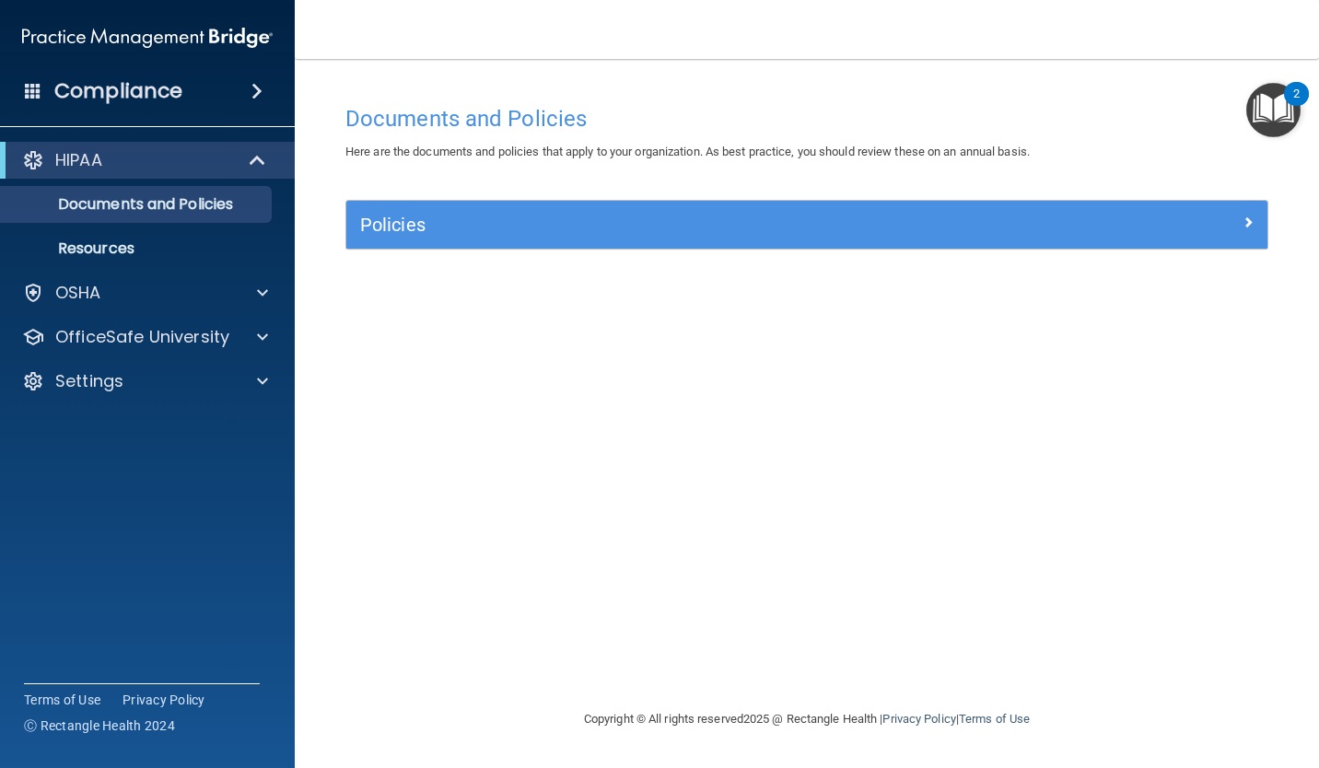
click at [260, 108] on div "Compliance" at bounding box center [147, 91] width 295 height 41
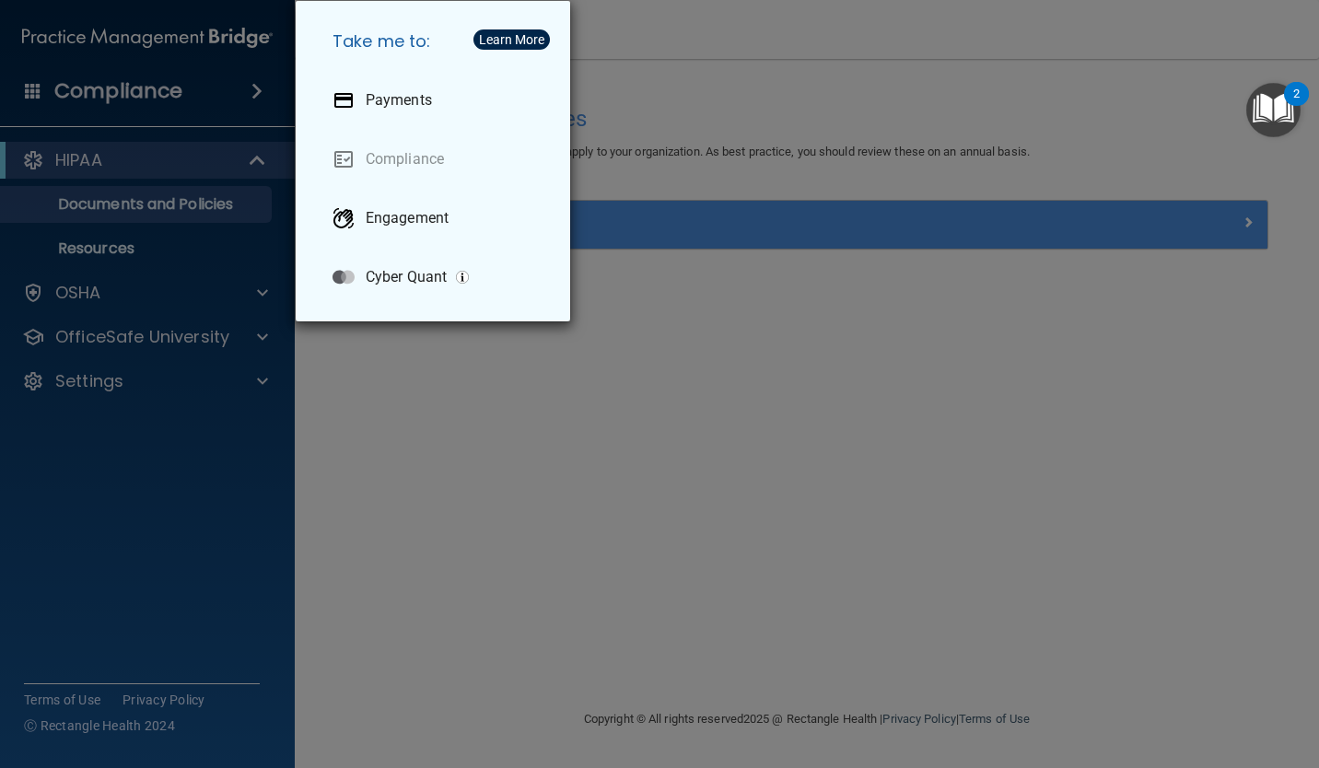
click at [636, 555] on div "Take me to: Payments Compliance Engagement Cyber Quant" at bounding box center [659, 384] width 1319 height 768
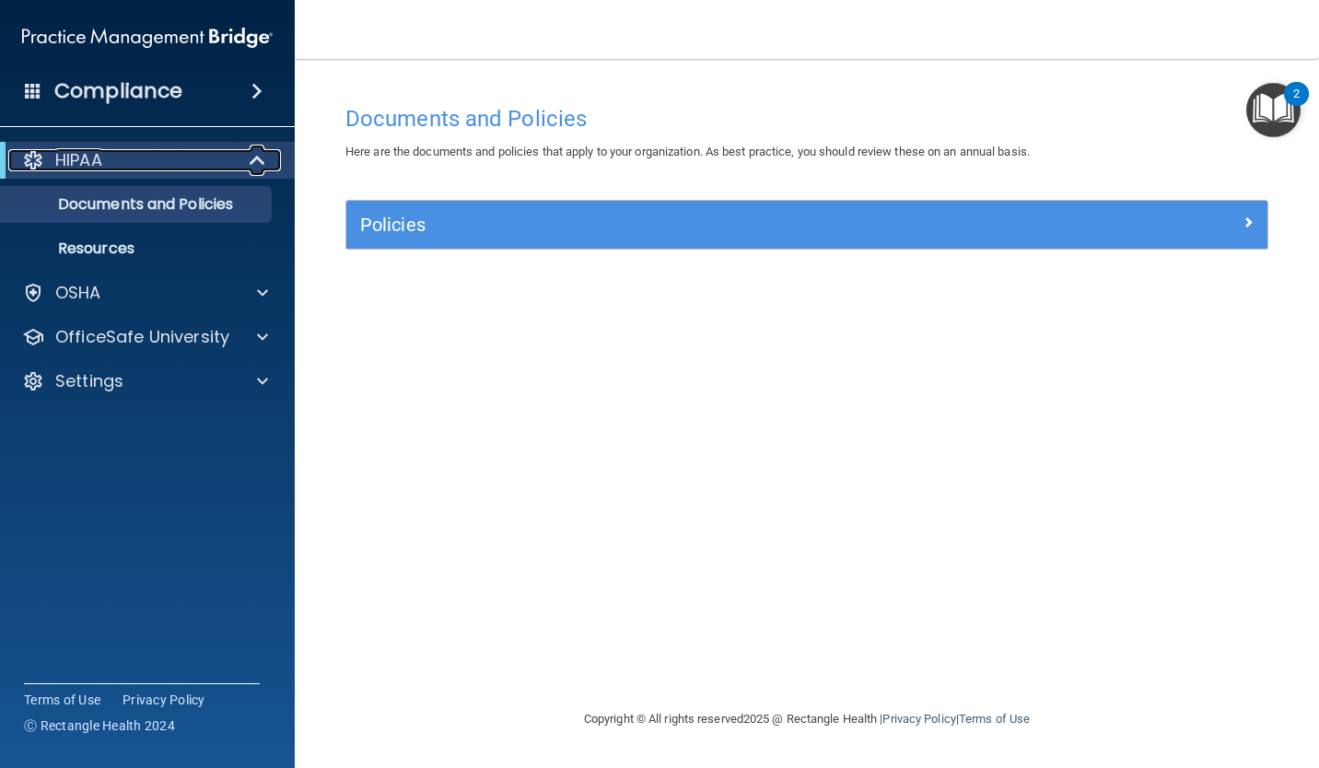
click at [253, 171] on span at bounding box center [259, 160] width 16 height 22
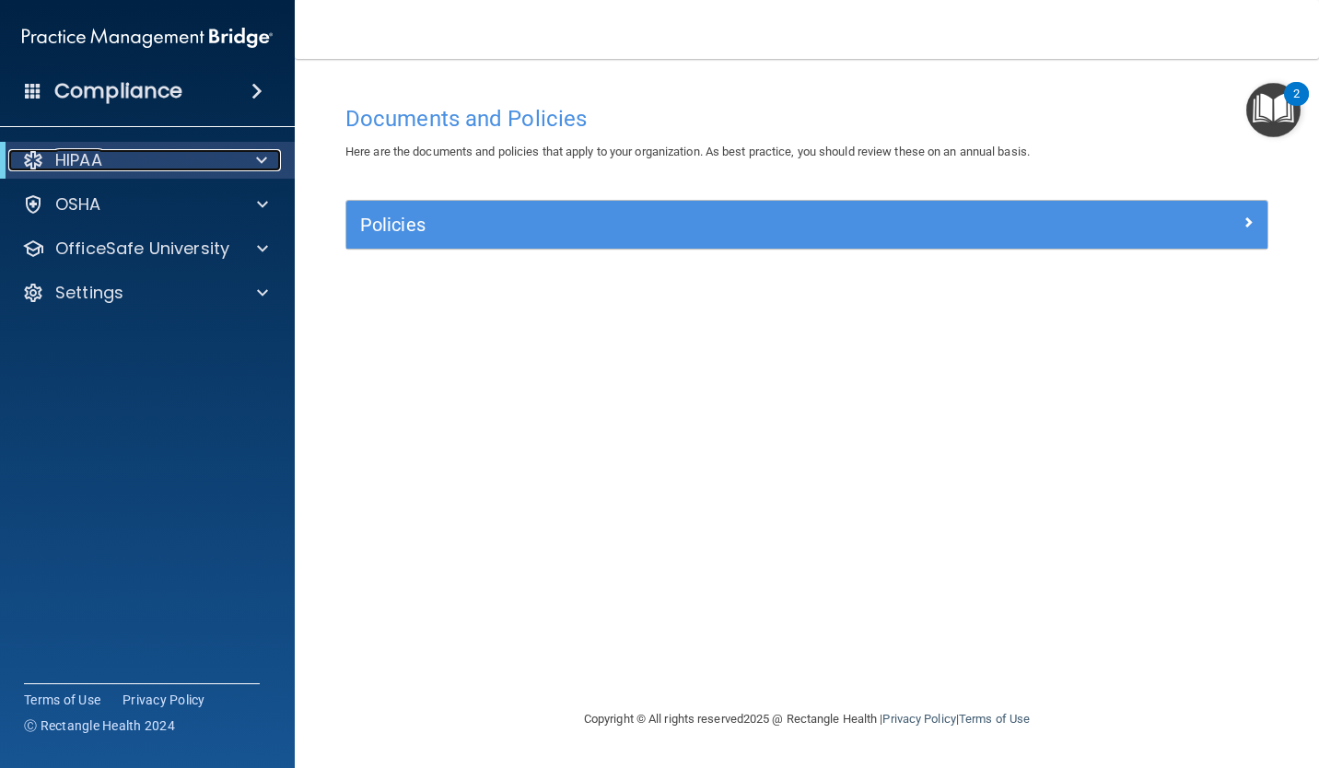
click at [261, 164] on span at bounding box center [261, 160] width 11 height 22
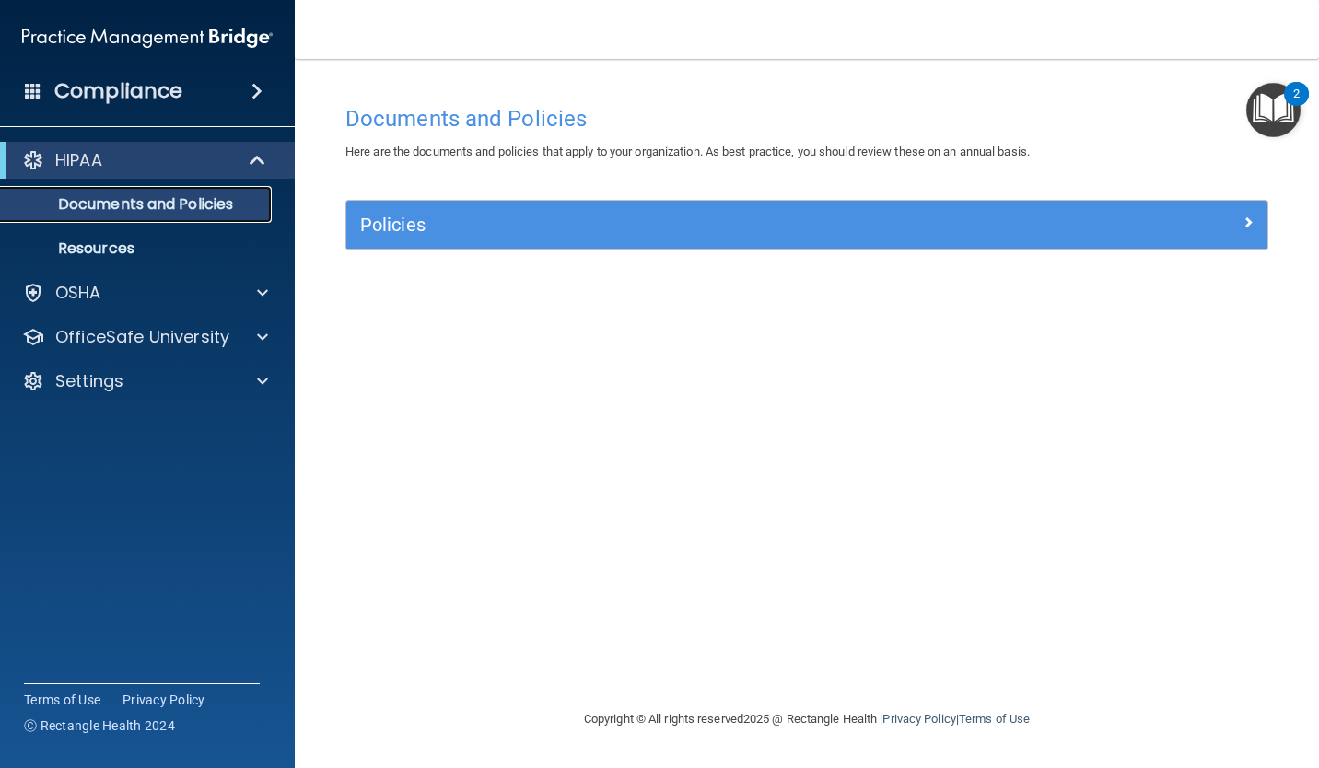
click at [213, 219] on link "Documents and Policies" at bounding box center [127, 204] width 290 height 37
click at [214, 213] on p "Documents and Policies" at bounding box center [137, 204] width 251 height 18
click at [255, 99] on span at bounding box center [256, 91] width 11 height 22
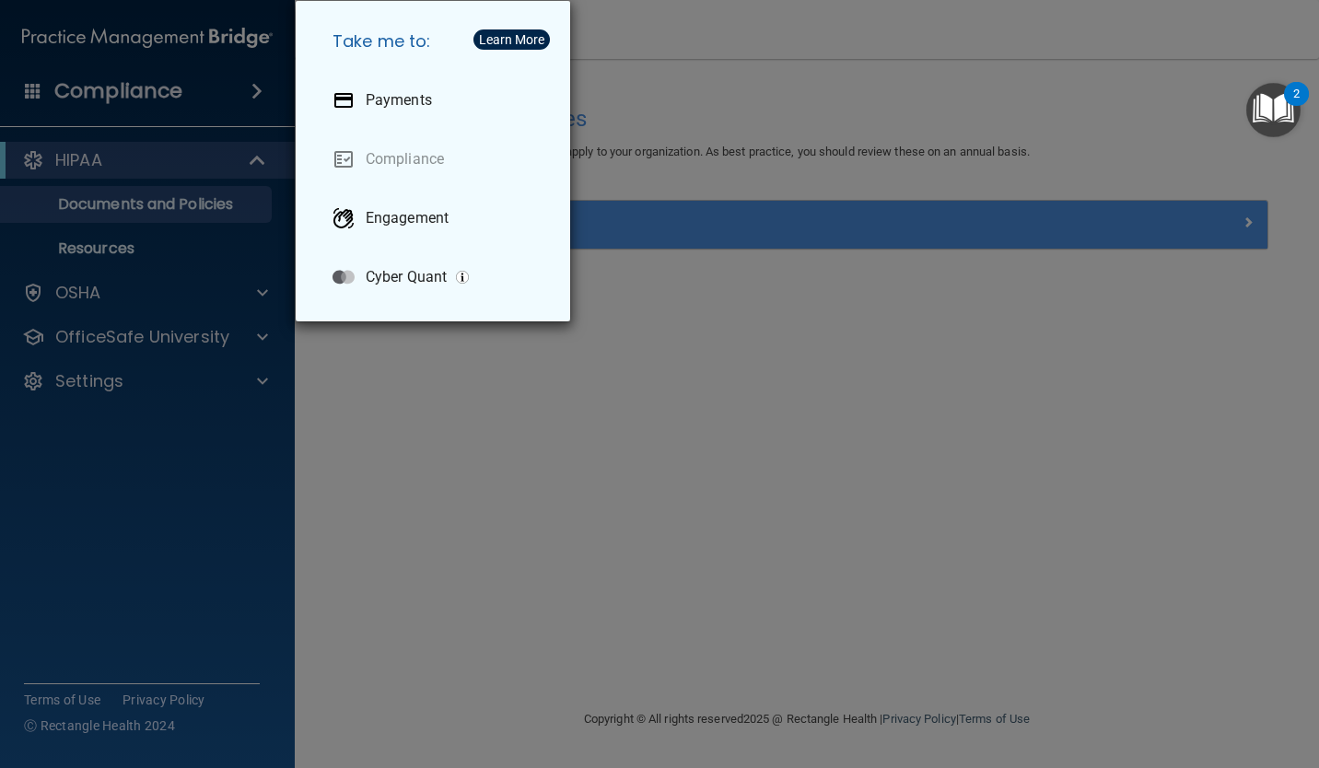
click at [514, 51] on h5 "Take me to:" at bounding box center [437, 42] width 238 height 52
click at [742, 411] on div "Take me to: Payments Compliance Engagement Cyber Quant" at bounding box center [659, 384] width 1319 height 768
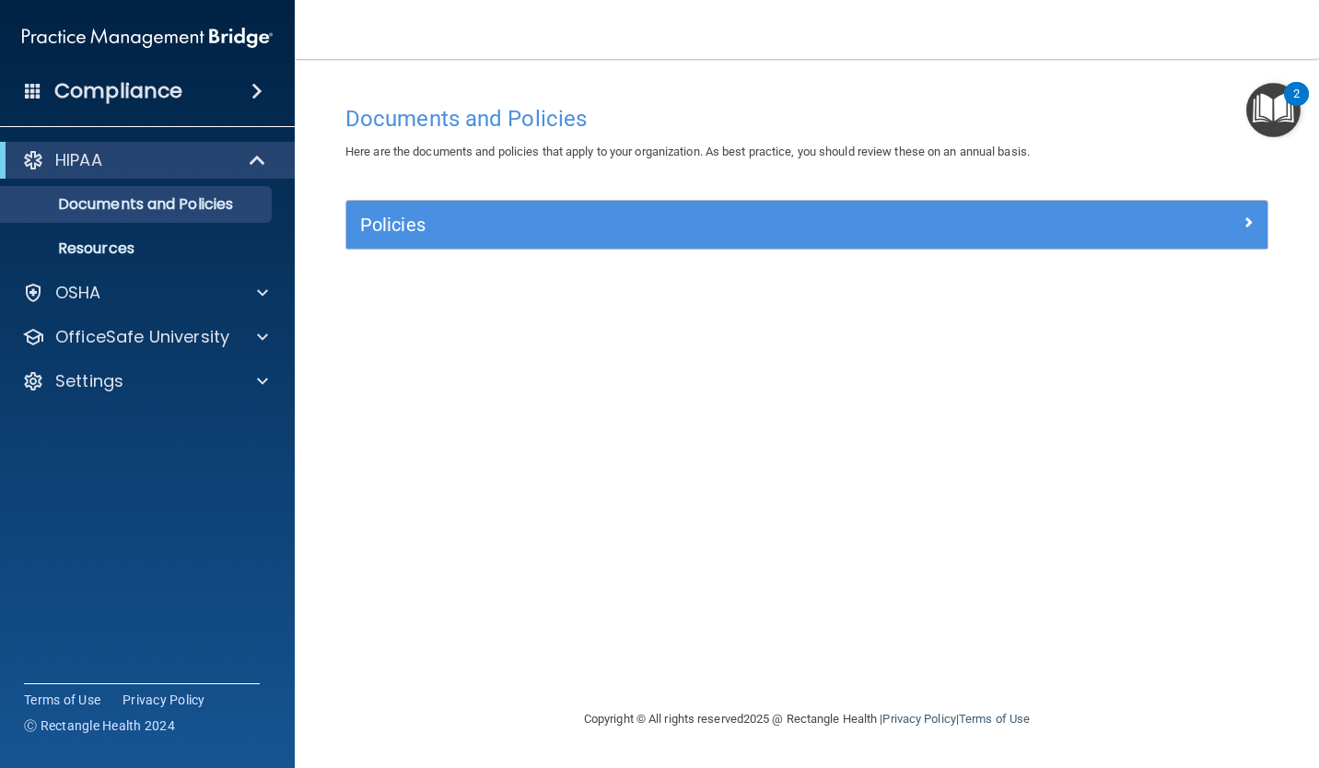
click at [877, 467] on div "Documents and Policies Here are the documents and policies that apply to your o…" at bounding box center [807, 402] width 951 height 613
click at [248, 55] on img at bounding box center [147, 37] width 251 height 37
click at [218, 38] on img at bounding box center [147, 37] width 251 height 37
click at [87, 17] on div "Compliance" at bounding box center [147, 55] width 258 height 111
click at [83, 21] on img at bounding box center [147, 37] width 251 height 37
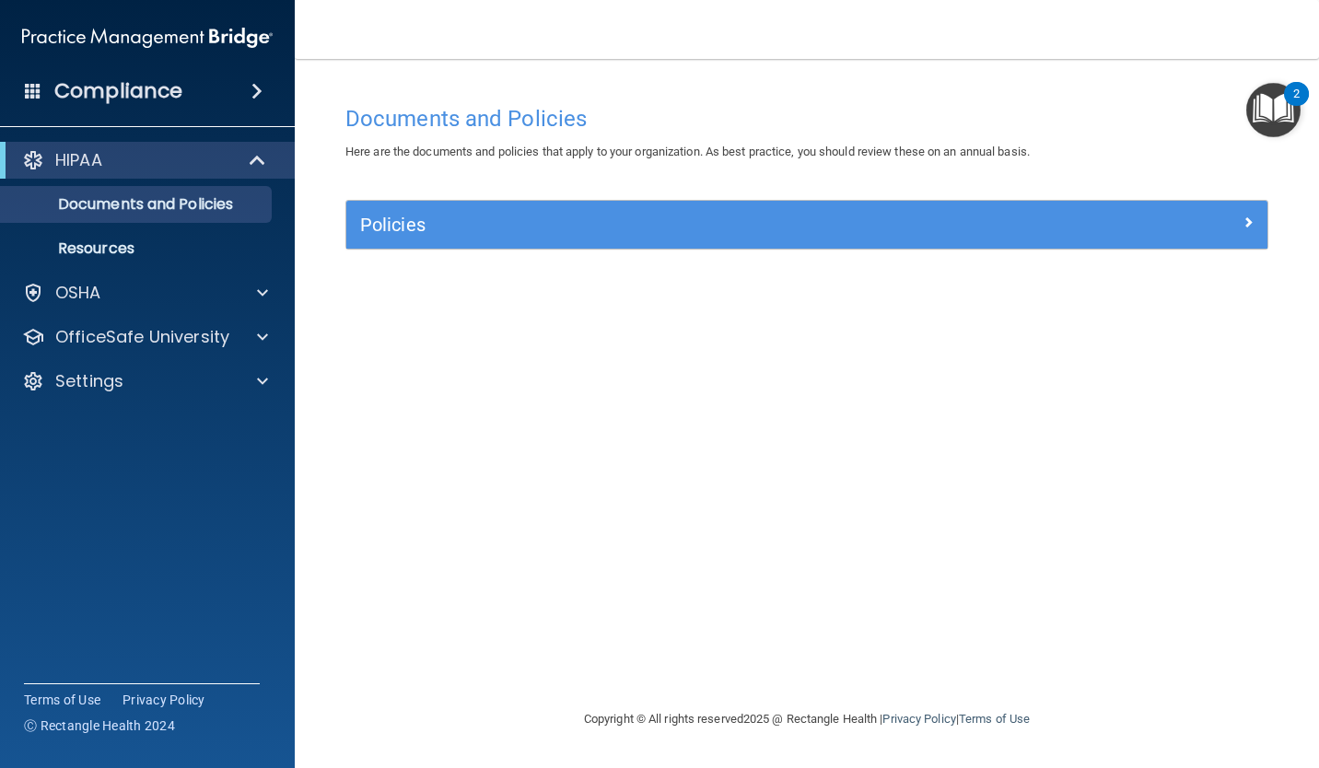
click at [88, 35] on img at bounding box center [147, 37] width 251 height 37
click at [99, 41] on img at bounding box center [147, 37] width 251 height 37
click at [152, 36] on img at bounding box center [147, 37] width 251 height 37
click at [205, 44] on img at bounding box center [147, 37] width 251 height 37
click at [141, 89] on h4 "Compliance" at bounding box center [118, 91] width 128 height 26
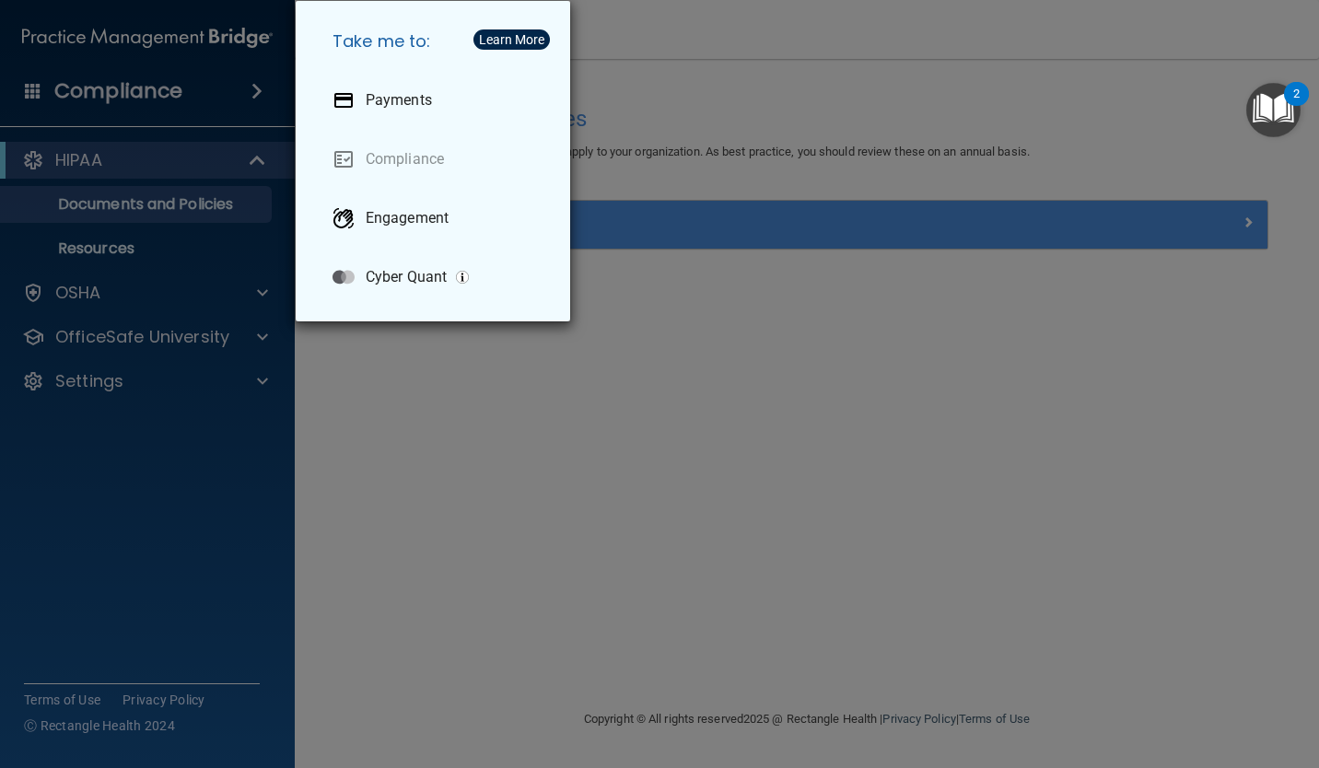
click at [486, 483] on div "Take me to: Payments Compliance Engagement Cyber Quant" at bounding box center [659, 384] width 1319 height 768
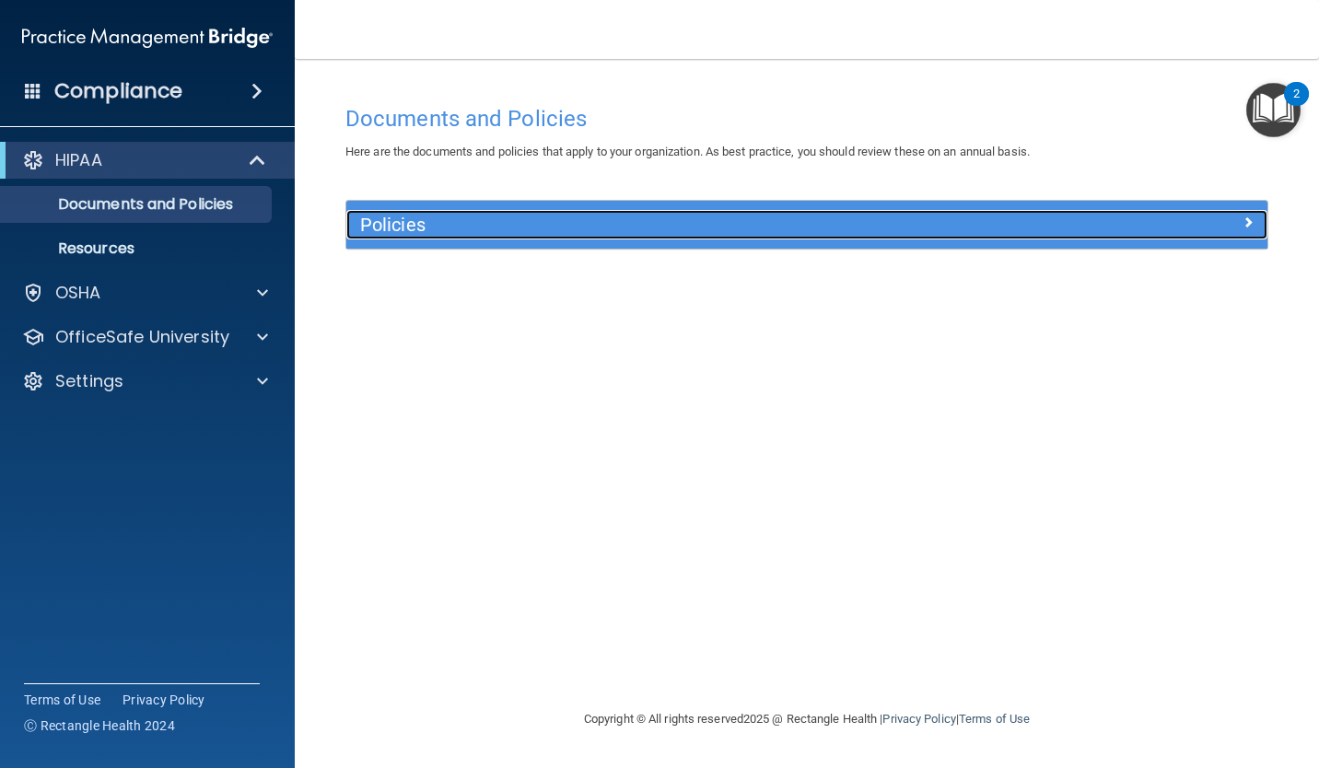
click at [1226, 234] on div "Policies" at bounding box center [806, 224] width 921 height 29
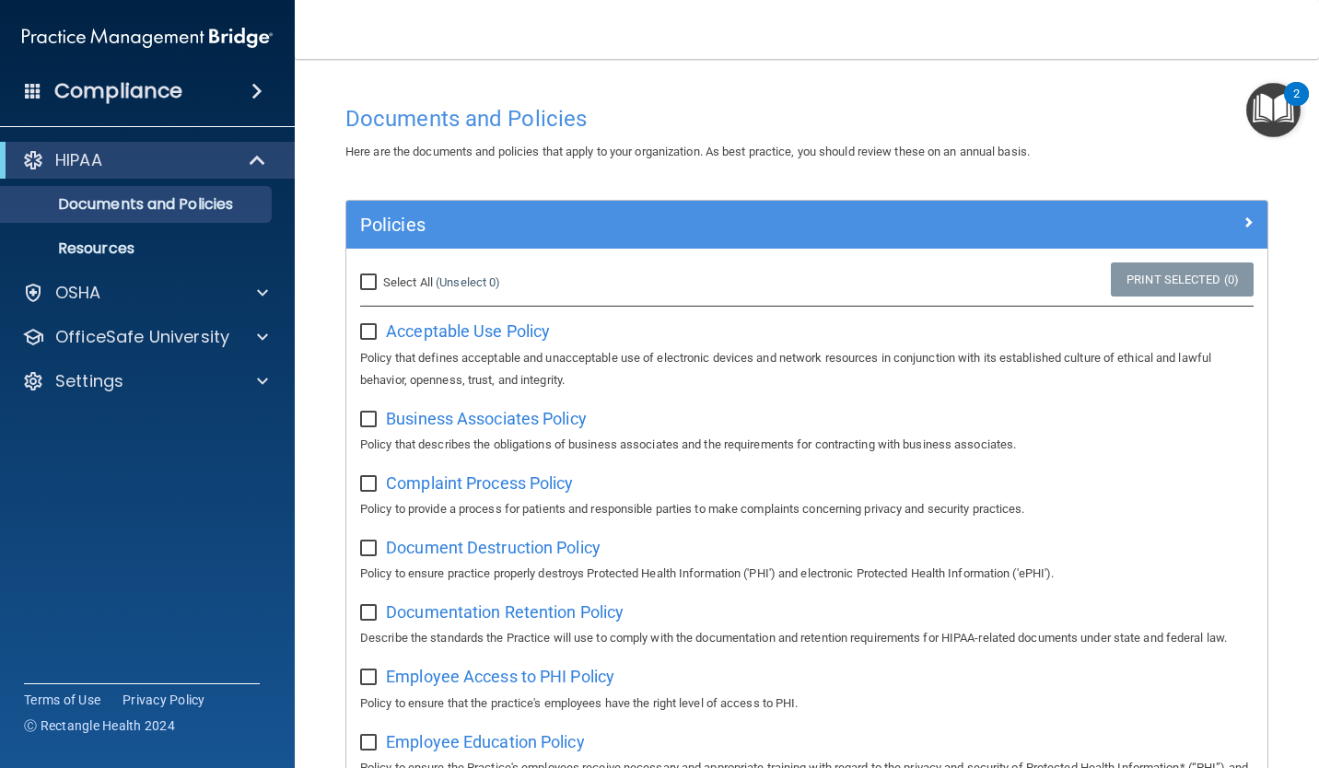
click at [1118, 111] on h4 "Documents and Policies" at bounding box center [806, 119] width 923 height 24
click at [230, 169] on div "HIPAA" at bounding box center [122, 160] width 228 height 22
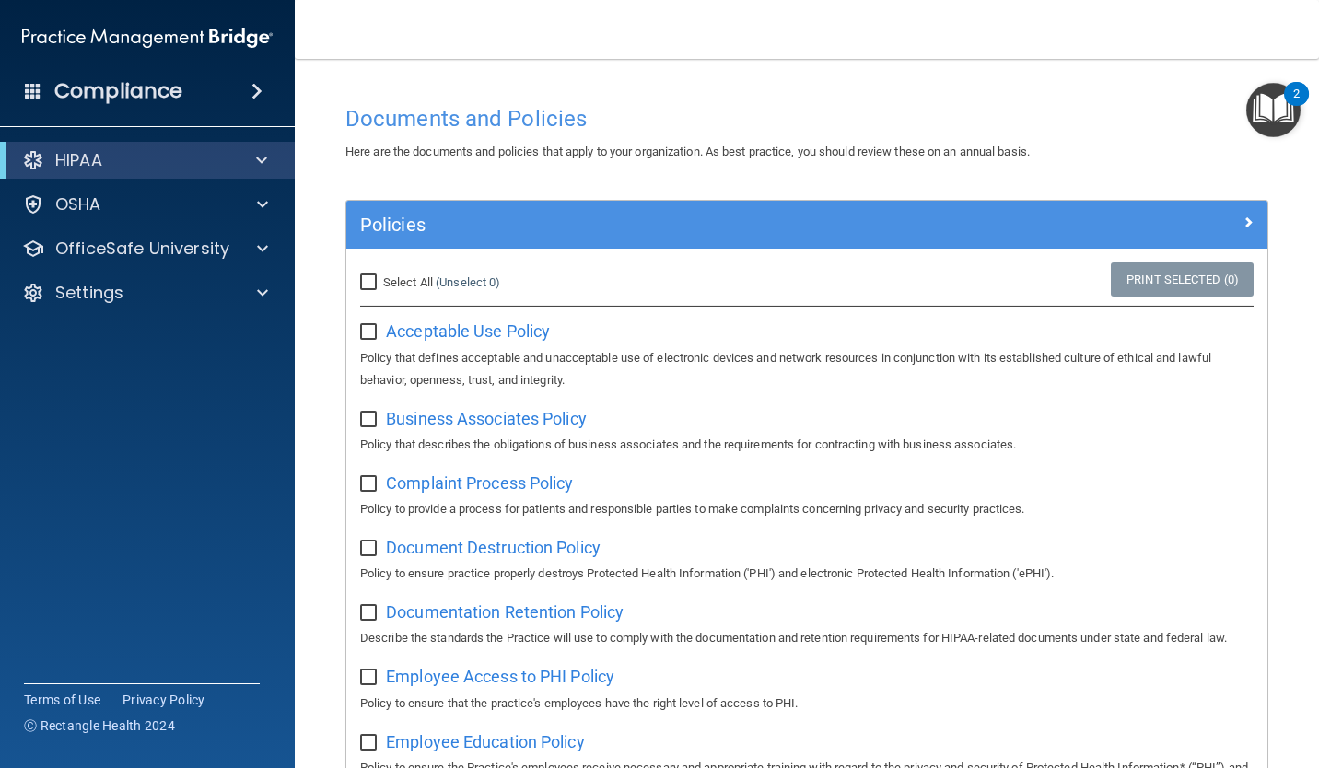
click at [218, 91] on div "Compliance" at bounding box center [147, 91] width 295 height 41
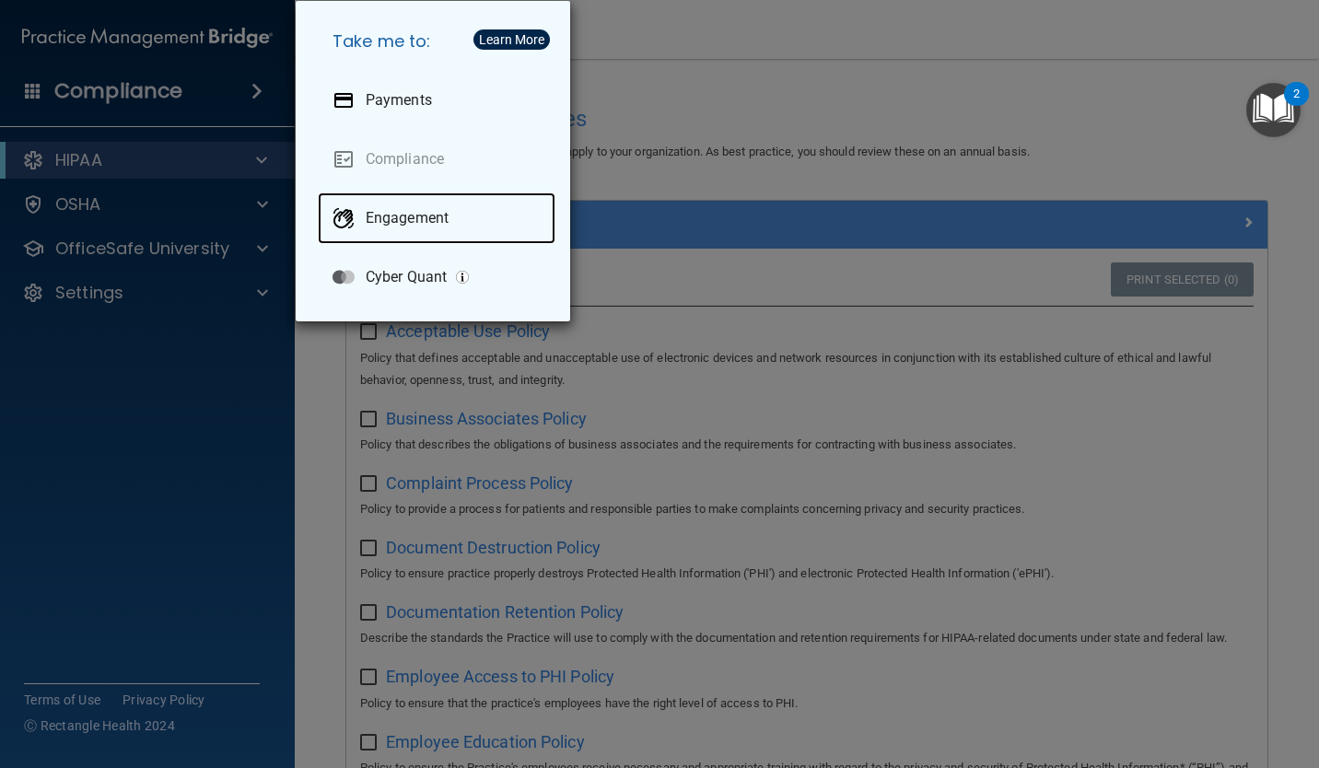
click at [458, 226] on div "Engagement" at bounding box center [437, 219] width 238 height 52
click at [818, 420] on div "Take me to: Payments Compliance Engagement Cyber Quant" at bounding box center [659, 384] width 1319 height 768
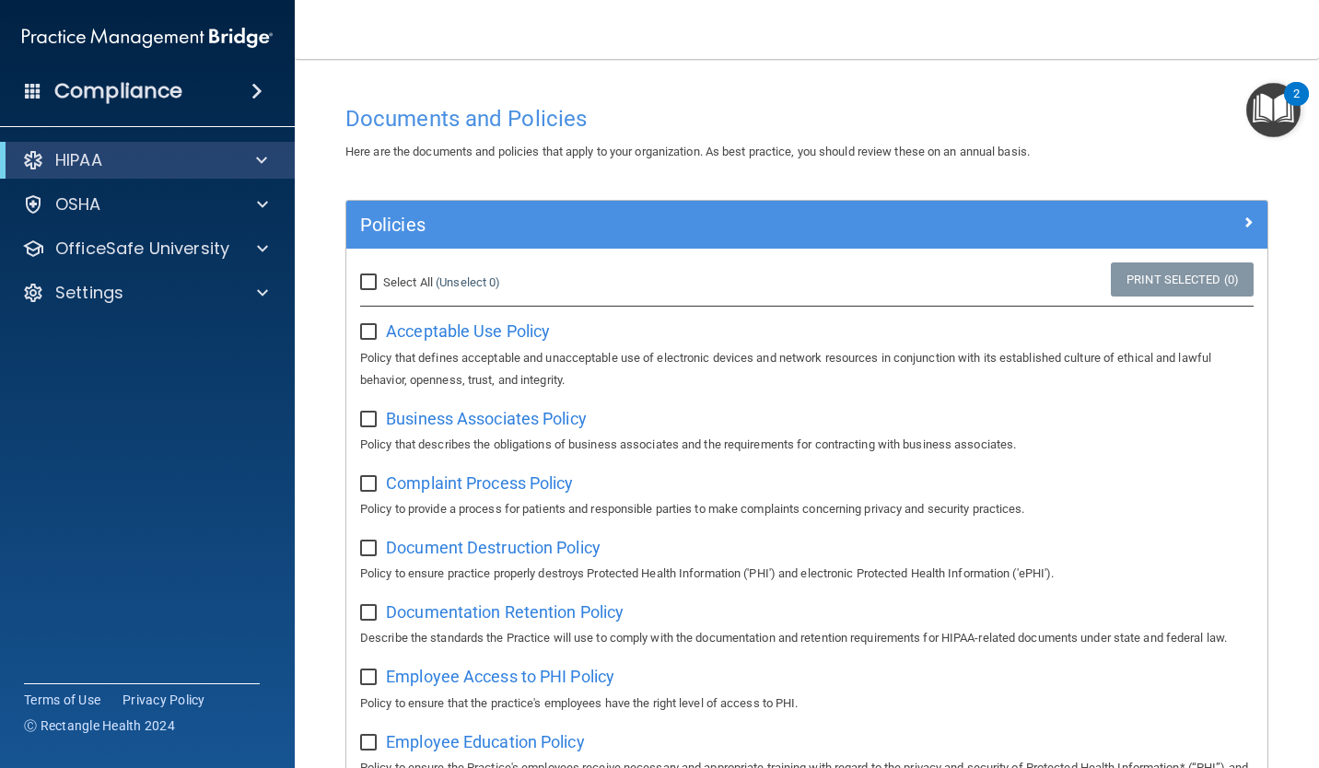
click at [145, 101] on h4 "Compliance" at bounding box center [118, 91] width 128 height 26
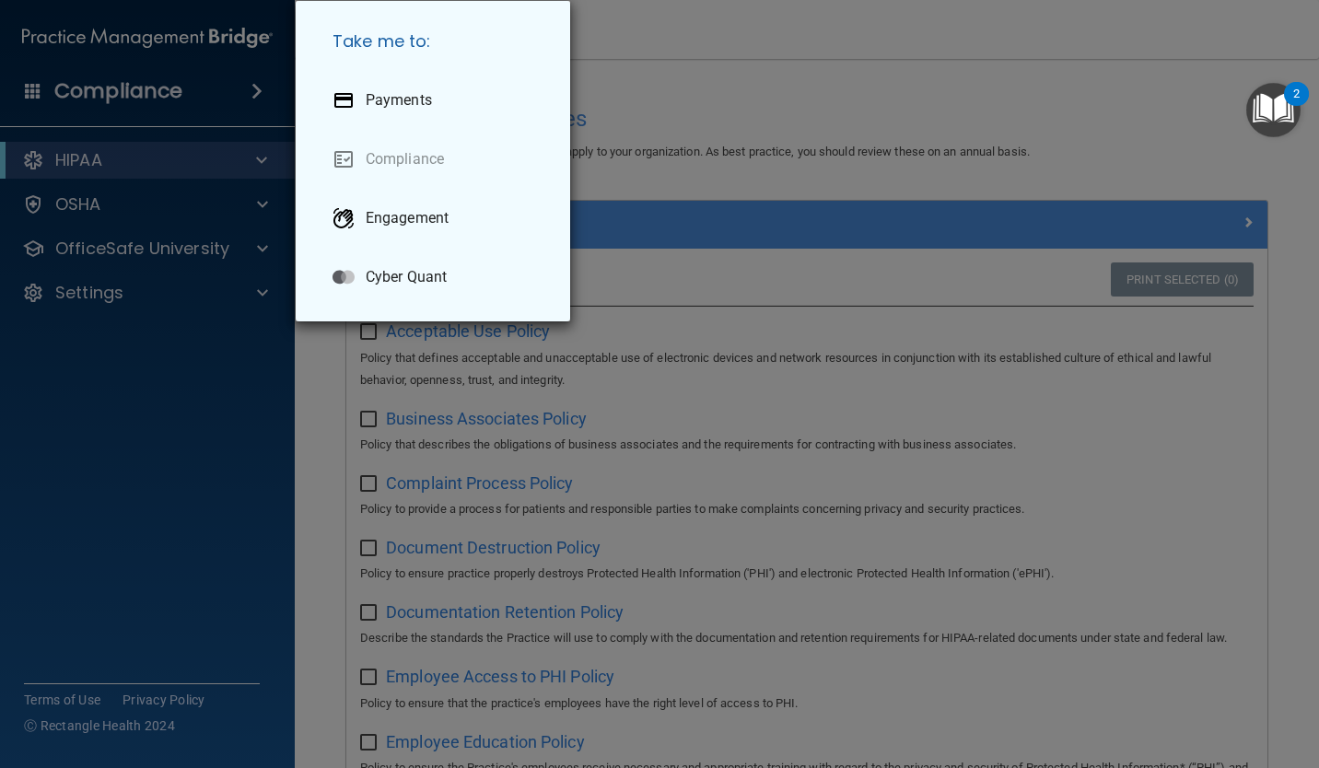
click at [112, 88] on div "Take me to: Payments Compliance Engagement Cyber Quant" at bounding box center [659, 384] width 1319 height 768
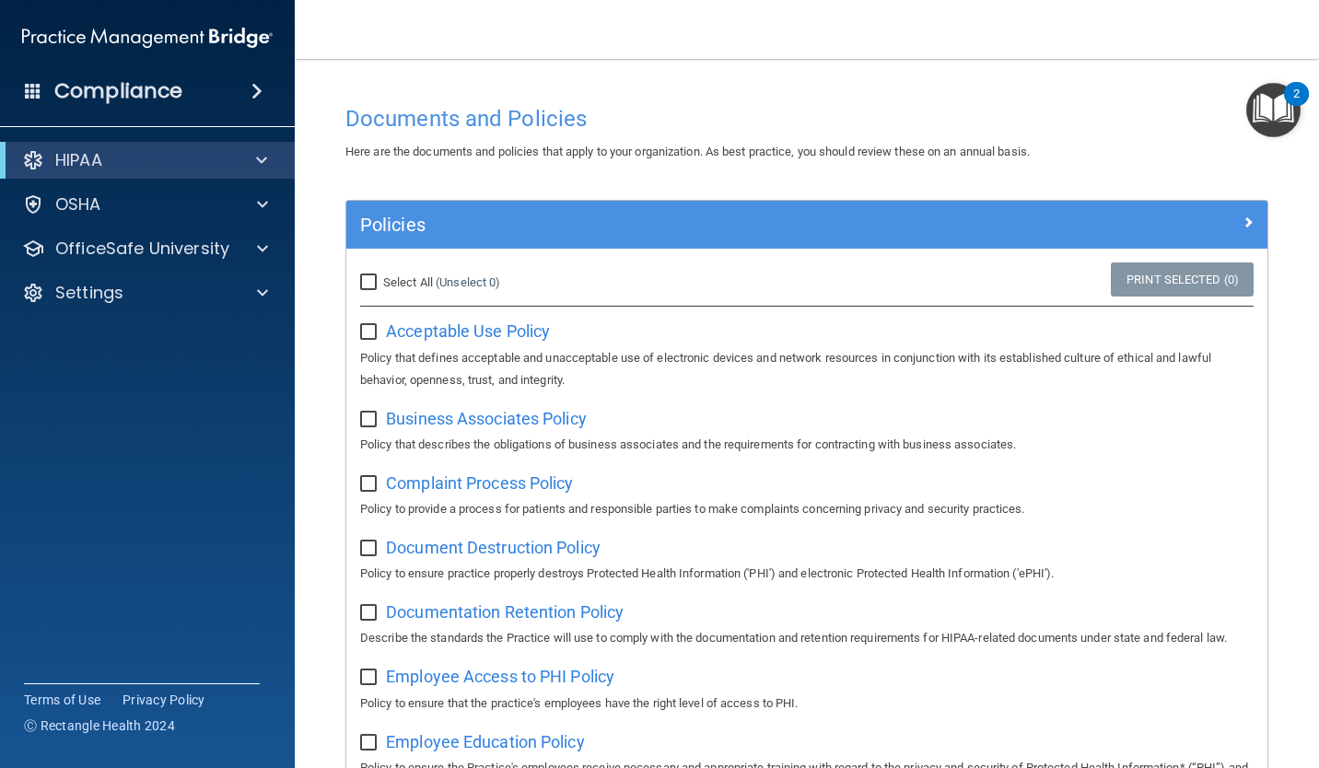
click at [233, 98] on div "Compliance" at bounding box center [147, 91] width 295 height 41
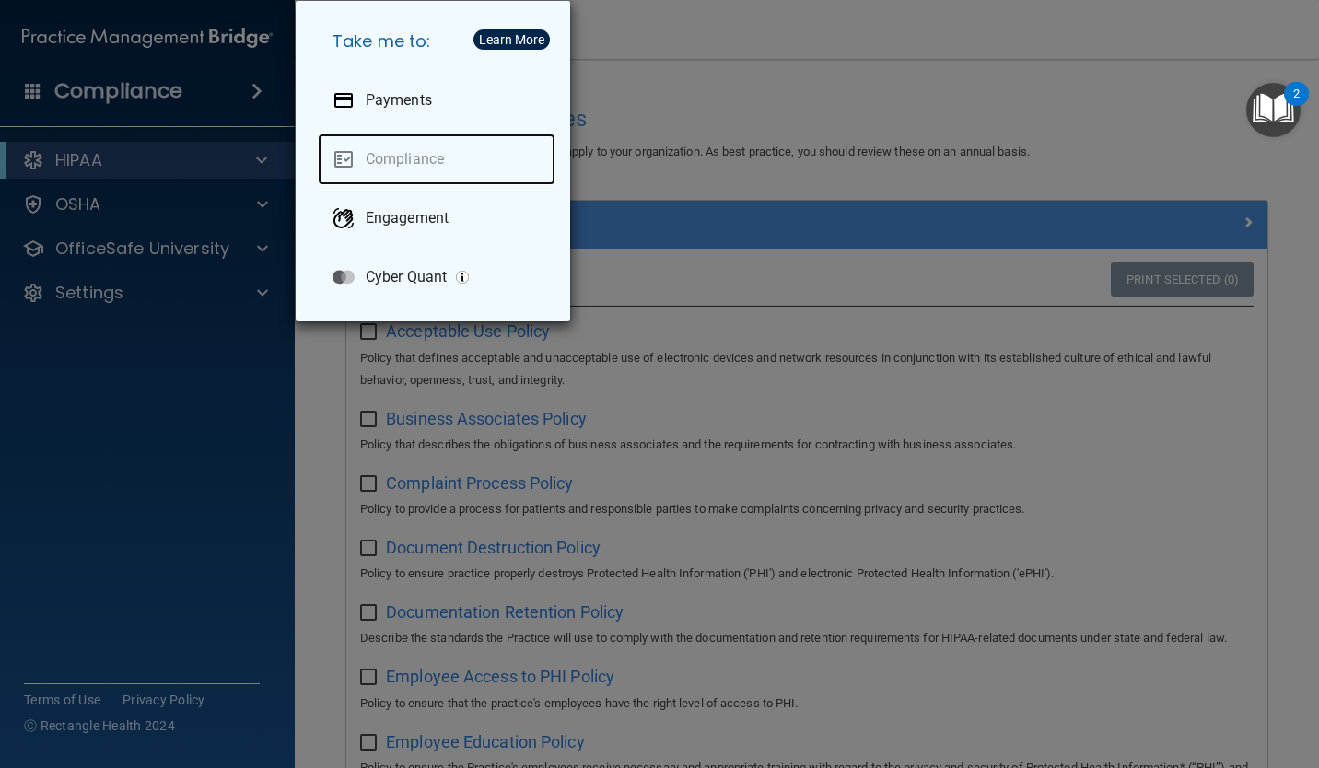
click at [431, 181] on link "Compliance" at bounding box center [437, 160] width 238 height 52
click at [425, 174] on link "Compliance" at bounding box center [437, 160] width 238 height 52
click at [418, 169] on link "Compliance" at bounding box center [437, 160] width 238 height 52
click at [421, 158] on link "Compliance" at bounding box center [437, 160] width 238 height 52
click at [118, 596] on div "Take me to: Payments Compliance Engagement Cyber Quant" at bounding box center [659, 384] width 1319 height 768
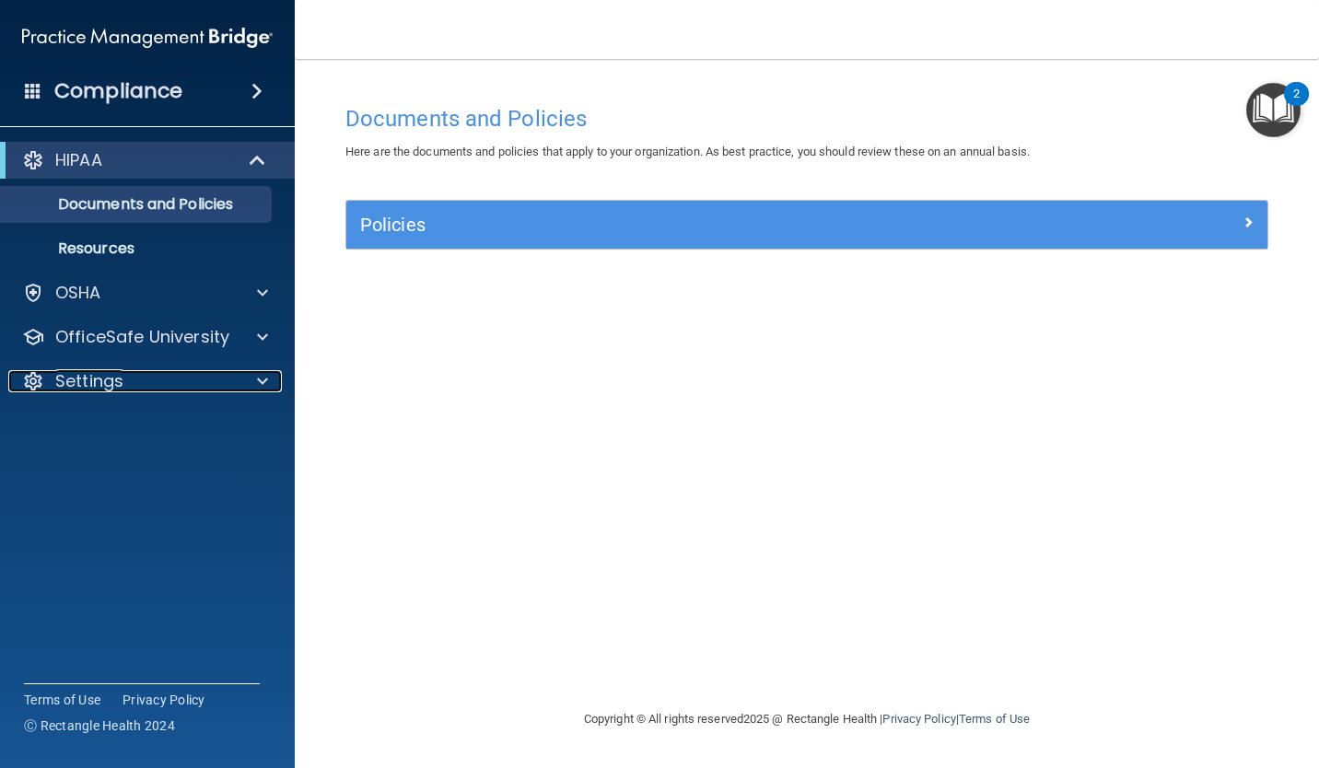
click at [263, 381] on span at bounding box center [262, 381] width 11 height 22
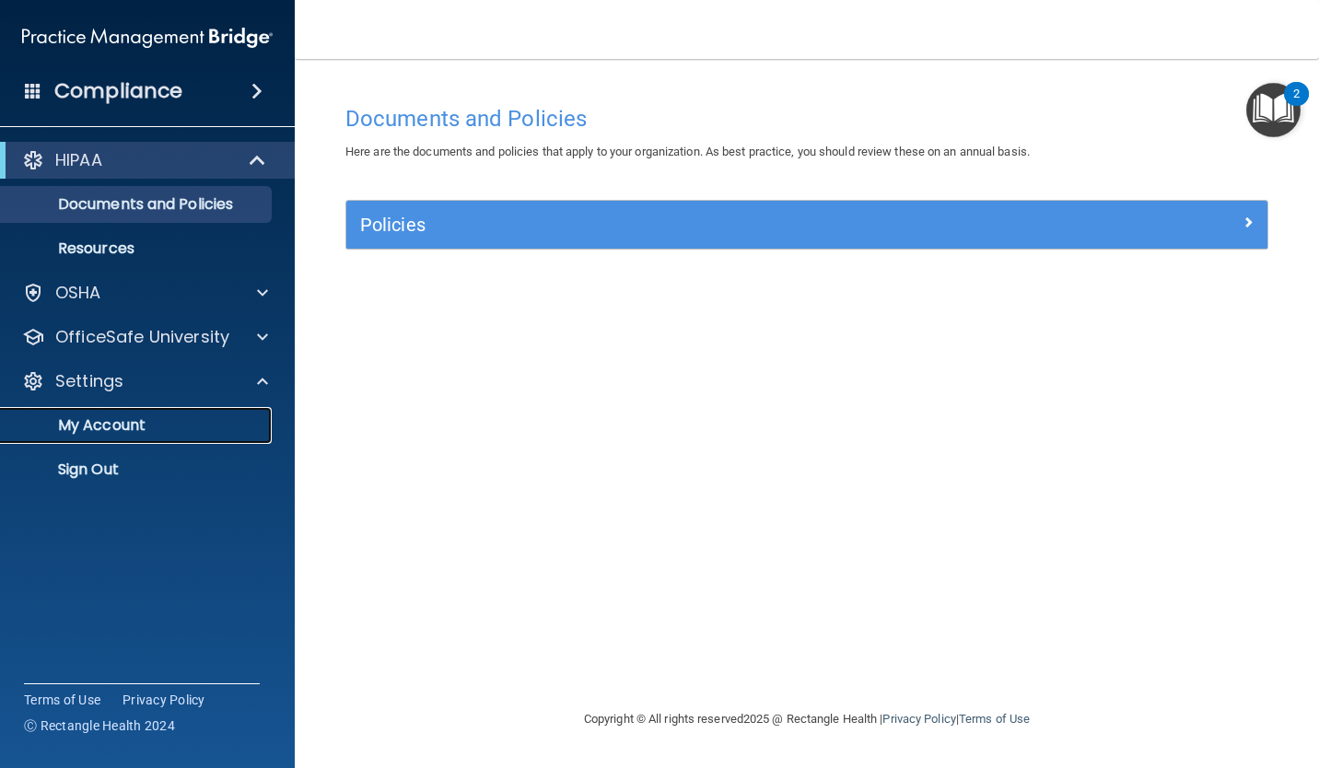
click at [127, 425] on p "My Account" at bounding box center [137, 425] width 251 height 18
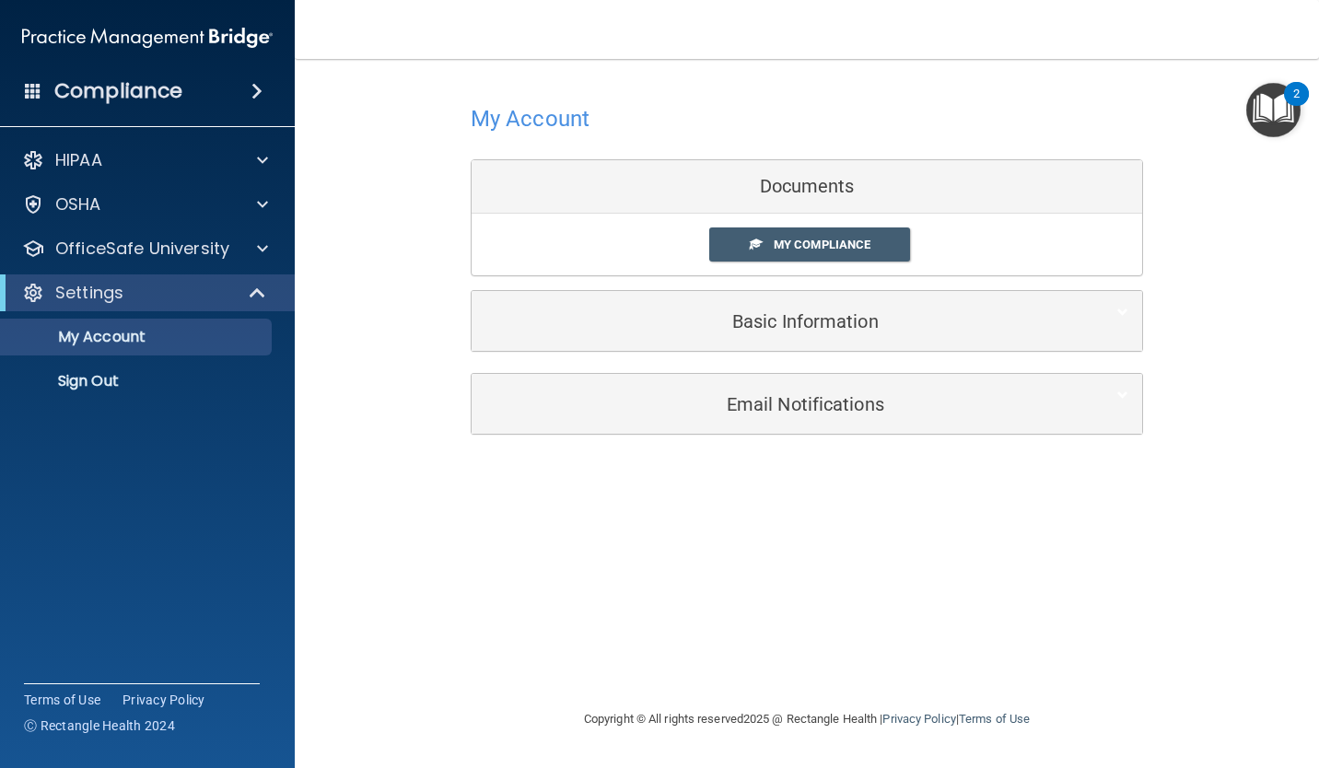
click at [870, 256] on link "My Compliance" at bounding box center [810, 245] width 202 height 34
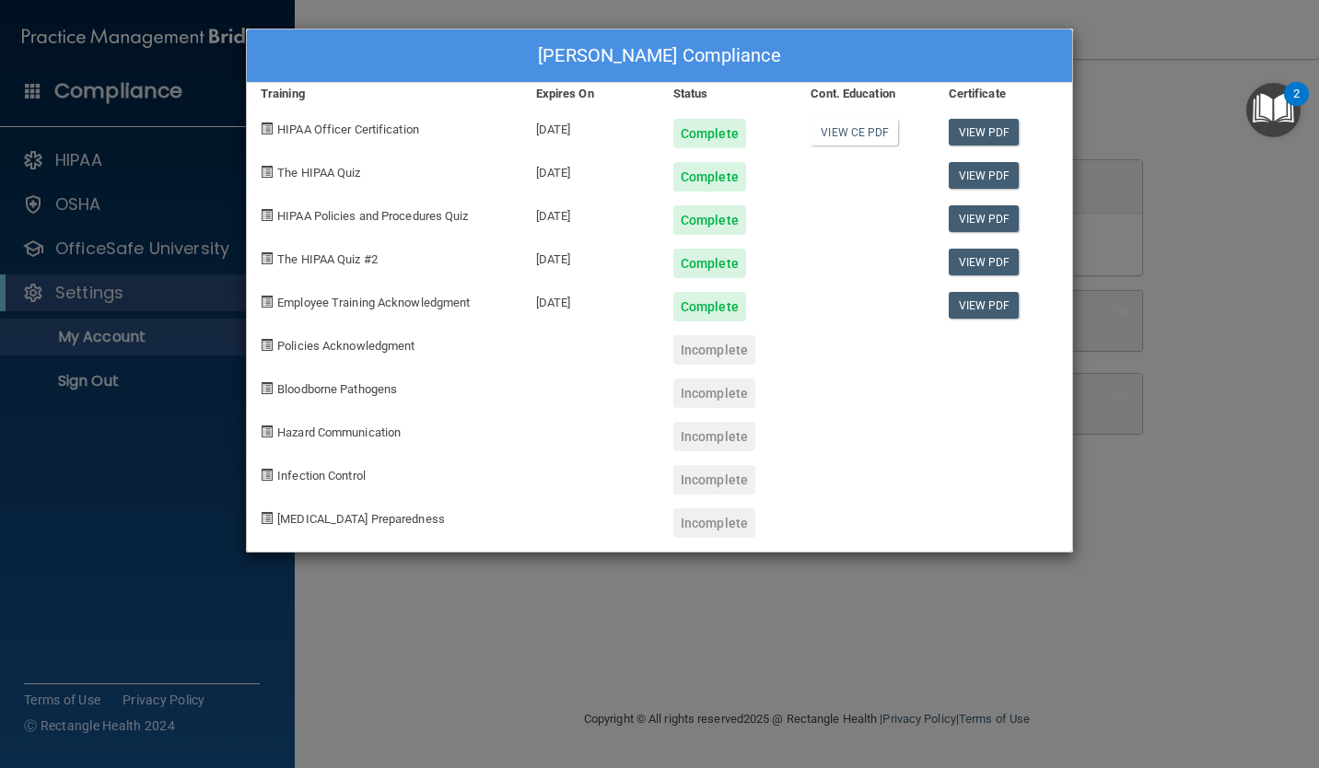
click at [772, 630] on div "[PERSON_NAME] Compliance Training Expires On Status Cont. Education Certificate…" at bounding box center [659, 384] width 1319 height 768
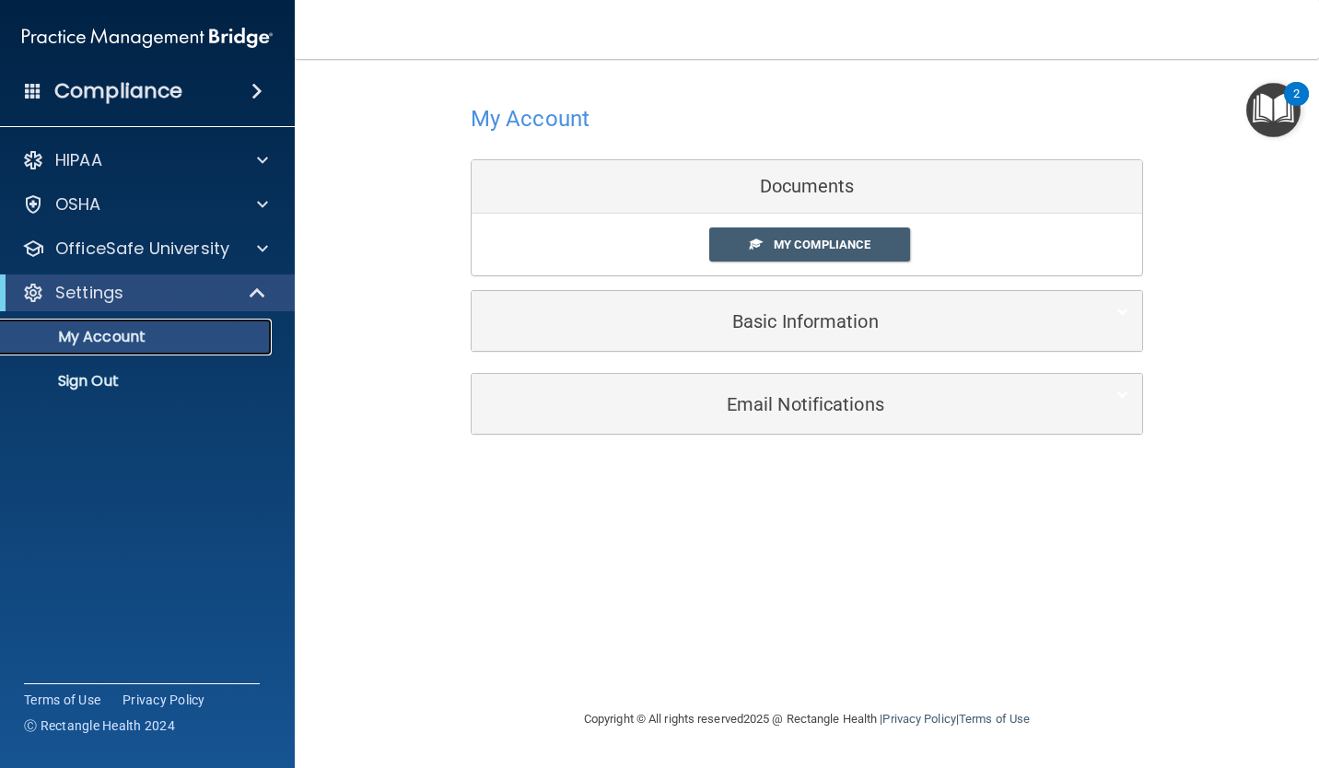
click at [248, 340] on p "My Account" at bounding box center [137, 337] width 251 height 18
click at [189, 342] on p "My Account" at bounding box center [137, 337] width 251 height 18
click at [259, 295] on span at bounding box center [259, 293] width 16 height 22
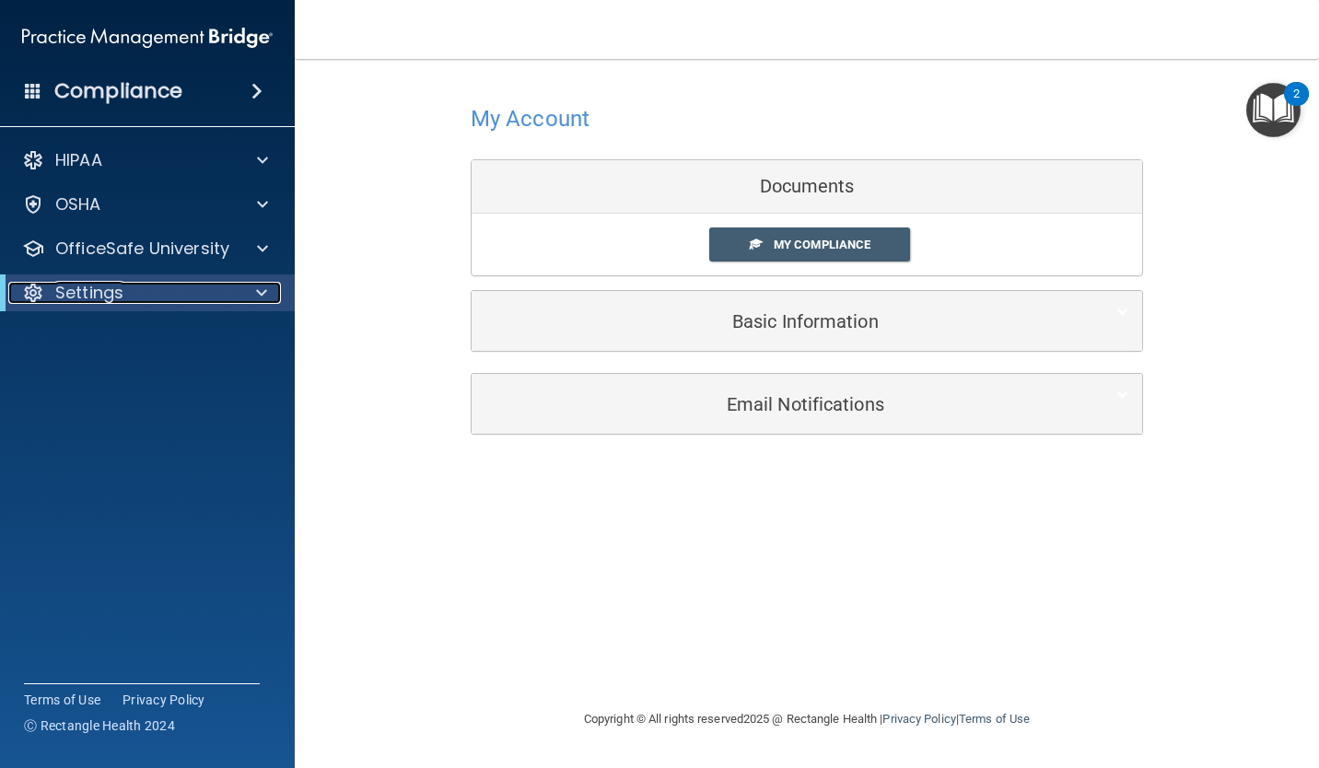
click at [238, 294] on div at bounding box center [258, 293] width 45 height 22
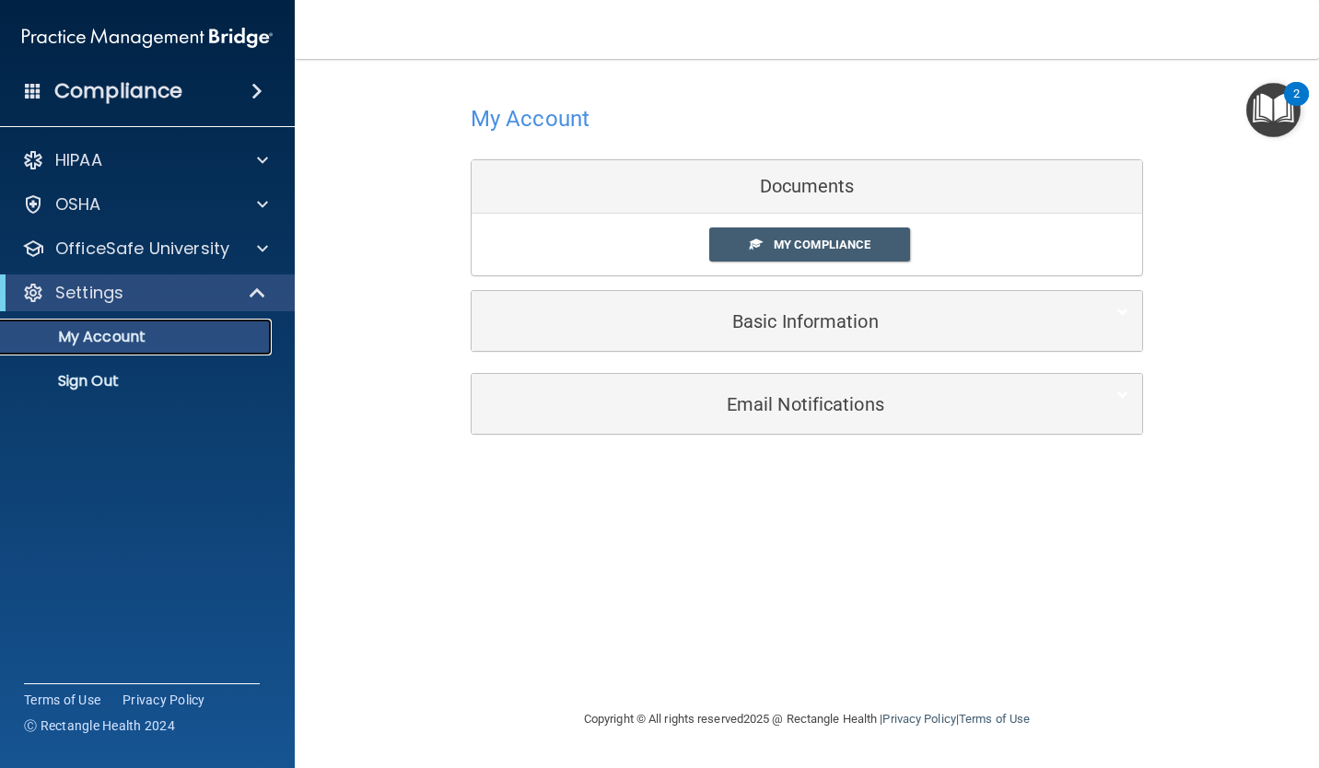
click at [148, 342] on p "My Account" at bounding box center [137, 337] width 251 height 18
click at [239, 164] on div at bounding box center [260, 160] width 46 height 22
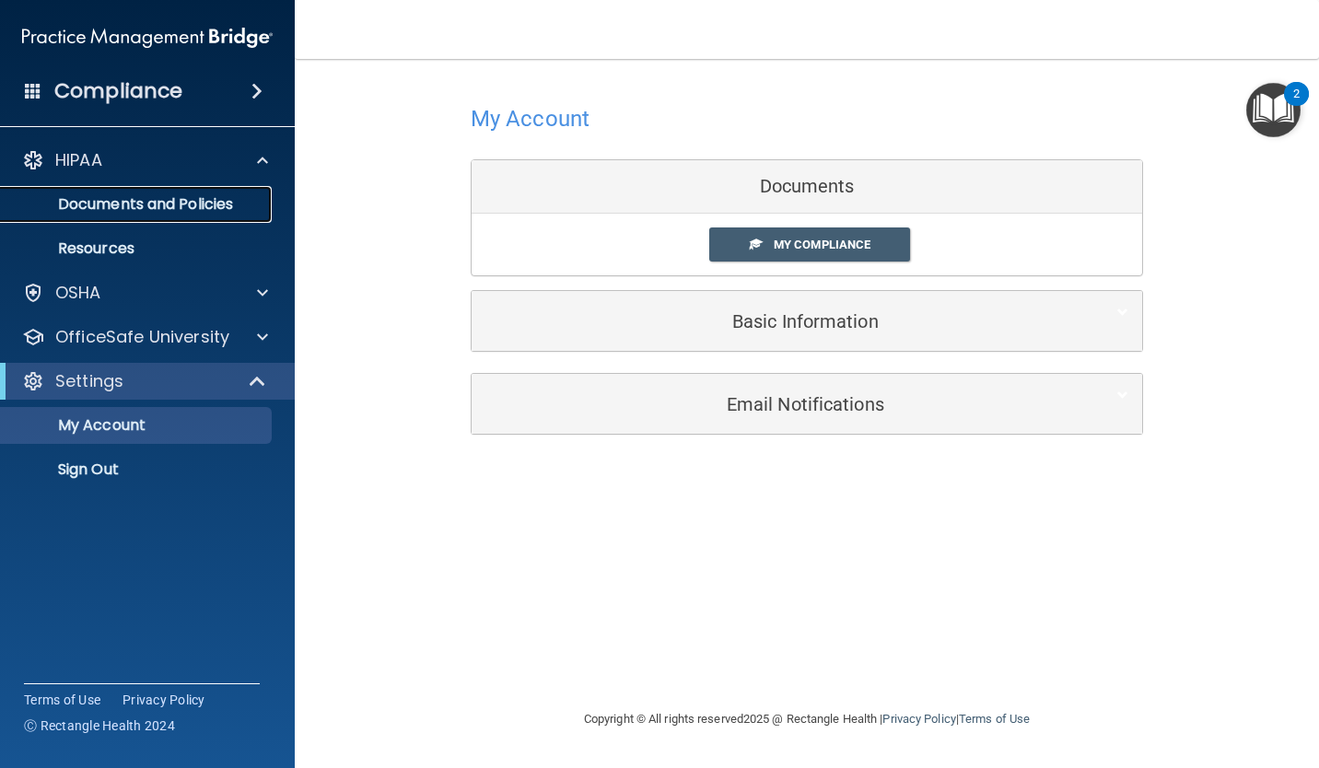
click at [213, 206] on p "Documents and Policies" at bounding box center [137, 204] width 251 height 18
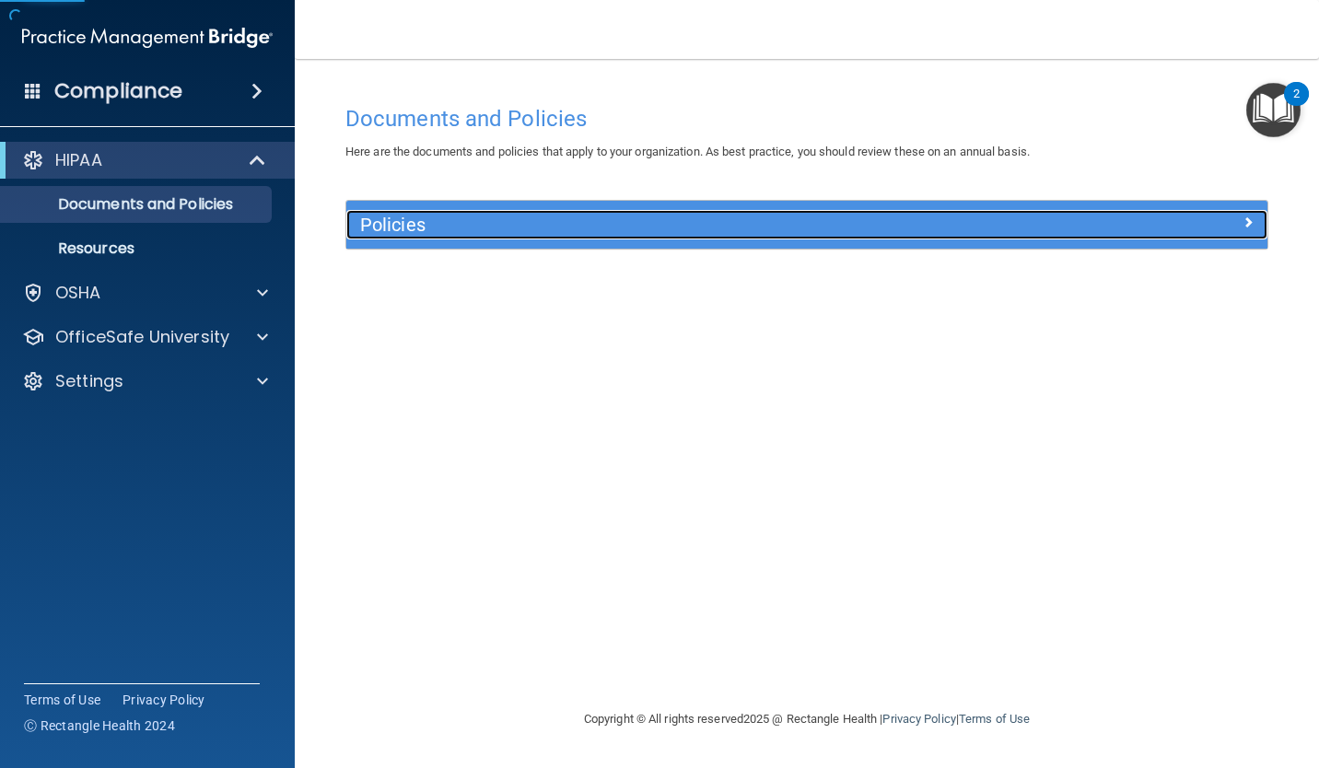
click at [443, 229] on h5 "Policies" at bounding box center [691, 225] width 663 height 20
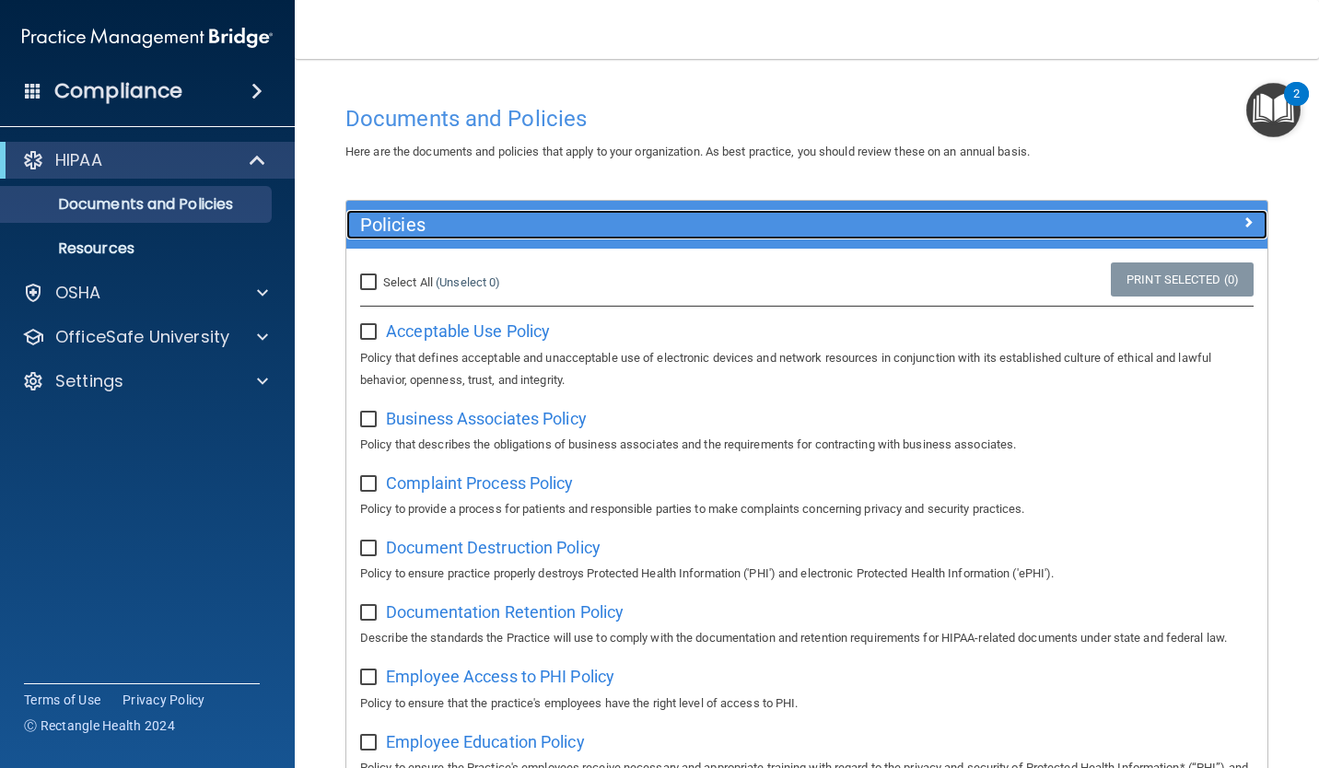
click at [1179, 217] on div at bounding box center [1152, 221] width 230 height 22
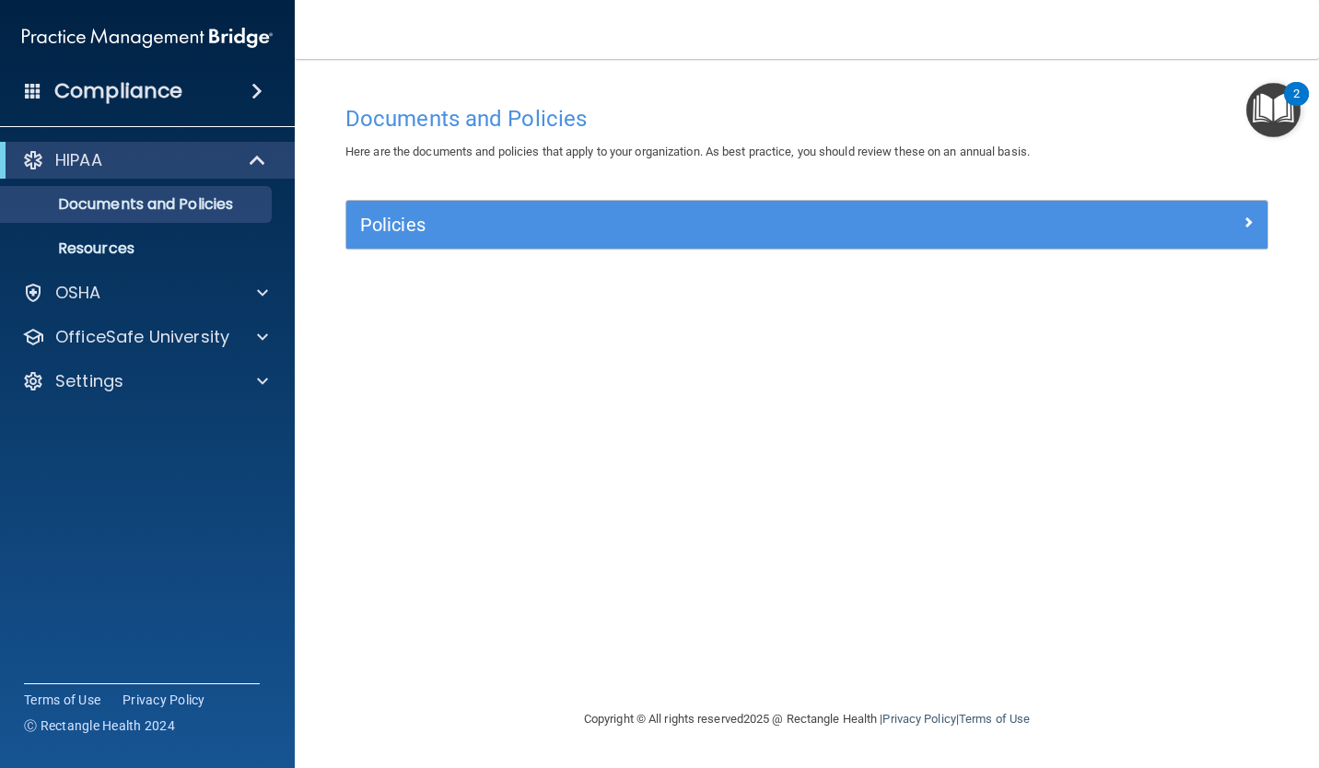
click at [248, 101] on div "Compliance" at bounding box center [147, 91] width 295 height 41
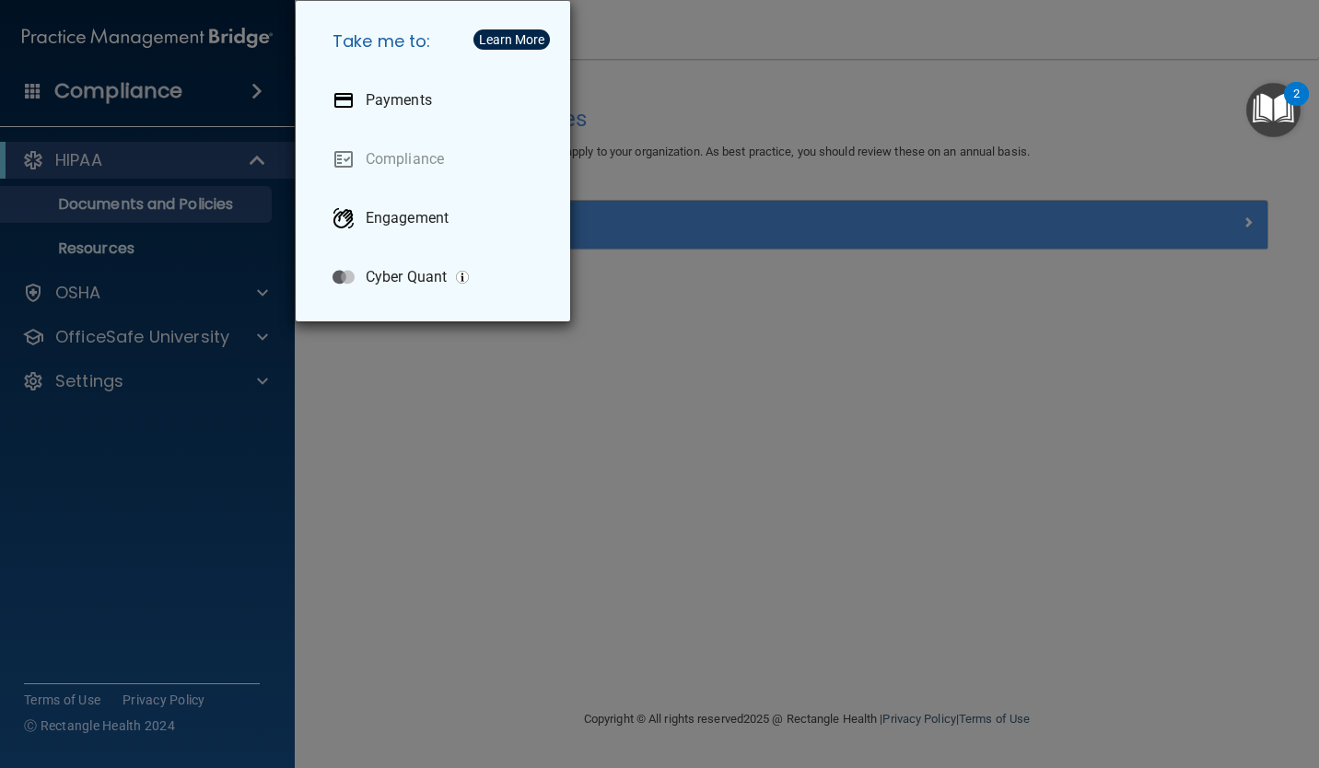
click at [499, 473] on div "Take me to: Payments Compliance Engagement Cyber Quant" at bounding box center [659, 384] width 1319 height 768
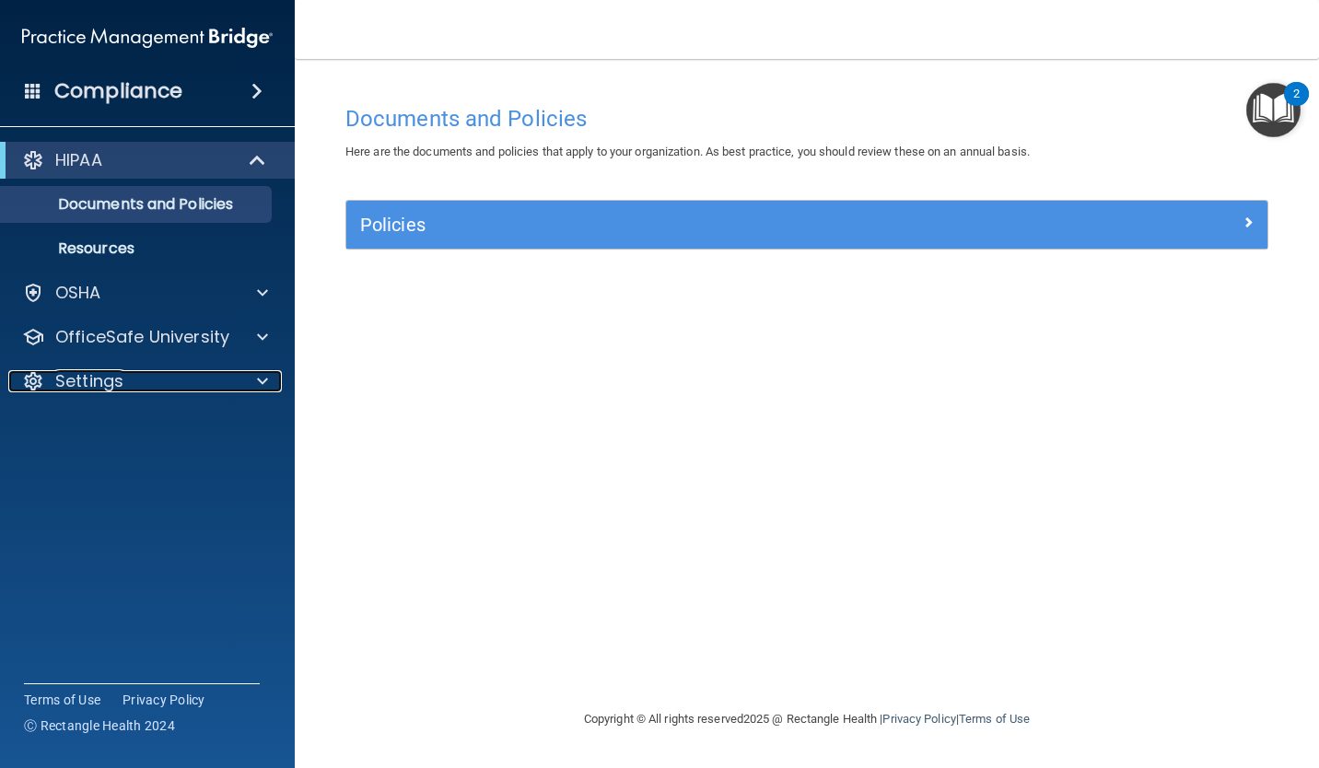
click at [241, 388] on div at bounding box center [260, 381] width 46 height 22
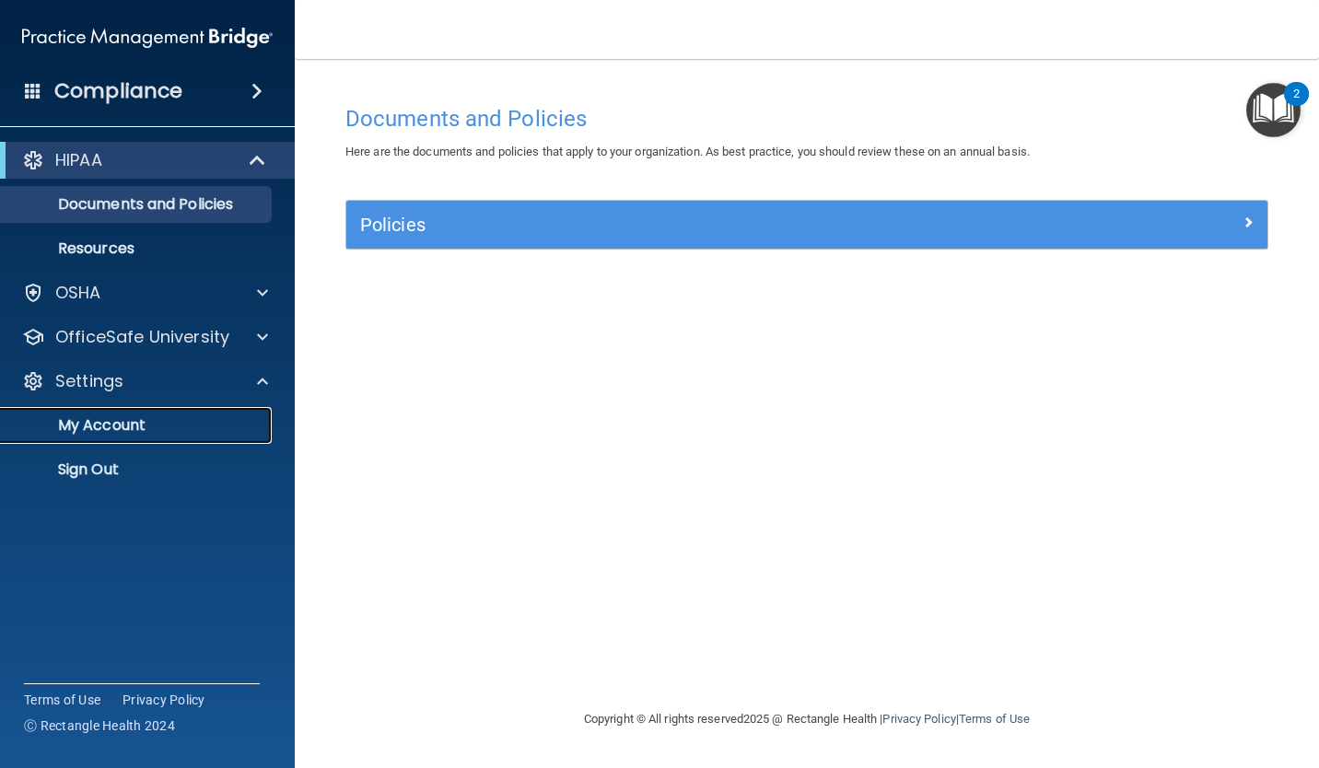
click at [146, 428] on p "My Account" at bounding box center [137, 425] width 251 height 18
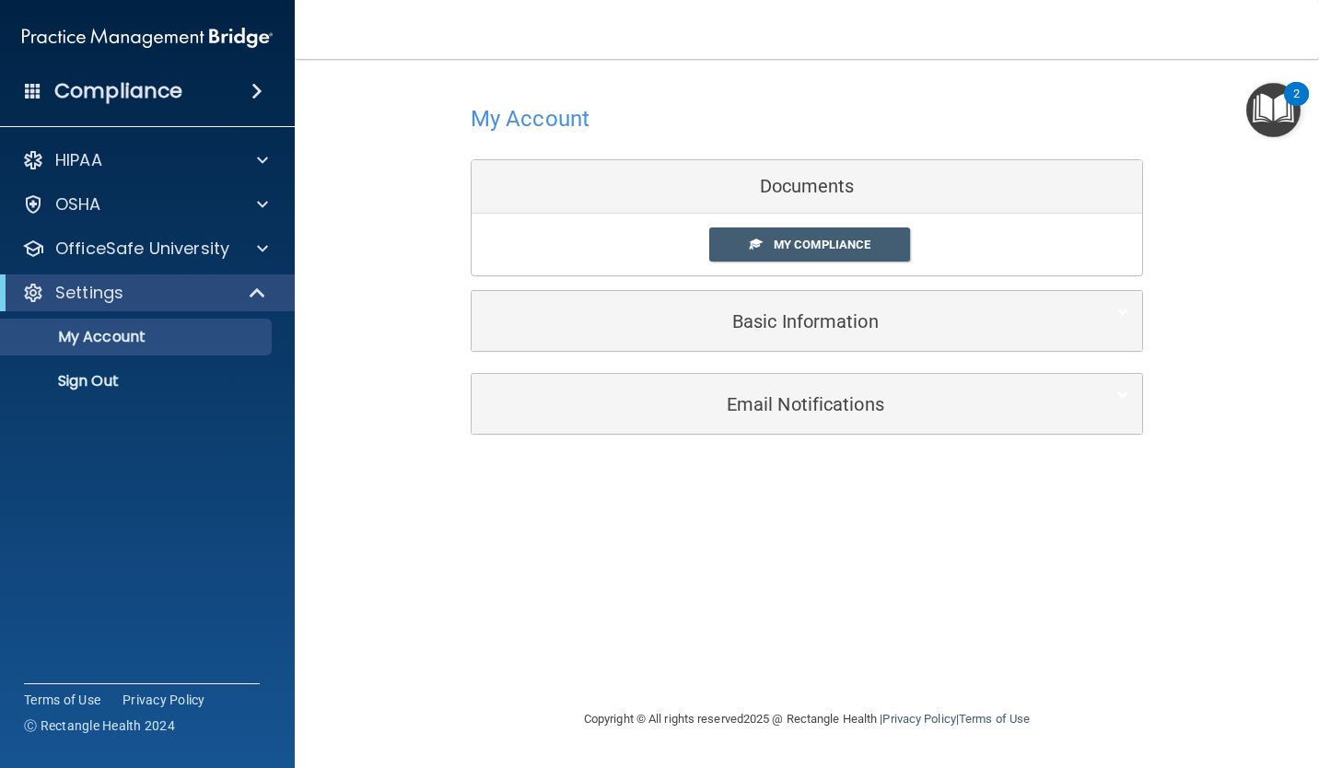
click at [550, 115] on h4 "My Account" at bounding box center [530, 119] width 119 height 24
click at [871, 252] on link "My Compliance" at bounding box center [810, 245] width 202 height 34
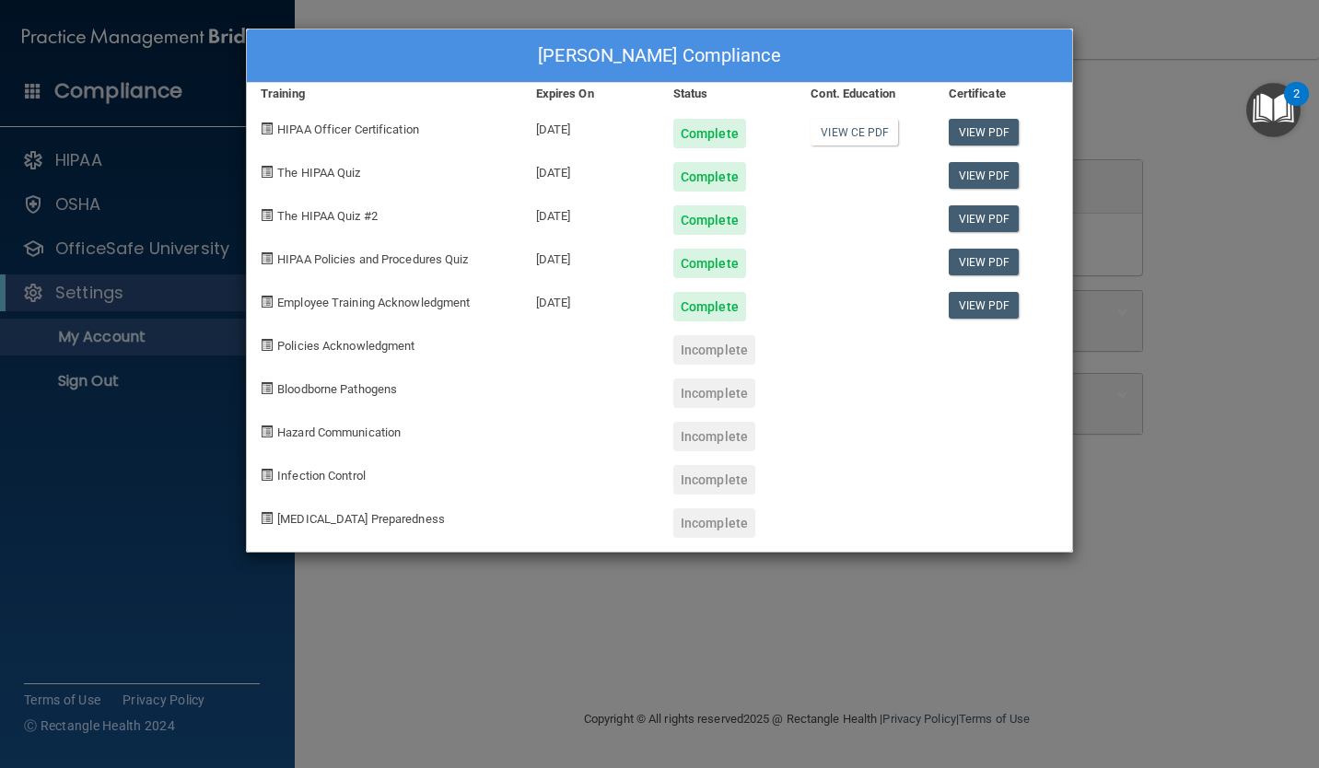
click at [681, 301] on div "Complete" at bounding box center [709, 306] width 73 height 29
click at [718, 354] on div "Incomplete" at bounding box center [714, 349] width 82 height 29
click at [711, 372] on div "Incomplete" at bounding box center [728, 386] width 137 height 43
click at [714, 325] on div "Incomplete" at bounding box center [728, 342] width 137 height 43
click at [693, 365] on div "Incomplete" at bounding box center [728, 386] width 137 height 43
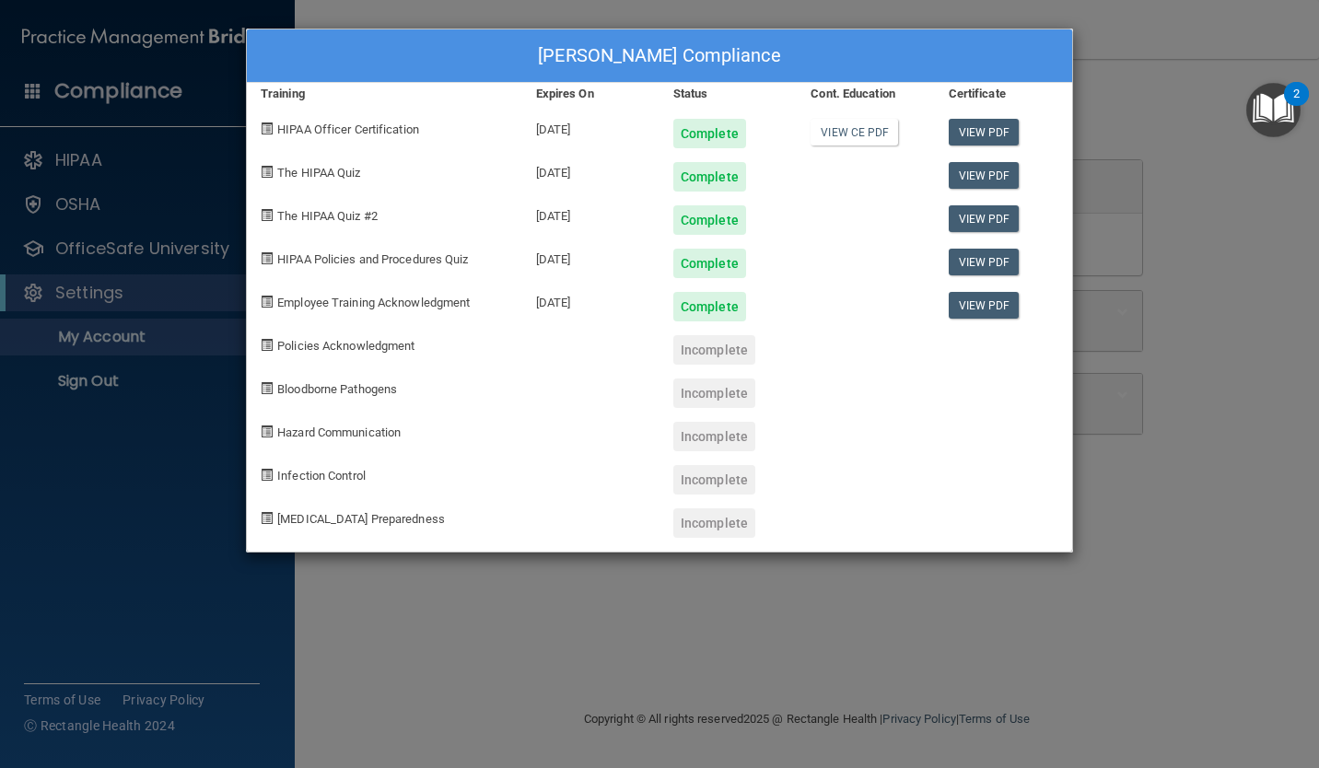
click at [685, 409] on div "Incomplete" at bounding box center [728, 429] width 137 height 43
click at [853, 132] on link "View CE PDF" at bounding box center [855, 132] width 88 height 27
click at [632, 582] on div "Delfy Garcia's Compliance Training Expires On Status Cont. Education Certificat…" at bounding box center [659, 384] width 1319 height 768
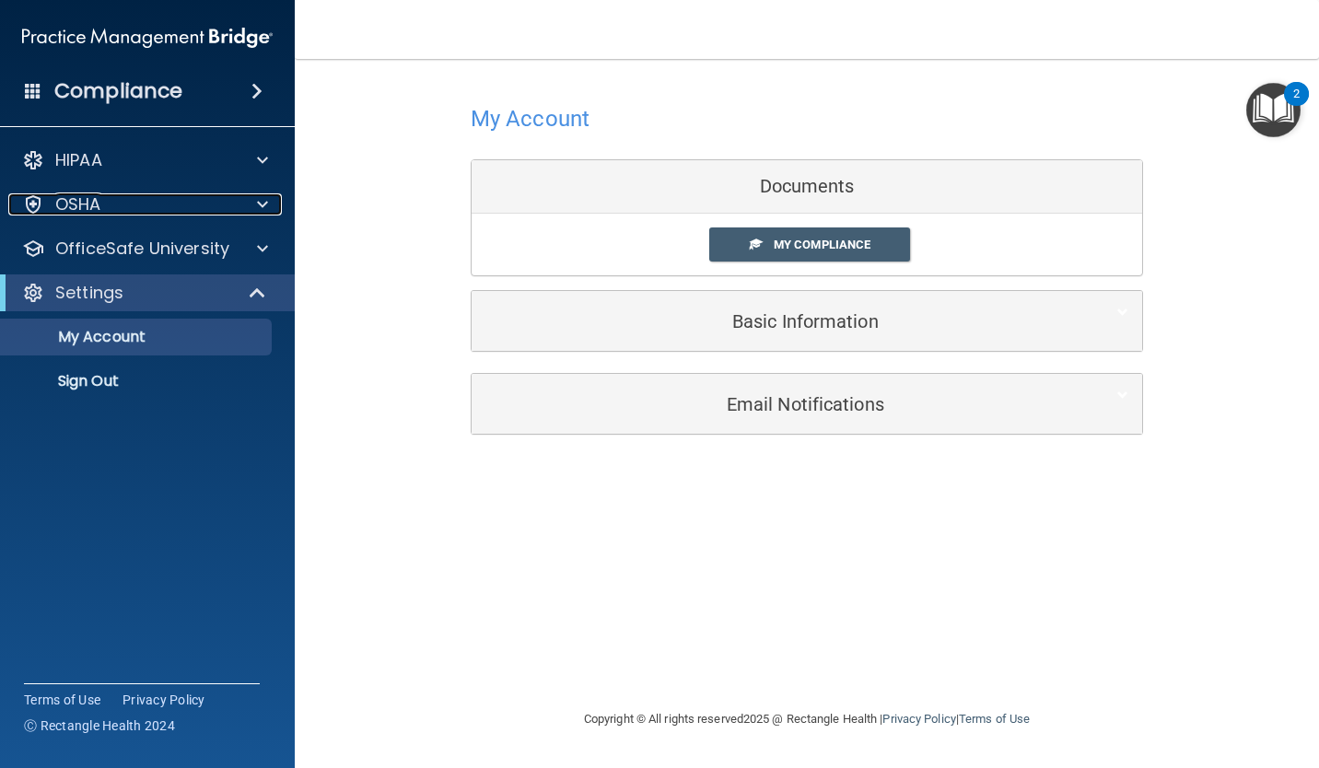
click at [258, 214] on span at bounding box center [262, 204] width 11 height 22
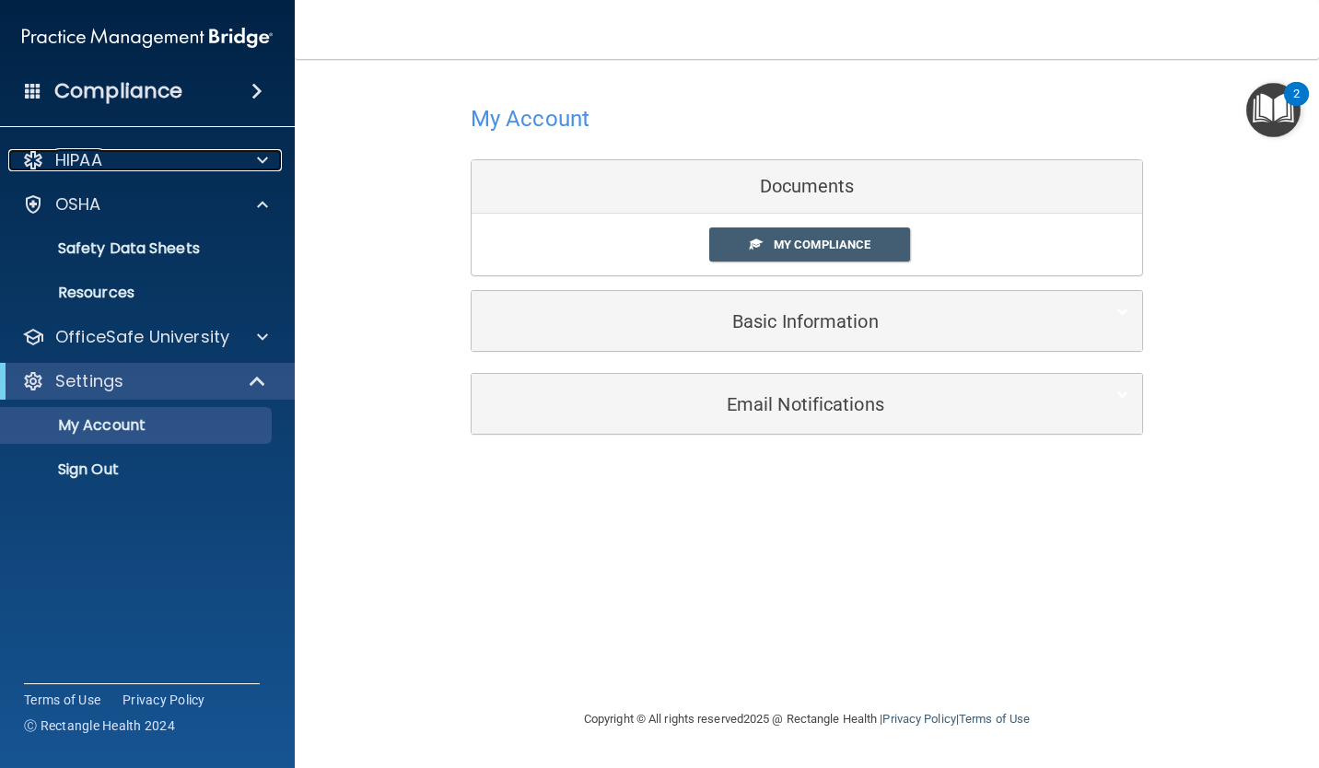
click at [249, 165] on div at bounding box center [260, 160] width 46 height 22
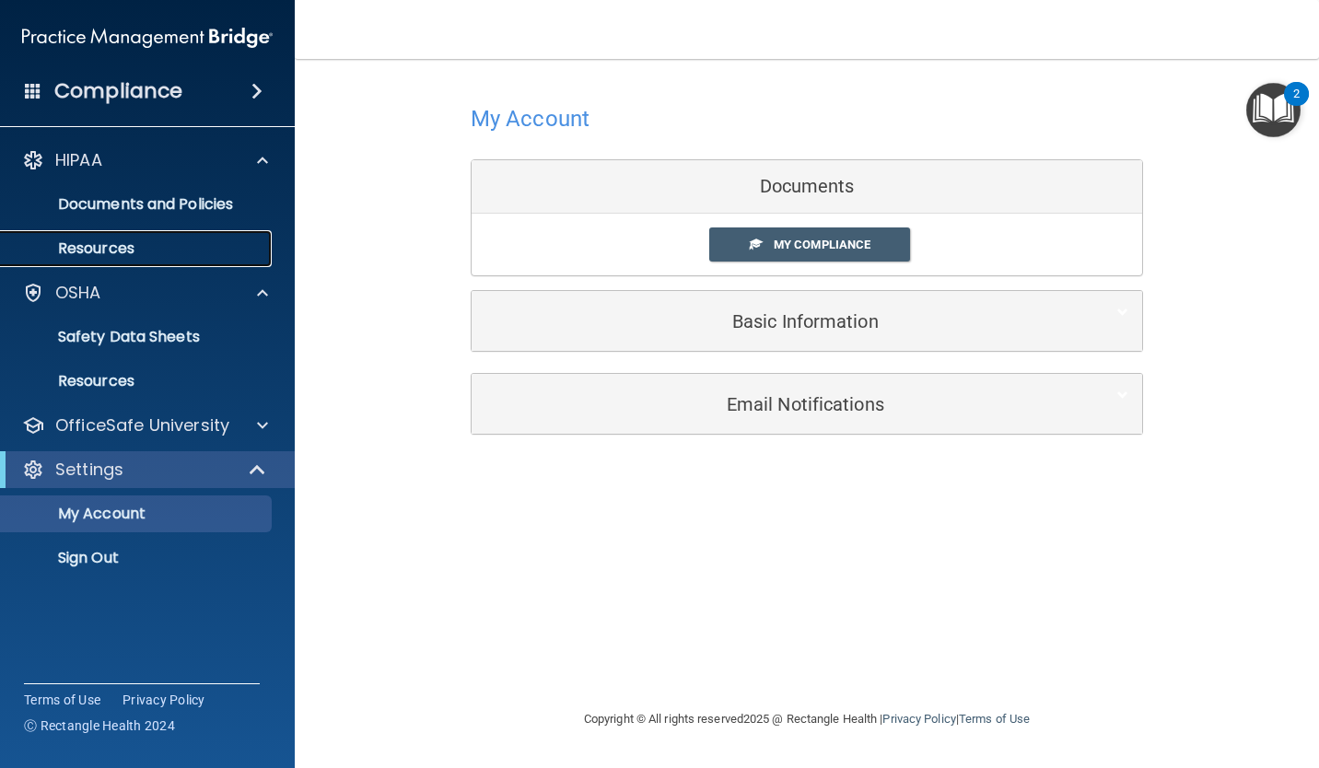
click at [87, 255] on p "Resources" at bounding box center [137, 248] width 251 height 18
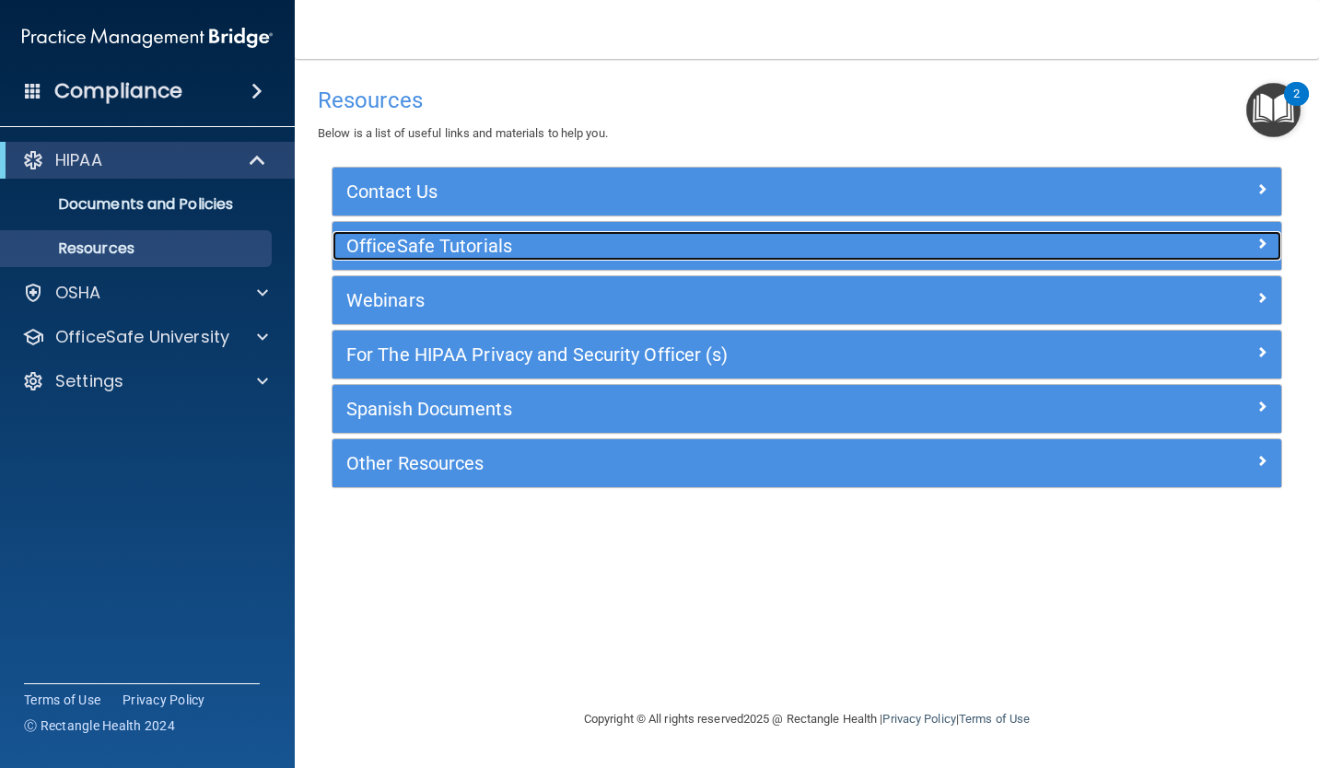
click at [1244, 254] on div "OfficeSafe Tutorials" at bounding box center [807, 245] width 949 height 29
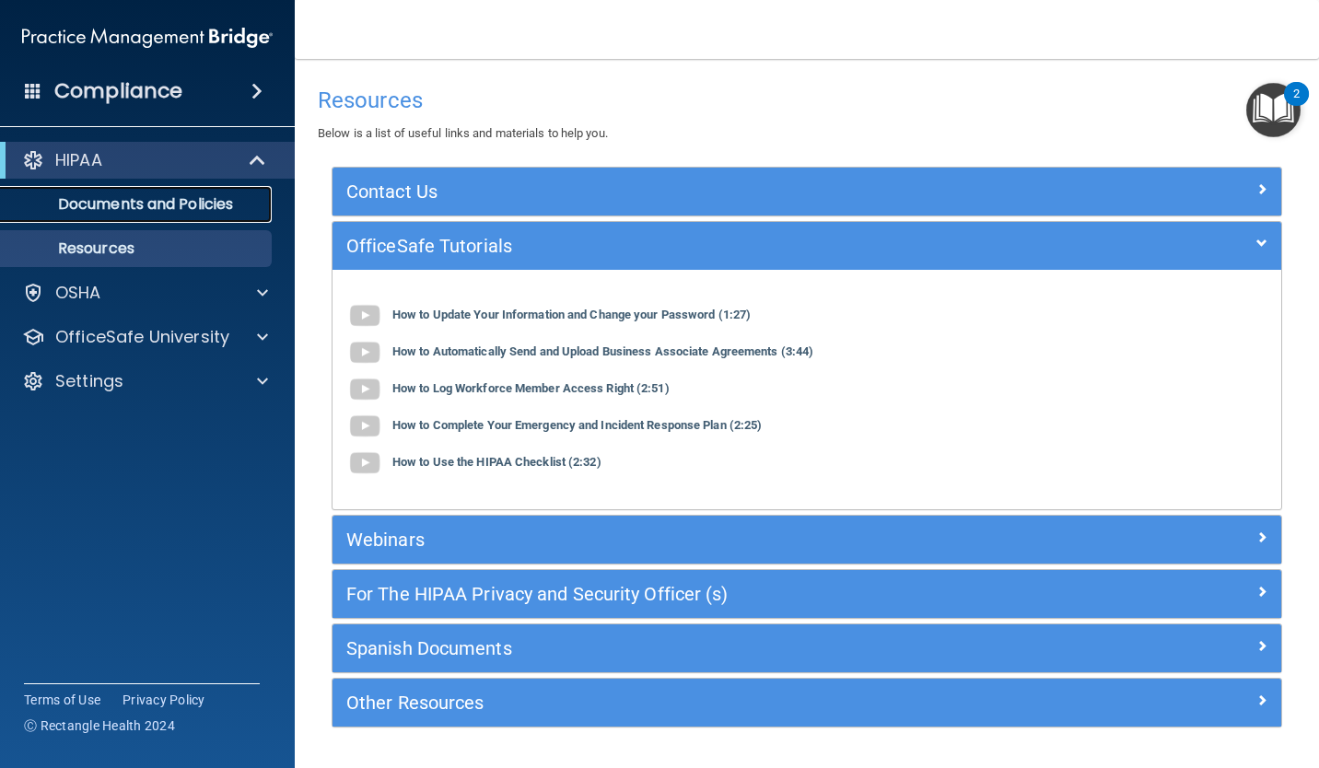
click at [197, 213] on p "Documents and Policies" at bounding box center [137, 204] width 251 height 18
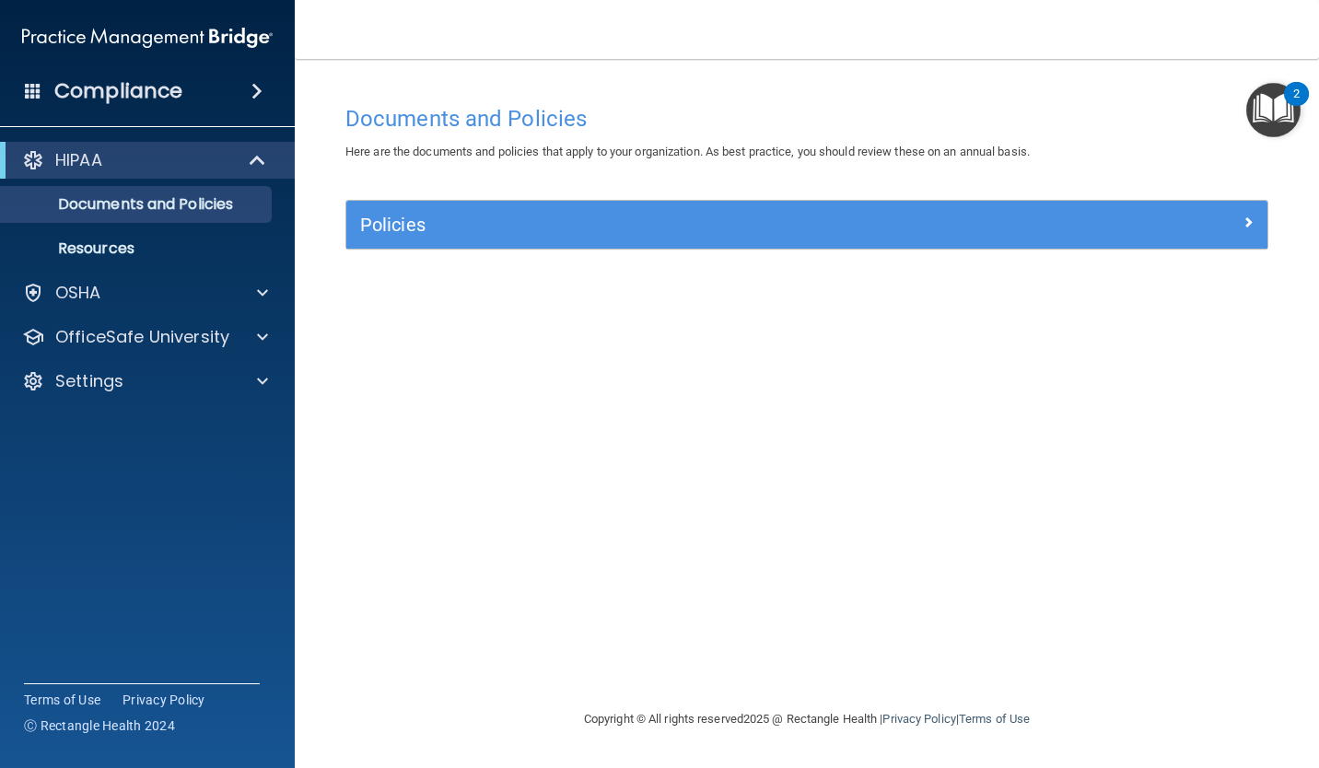
click at [194, 110] on div "Compliance" at bounding box center [147, 91] width 295 height 41
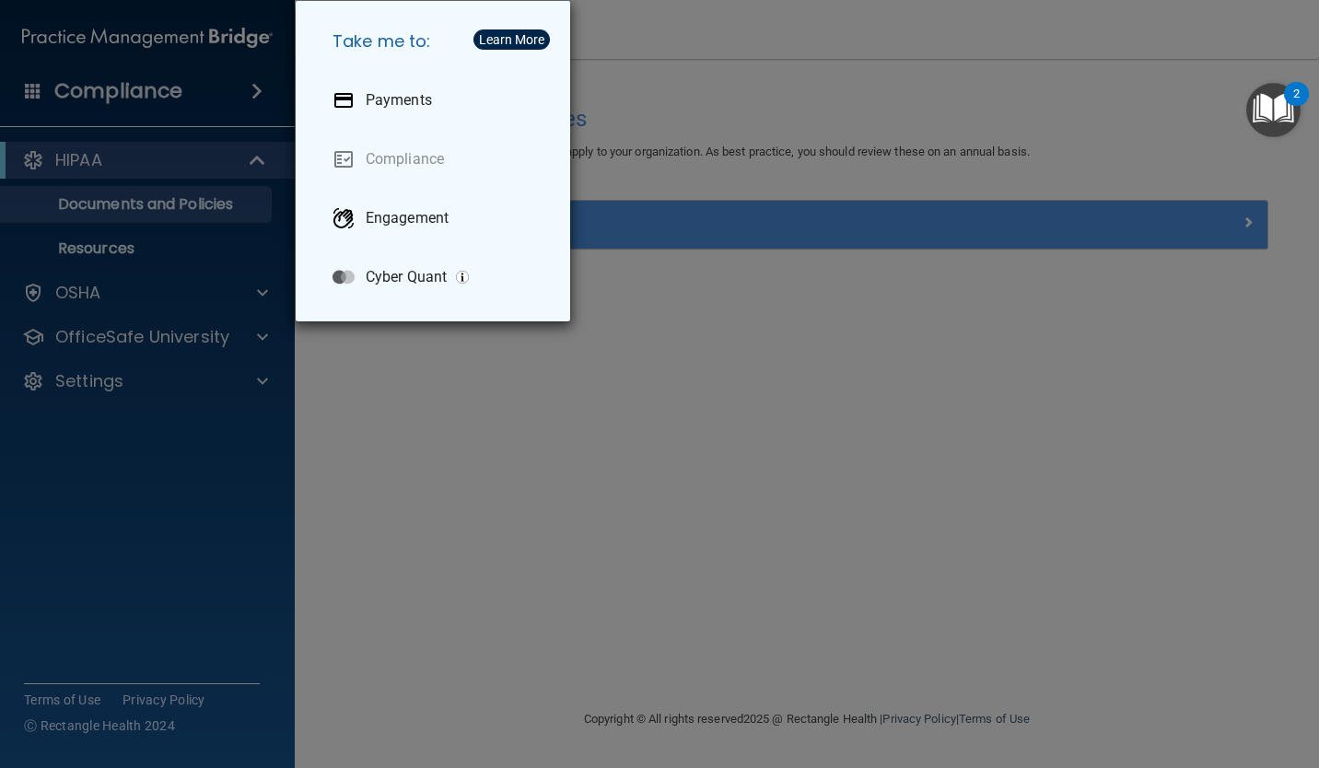
click at [463, 510] on div "Take me to: Payments Compliance Engagement Cyber Quant" at bounding box center [659, 384] width 1319 height 768
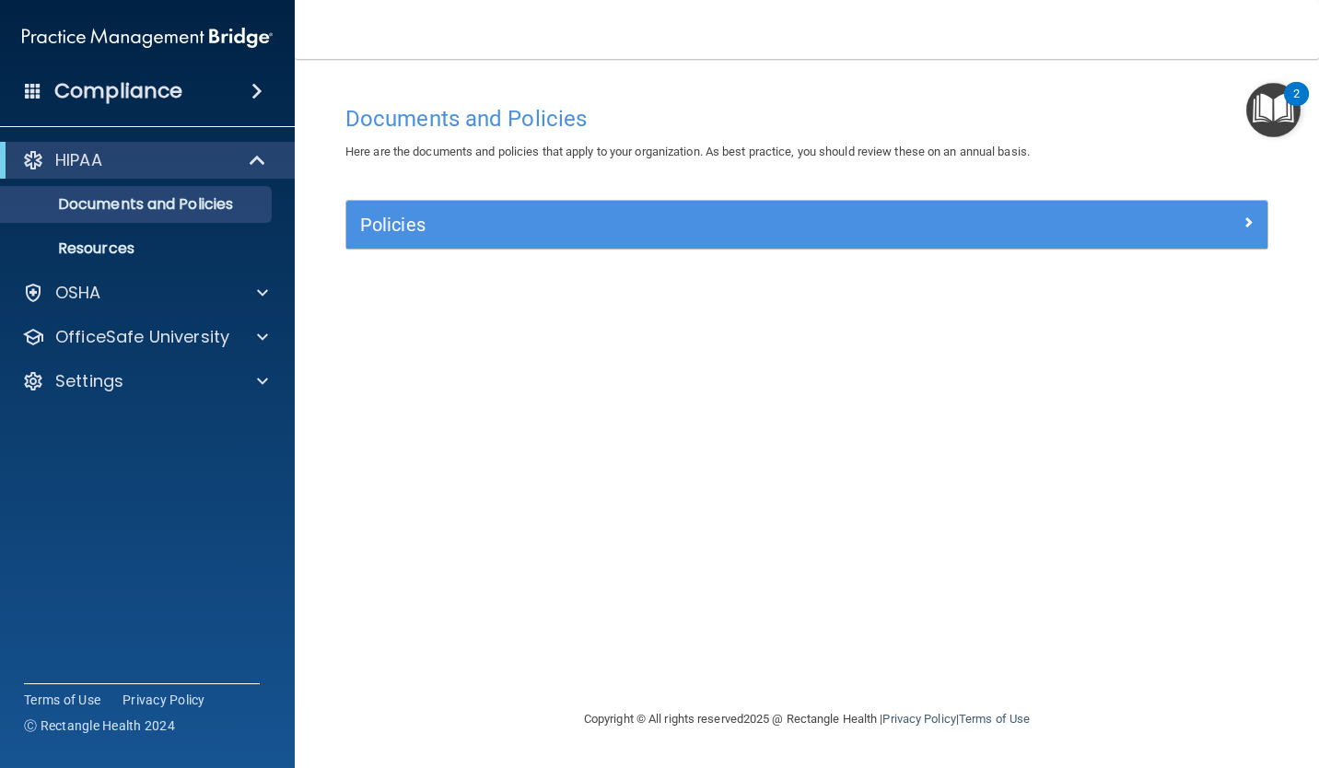
click at [1248, 124] on img "Open Resource Center, 2 new notifications" at bounding box center [1273, 110] width 54 height 54
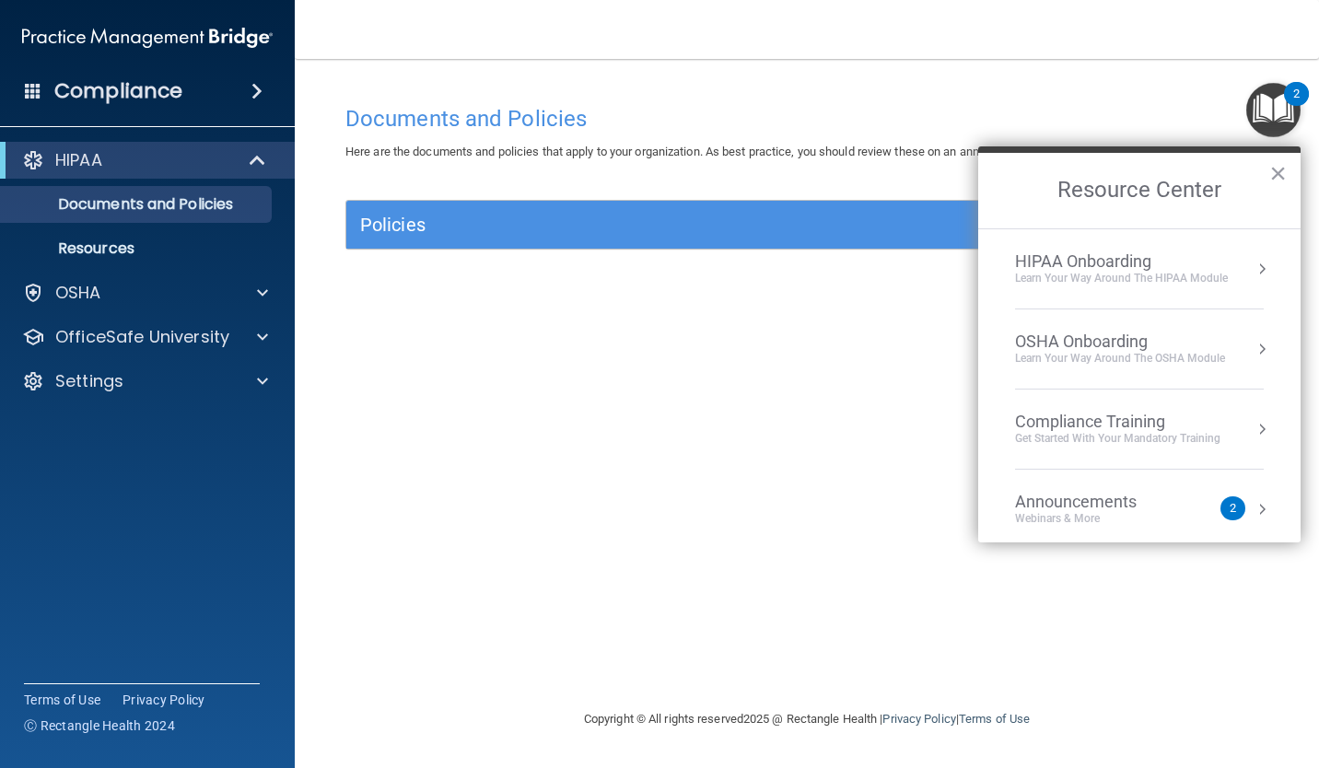
click at [866, 589] on div "Documents and Policies Here are the documents and policies that apply to your o…" at bounding box center [807, 402] width 951 height 613
click at [216, 41] on img at bounding box center [147, 37] width 251 height 37
click at [222, 39] on img at bounding box center [147, 37] width 251 height 37
click at [220, 72] on div "Compliance" at bounding box center [147, 91] width 295 height 41
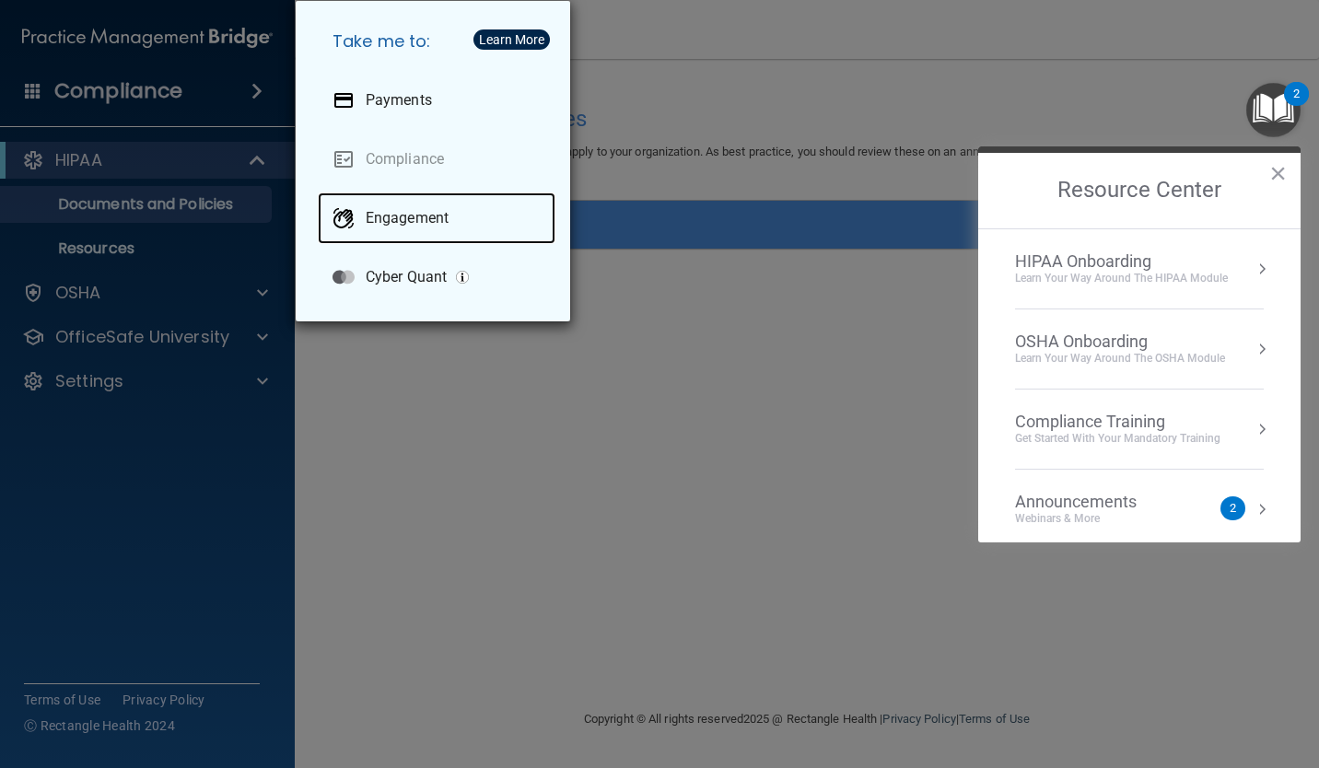
click at [426, 216] on p "Engagement" at bounding box center [407, 218] width 83 height 18
click at [1167, 266] on div "HIPAA Onboarding" at bounding box center [1121, 261] width 213 height 20
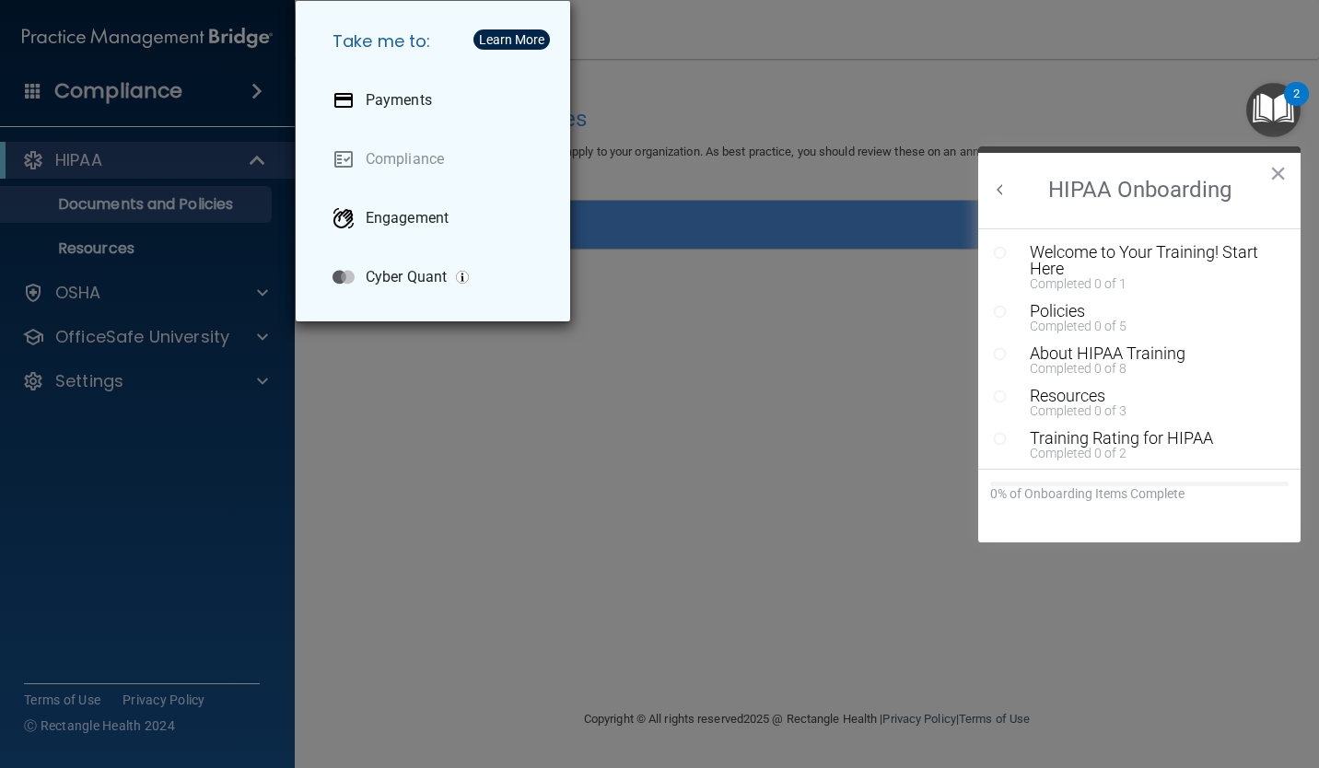
click at [1187, 260] on div "Welcome to Your Training! Start Here" at bounding box center [1146, 260] width 233 height 33
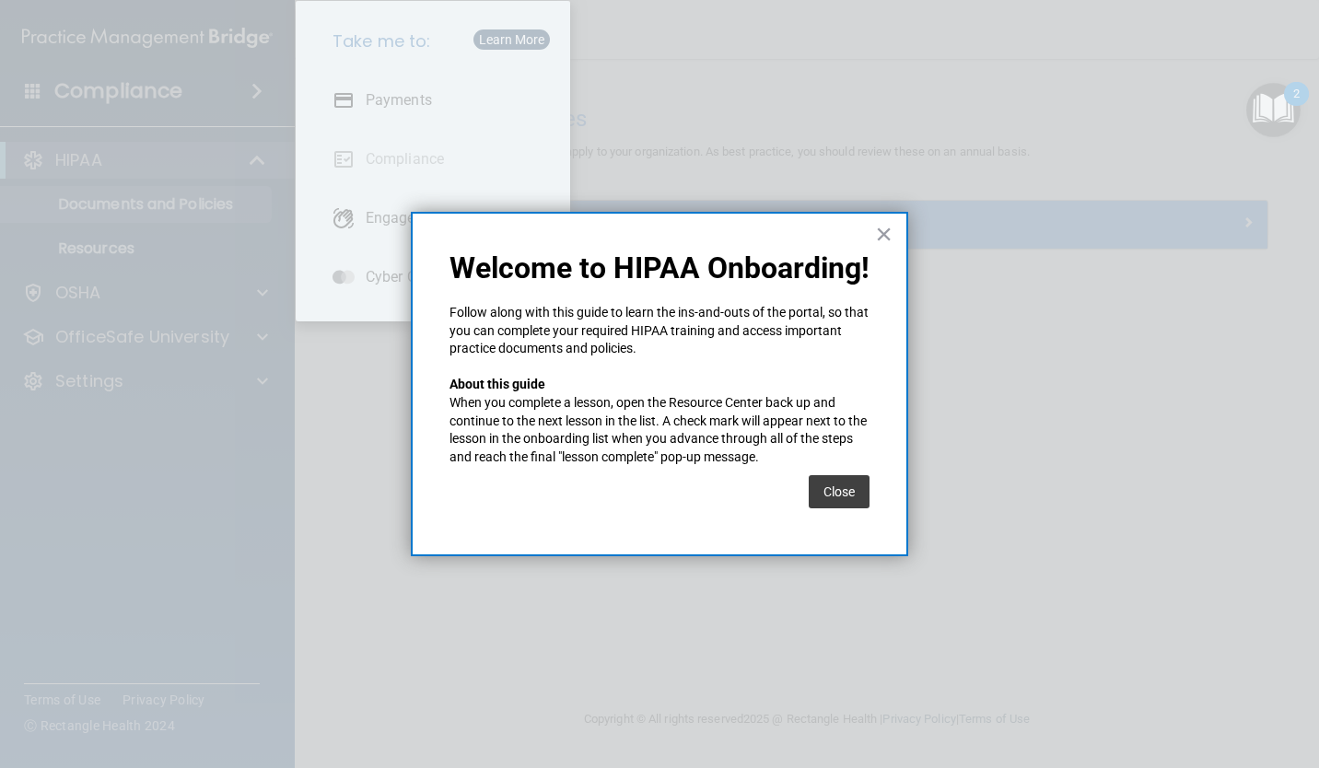
click at [823, 497] on button "Close" at bounding box center [839, 491] width 61 height 33
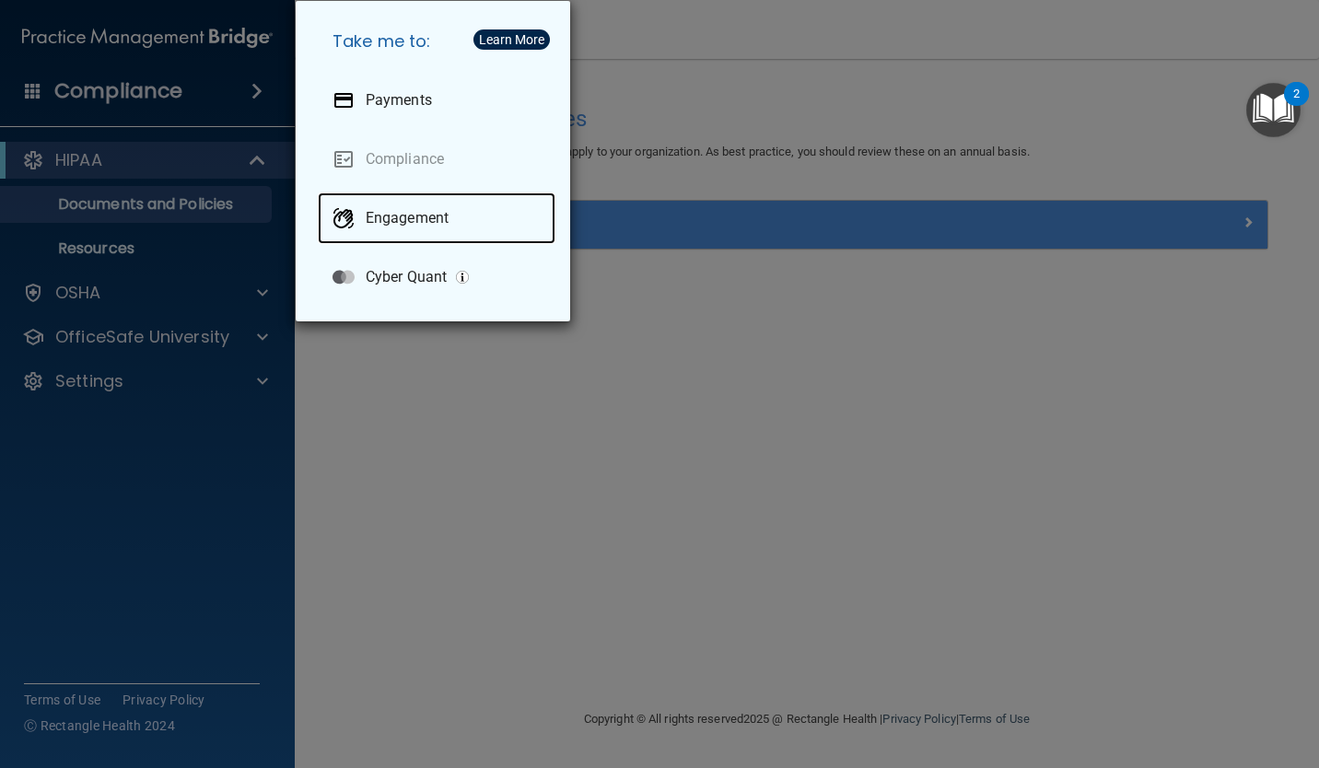
click at [457, 212] on div "Engagement" at bounding box center [437, 219] width 238 height 52
click at [938, 429] on div "Take me to: Payments Compliance Engagement Cyber Quant" at bounding box center [659, 384] width 1319 height 768
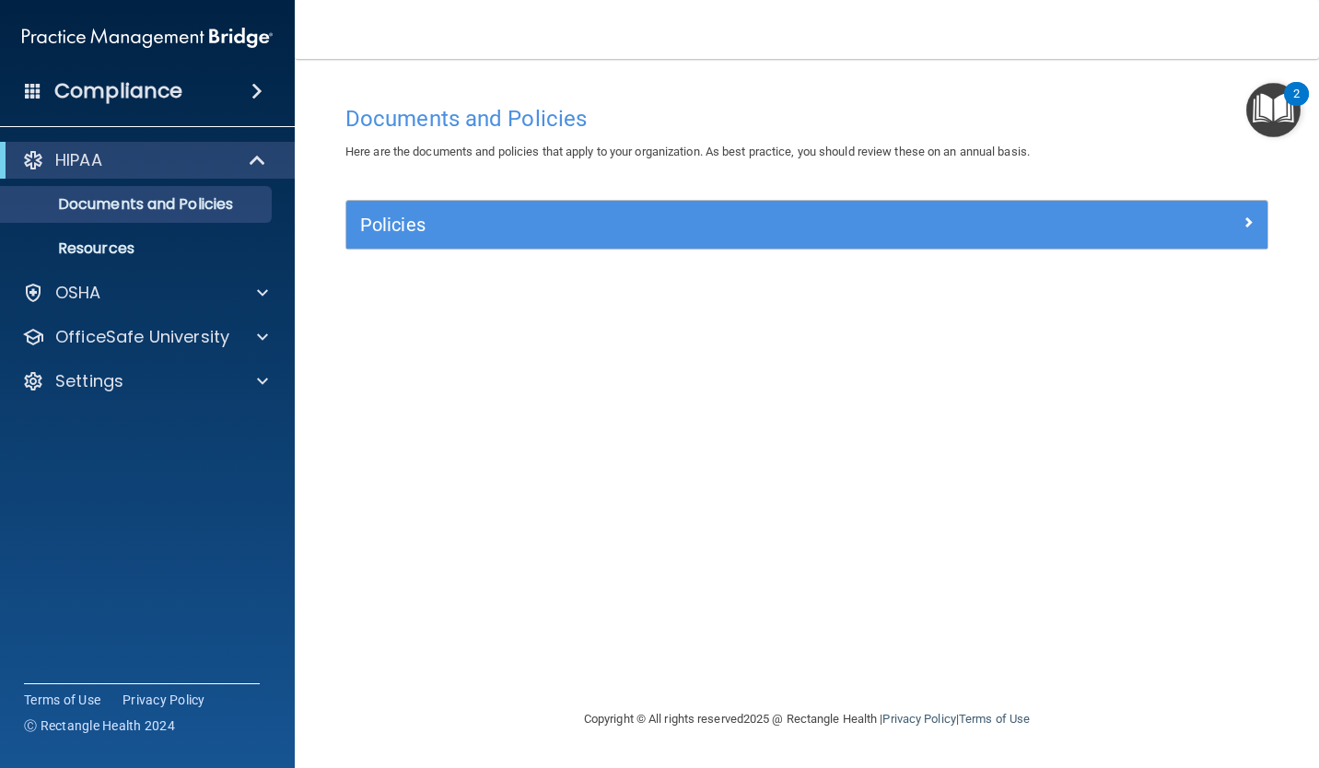
click at [233, 45] on img at bounding box center [147, 37] width 251 height 37
click at [197, 126] on div at bounding box center [147, 126] width 295 height 1
click at [247, 102] on div "Compliance" at bounding box center [147, 91] width 295 height 41
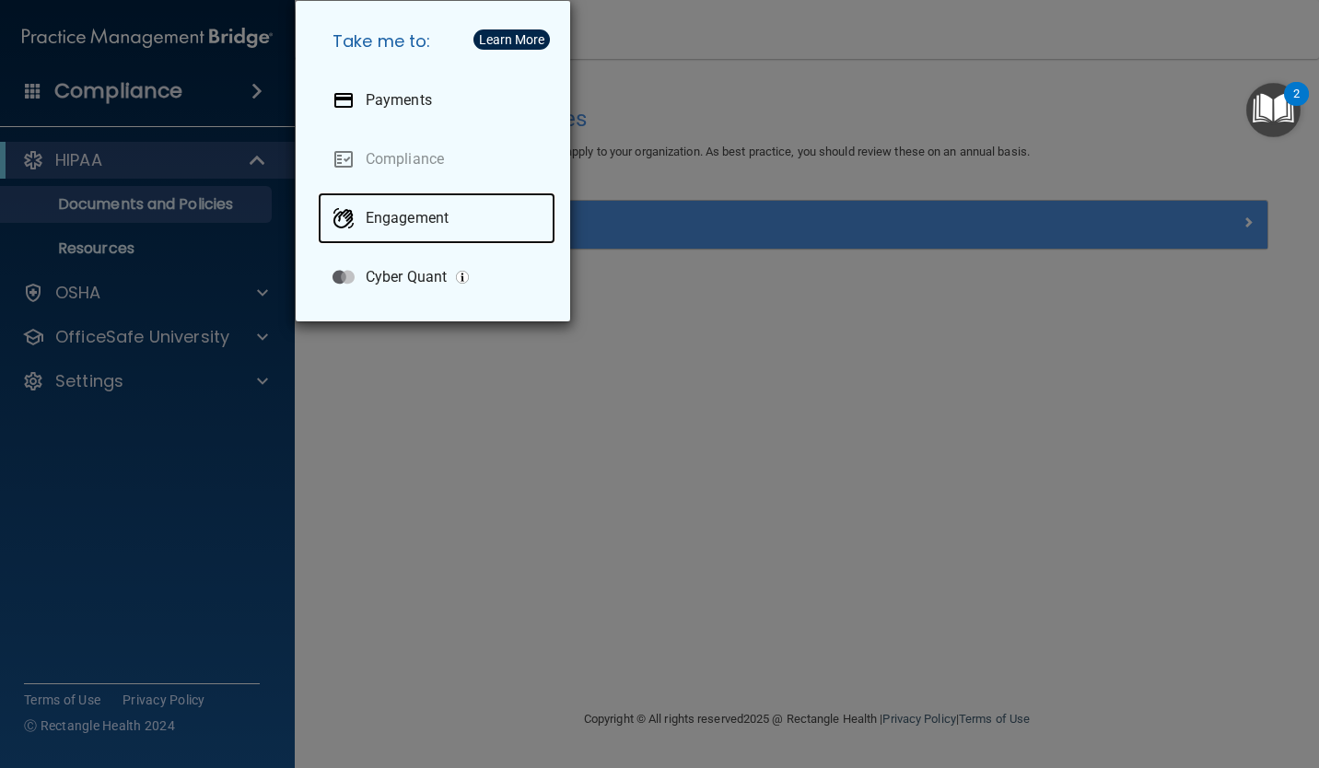
click at [438, 229] on div "Engagement" at bounding box center [437, 219] width 238 height 52
click at [671, 392] on div "Take me to: Payments Compliance Engagement Cyber Quant" at bounding box center [659, 384] width 1319 height 768
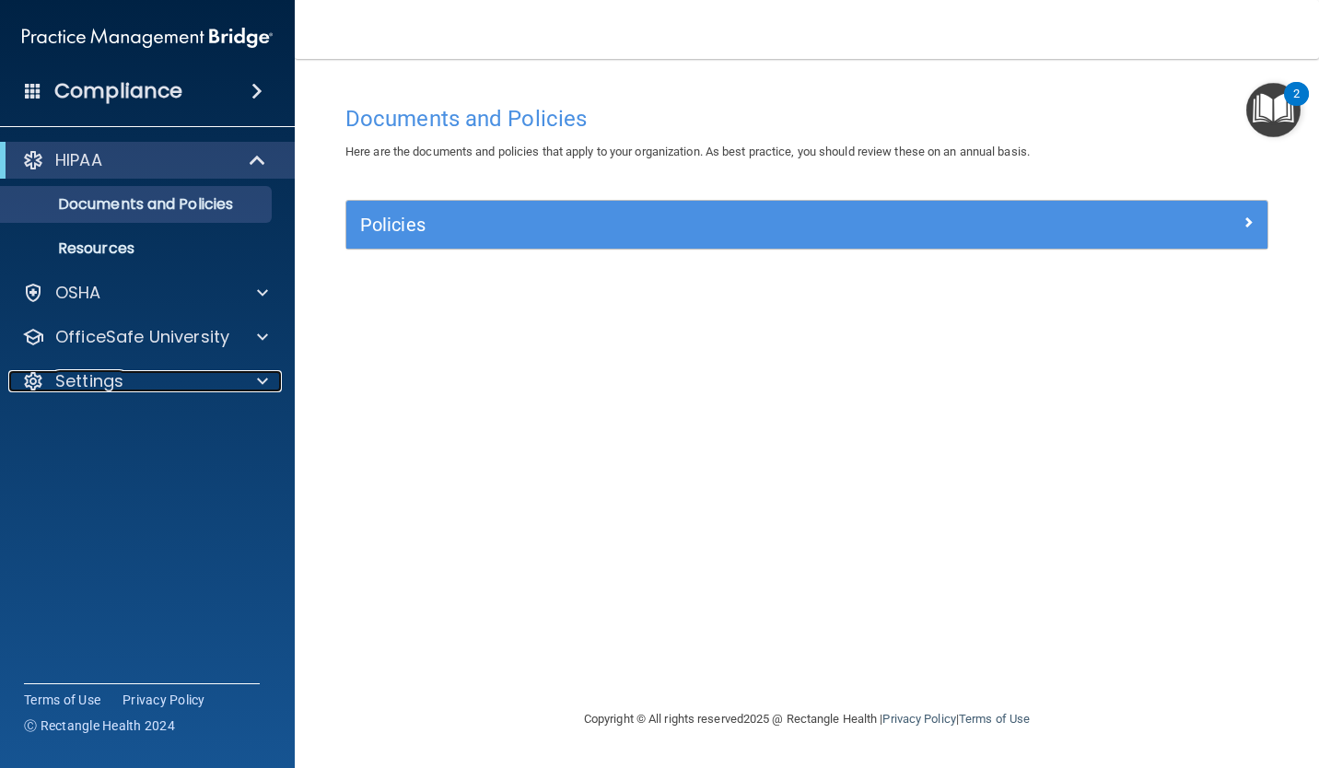
click at [250, 382] on div at bounding box center [260, 381] width 46 height 22
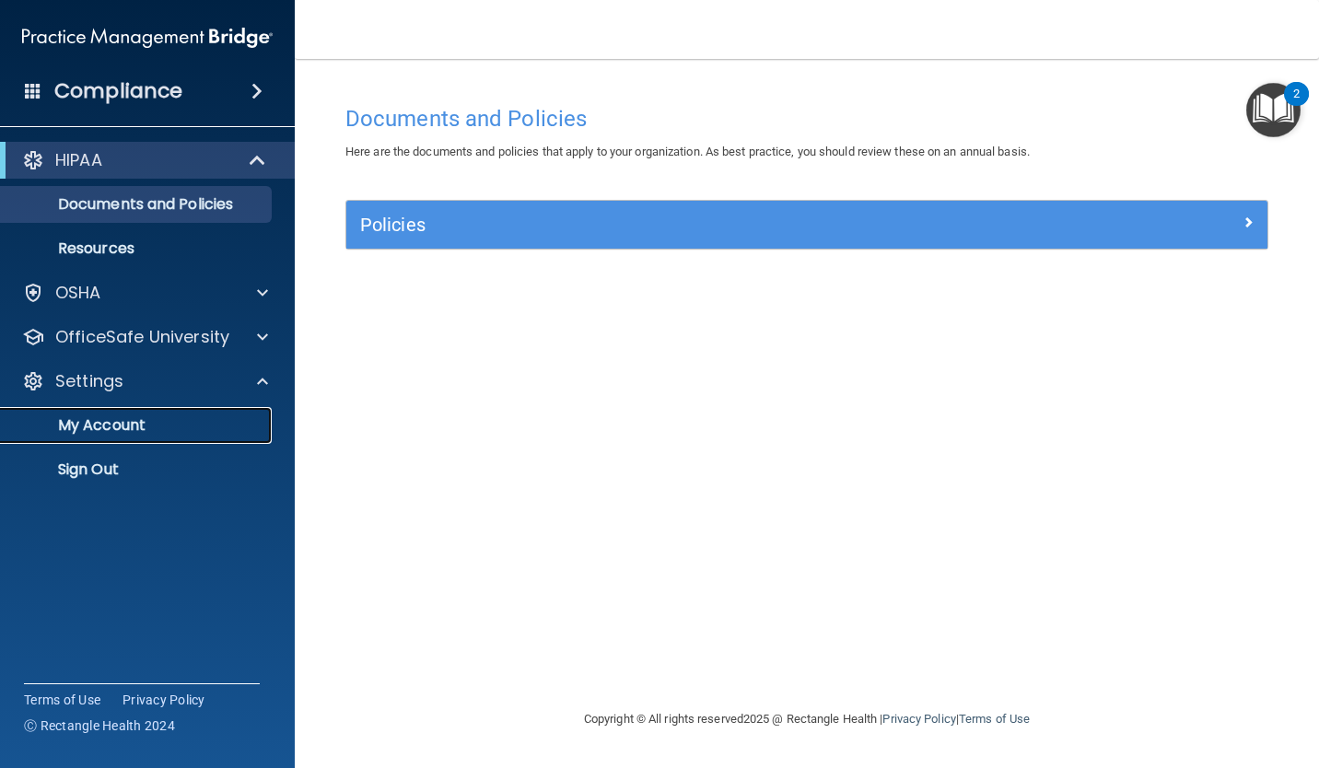
click at [144, 424] on p "My Account" at bounding box center [137, 425] width 251 height 18
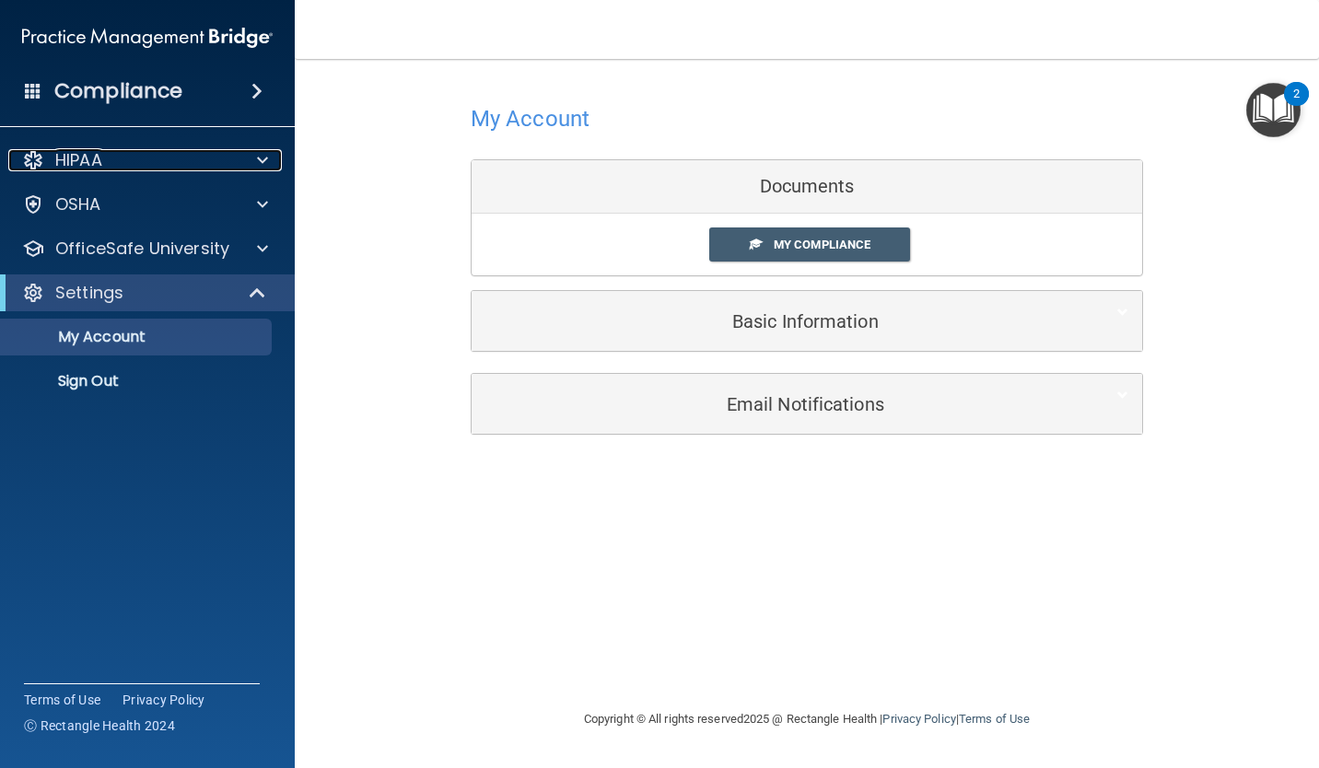
click at [275, 165] on div at bounding box center [260, 160] width 46 height 22
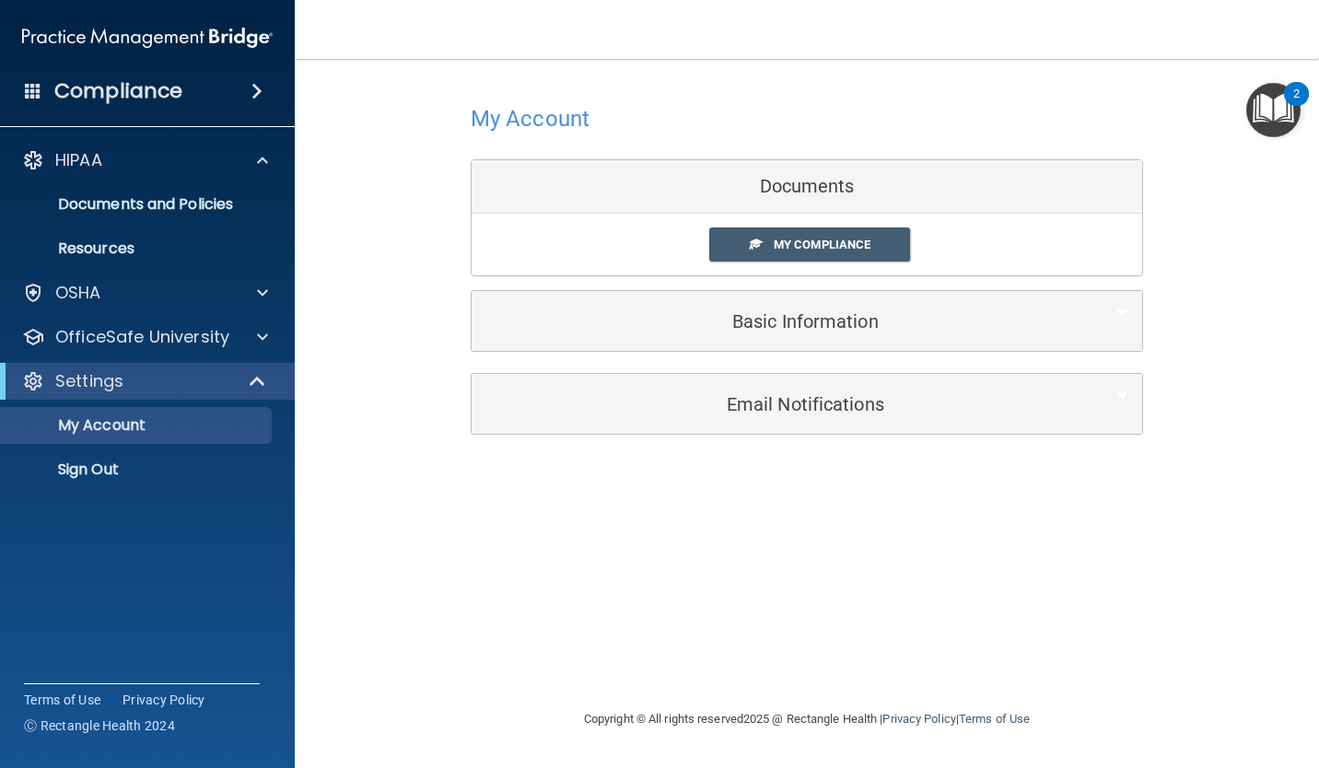
click at [244, 76] on div "Compliance" at bounding box center [147, 91] width 295 height 41
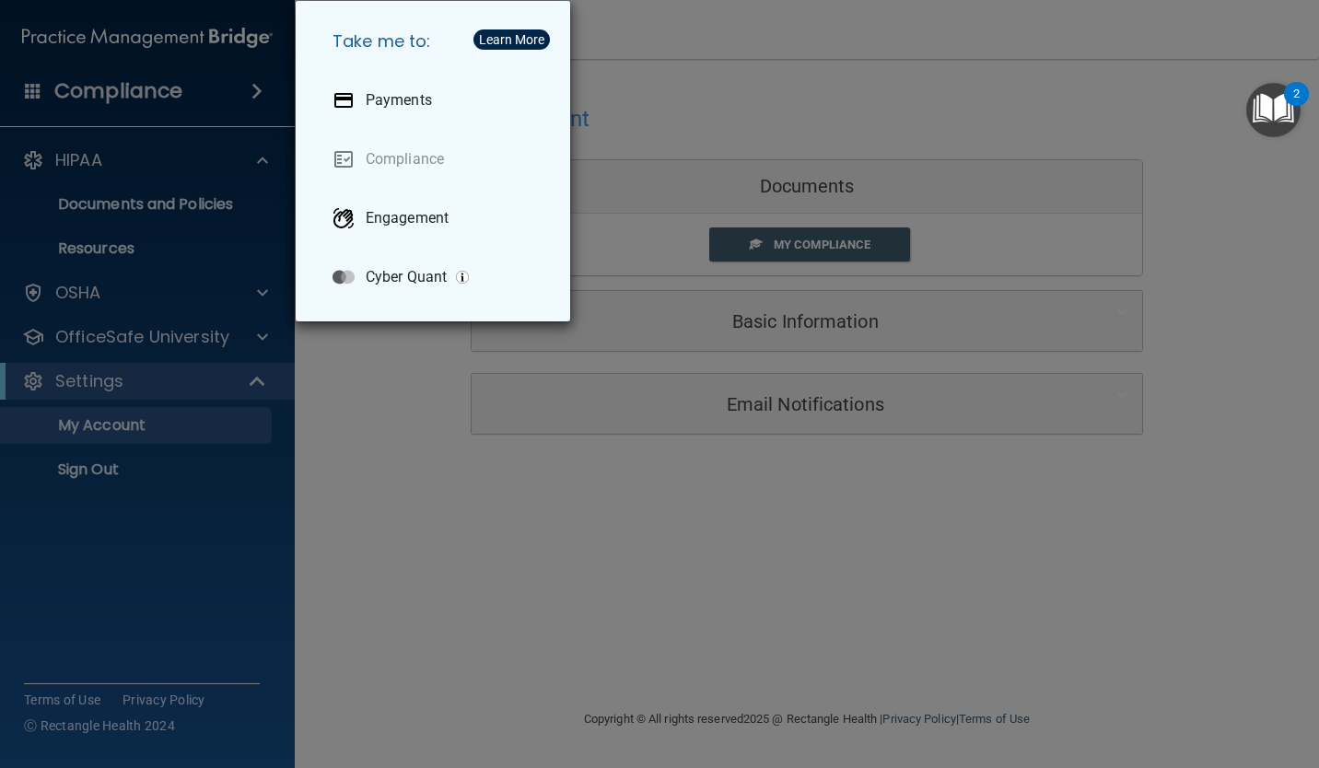
click at [203, 139] on div "Take me to: Payments Compliance Engagement Cyber Quant" at bounding box center [659, 384] width 1319 height 768
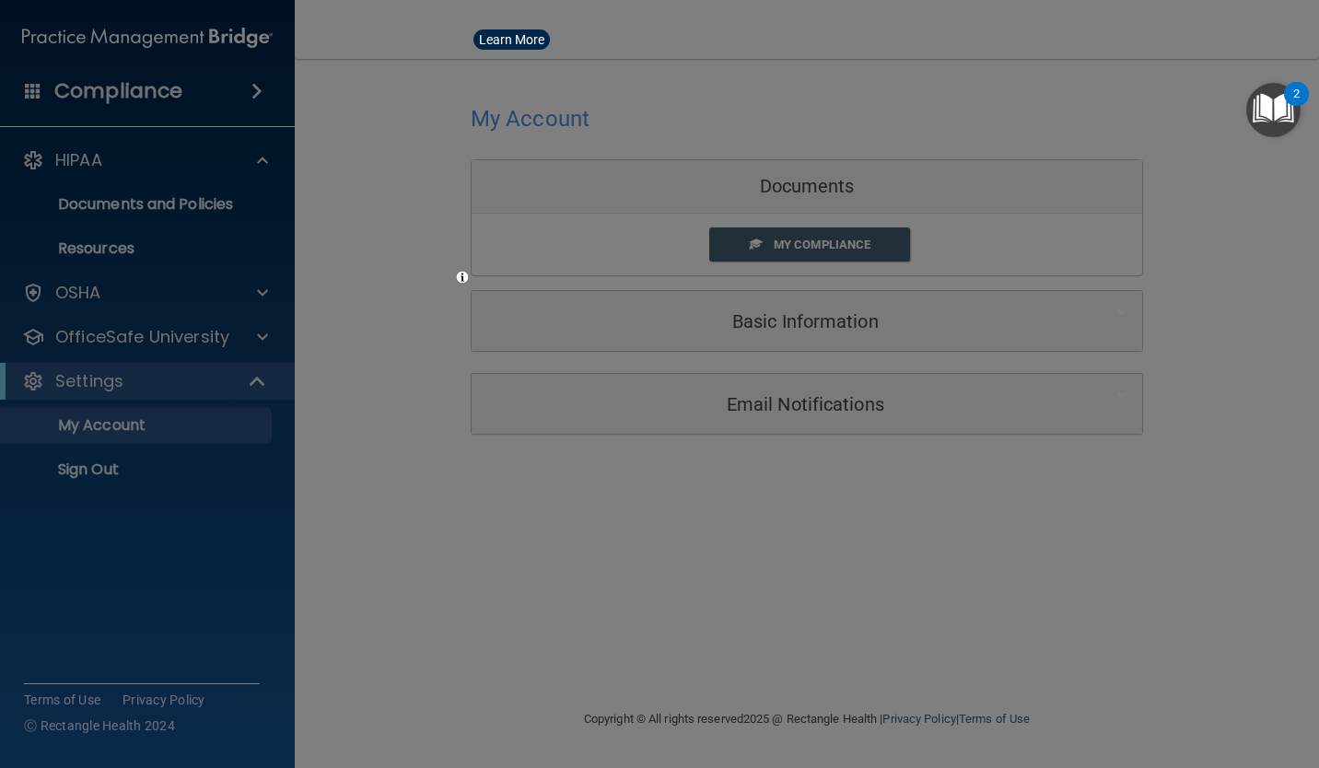
click at [233, 108] on div at bounding box center [659, 384] width 1319 height 768
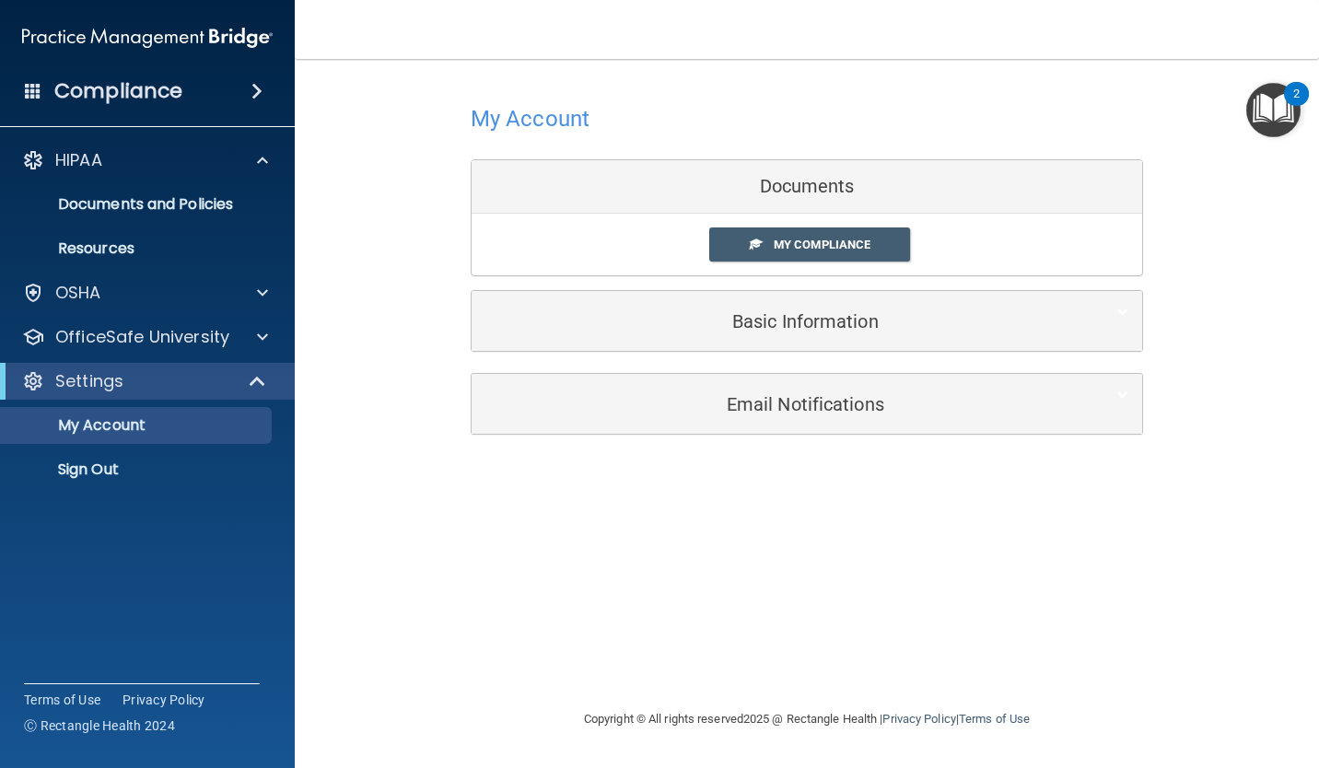
click at [267, 81] on div "Compliance" at bounding box center [147, 91] width 295 height 41
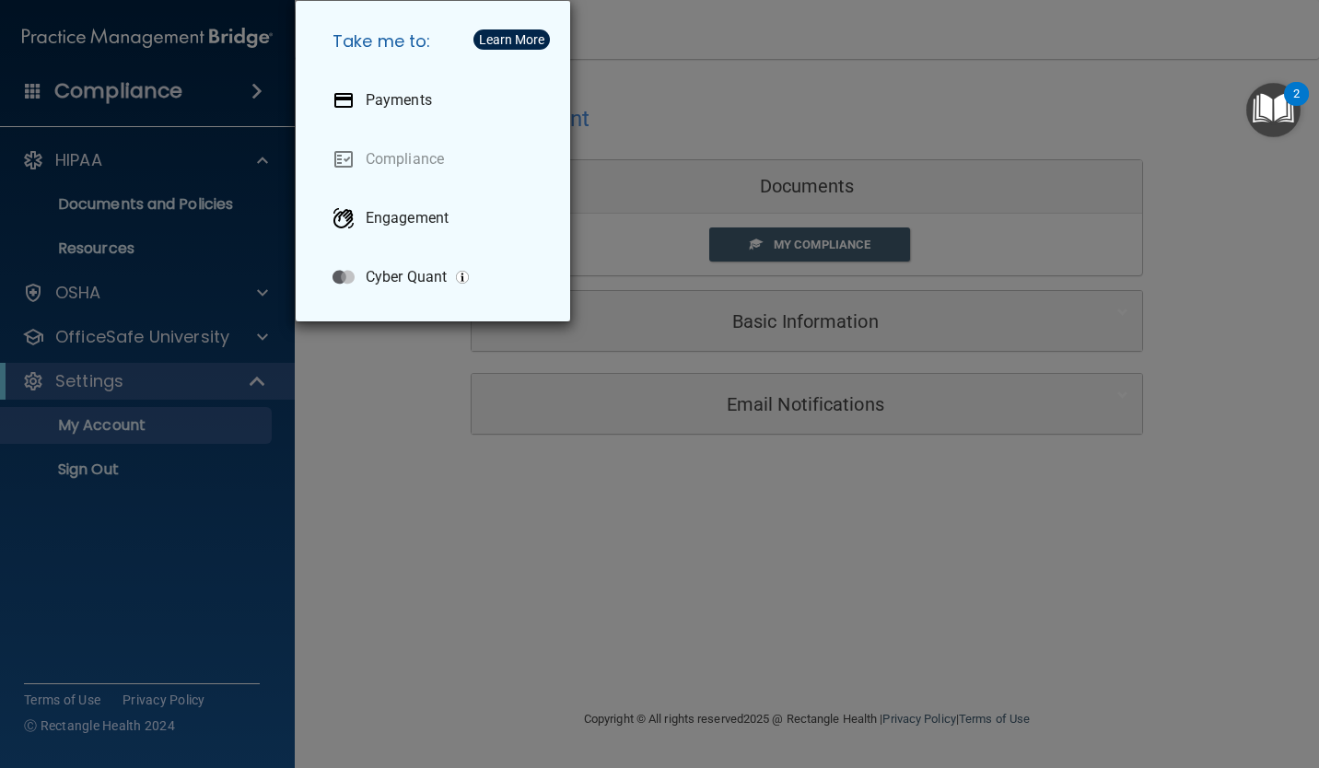
click at [243, 98] on div "Take me to: Payments Compliance Engagement Cyber Quant" at bounding box center [659, 384] width 1319 height 768
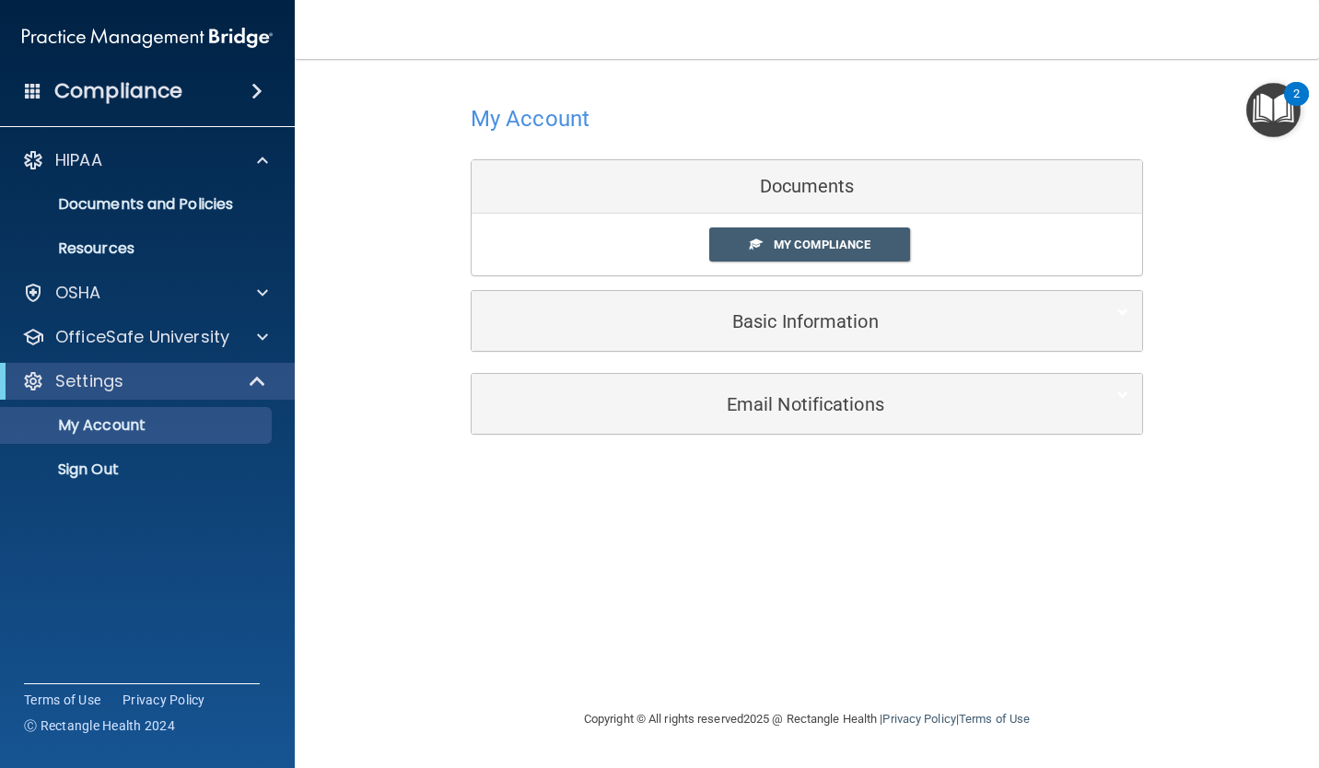
click at [89, 106] on div "Compliance" at bounding box center [147, 91] width 295 height 41
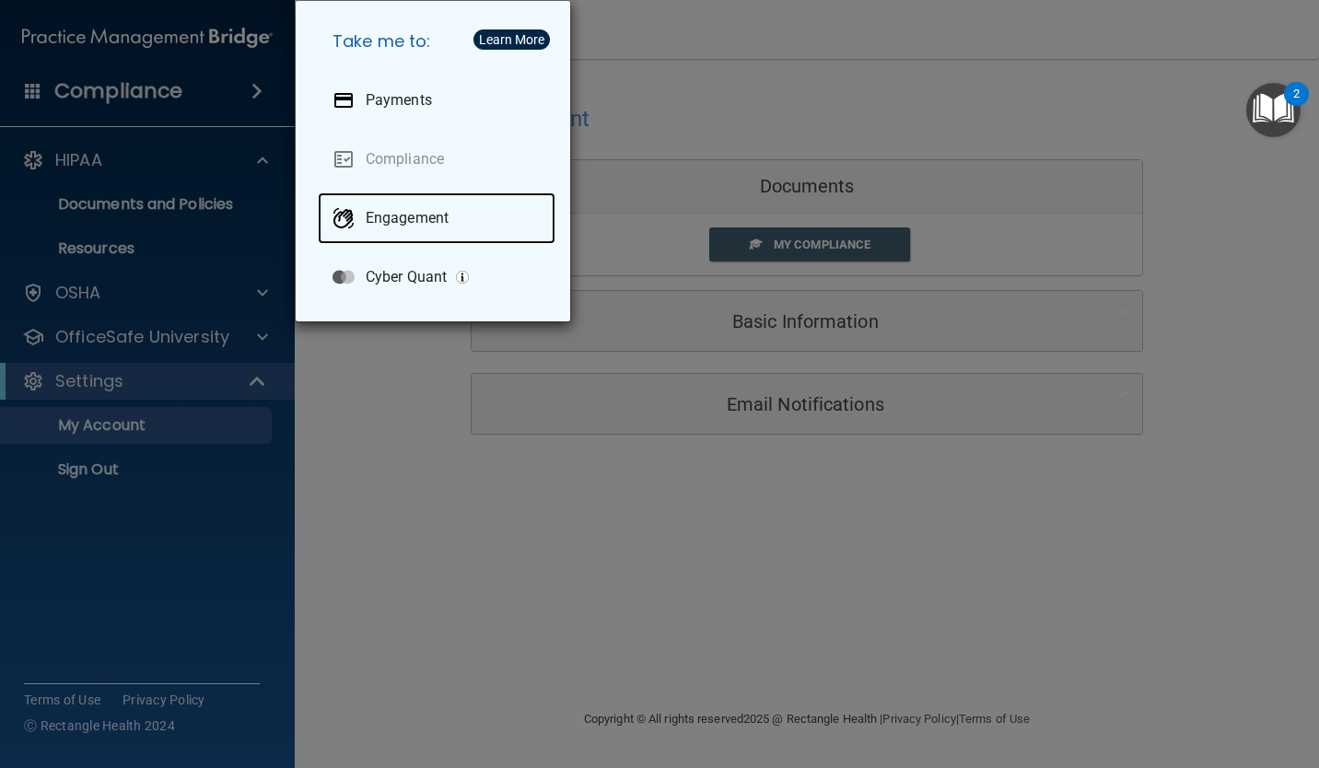
click at [442, 234] on div "Engagement" at bounding box center [437, 219] width 238 height 52
click at [490, 585] on div "Take me to: Payments Compliance Engagement Cyber Quant" at bounding box center [659, 384] width 1319 height 768
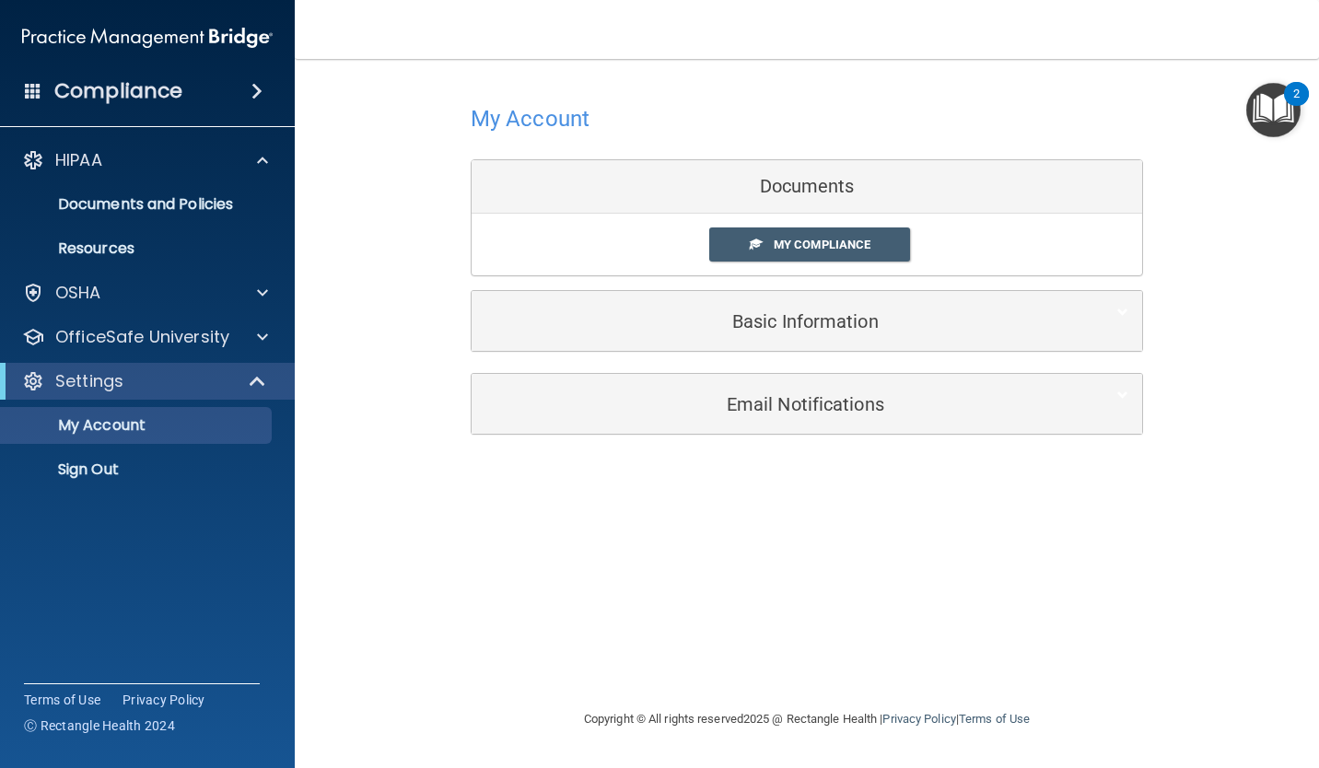
click at [60, 109] on div "Compliance" at bounding box center [147, 91] width 295 height 41
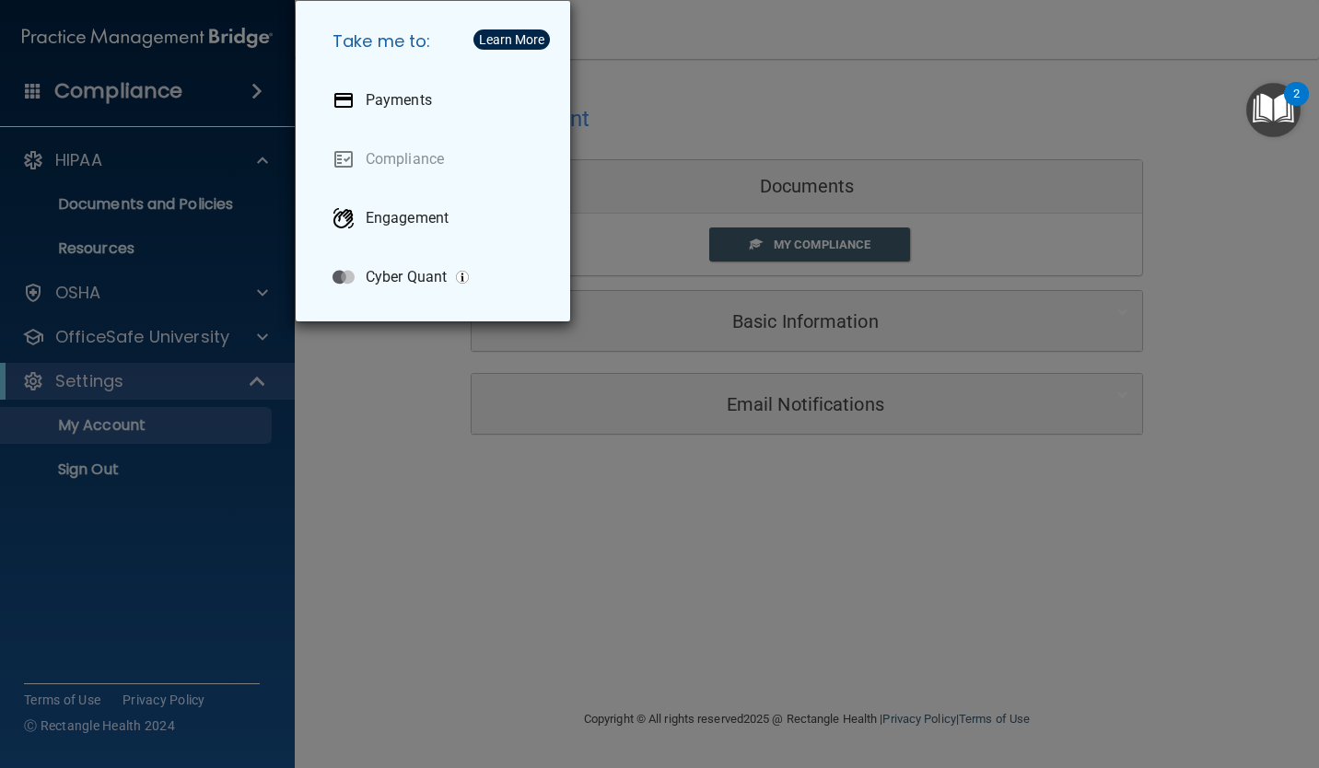
click at [643, 592] on div "Take me to: Payments Compliance Engagement Cyber Quant" at bounding box center [659, 384] width 1319 height 768
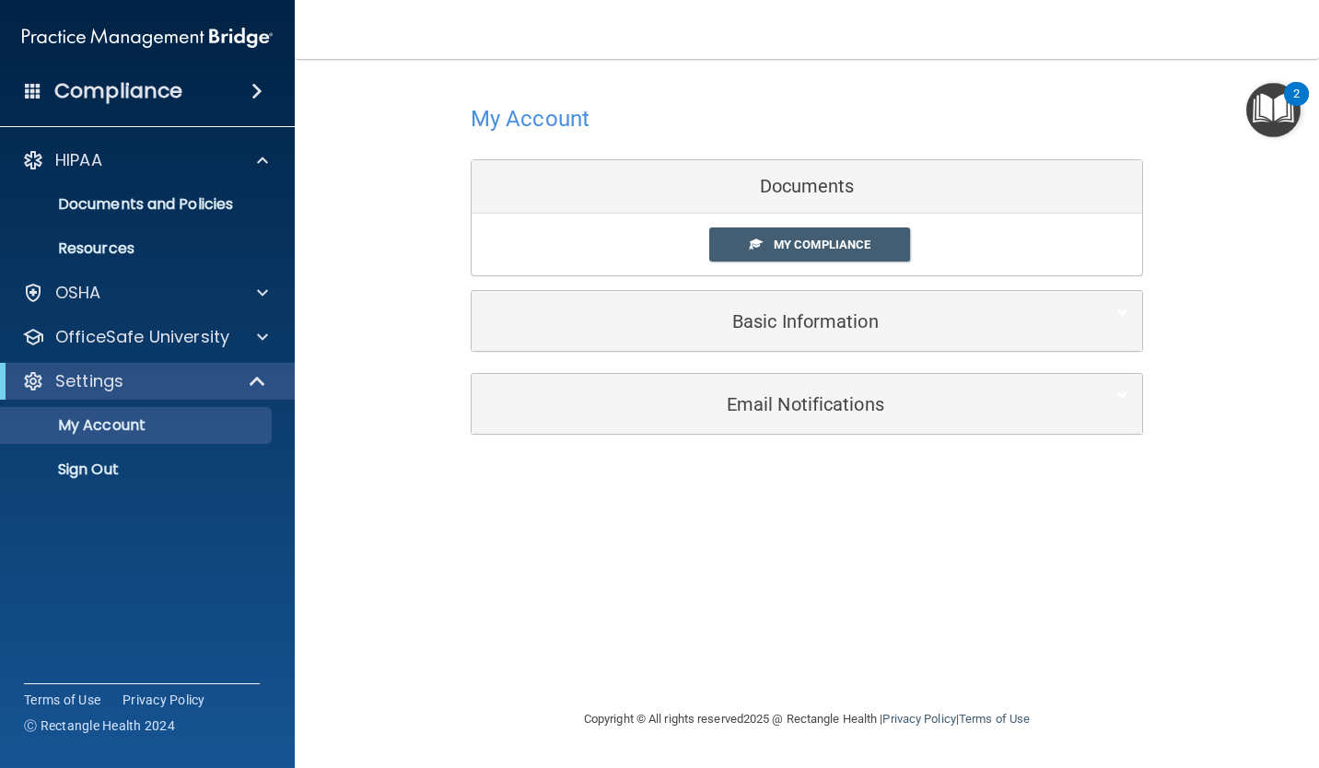
click at [95, 34] on img at bounding box center [147, 37] width 251 height 37
click at [241, 329] on div at bounding box center [260, 337] width 46 height 22
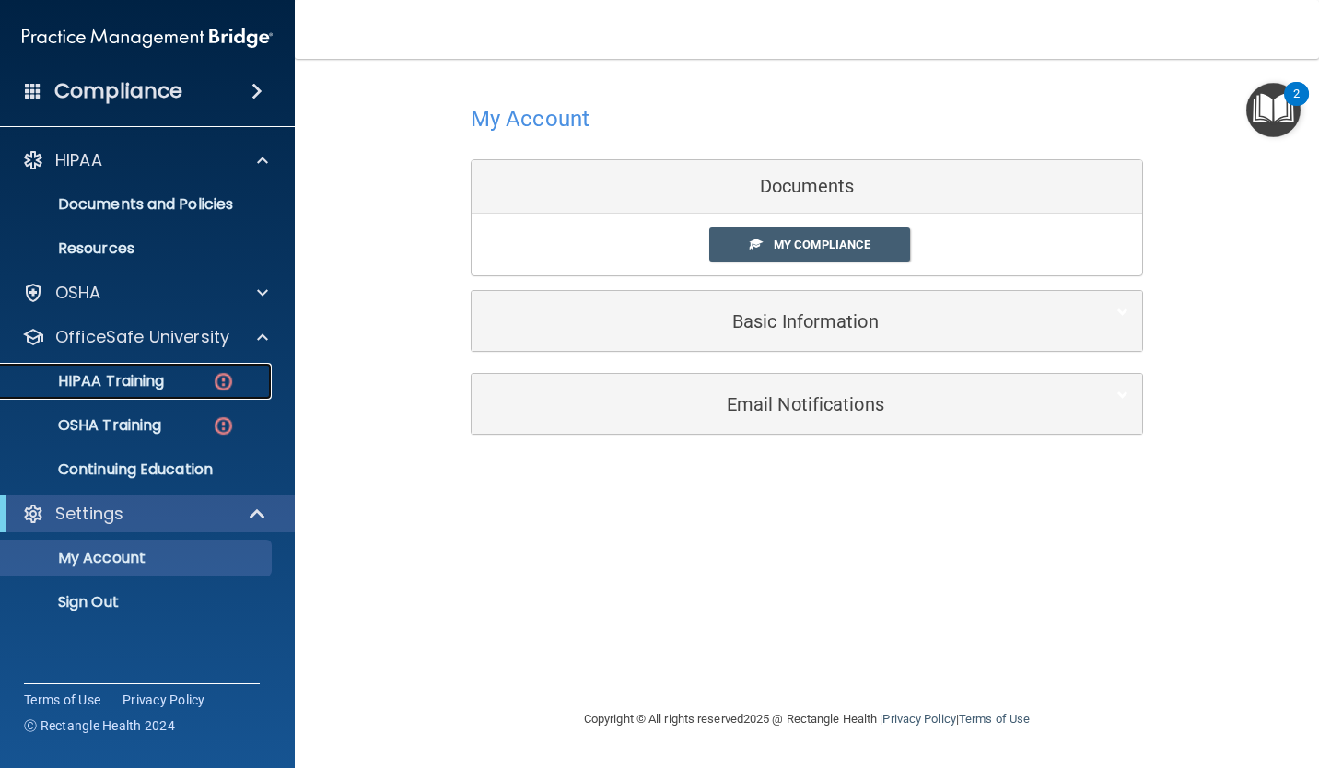
click at [204, 391] on link "HIPAA Training" at bounding box center [127, 381] width 290 height 37
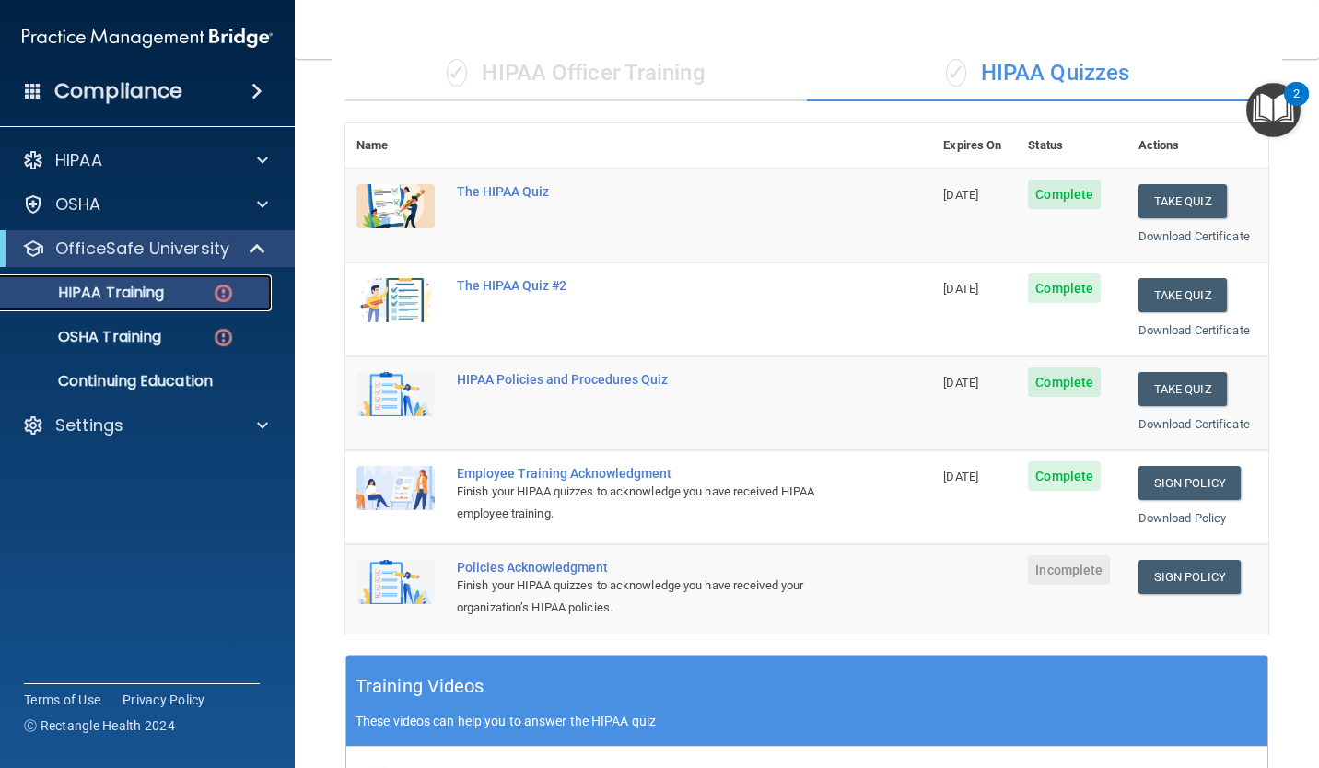
scroll to position [141, 0]
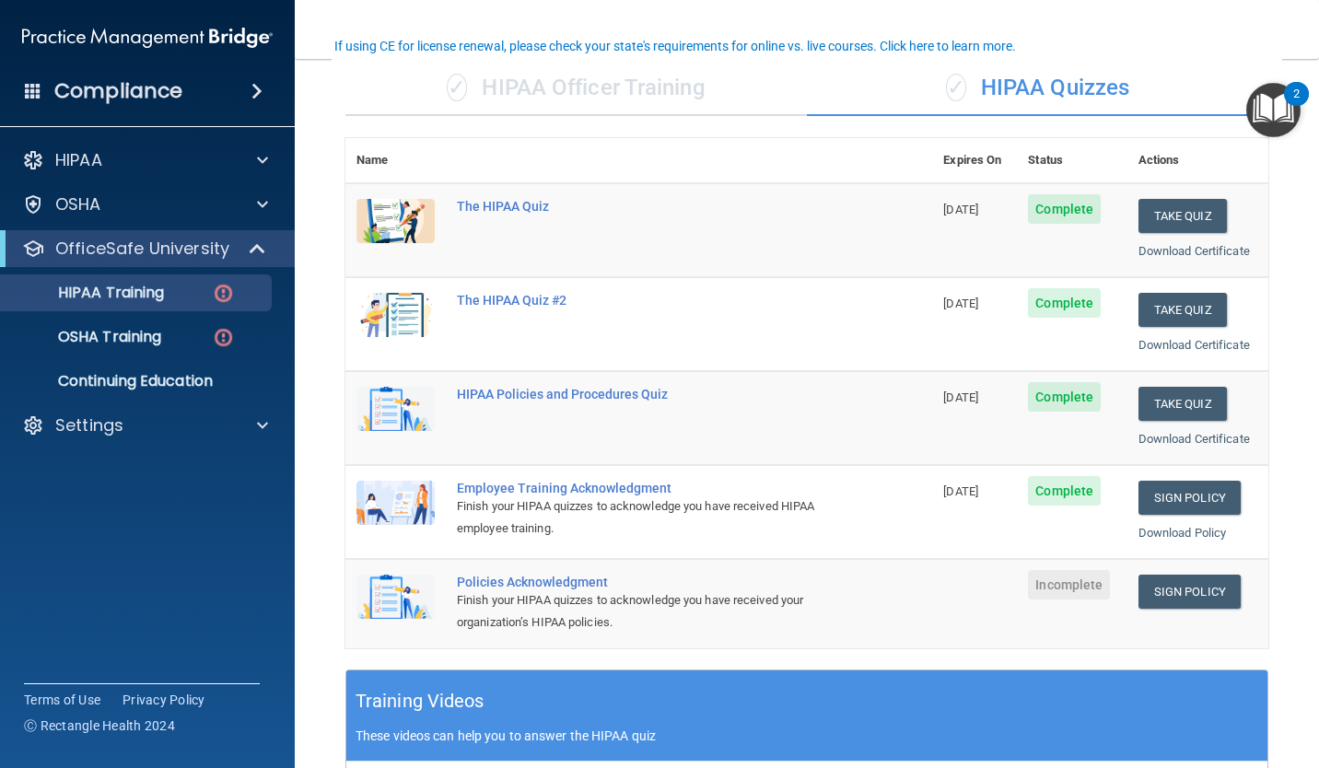
click at [677, 595] on div "Finish your HIPAA quizzes to acknowledge you have received your organization’s …" at bounding box center [648, 612] width 383 height 44
click at [217, 304] on link "HIPAA Training" at bounding box center [127, 292] width 290 height 37
click at [1174, 496] on link "Sign Policy" at bounding box center [1190, 498] width 102 height 34
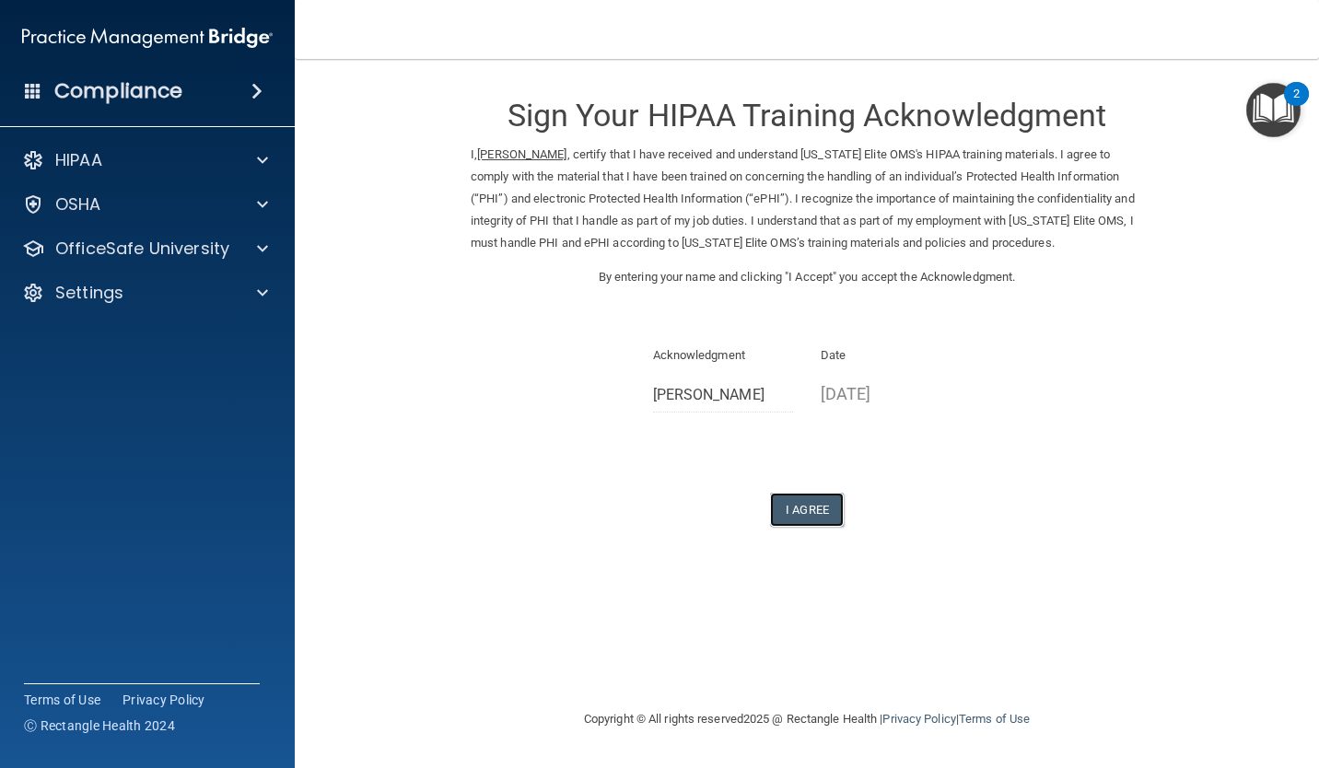
click at [813, 515] on button "I Agree" at bounding box center [807, 510] width 74 height 34
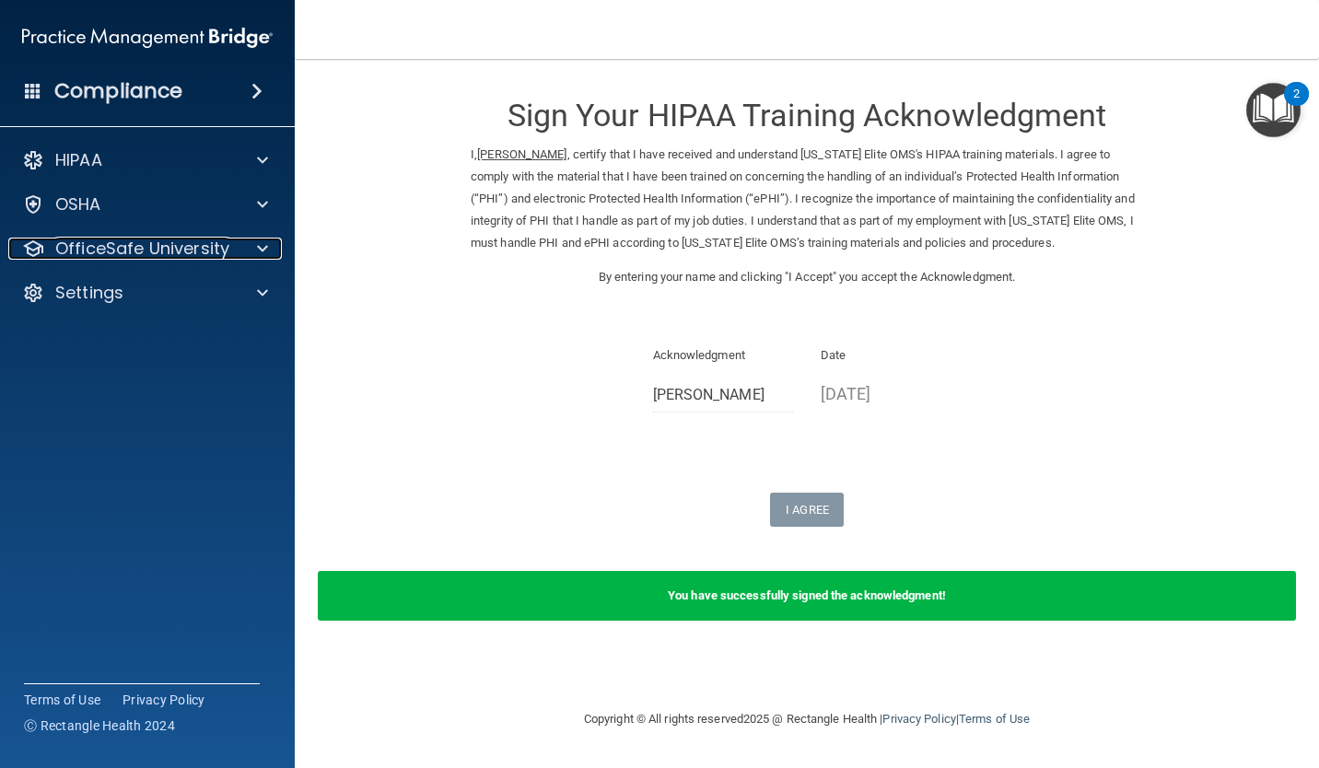
click at [240, 257] on div at bounding box center [260, 249] width 46 height 22
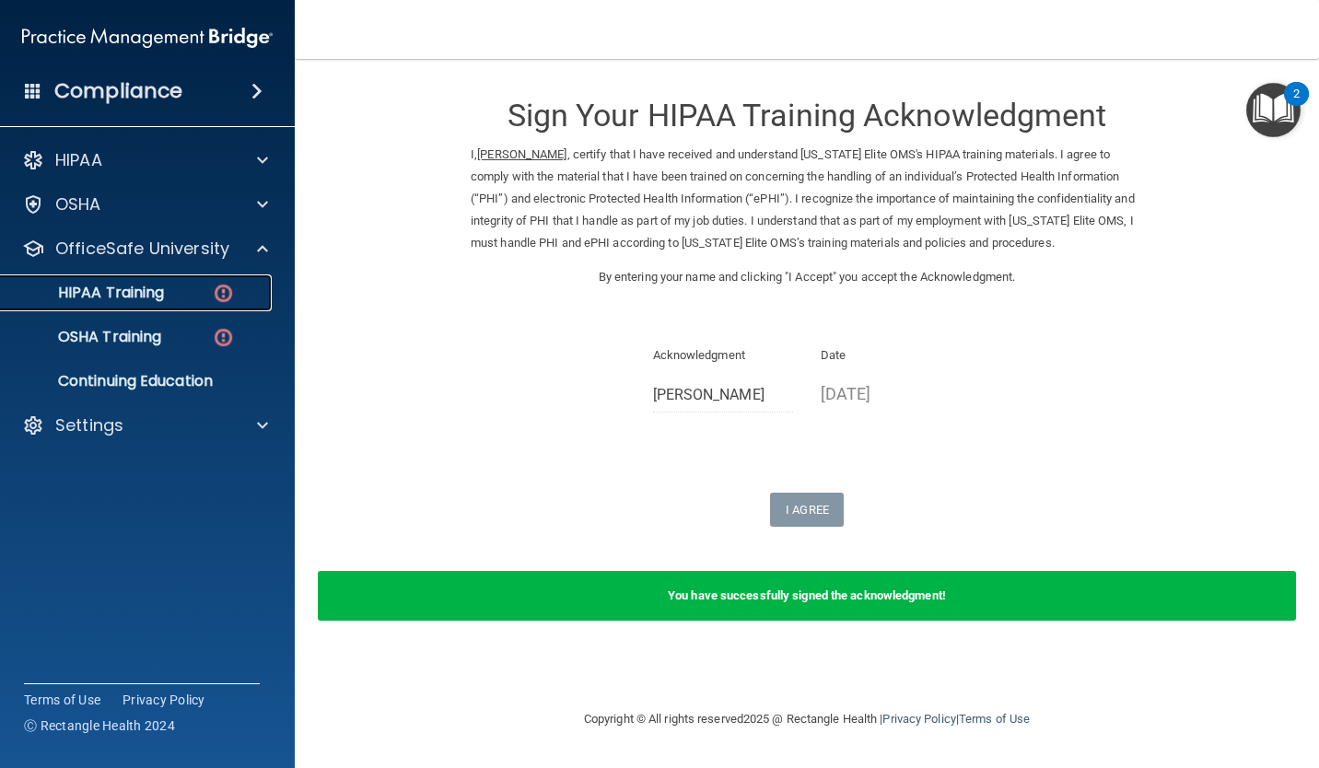
click at [223, 301] on img at bounding box center [223, 293] width 23 height 23
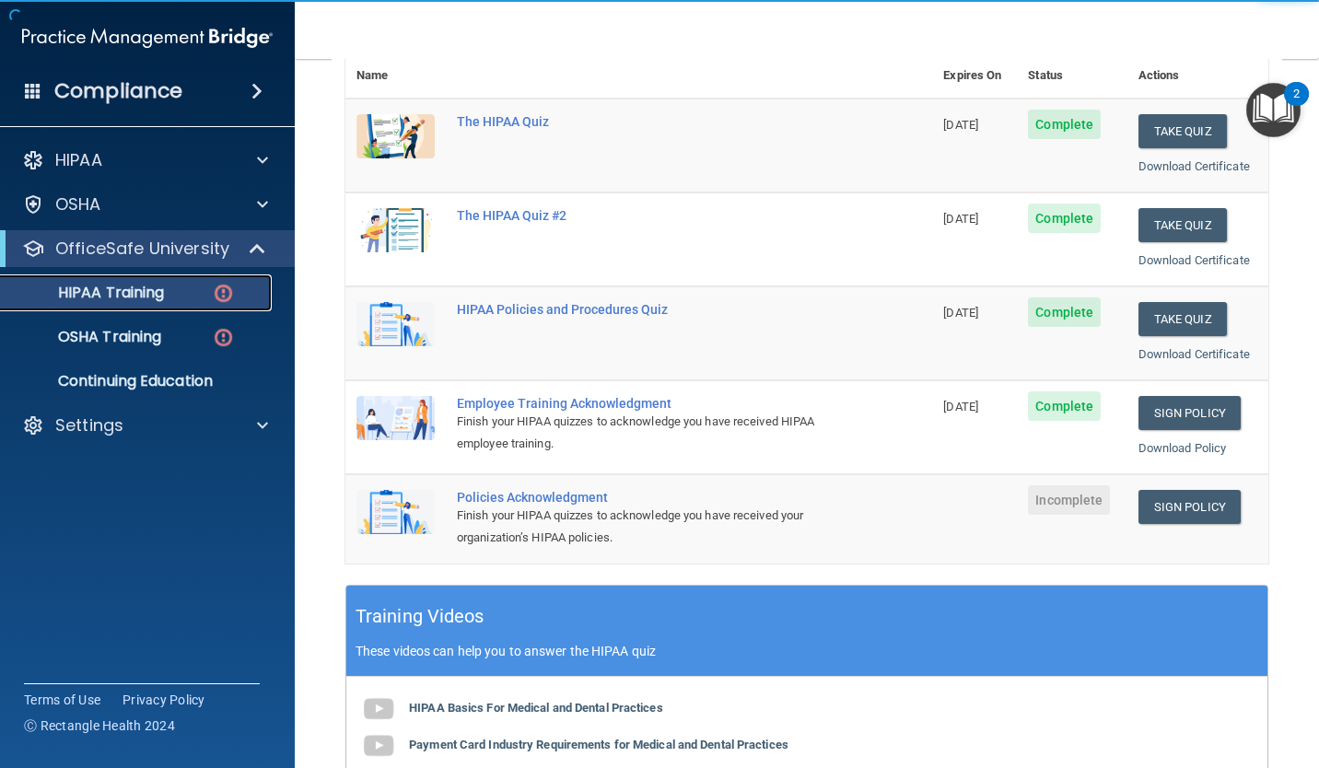
scroll to position [237, 0]
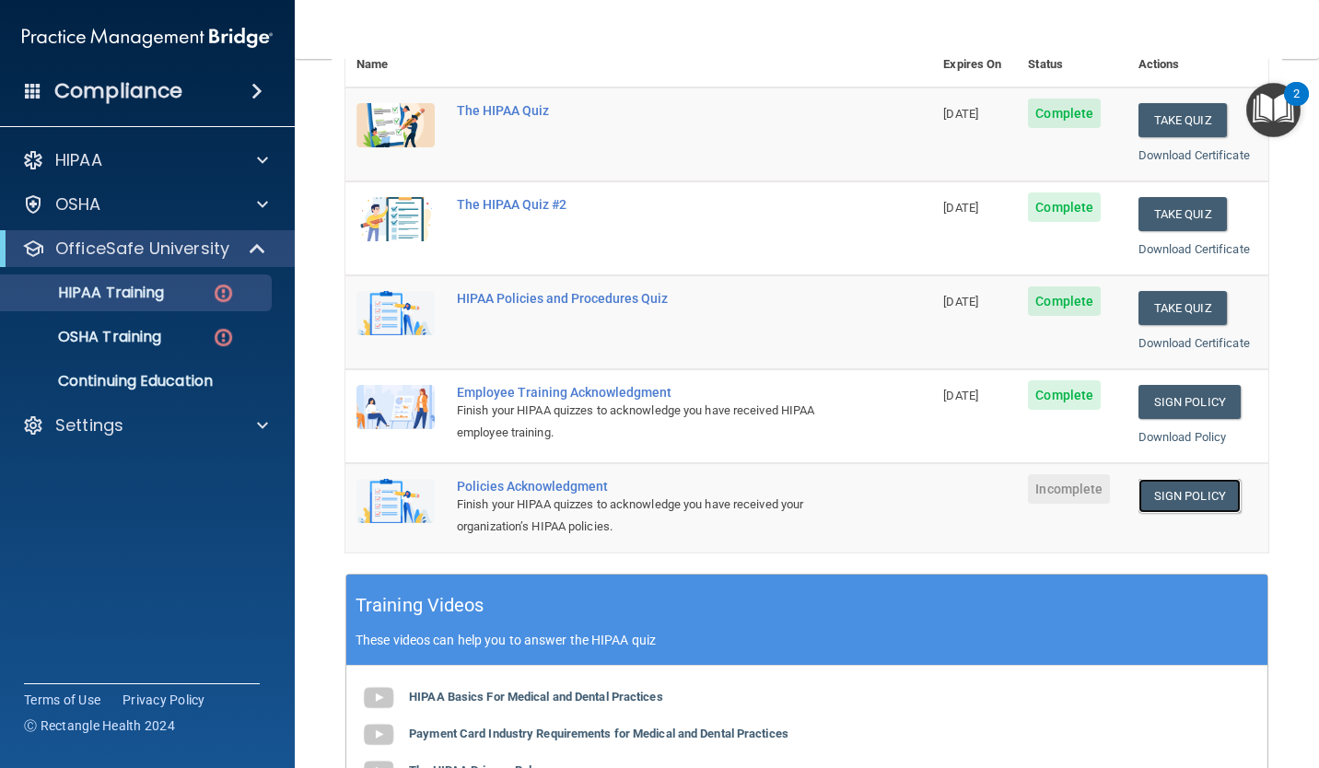
click at [1173, 508] on link "Sign Policy" at bounding box center [1190, 496] width 102 height 34
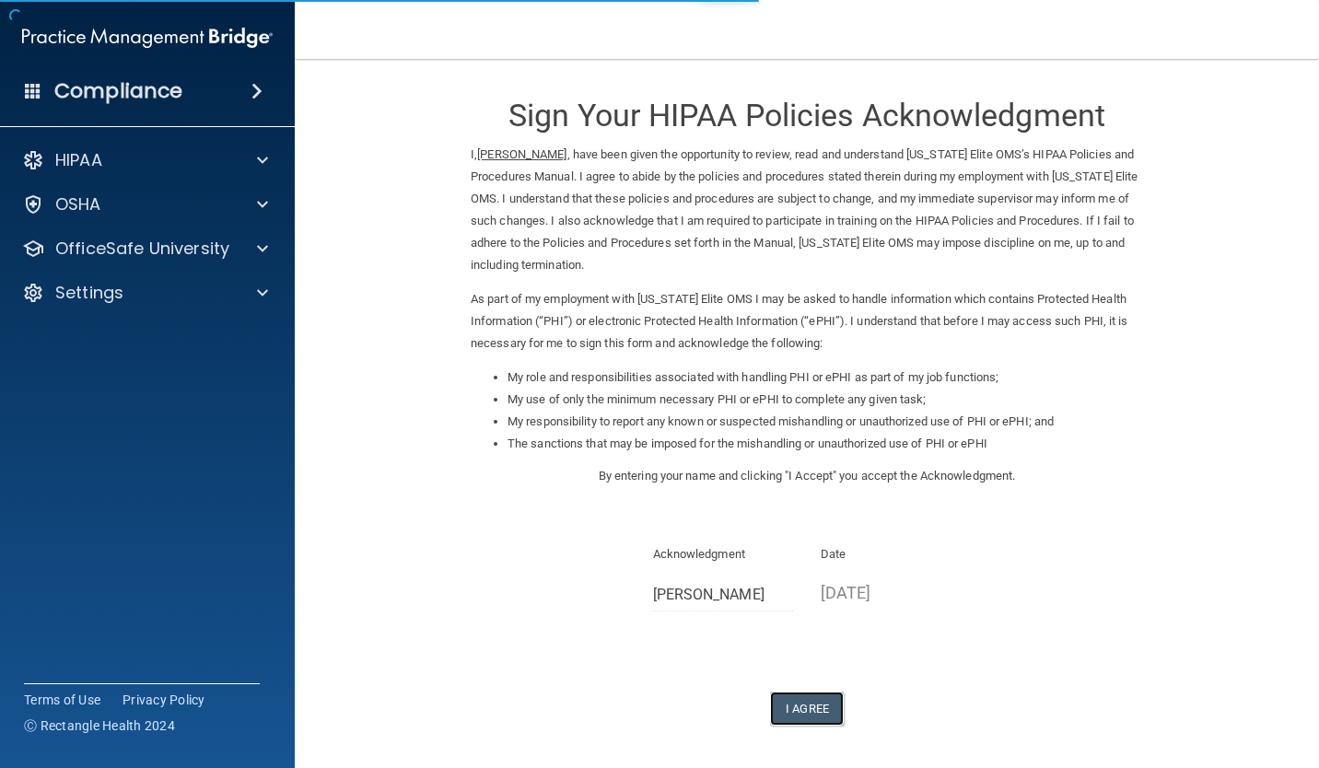
click at [808, 707] on button "I Agree" at bounding box center [807, 709] width 74 height 34
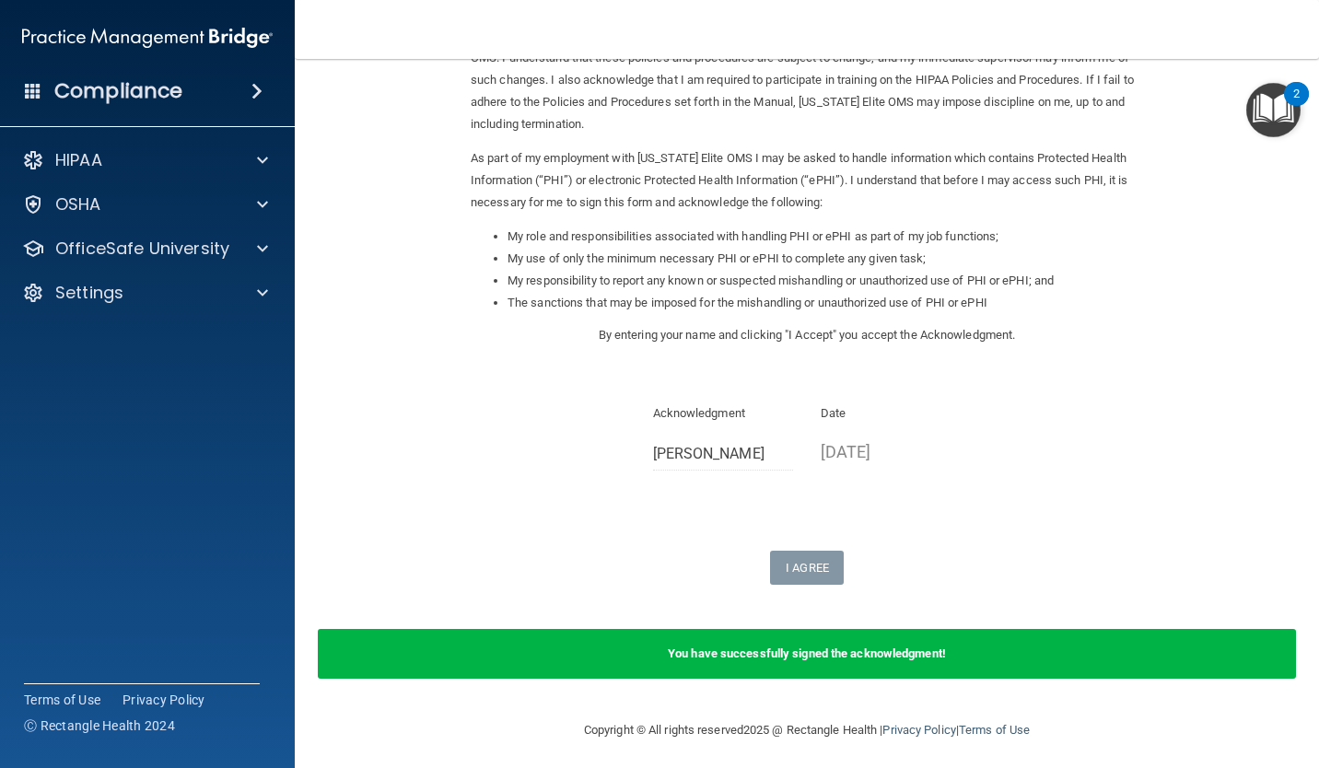
scroll to position [147, 0]
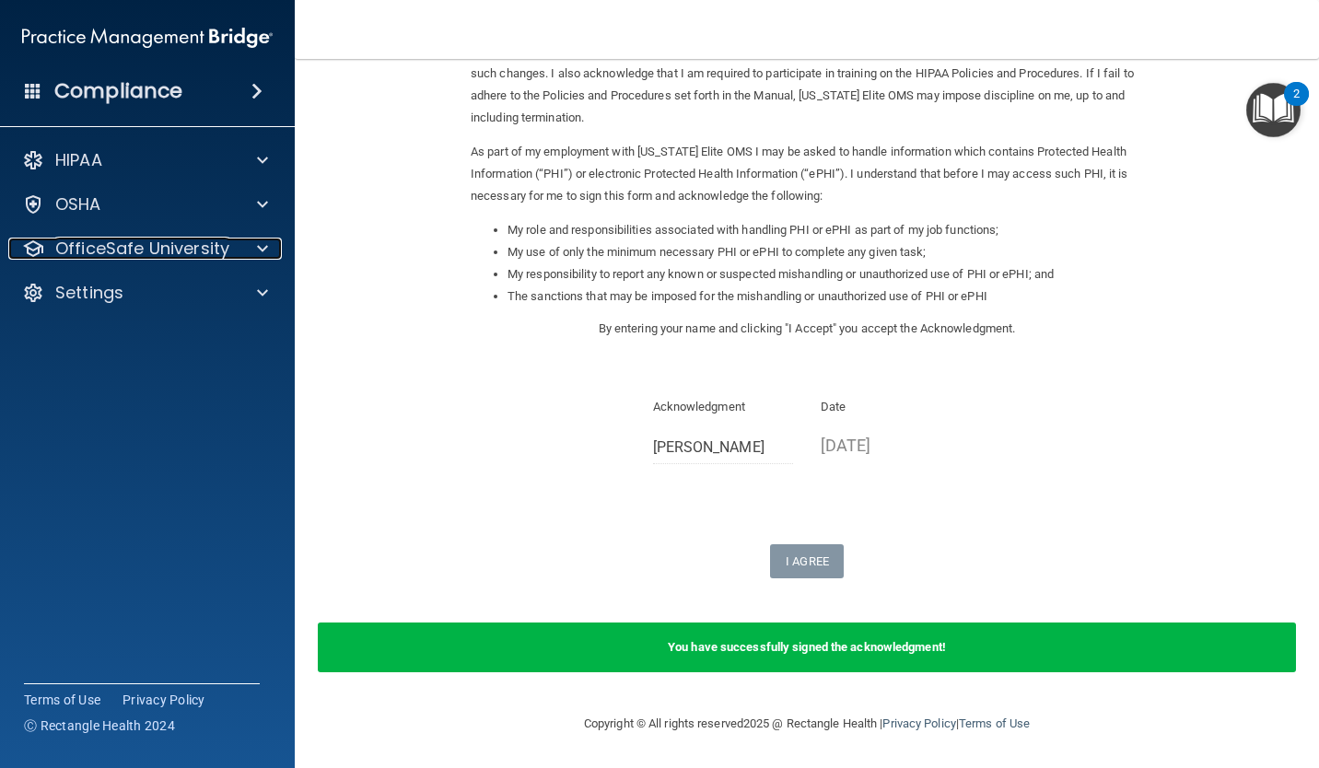
click at [245, 241] on div at bounding box center [260, 249] width 46 height 22
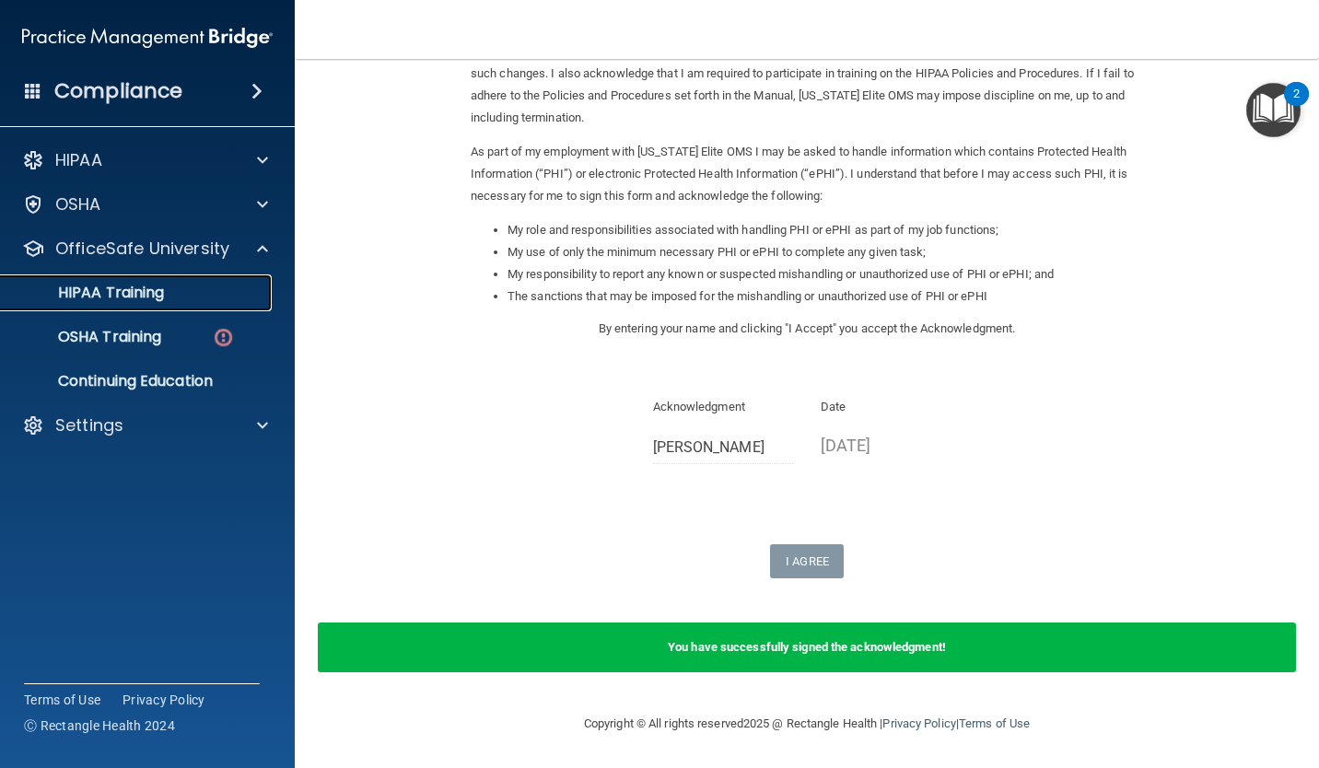
click at [189, 298] on div "HIPAA Training" at bounding box center [137, 293] width 251 height 18
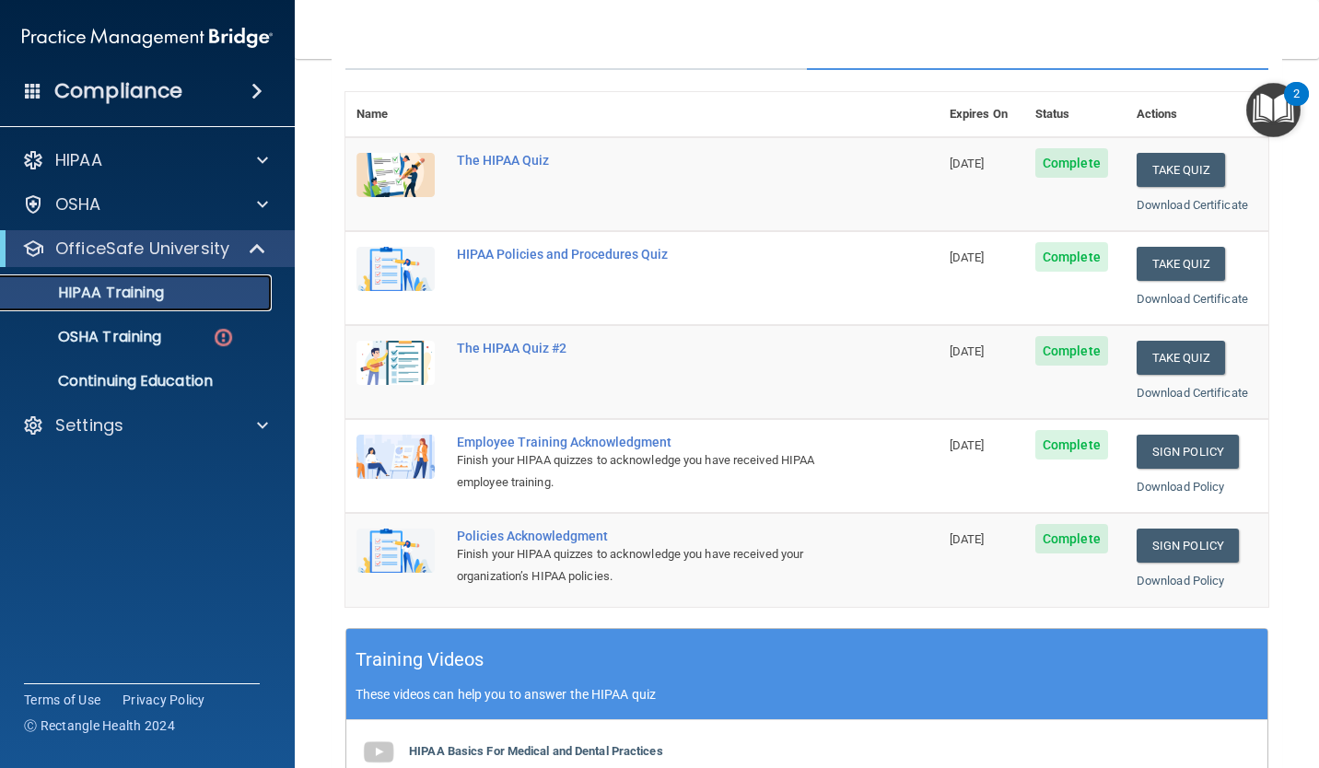
scroll to position [196, 0]
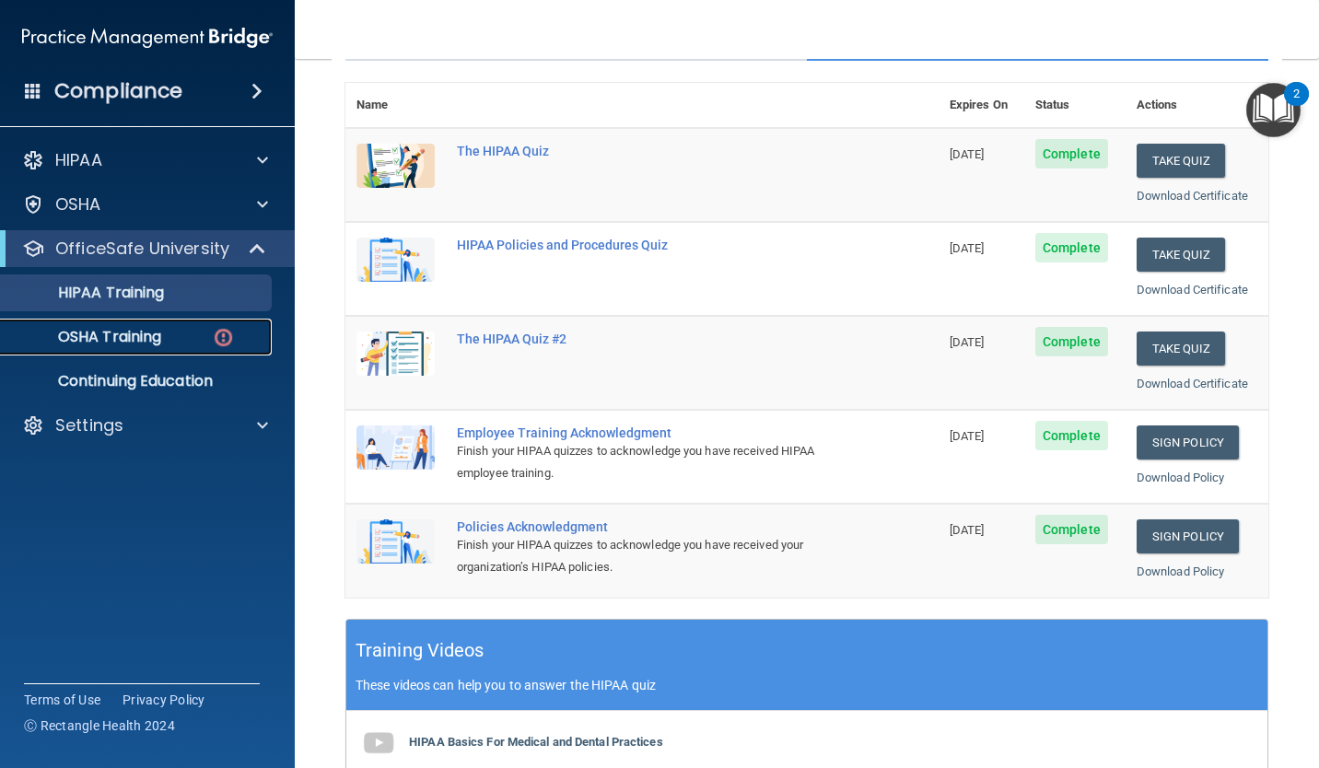
click at [186, 349] on link "OSHA Training" at bounding box center [127, 337] width 290 height 37
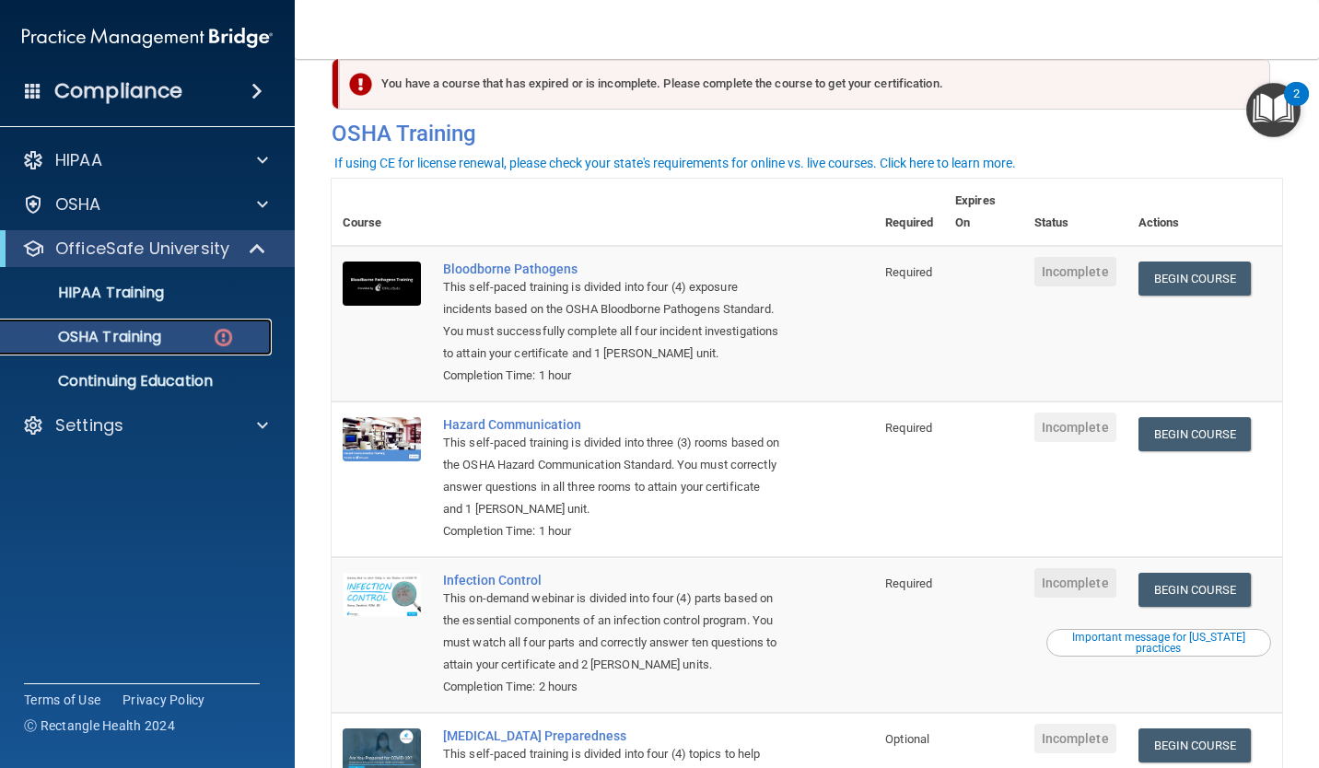
scroll to position [31, 0]
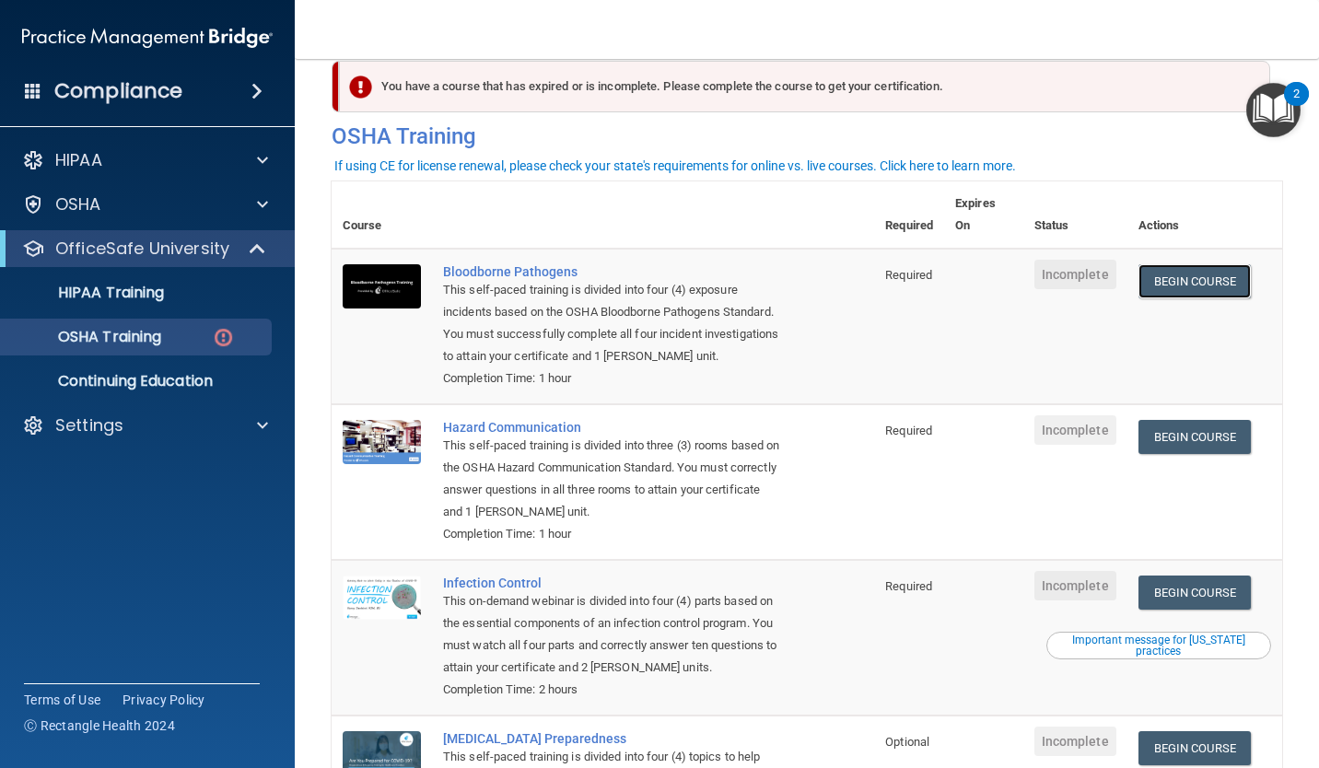
click at [1195, 280] on link "Begin Course" at bounding box center [1195, 281] width 112 height 34
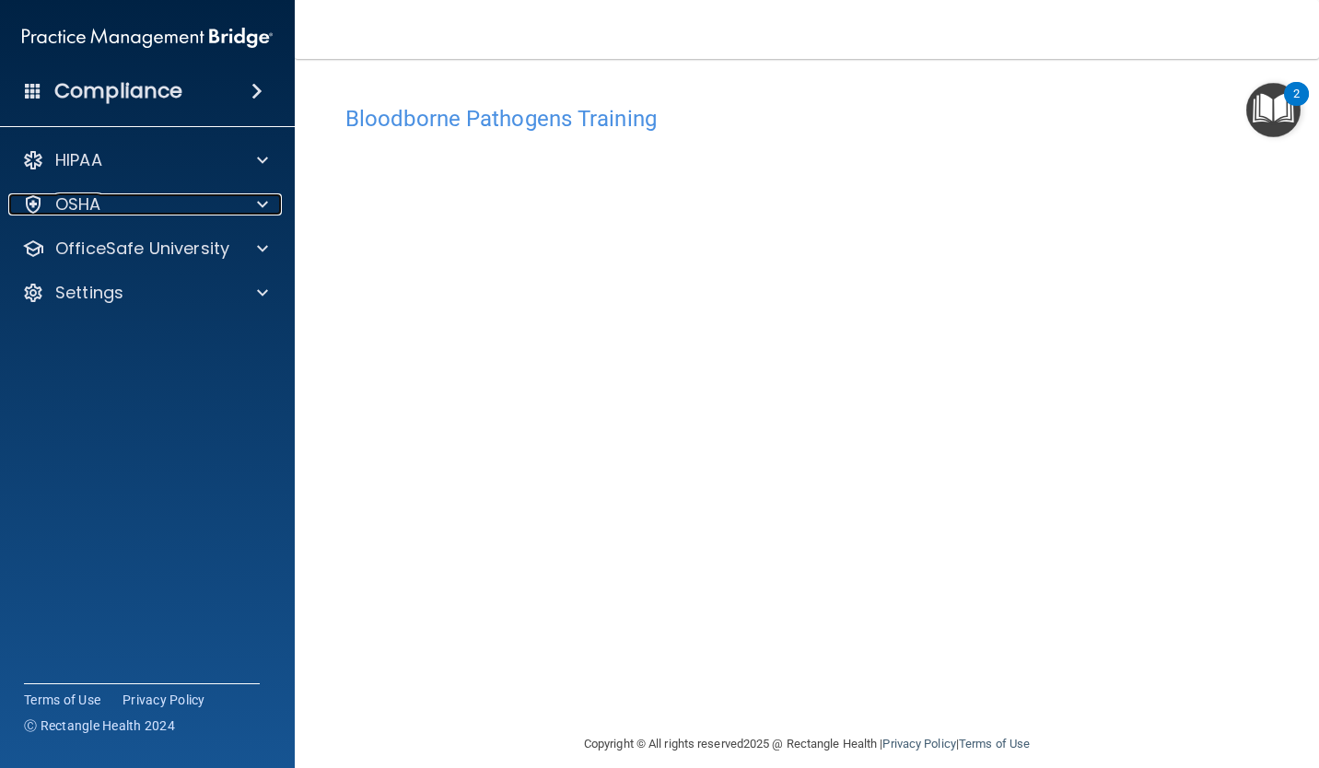
click at [238, 202] on div at bounding box center [260, 204] width 46 height 22
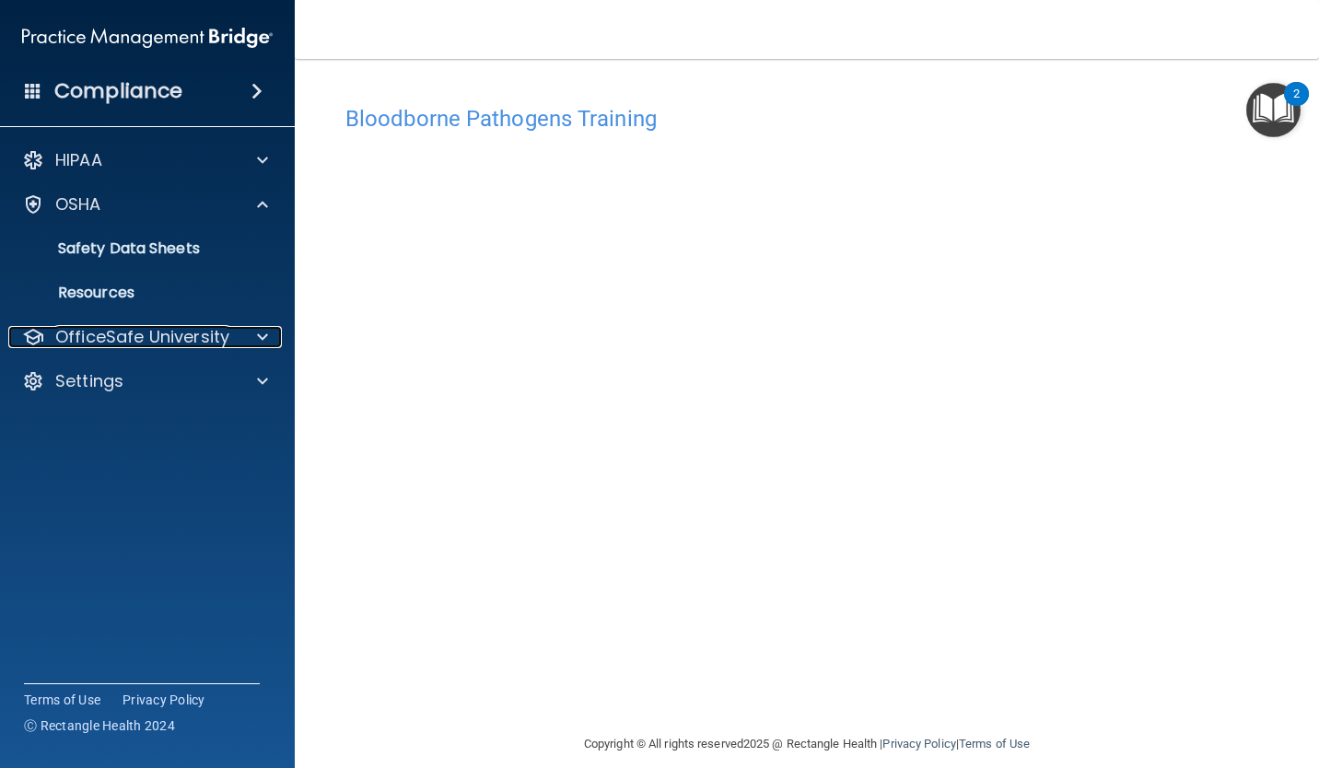
click at [263, 344] on span at bounding box center [262, 337] width 11 height 22
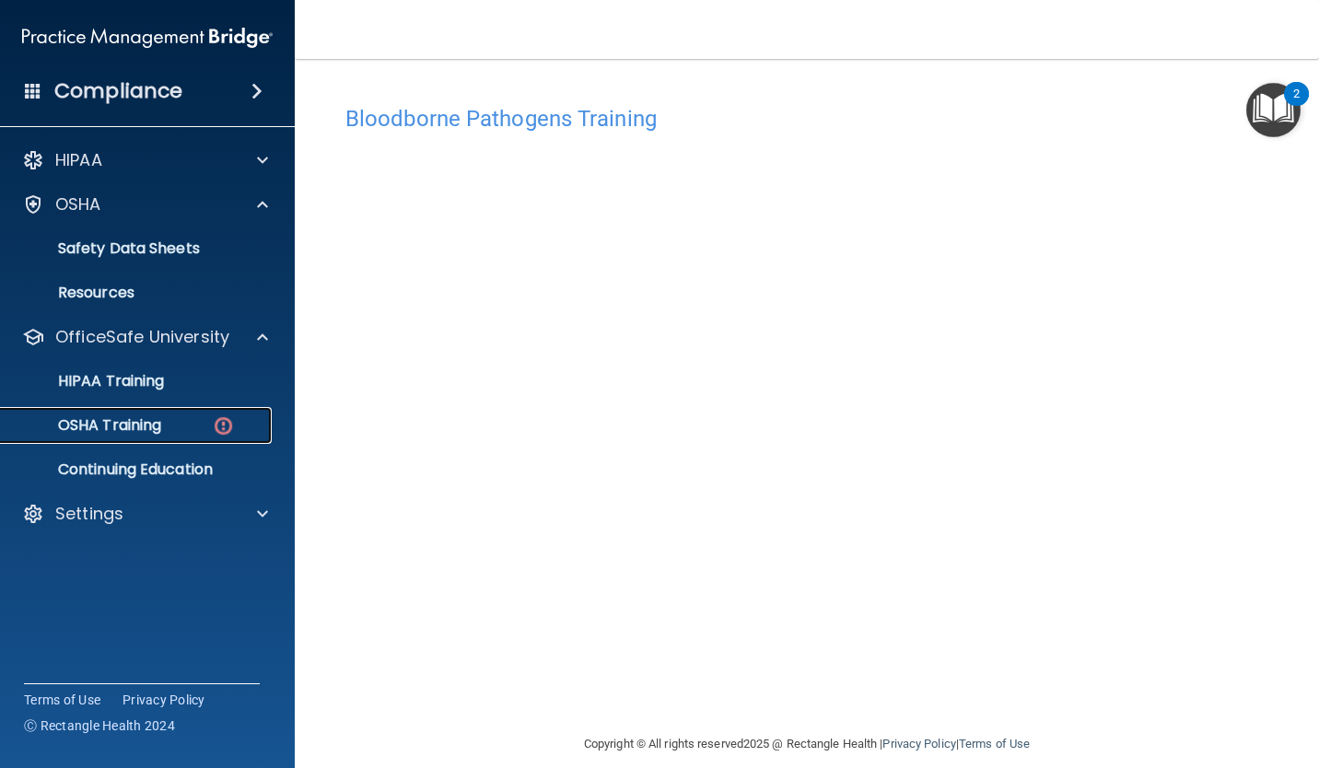
click at [208, 436] on link "OSHA Training" at bounding box center [127, 425] width 290 height 37
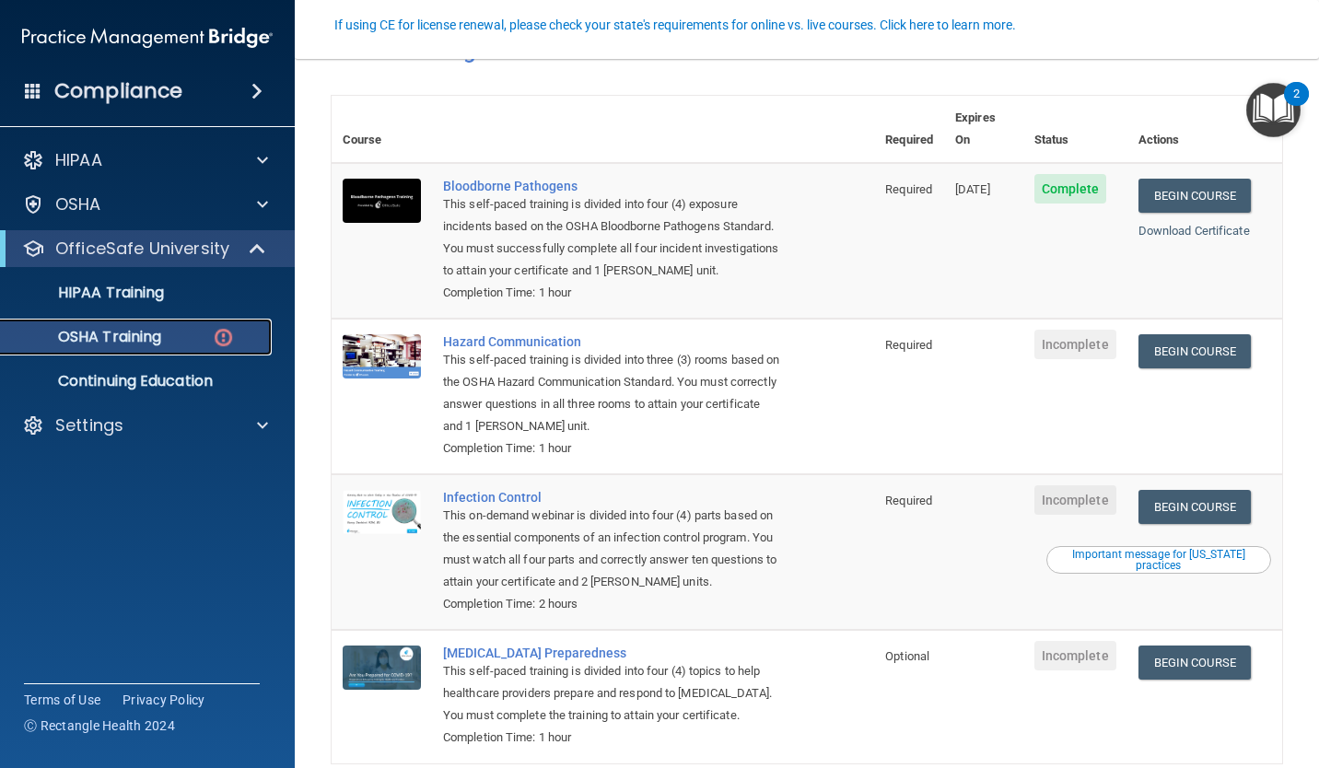
scroll to position [190, 0]
